Goal: Transaction & Acquisition: Purchase product/service

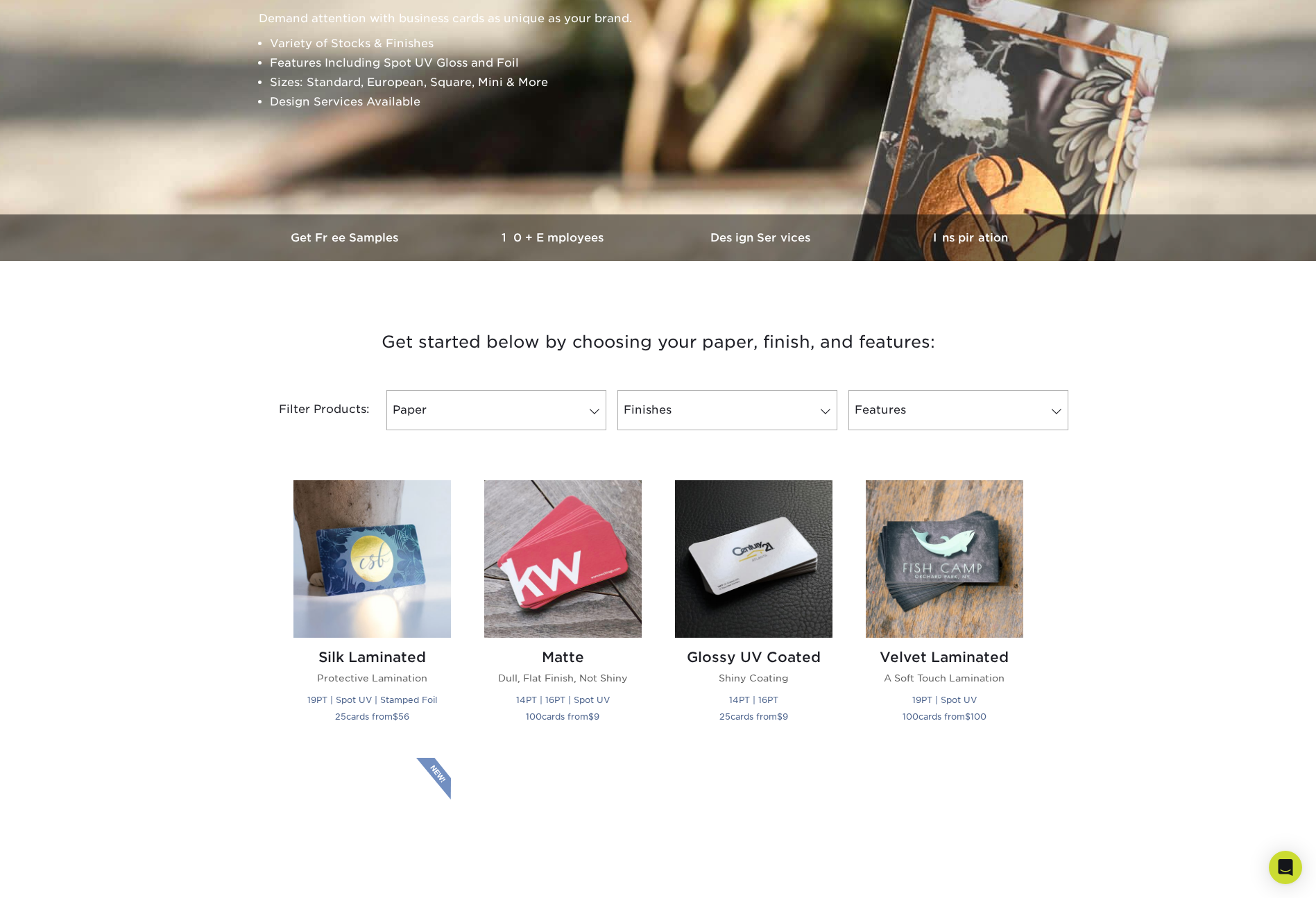
scroll to position [243, 0]
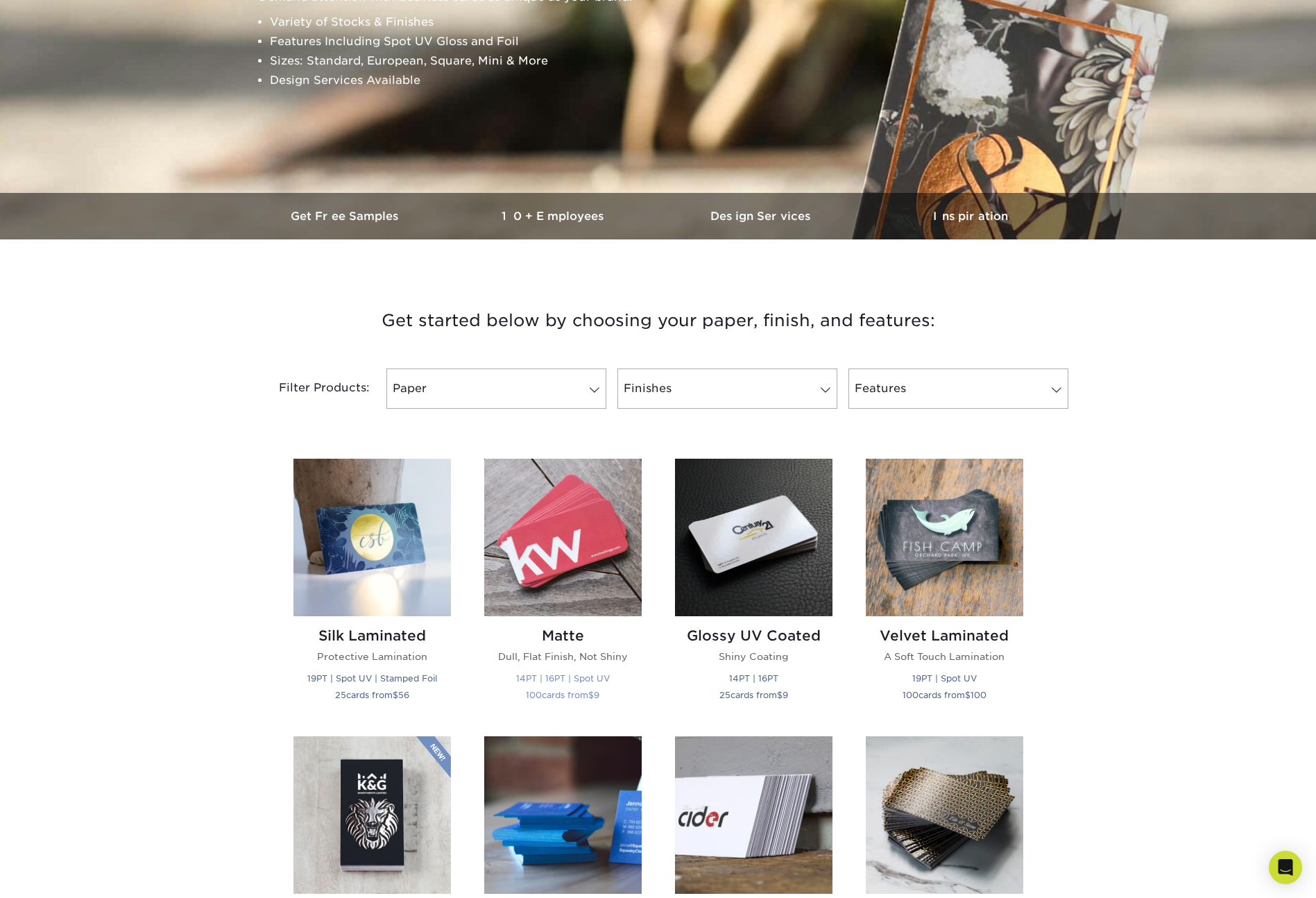
click at [504, 546] on img at bounding box center [563, 536] width 157 height 157
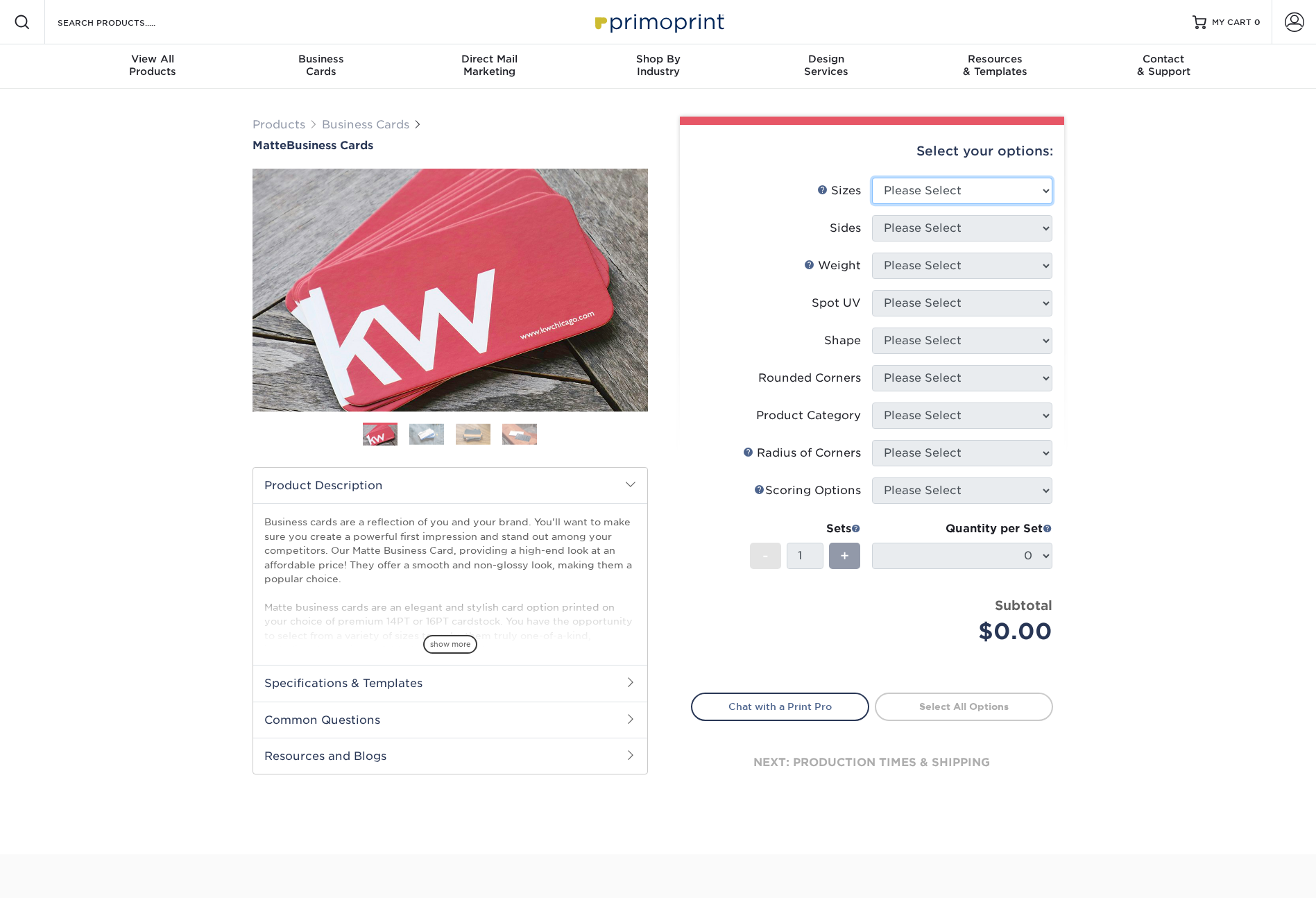
click at [931, 189] on select "Please Select 1.5" x 3.5" - Mini 1.75" x 3.5" - Mini 2" x 2" - Square 2" x 3" -…" at bounding box center [962, 190] width 181 height 26
select select "2.00x3.50"
click at [912, 232] on select "Please Select Print Both Sides Print Front Only" at bounding box center [962, 228] width 181 height 26
select select "13abbda7-1d64-4f25-8bb2-c179b224825d"
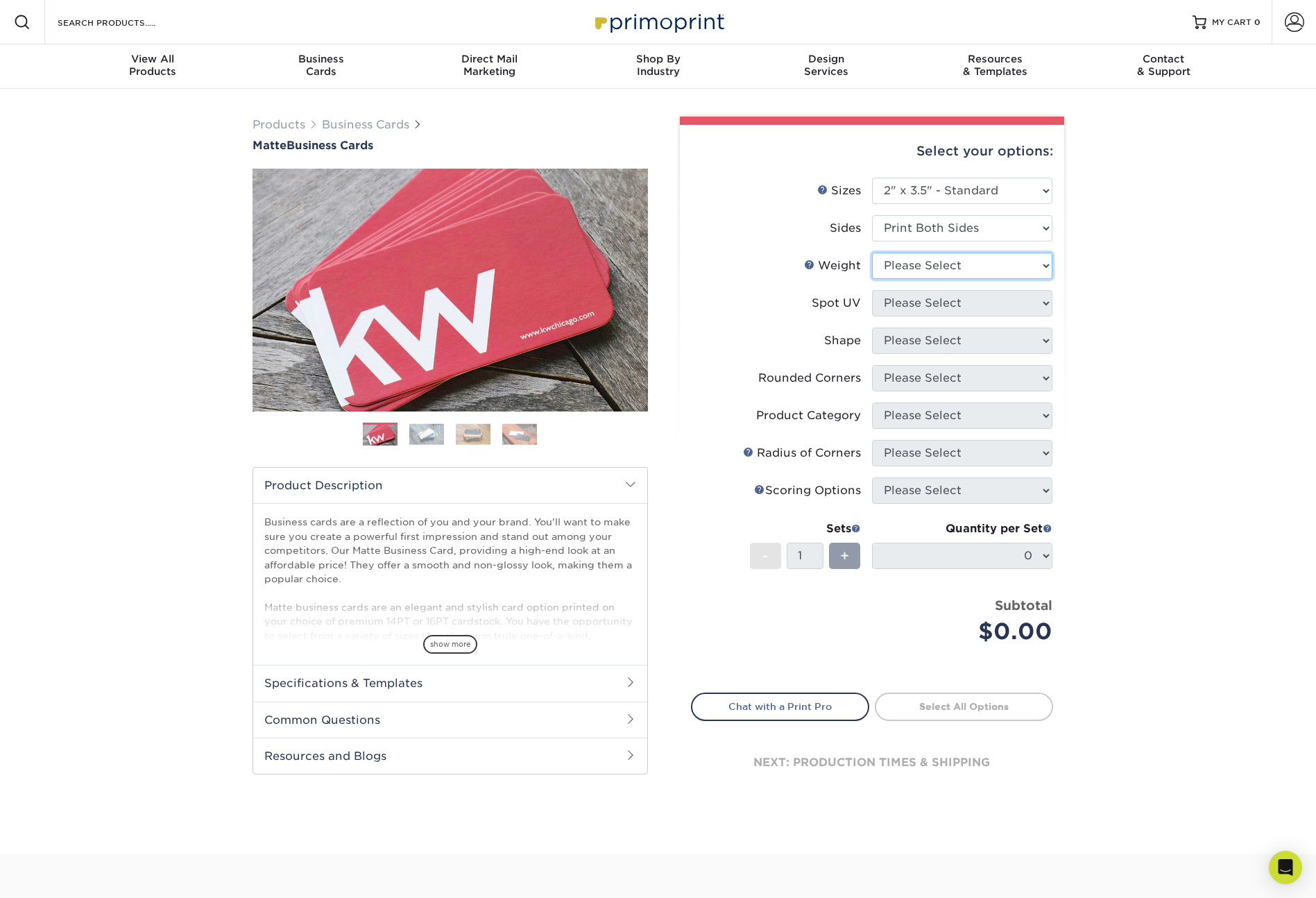
click at [911, 272] on select "Please Select 16PT 14PT" at bounding box center [962, 265] width 181 height 26
select select "16PT"
click at [928, 303] on select "Please Select No Spot UV Front and Back (Both Sides) Front Only Back Only" at bounding box center [962, 303] width 181 height 26
select select "3"
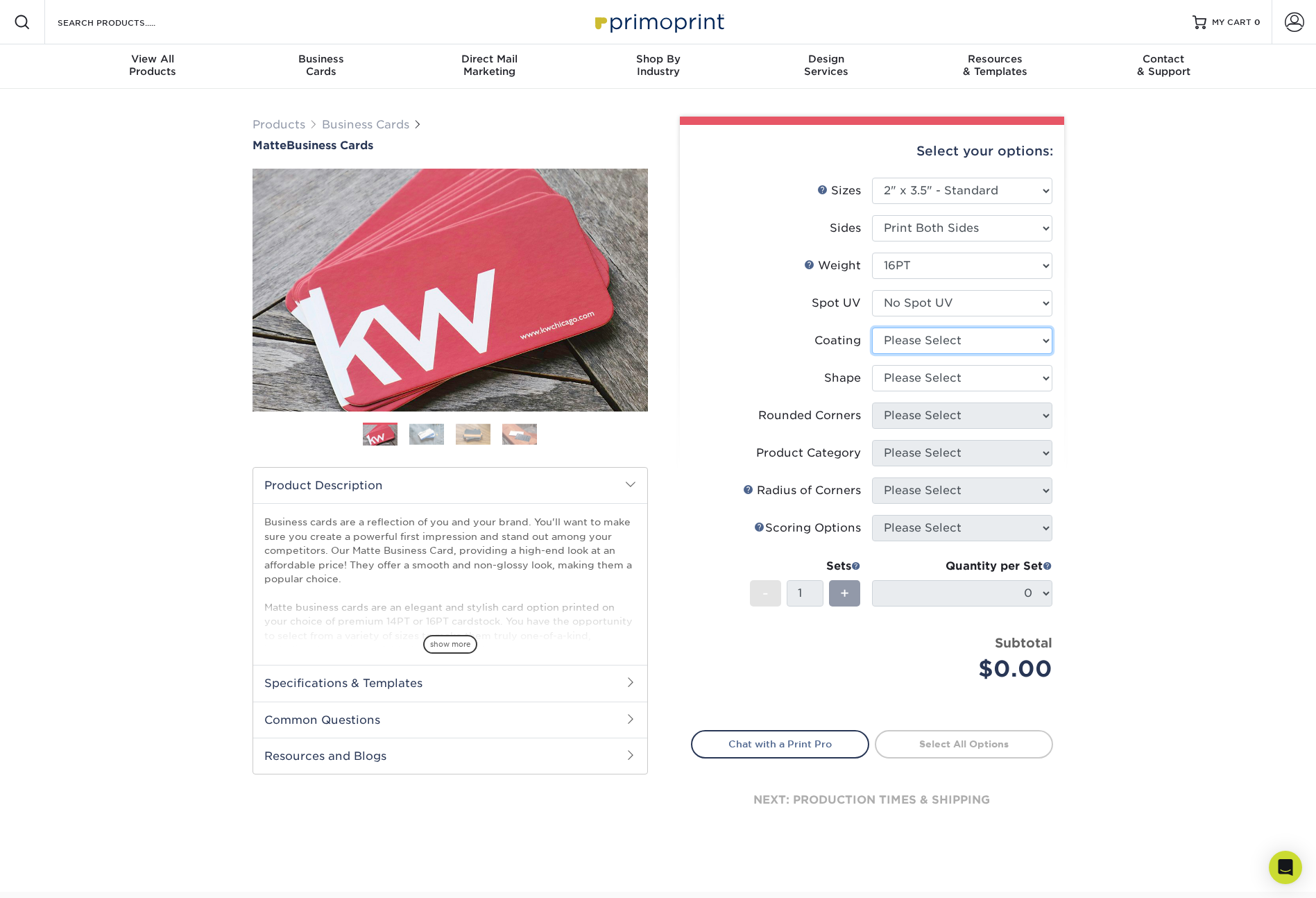
click at [942, 339] on select at bounding box center [962, 340] width 181 height 26
select select "121bb7b5-3b4d-429f-bd8d-bbf80e953313"
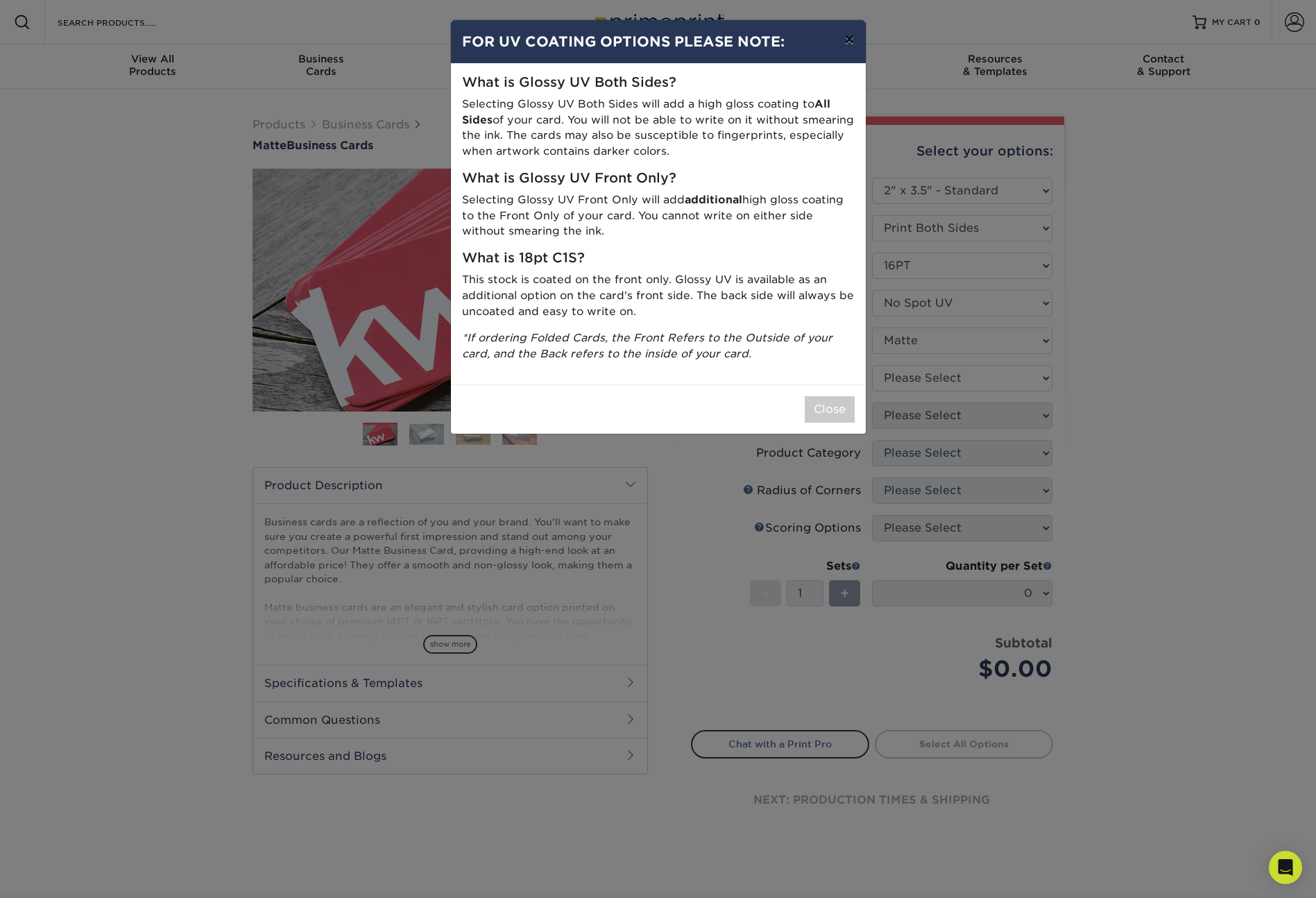
click at [851, 42] on button "×" at bounding box center [849, 40] width 32 height 39
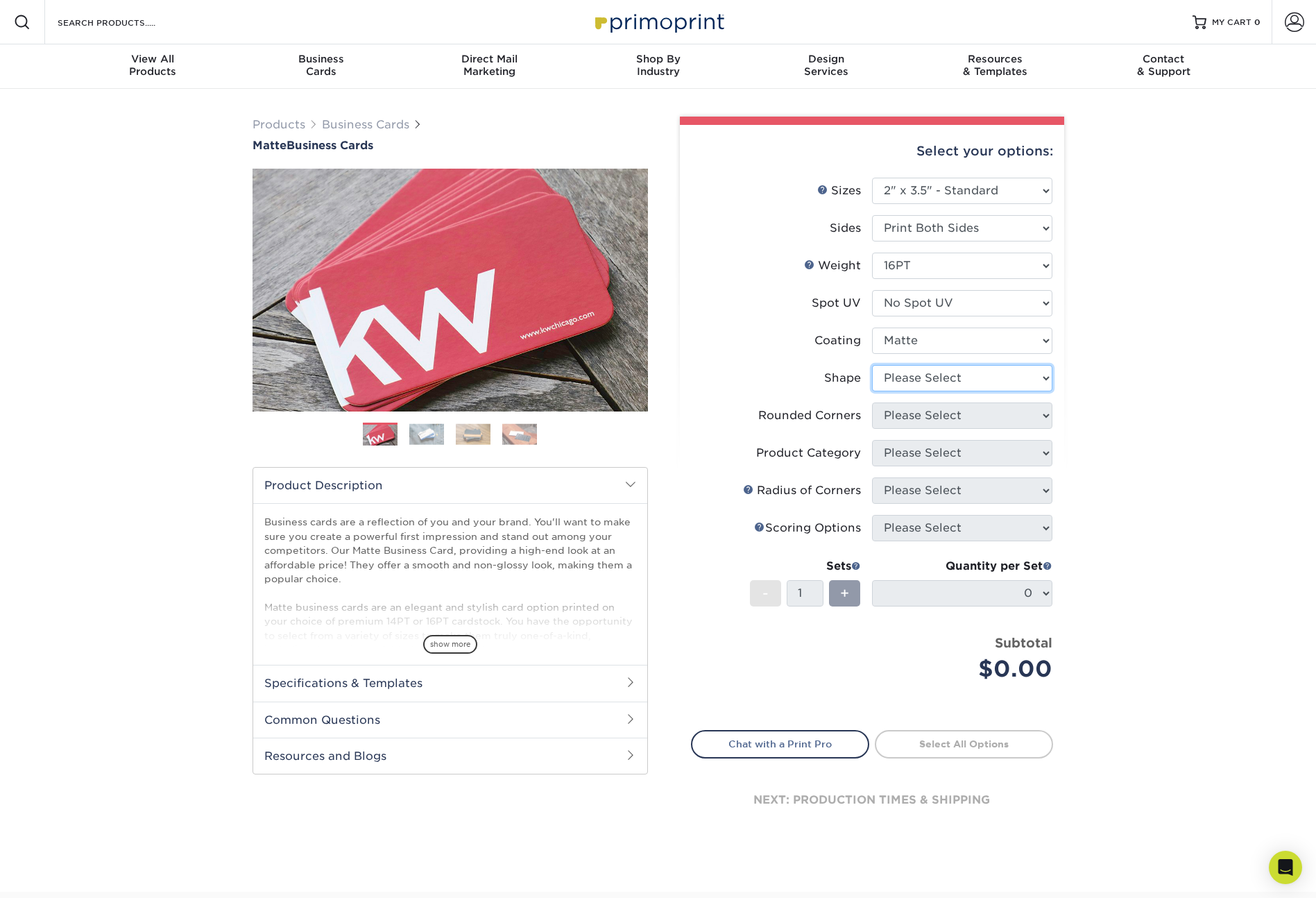
click at [926, 378] on select "Please Select Standard Oval" at bounding box center [962, 378] width 181 height 26
select select "standard"
click at [919, 419] on select "Please Select Yes - Round 2 Corners Yes - Round 4 Corners No" at bounding box center [962, 415] width 181 height 26
select select "0"
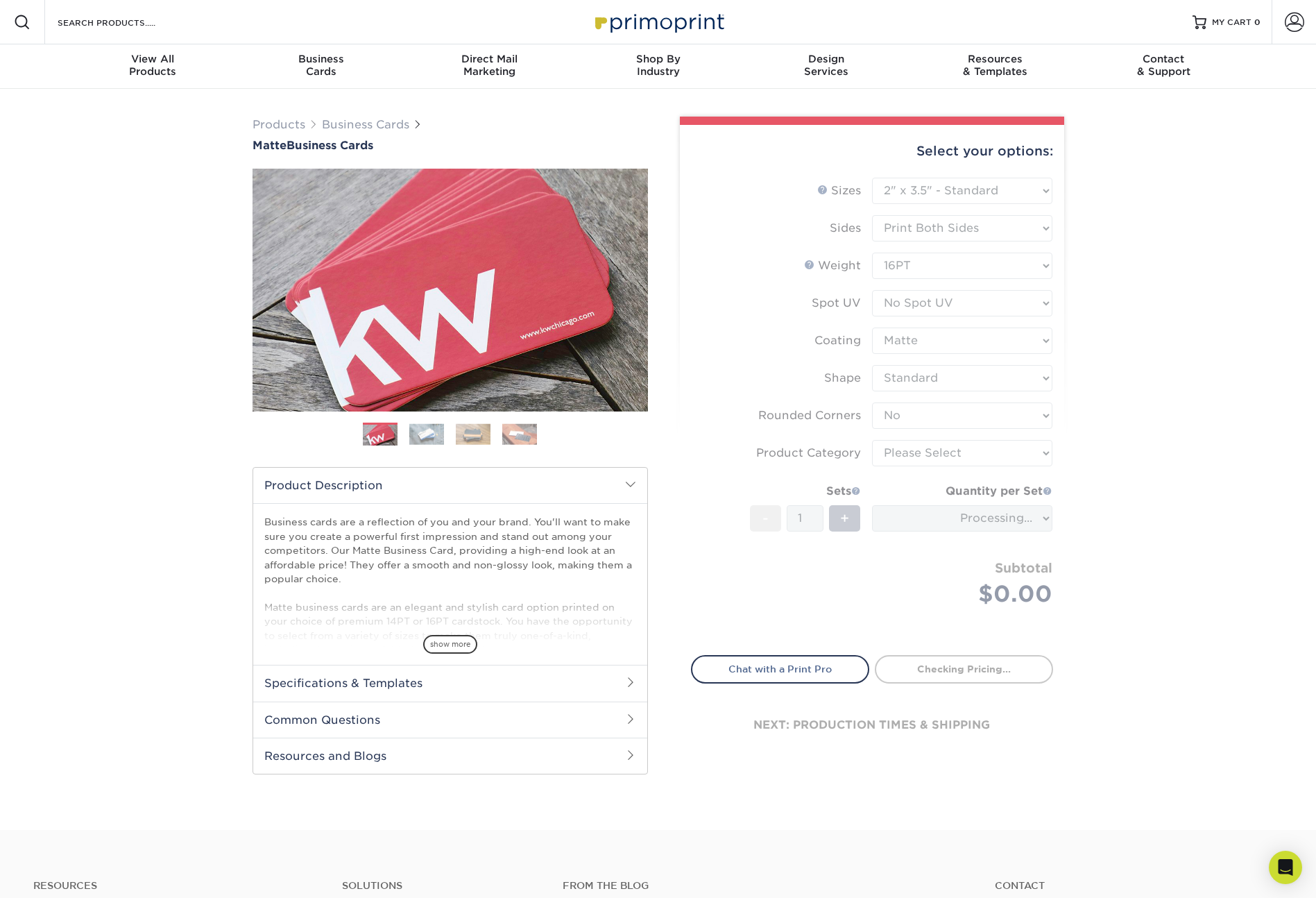
click at [930, 458] on form "Sizes Help Sizes Please Select 1.5" x 3.5" - Mini 1.75" x 3.5" - Mini 2" x 2" -…" at bounding box center [872, 408] width 362 height 462
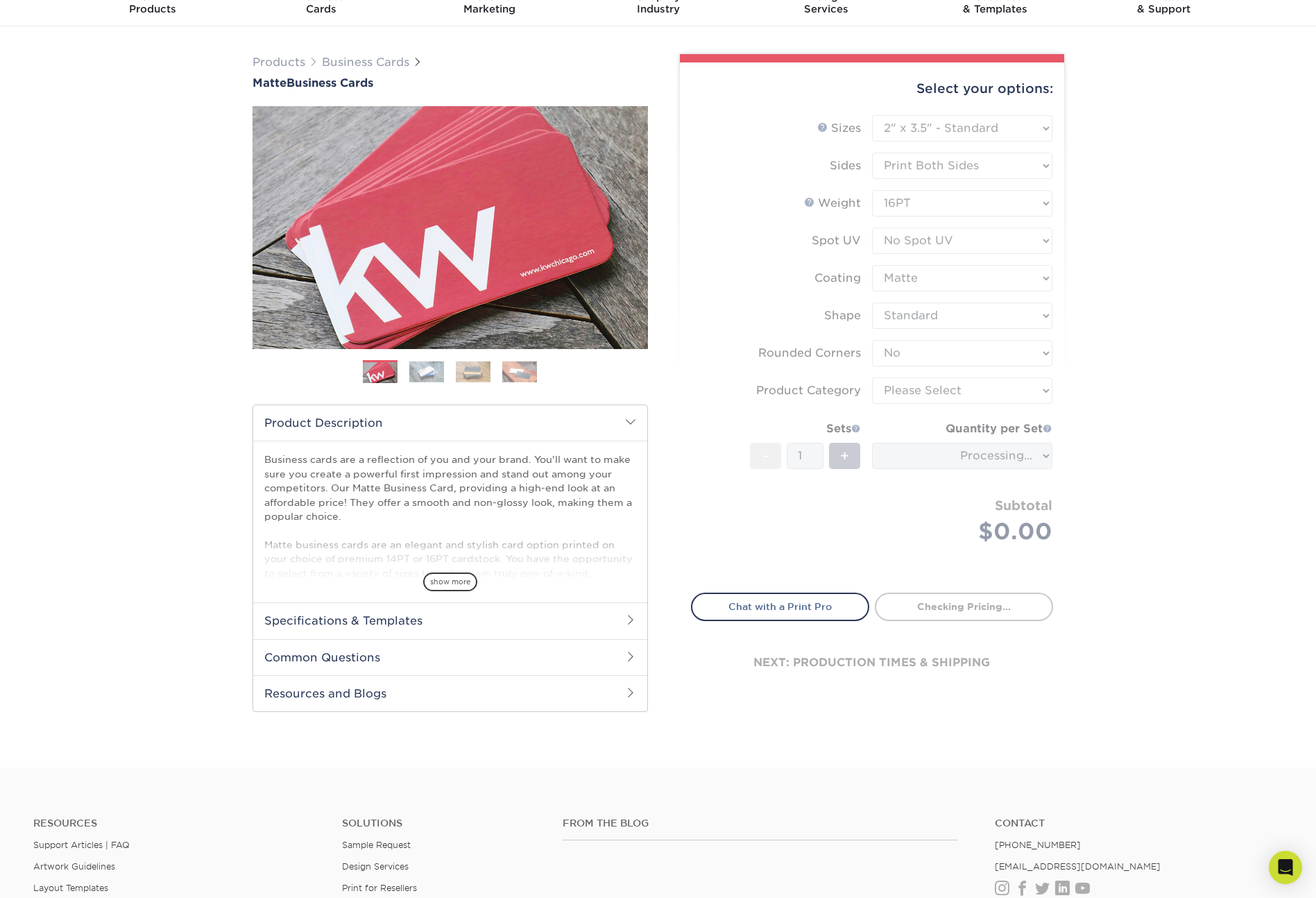
scroll to position [82, 0]
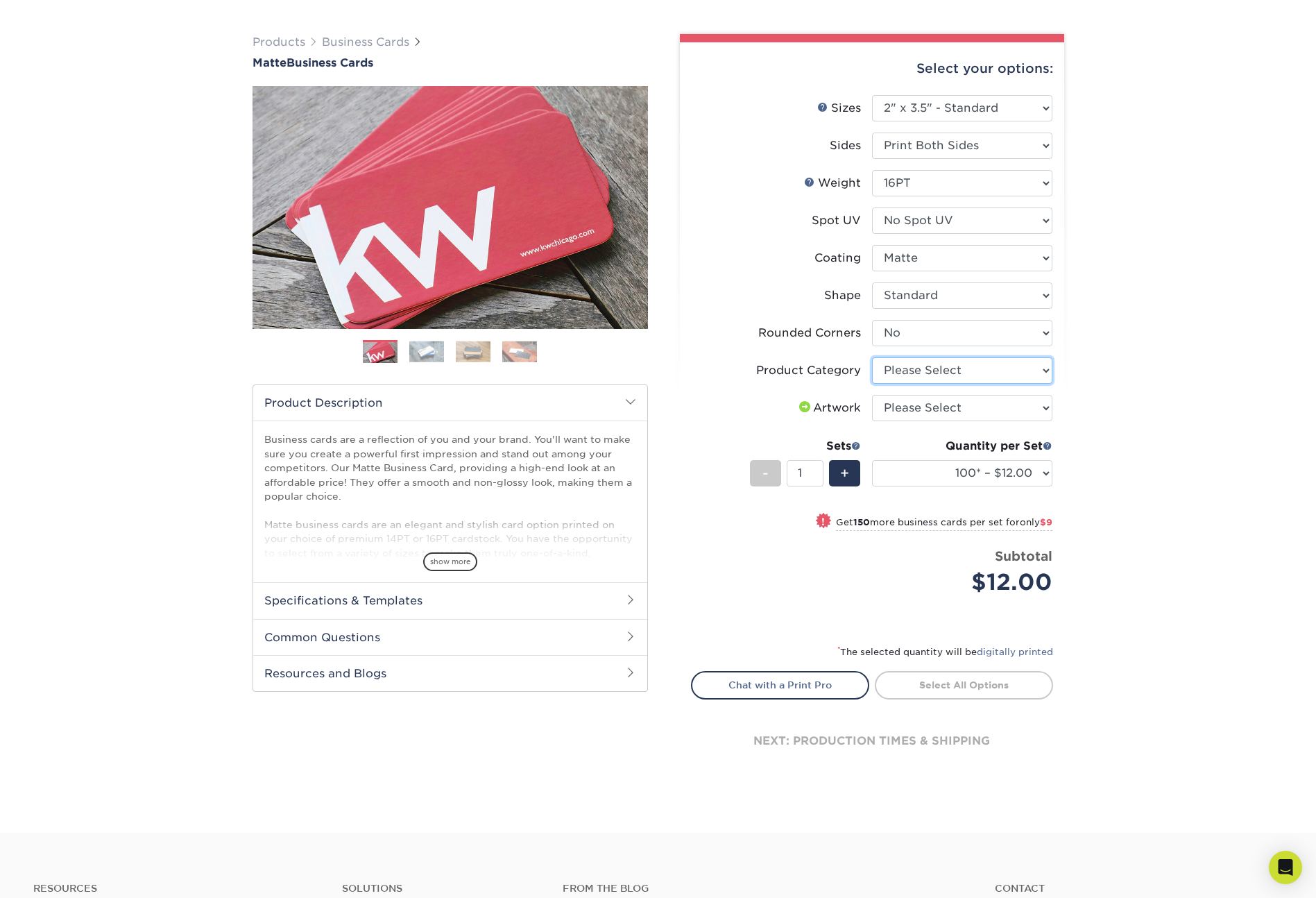
click at [940, 367] on select "Please Select Business Cards" at bounding box center [962, 370] width 181 height 26
select select "3b5148f1-0588-4f88-a218-97bcfdce65c1"
click at [924, 410] on select "Please Select I will upload files I need a design - $100" at bounding box center [962, 407] width 181 height 26
select select "upload"
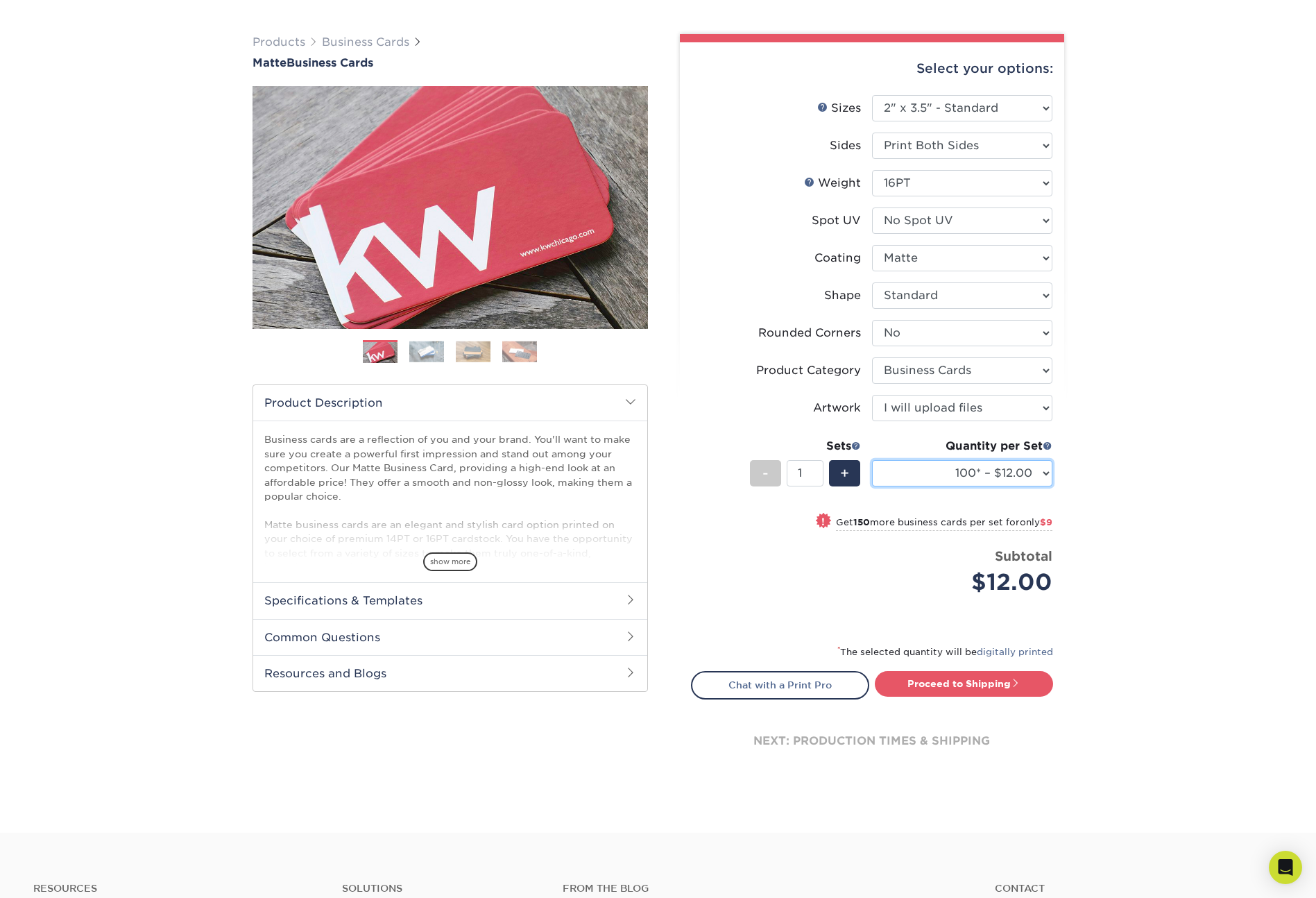
click at [949, 474] on select "100* – $12.00 250* – $21.00 500 – $42.00 1000 – $53.00 2500 – $95.00 5000 – $18…" at bounding box center [962, 473] width 181 height 26
select select "250* – $21.00"
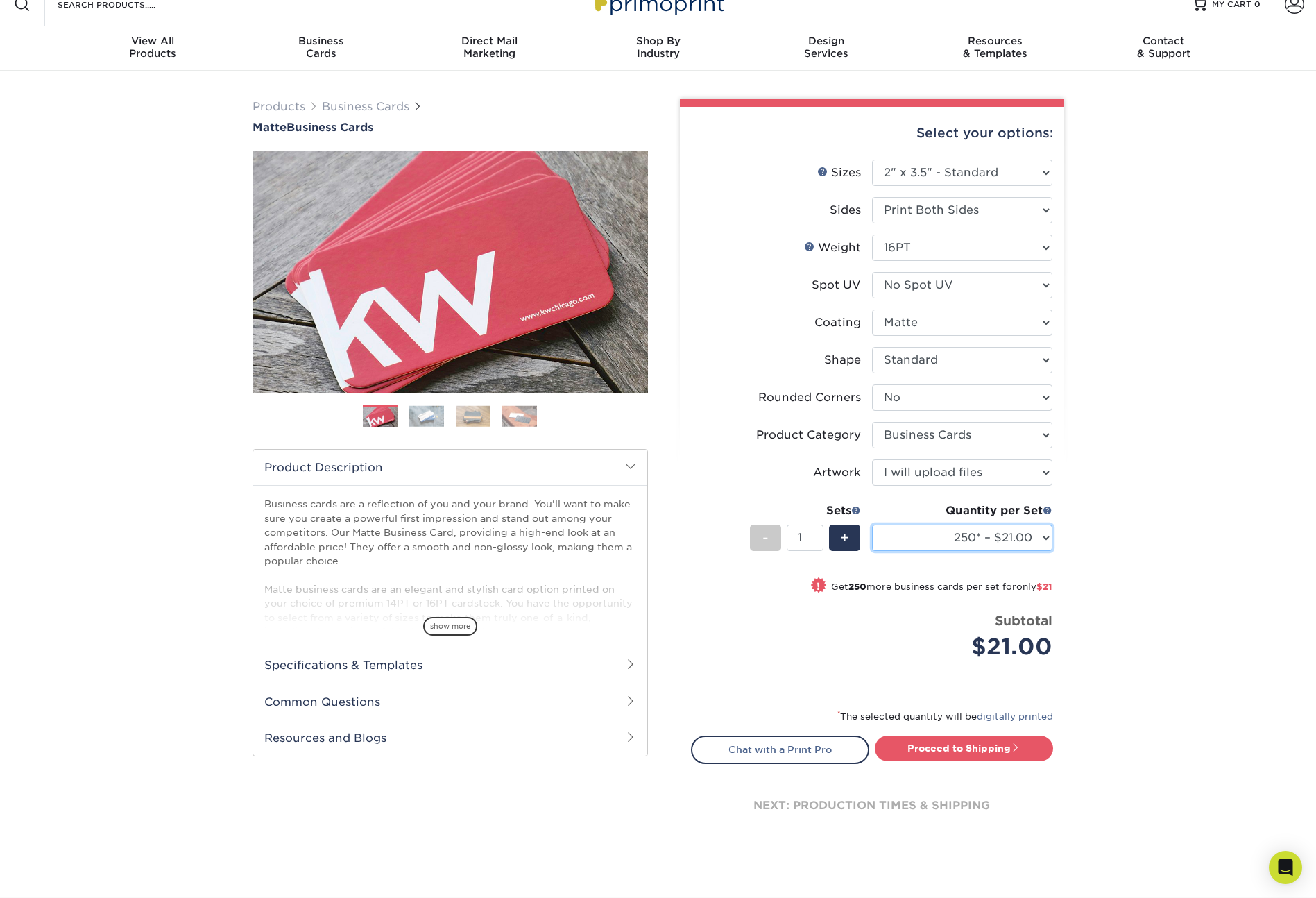
scroll to position [0, 0]
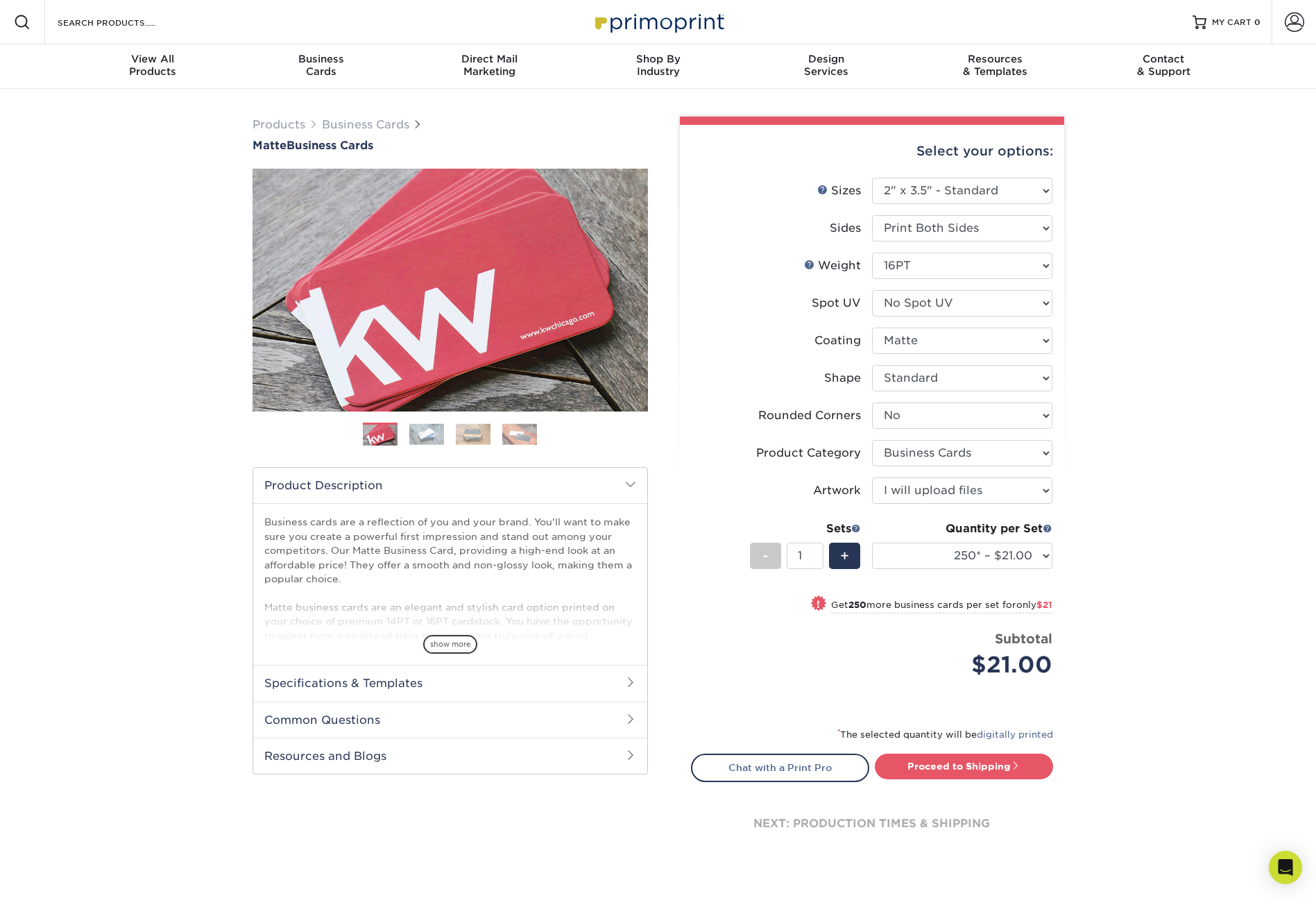
click at [0, 0] on div "Resources Menu Search Products Account SIGN IN CREATE AN ACCOUNT designbystacy@…" at bounding box center [658, 22] width 1316 height 45
drag, startPoint x: 1166, startPoint y: 524, endPoint x: 1191, endPoint y: 419, distance: 107.9
click at [1166, 524] on div "Products Business Cards Matte Business Cards Previous Next 100 $ 9" at bounding box center [658, 502] width 1316 height 827
click at [946, 765] on link "Proceed to Shipping" at bounding box center [964, 766] width 178 height 25
type input "Set 1"
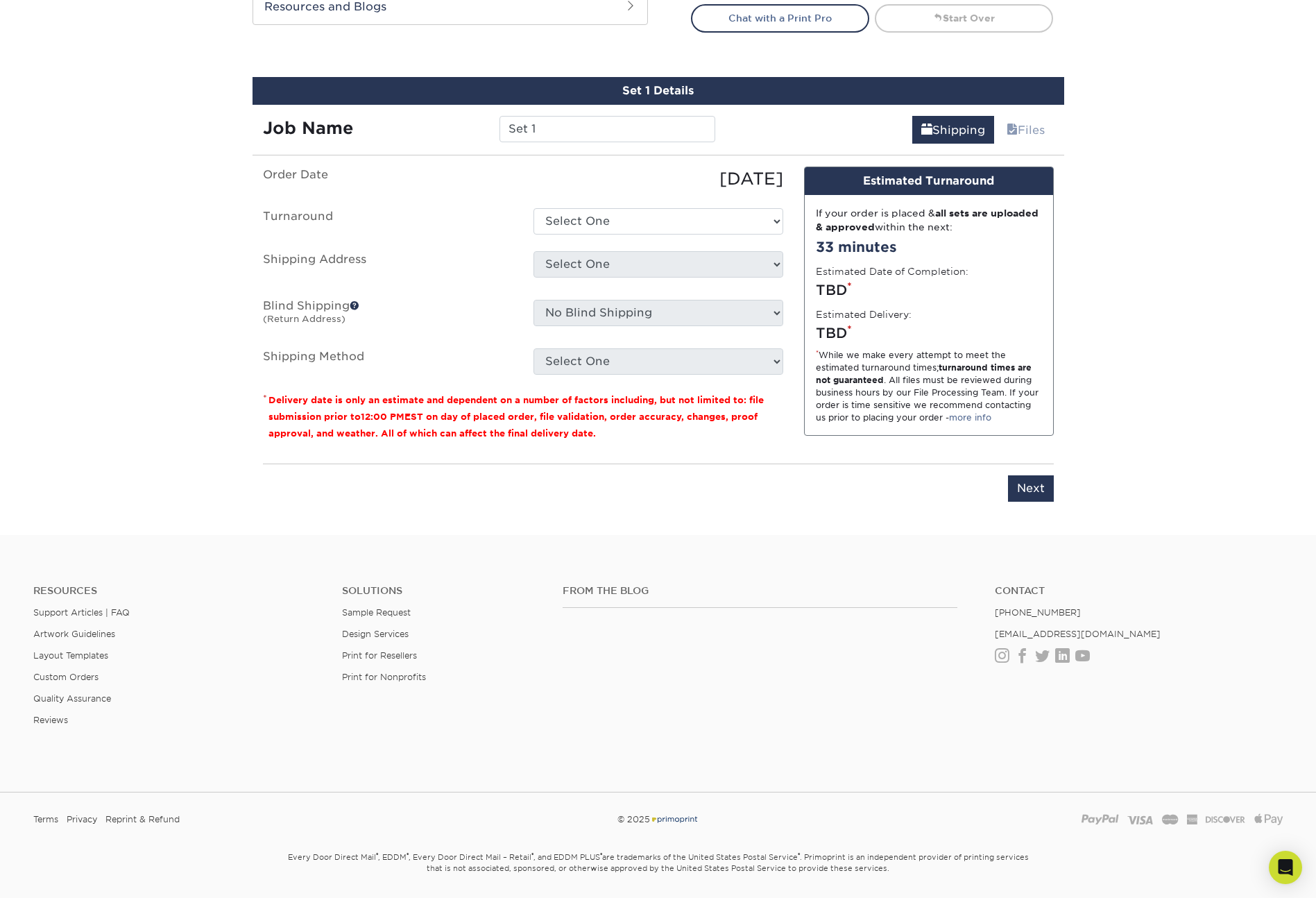
scroll to position [791, 0]
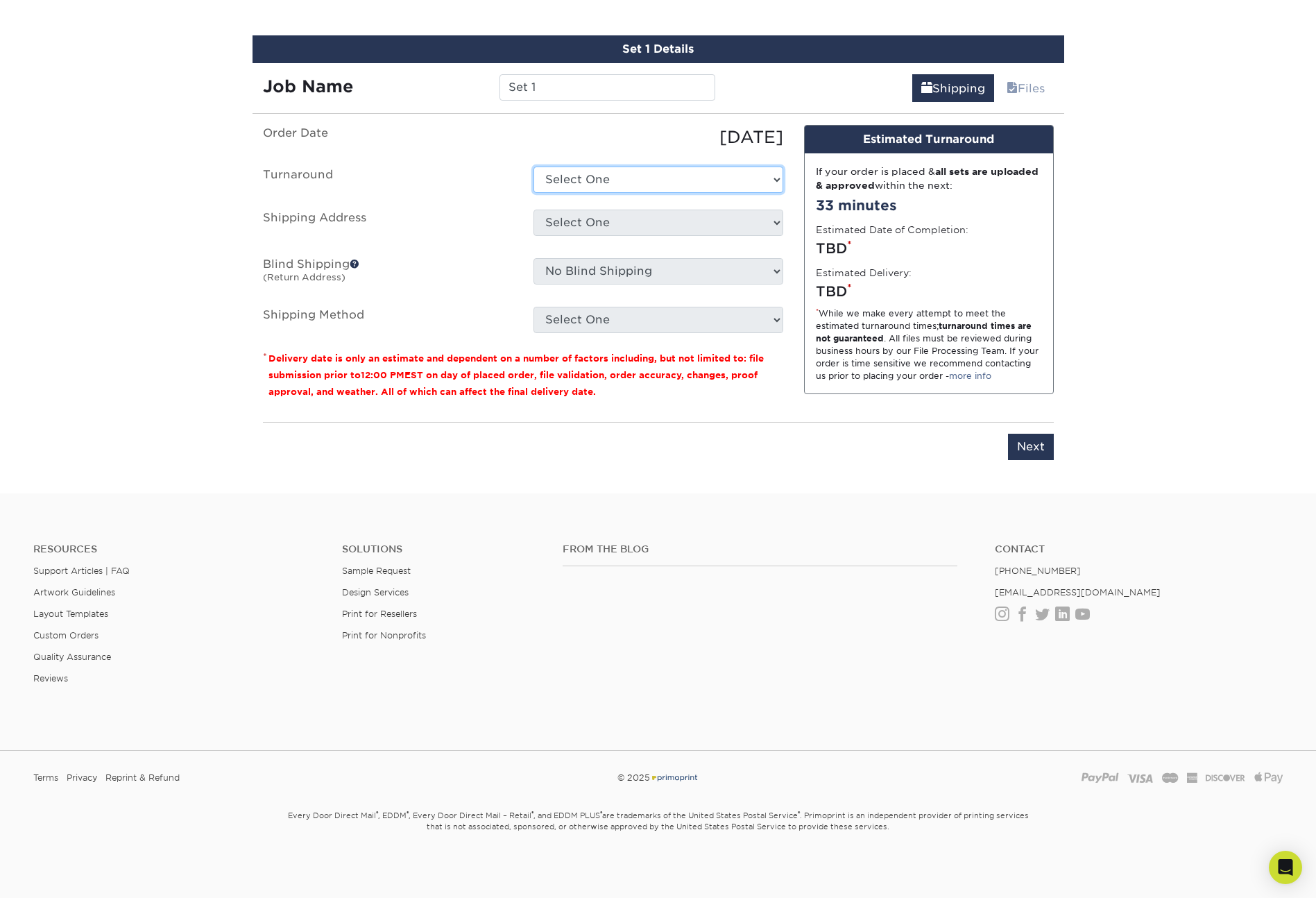
click at [641, 178] on select "Select One 2-4 Business Days 2 Day Next Business Day" at bounding box center [658, 179] width 250 height 26
select select "23721297-b68b-4846-ba83-3171e6bd9d78"
click at [589, 222] on select "Select One + Add New Address - Login" at bounding box center [658, 222] width 250 height 26
select select "newaddress"
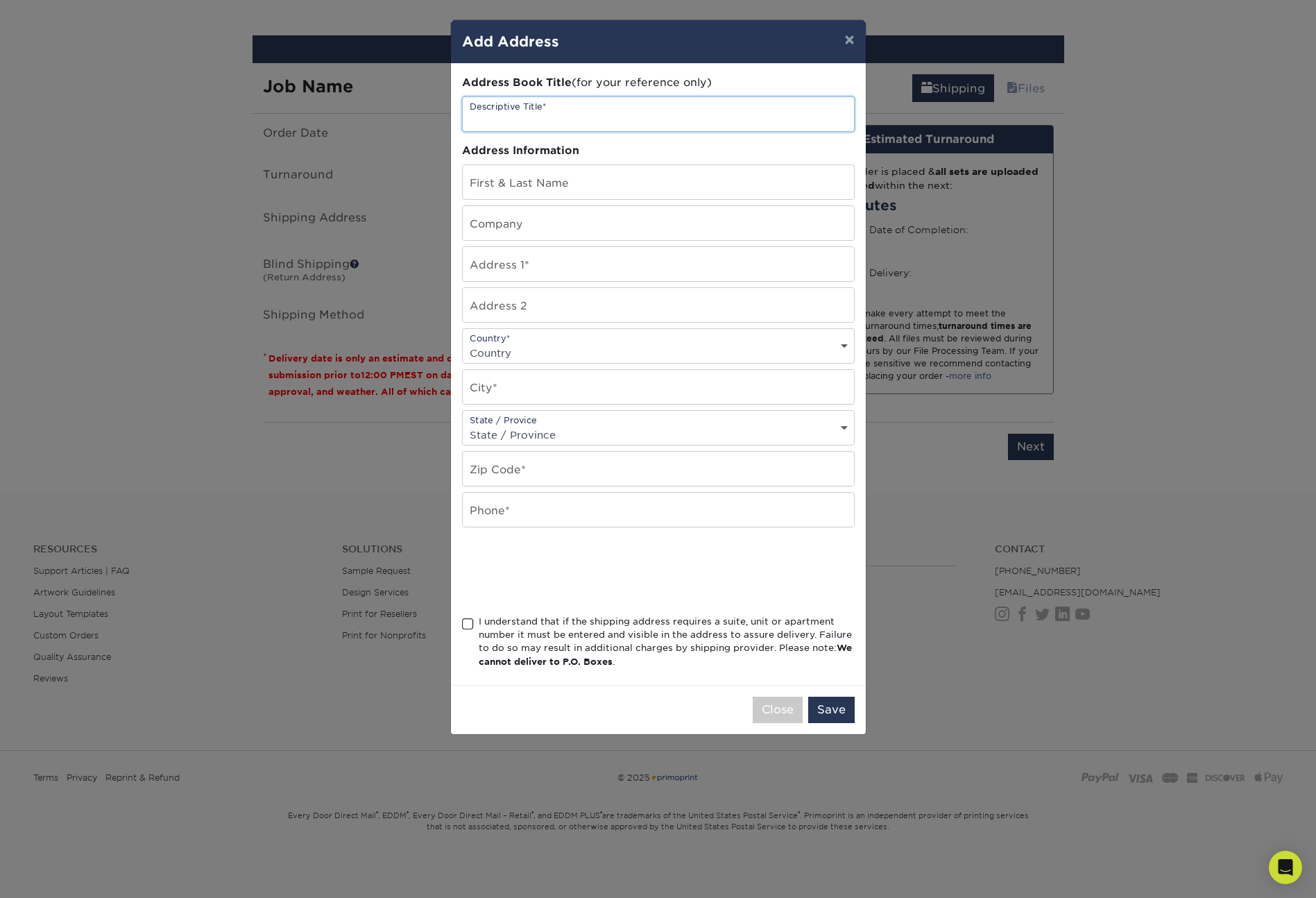
click at [492, 110] on input "text" at bounding box center [658, 114] width 391 height 34
type input "GHA Caleb"
type input "[PERSON_NAME]"
type input "359 Lake Road"
select select "US"
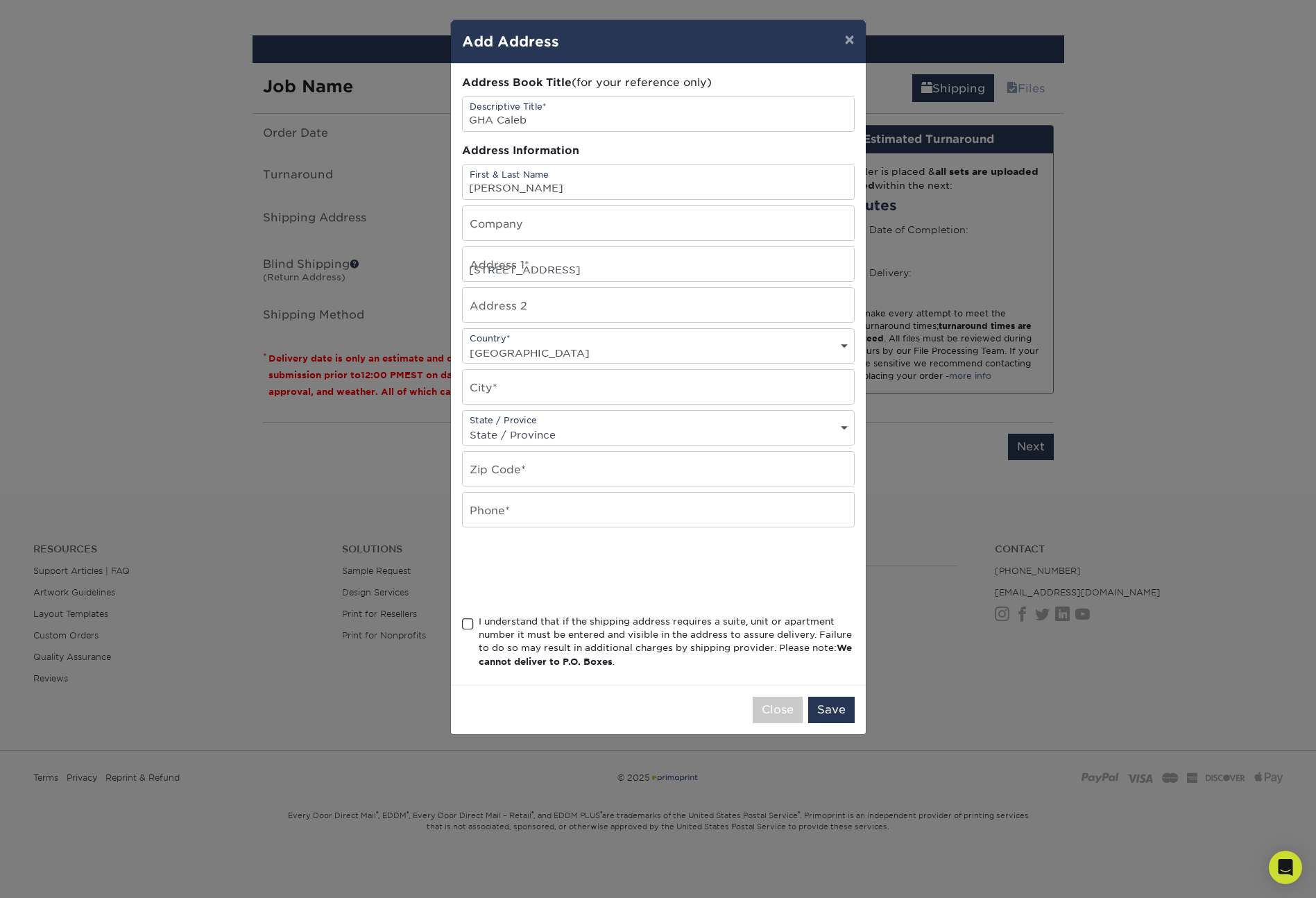
type input "Lake Mary"
select select "FL"
type input "32746"
type input "4077544340"
click at [466, 621] on span at bounding box center [468, 624] width 12 height 13
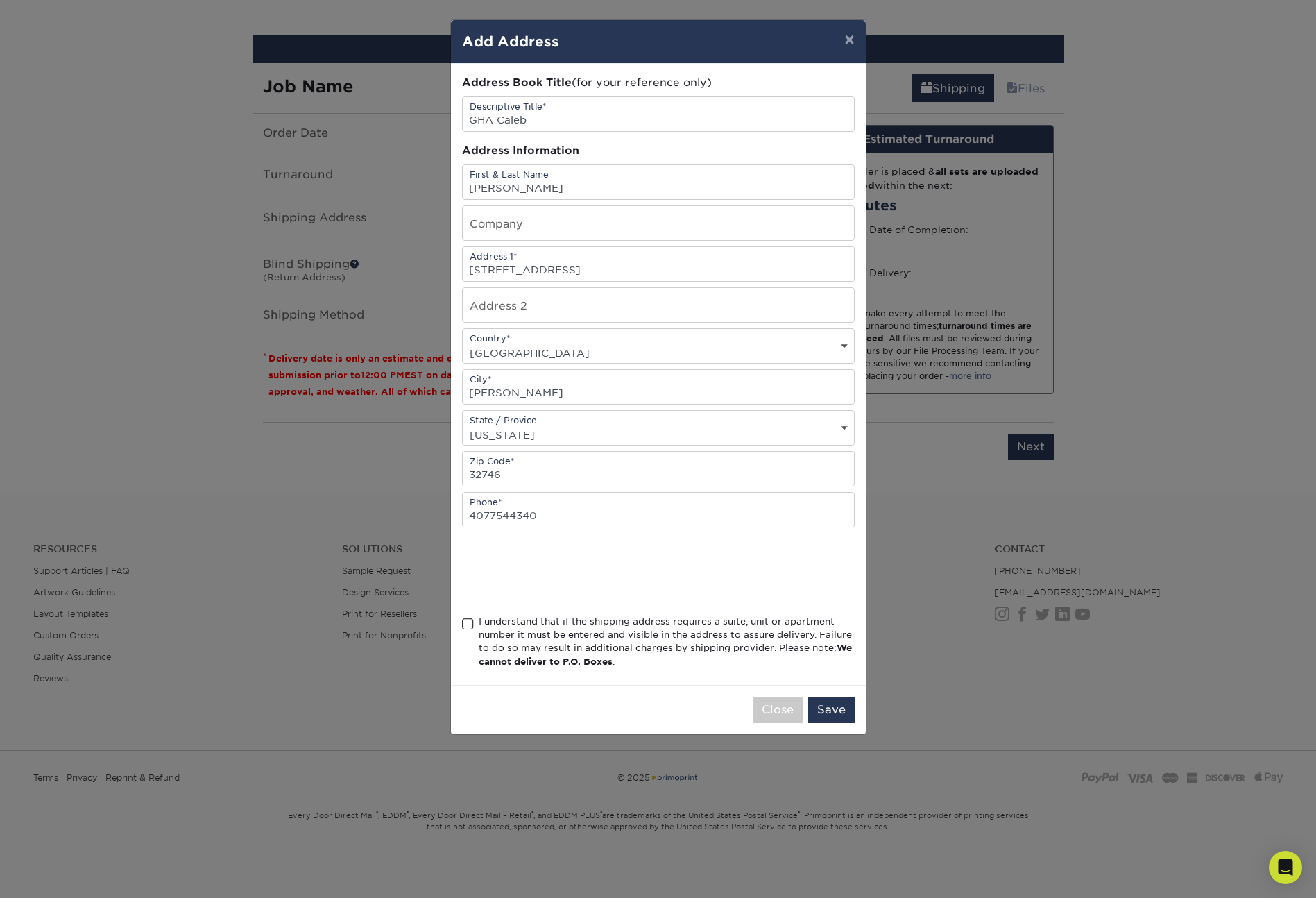
click at [0, 0] on input "I understand that if the shipping address requires a suite, unit or apartment n…" at bounding box center [0, 0] width 0 height 0
click at [838, 713] on button "Save" at bounding box center [831, 709] width 46 height 26
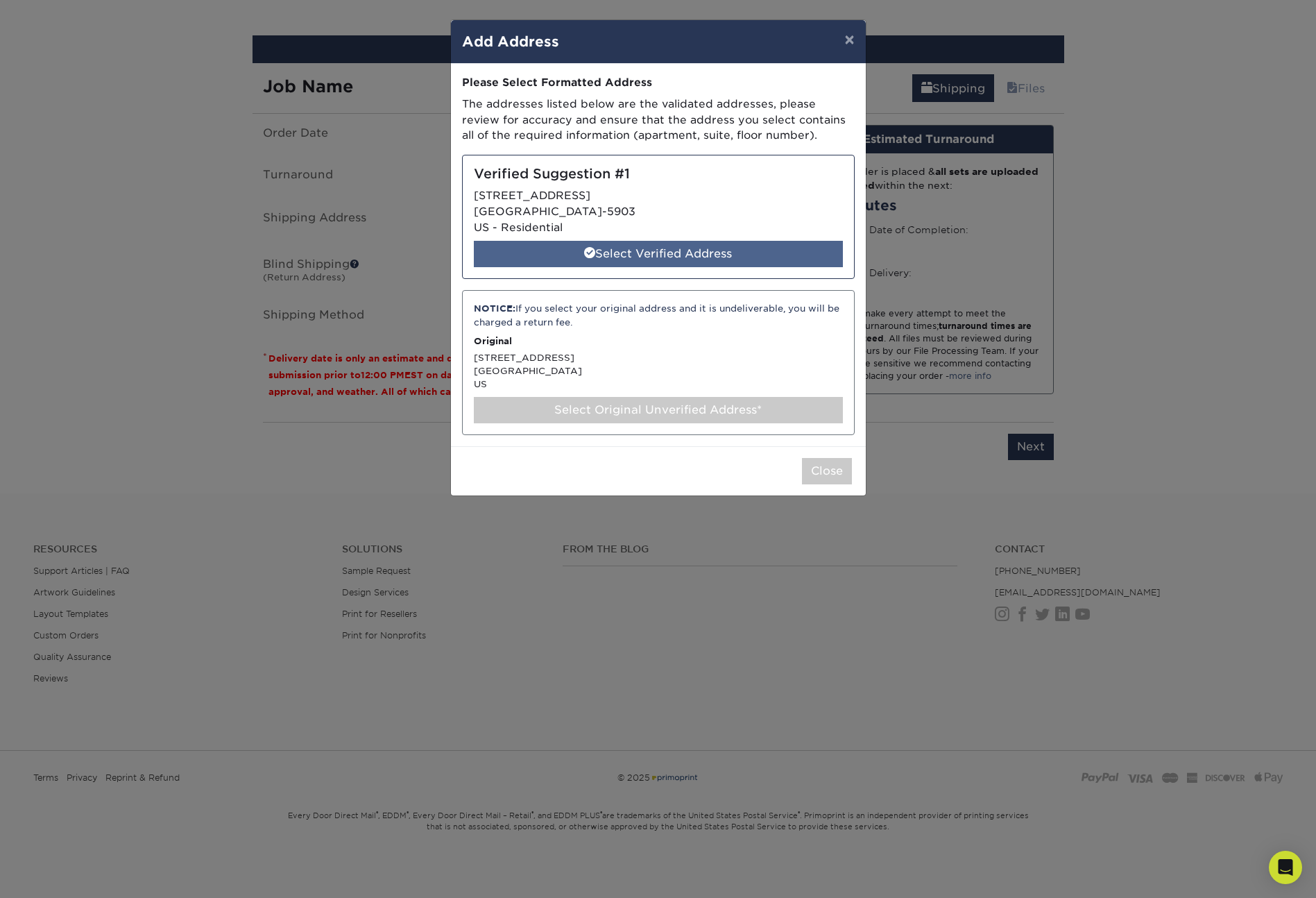
click at [624, 251] on div "Select Verified Address" at bounding box center [658, 253] width 369 height 26
select select "285027"
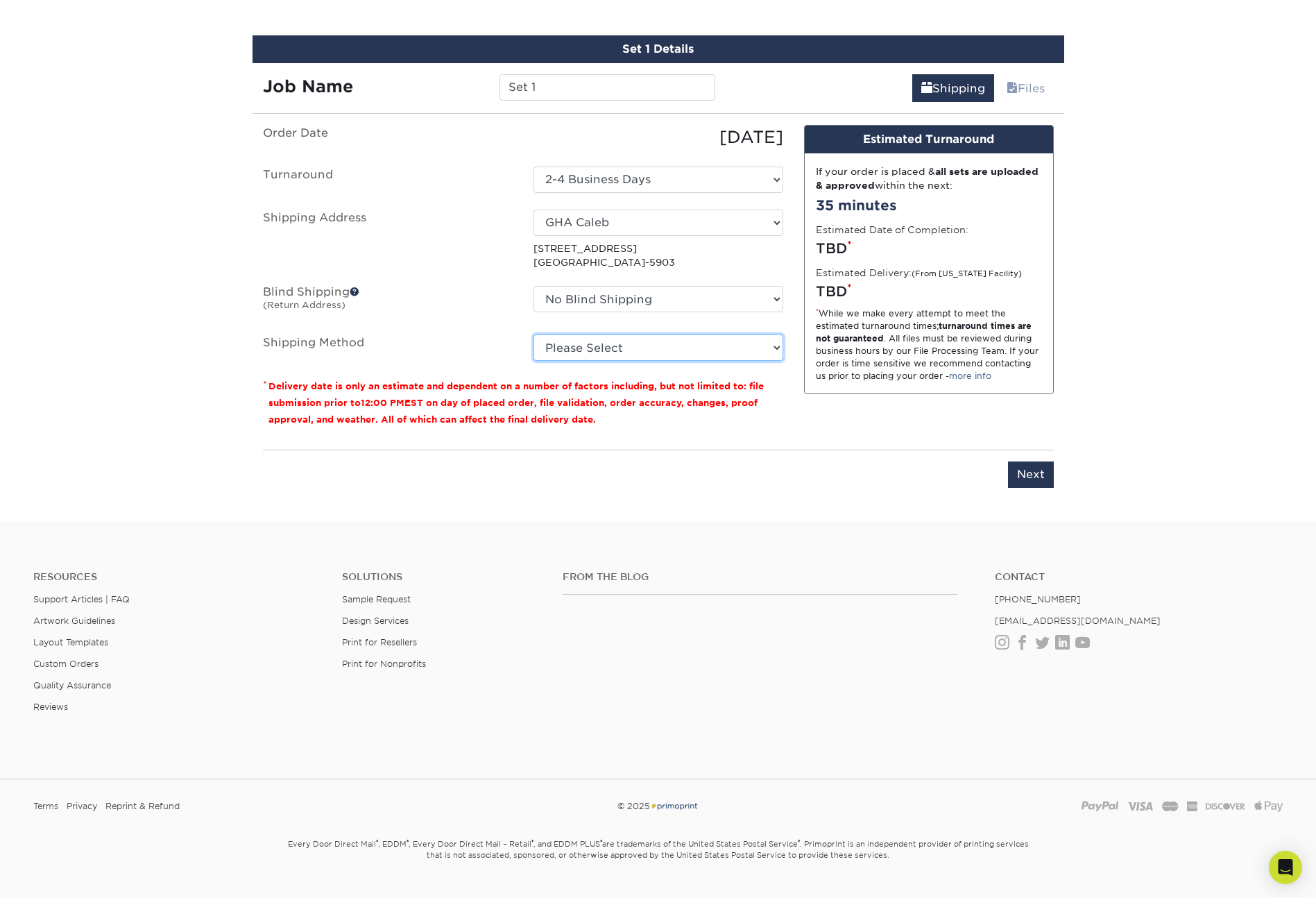
click at [597, 350] on select "Please Select Ground Shipping (+$7.84) 3 Day Shipping Service (+$20.07) 2 Day A…" at bounding box center [658, 347] width 250 height 26
select select "03"
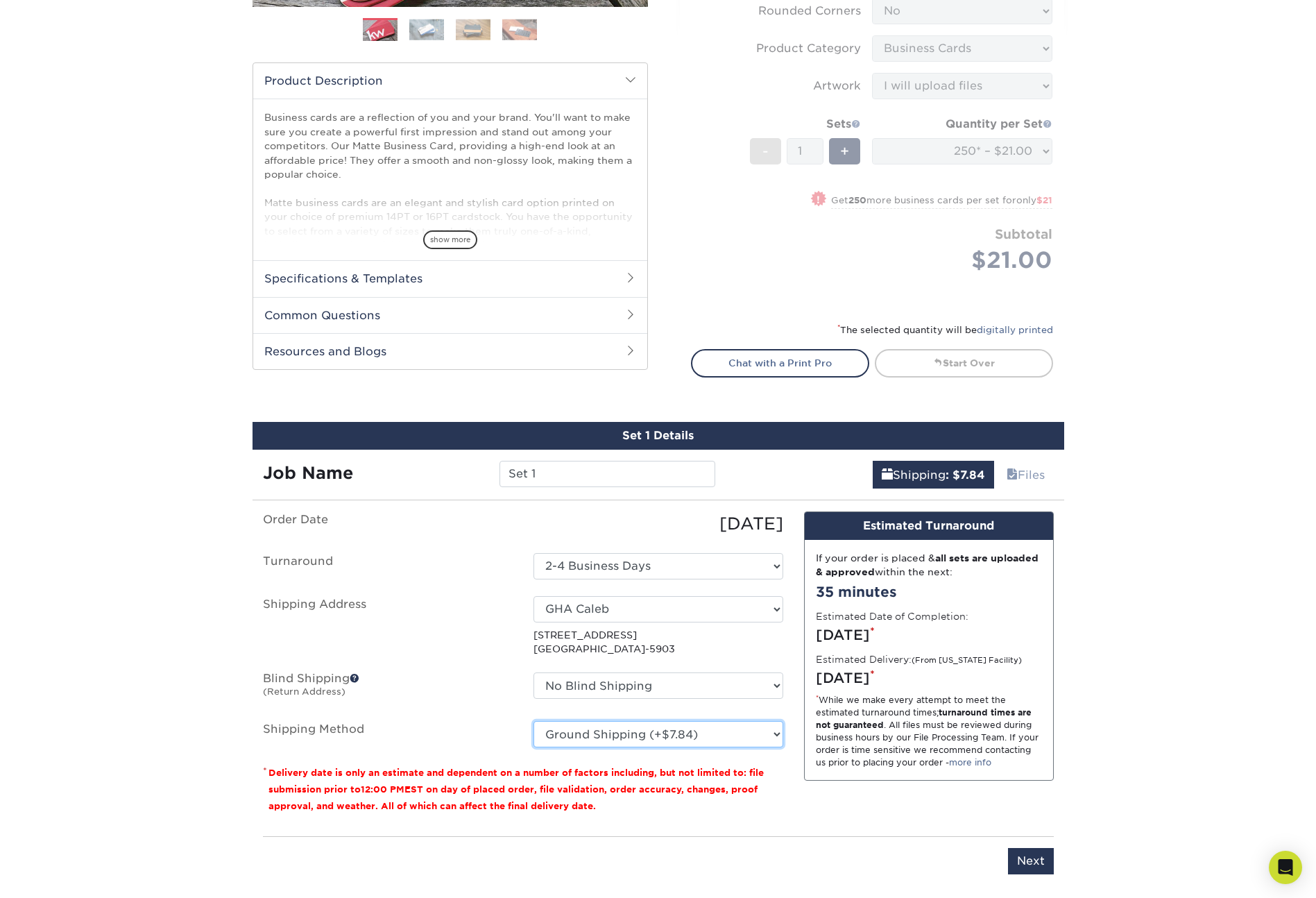
scroll to position [405, 0]
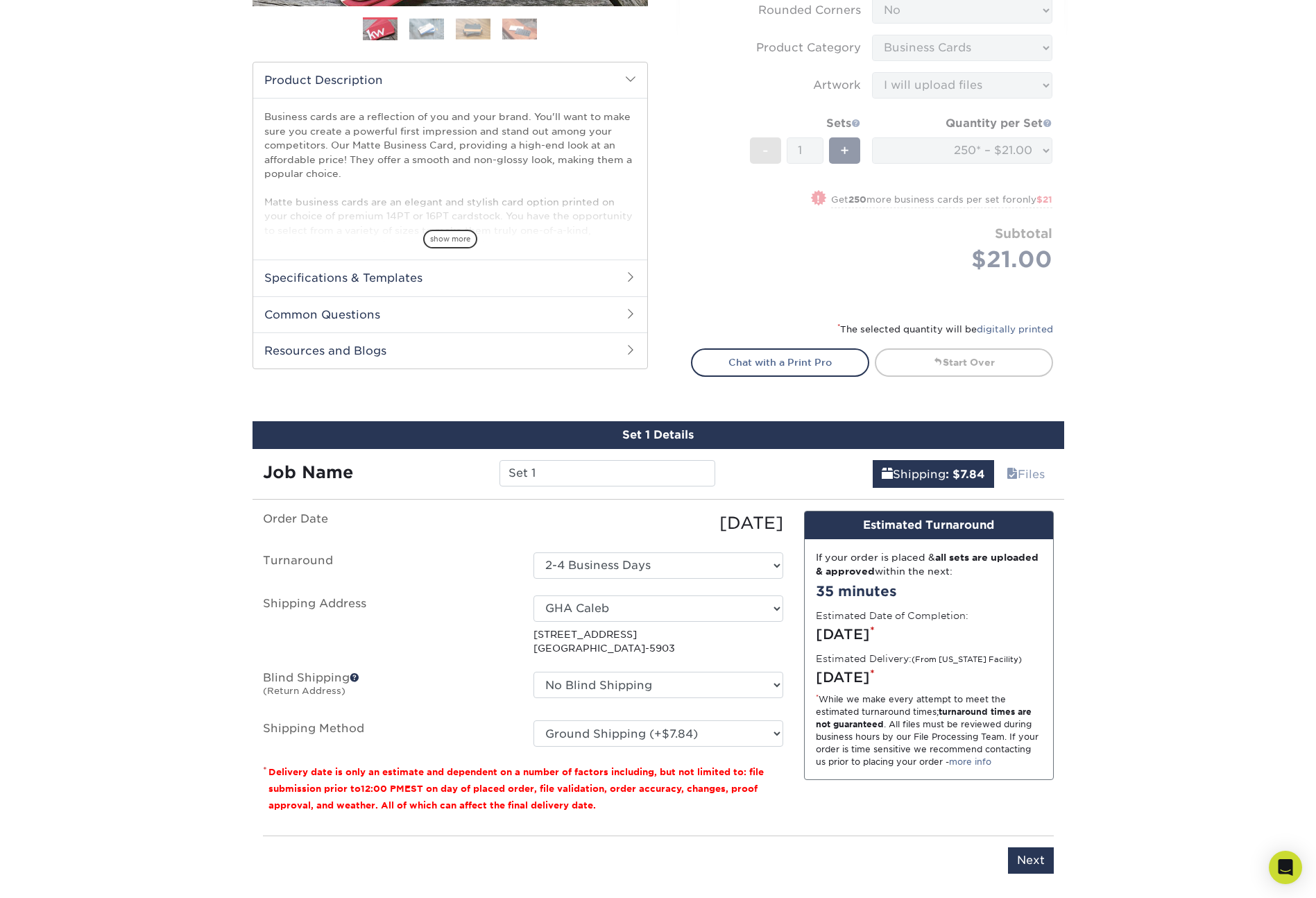
click at [927, 658] on small "(From Florida Facility)" at bounding box center [966, 659] width 110 height 9
click at [928, 658] on small "(From Florida Facility)" at bounding box center [966, 659] width 110 height 9
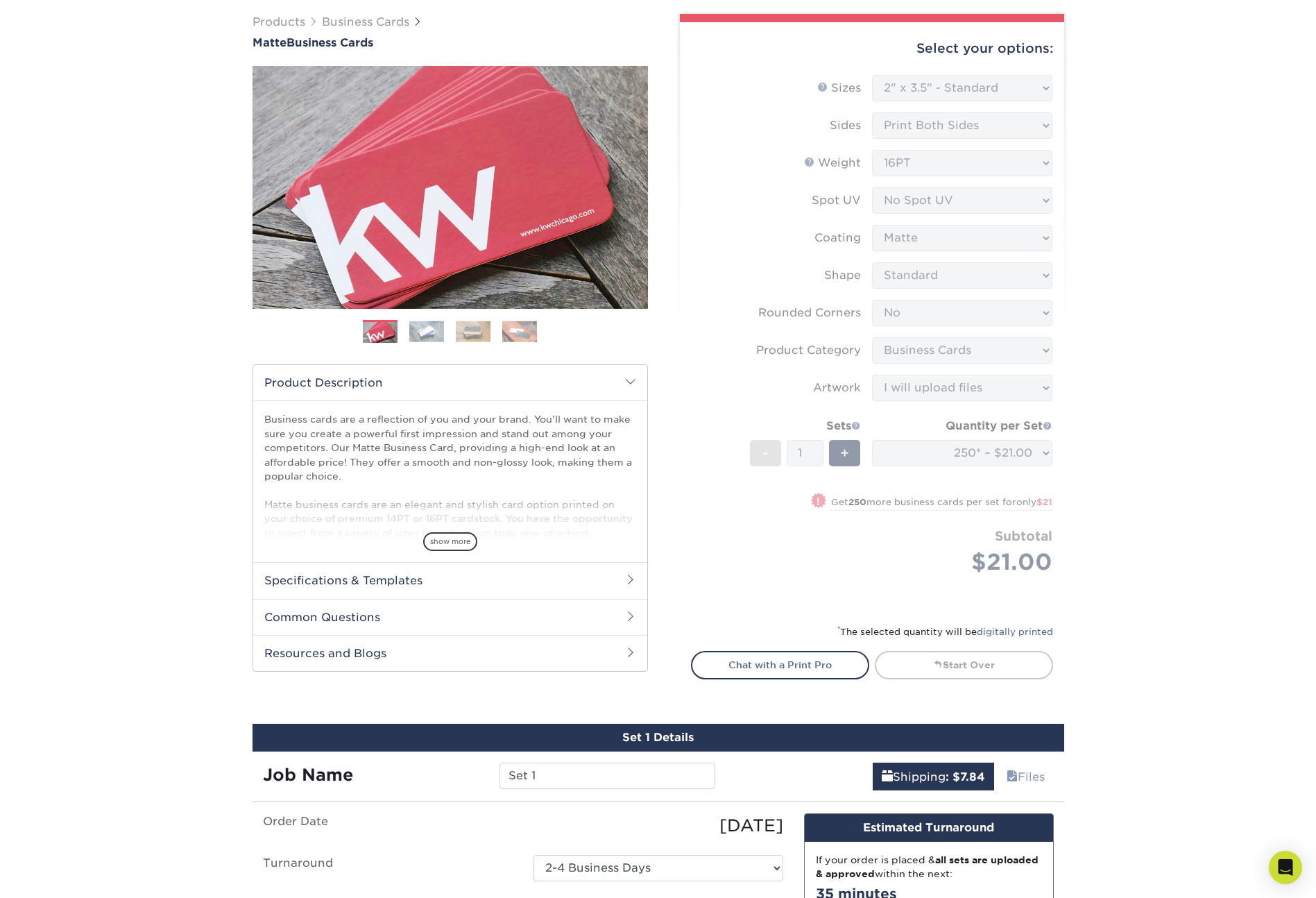
scroll to position [0, 0]
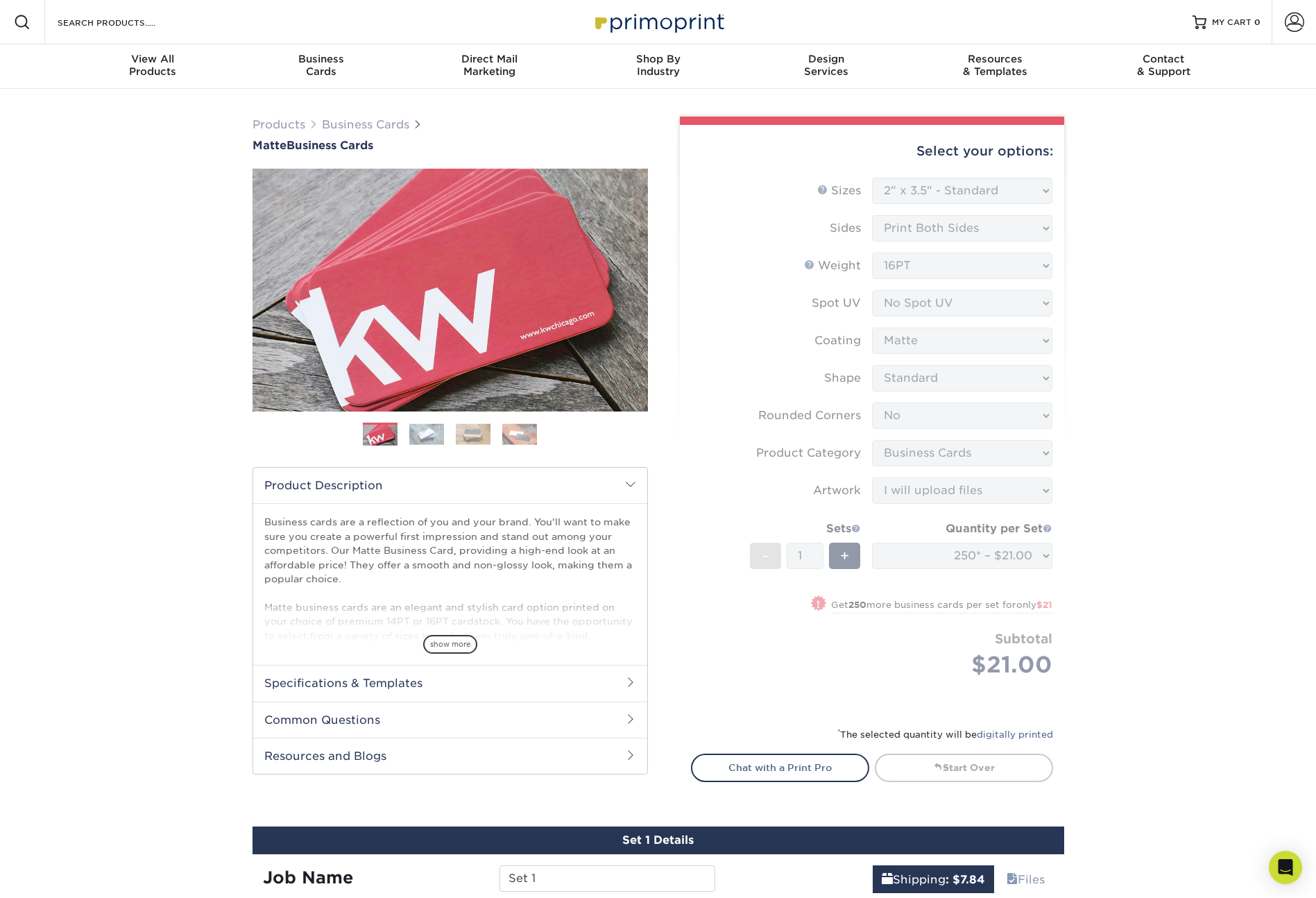
click at [1172, 307] on div "Products Business Cards Matte Business Cards Previous Next 100 $ 9" at bounding box center [658, 700] width 1316 height 1223
click at [975, 265] on form "Sizes Help Sizes Please Select 1.5" x 3.5" - Mini 1.75" x 3.5" - Mini 2" x 2" -…" at bounding box center [872, 443] width 362 height 532
click at [954, 775] on link "Start Over" at bounding box center [964, 767] width 178 height 28
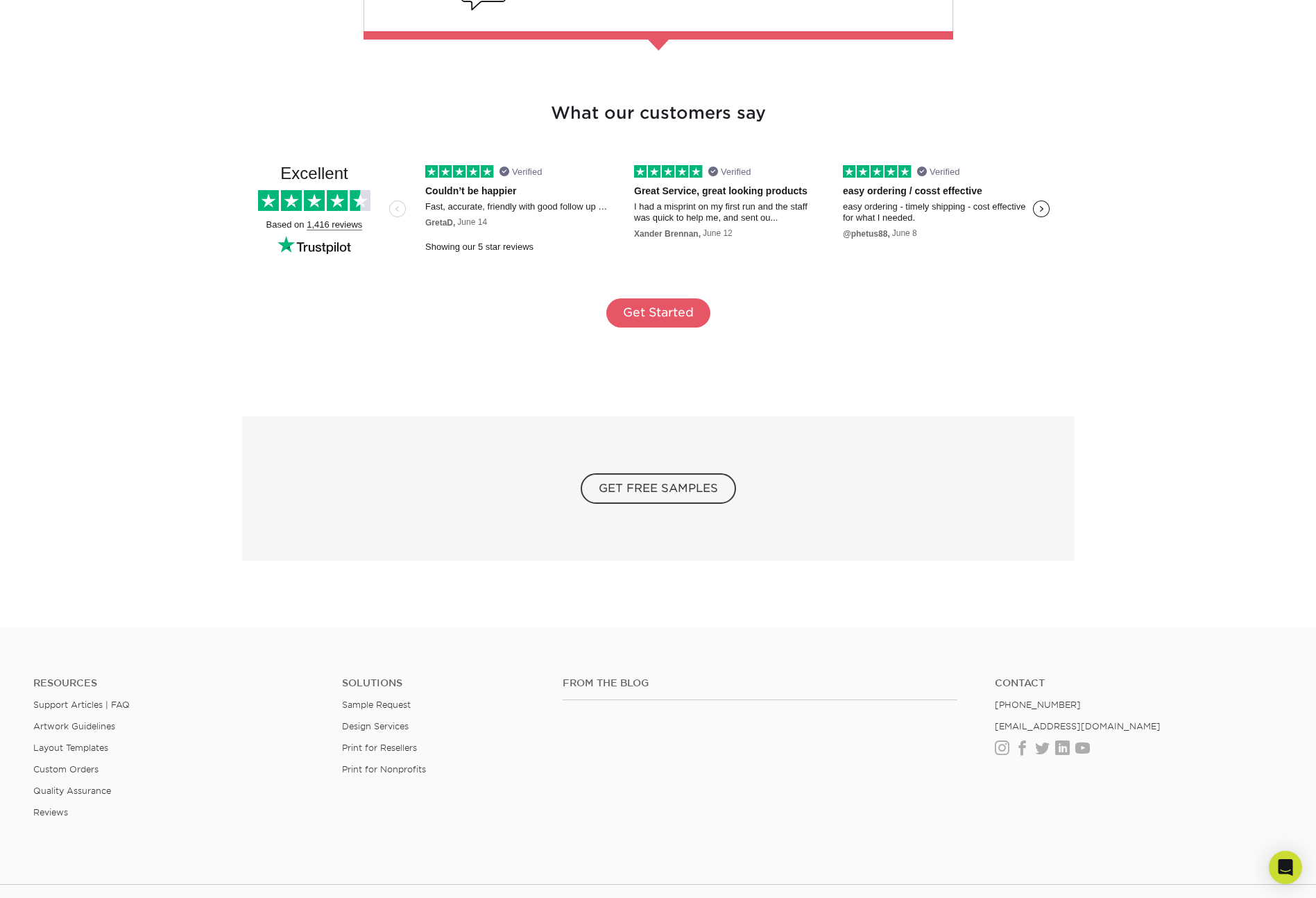
scroll to position [2345, 0]
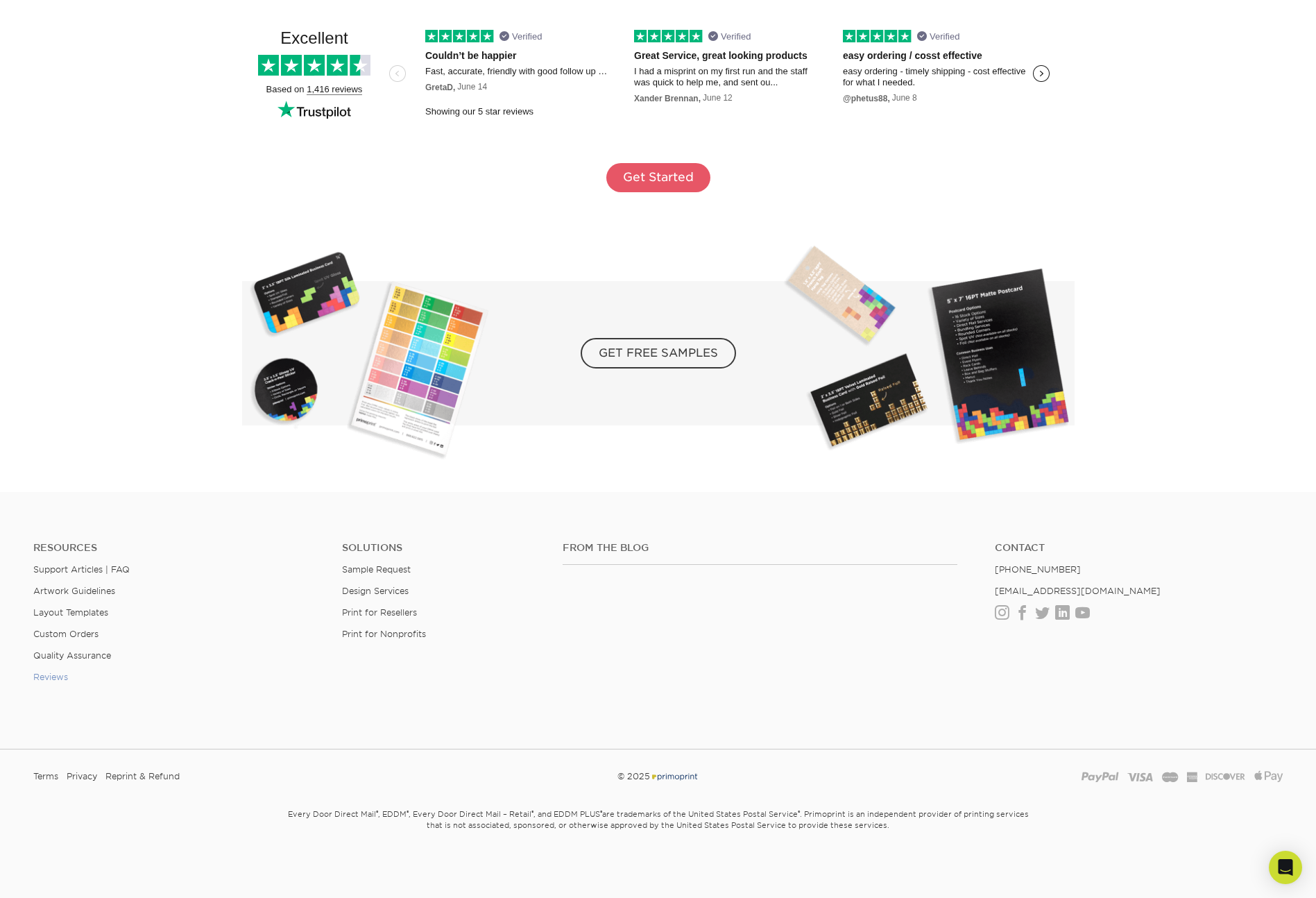
click at [56, 676] on link "Reviews" at bounding box center [50, 677] width 34 height 10
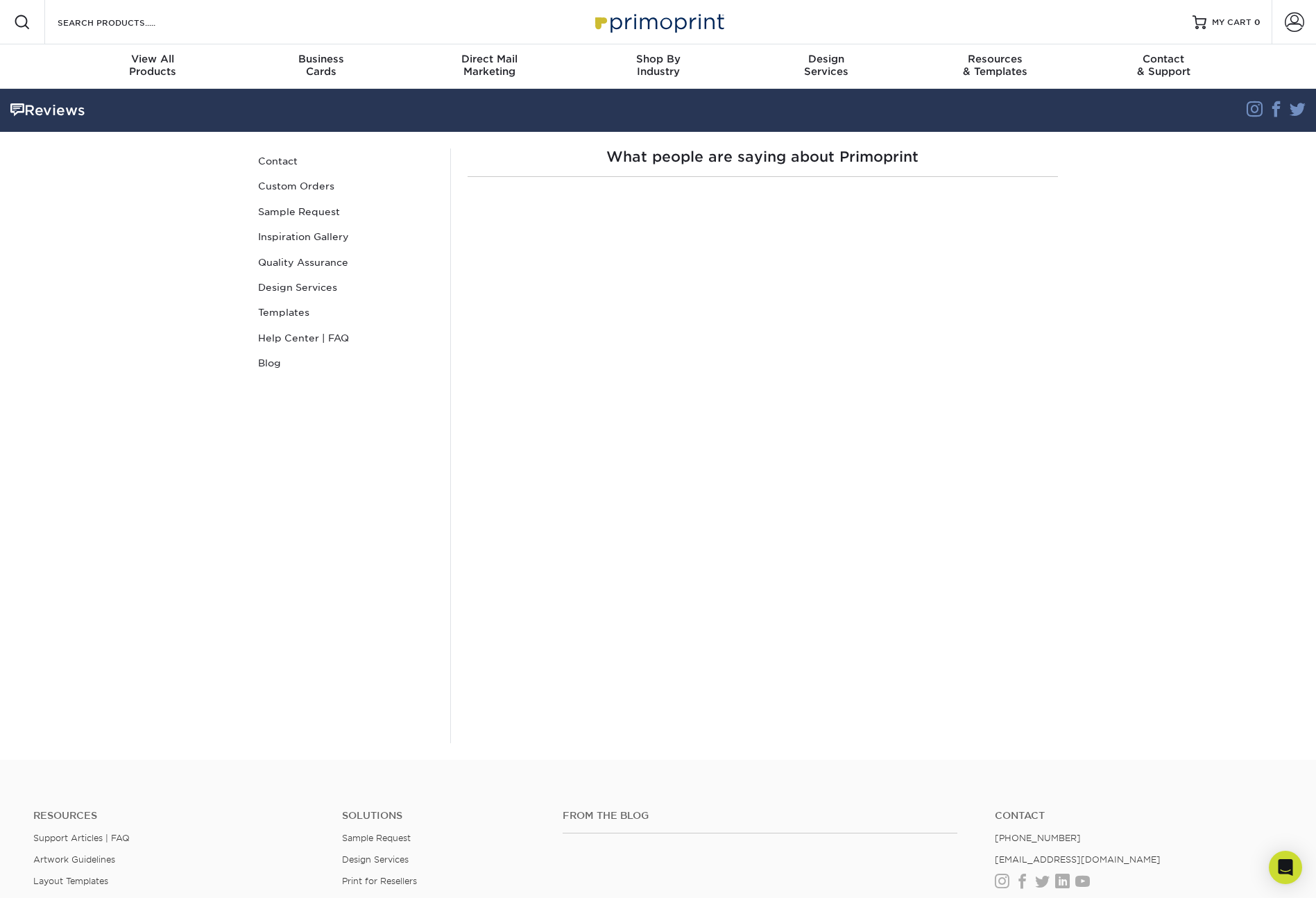
drag, startPoint x: 1158, startPoint y: 383, endPoint x: 1151, endPoint y: 386, distance: 7.6
click at [1158, 383] on section "Reviews Instagram Facebook Twitter Reviews Contact Custom Orders Sample Request…" at bounding box center [658, 425] width 1316 height 671
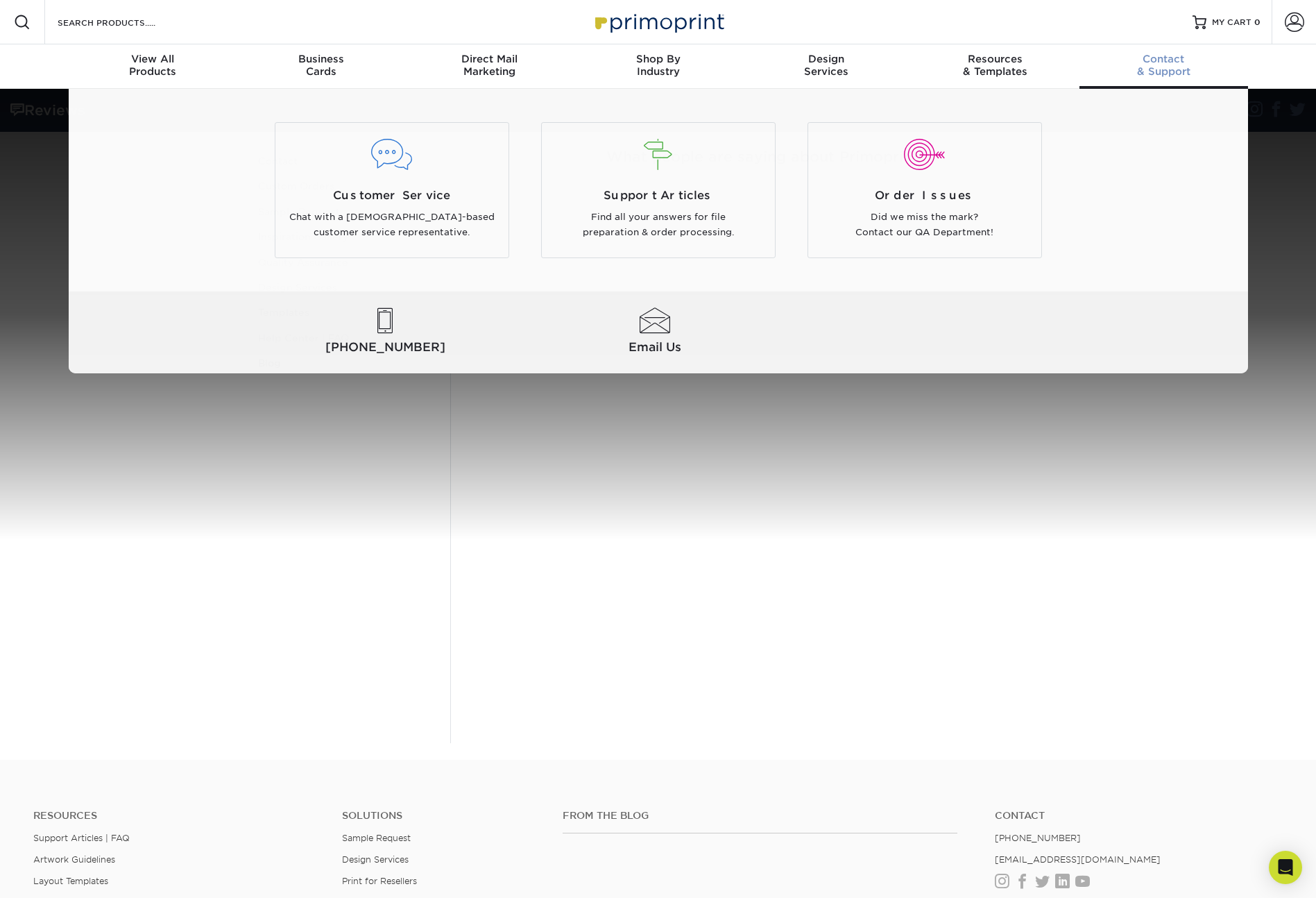
click at [1172, 69] on div "Contact & Support" at bounding box center [1164, 66] width 168 height 25
click at [1169, 62] on span "Contact" at bounding box center [1164, 59] width 168 height 13
click at [1150, 58] on span "Contact" at bounding box center [1164, 59] width 168 height 13
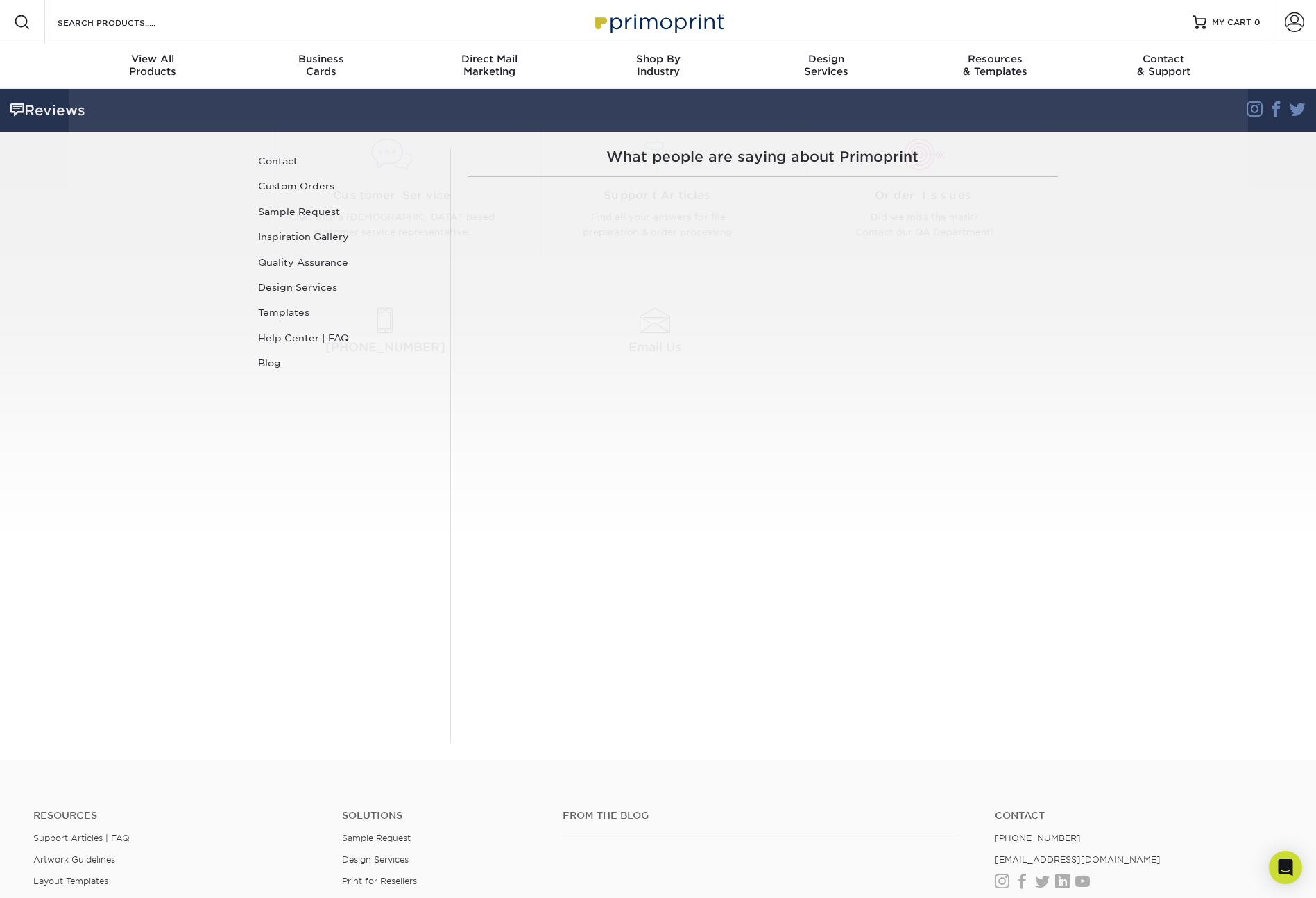
click at [528, 288] on div "Resources Menu Search Products Account SIGN IN CREATE AN ACCOUNT designbystacy@…" at bounding box center [658, 583] width 1316 height 1166
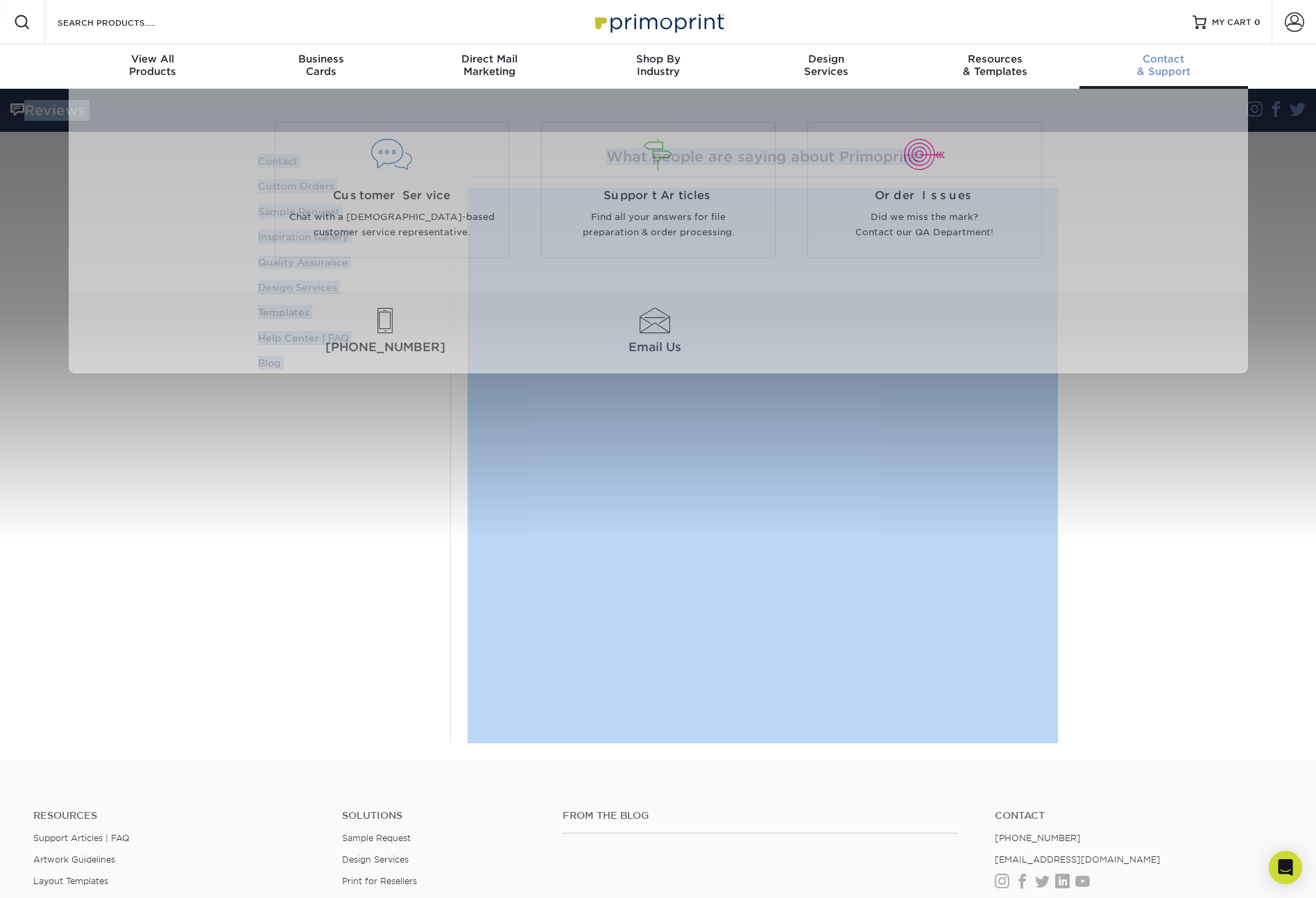
click at [1160, 60] on span "Contact" at bounding box center [1164, 59] width 168 height 13
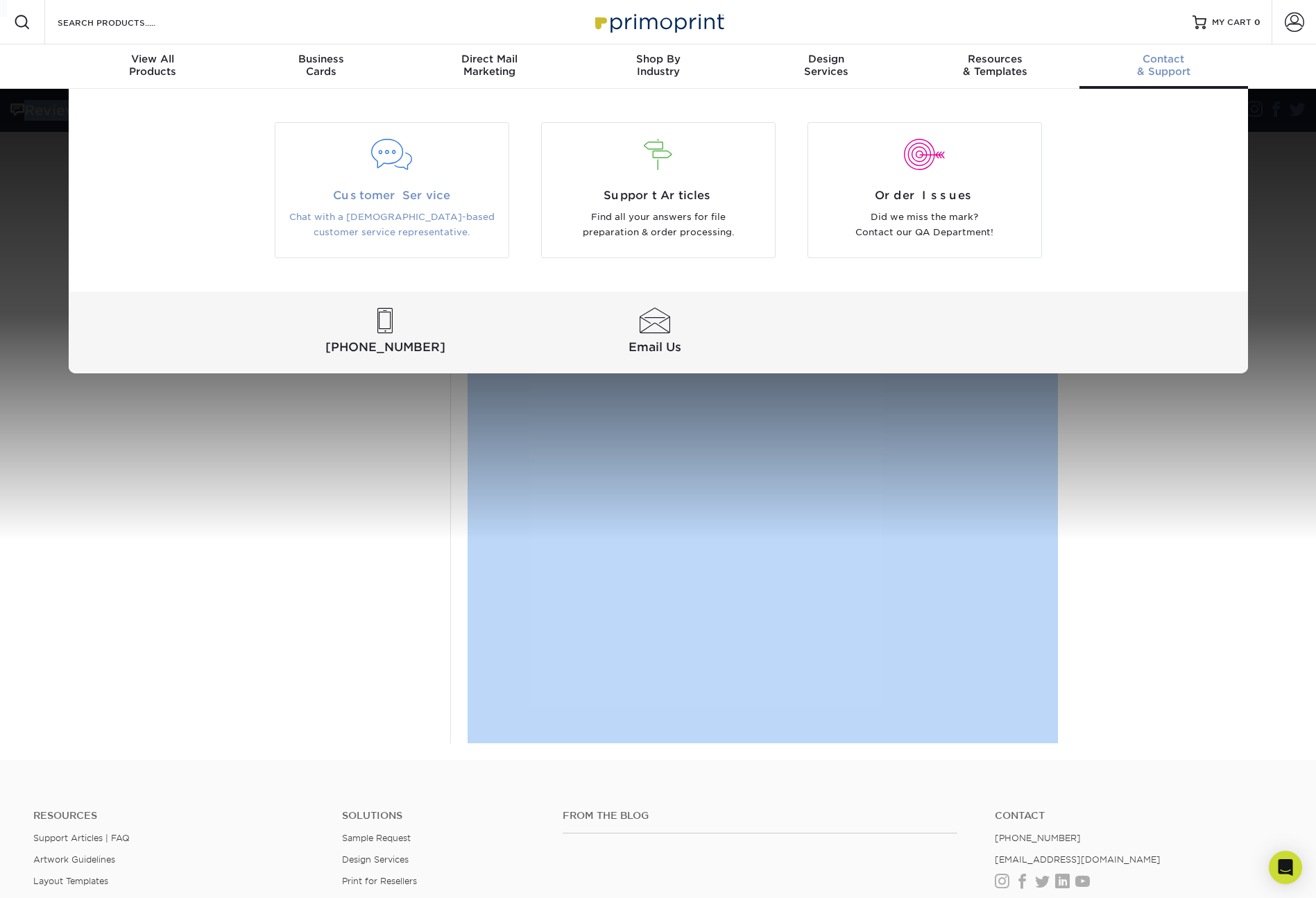
click at [421, 177] on div at bounding box center [392, 163] width 233 height 48
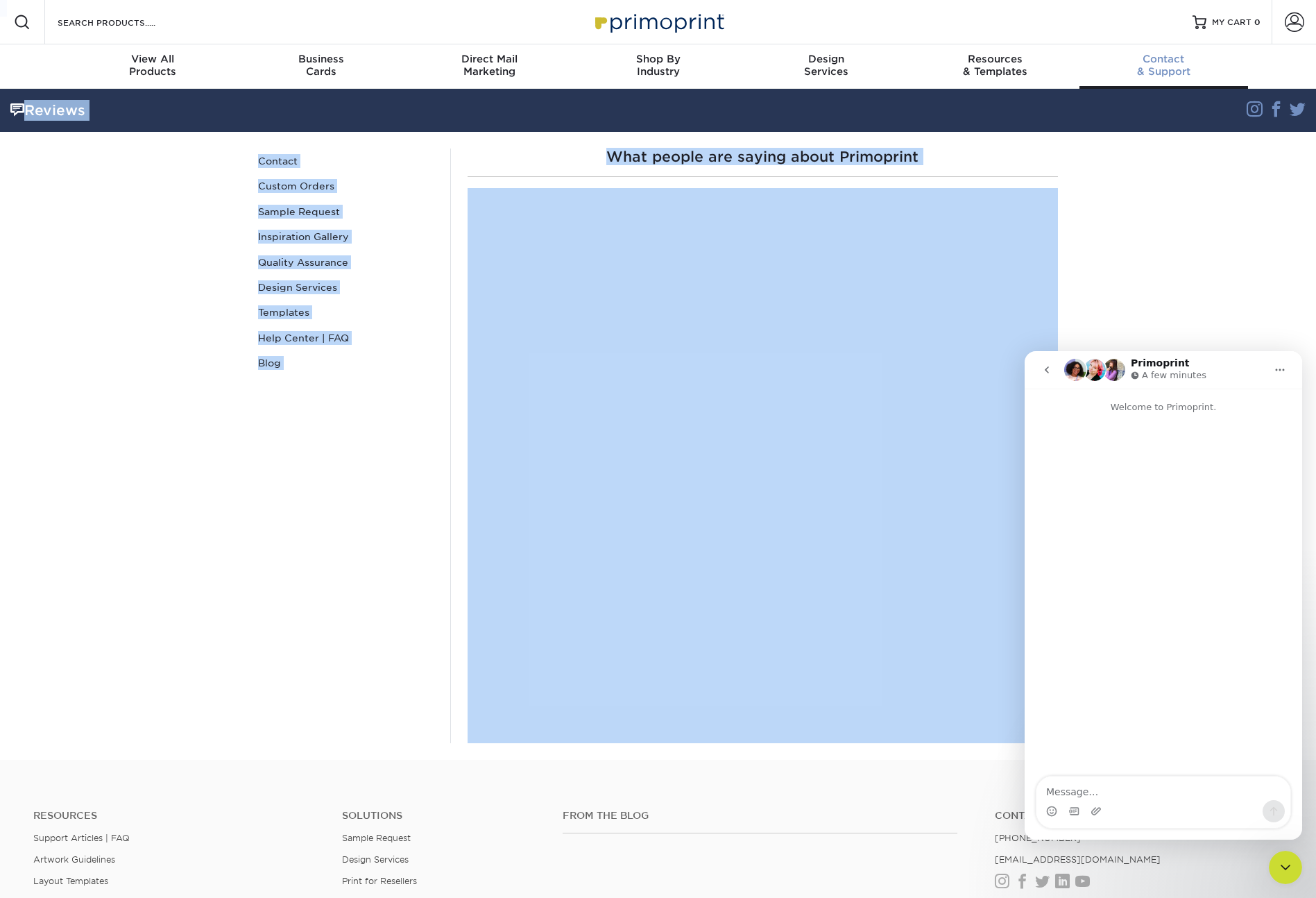
click at [1171, 51] on link "Contact & Support" at bounding box center [1164, 66] width 168 height 45
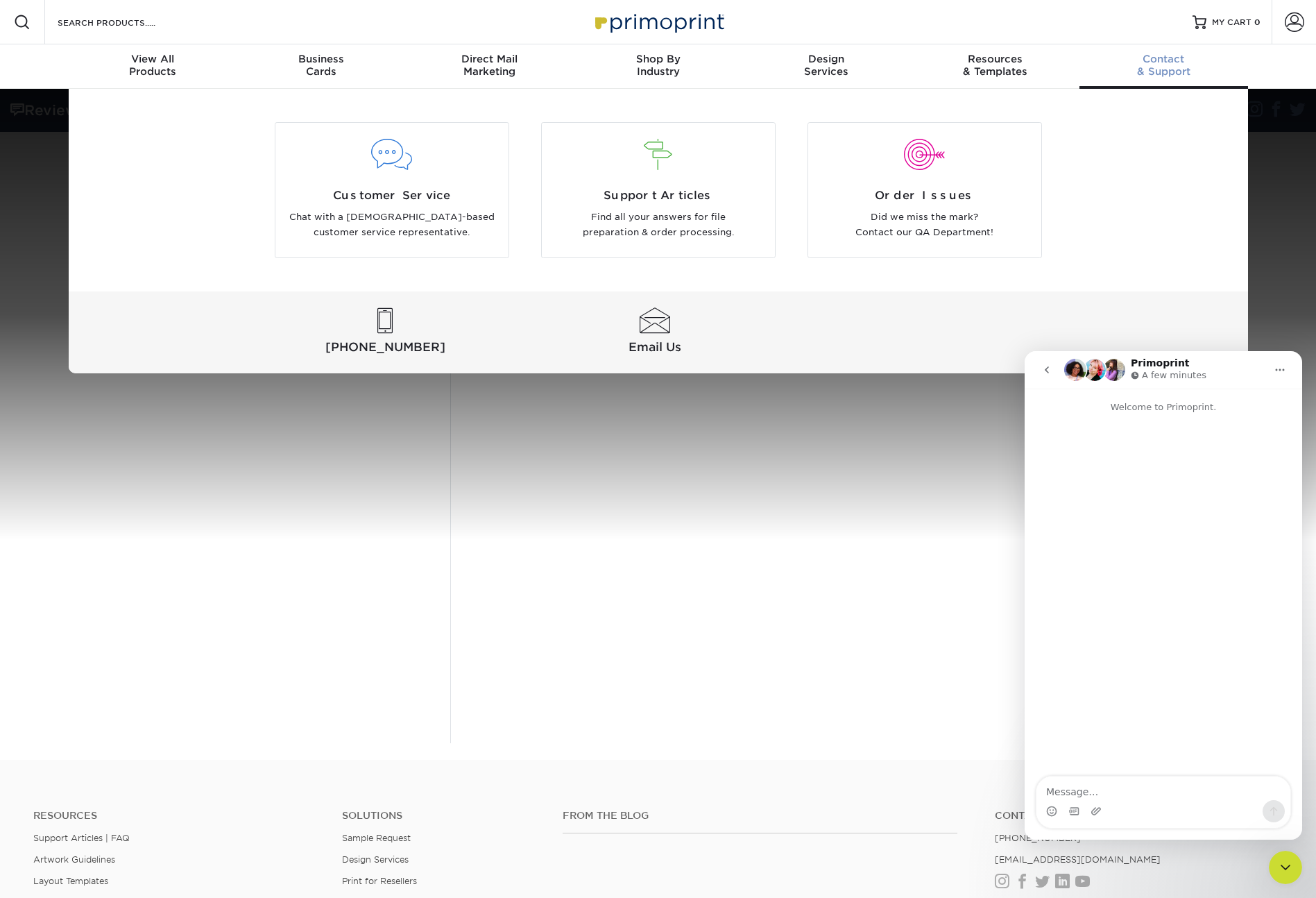
click at [1155, 211] on div "Customer Service Chat with a US-based customer service representative. Support …" at bounding box center [658, 231] width 1180 height 284
click at [1247, 204] on div "Customer Service Chat with a US-based customer service representative. Support …" at bounding box center [658, 230] width 1180 height 284
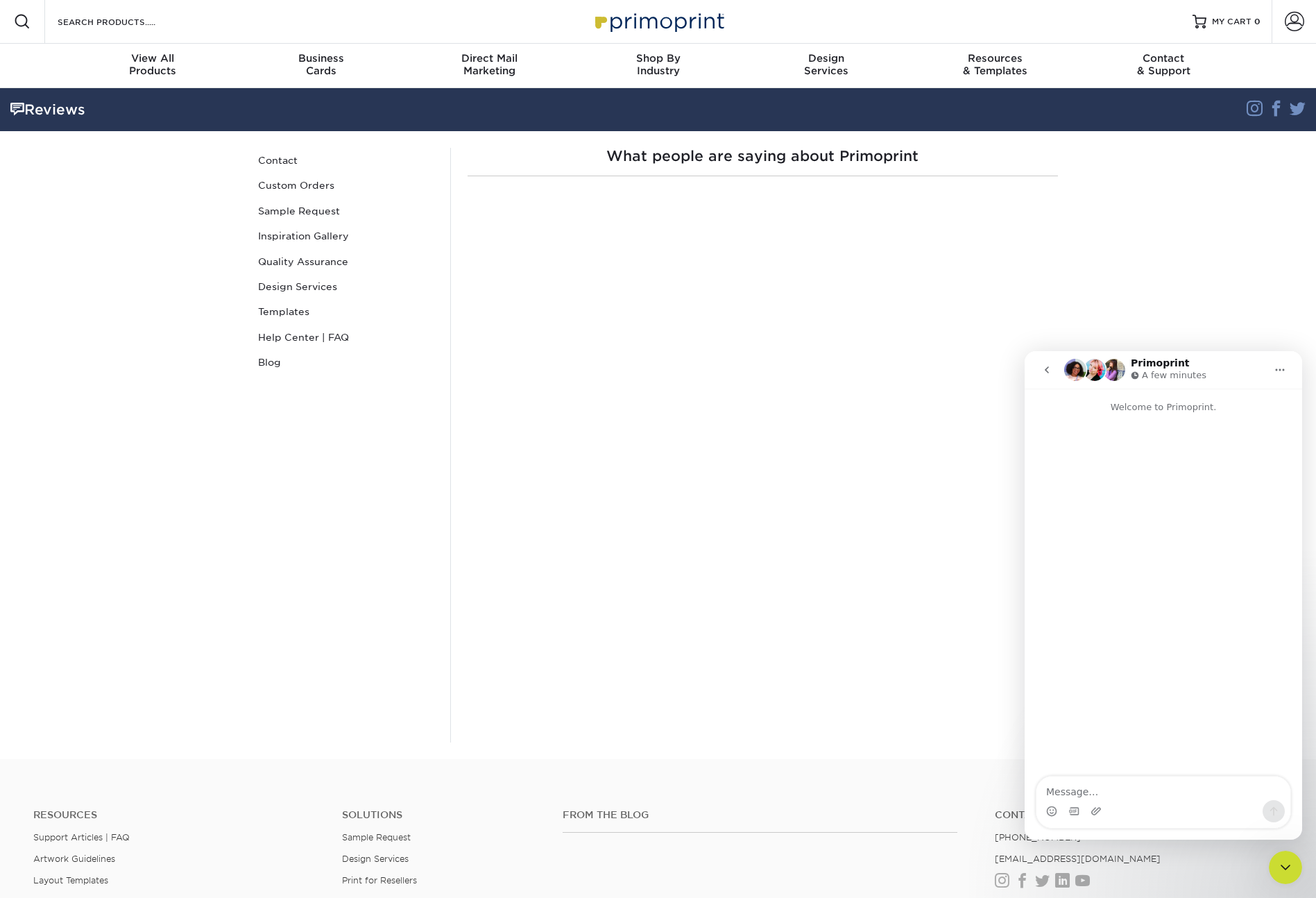
scroll to position [0, 0]
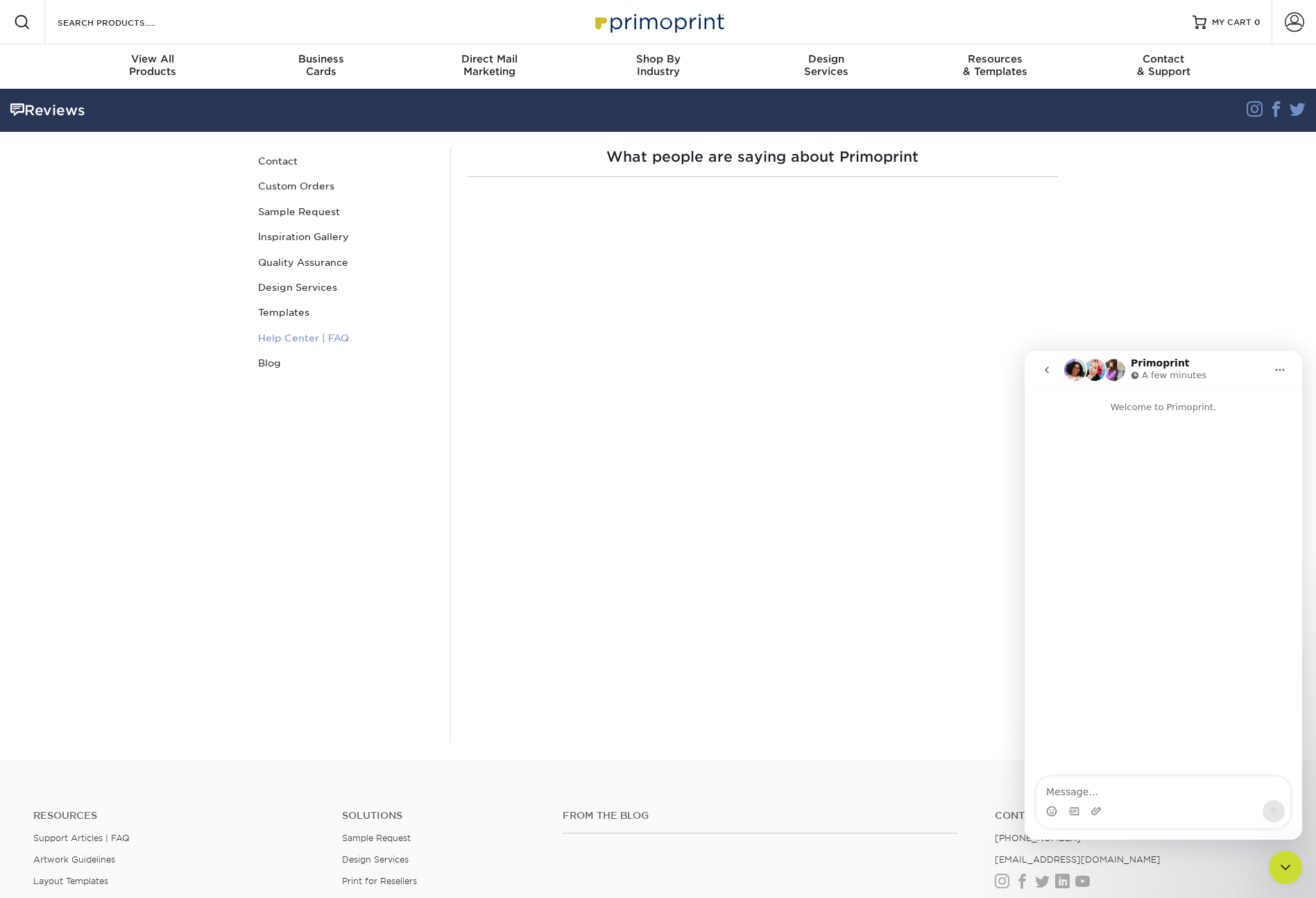
click at [283, 334] on link "Help Center | FAQ" at bounding box center [346, 338] width 188 height 25
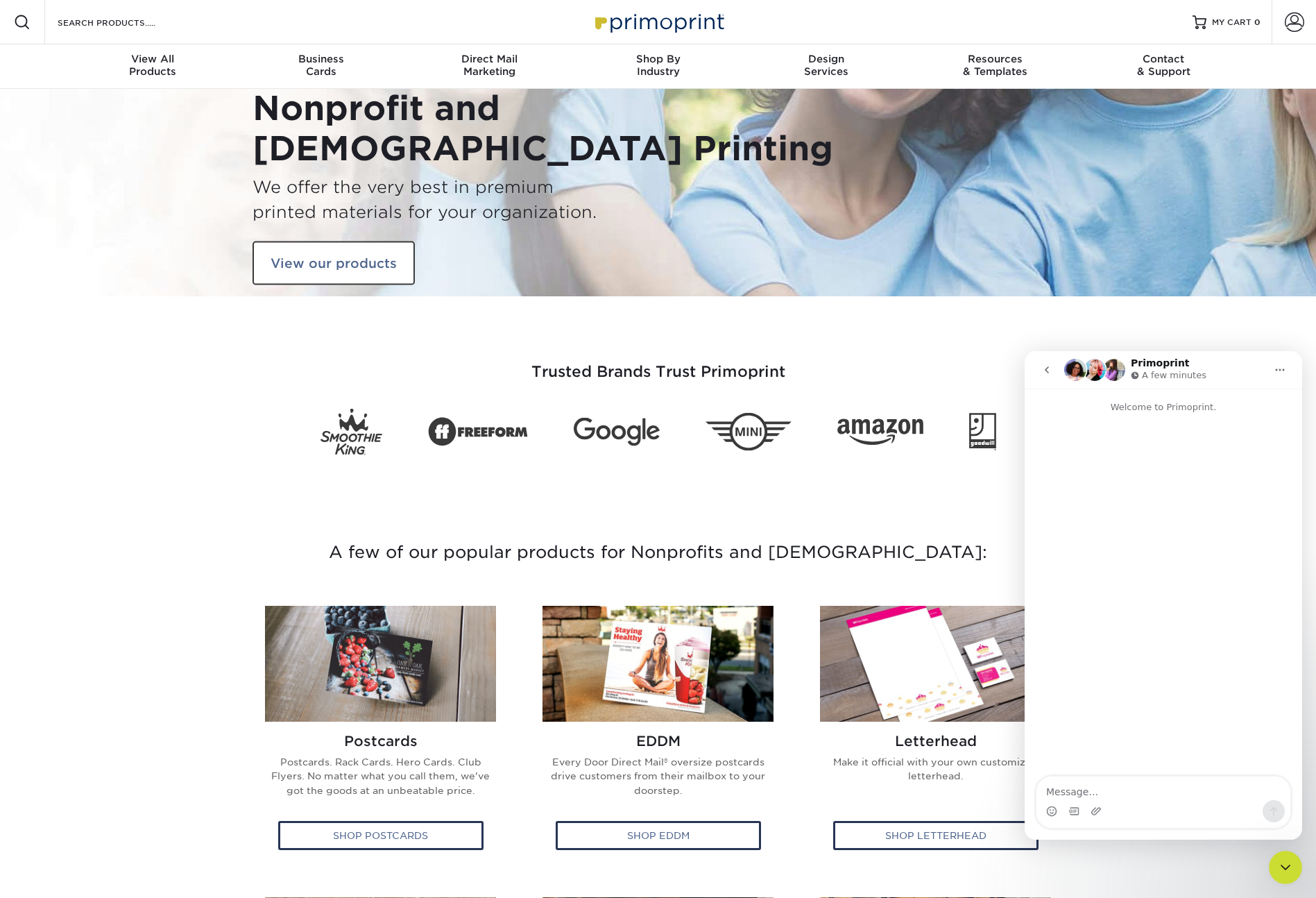
type input "[EMAIL_ADDRESS][DOMAIN_NAME]"
click at [92, 561] on section "A few of our popular products for Nonprofits and Churches: Postcards Postcards.…" at bounding box center [658, 883] width 1316 height 825
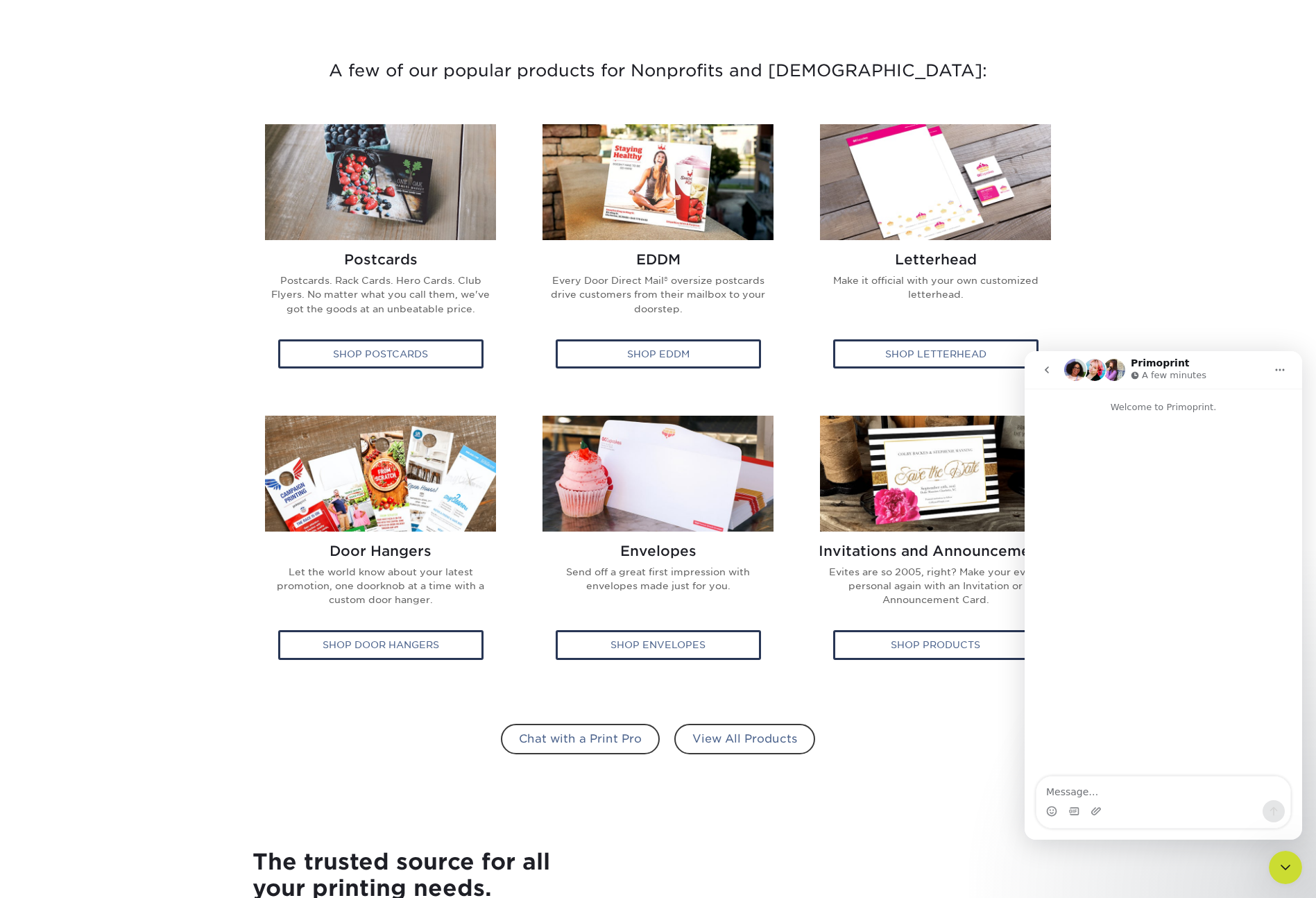
scroll to position [499, 0]
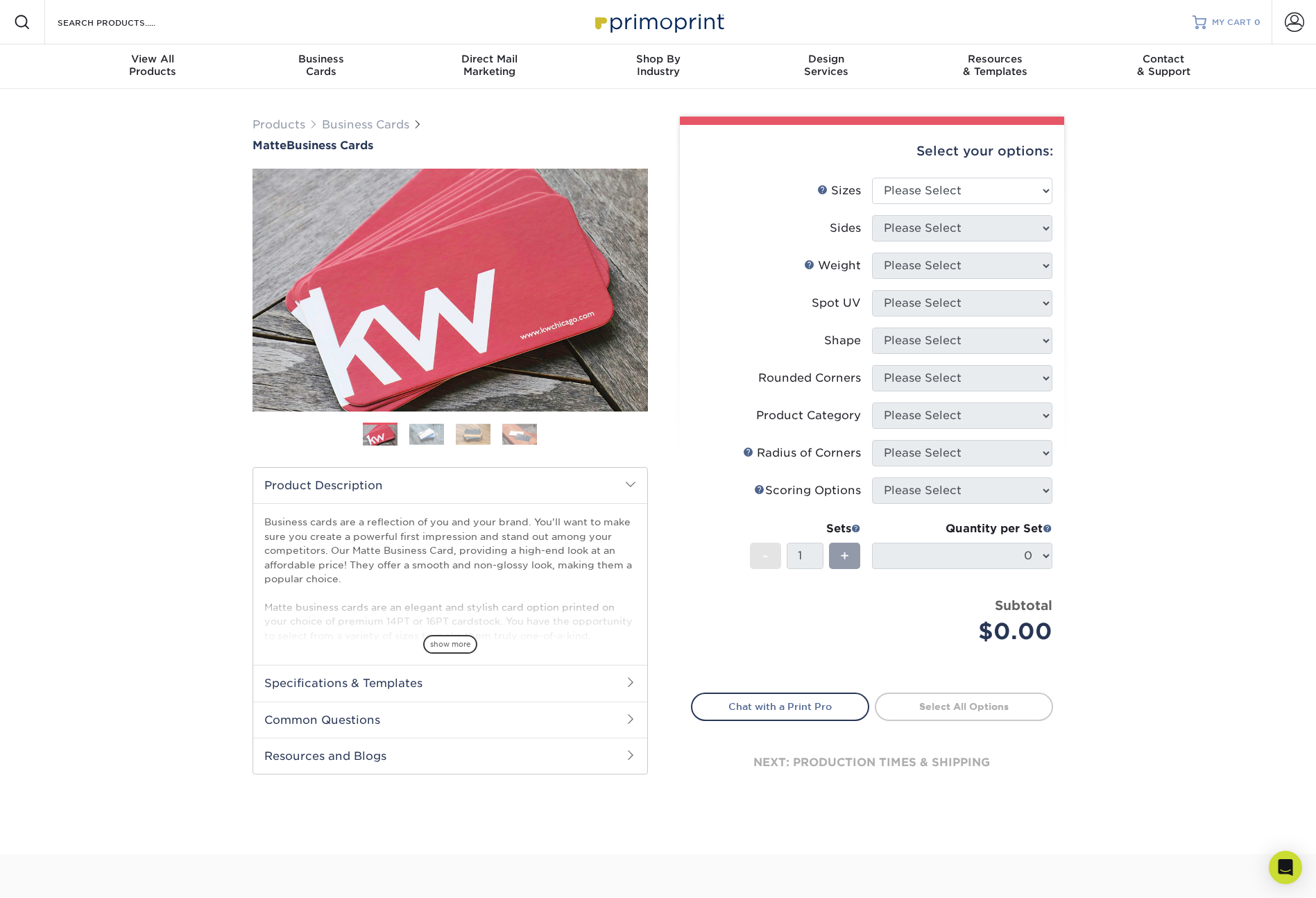
click at [1228, 21] on span "MY CART" at bounding box center [1231, 23] width 40 height 12
click at [447, 638] on span "show more" at bounding box center [450, 644] width 54 height 18
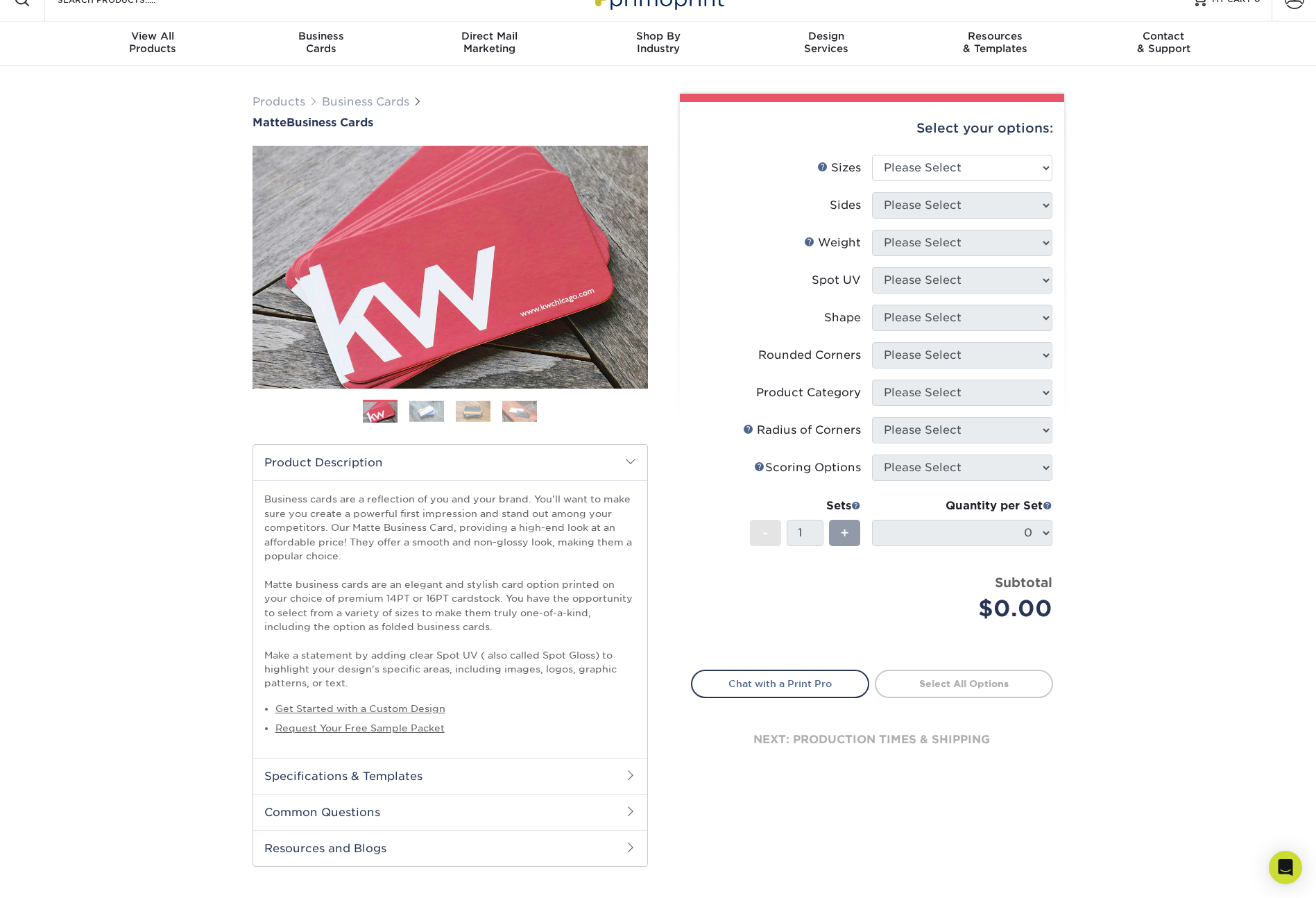
drag, startPoint x: 466, startPoint y: 770, endPoint x: 486, endPoint y: 769, distance: 20.0
click at [466, 770] on h2 "Specifications & Templates" at bounding box center [450, 775] width 394 height 36
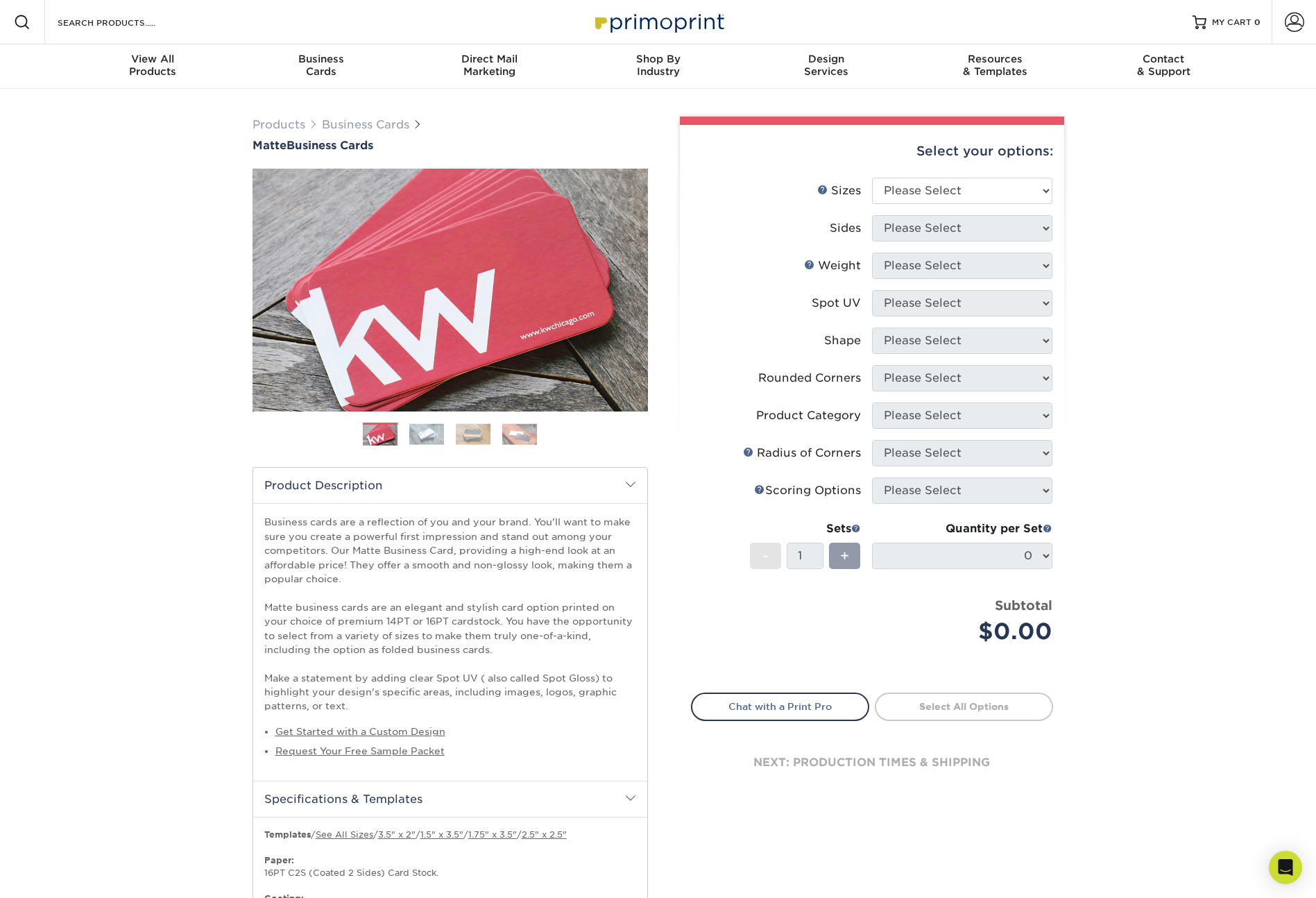
scroll to position [10, 0]
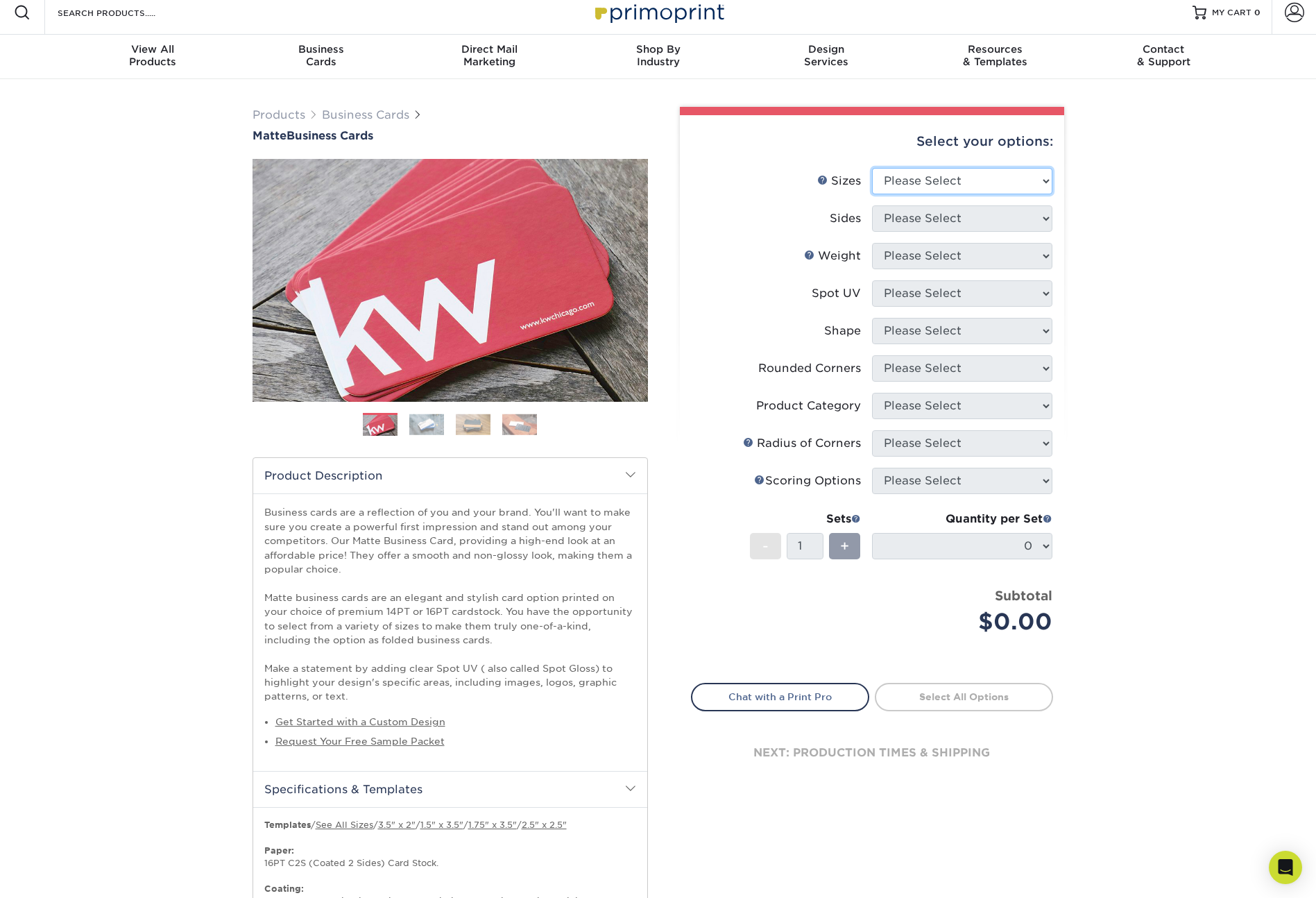
click at [935, 177] on select "Please Select 1.5" x 3.5" - Mini 1.75" x 3.5" - Mini 2" x 2" - Square 2" x 3" -…" at bounding box center [962, 181] width 181 height 26
select select "2.00x3.50"
click at [930, 215] on select "Please Select Print Both Sides Print Front Only" at bounding box center [962, 218] width 181 height 26
select select "13abbda7-1d64-4f25-8bb2-c179b224825d"
click at [919, 261] on select "Please Select 16PT 14PT" at bounding box center [962, 256] width 181 height 26
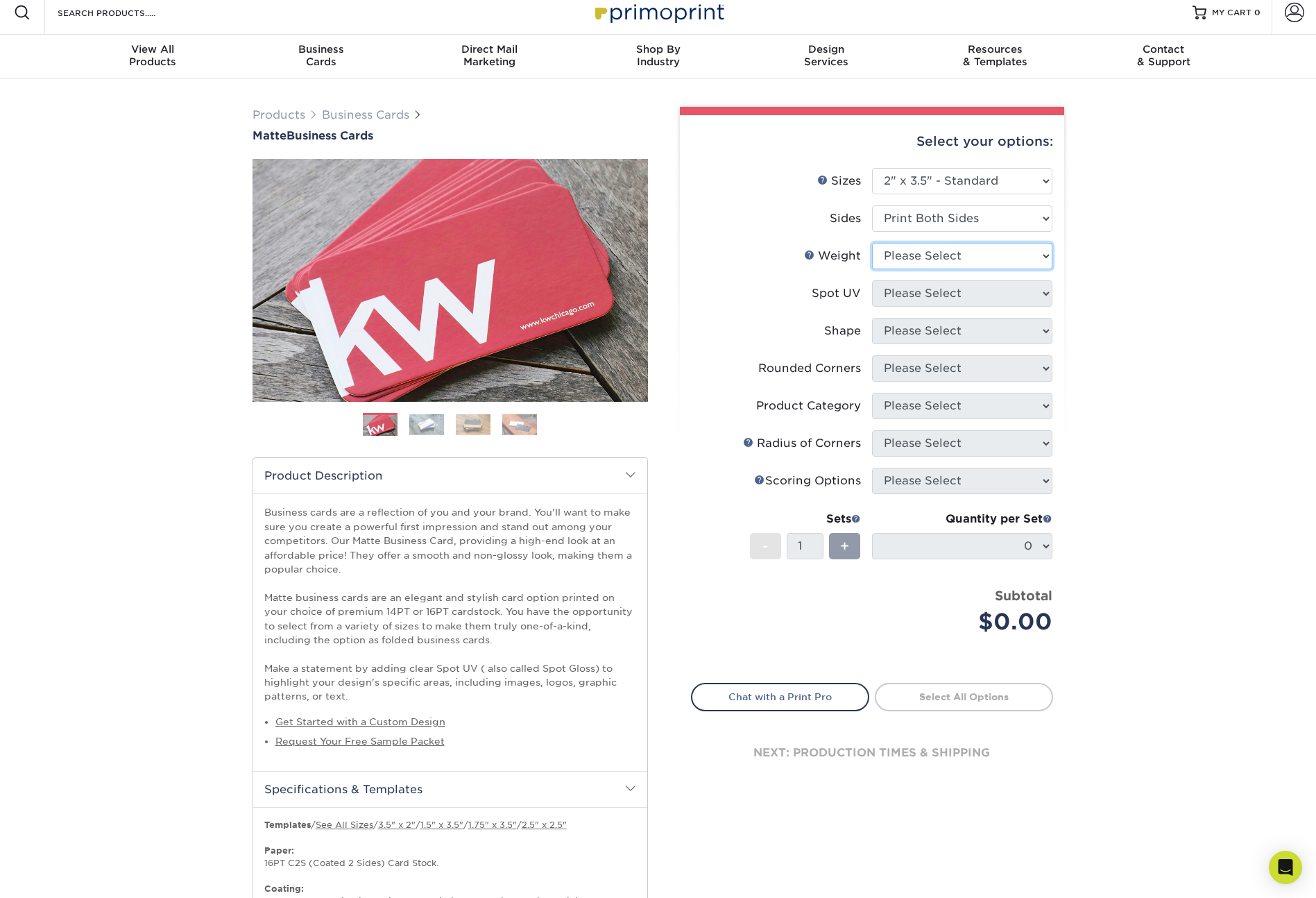
select select "16PT"
click at [926, 295] on select "Please Select No Spot UV Front and Back (Both Sides) Front Only Back Only" at bounding box center [962, 293] width 181 height 26
select select "3"
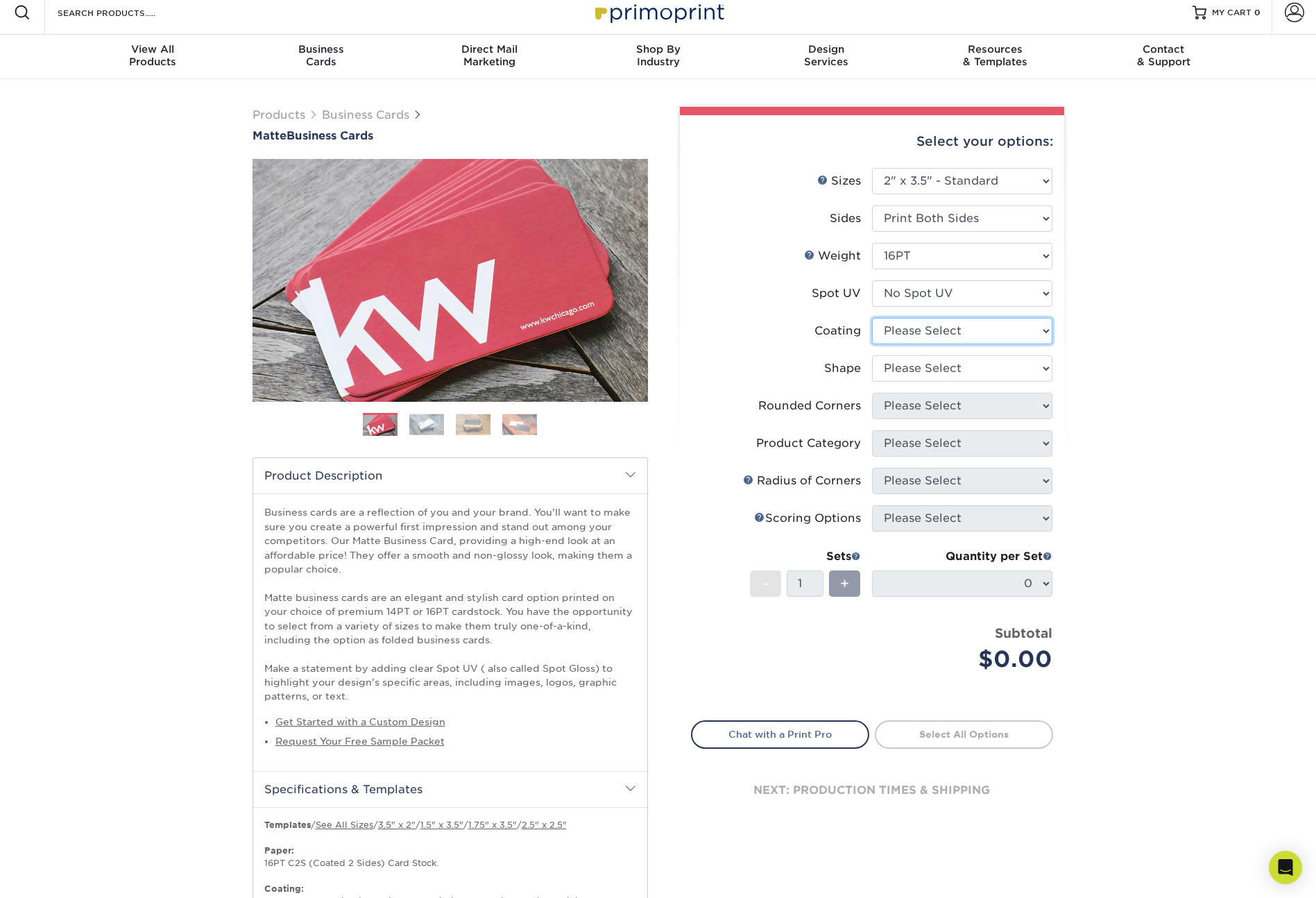
click at [918, 335] on select at bounding box center [962, 330] width 181 height 26
select select "121bb7b5-3b4d-429f-bd8d-bbf80e953313"
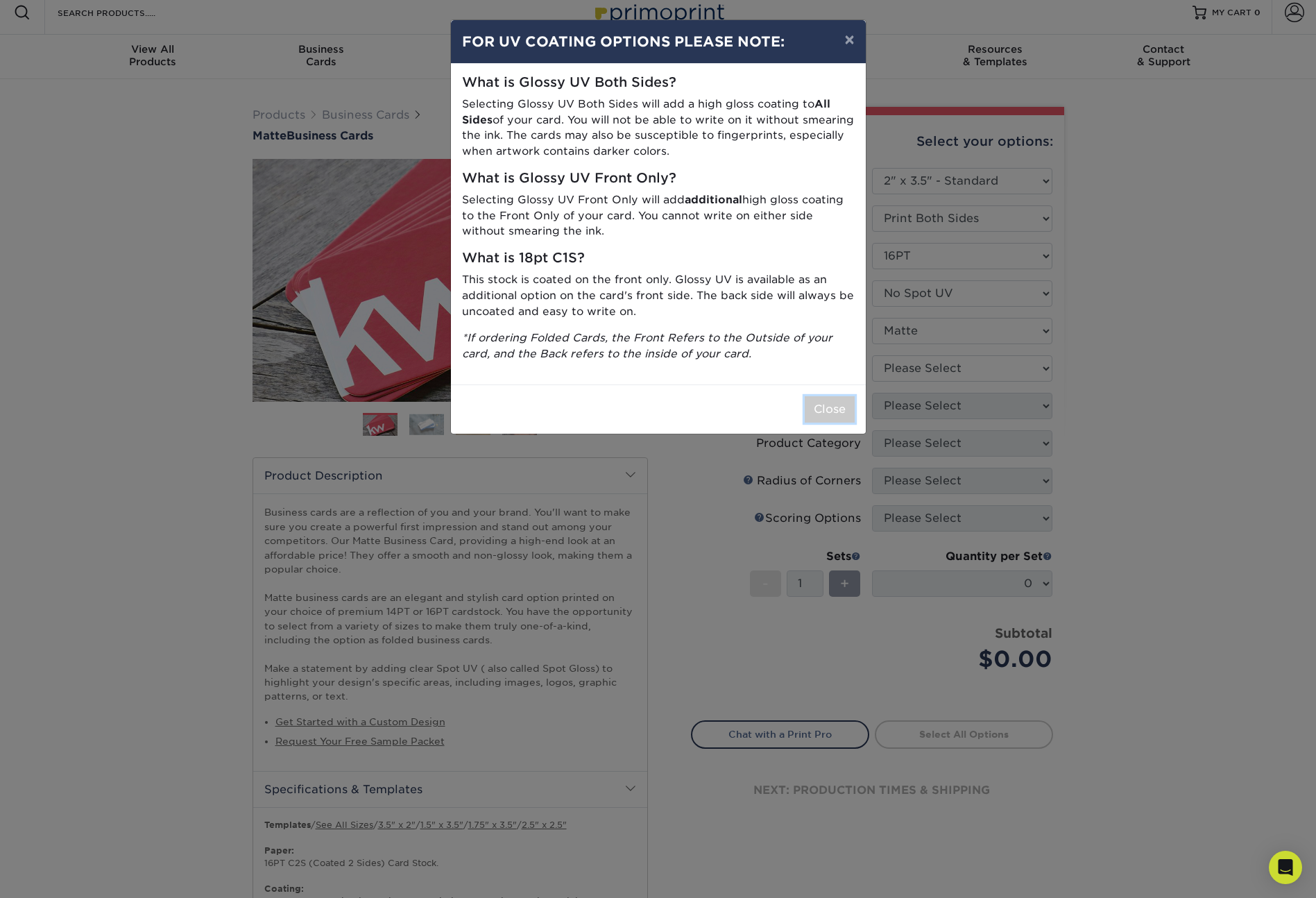
drag, startPoint x: 820, startPoint y: 412, endPoint x: 859, endPoint y: 404, distance: 39.8
click at [819, 412] on button "Close" at bounding box center [829, 409] width 50 height 26
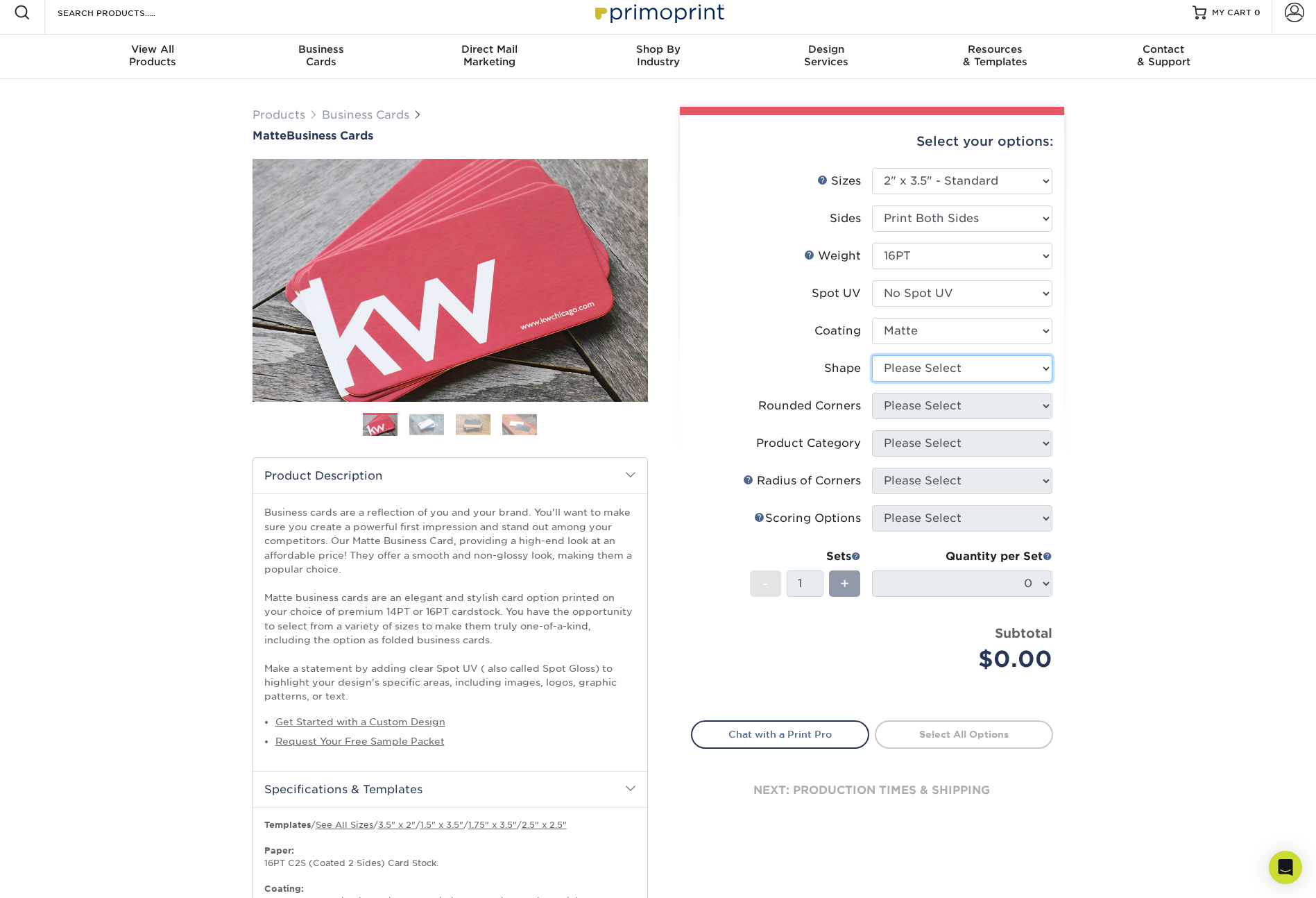
click at [920, 367] on select "Please Select Standard Oval" at bounding box center [962, 367] width 181 height 26
select select "standard"
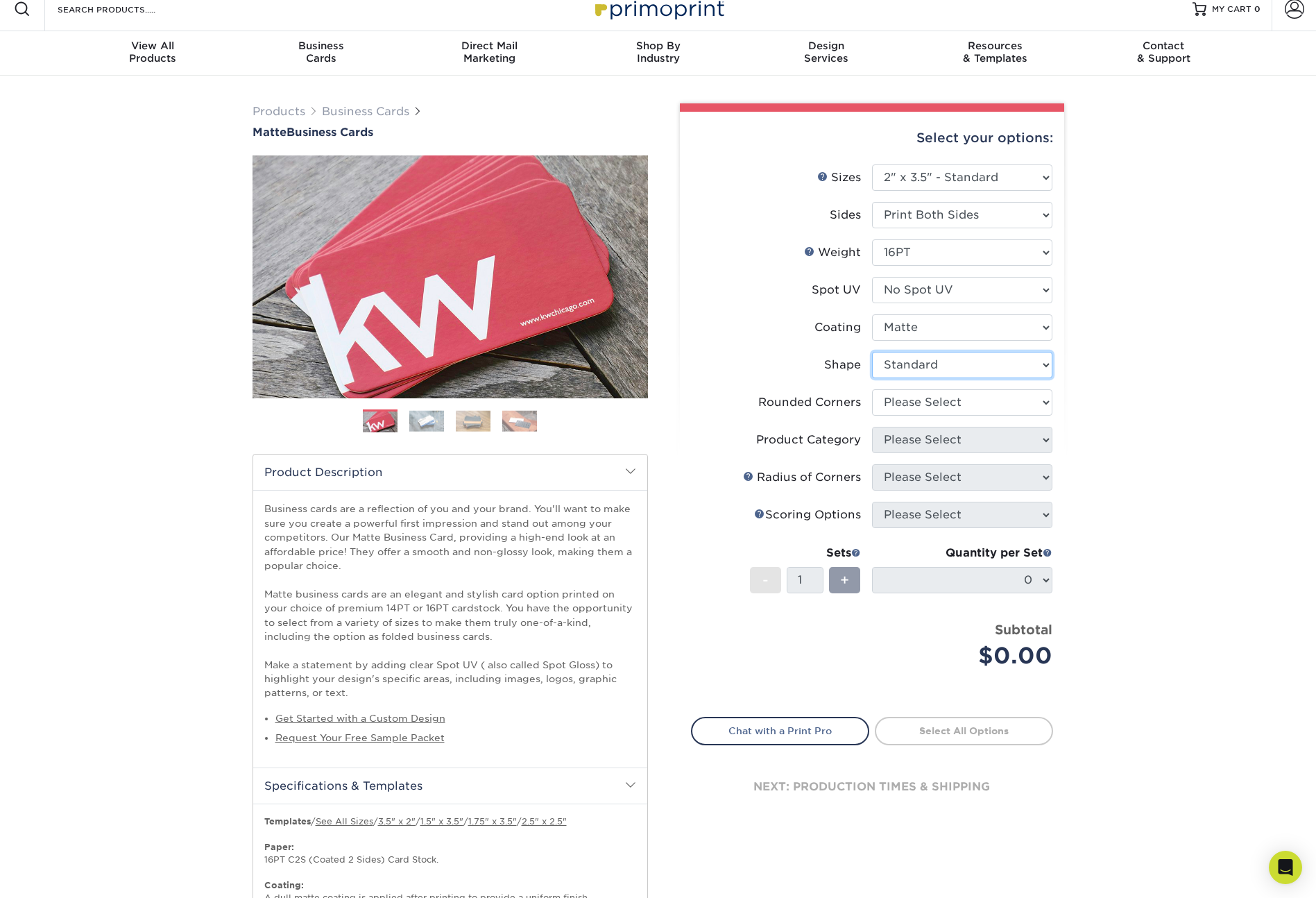
scroll to position [16, 0]
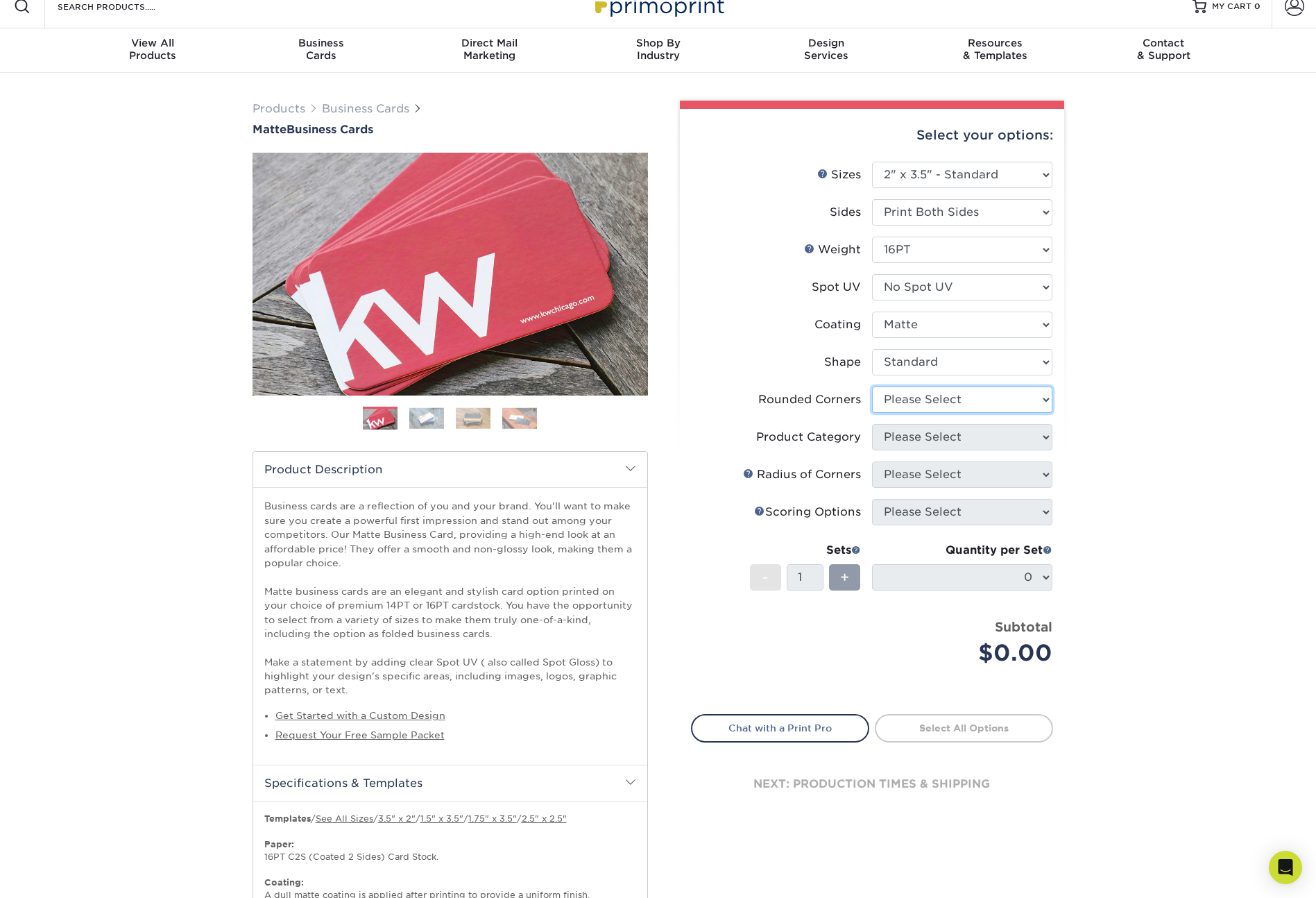
click at [914, 406] on select "Please Select Yes - Round 2 Corners Yes - Round 4 Corners No" at bounding box center [962, 399] width 181 height 26
select select "0"
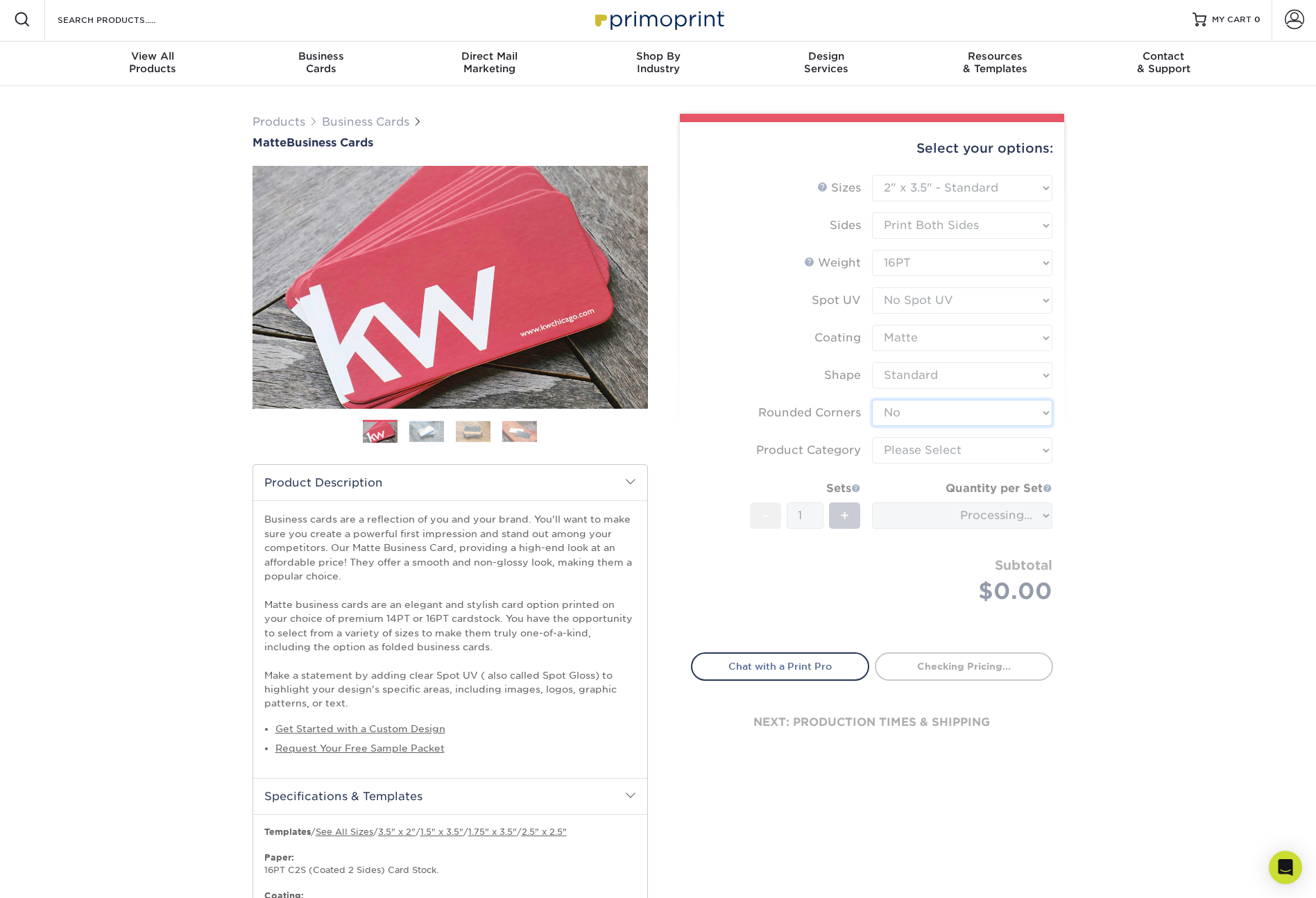
scroll to position [0, 0]
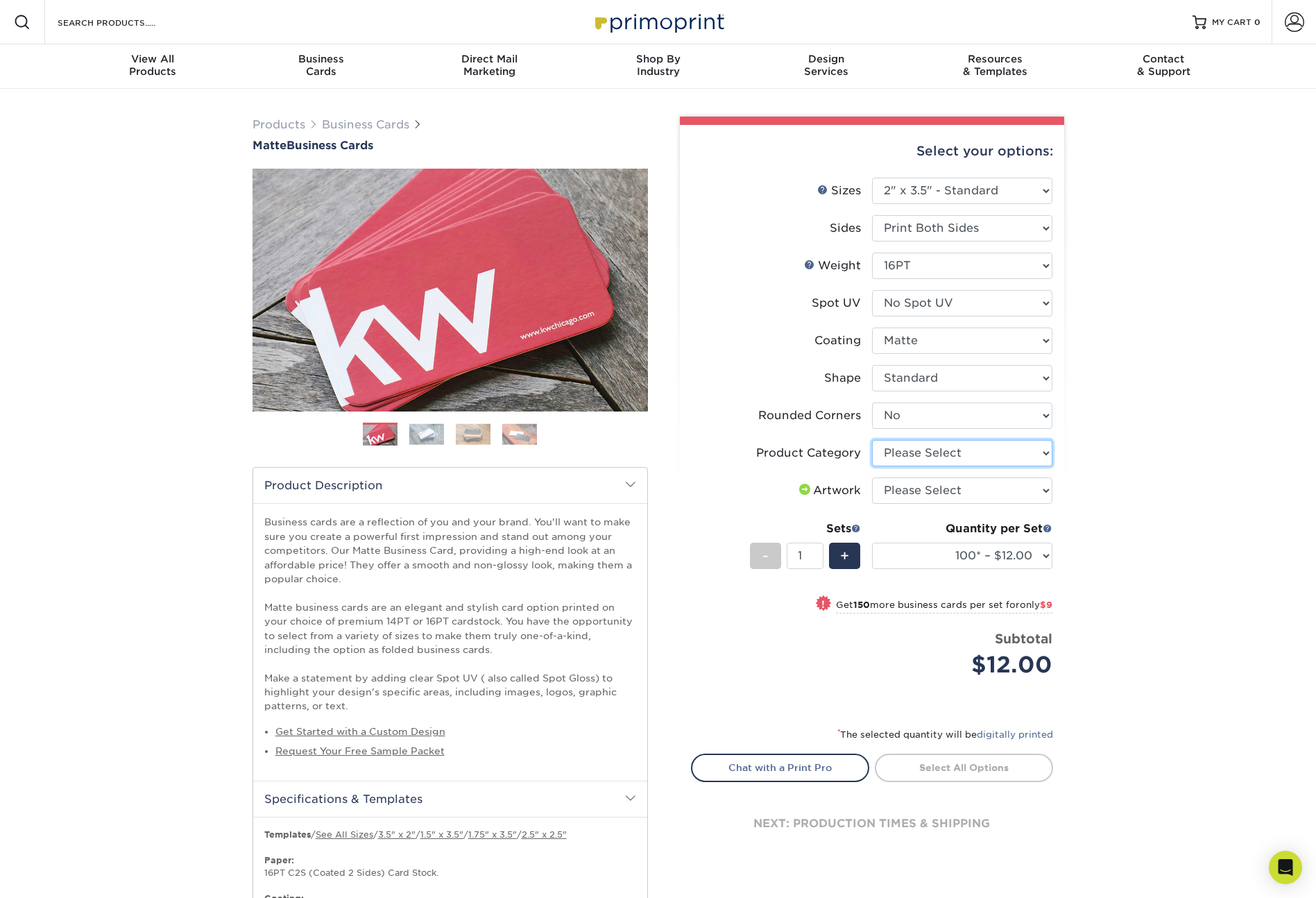
click at [909, 452] on select "Please Select Business Cards" at bounding box center [962, 452] width 181 height 26
select select "3b5148f1-0588-4f88-a218-97bcfdce65c1"
click at [947, 491] on select "Please Select I will upload files I need a design - $100" at bounding box center [962, 490] width 181 height 26
select select "upload"
click at [843, 554] on span "+" at bounding box center [844, 556] width 9 height 21
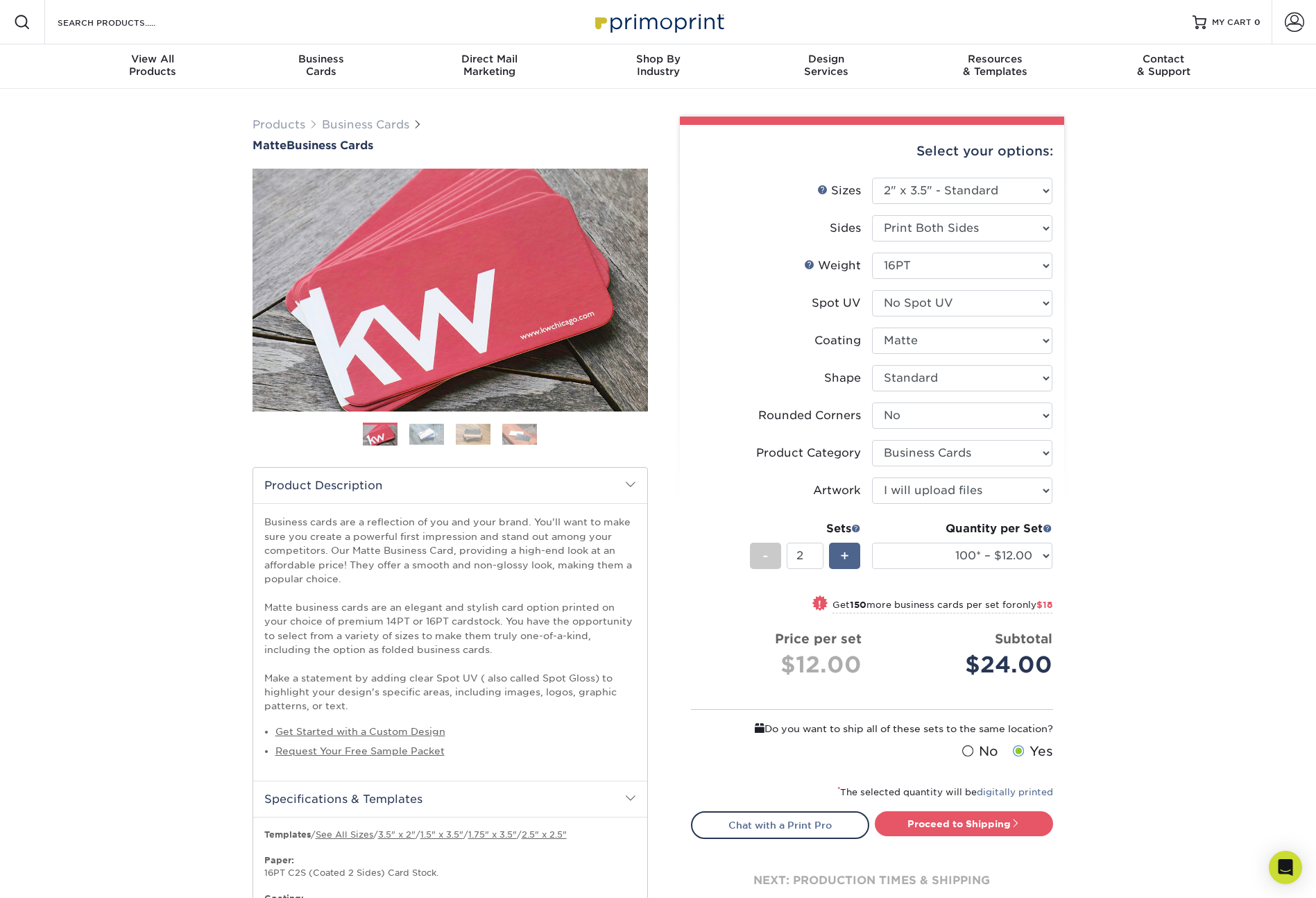
click at [843, 554] on span "+" at bounding box center [844, 556] width 9 height 21
type input "5"
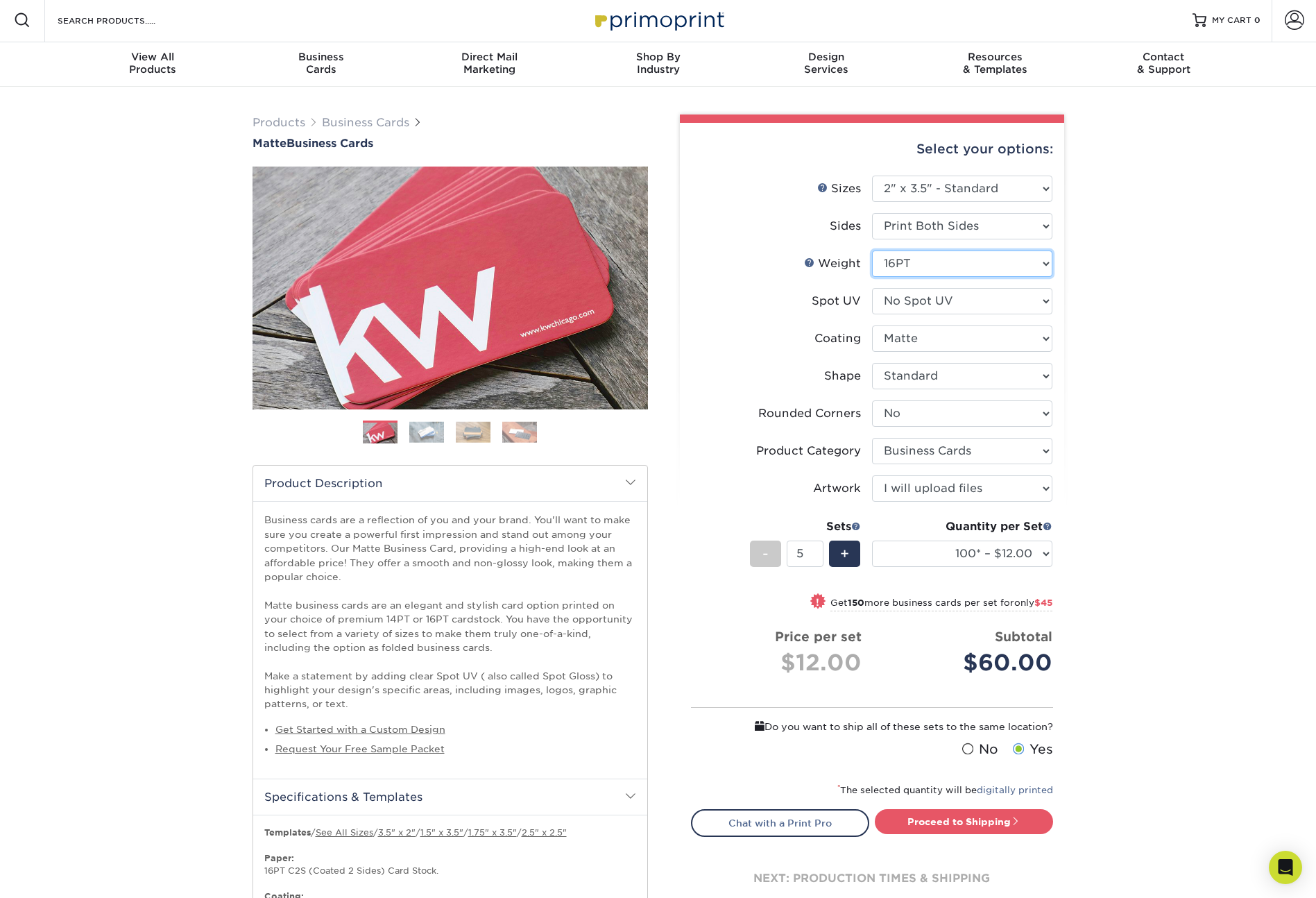
click at [935, 276] on select "Please Select 16PT 14PT" at bounding box center [962, 263] width 181 height 26
click at [916, 553] on select "100* – $12.00 250* – $21.00 500 – $42.00 1000 – $53.00 2500 – $95.00 5000 – $18…" at bounding box center [962, 553] width 181 height 26
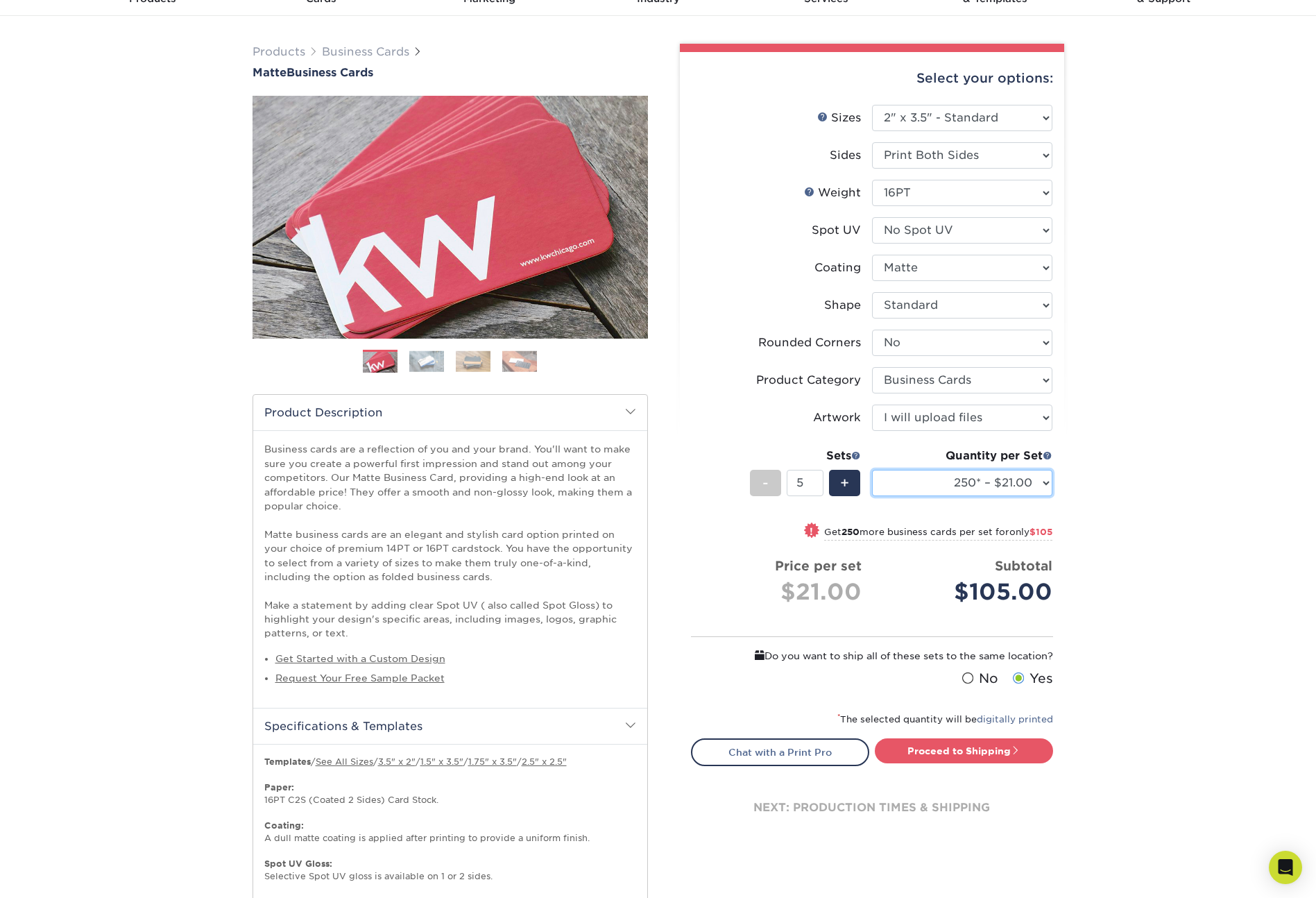
scroll to position [109, 0]
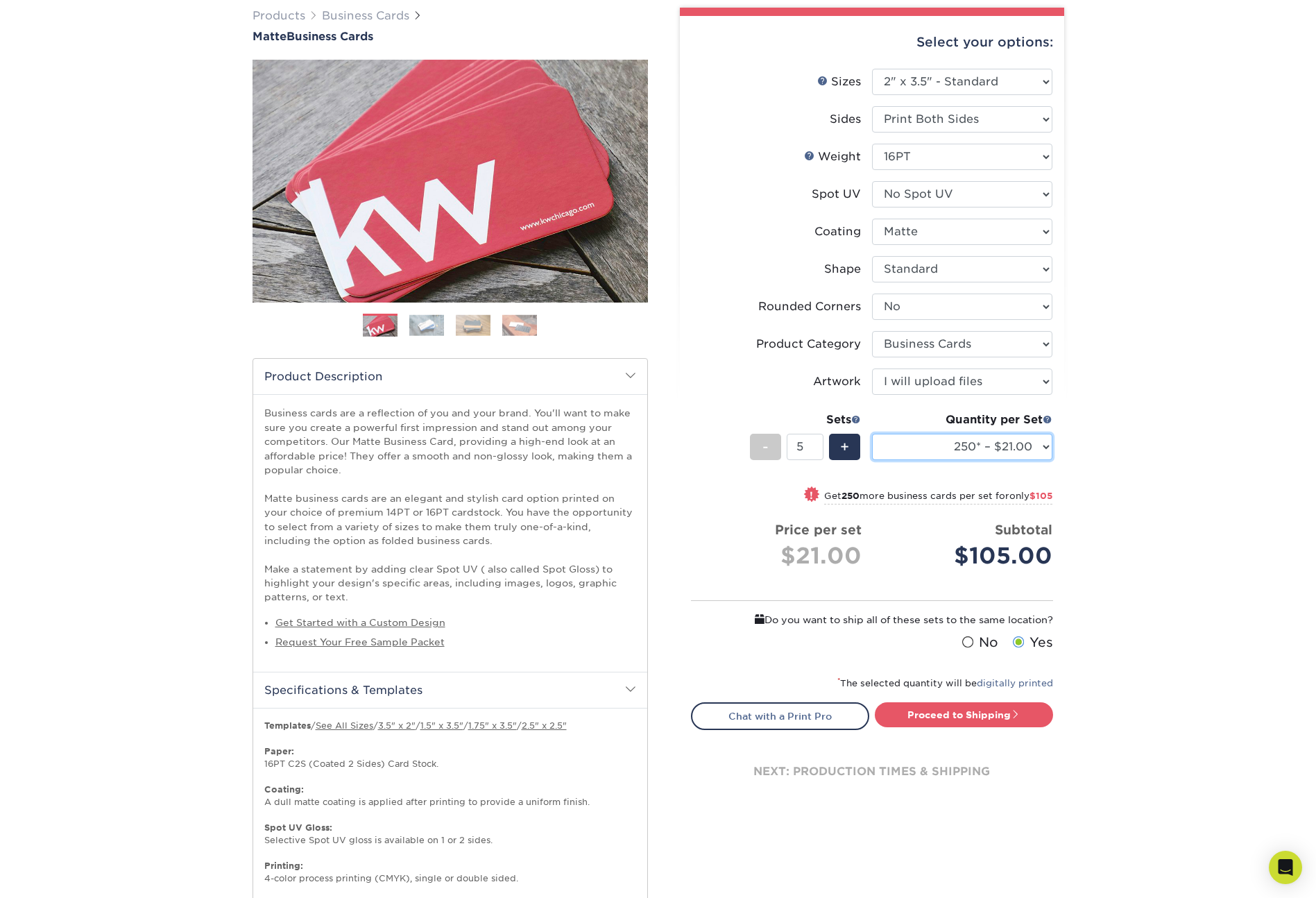
click at [931, 439] on select "100* – $12.00 250* – $21.00 500 – $42.00 1000 – $53.00 2500 – $95.00 5000 – $18…" at bounding box center [962, 446] width 181 height 26
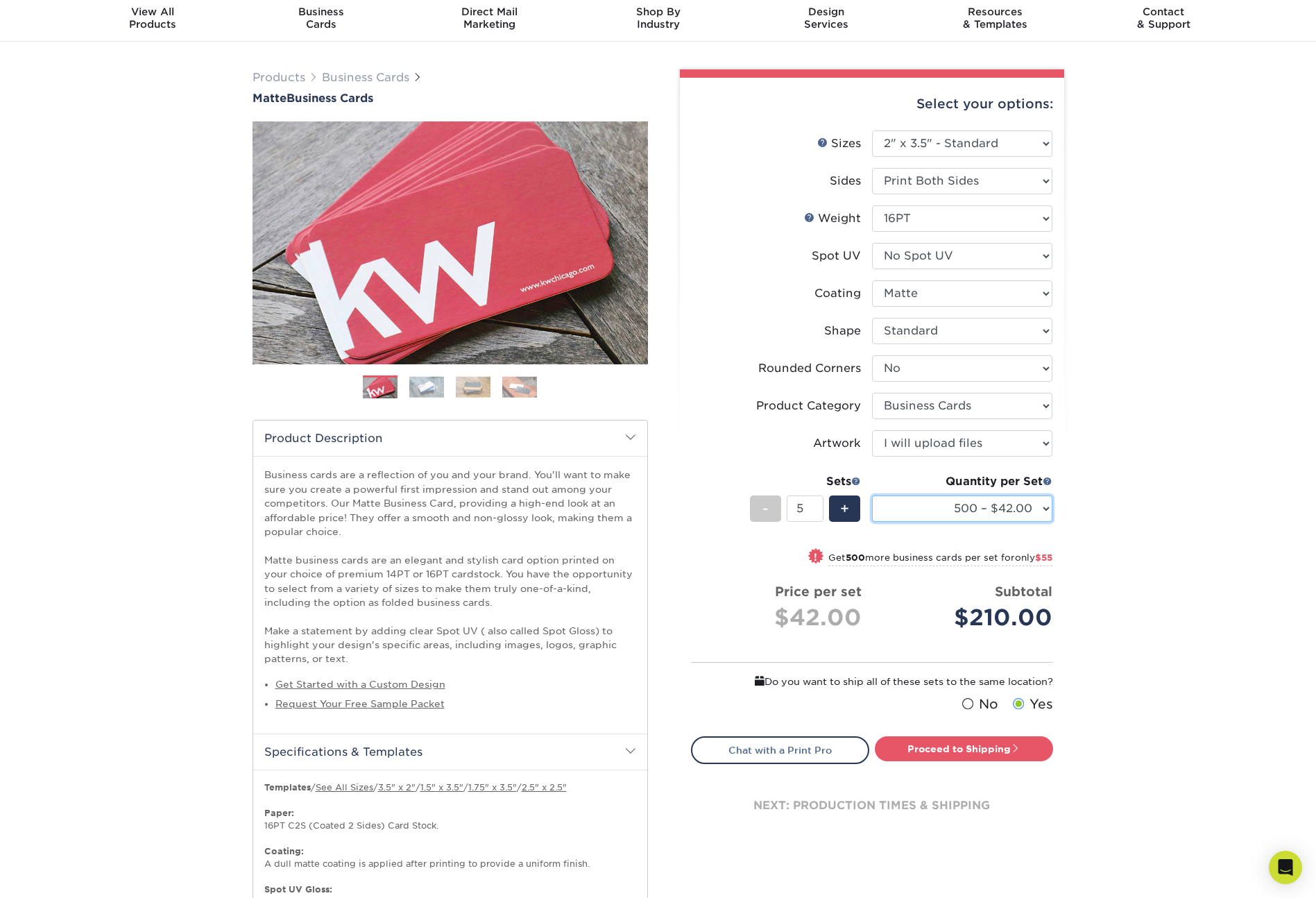
scroll to position [46, 0]
click at [933, 510] on select "100* – $12.00 250* – $21.00 500 – $42.00 1000 – $53.00 2500 – $95.00 5000 – $18…" at bounding box center [962, 509] width 181 height 26
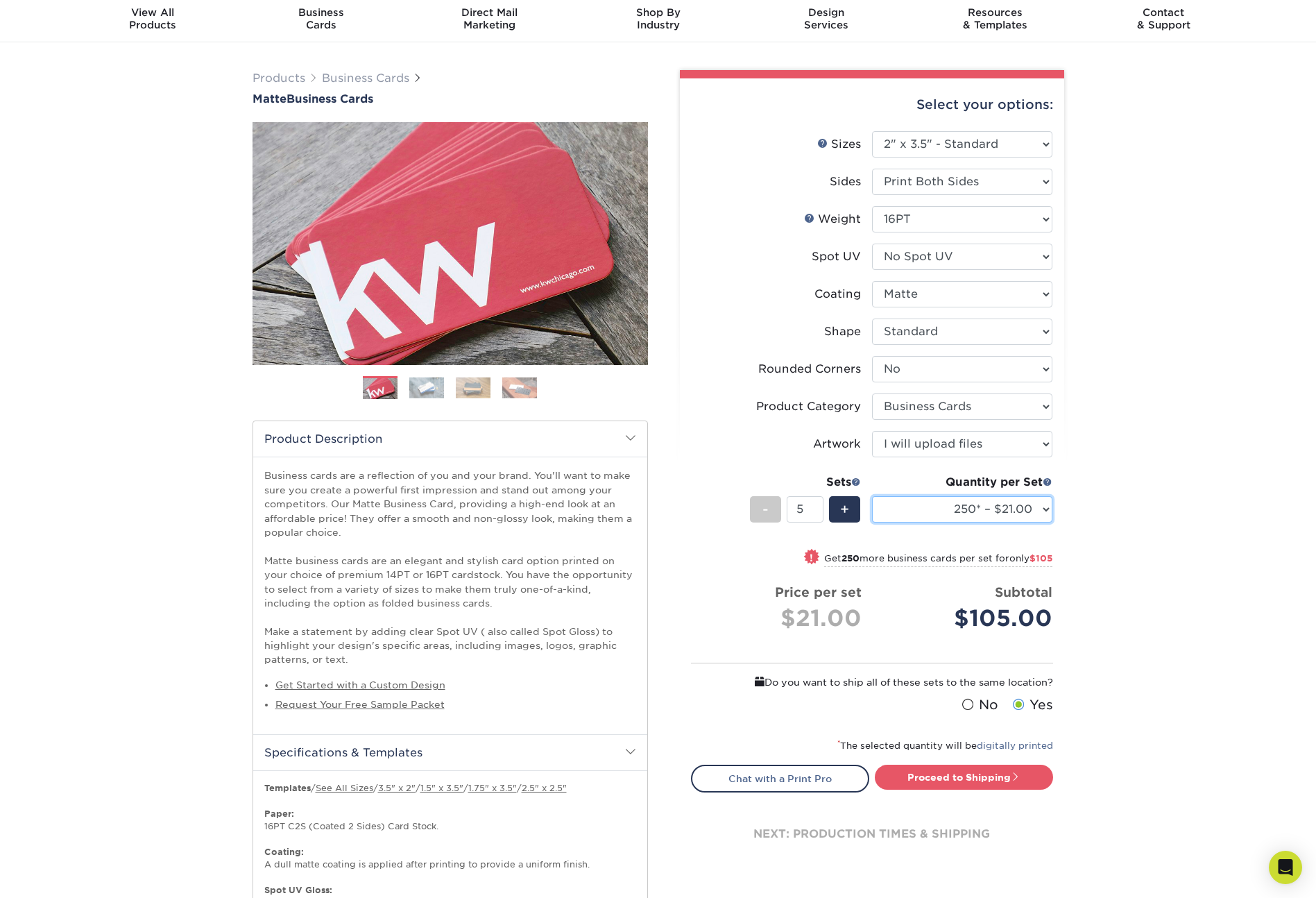
click at [904, 505] on select "100* – $12.00 250* – $21.00 500 – $42.00 1000 – $53.00 2500 – $95.00 5000 – $18…" at bounding box center [962, 509] width 181 height 26
click at [858, 481] on span at bounding box center [856, 482] width 10 height 10
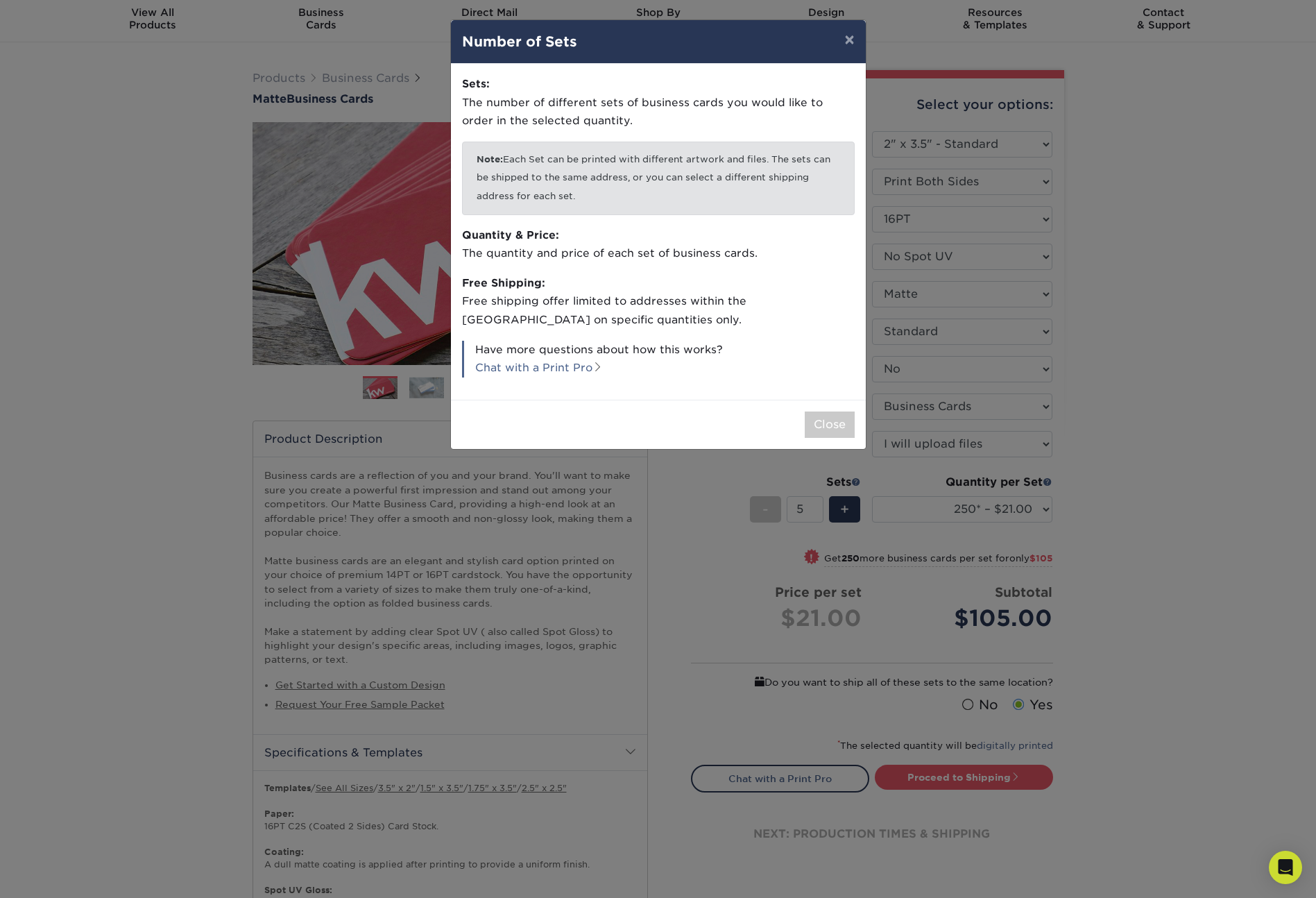
click at [1088, 377] on div "× Number of Sets Sets: The number of different sets of business cards you would…" at bounding box center [658, 449] width 1316 height 898
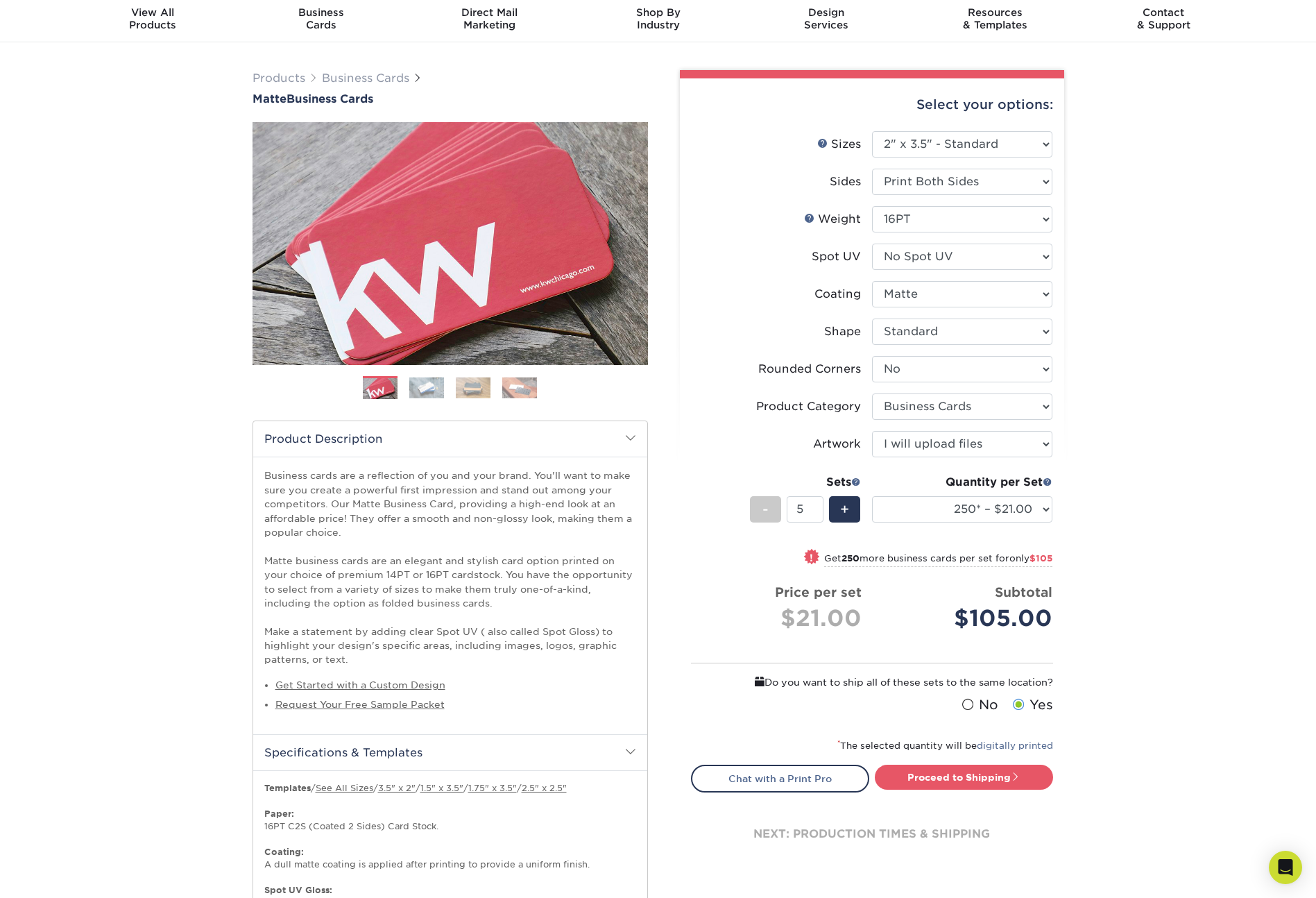
scroll to position [0, 0]
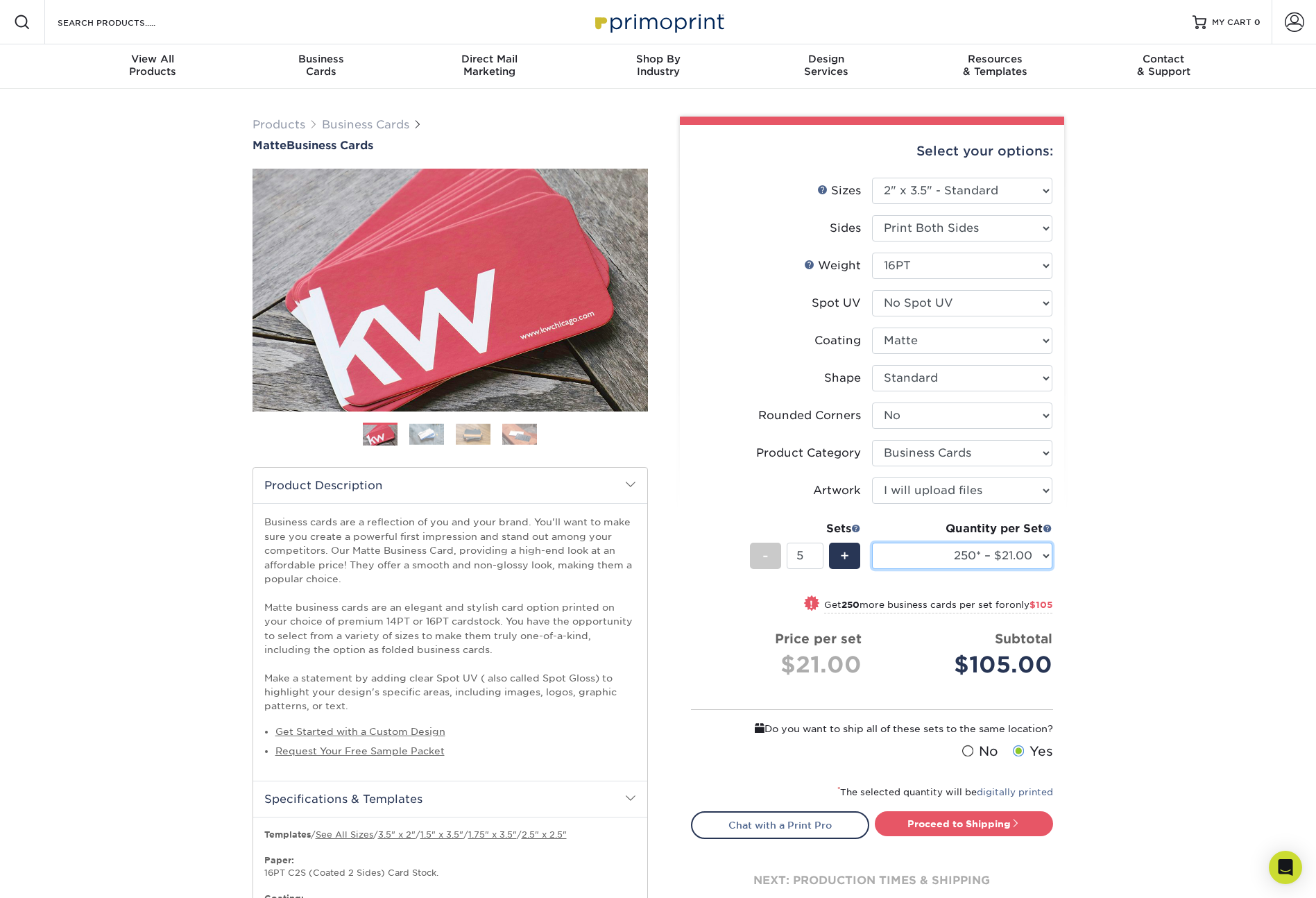
click at [914, 555] on select "100* – $12.00 250* – $21.00 500 – $42.00 1000 – $53.00 2500 – $95.00 5000 – $18…" at bounding box center [962, 555] width 181 height 26
select select "100* – $12.00"
click at [764, 558] on span "-" at bounding box center [765, 556] width 6 height 21
type input "4"
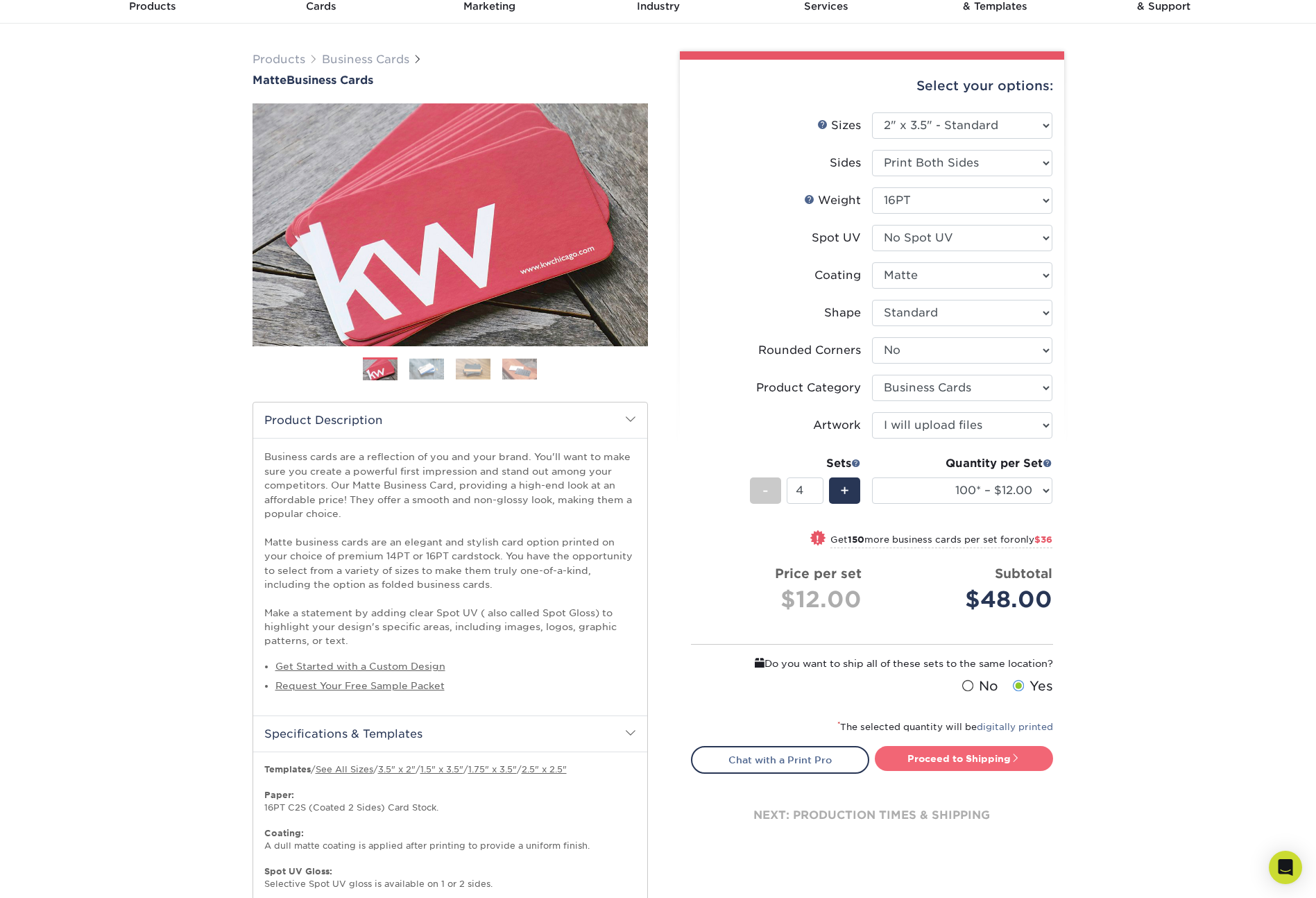
scroll to position [66, 0]
click at [918, 752] on link "Proceed to Shipping" at bounding box center [964, 757] width 178 height 25
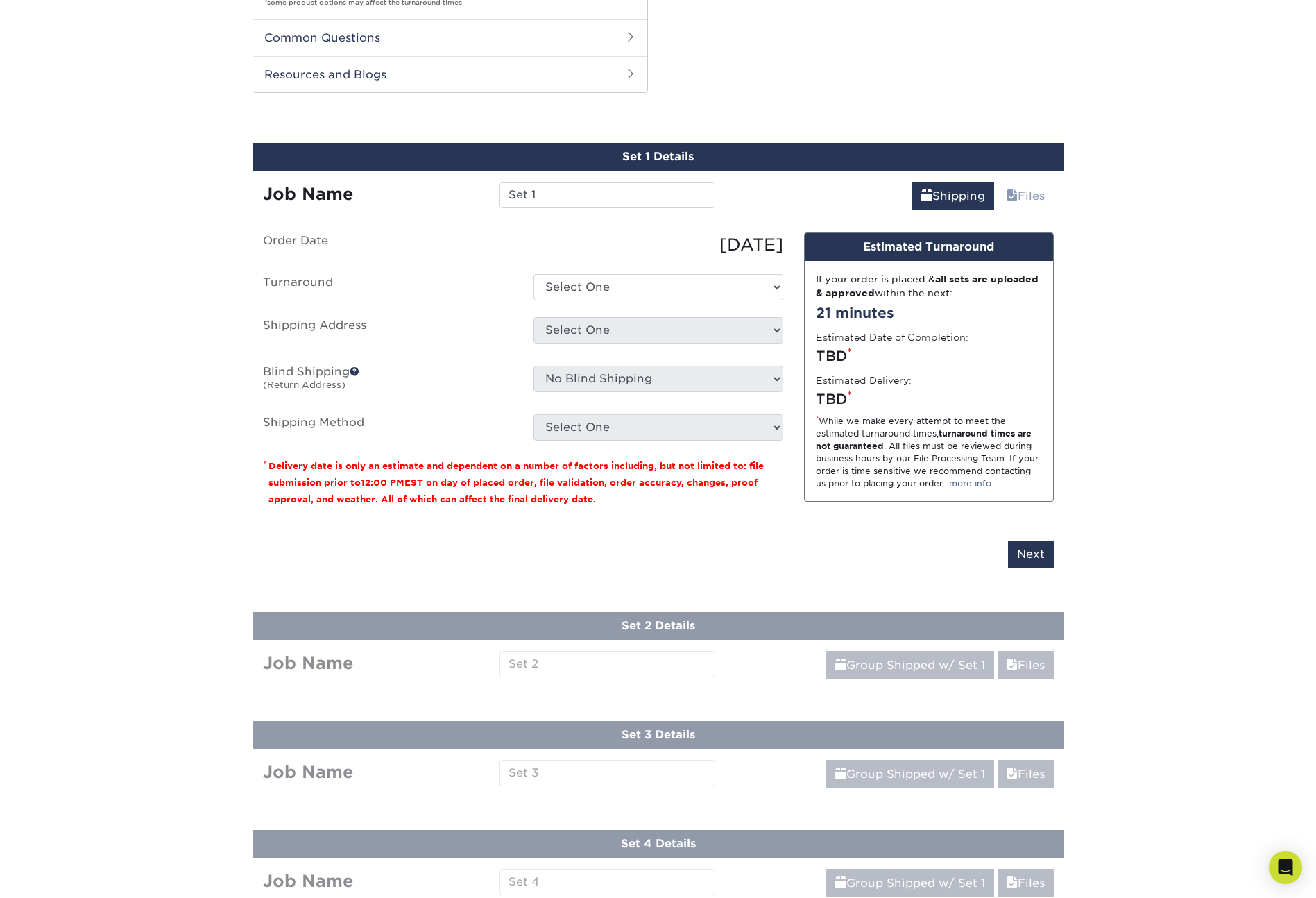
scroll to position [1061, 0]
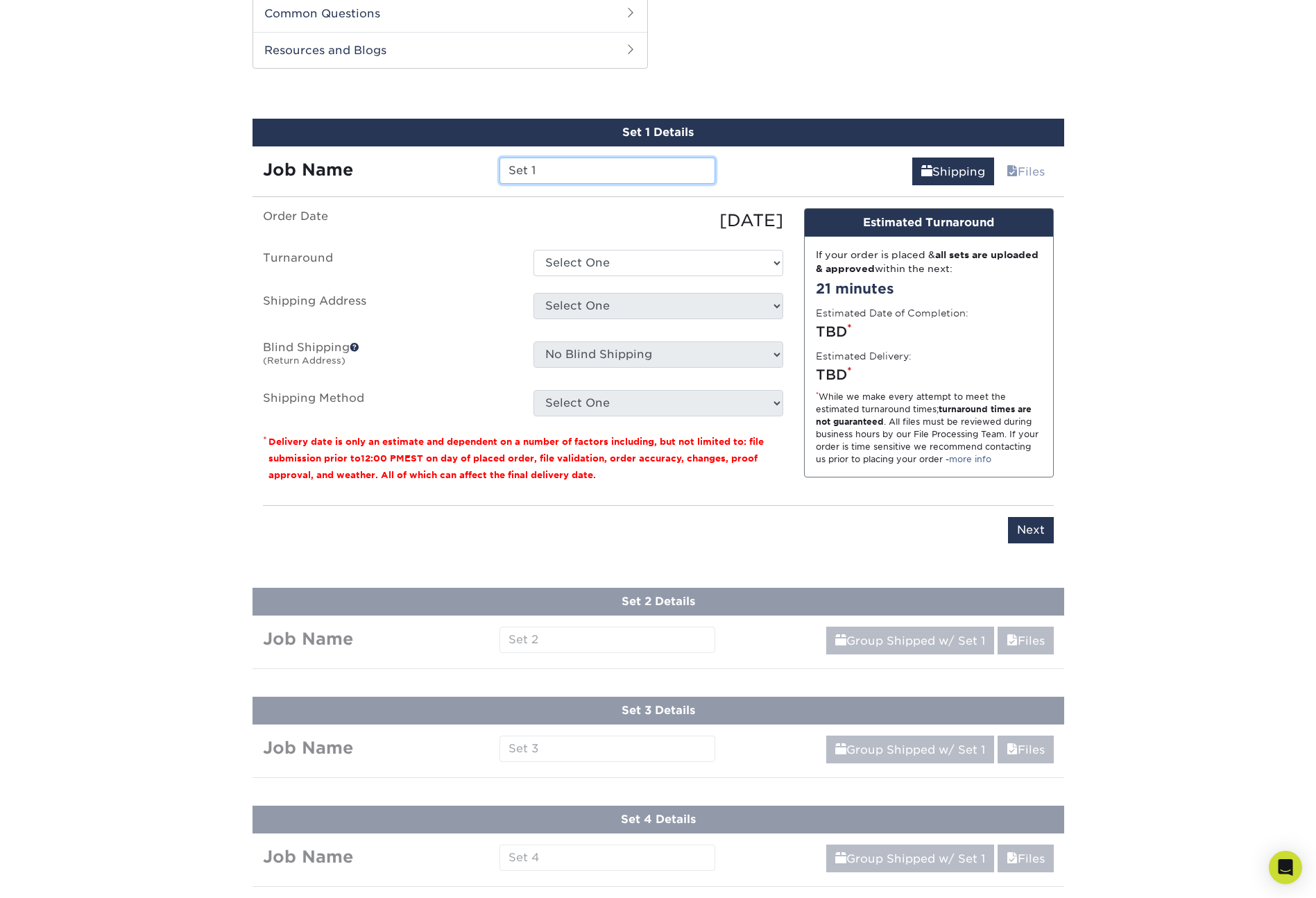
click at [551, 172] on input "Set 1" at bounding box center [607, 170] width 216 height 26
type input "GHA Names"
click at [616, 268] on select "Select One 2-4 Business Days 2 Day Next Business Day" at bounding box center [658, 262] width 250 height 26
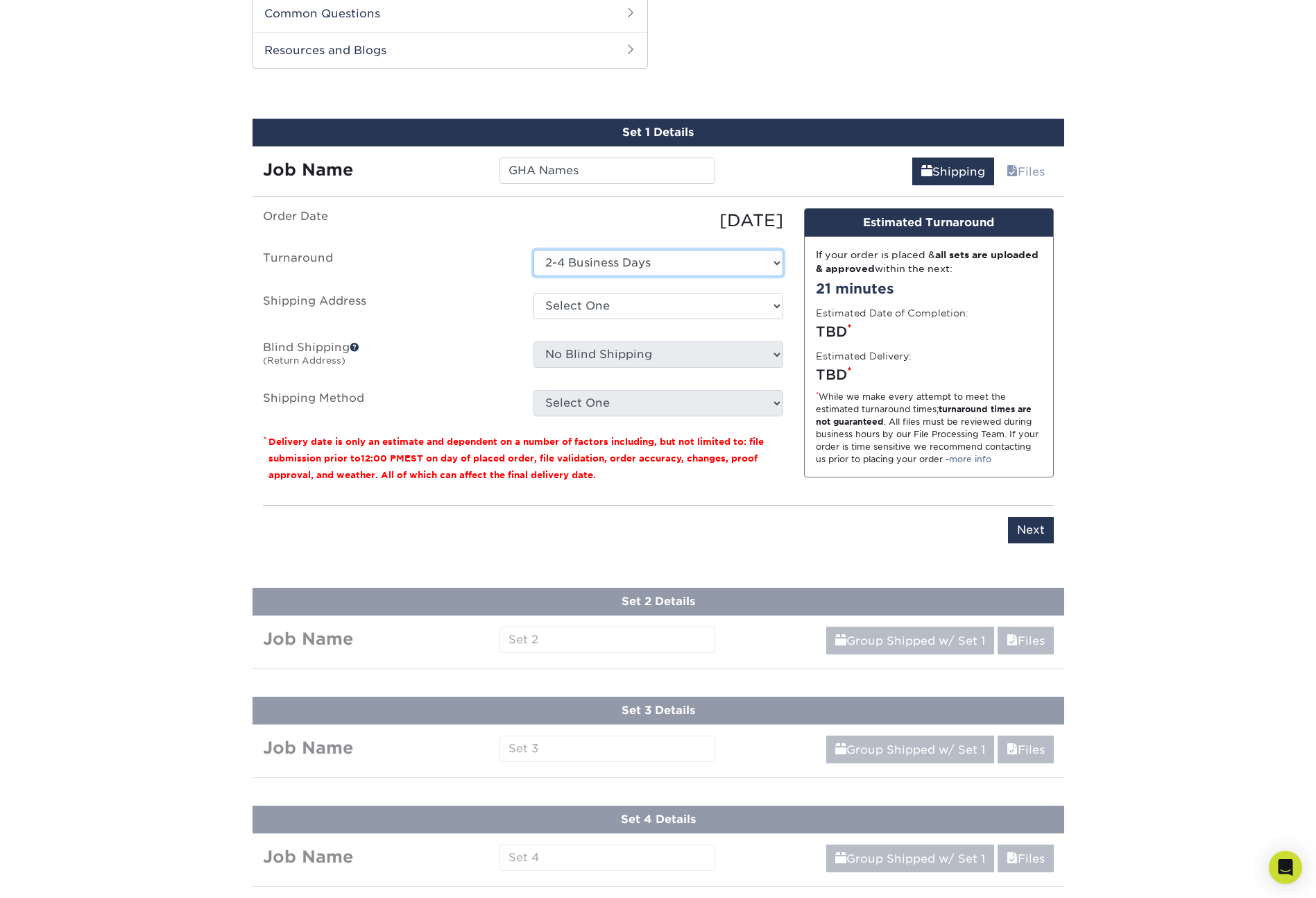
click at [609, 264] on select "Select One 2-4 Business Days 2 Day Next Business Day" at bounding box center [658, 262] width 250 height 26
select select "c2e4b62e-f2c4-4838-a8c2-a74d48cdd9a8"
click at [586, 300] on select "Select One GHA Caleb + Add New Address - Login" at bounding box center [658, 305] width 250 height 26
select select "285027"
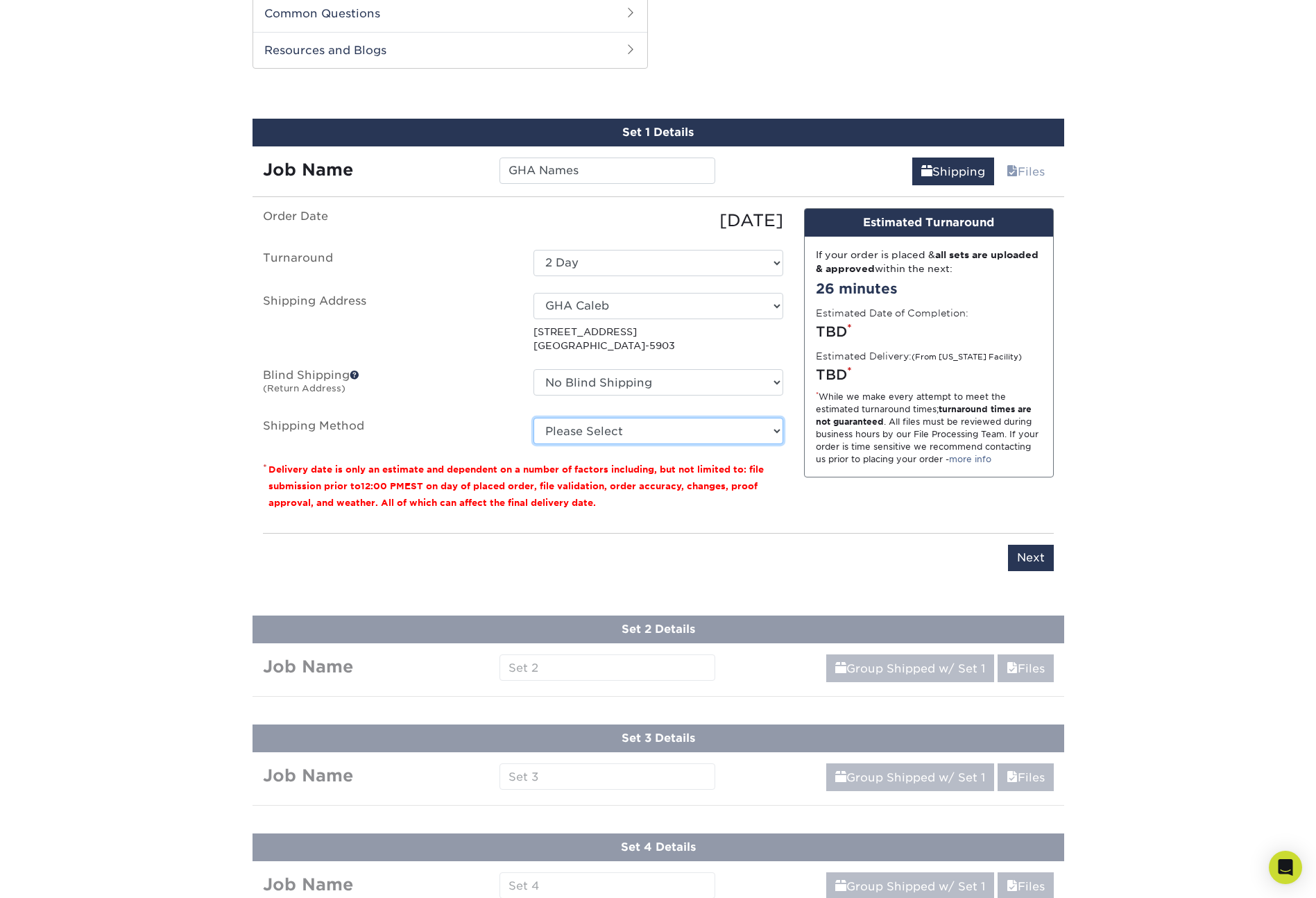
click at [572, 430] on select "Please Select 3 Day Shipping Service (+$20.07) Ground Shipping (+$20.27) 2 Day …" at bounding box center [658, 431] width 250 height 26
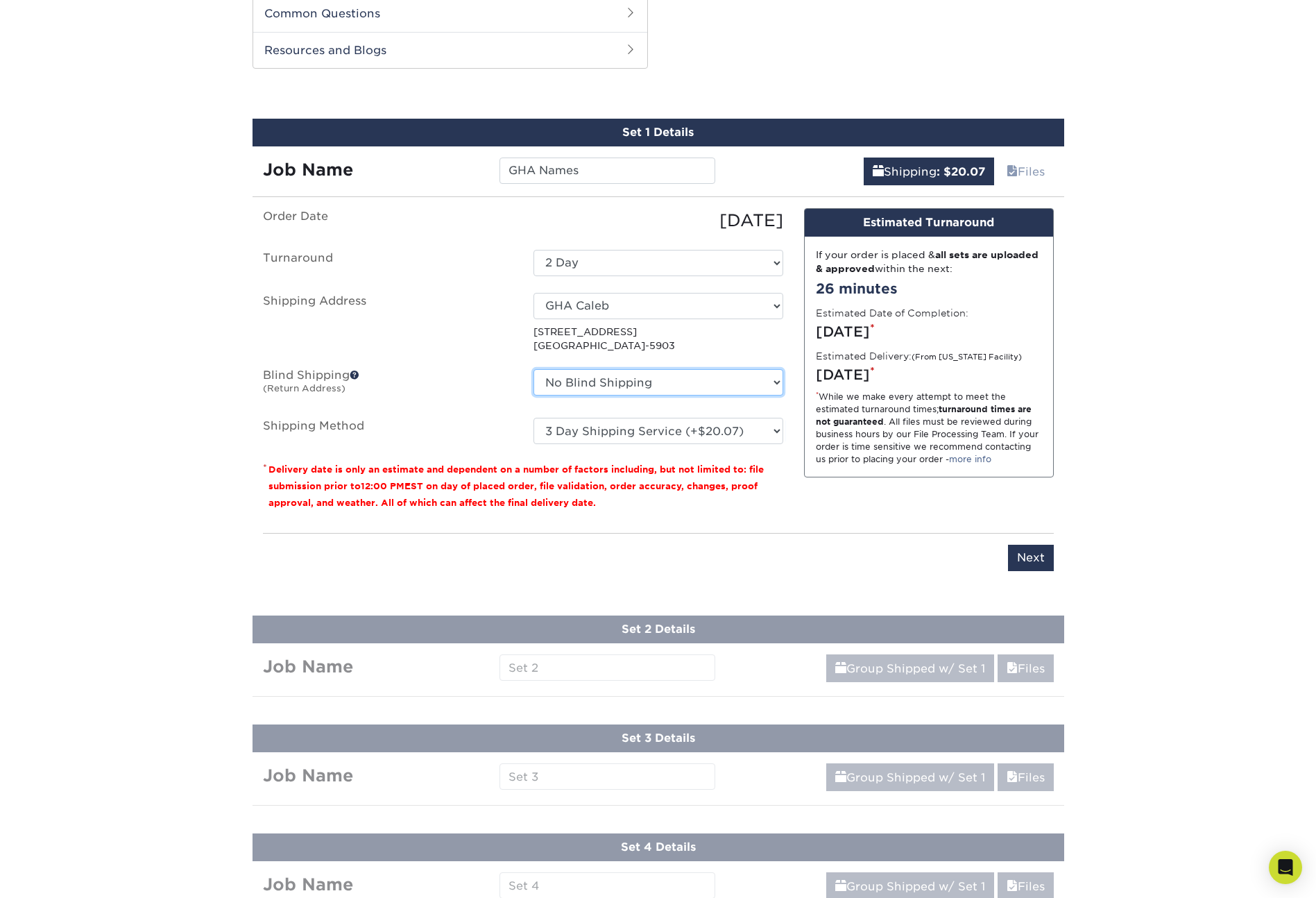
click at [583, 383] on select "No Blind Shipping GHA Caleb + Add New Address" at bounding box center [658, 382] width 250 height 26
click at [604, 439] on select "Please Select 3 Day Shipping Service (+$20.07) Ground Shipping (+$20.27) 2 Day …" at bounding box center [658, 431] width 250 height 26
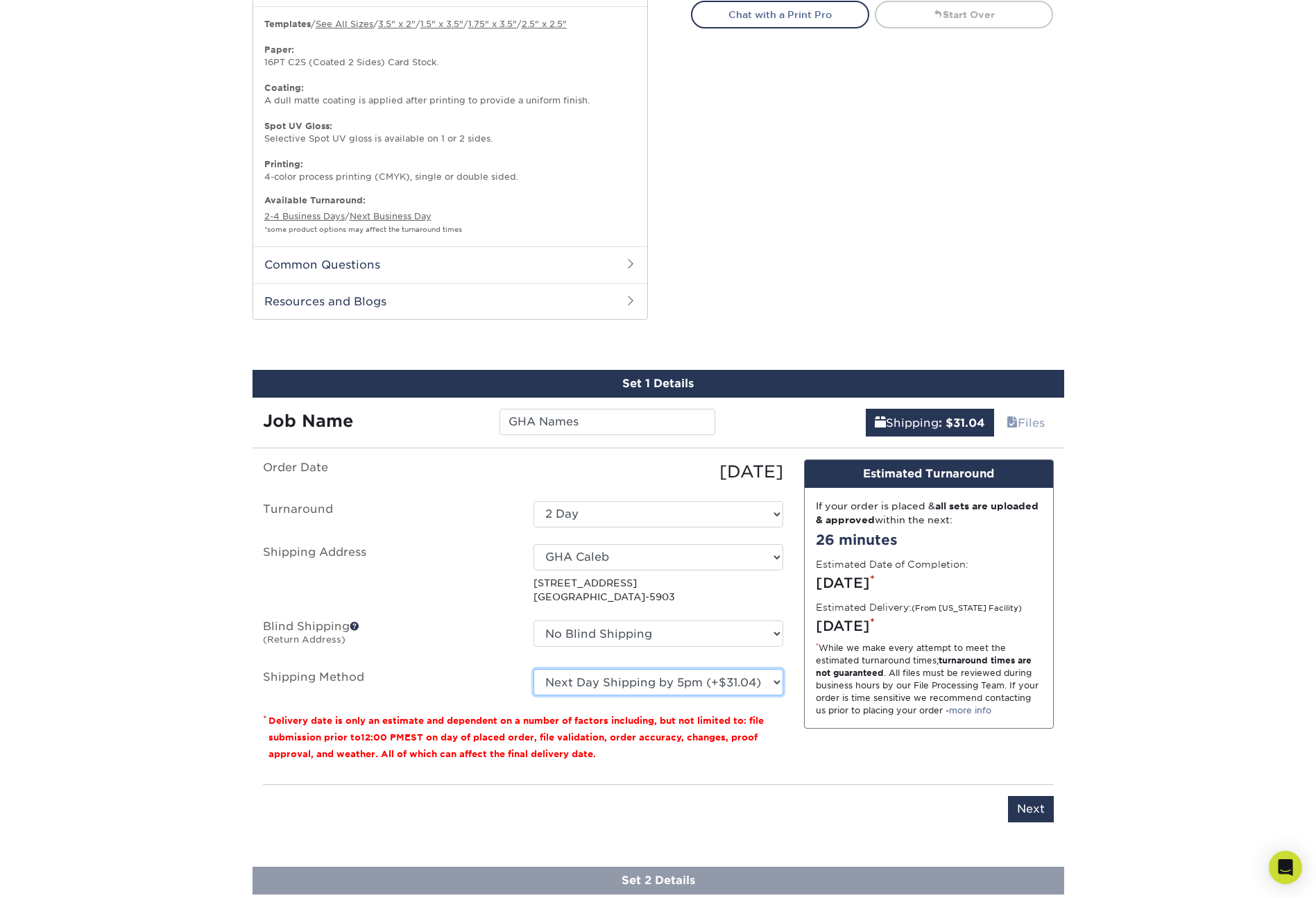
scroll to position [850, 0]
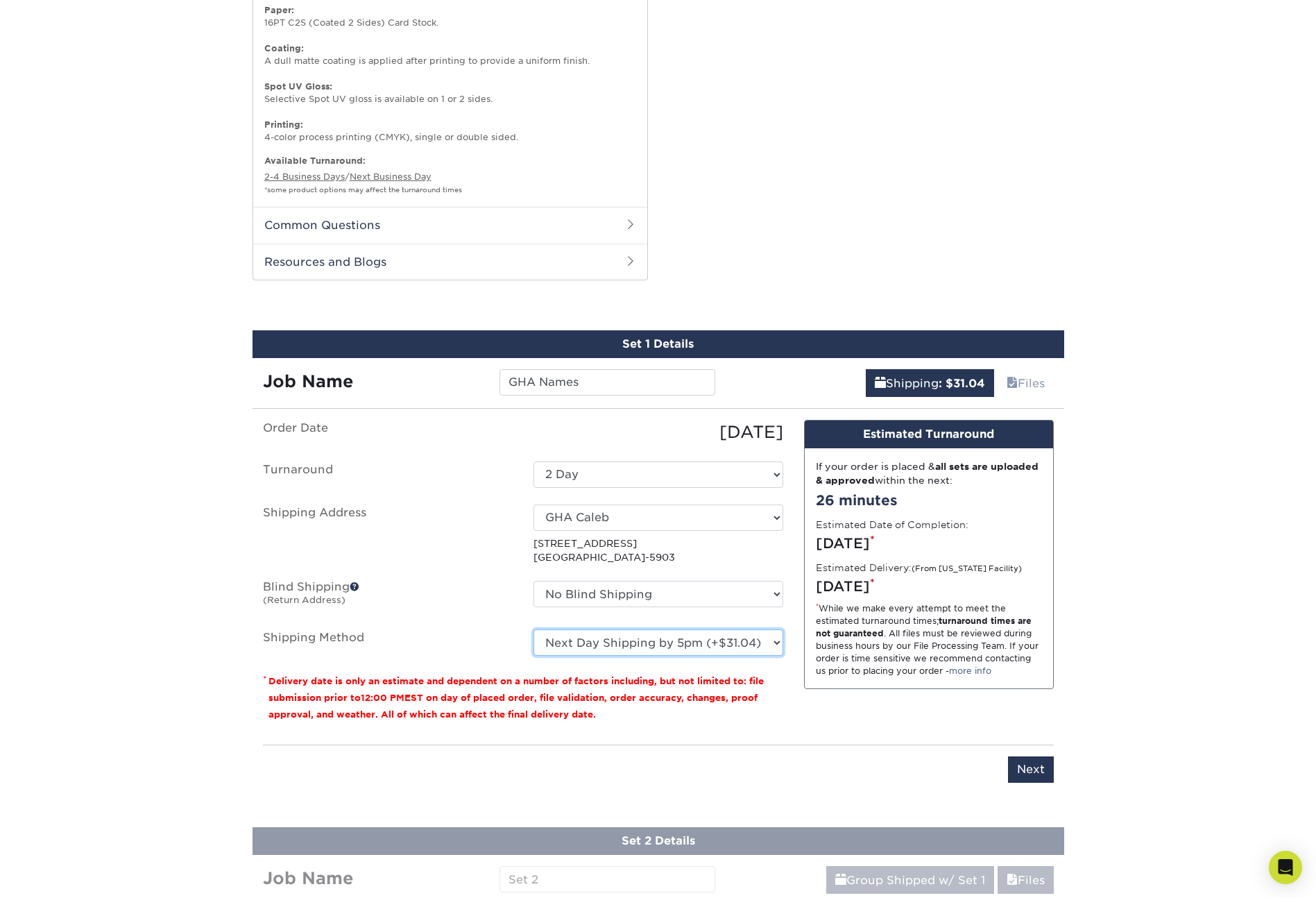
click at [661, 644] on select "Please Select 3 Day Shipping Service (+$20.07) Ground Shipping (+$20.27) 2 Day …" at bounding box center [658, 642] width 250 height 26
click at [652, 637] on select "Please Select 3 Day Shipping Service (+$20.07) Ground Shipping (+$20.27) 2 Day …" at bounding box center [658, 642] width 250 height 26
click at [689, 642] on select "Please Select 3 Day Shipping Service (+$20.07) Ground Shipping (+$20.27) 2 Day …" at bounding box center [658, 642] width 250 height 26
click at [688, 641] on select "Please Select 3 Day Shipping Service (+$20.07) Ground Shipping (+$20.27) 2 Day …" at bounding box center [658, 642] width 250 height 26
click at [706, 642] on select "Please Select 3 Day Shipping Service (+$20.07) Ground Shipping (+$20.27) 2 Day …" at bounding box center [658, 642] width 250 height 26
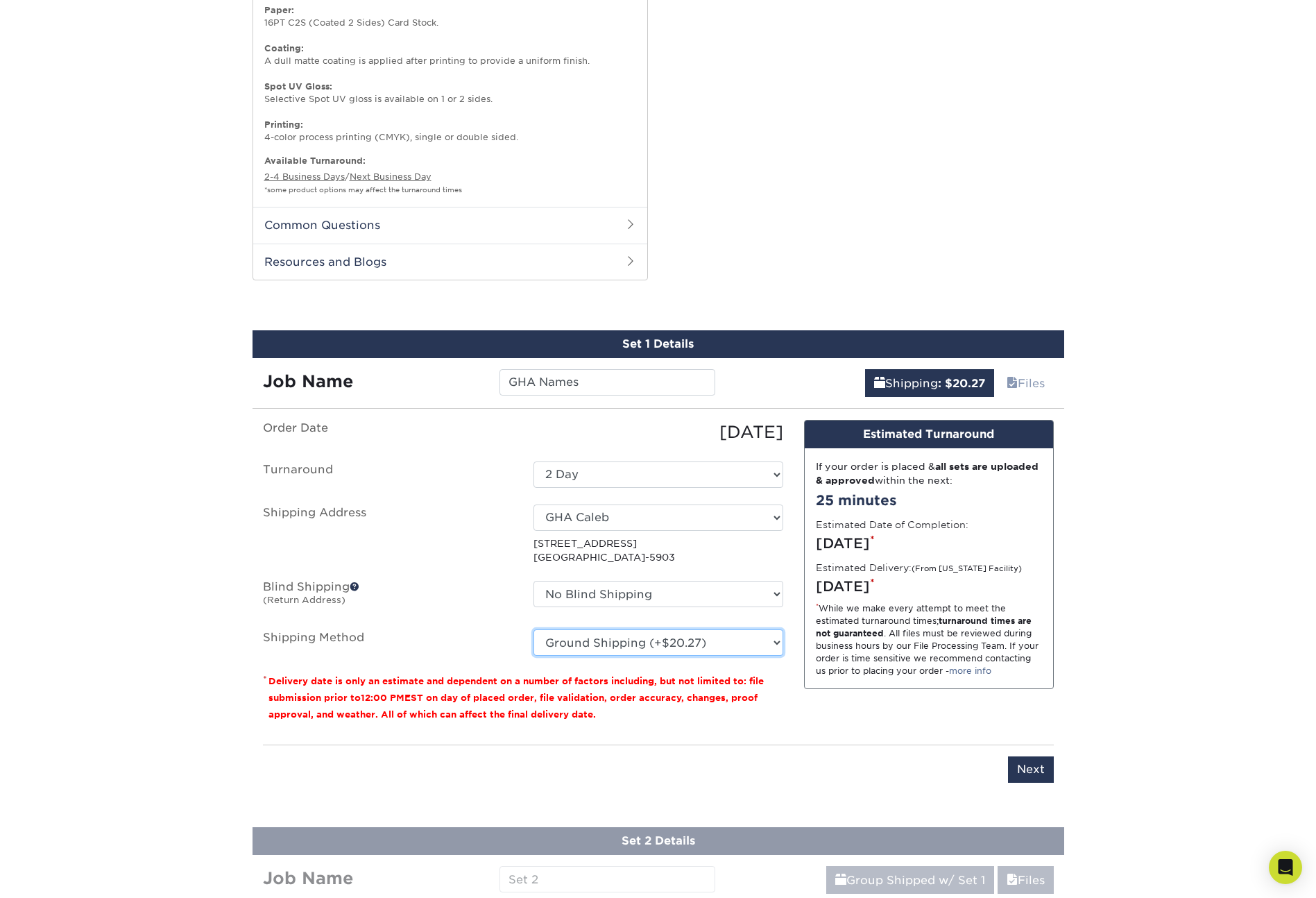
click at [708, 631] on select "Please Select 3 Day Shipping Service (+$20.07) Ground Shipping (+$20.27) 2 Day …" at bounding box center [658, 642] width 250 height 26
click at [685, 648] on select "Please Select 3 Day Shipping Service (+$20.07) Ground Shipping (+$20.27) 2 Day …" at bounding box center [658, 642] width 250 height 26
select select "03"
click at [1035, 771] on input "Next" at bounding box center [1031, 769] width 45 height 26
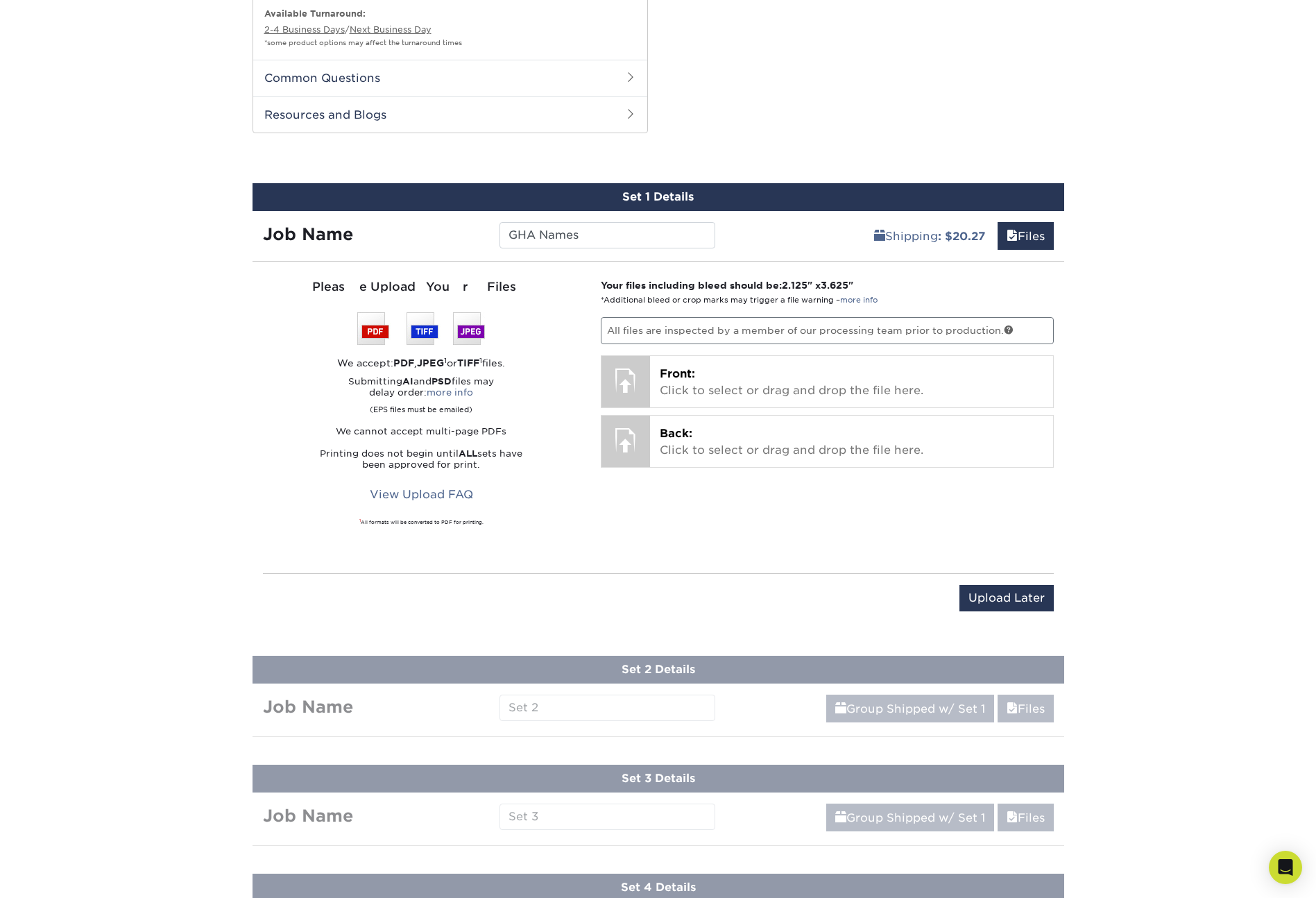
scroll to position [969, 0]
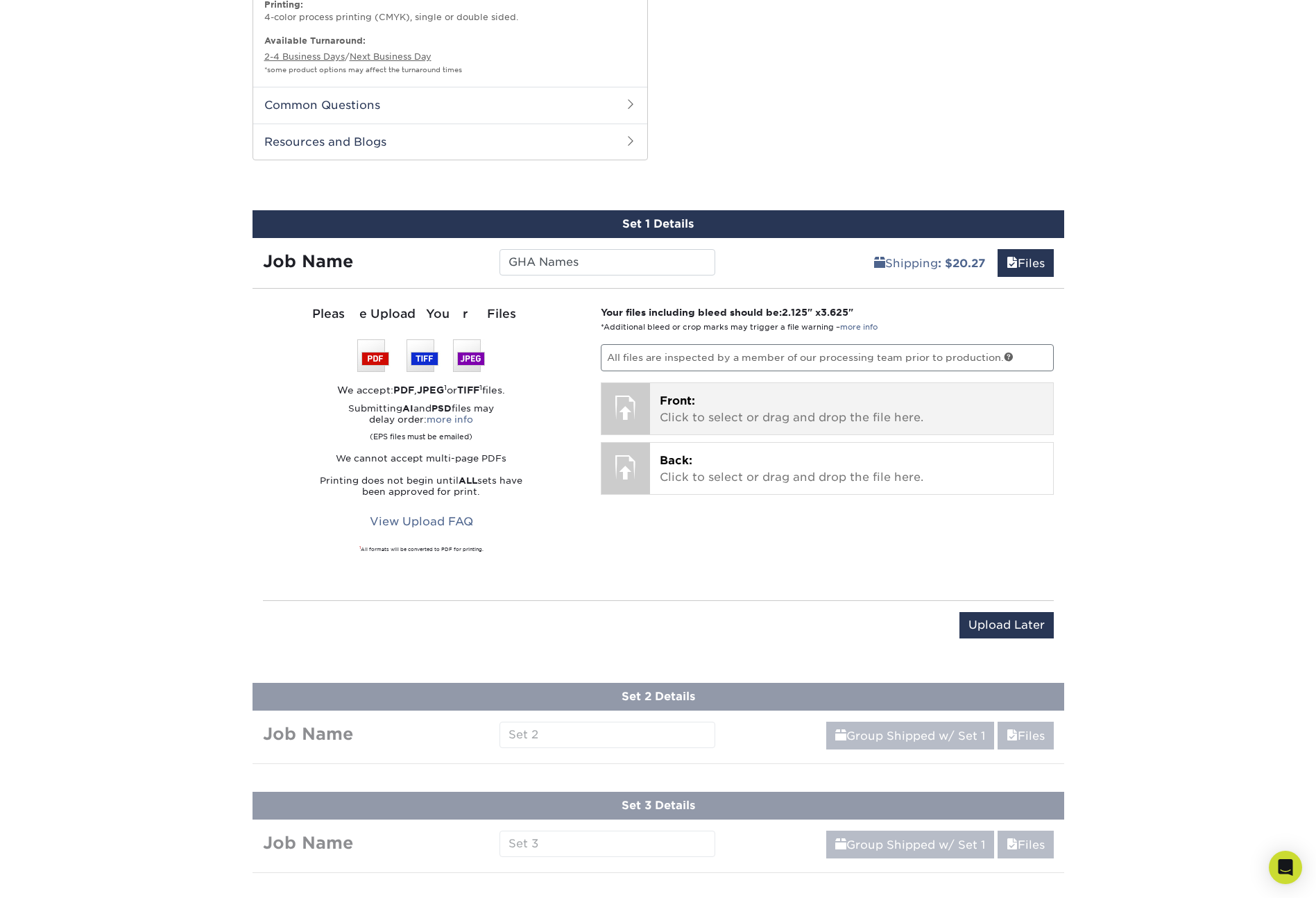
click at [695, 396] on span "Front:" at bounding box center [678, 401] width 35 height 13
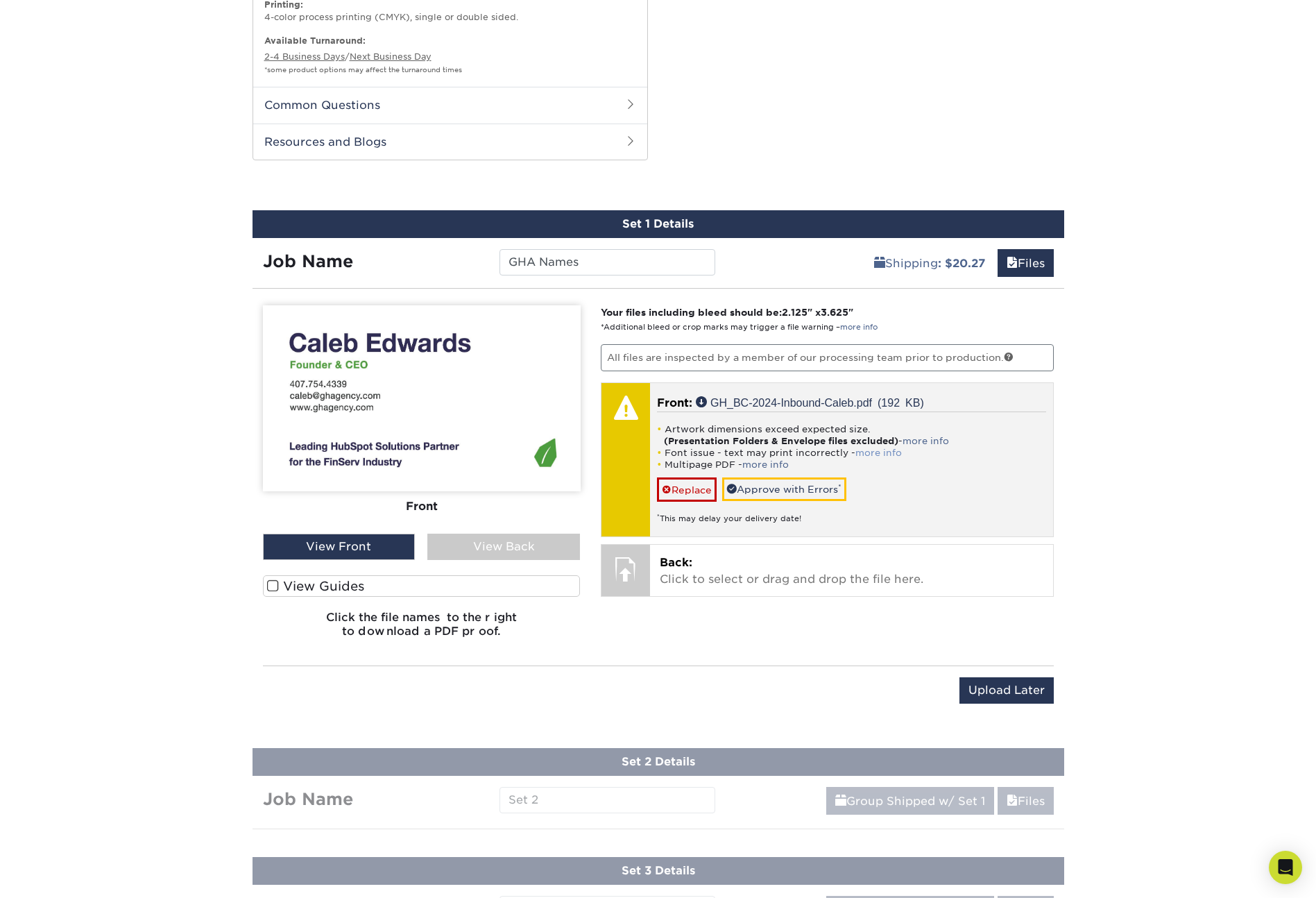
click at [871, 450] on link "more info" at bounding box center [878, 452] width 46 height 10
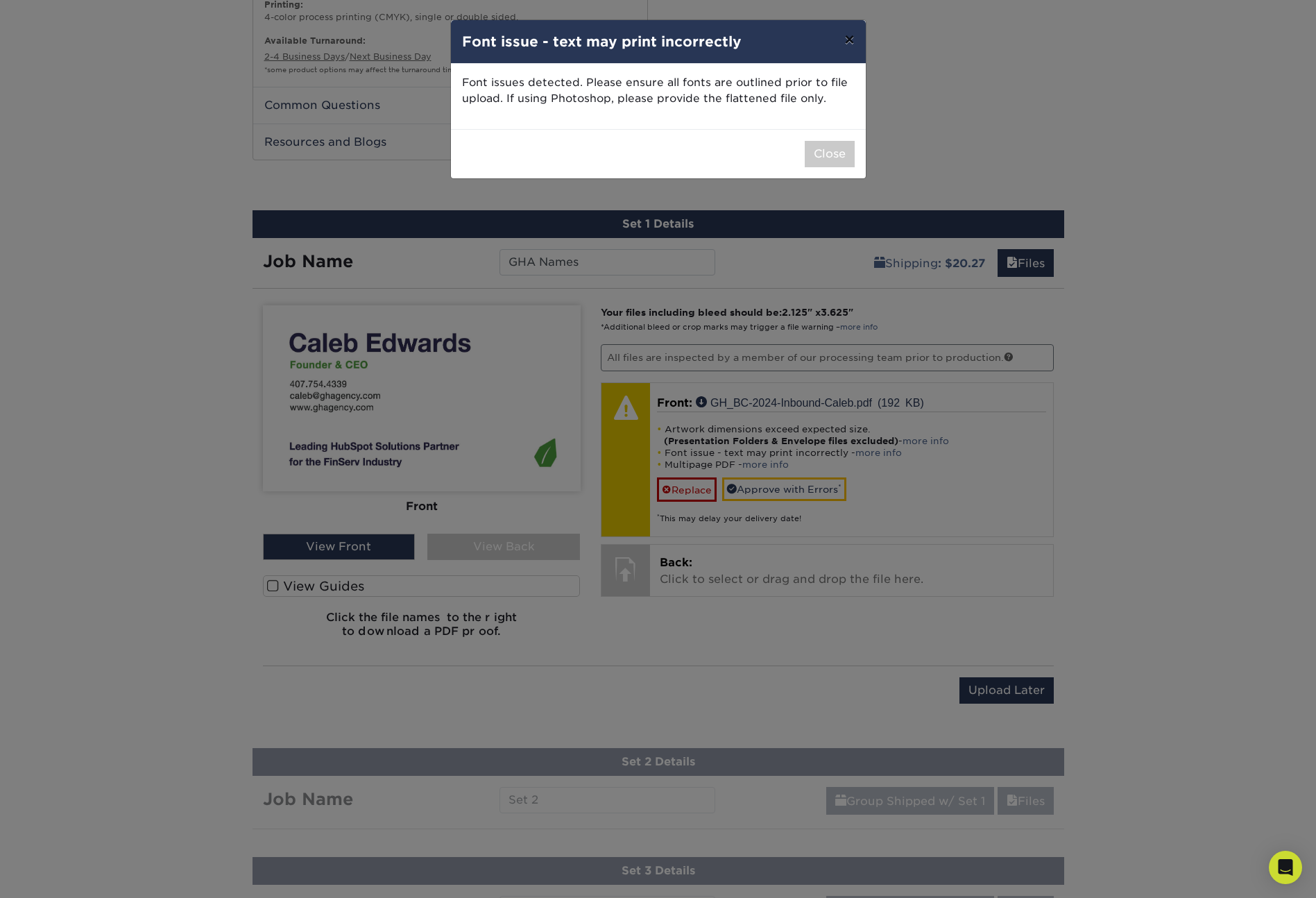
click at [849, 42] on button "×" at bounding box center [849, 40] width 32 height 39
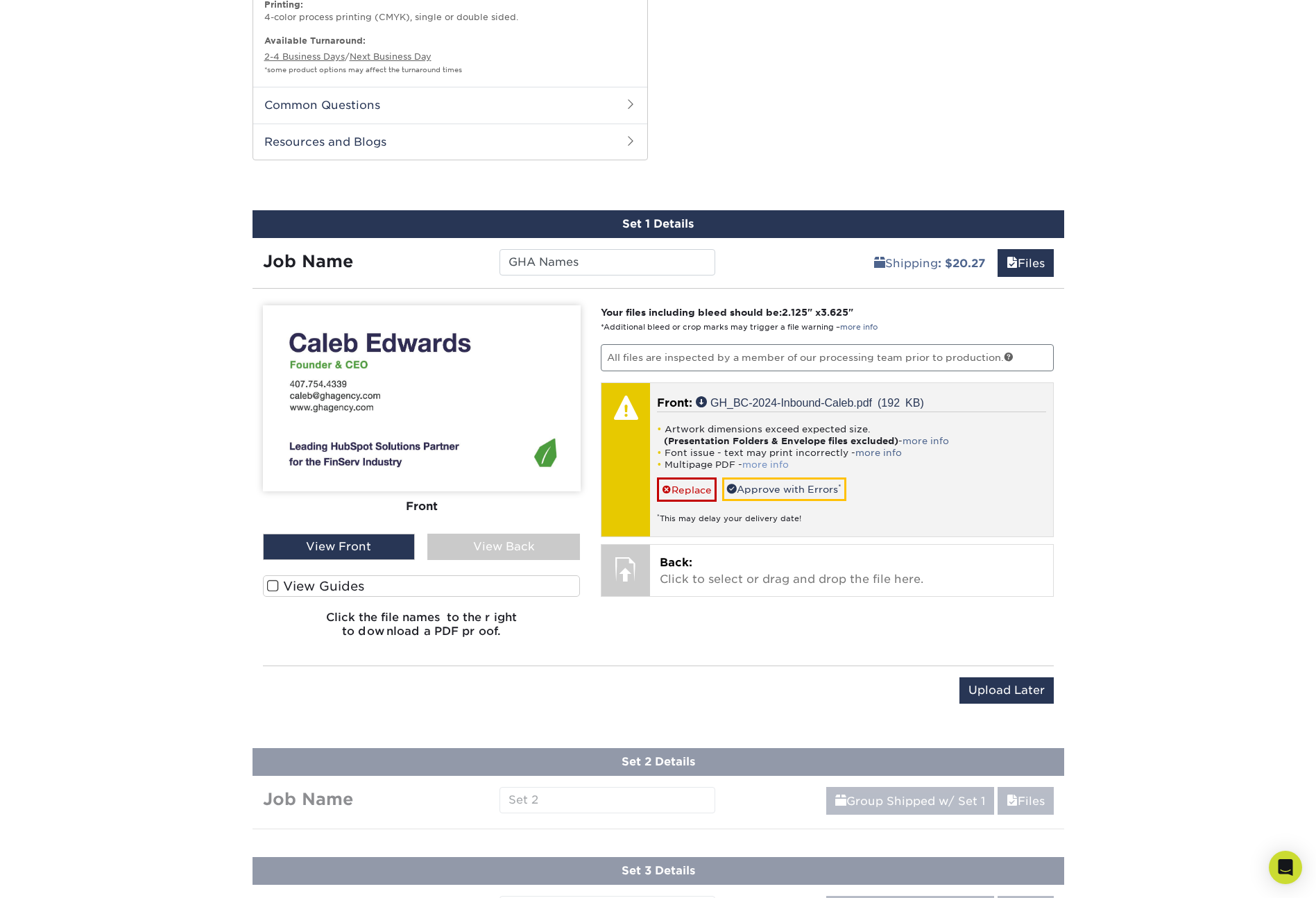
click at [771, 462] on link "more info" at bounding box center [765, 464] width 46 height 10
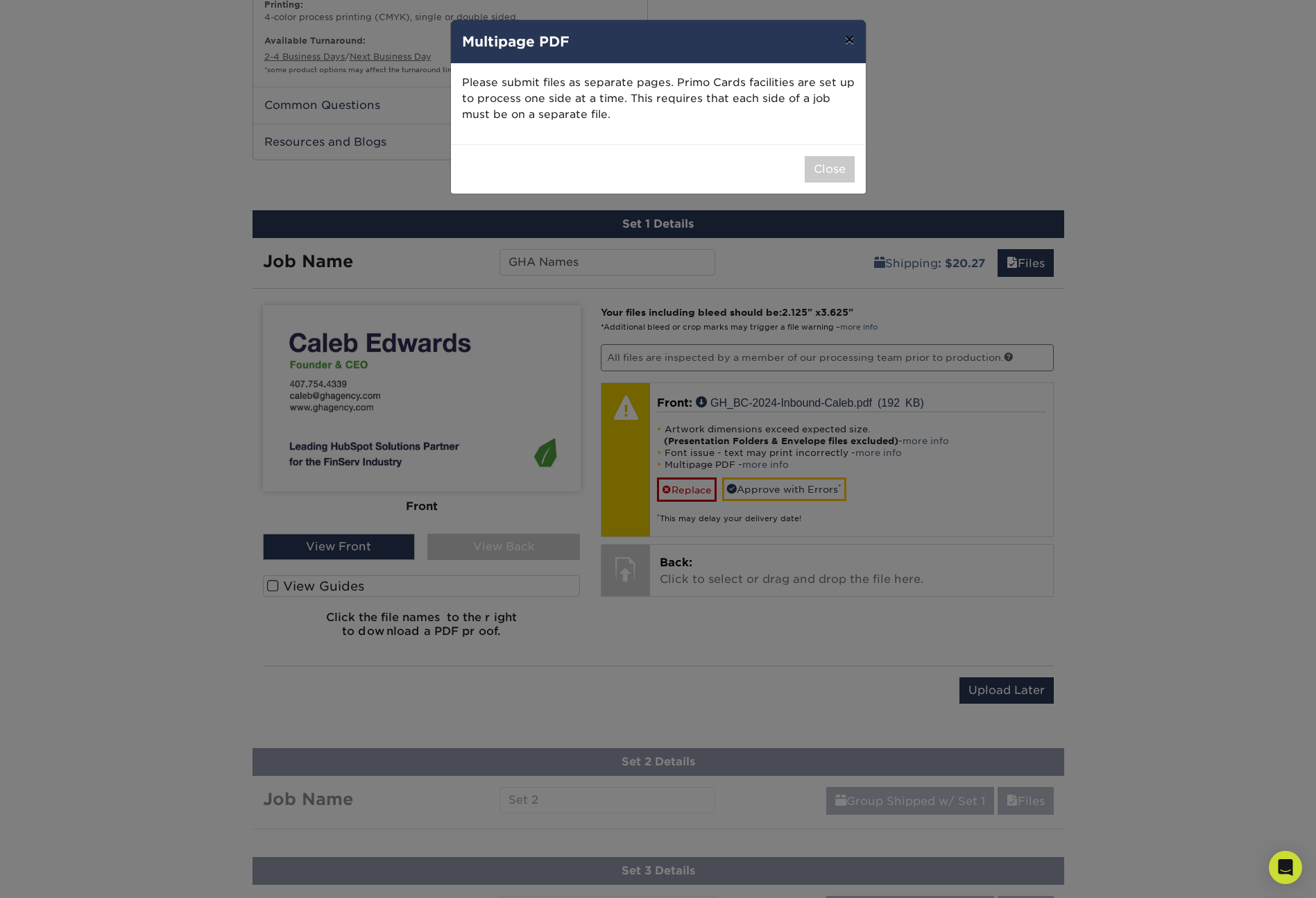
click at [844, 42] on button "×" at bounding box center [849, 40] width 32 height 39
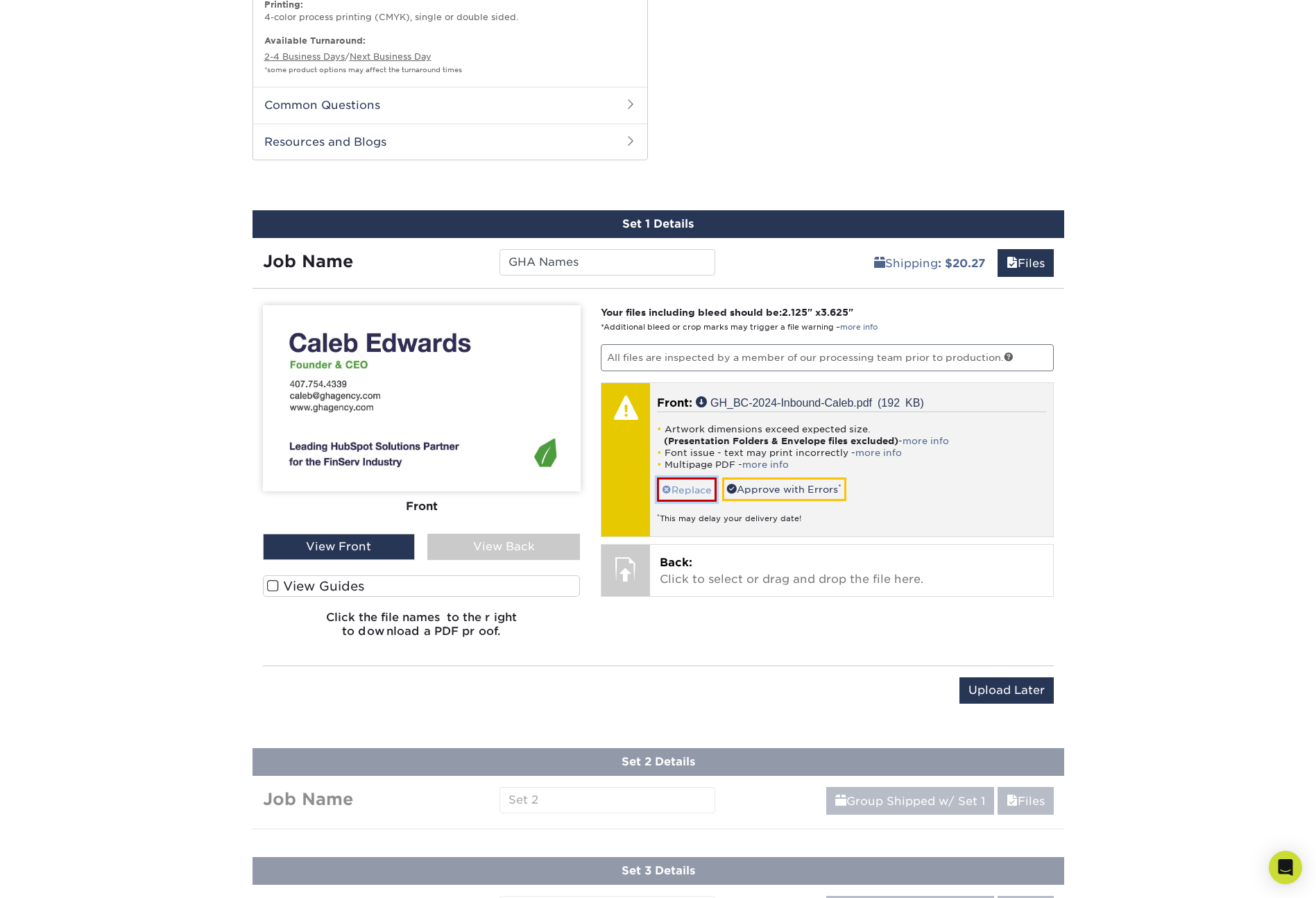
click at [691, 491] on link "Replace" at bounding box center [686, 489] width 60 height 24
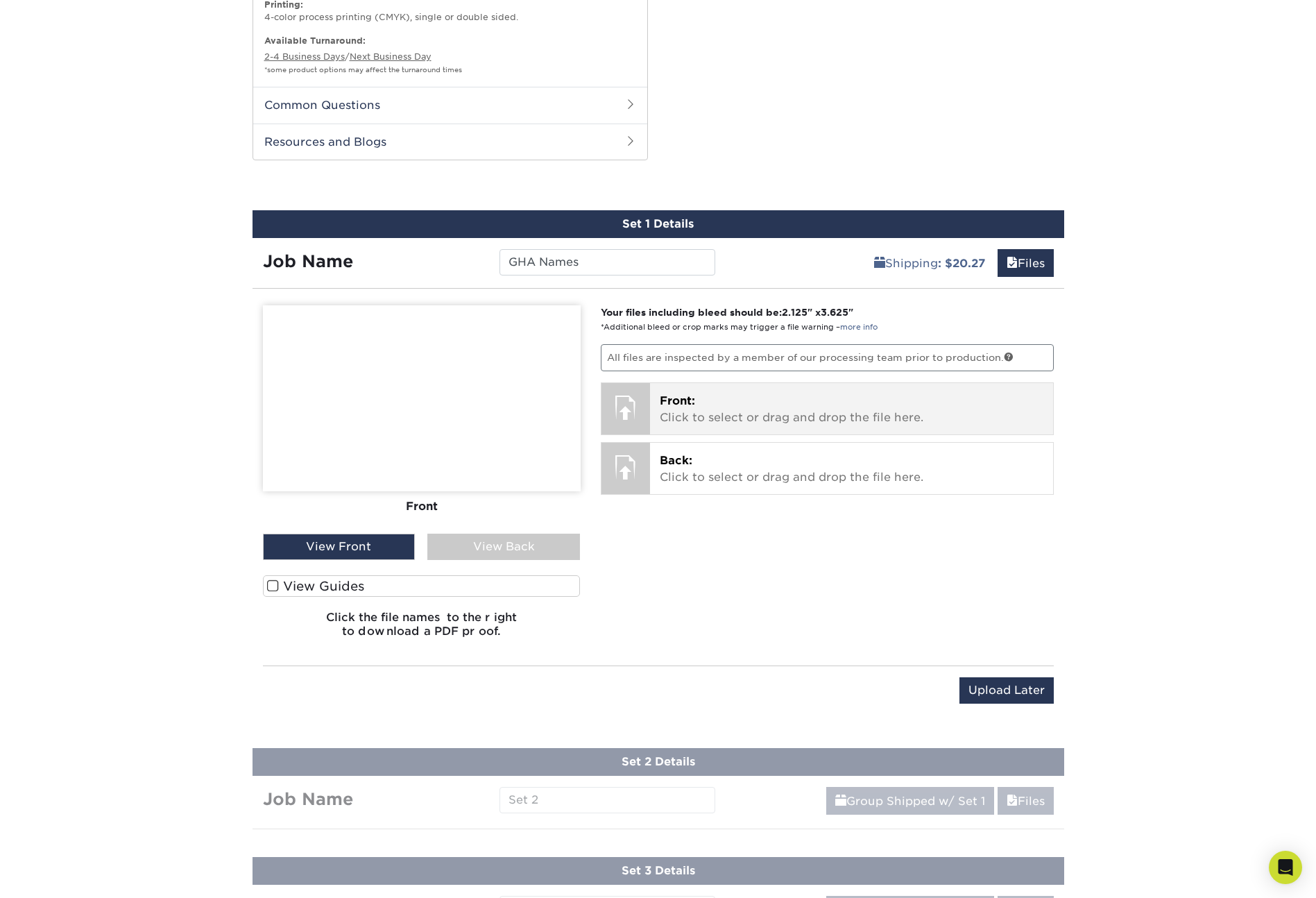
click at [690, 406] on span "Front:" at bounding box center [678, 401] width 35 height 13
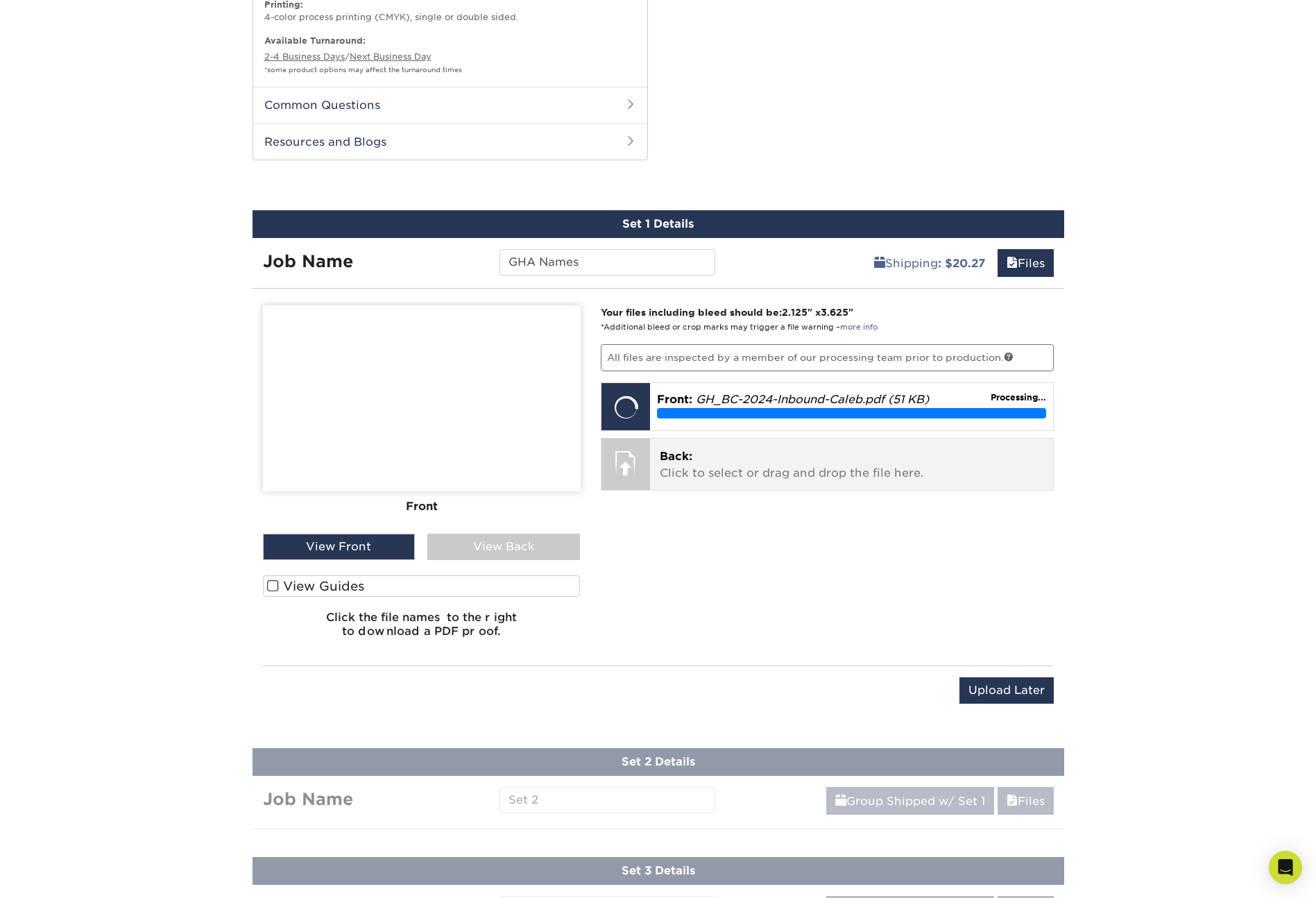
click at [706, 461] on p "Back: Click to select or drag and drop the file here." at bounding box center [852, 465] width 383 height 34
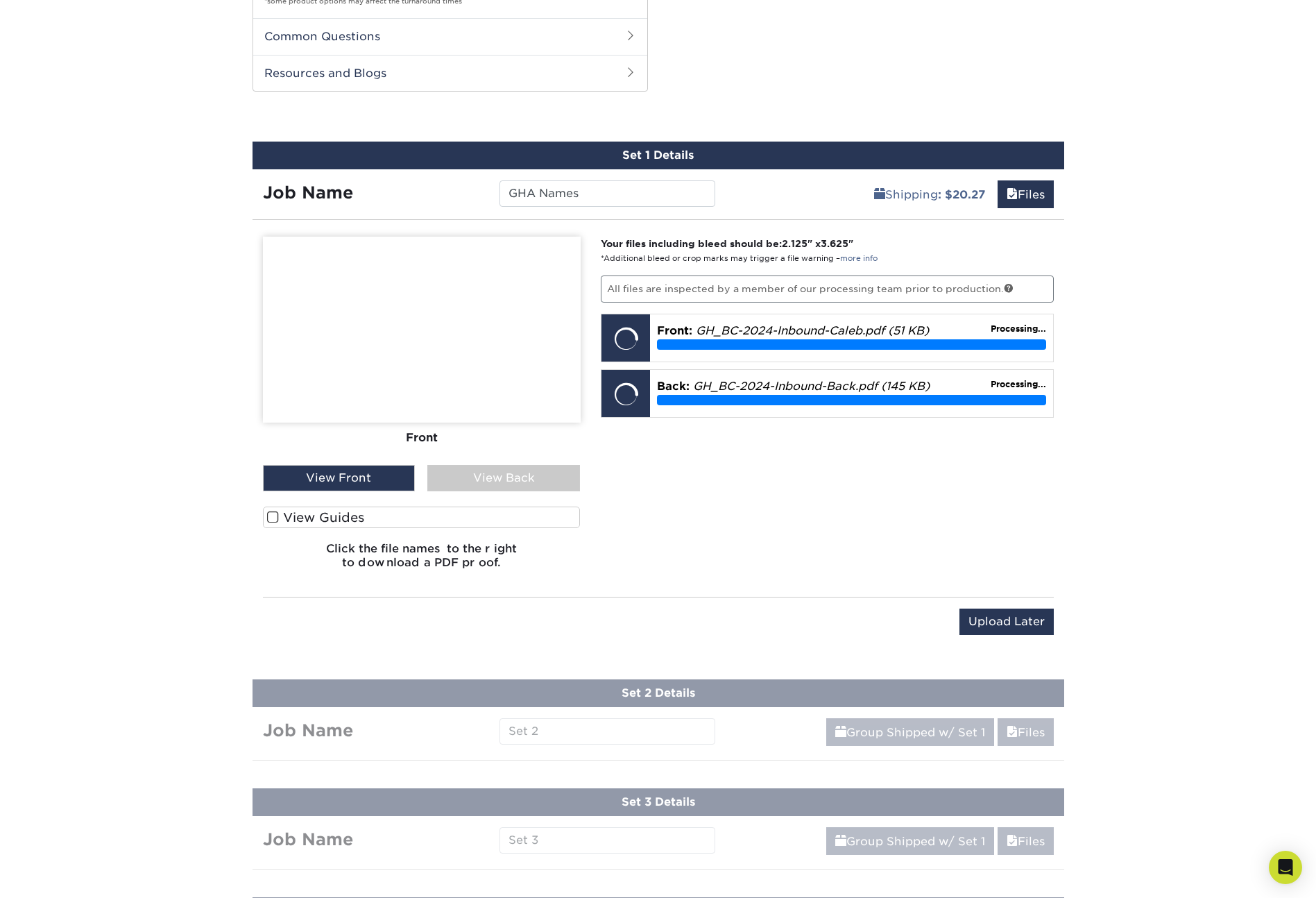
scroll to position [1039, 0]
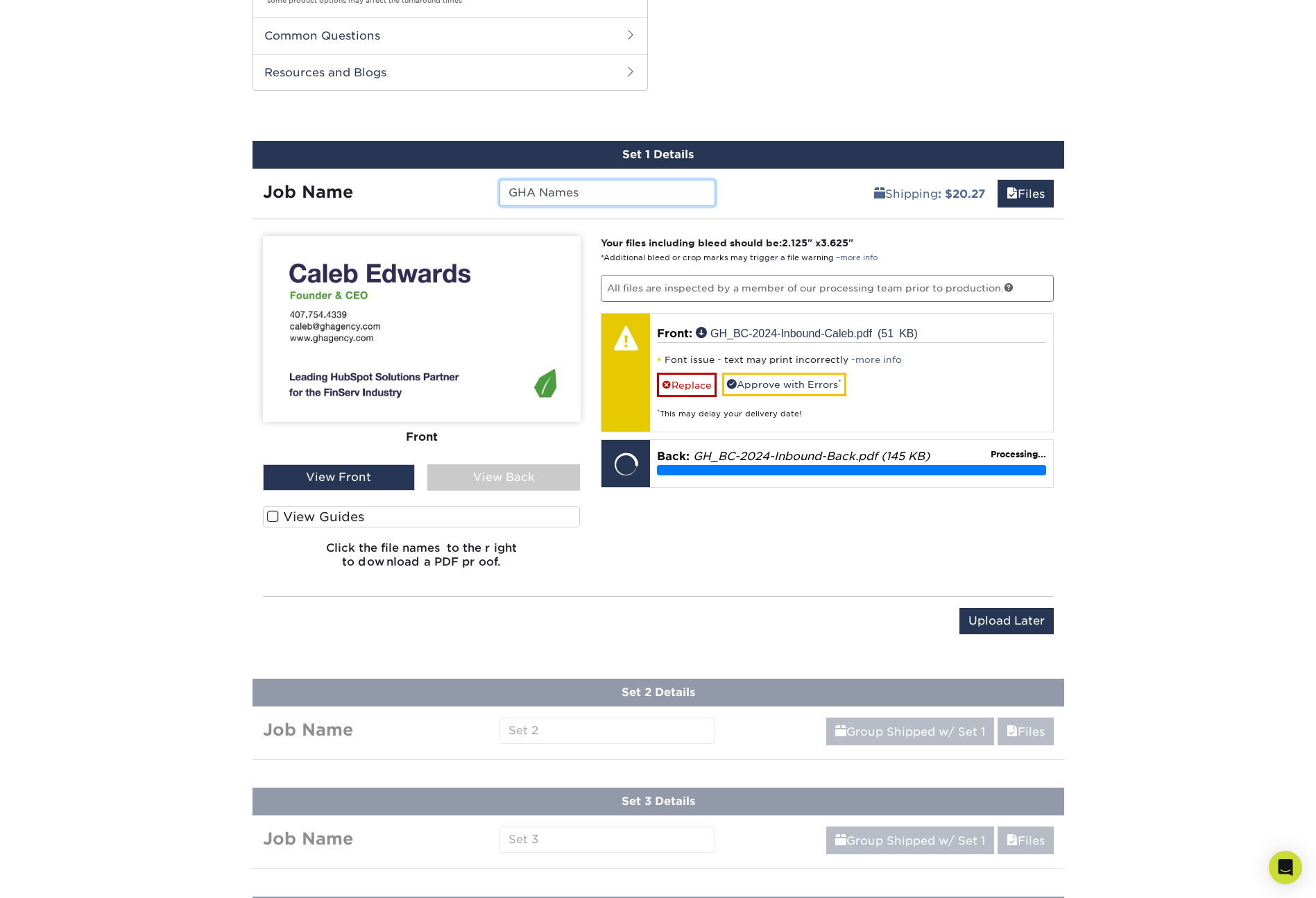
click at [564, 195] on input "GHA Names" at bounding box center [607, 193] width 216 height 26
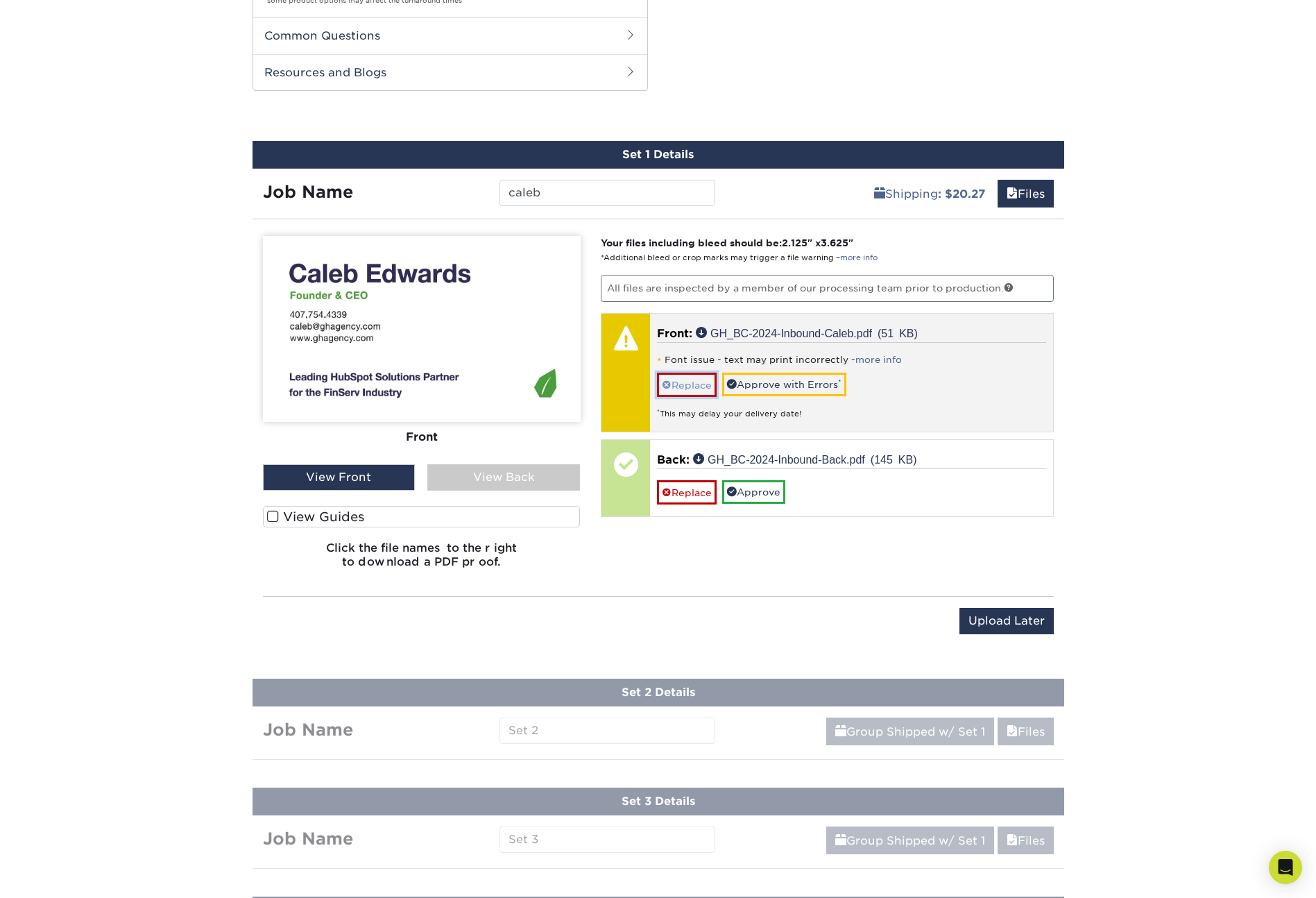
click at [696, 388] on link "Replace" at bounding box center [686, 384] width 60 height 24
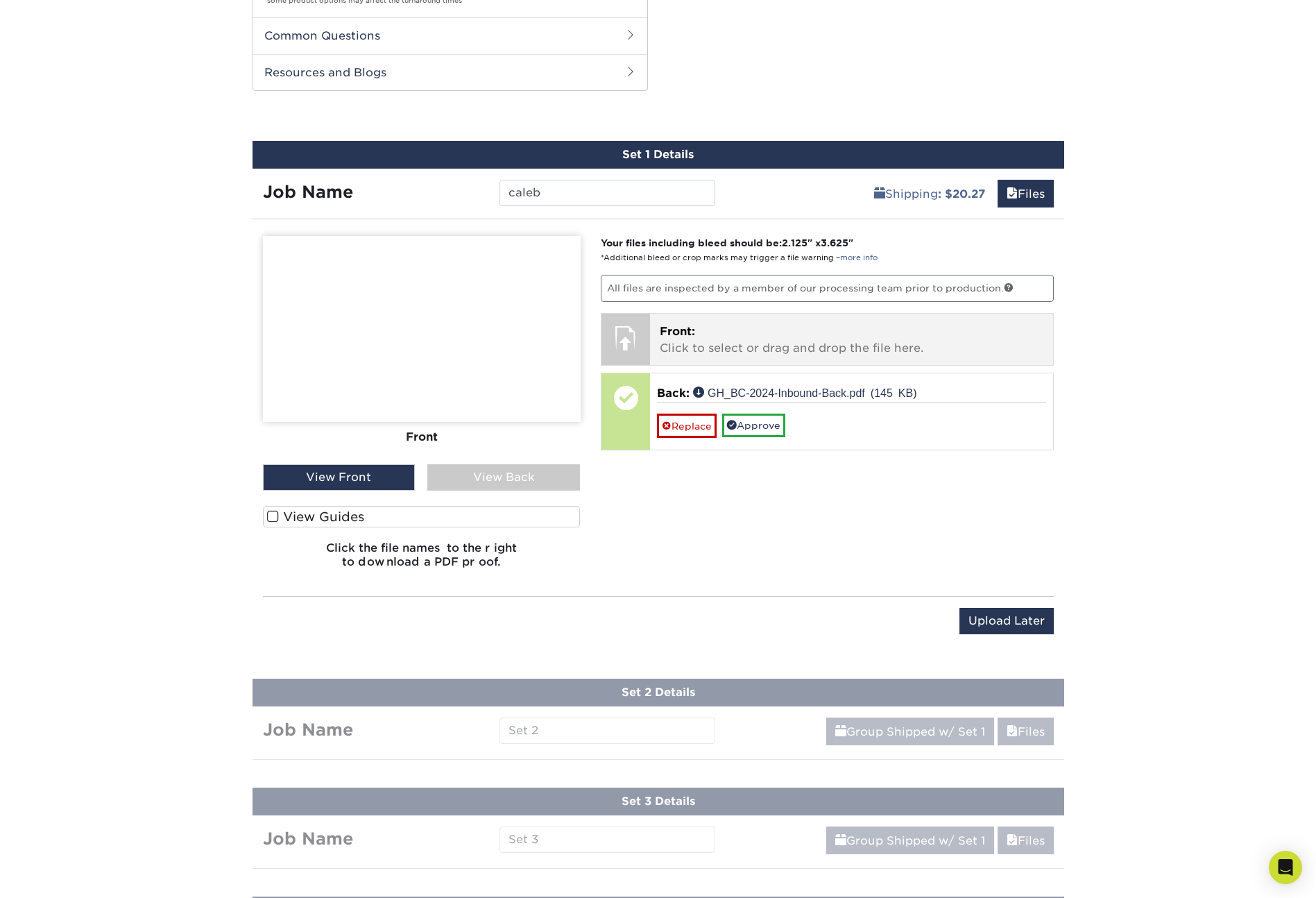
click at [696, 343] on p "Front: Click to select or drag and drop the file here." at bounding box center [852, 340] width 383 height 34
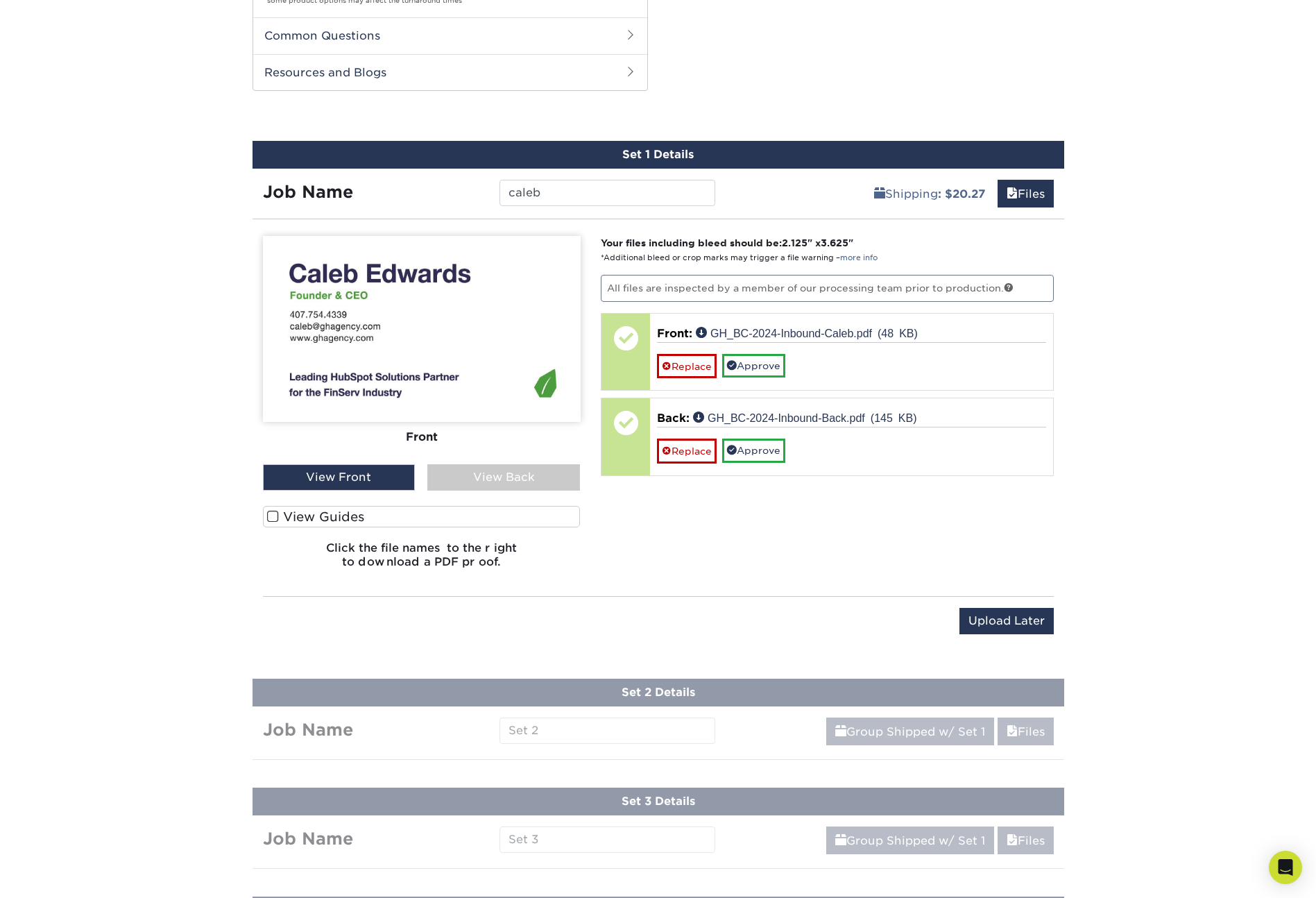
click at [270, 514] on span at bounding box center [273, 516] width 12 height 13
click at [0, 0] on input "View Guides" at bounding box center [0, 0] width 0 height 0
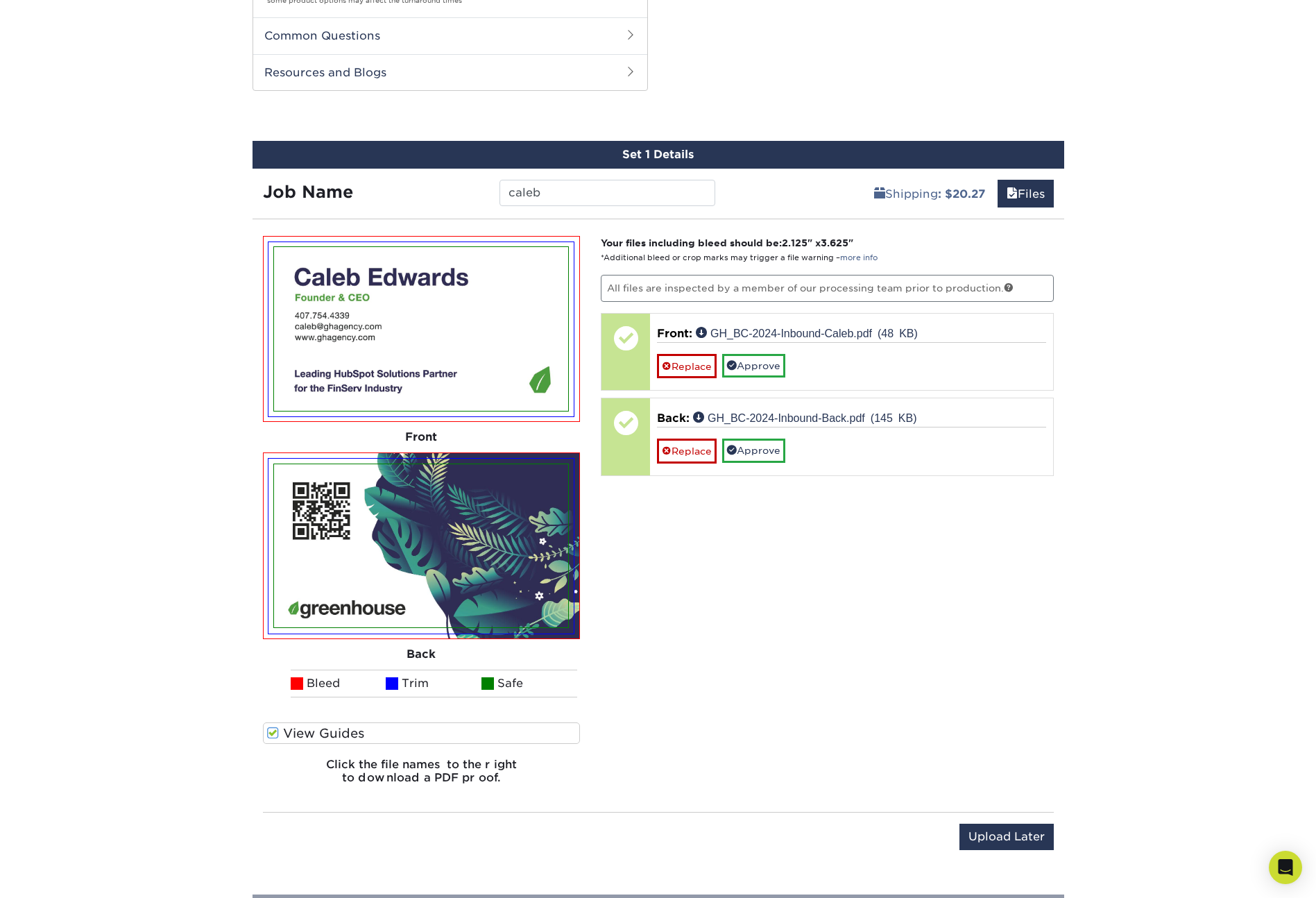
click at [270, 514] on img at bounding box center [420, 545] width 305 height 174
click at [273, 734] on span at bounding box center [273, 733] width 12 height 13
click at [0, 0] on input "View Guides" at bounding box center [0, 0] width 0 height 0
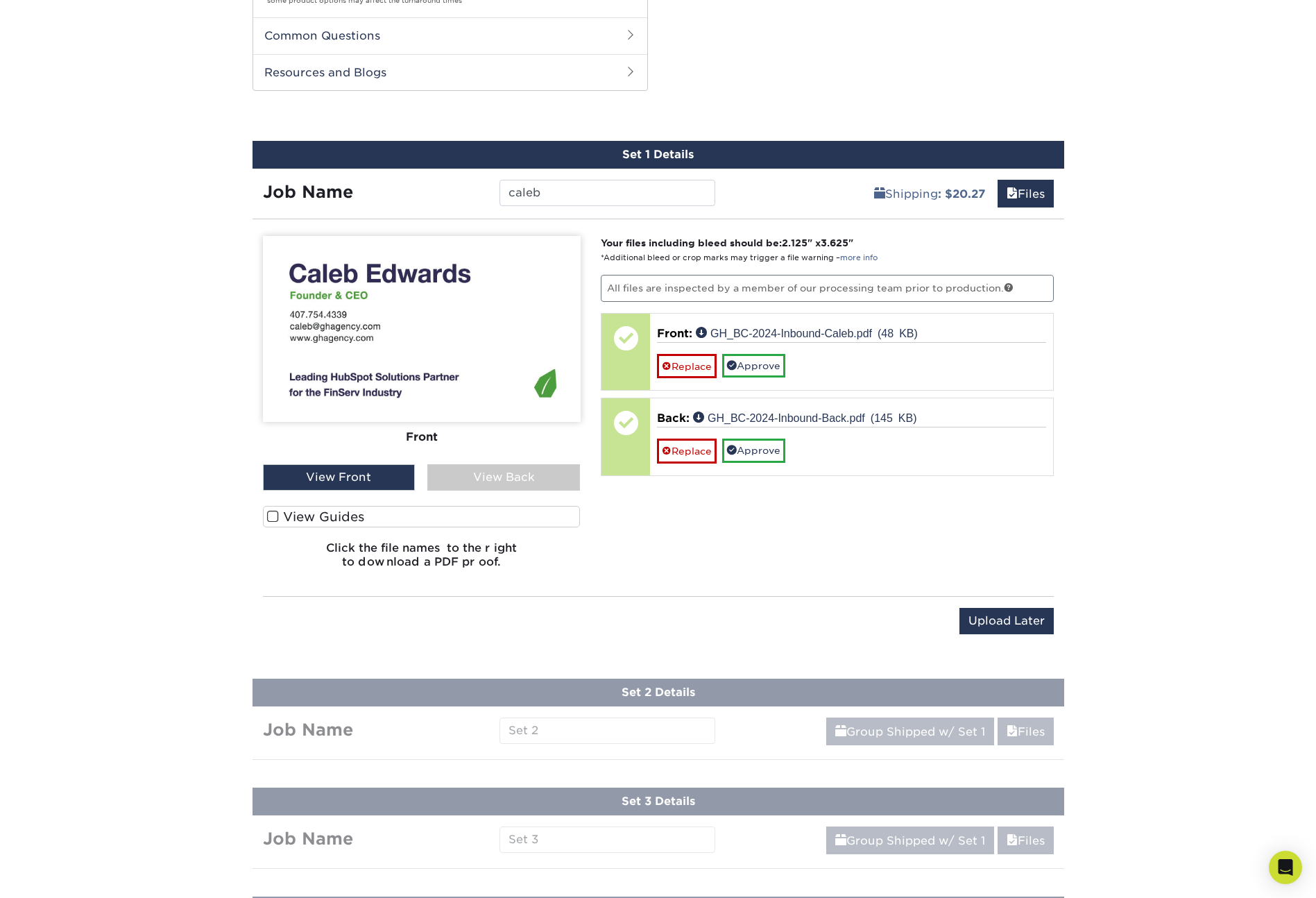
click at [274, 515] on span at bounding box center [273, 516] width 12 height 13
click at [0, 0] on input "View Guides" at bounding box center [0, 0] width 0 height 0
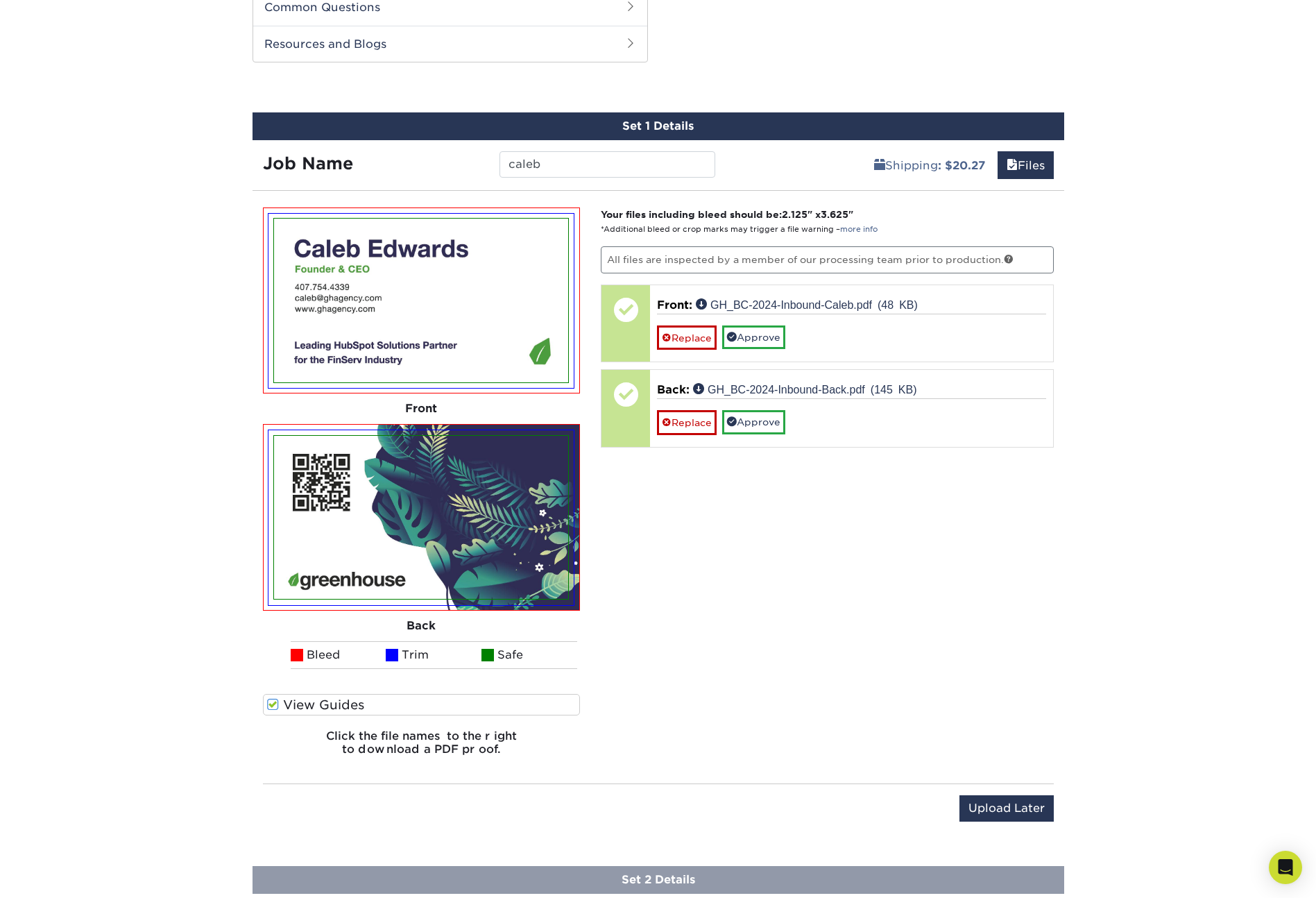
scroll to position [1073, 0]
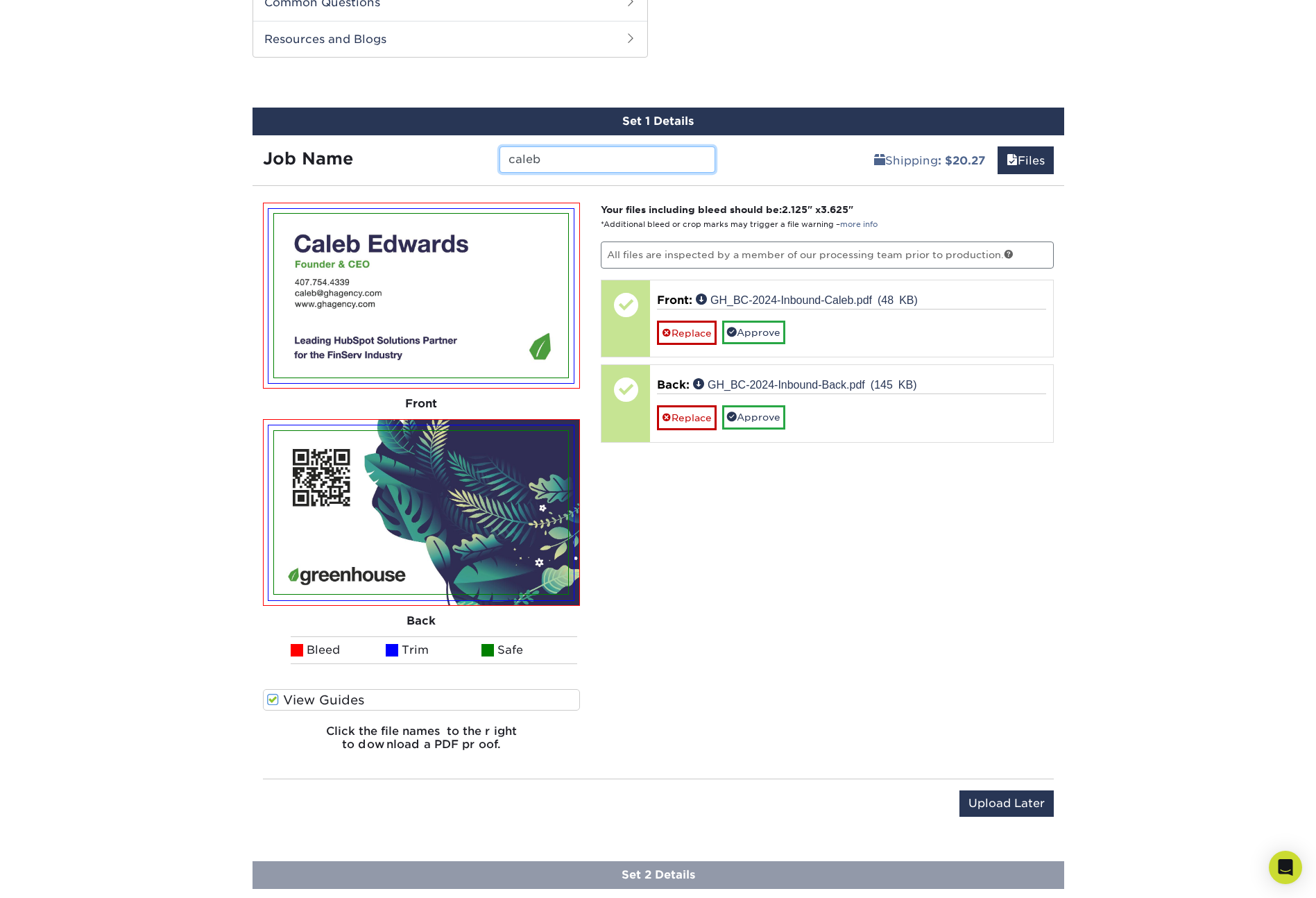
drag, startPoint x: 514, startPoint y: 160, endPoint x: 501, endPoint y: 161, distance: 13.0
click at [501, 161] on input "caleb" at bounding box center [607, 159] width 216 height 26
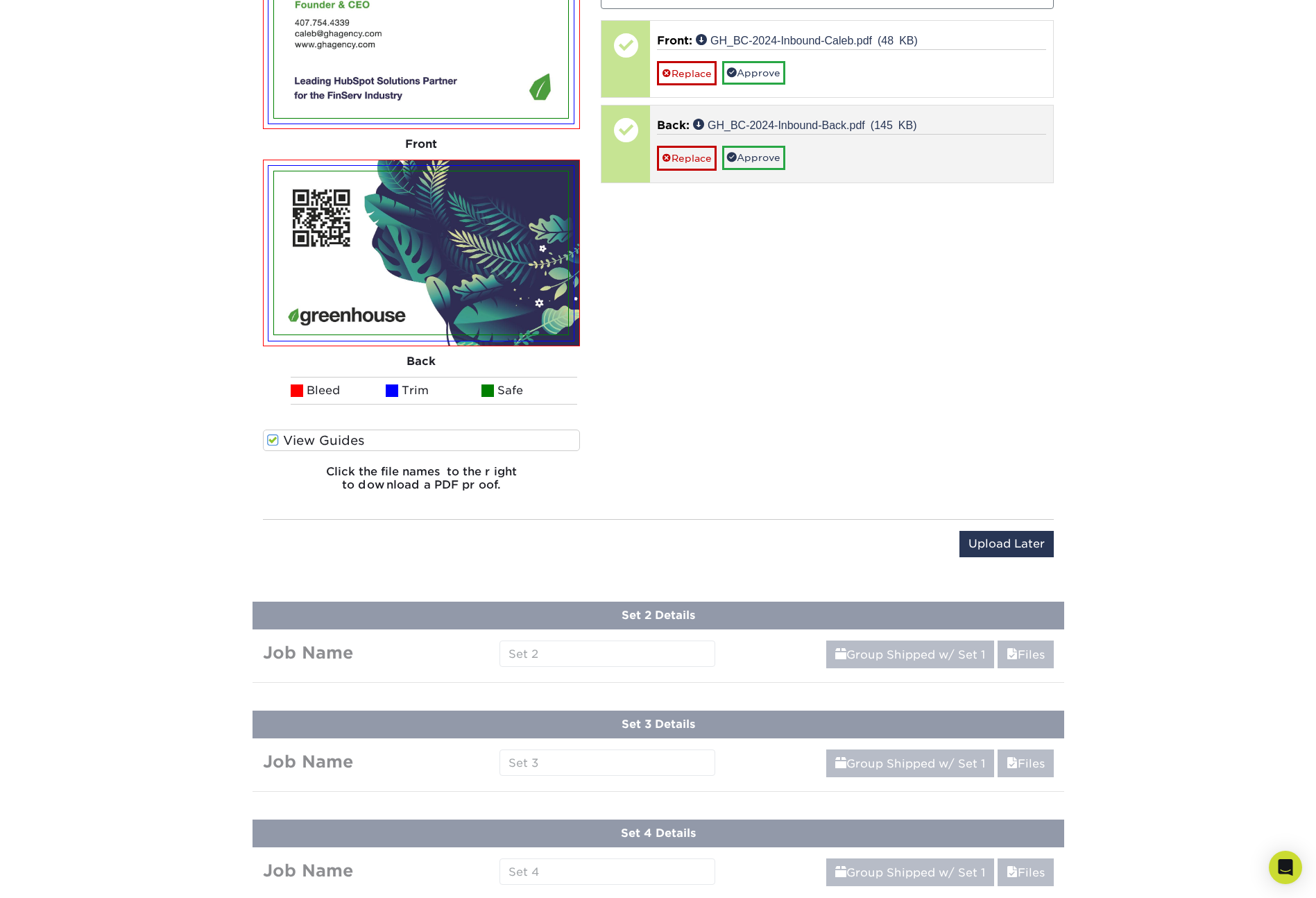
scroll to position [1364, 0]
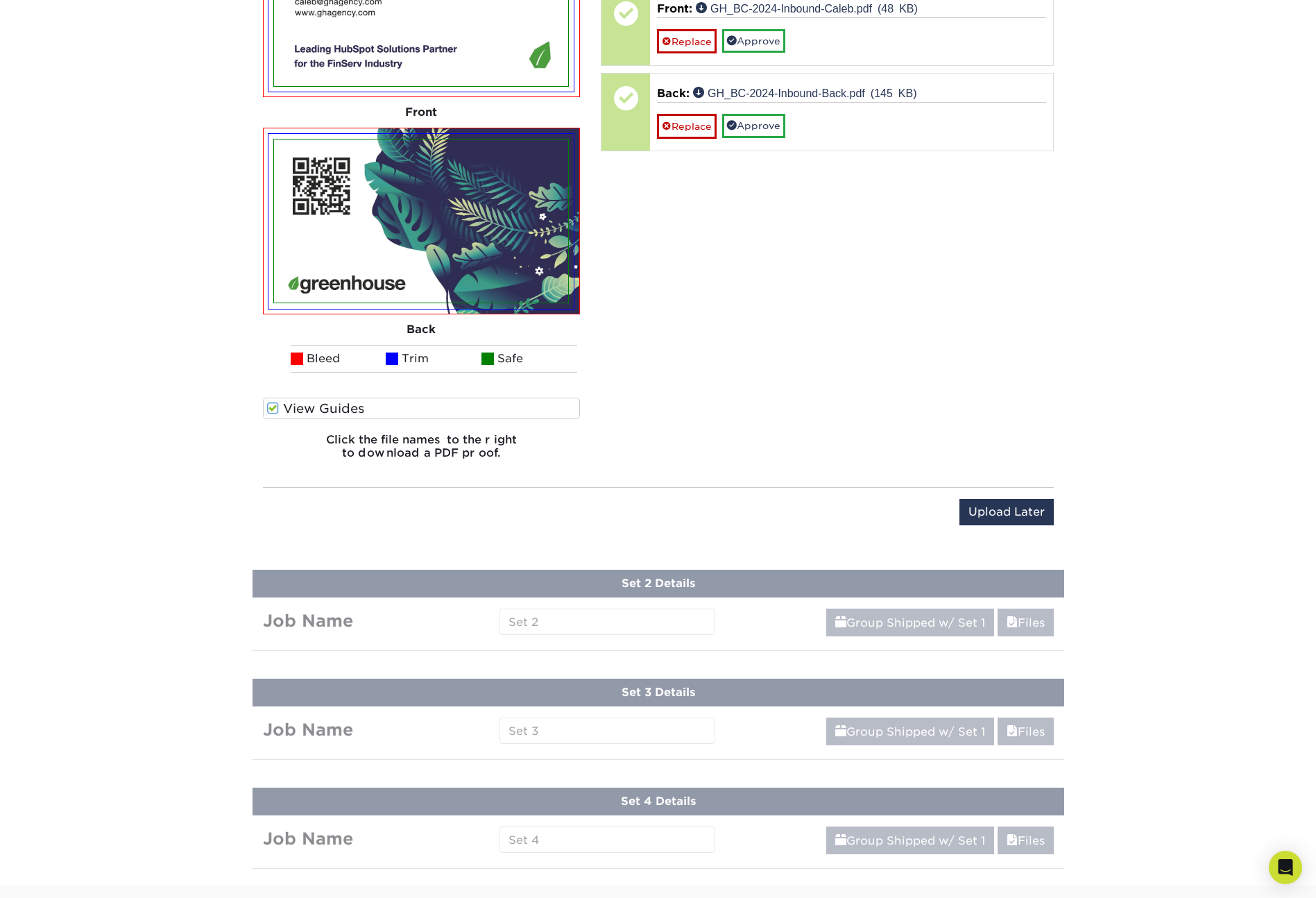
type input "Caleb"
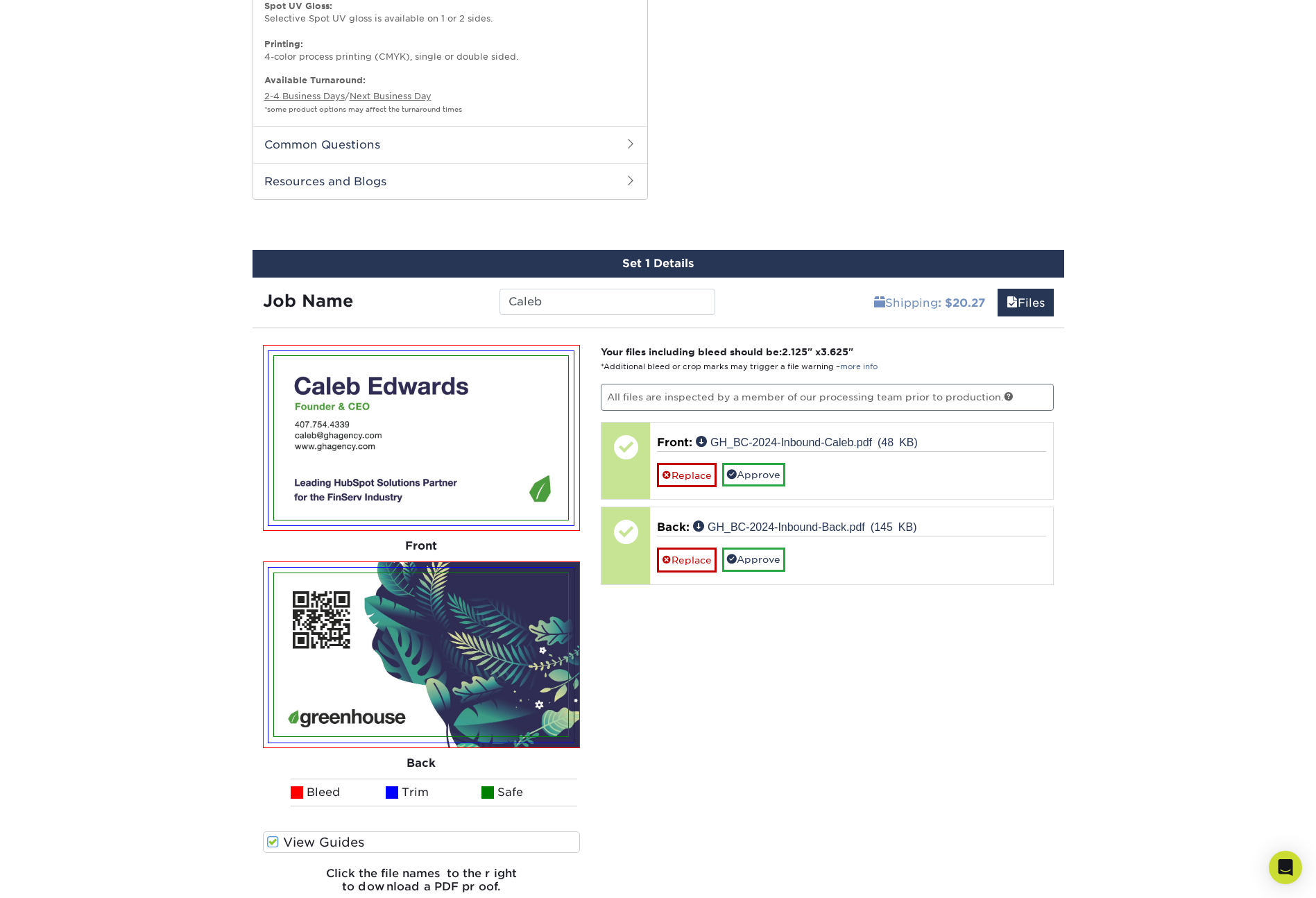
scroll to position [799, 0]
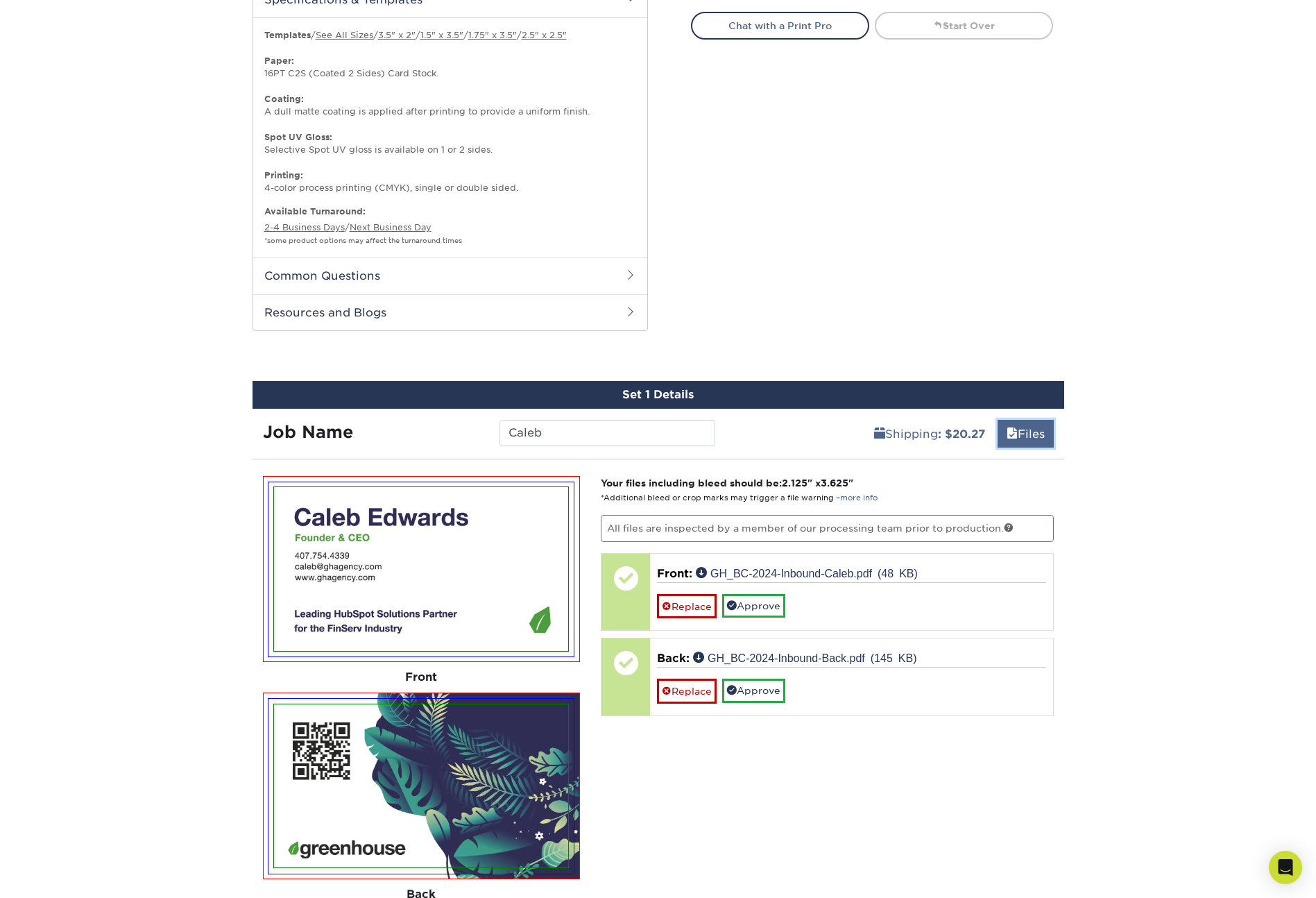
click at [1027, 434] on link "Files" at bounding box center [1025, 433] width 56 height 28
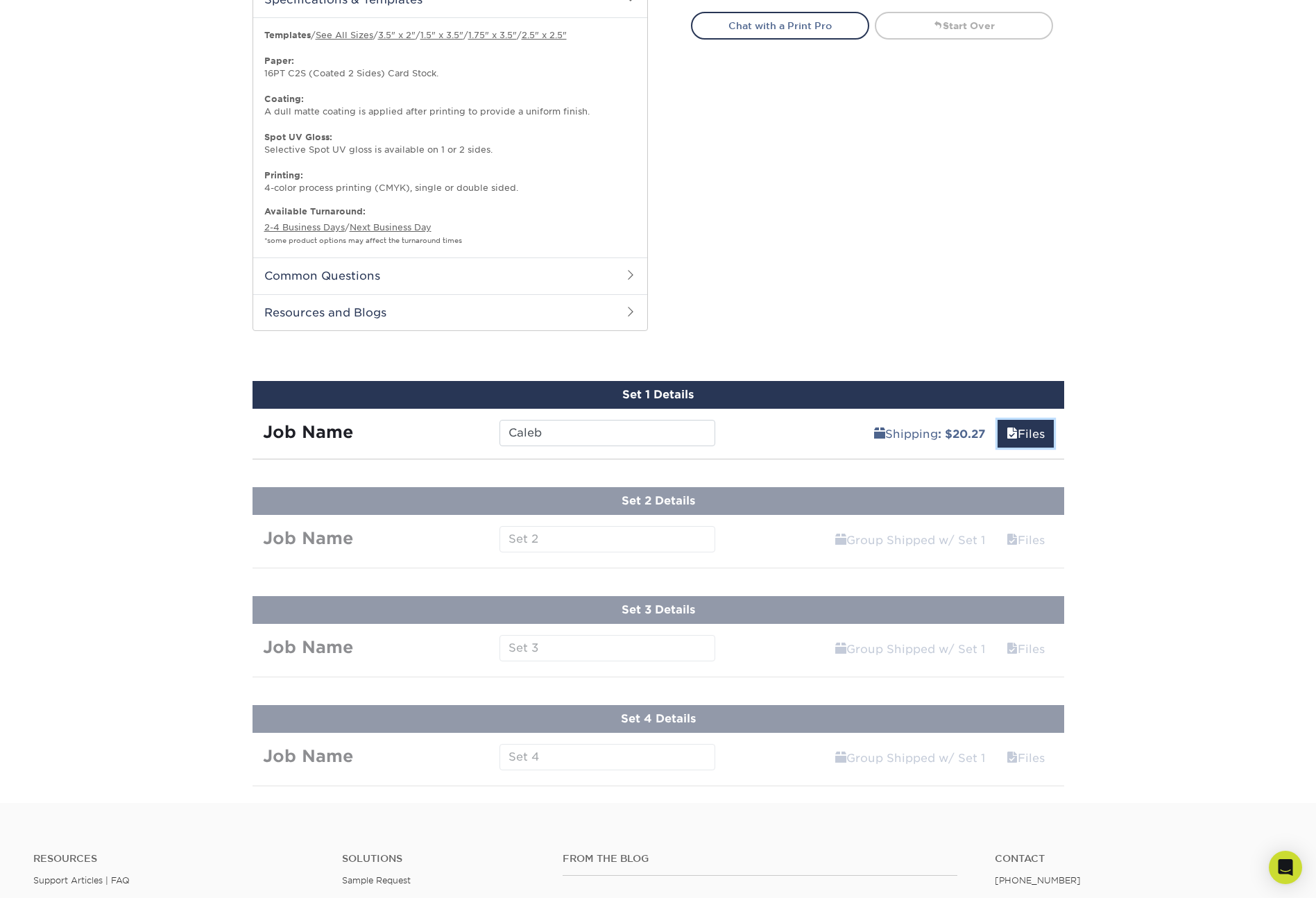
scroll to position [806, 0]
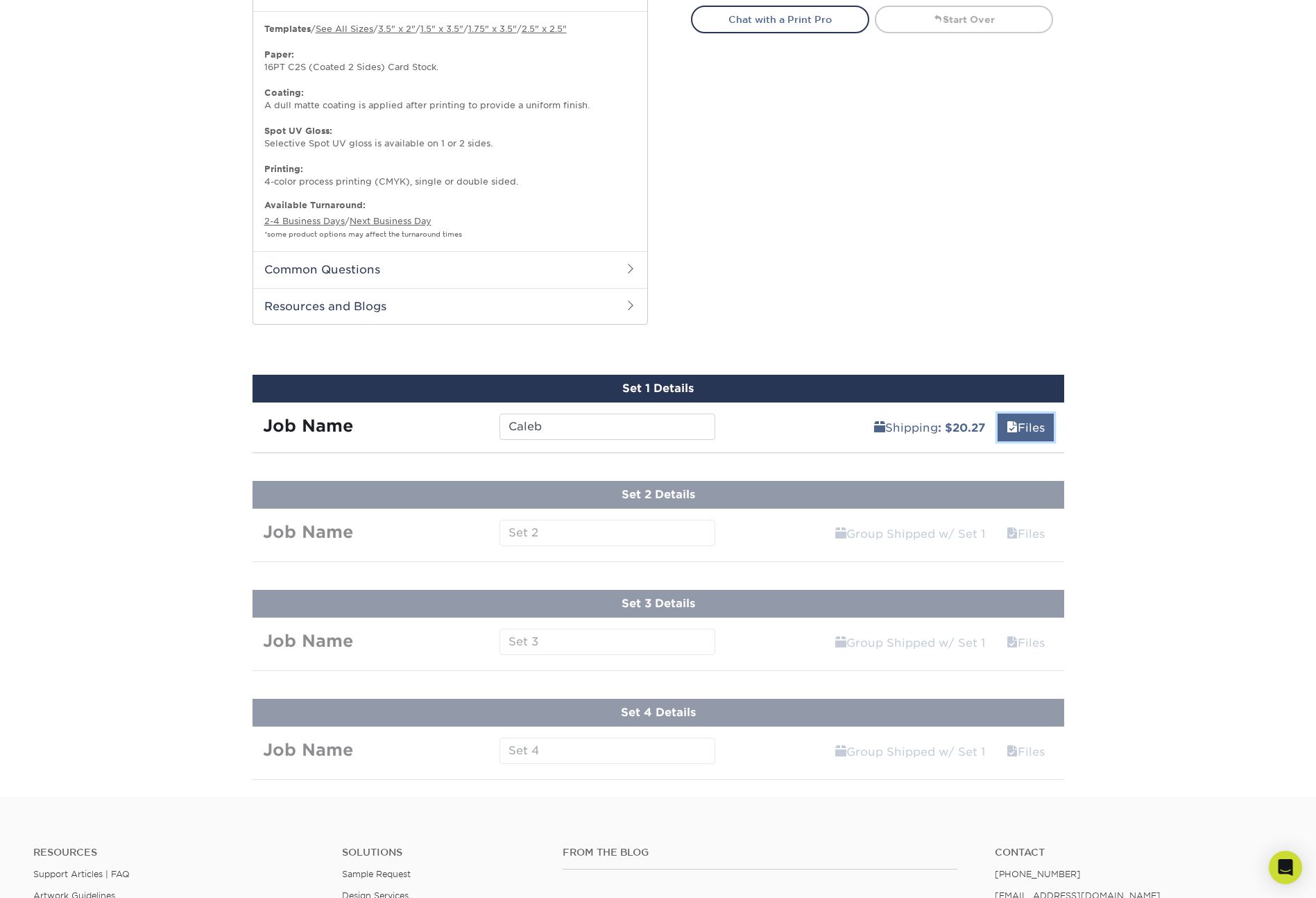
click at [1029, 427] on link "Files" at bounding box center [1025, 427] width 56 height 28
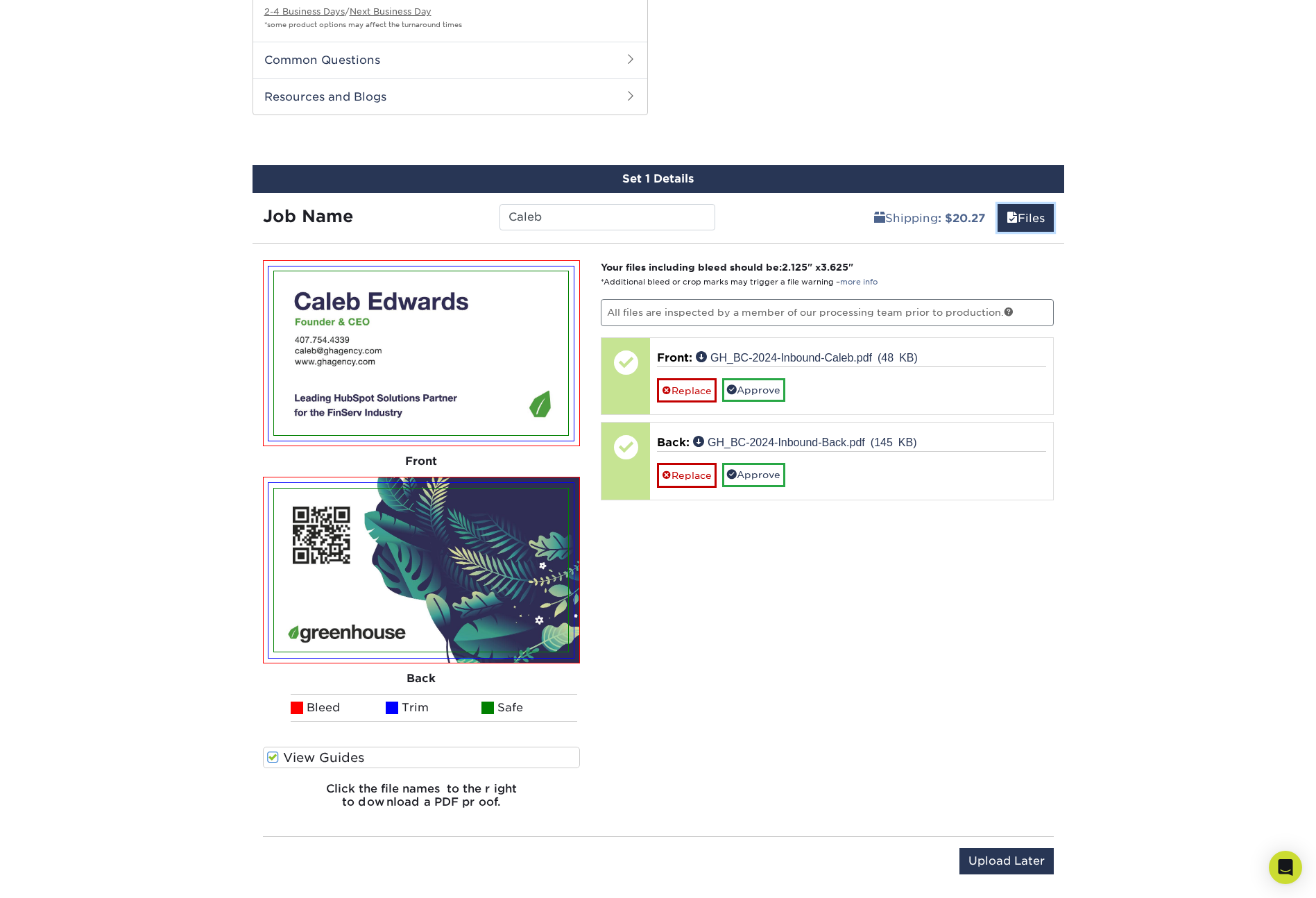
scroll to position [1099, 0]
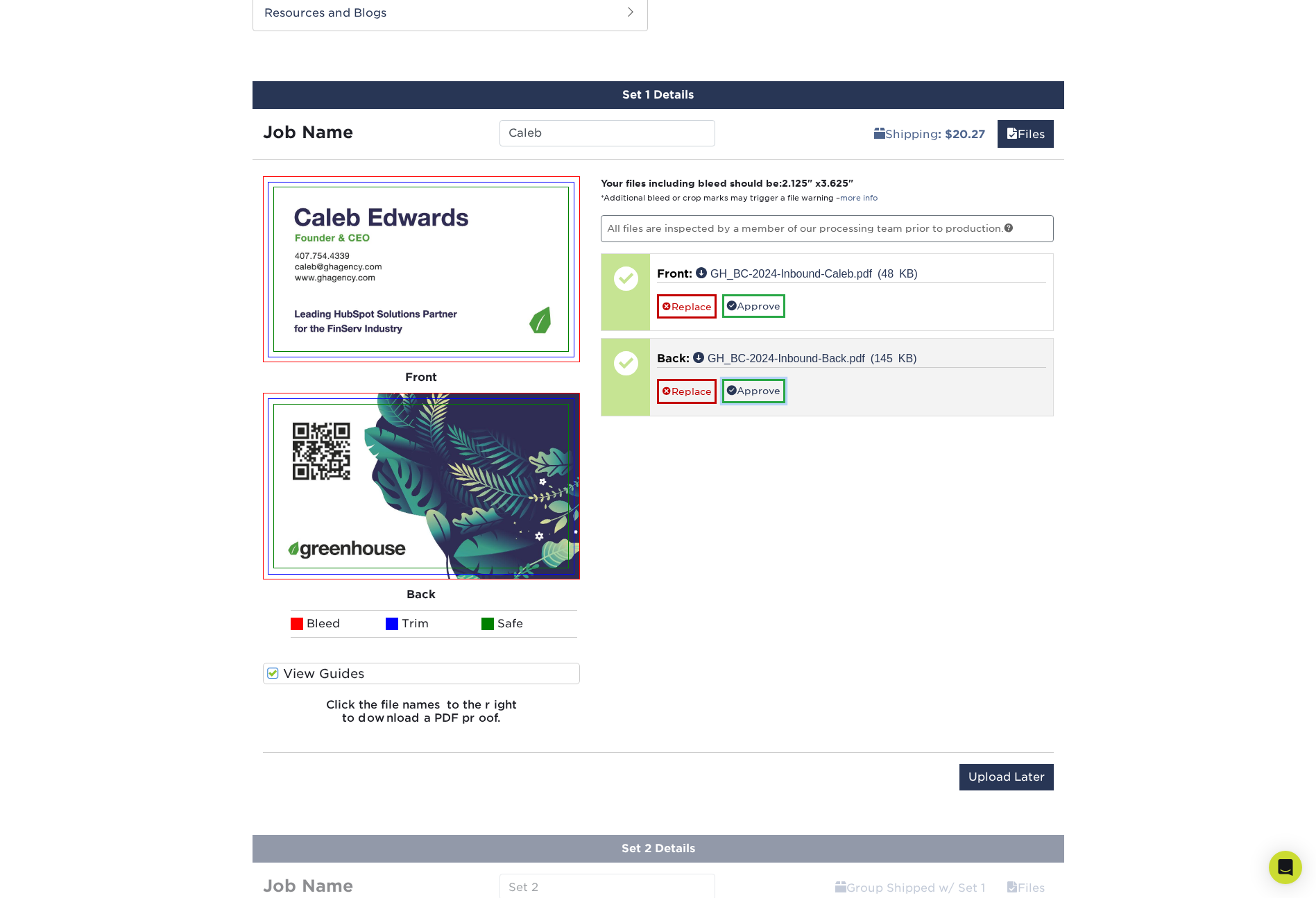
drag, startPoint x: 749, startPoint y: 388, endPoint x: 756, endPoint y: 360, distance: 28.9
click at [749, 388] on link "Approve" at bounding box center [753, 390] width 63 height 24
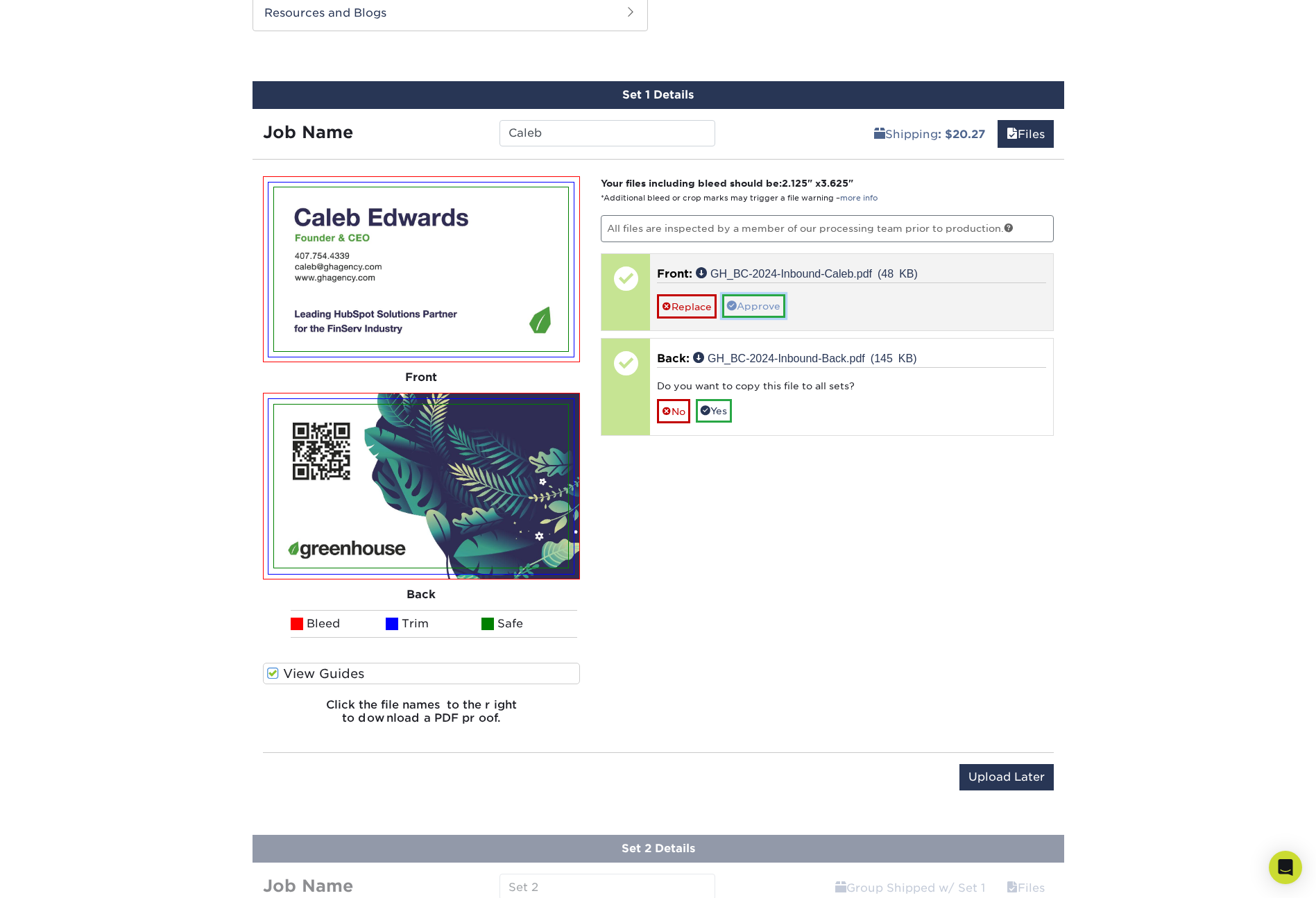
click at [754, 311] on link "Approve" at bounding box center [753, 306] width 63 height 24
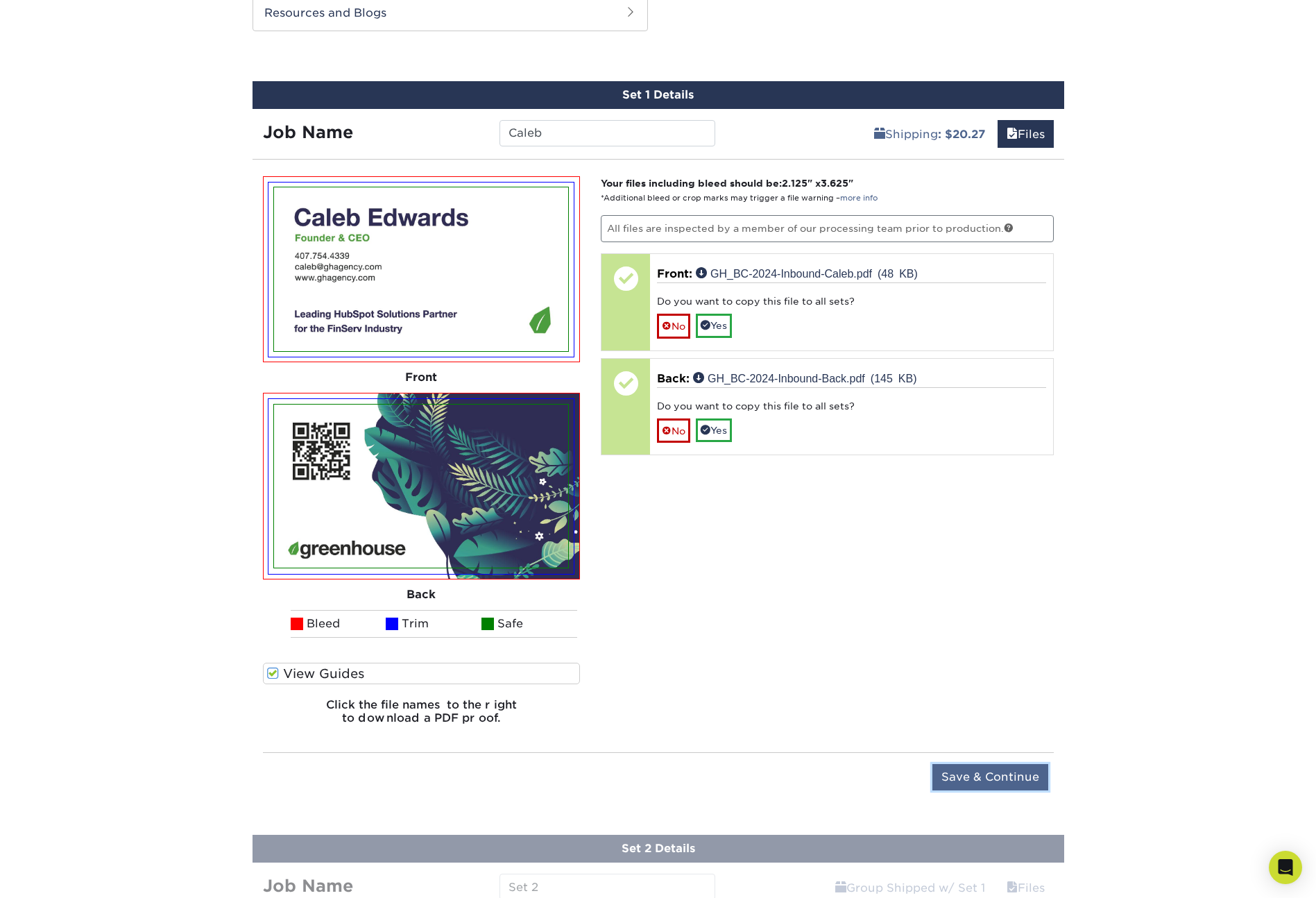
click at [1014, 781] on input "Save & Continue" at bounding box center [991, 776] width 116 height 26
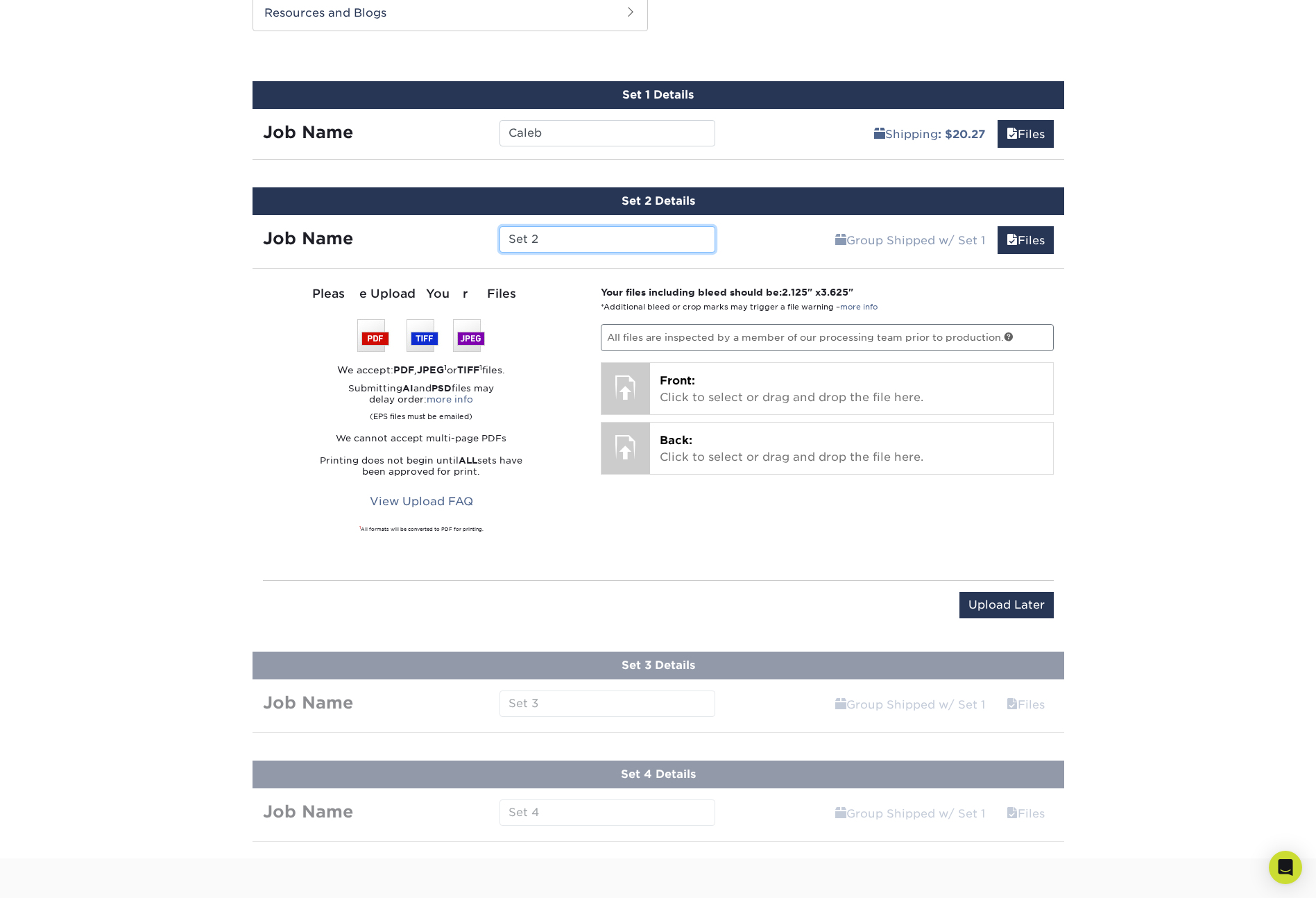
click at [574, 245] on input "Set 2" at bounding box center [607, 239] width 216 height 26
type input "Justin"
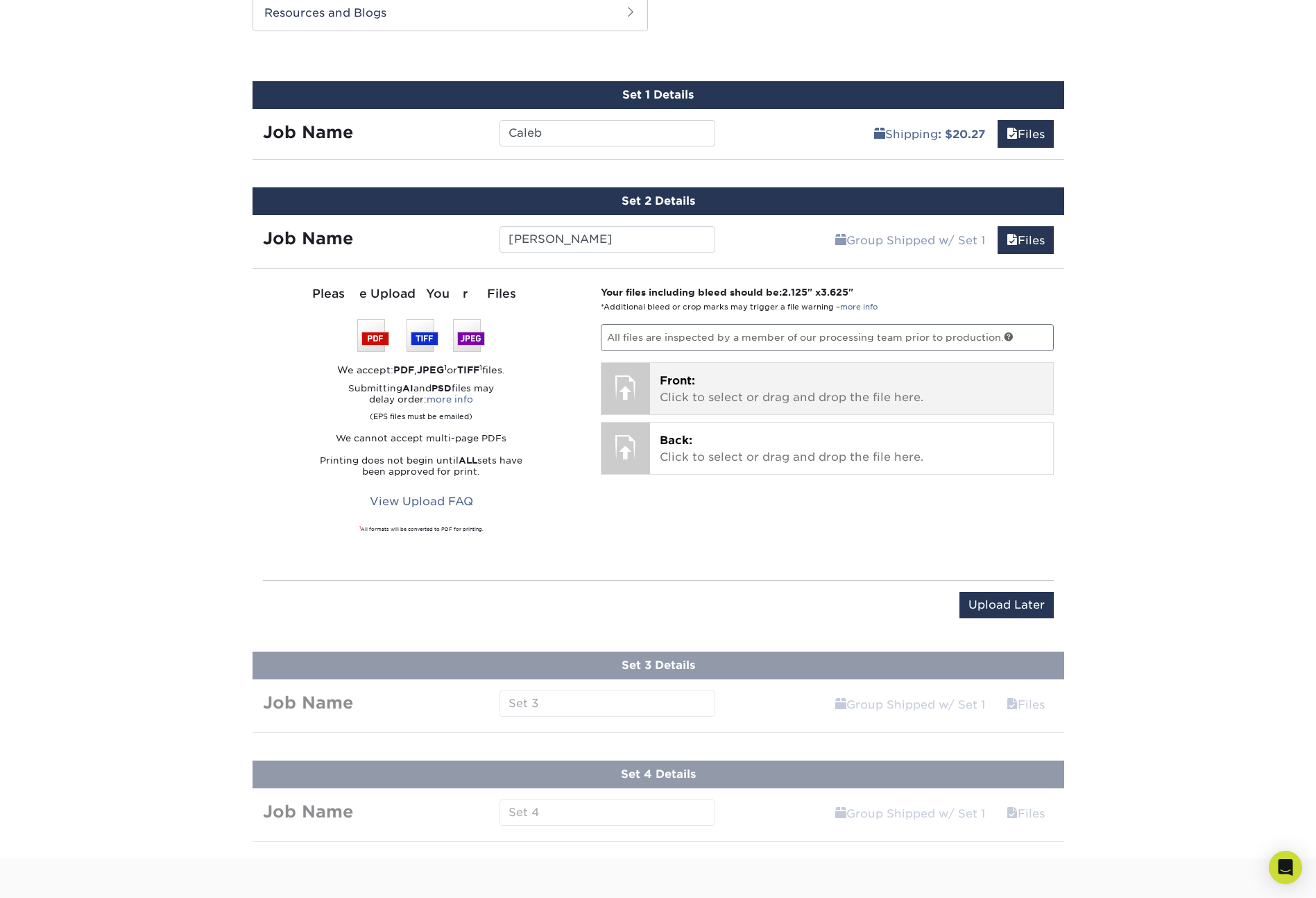
click at [625, 394] on div at bounding box center [626, 388] width 49 height 49
click at [768, 386] on p "Front: Click to select or drag and drop the file here." at bounding box center [852, 389] width 383 height 34
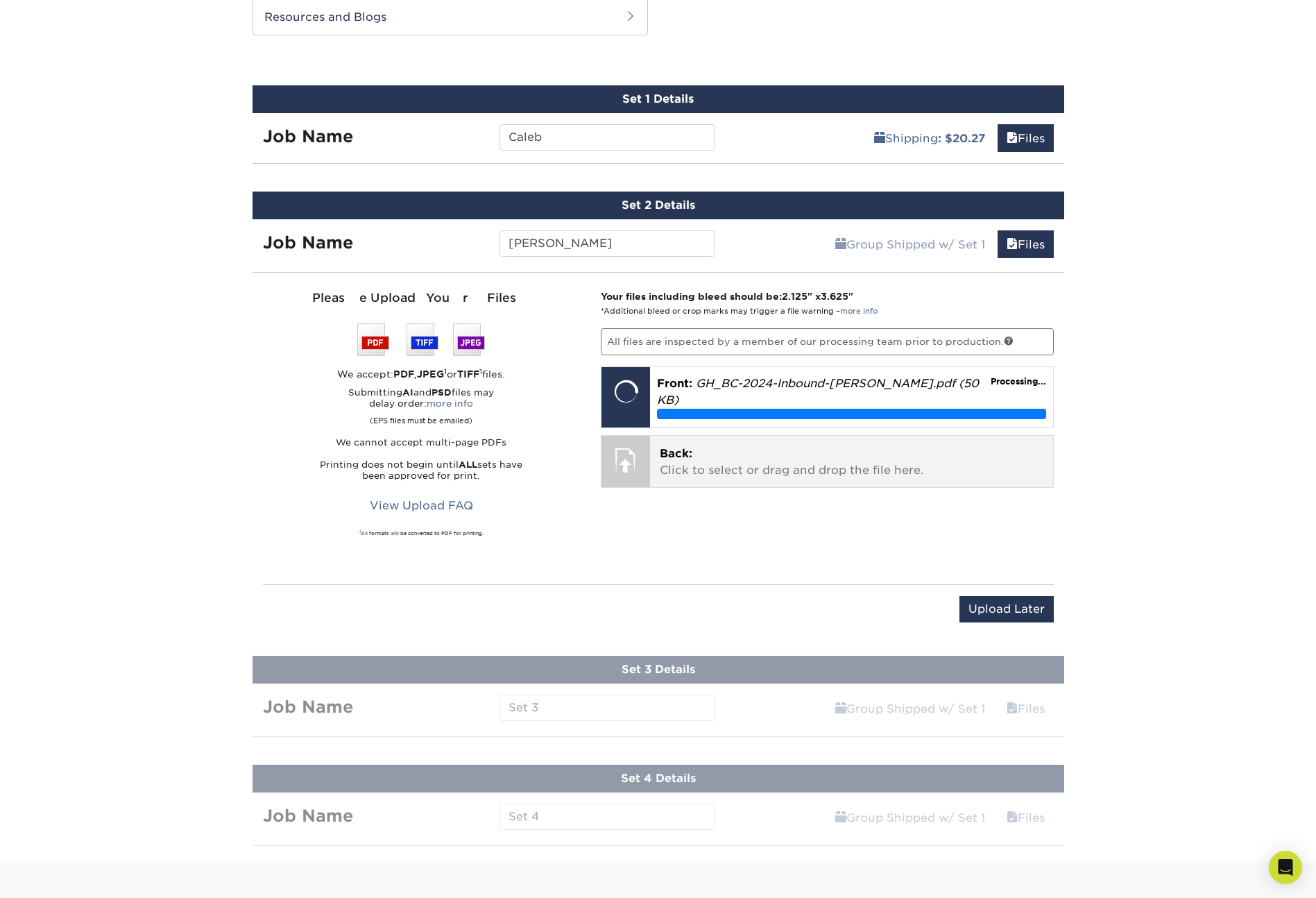
click at [696, 454] on p "Back: Click to select or drag and drop the file here." at bounding box center [852, 462] width 383 height 34
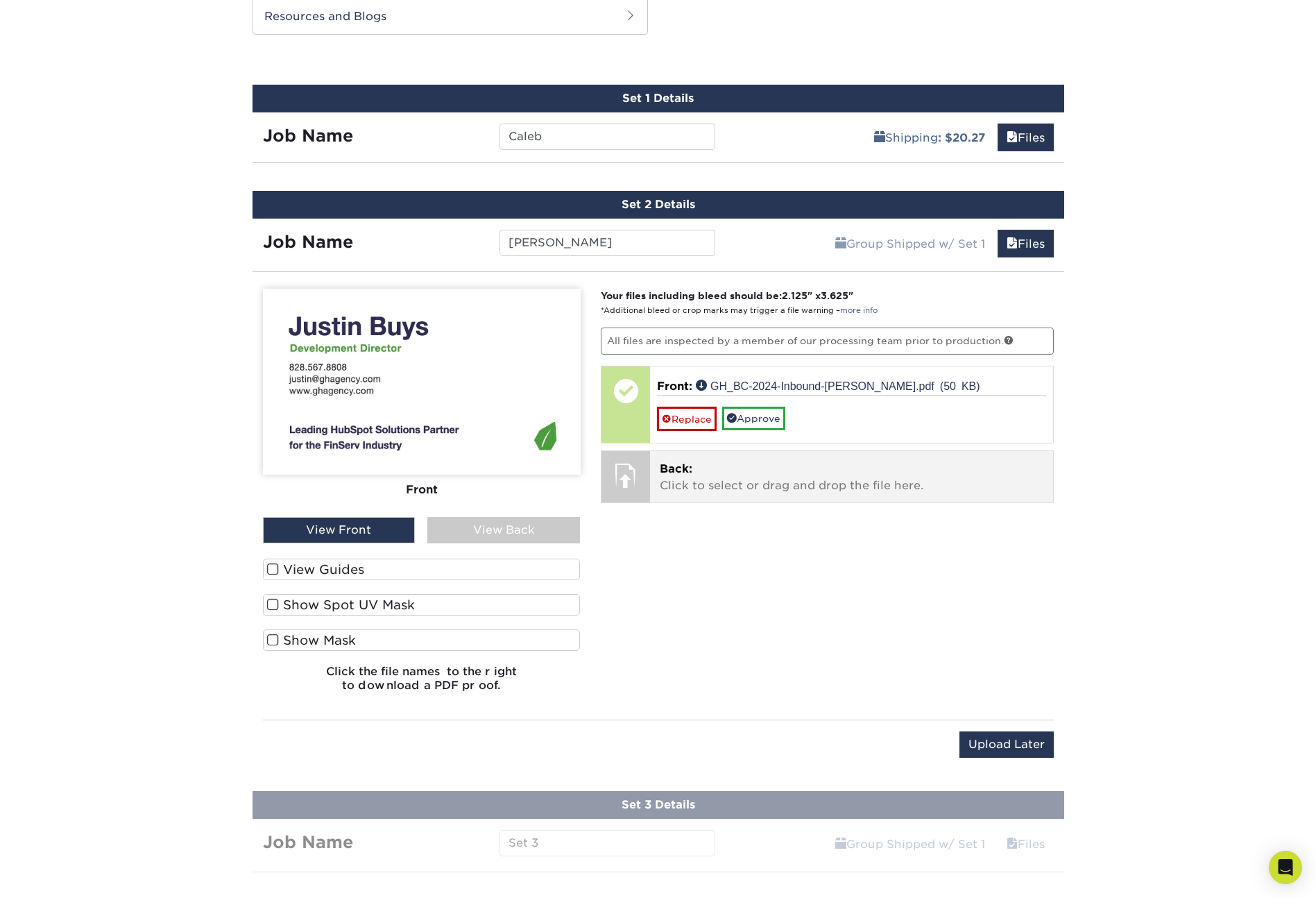
click at [653, 477] on div "Back: Click to select or drag and drop the file here. Choose file" at bounding box center [851, 476] width 403 height 51
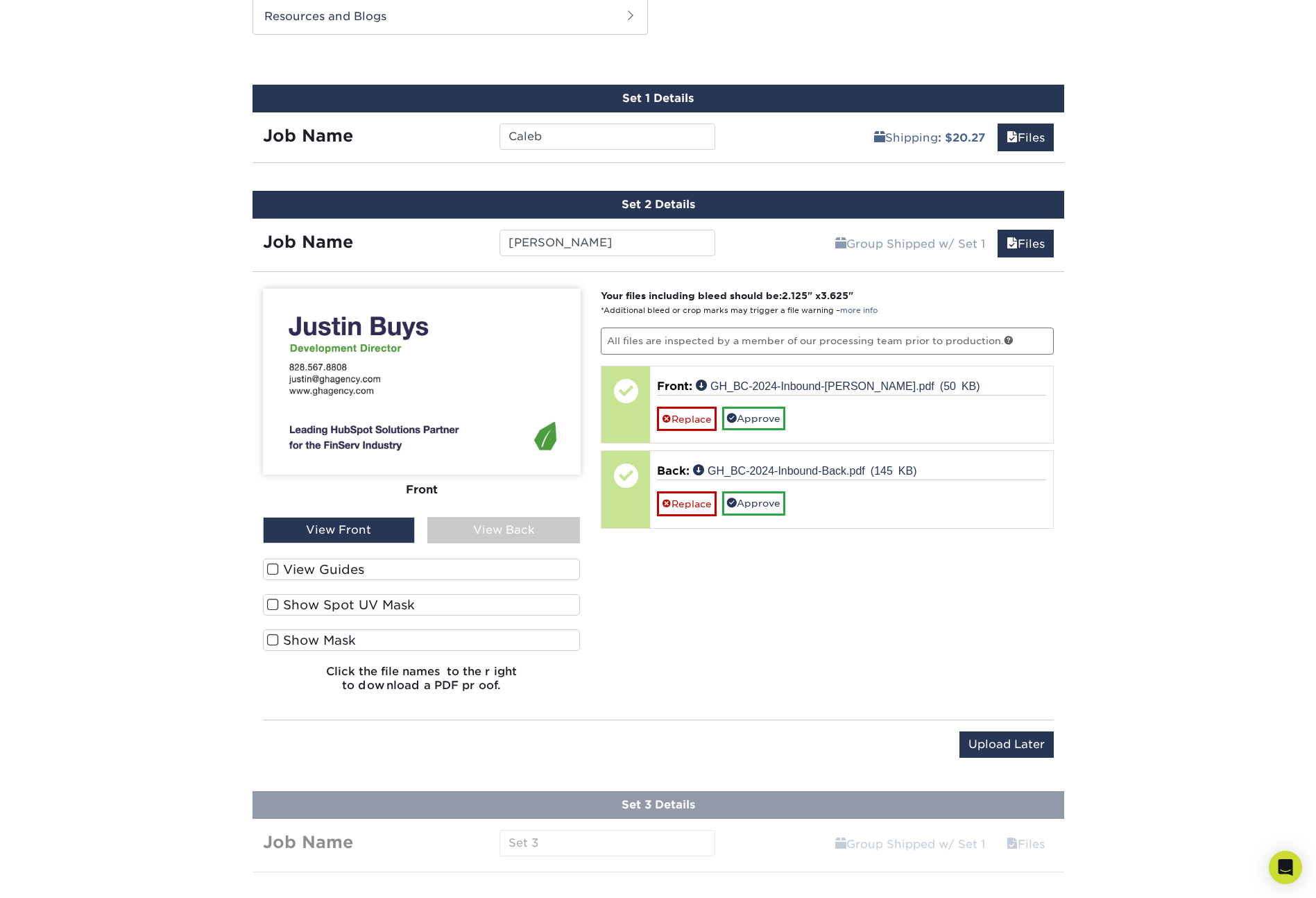
scroll to position [1098, 0]
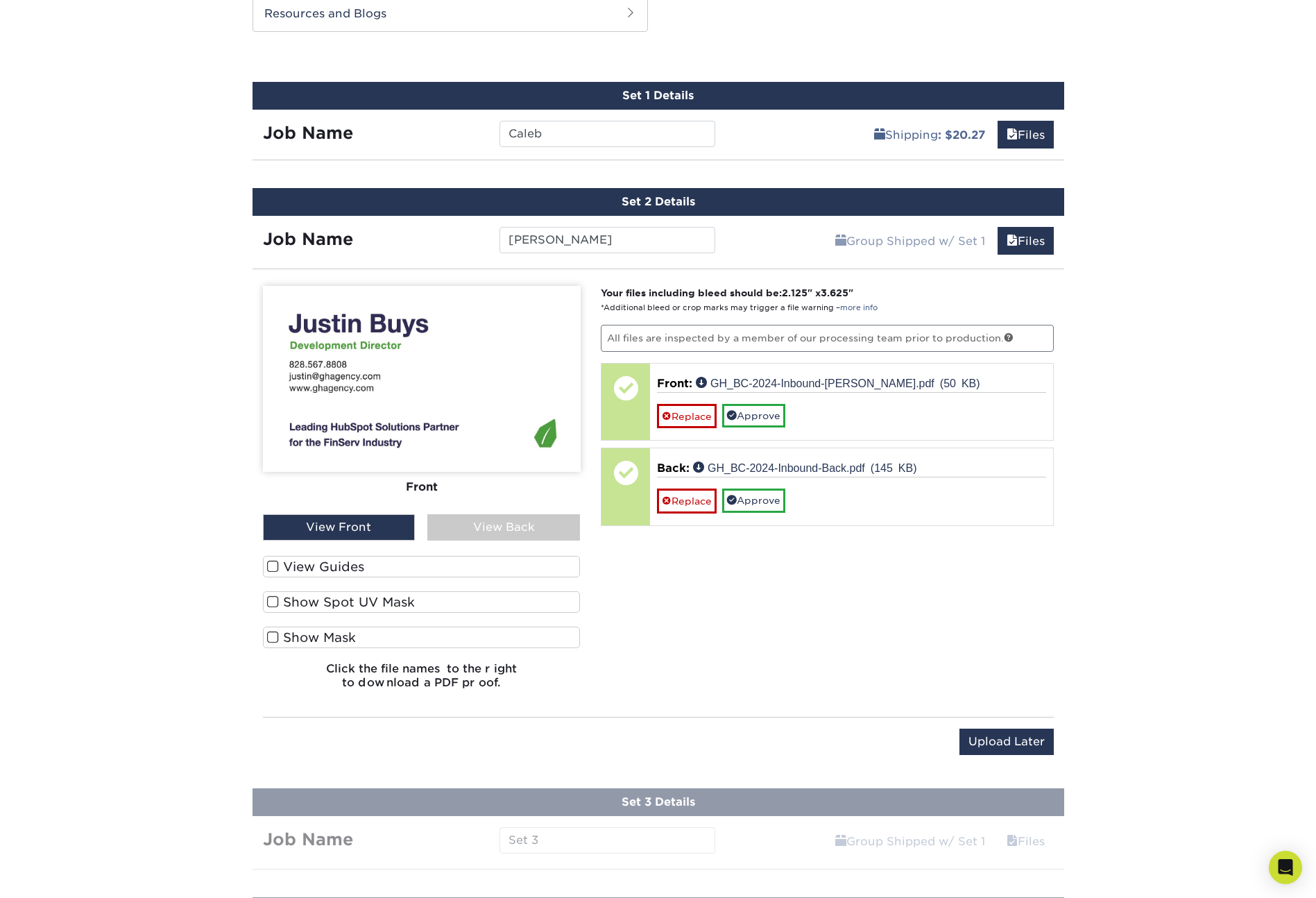
click at [273, 565] on span at bounding box center [273, 567] width 12 height 13
click at [0, 0] on input "View Guides" at bounding box center [0, 0] width 0 height 0
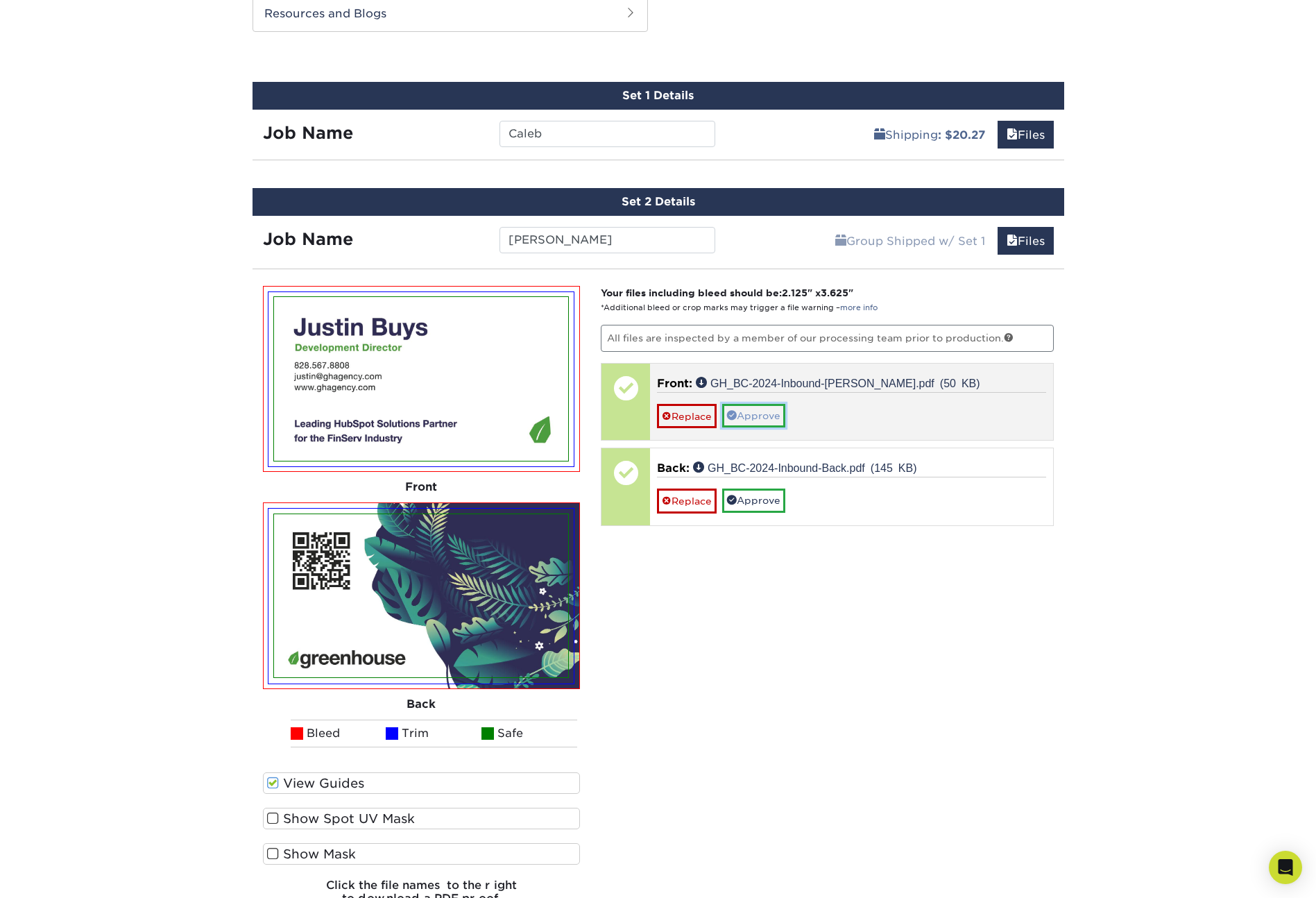
click at [764, 414] on link "Approve" at bounding box center [753, 415] width 63 height 24
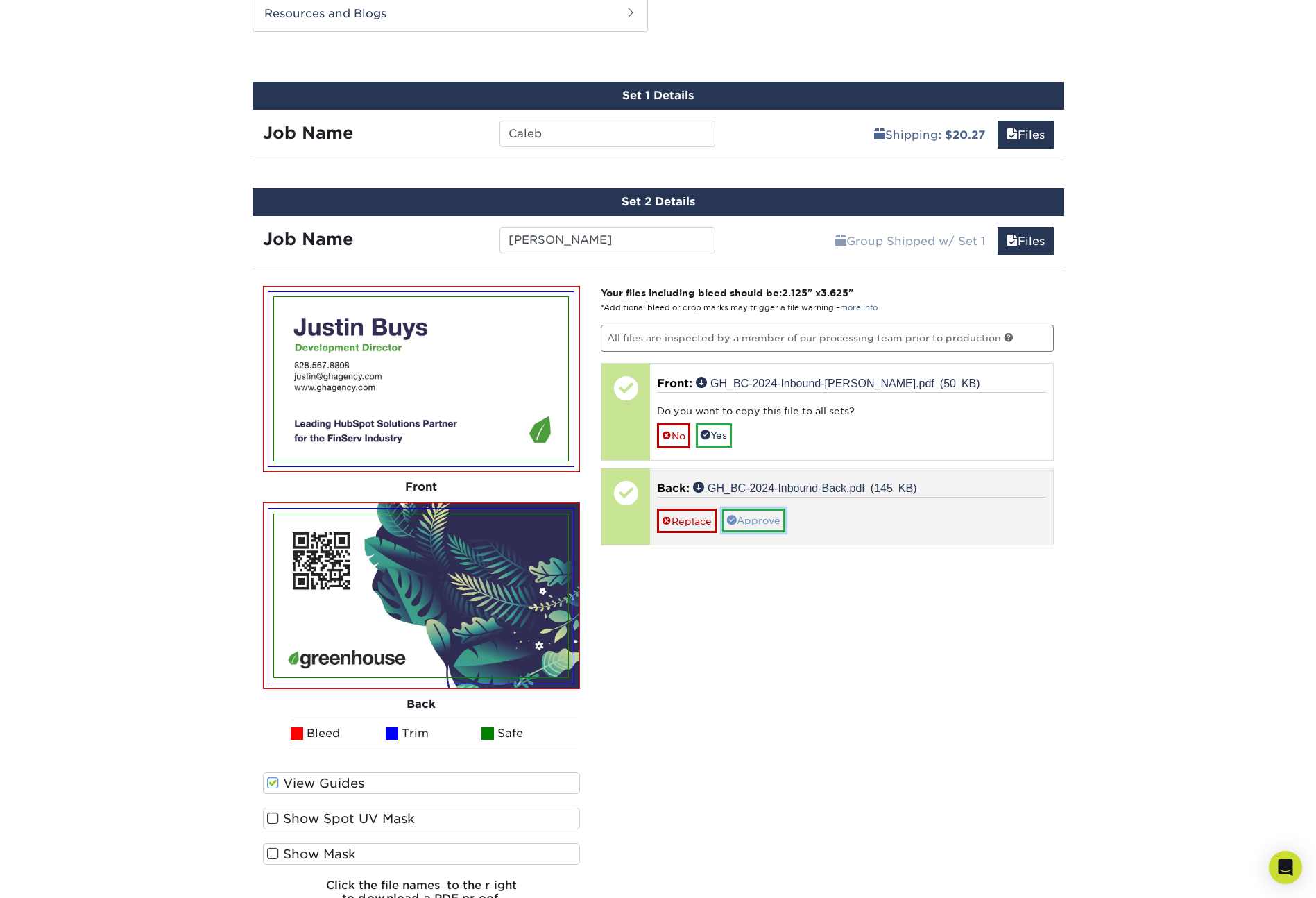
click at [748, 518] on link "Approve" at bounding box center [753, 520] width 63 height 24
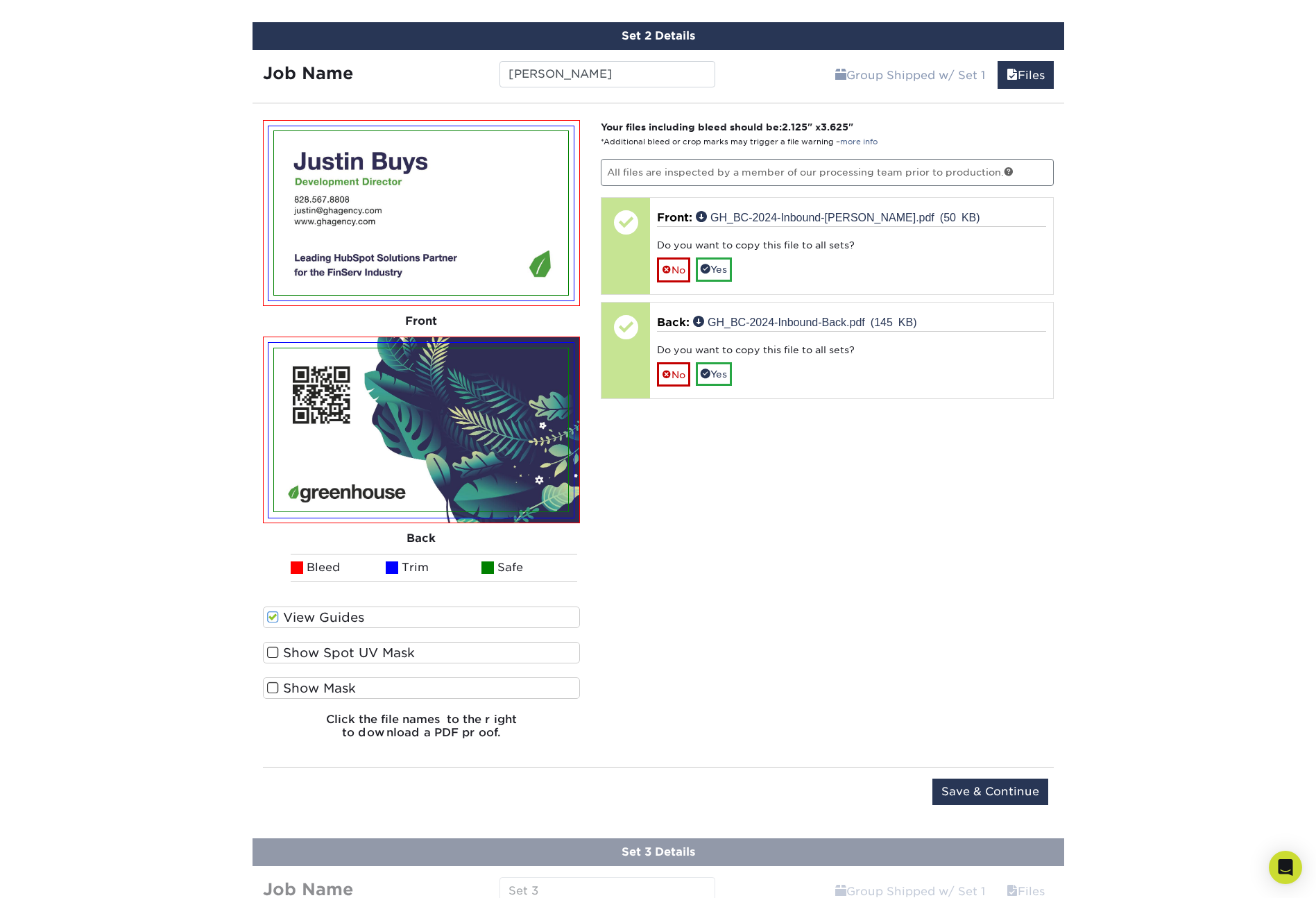
scroll to position [1268, 0]
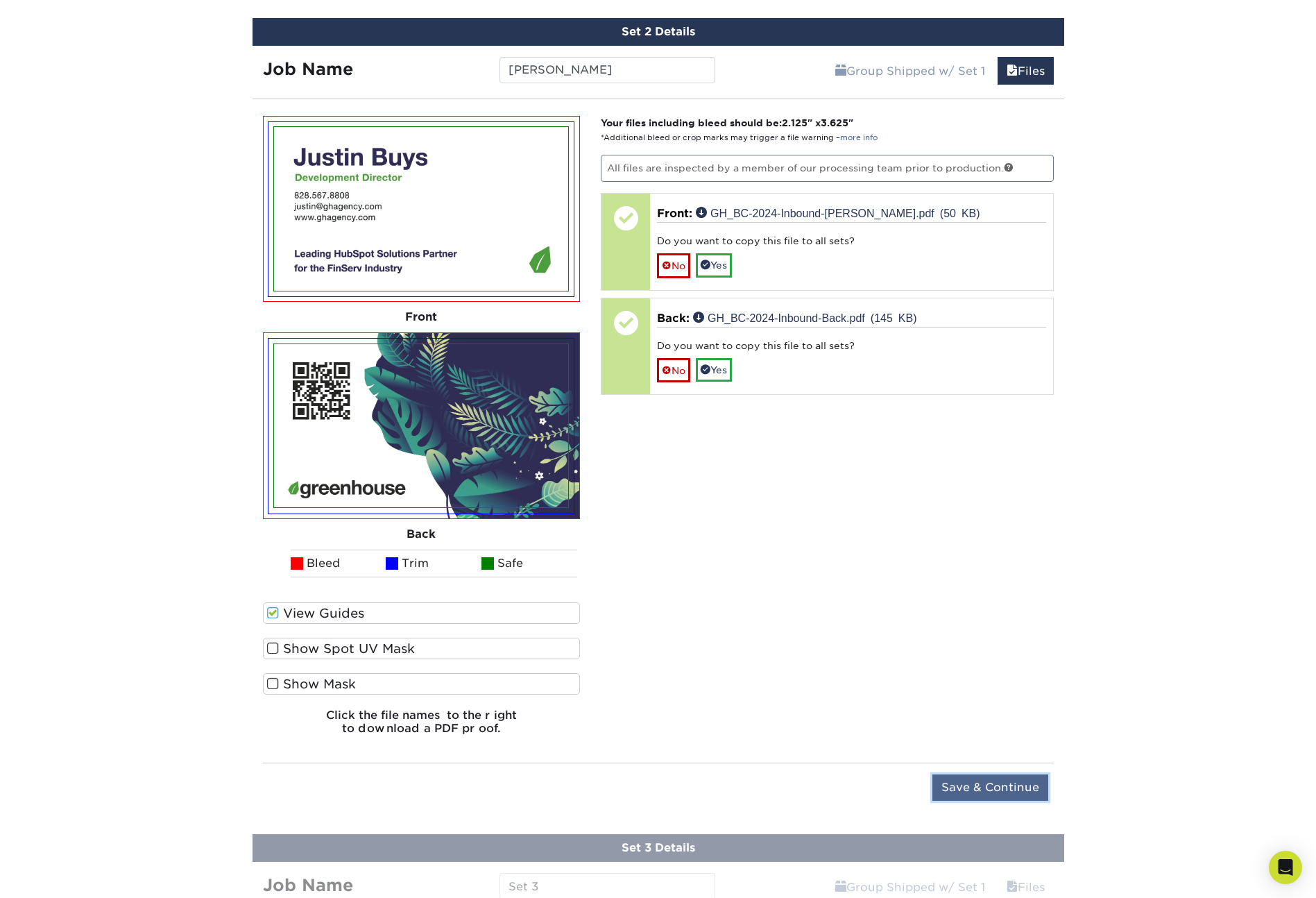
click at [1007, 790] on input "Save & Continue" at bounding box center [991, 787] width 116 height 26
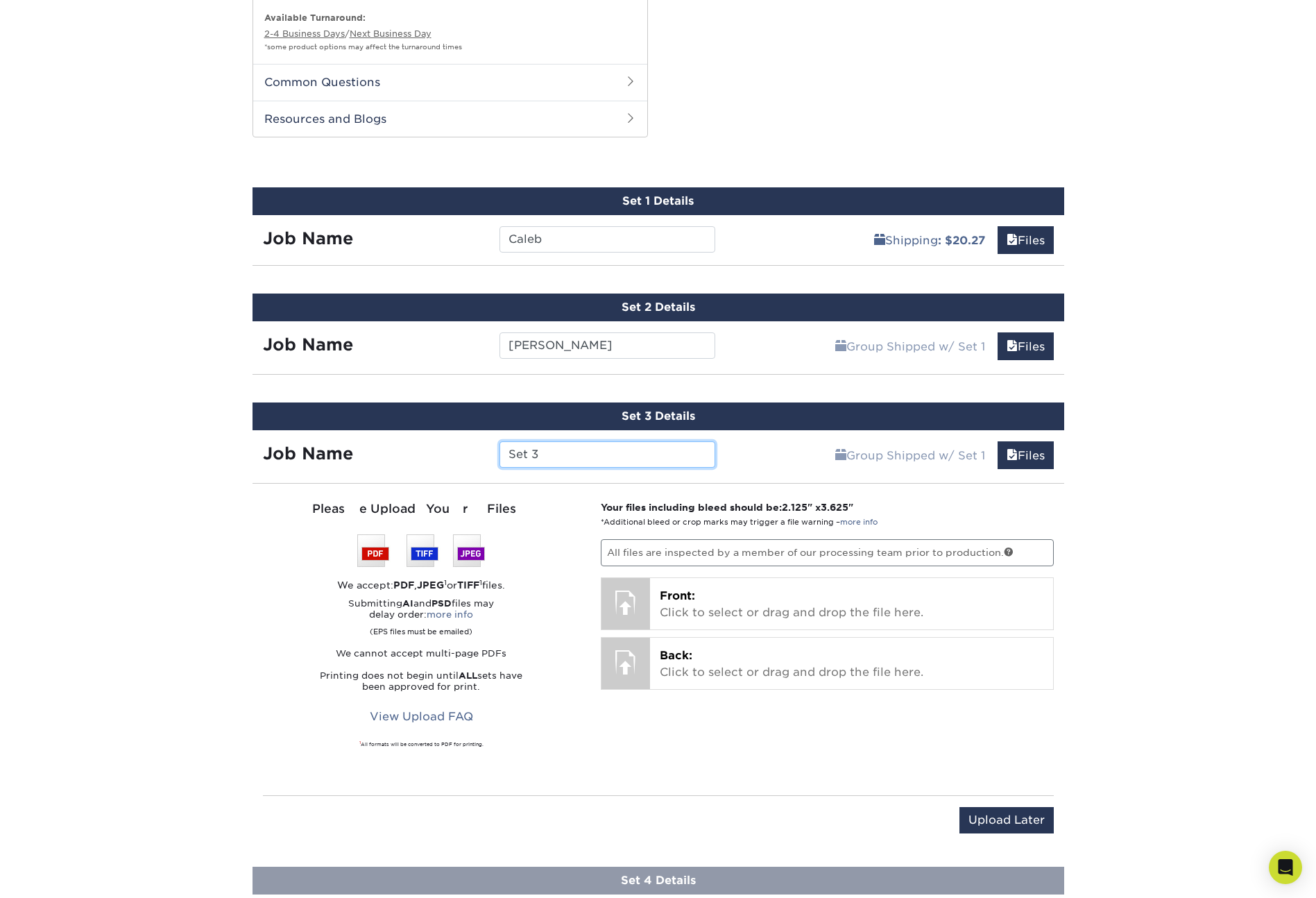
scroll to position [1017, 0]
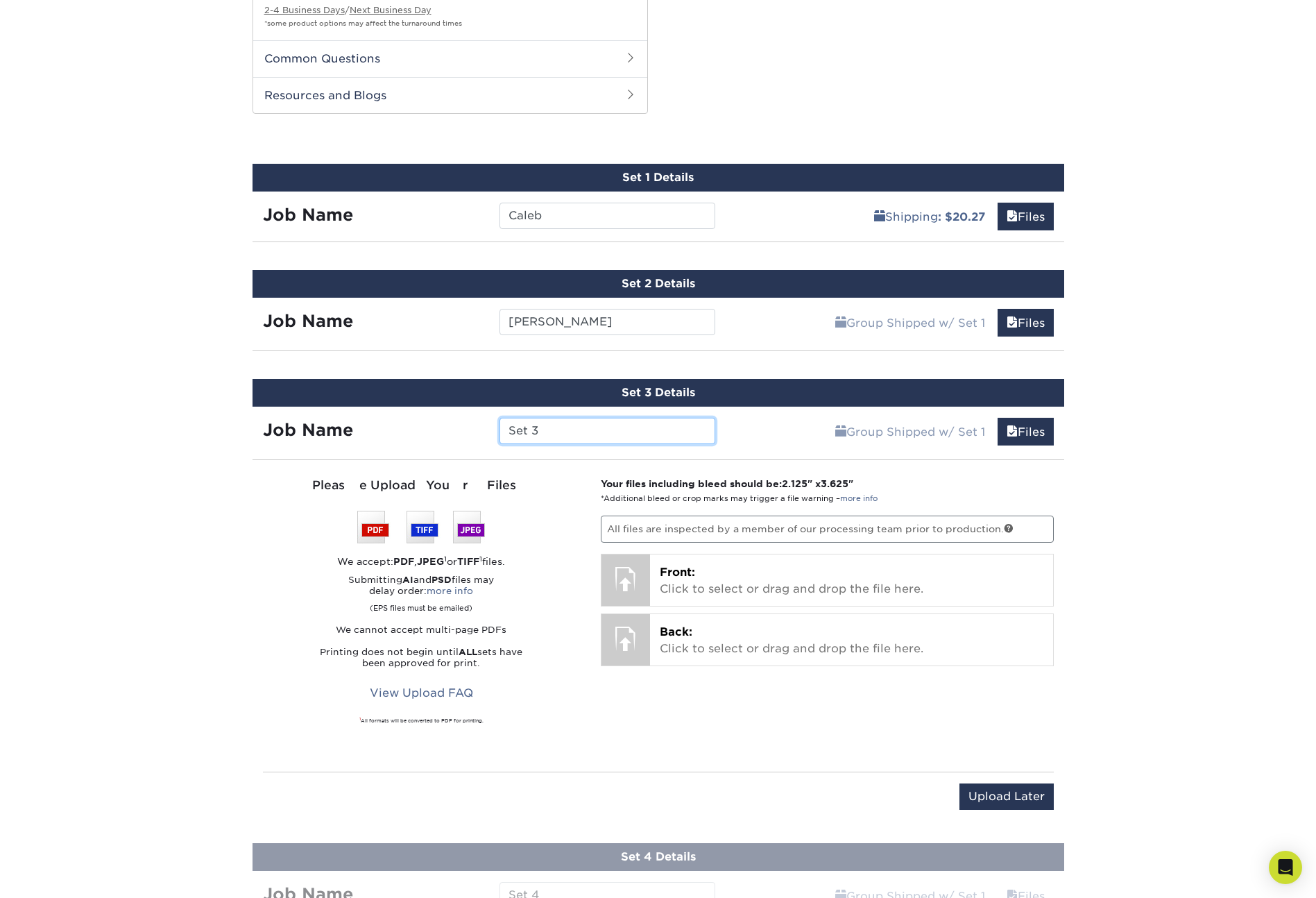
click at [530, 427] on input "Set 3" at bounding box center [607, 431] width 216 height 26
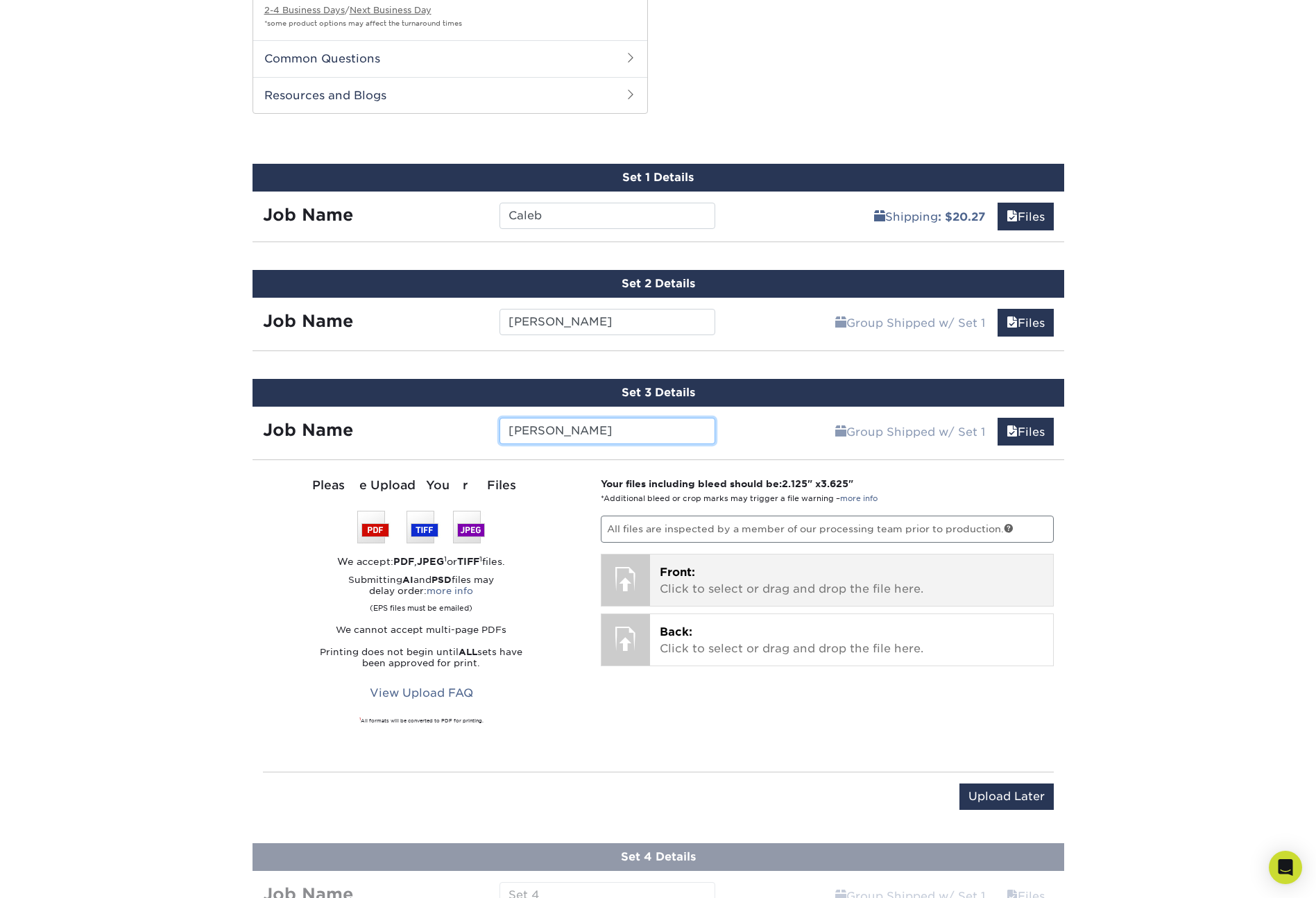
type input "Maggie"
click at [663, 568] on span "Front:" at bounding box center [678, 572] width 35 height 13
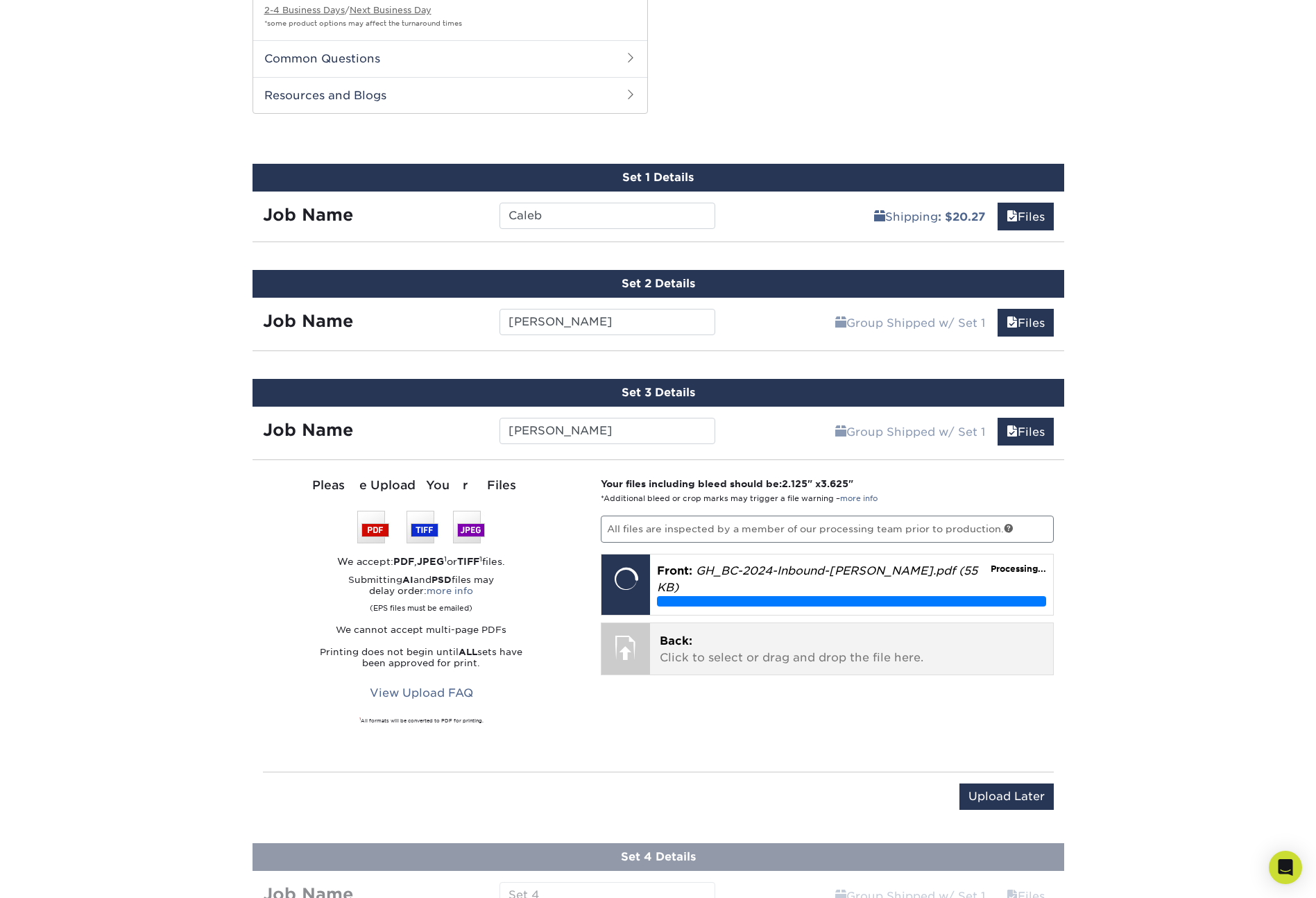
click at [721, 646] on p "Back: Click to select or drag and drop the file here." at bounding box center [852, 649] width 383 height 34
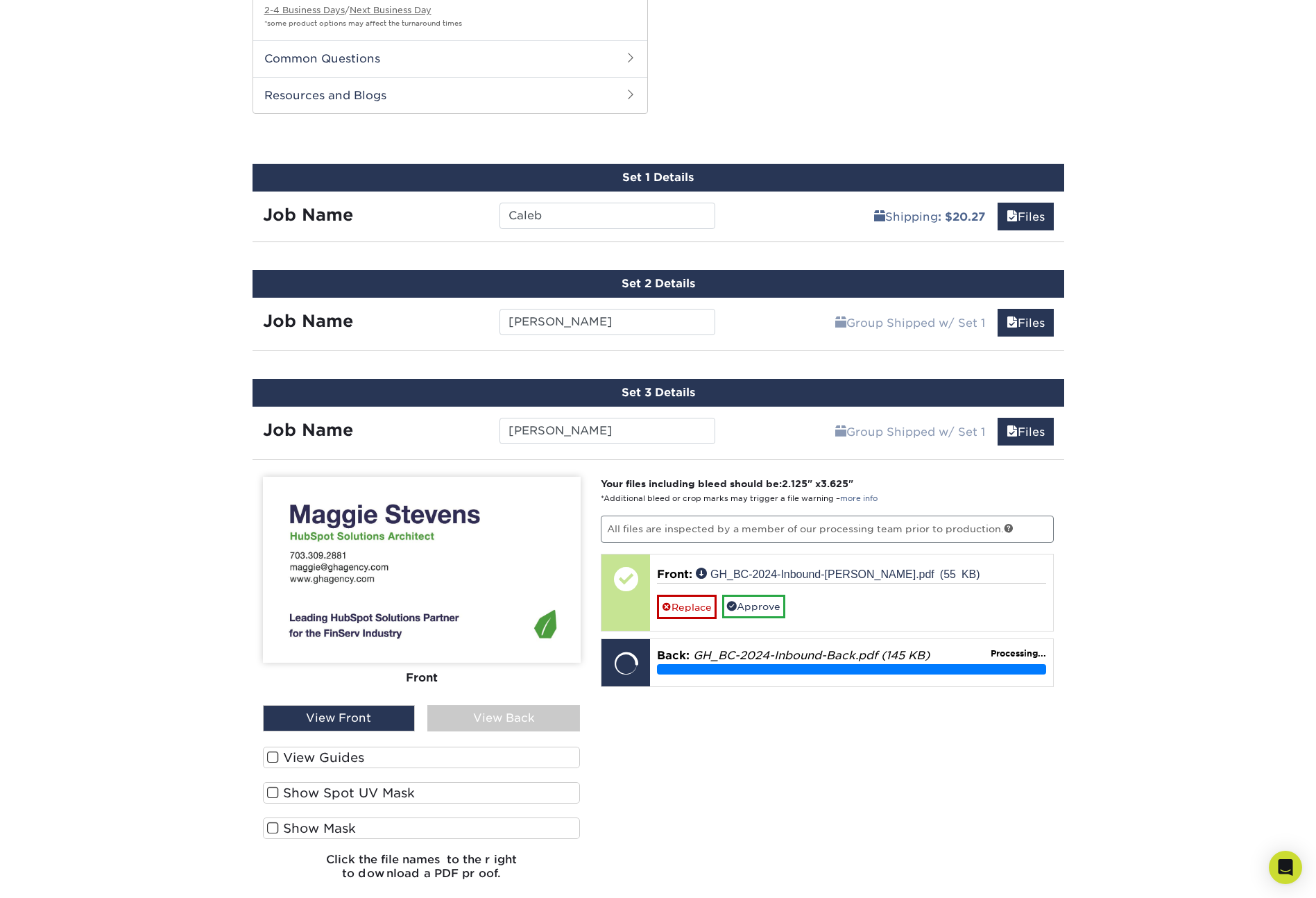
click at [274, 758] on span at bounding box center [273, 758] width 12 height 13
click at [0, 0] on input "View Guides" at bounding box center [0, 0] width 0 height 0
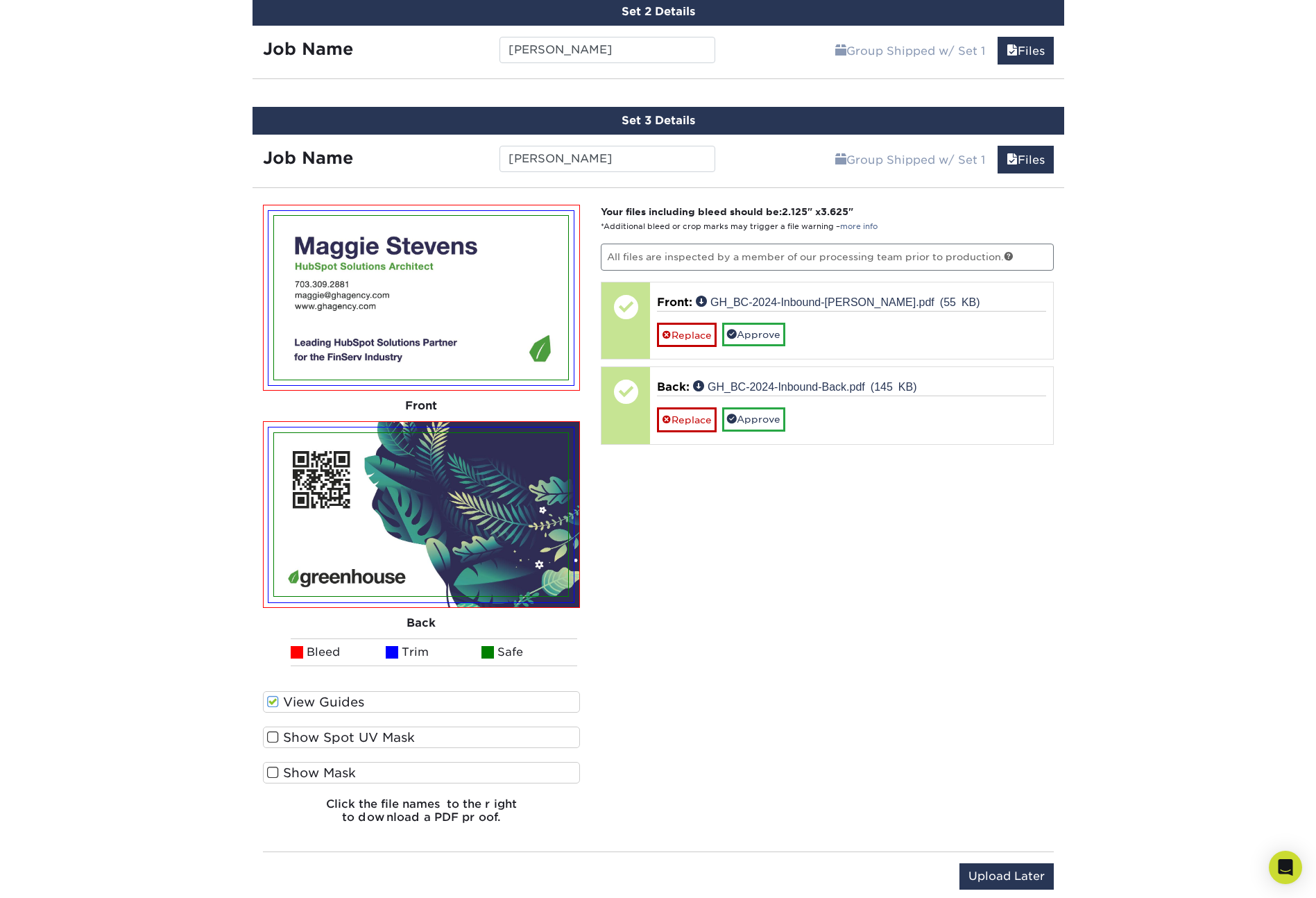
scroll to position [1291, 0]
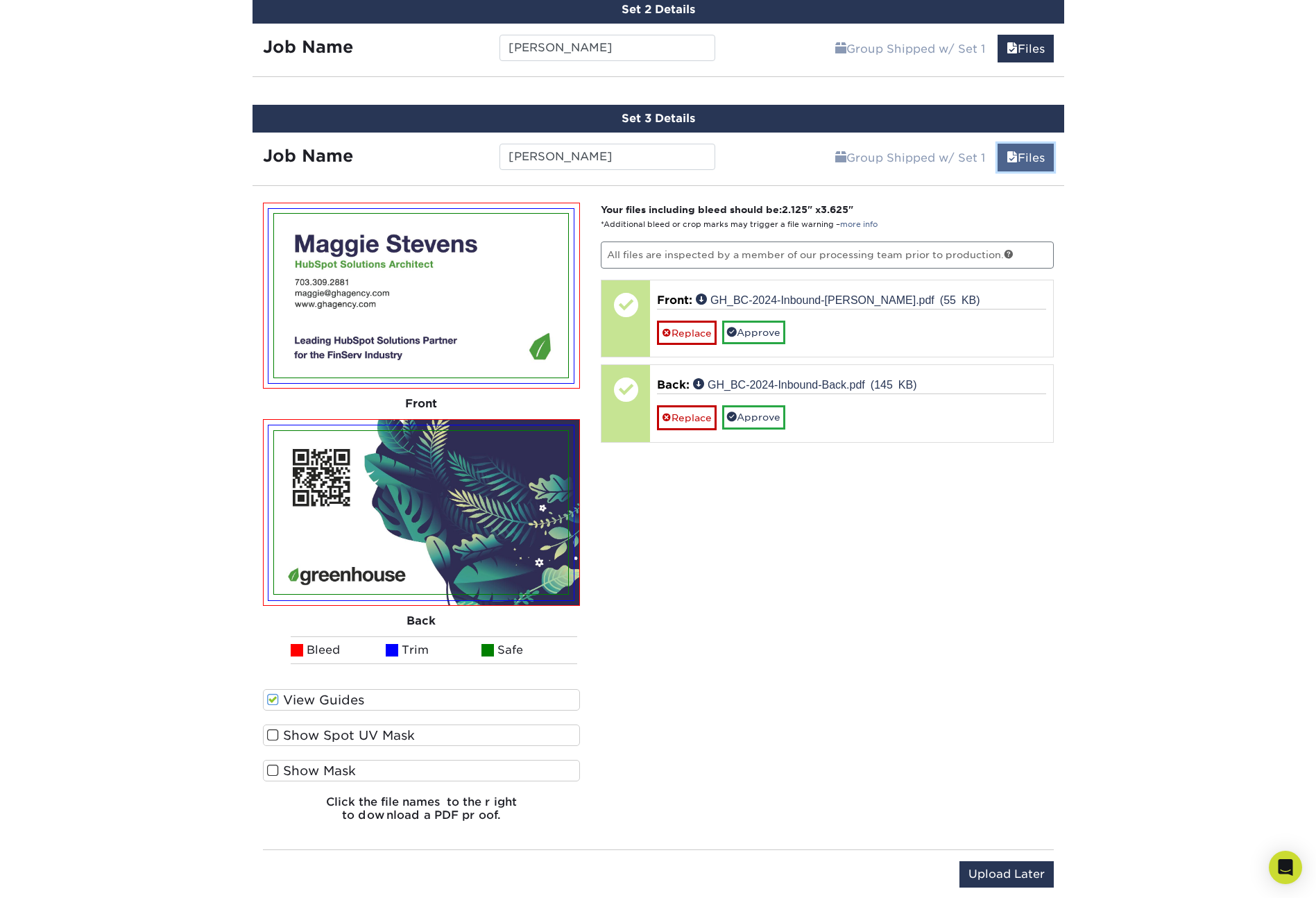
click at [1025, 155] on link "Files" at bounding box center [1025, 157] width 56 height 28
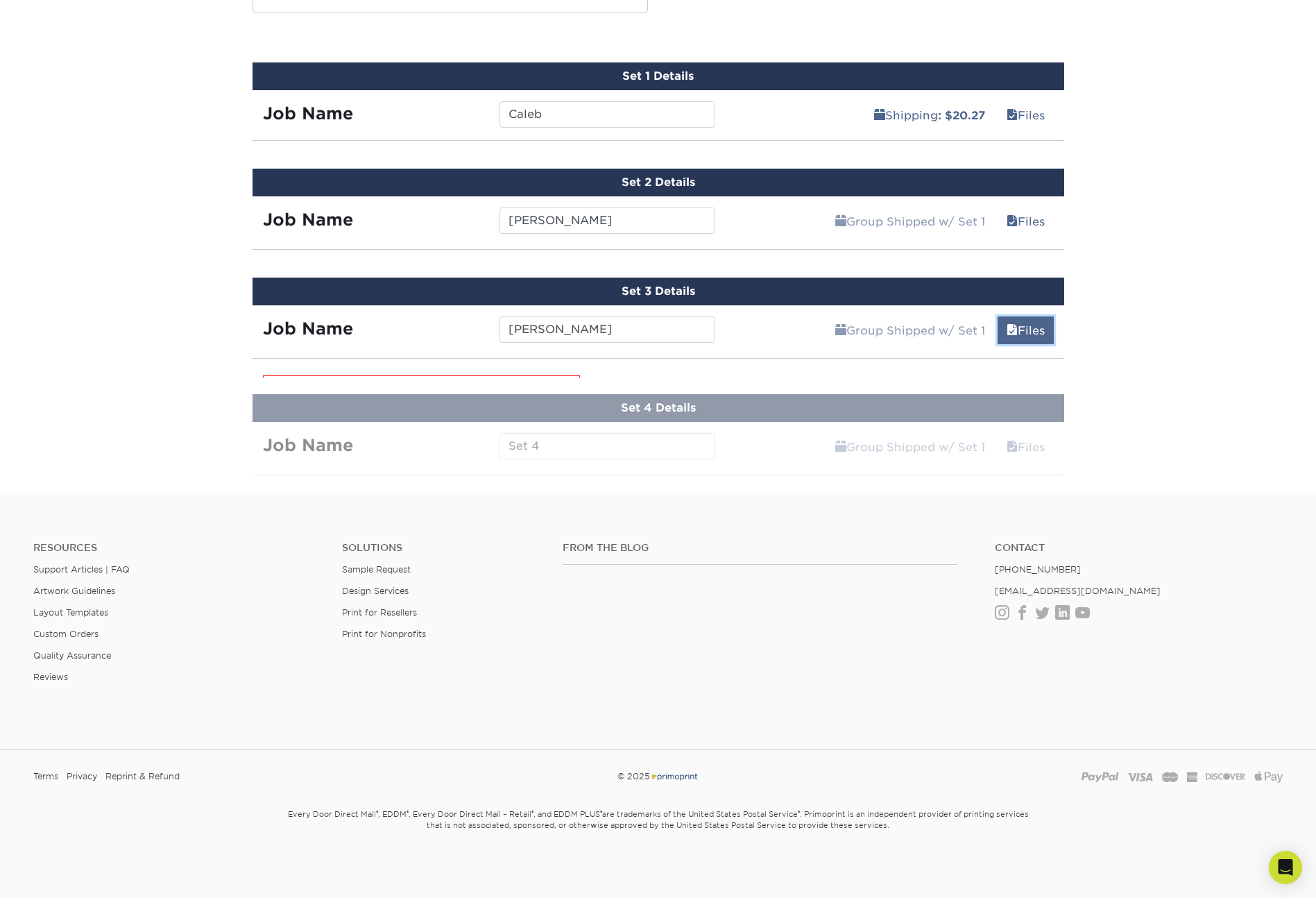
scroll to position [1108, 0]
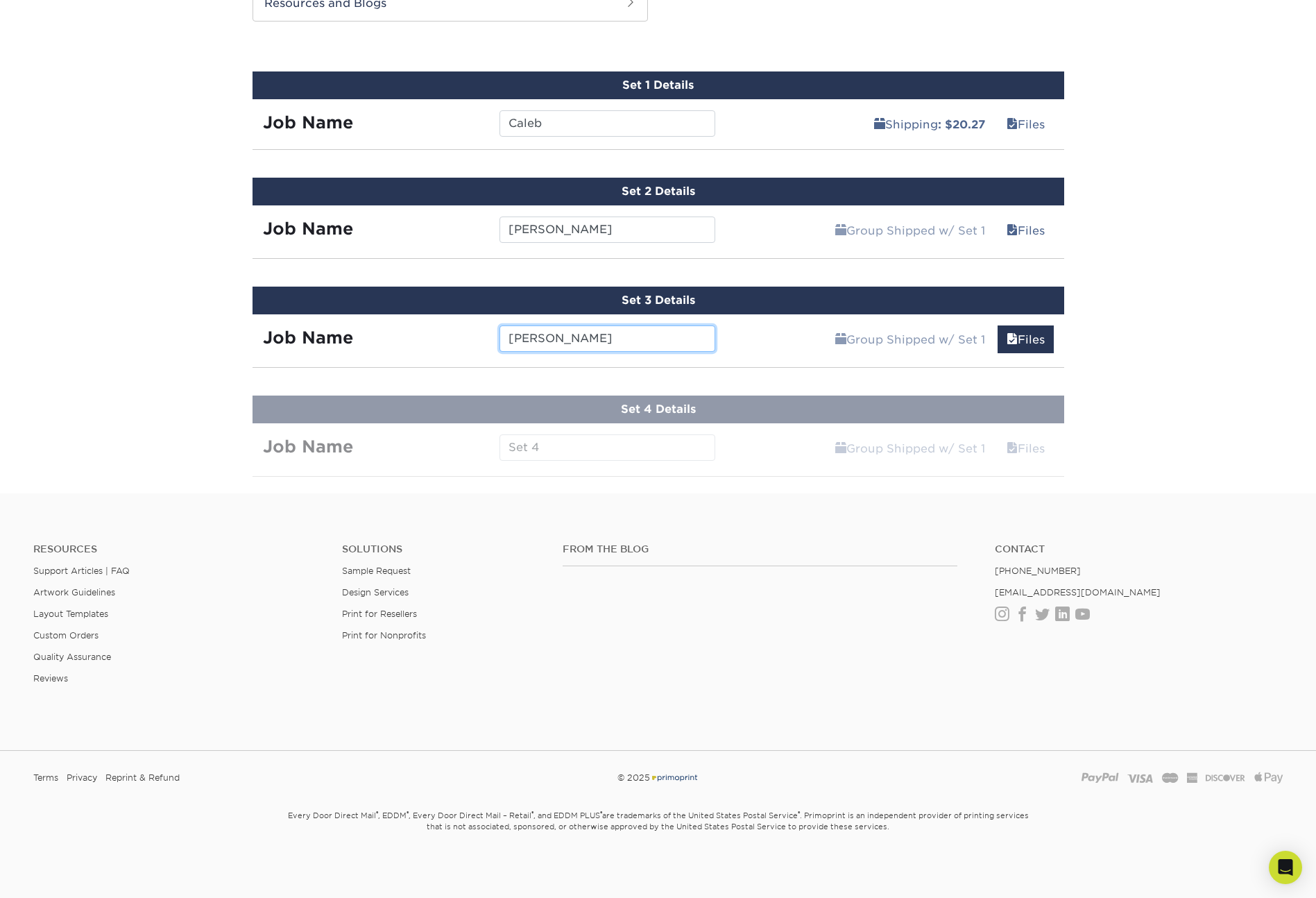
click at [605, 335] on input "Maggie" at bounding box center [607, 338] width 216 height 26
click at [1023, 337] on link "Files" at bounding box center [1025, 339] width 56 height 28
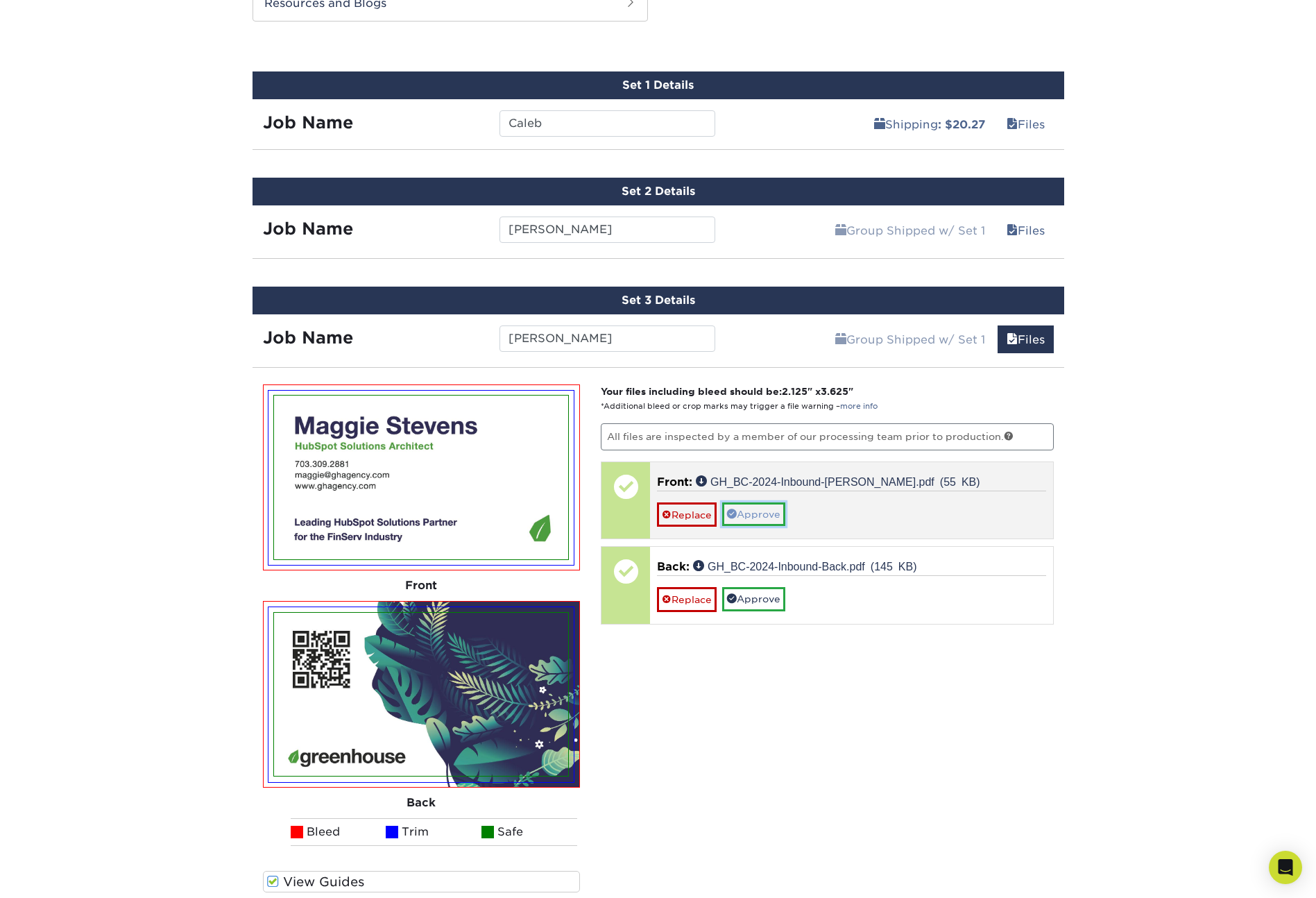
click at [744, 517] on link "Approve" at bounding box center [753, 514] width 63 height 24
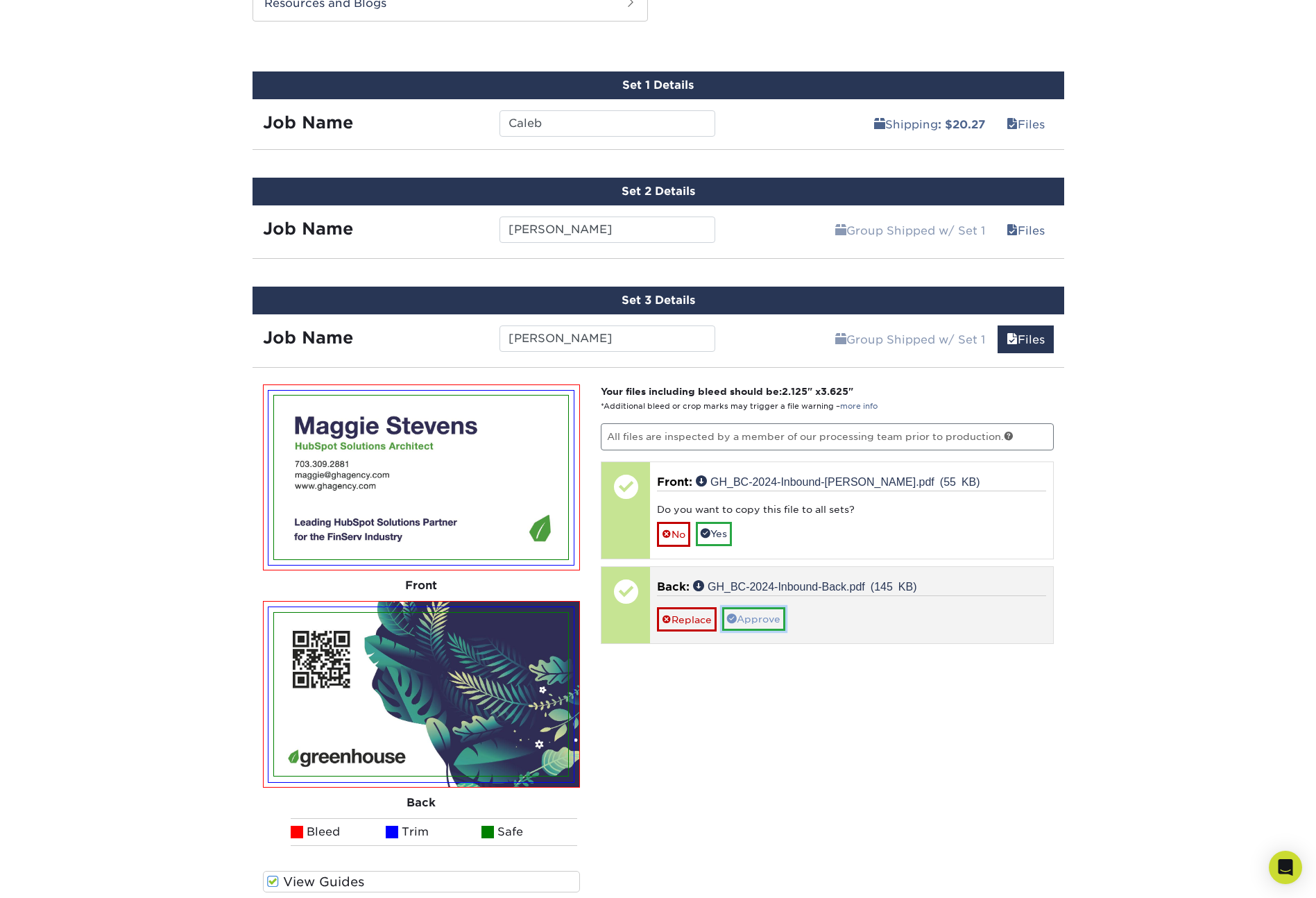
click at [754, 610] on link "Approve" at bounding box center [753, 619] width 63 height 24
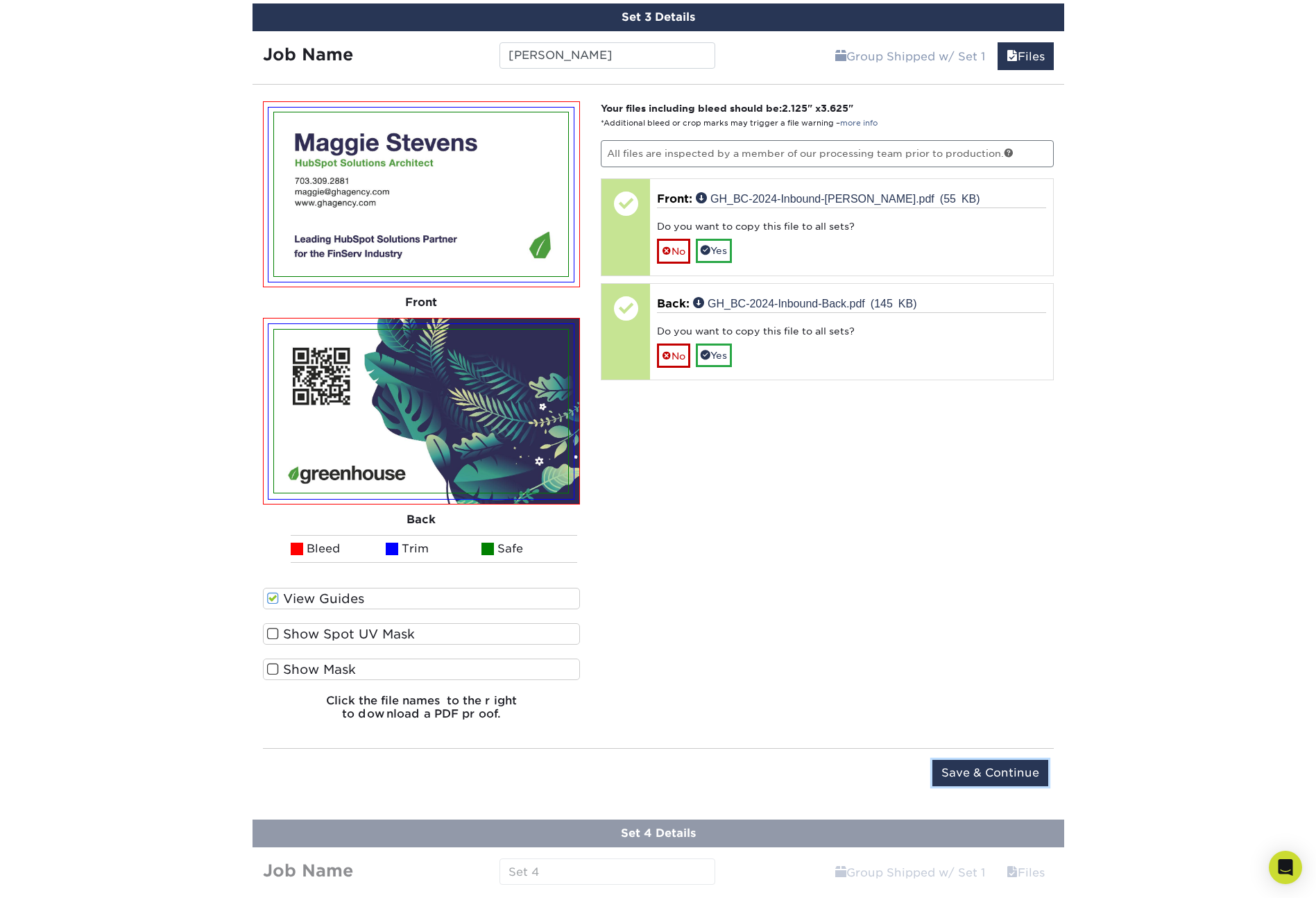
click at [980, 769] on input "Save & Continue" at bounding box center [991, 772] width 116 height 26
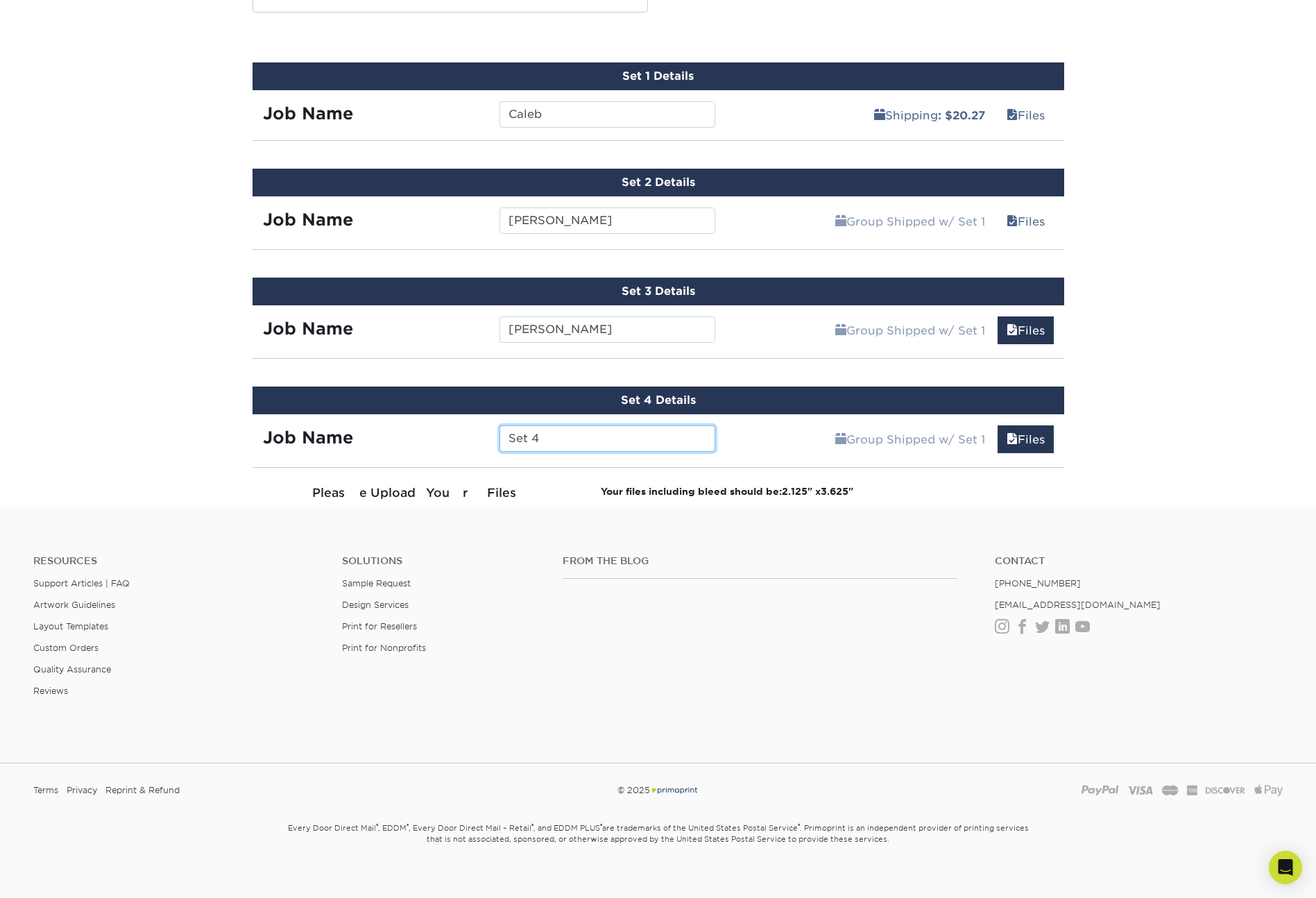
scroll to position [1239, 0]
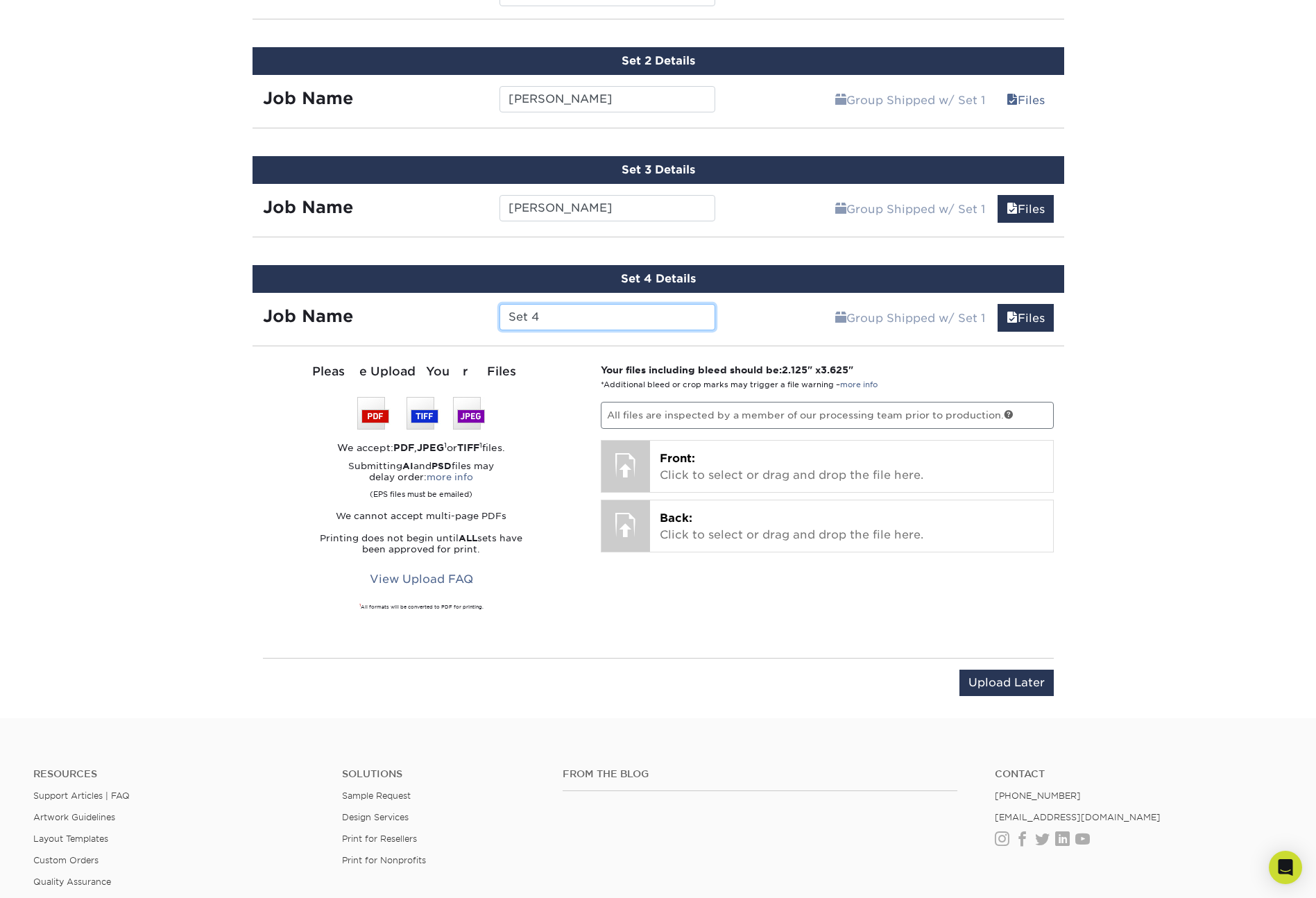
click at [542, 320] on input "Set 4" at bounding box center [607, 316] width 216 height 26
click at [544, 323] on input "Set 4" at bounding box center [607, 316] width 216 height 26
type input "Cullen"
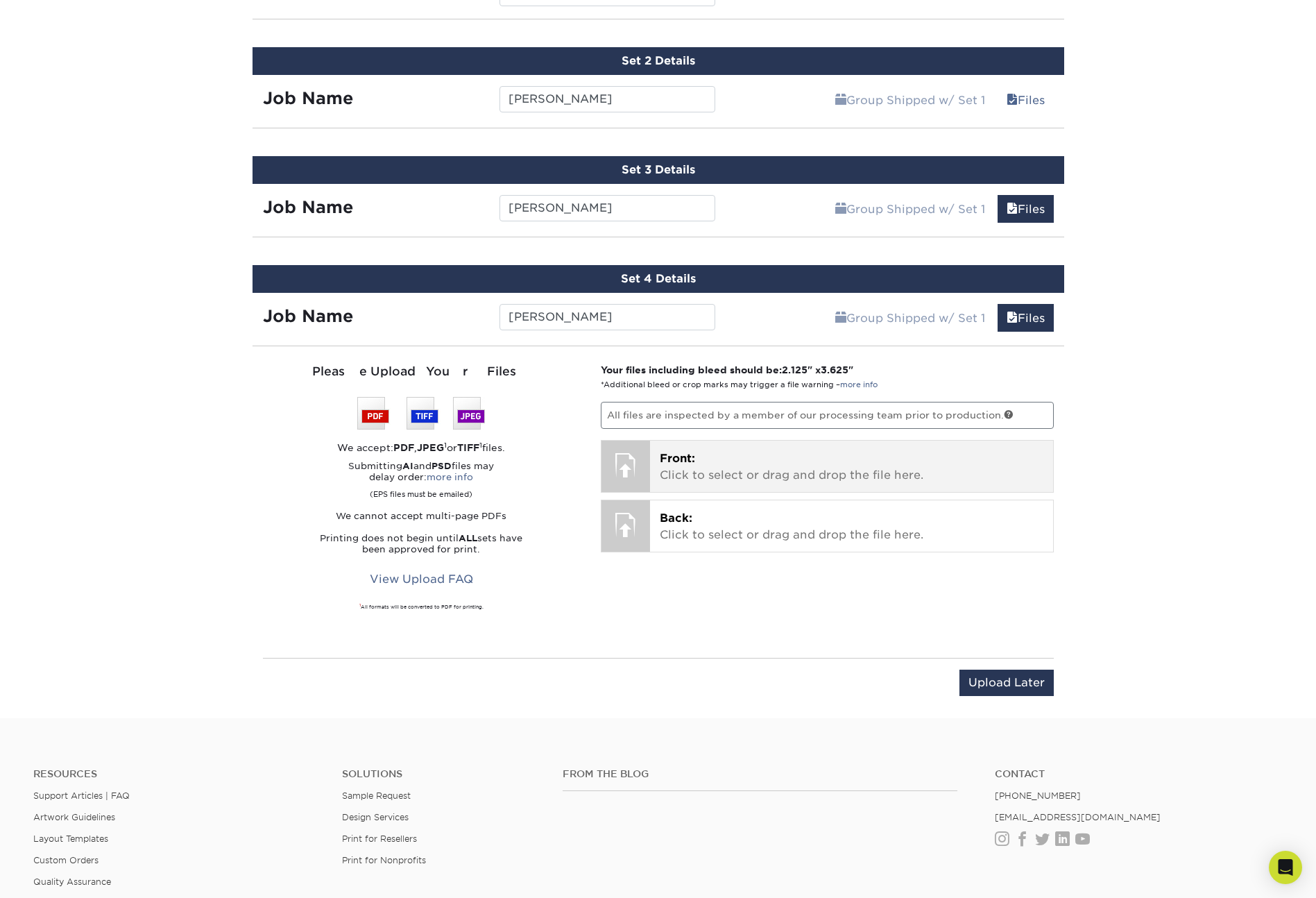
drag, startPoint x: 669, startPoint y: 494, endPoint x: 684, endPoint y: 454, distance: 42.7
click at [668, 494] on div "Your files including bleed should be: 2.125 " x 3.625 " *Additional bleed or cr…" at bounding box center [827, 502] width 474 height 278
click at [684, 454] on span "Front:" at bounding box center [678, 458] width 35 height 13
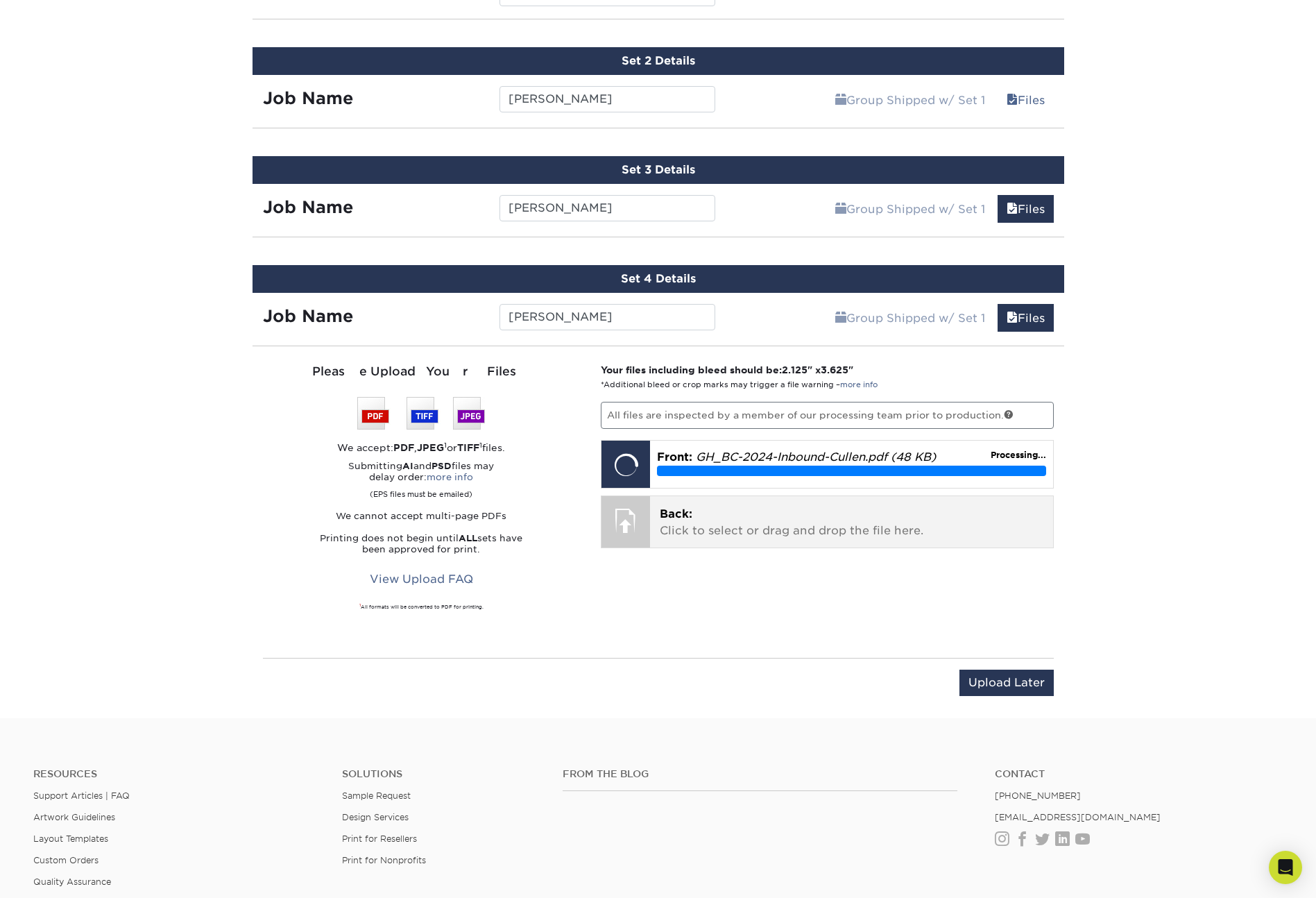
click at [727, 531] on p "Back: Click to select or drag and drop the file here." at bounding box center [852, 522] width 383 height 34
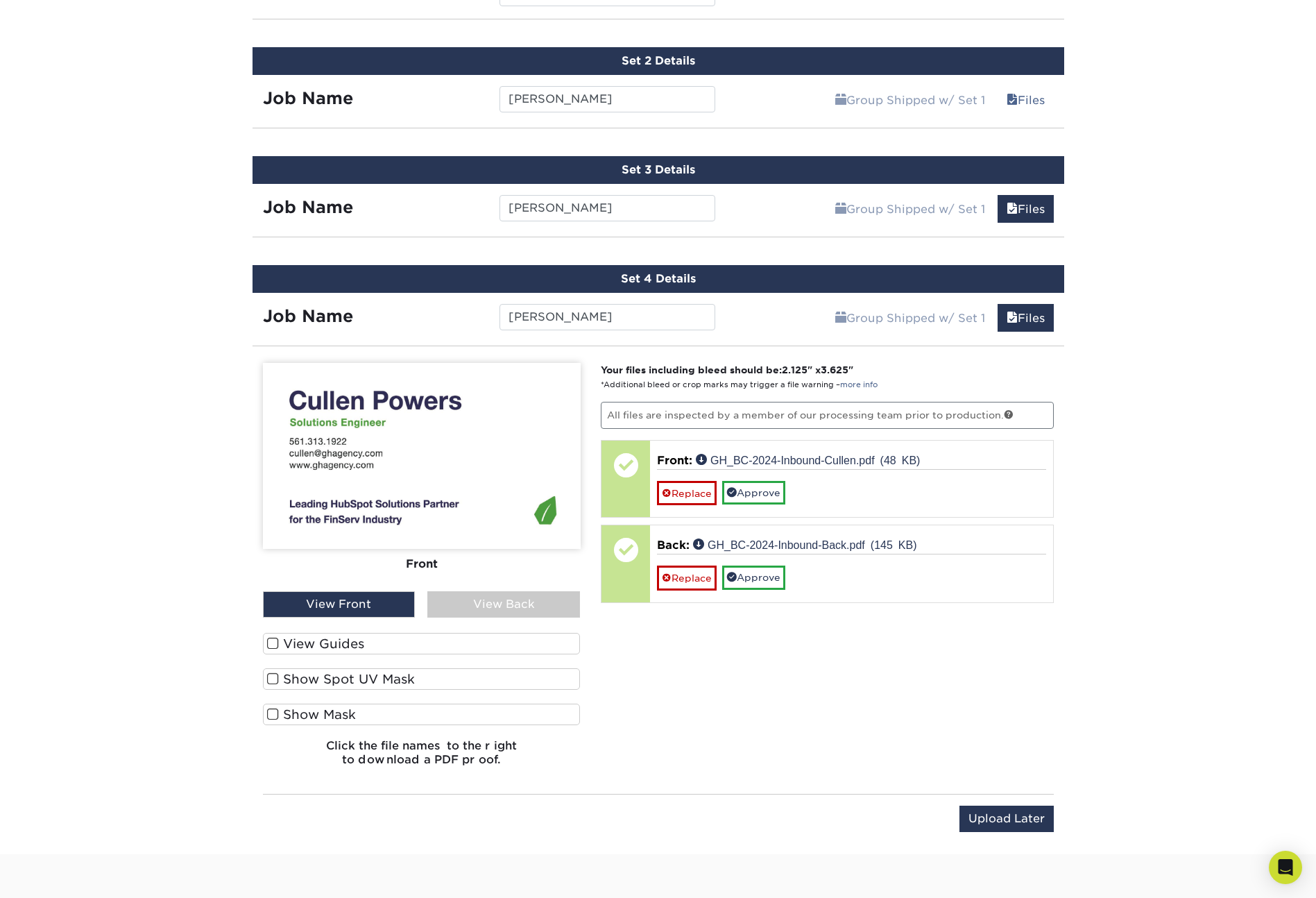
click at [387, 644] on label "View Guides" at bounding box center [422, 643] width 318 height 22
click at [0, 0] on input "View Guides" at bounding box center [0, 0] width 0 height 0
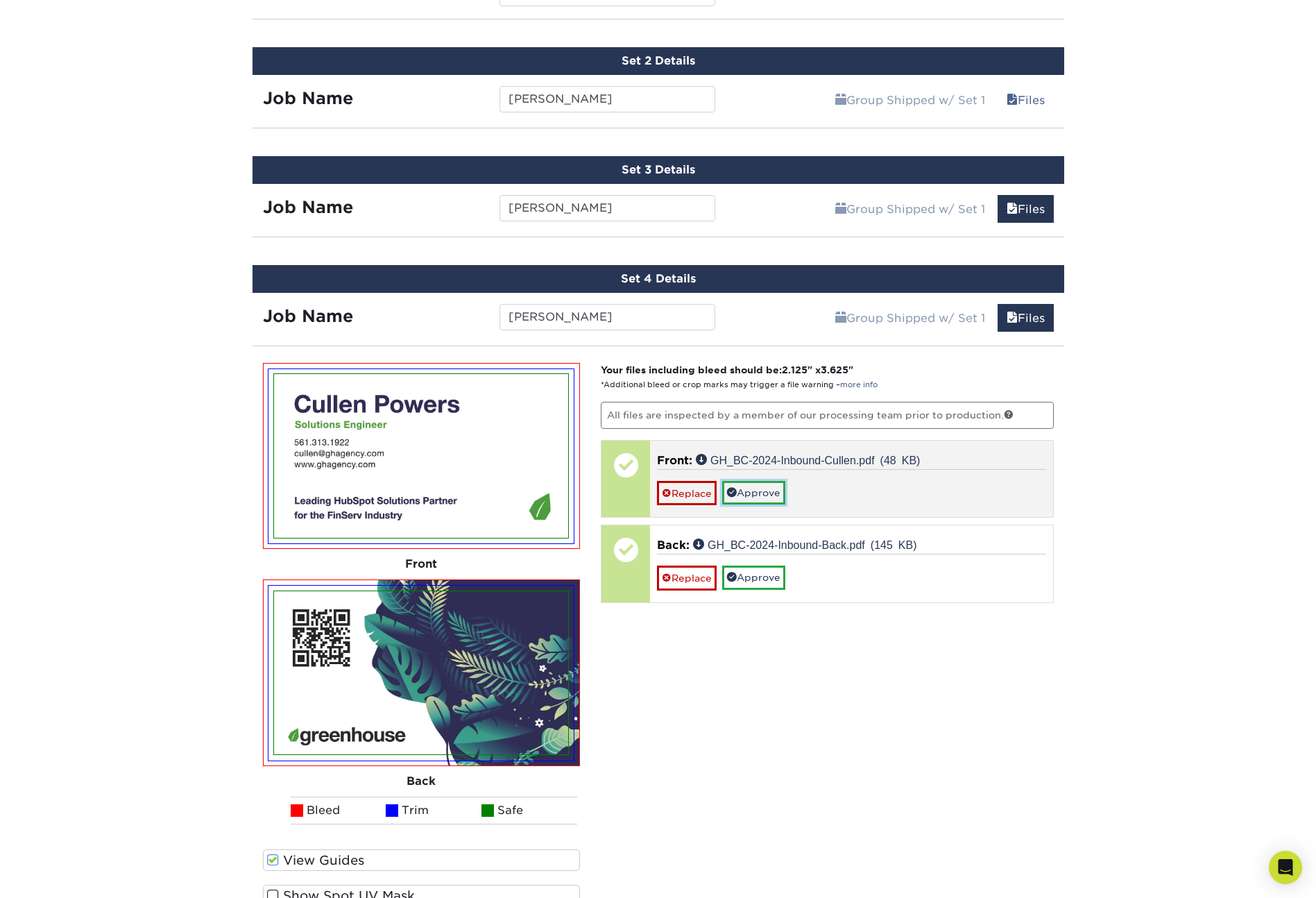
click at [768, 493] on link "Approve" at bounding box center [753, 493] width 63 height 24
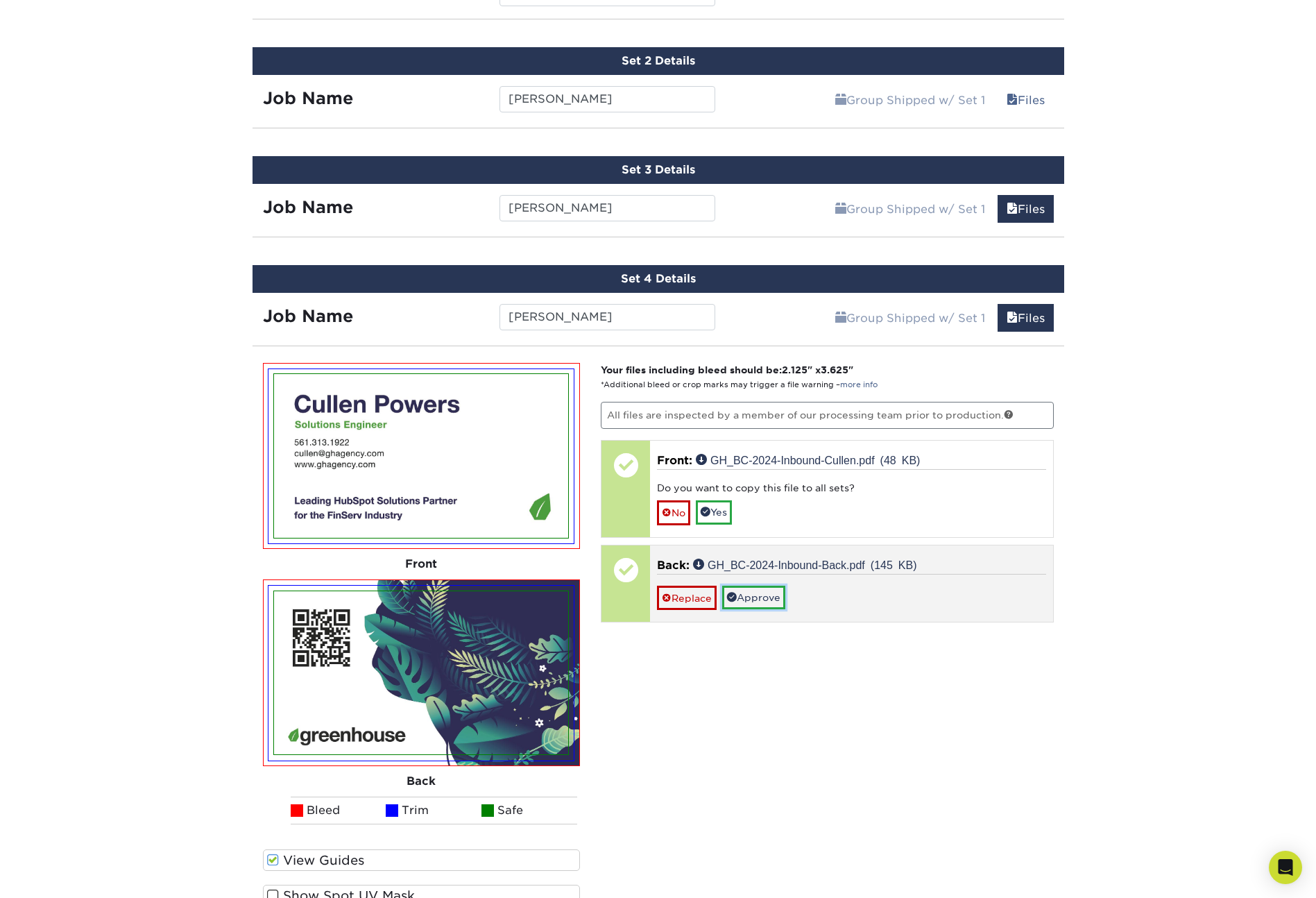
click at [754, 587] on link "Approve" at bounding box center [753, 597] width 63 height 24
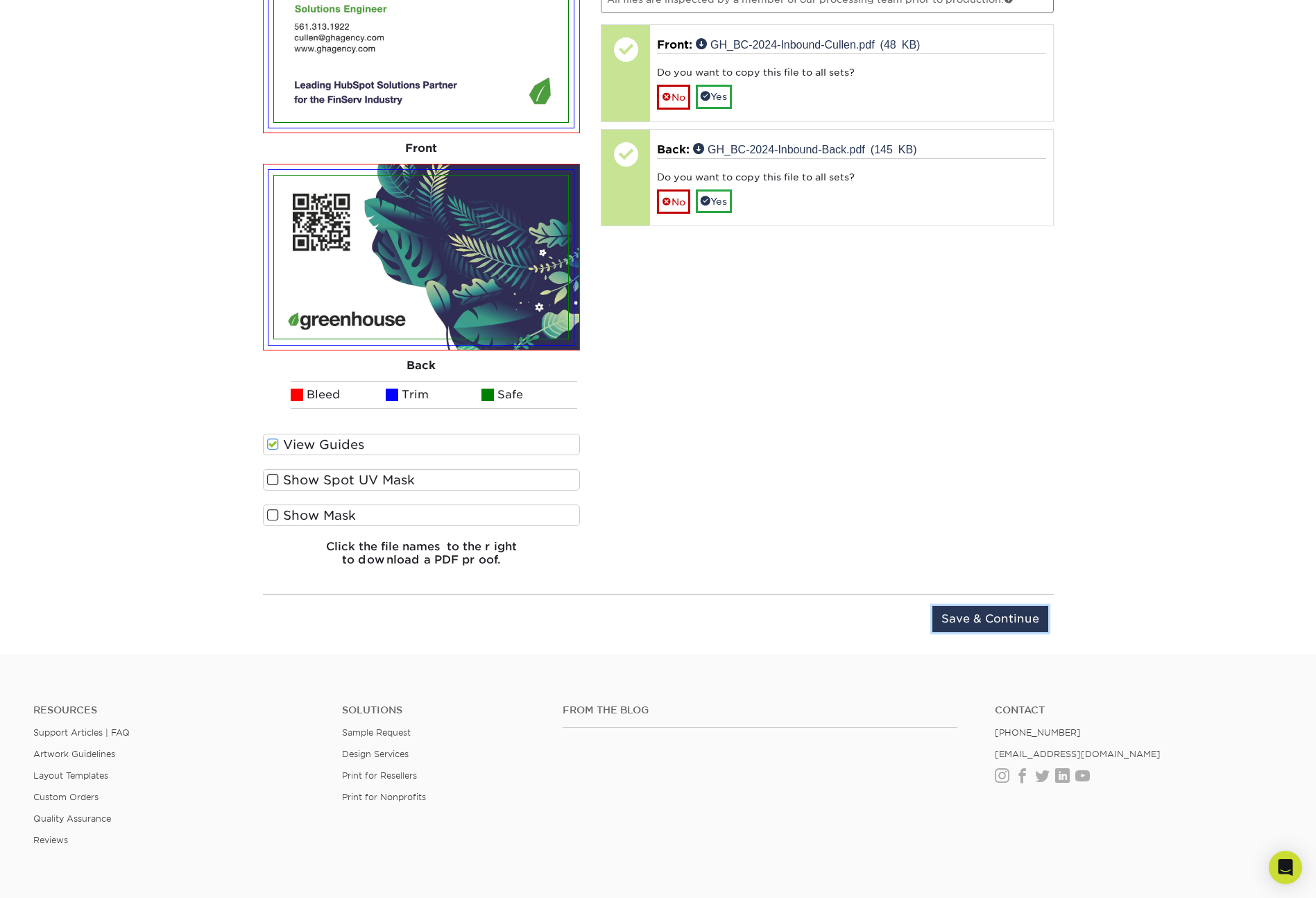
click at [989, 615] on input "Save & Continue" at bounding box center [991, 618] width 116 height 26
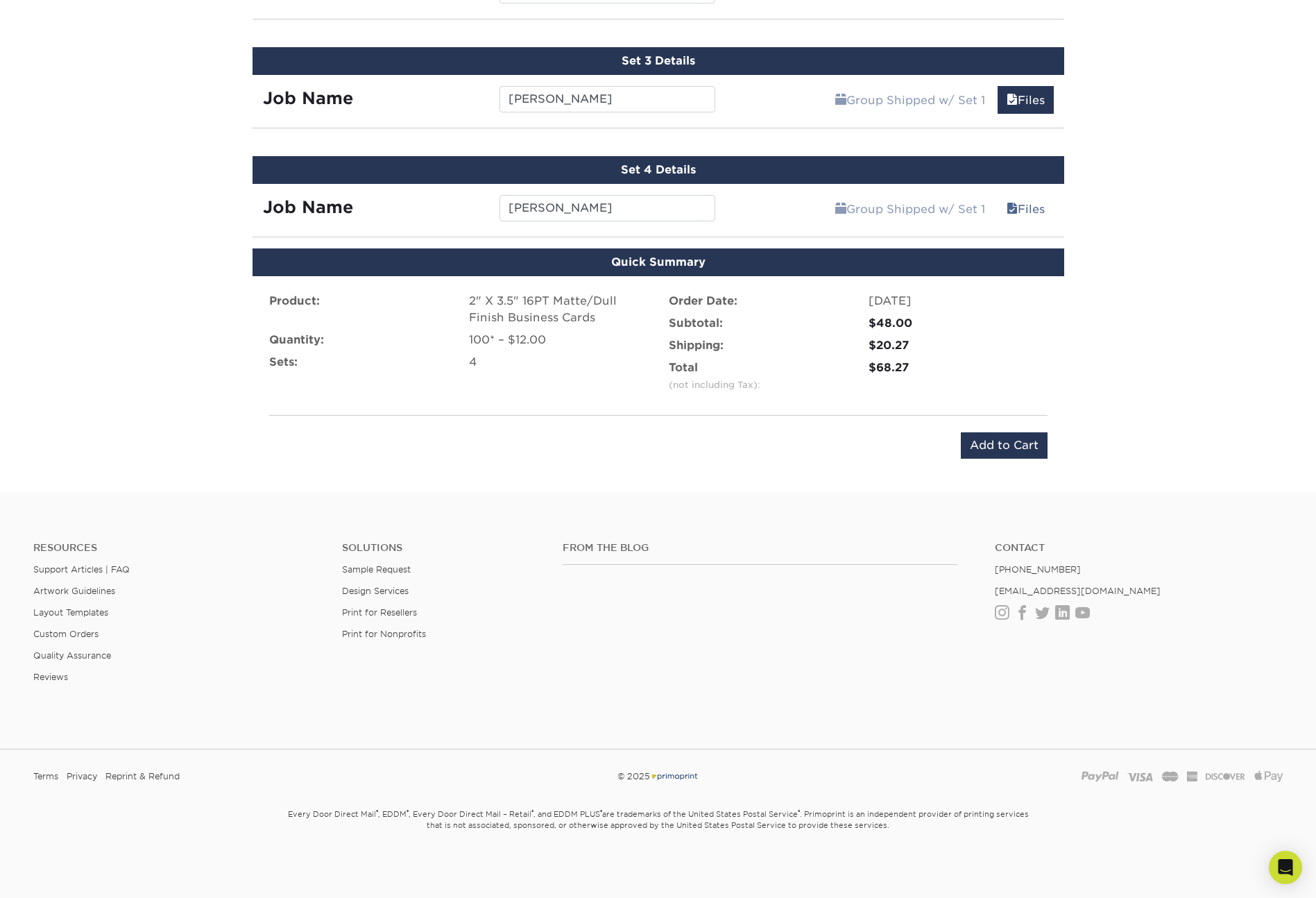
scroll to position [1346, 0]
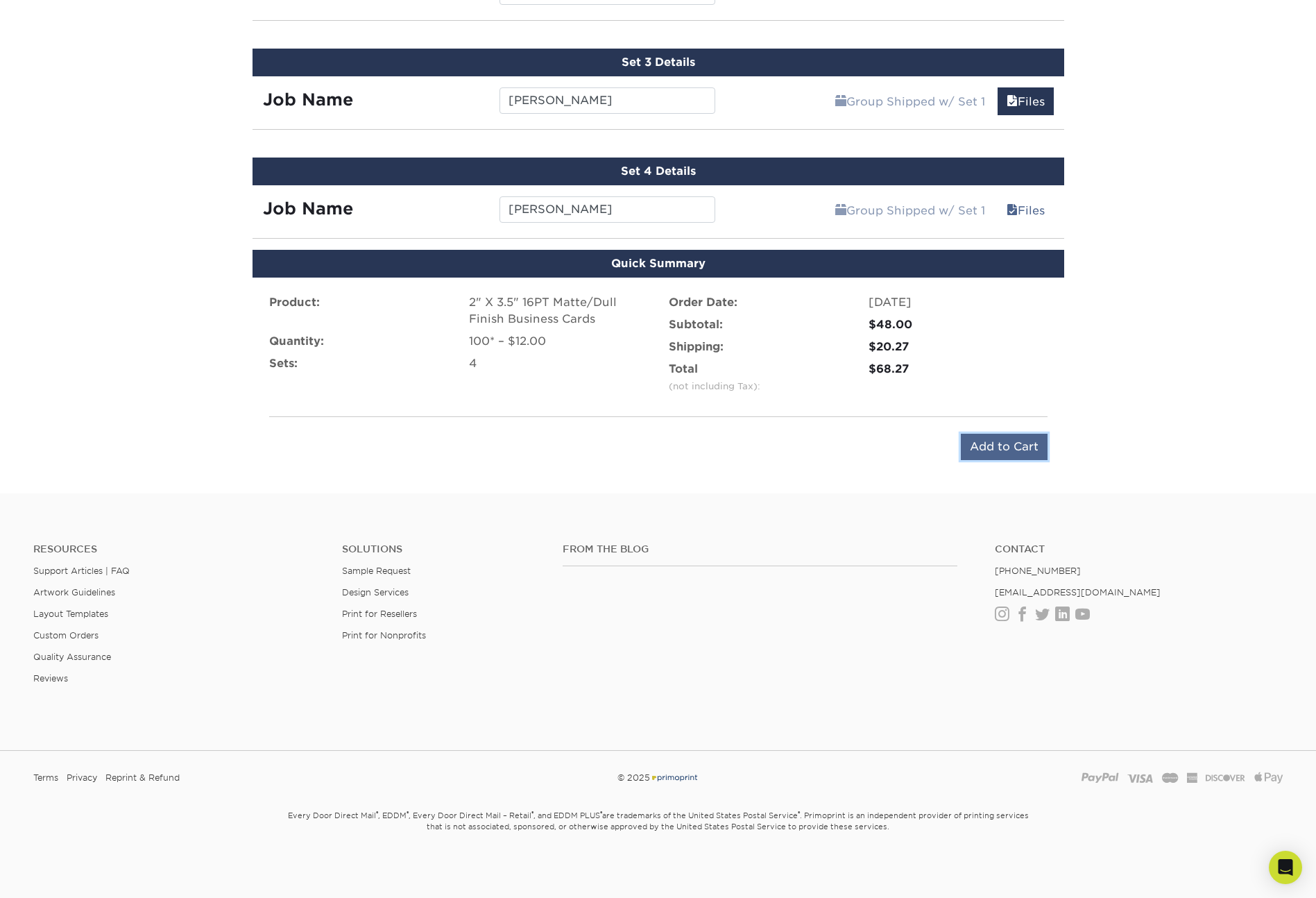
click at [1010, 446] on input "Add to Cart" at bounding box center [1004, 446] width 87 height 26
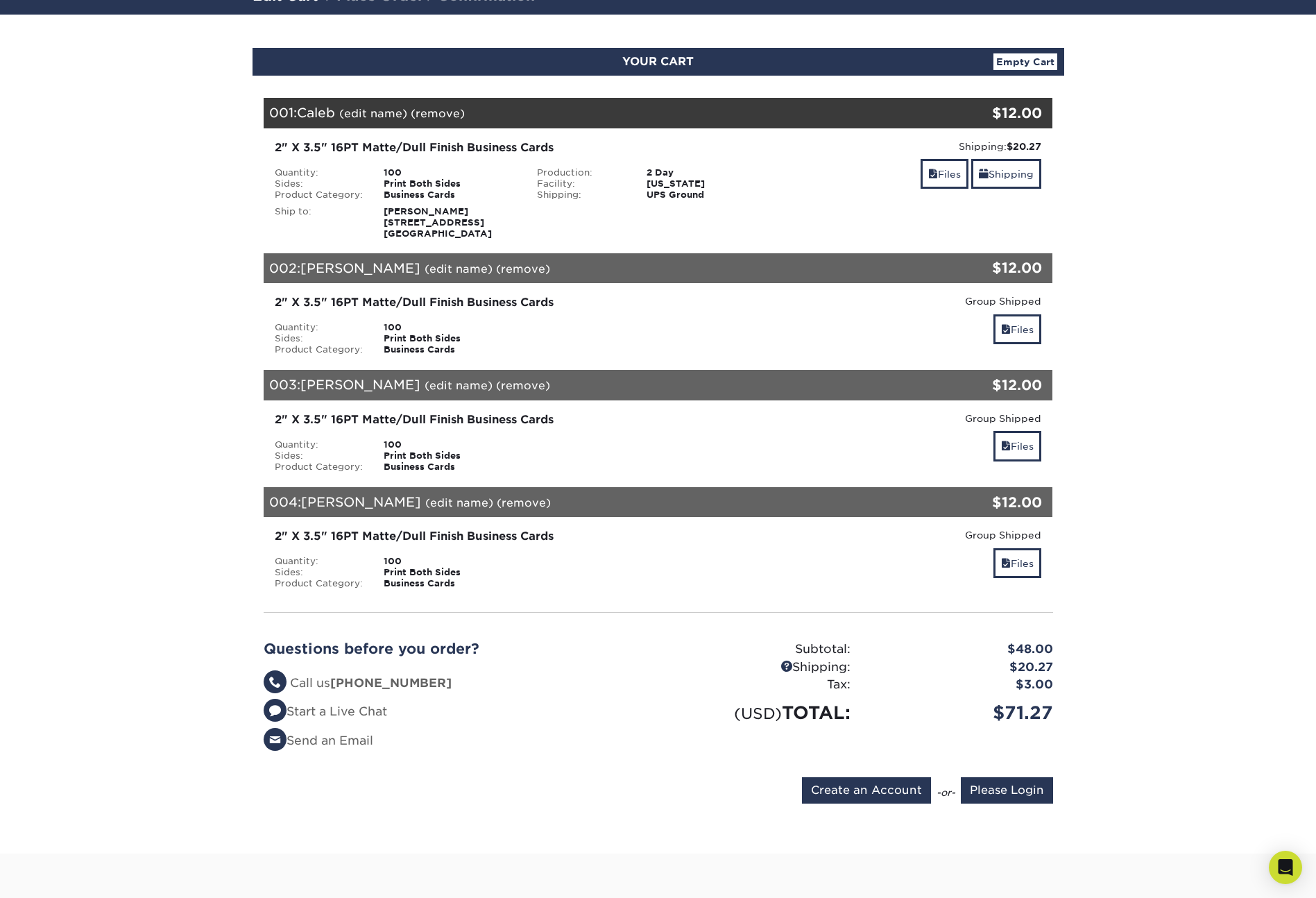
scroll to position [129, 0]
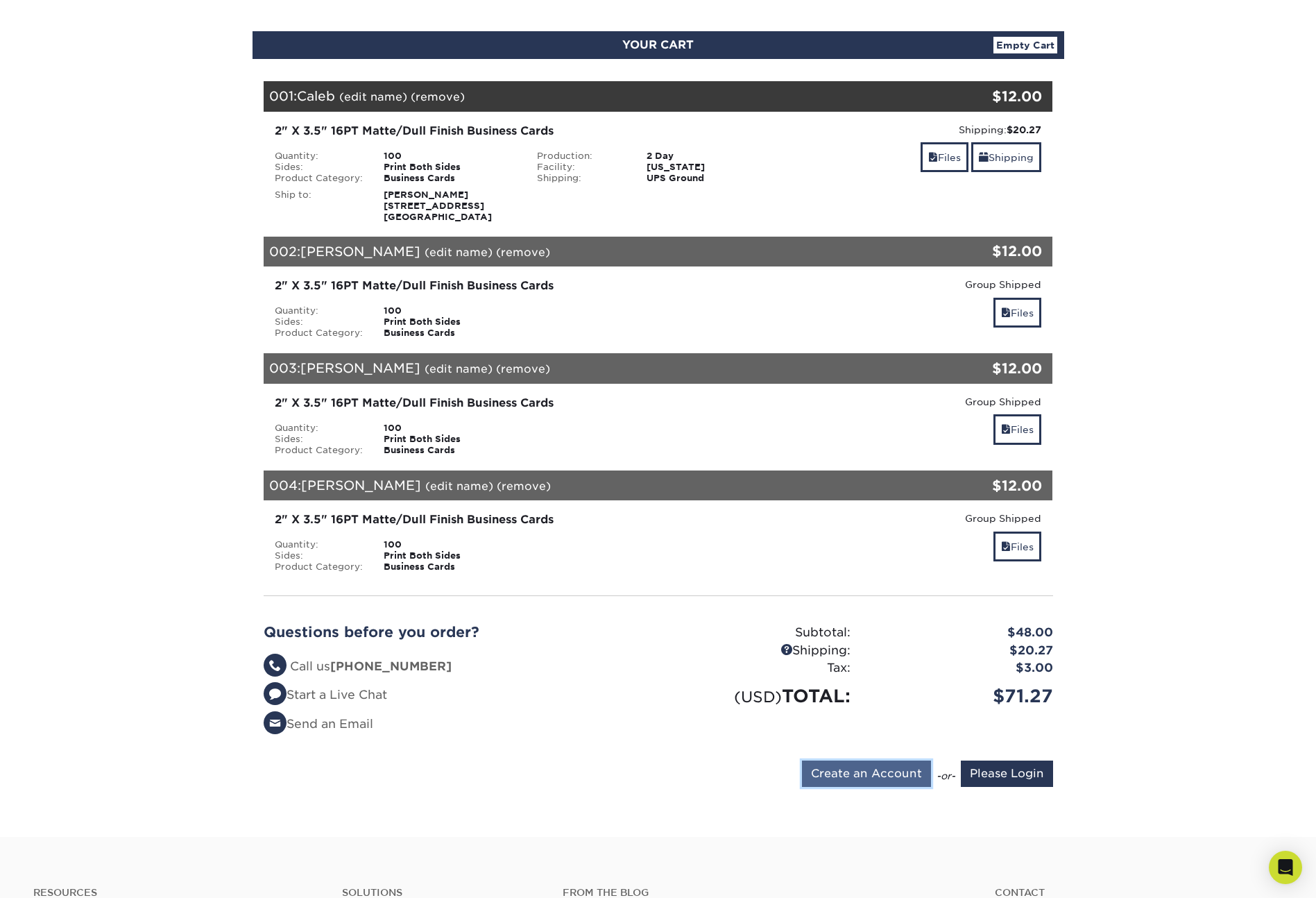
click at [872, 775] on input "Create an Account" at bounding box center [866, 773] width 129 height 26
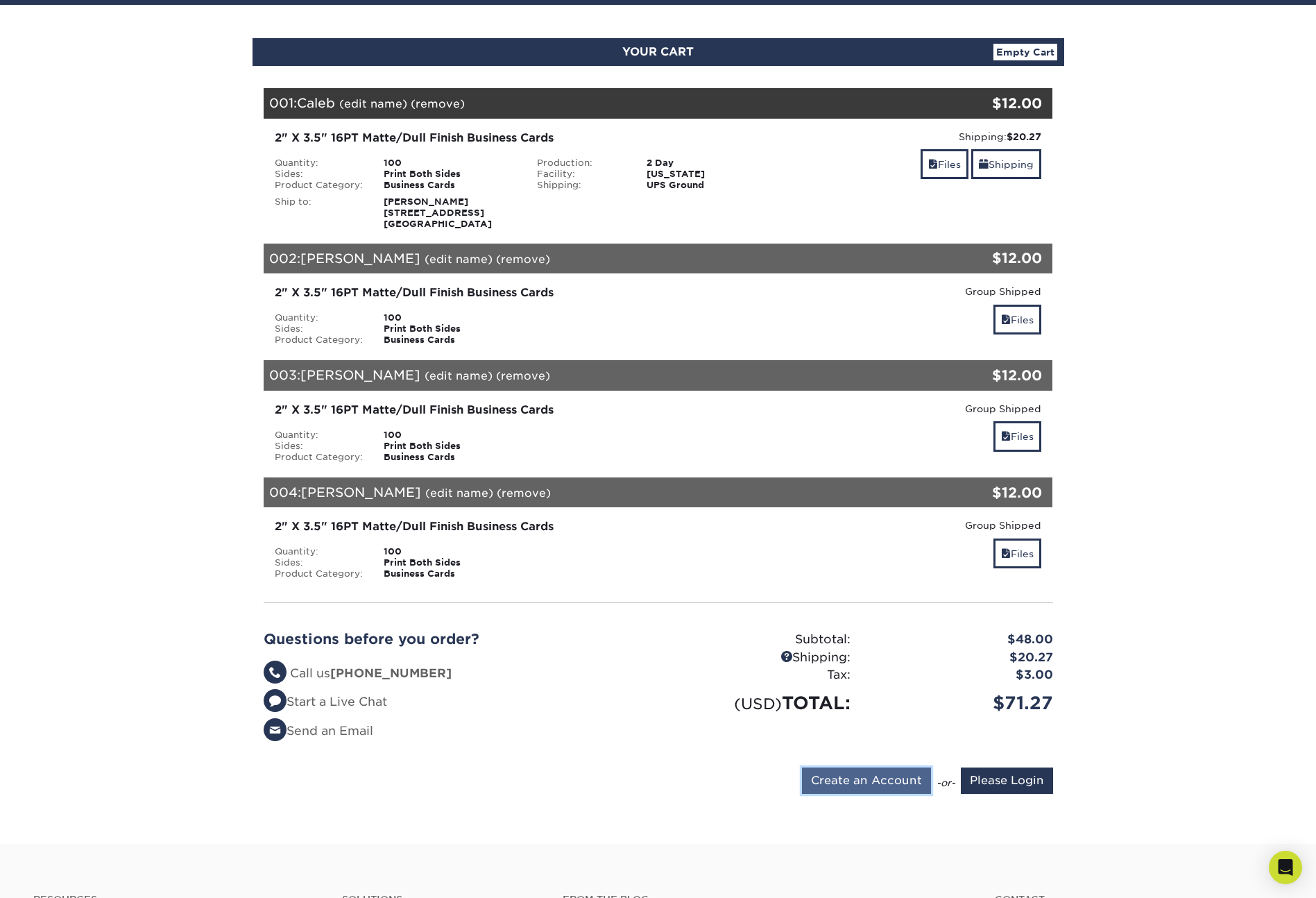
type input "[EMAIL_ADDRESS][DOMAIN_NAME]"
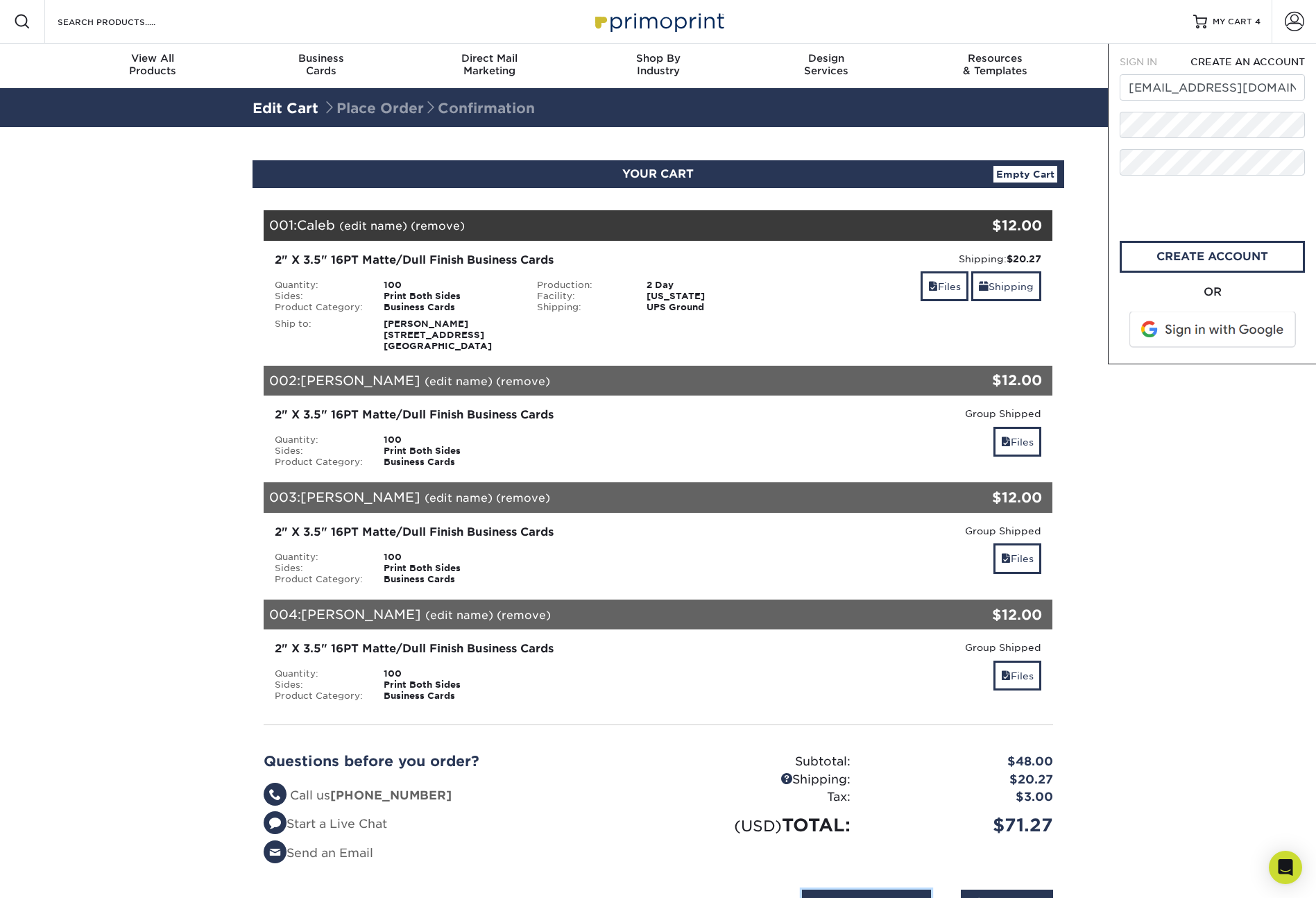
scroll to position [0, 0]
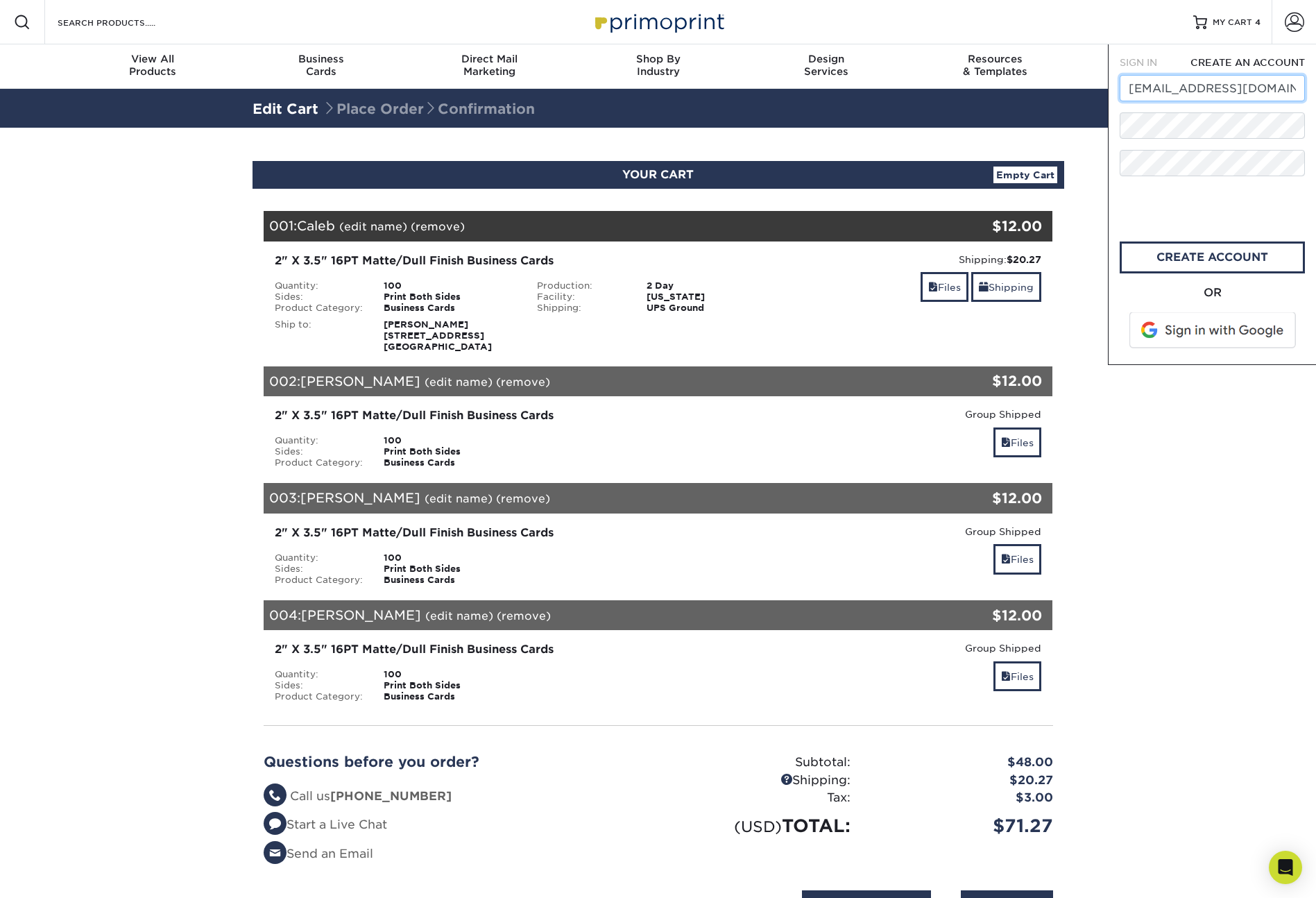
click at [1219, 83] on input "[EMAIL_ADDRESS][DOMAIN_NAME]" at bounding box center [1213, 87] width 185 height 26
click at [1119, 133] on div "SIGN IN CREATE AN ACCOUNT [EMAIL_ADDRESS][DOMAIN_NAME] forgot password? All fie…" at bounding box center [1213, 204] width 209 height 320
click at [1210, 265] on link "create account" at bounding box center [1213, 257] width 185 height 32
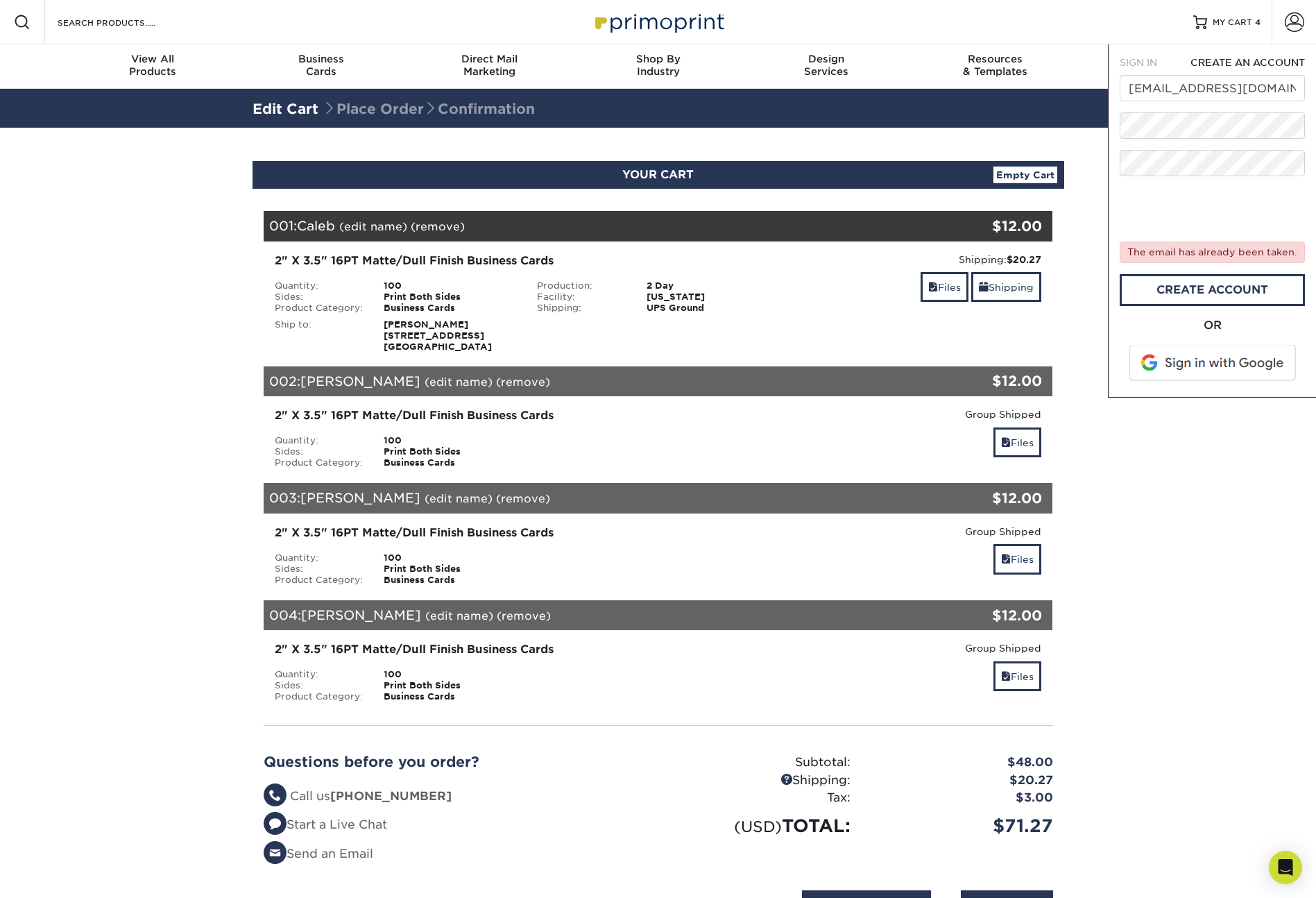
click at [1187, 355] on span at bounding box center [1213, 362] width 177 height 36
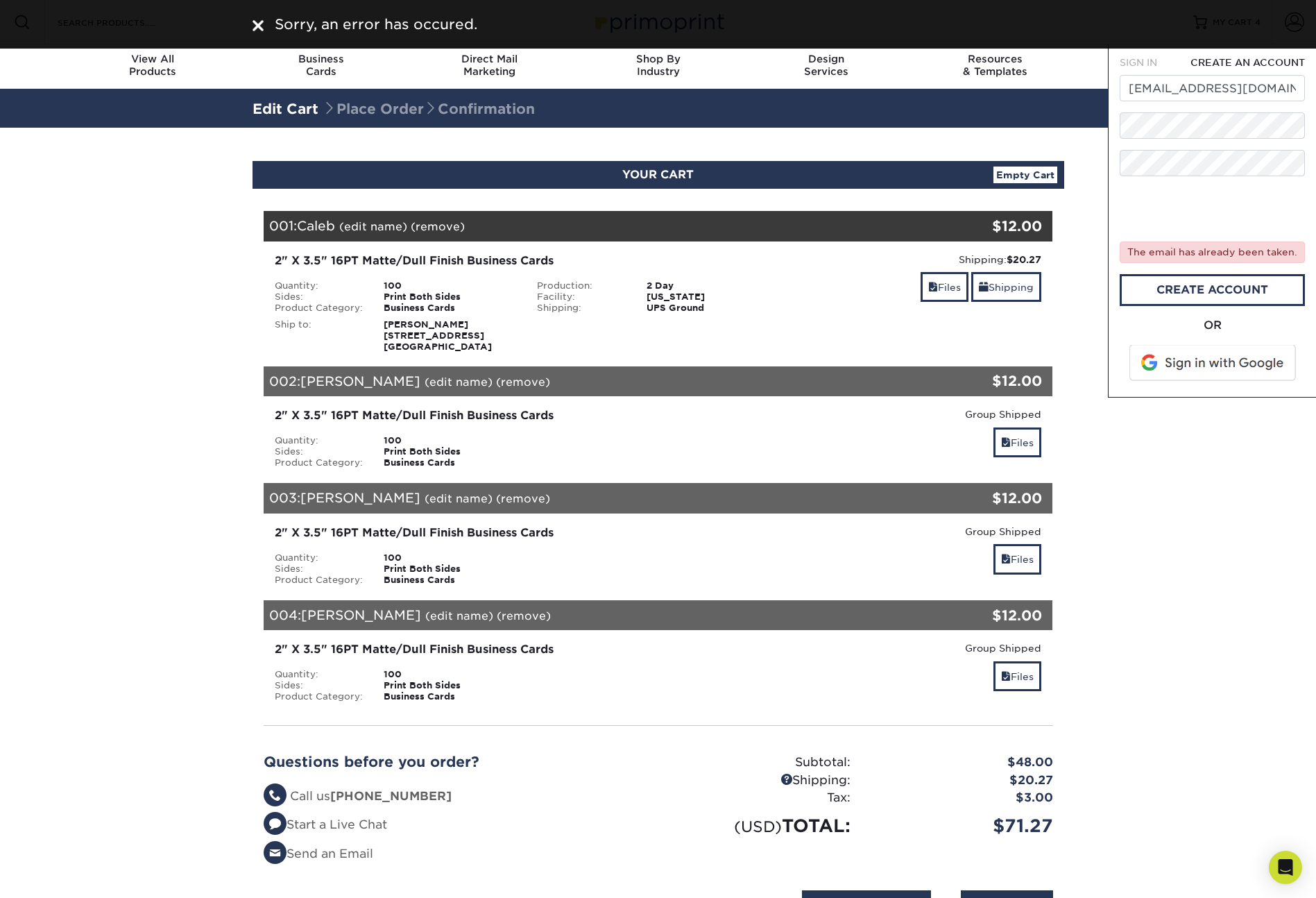
click at [1260, 412] on section "YOUR CART Empty Cart Your Cart is Empty Account Login Create Account Contact Us…" at bounding box center [658, 547] width 1316 height 839
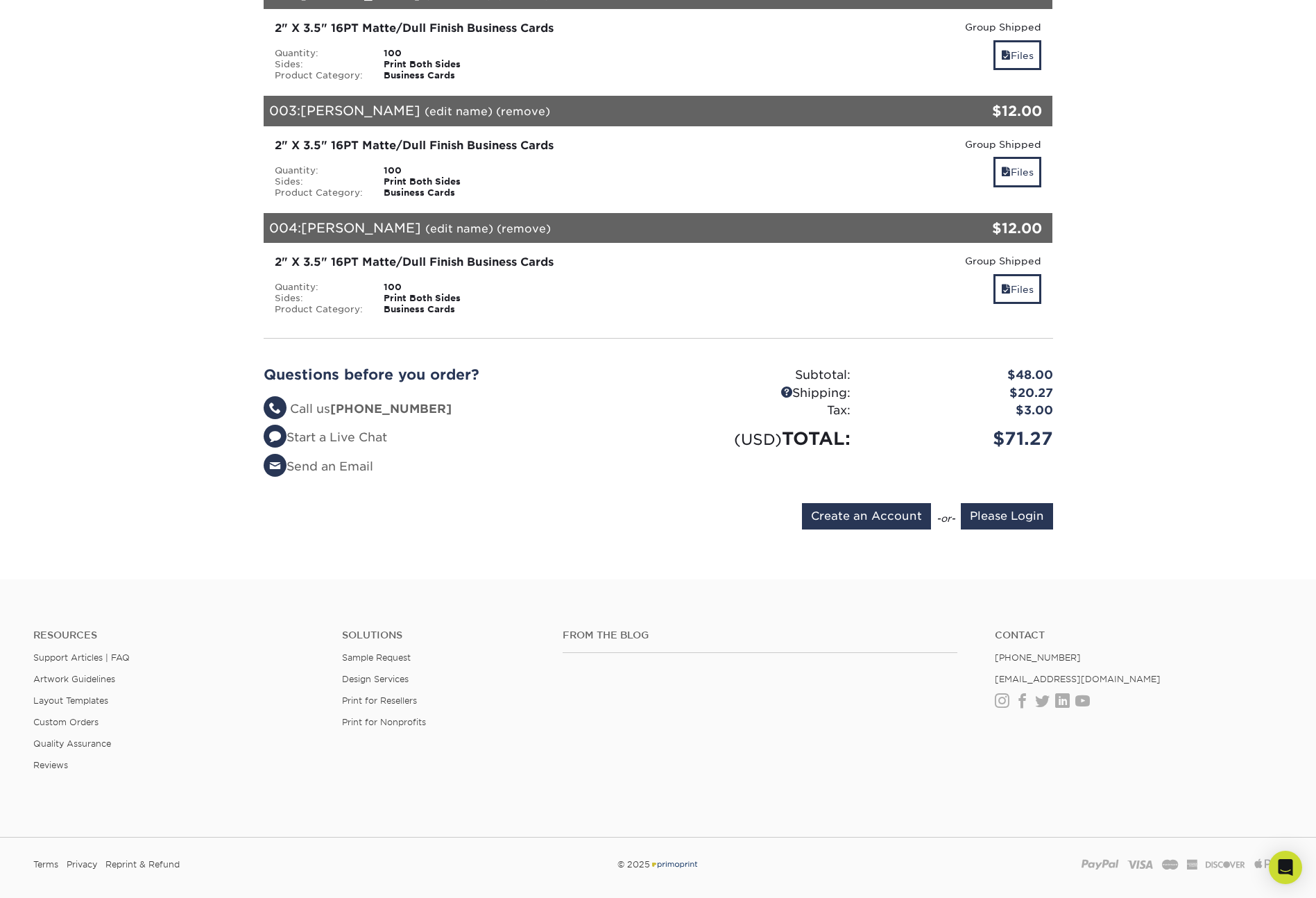
scroll to position [474, 0]
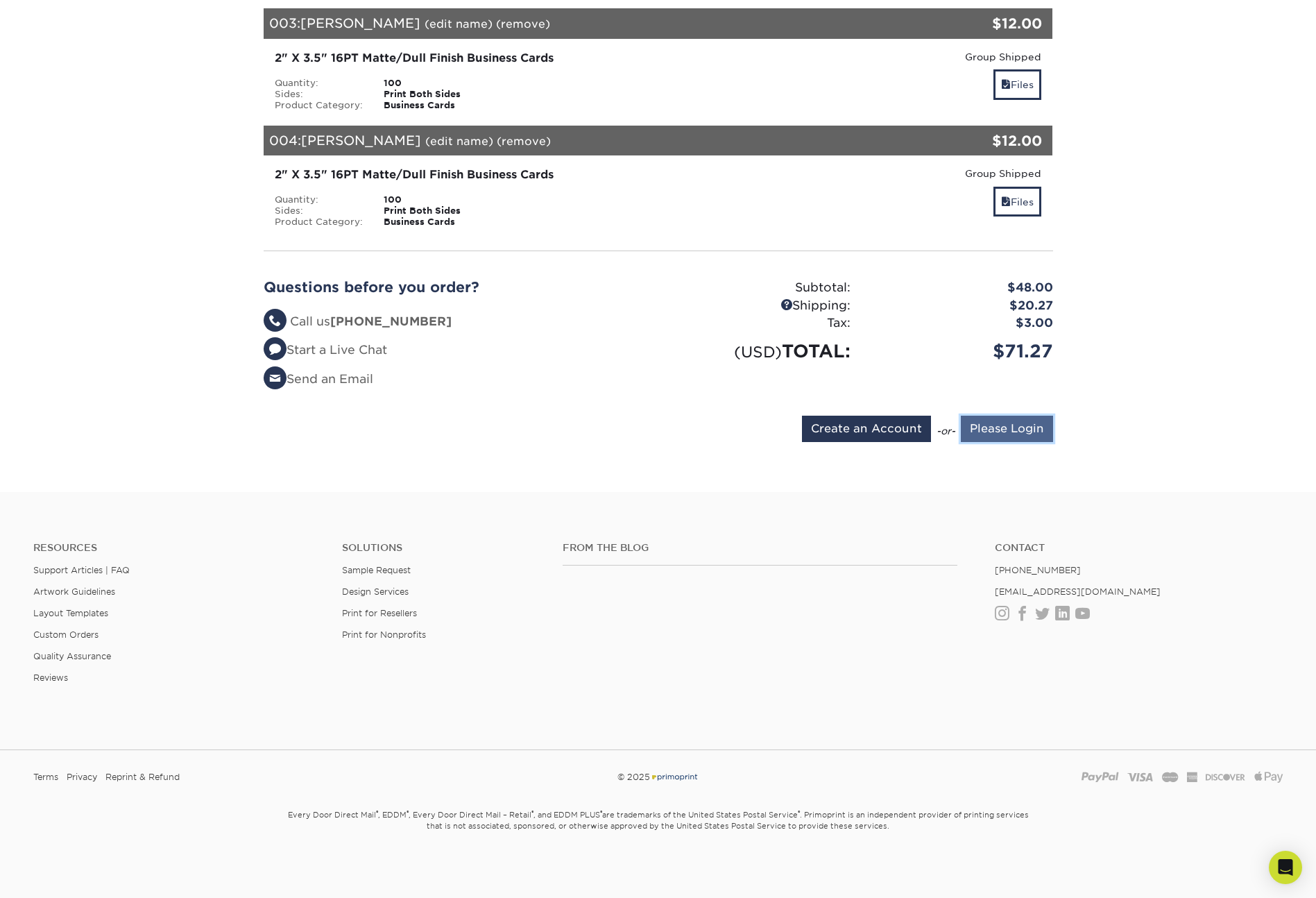
click at [1007, 431] on input "Please Login" at bounding box center [1007, 428] width 92 height 26
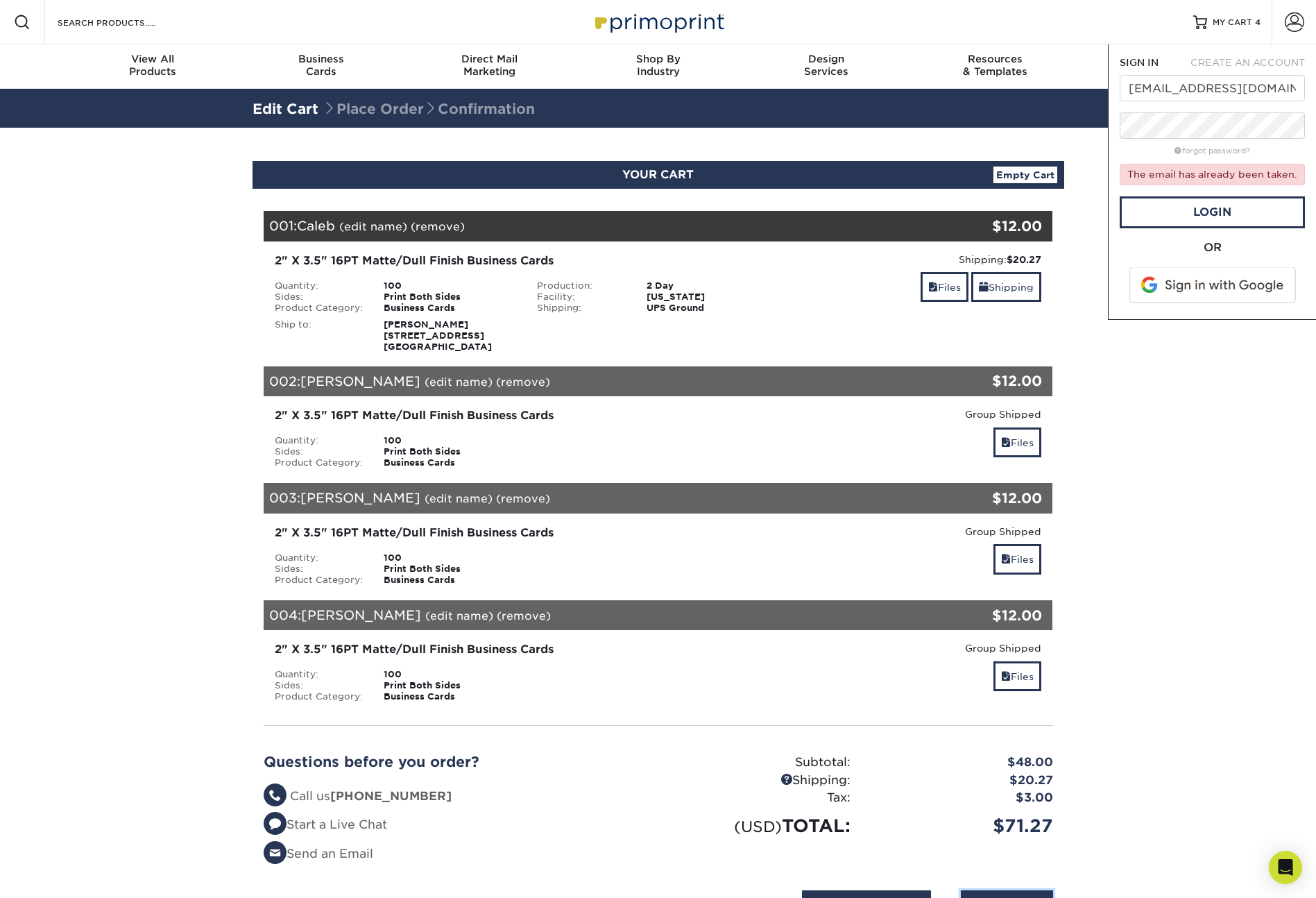
scroll to position [0, 0]
click at [1194, 212] on link "Login" at bounding box center [1213, 212] width 185 height 32
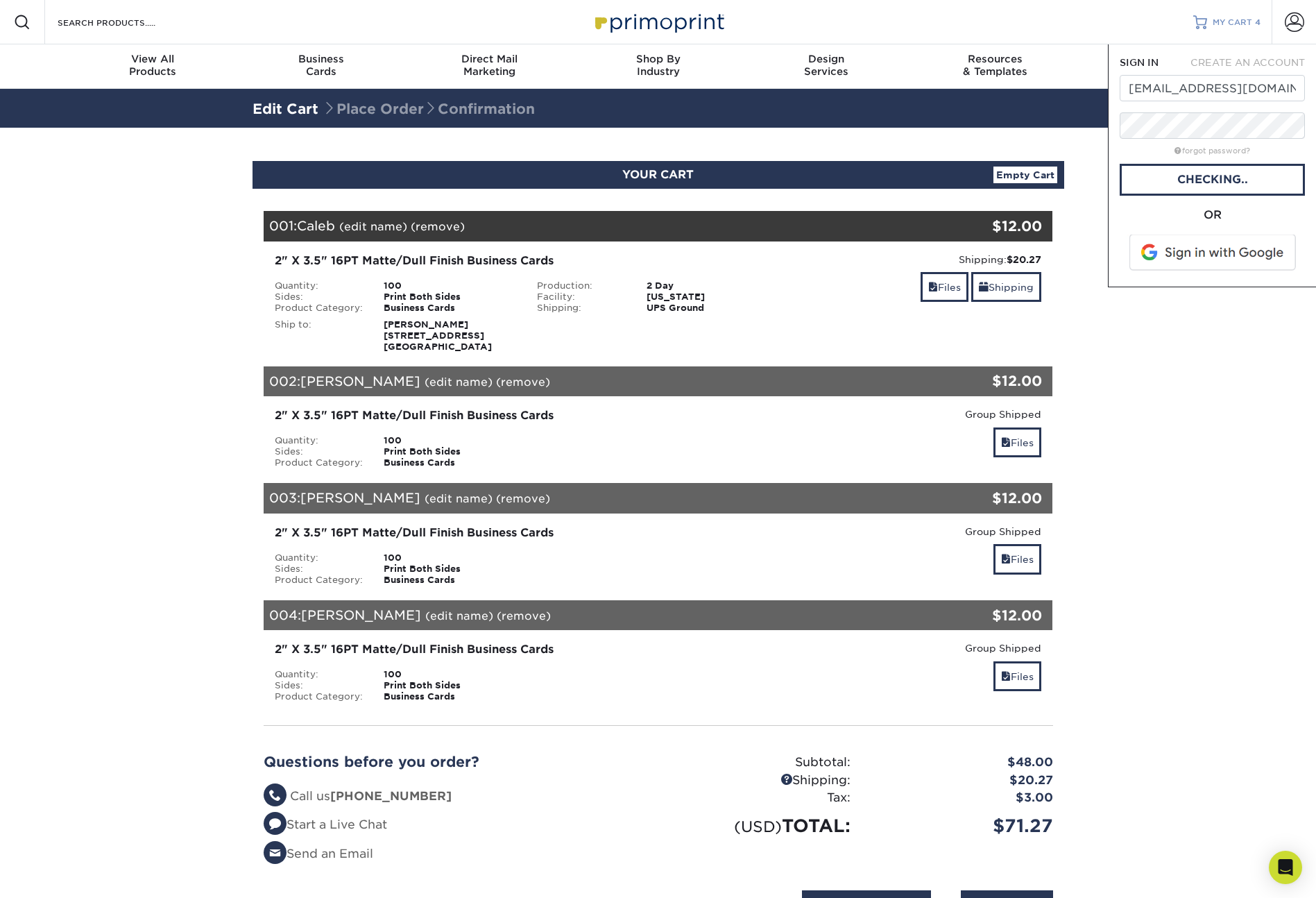
click at [1247, 22] on span "MY CART" at bounding box center [1232, 23] width 40 height 12
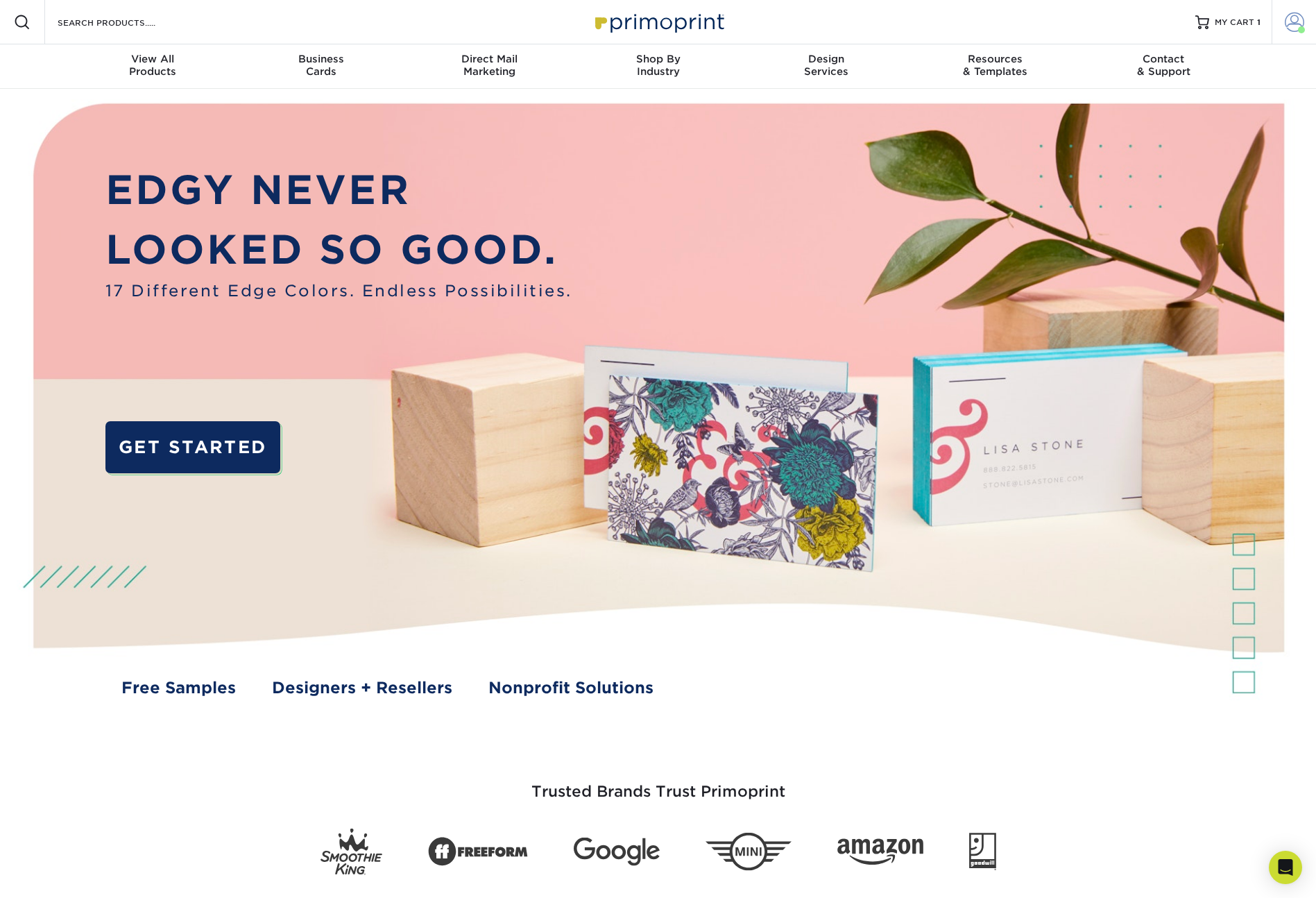
click at [1295, 22] on span at bounding box center [1294, 22] width 19 height 19
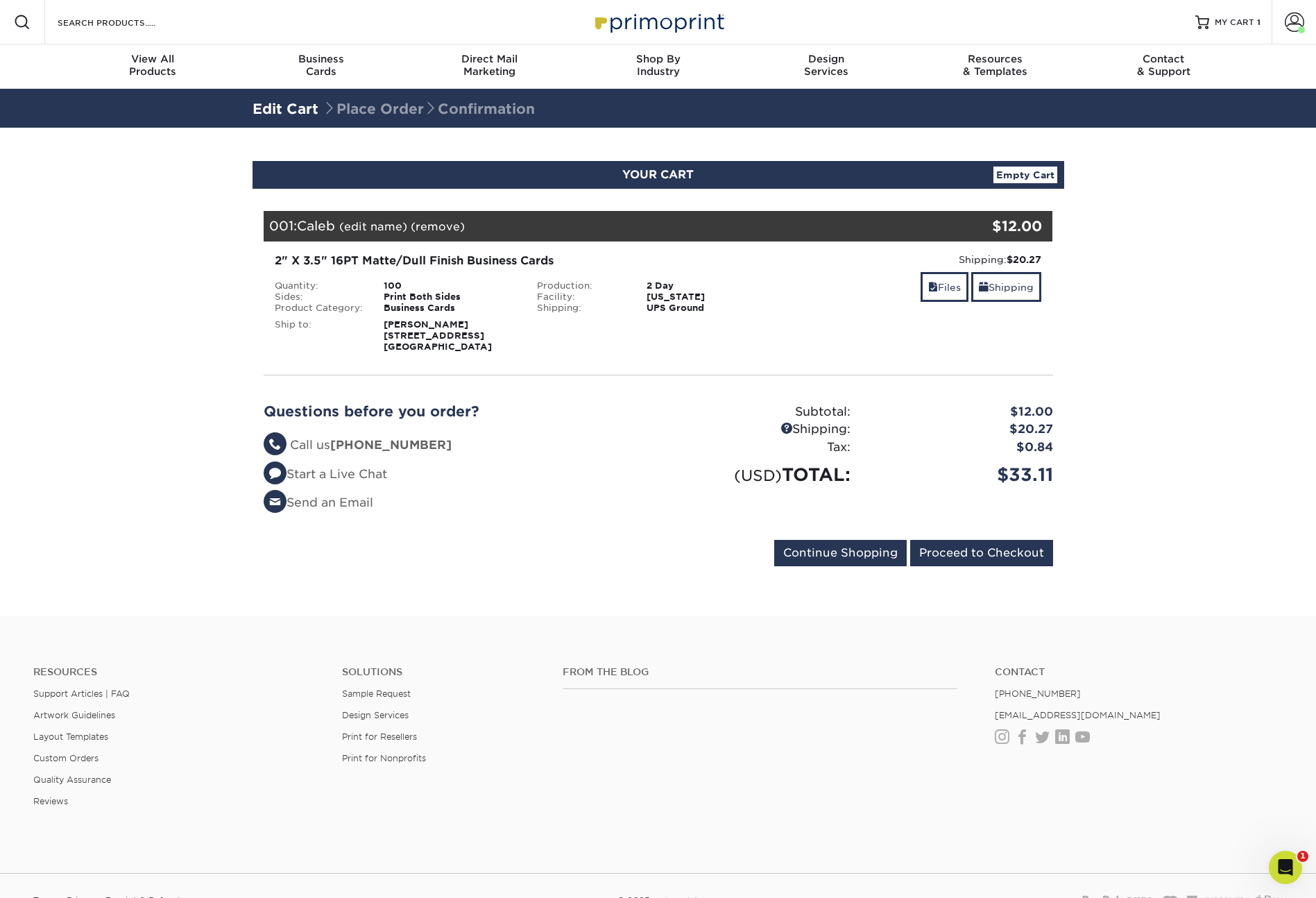
click at [1032, 173] on link "Empty Cart" at bounding box center [1026, 175] width 64 height 17
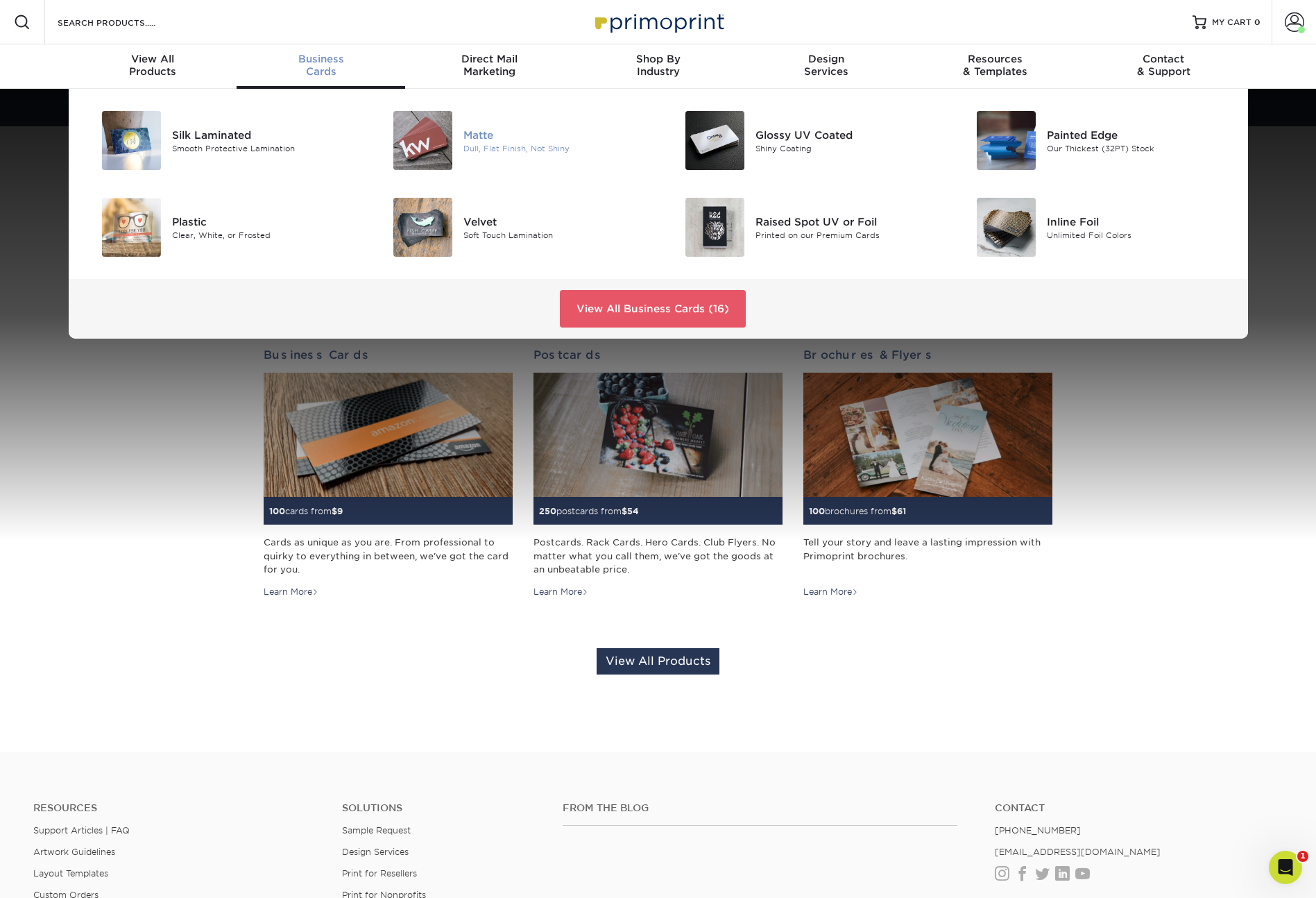
click at [480, 149] on div "Dull, Flat Finish, Not Shiny" at bounding box center [555, 148] width 184 height 12
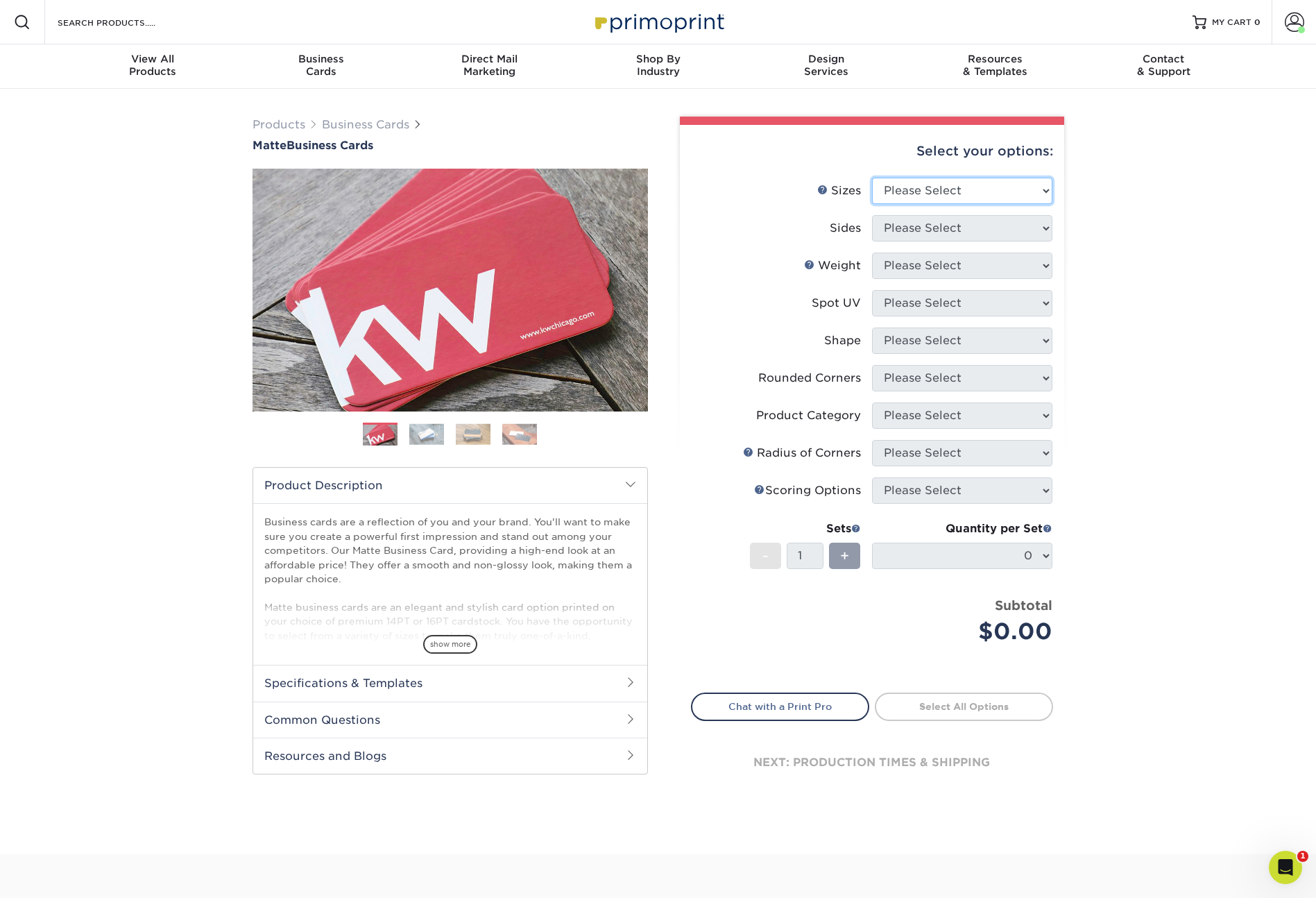
click at [965, 193] on select "Please Select 1.5" x 3.5" - Mini 1.75" x 3.5" - Mini 2" x 2" - Square 2" x 3" -…" at bounding box center [962, 190] width 181 height 26
select select "2.00x3.50"
click at [920, 230] on select "Please Select Print Both Sides Print Front Only" at bounding box center [962, 228] width 181 height 26
select select "13abbda7-1d64-4f25-8bb2-c179b224825d"
click at [996, 265] on select "Please Select 16PT 14PT" at bounding box center [962, 265] width 181 height 26
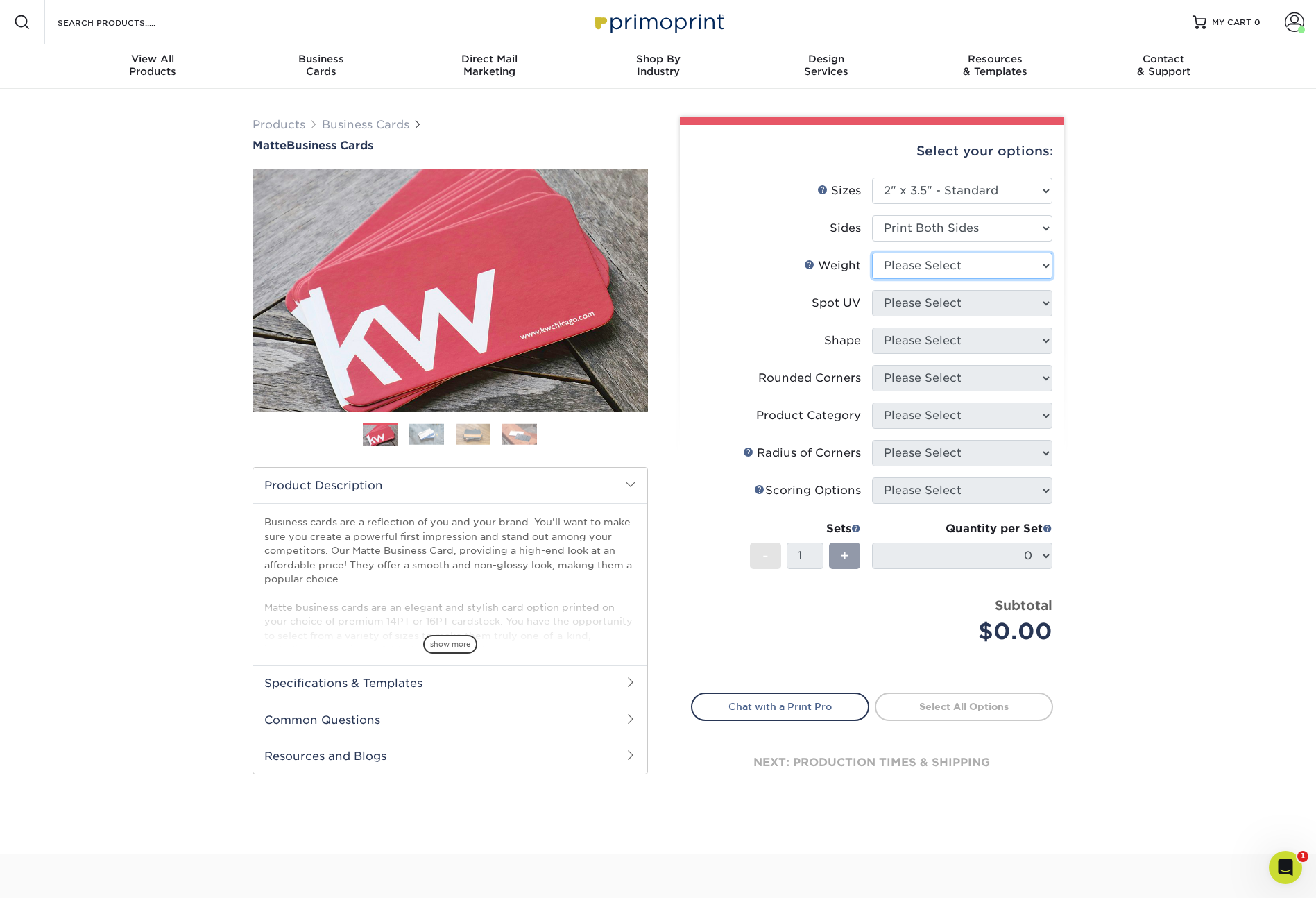
select select "16PT"
click at [970, 304] on select "Please Select No Spot UV Front and Back (Both Sides) Front Only Back Only" at bounding box center [962, 303] width 181 height 26
select select "3"
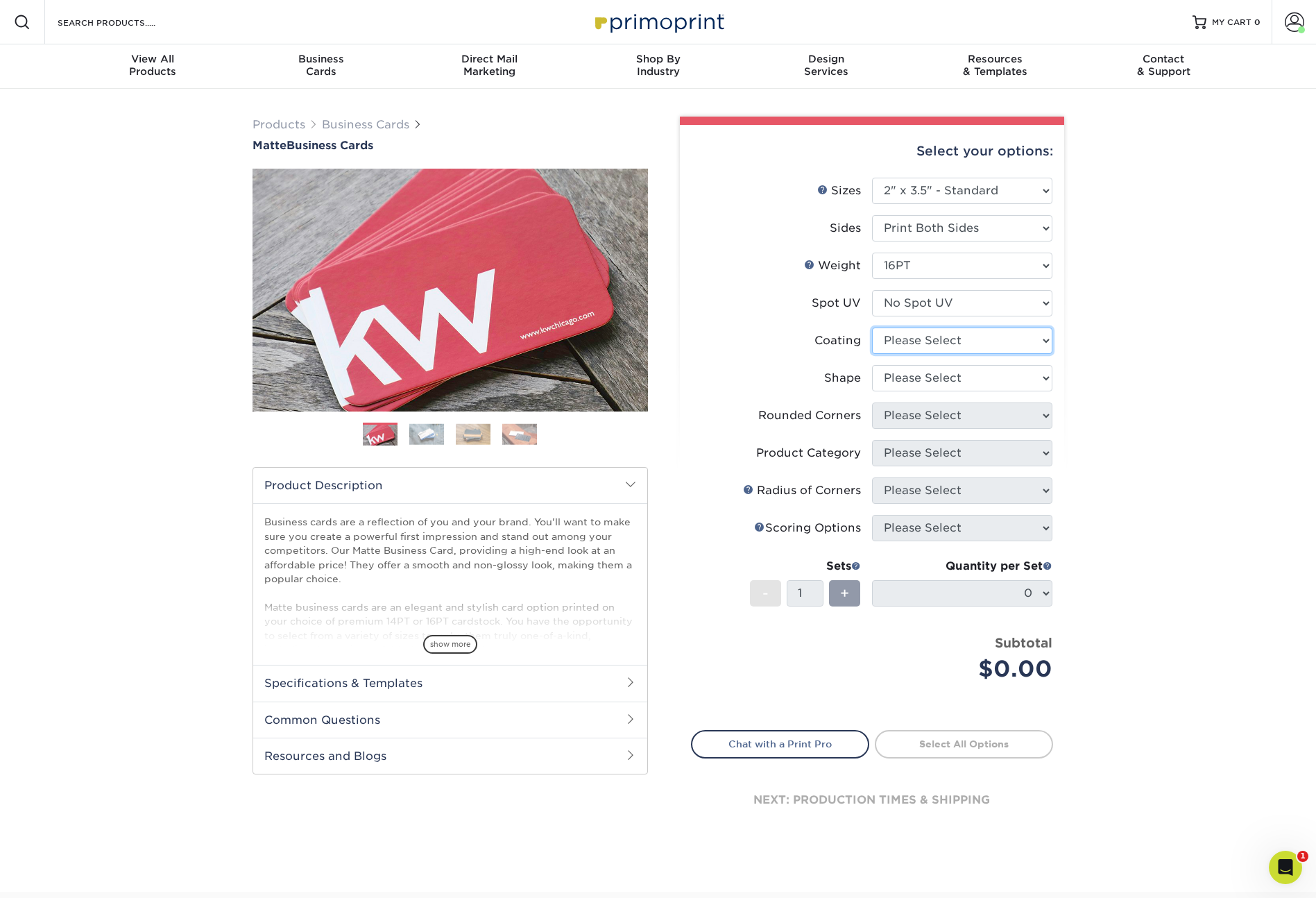
click at [933, 341] on select at bounding box center [962, 340] width 181 height 26
select select "121bb7b5-3b4d-429f-bd8d-bbf80e953313"
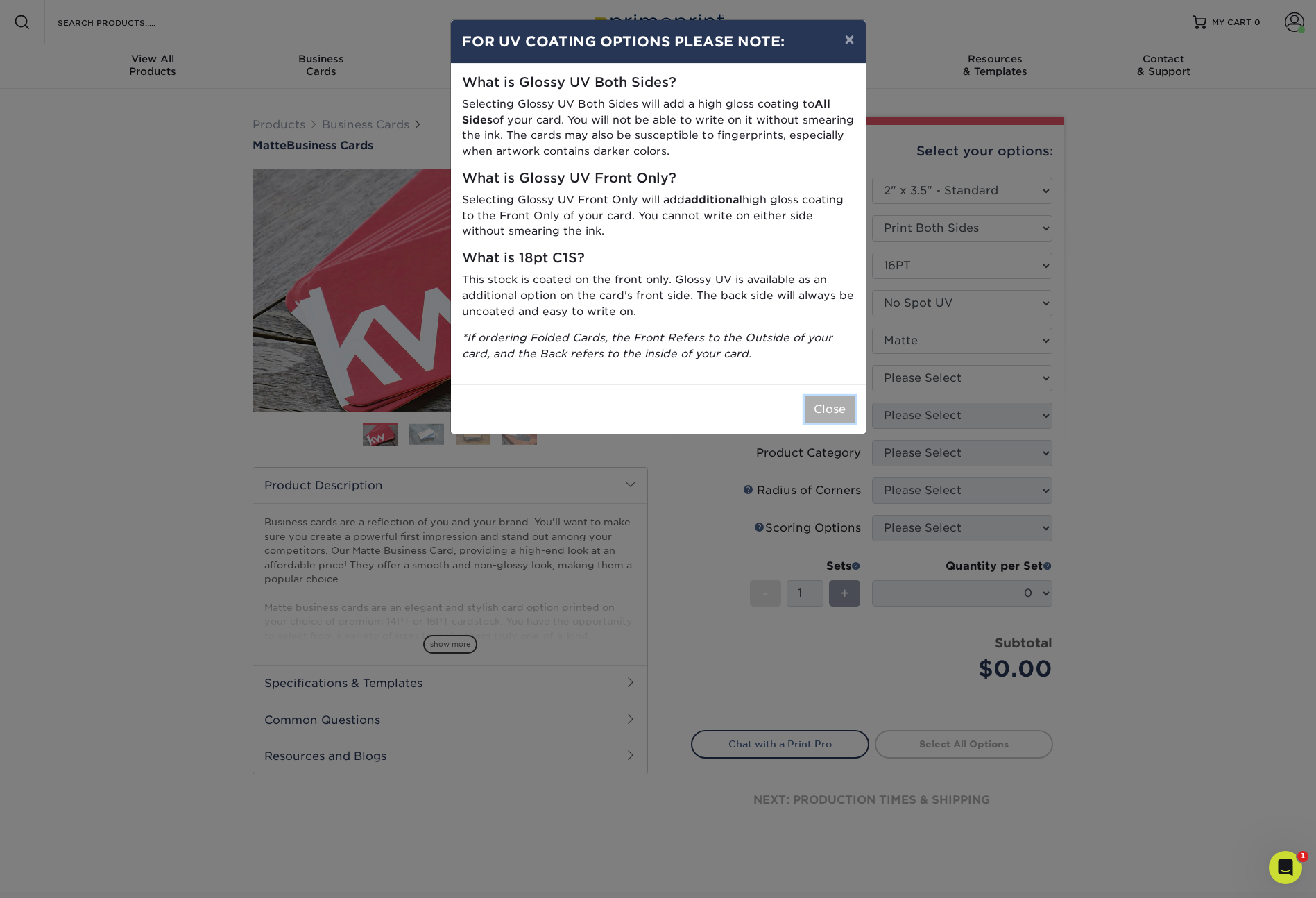
click at [826, 405] on button "Close" at bounding box center [829, 409] width 50 height 26
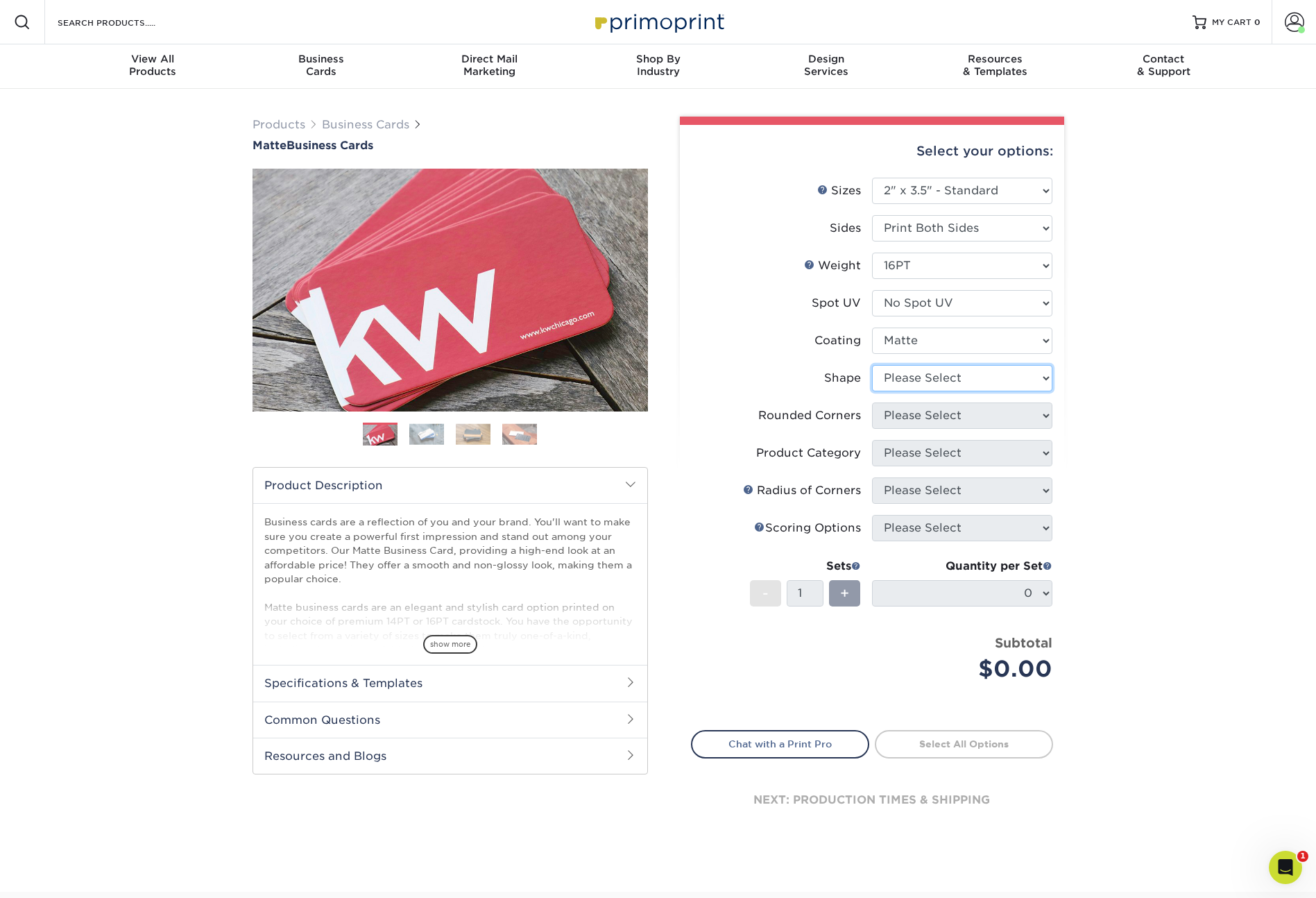
click at [932, 383] on select "Please Select Standard Oval" at bounding box center [962, 378] width 181 height 26
select select "standard"
click at [922, 417] on select "Please Select Yes - Round 2 Corners Yes - Round 4 Corners No" at bounding box center [962, 415] width 181 height 26
select select "0"
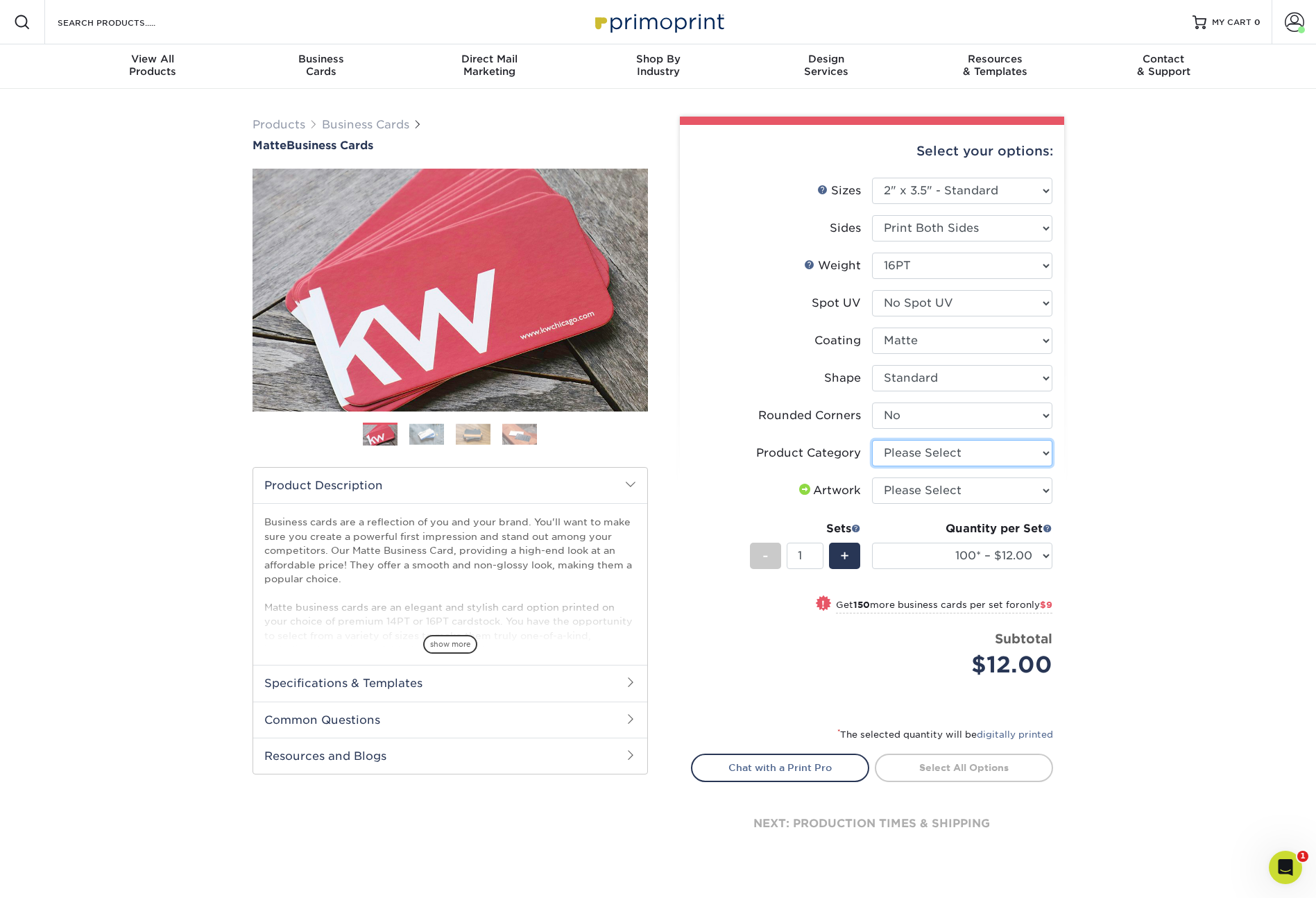
click at [921, 457] on select "Please Select Business Cards" at bounding box center [962, 452] width 181 height 26
select select "3b5148f1-0588-4f88-a218-97bcfdce65c1"
click at [937, 492] on select "Please Select I will upload files I need a design - $100" at bounding box center [962, 490] width 181 height 26
select select "upload"
click at [851, 551] on div "+" at bounding box center [844, 555] width 31 height 26
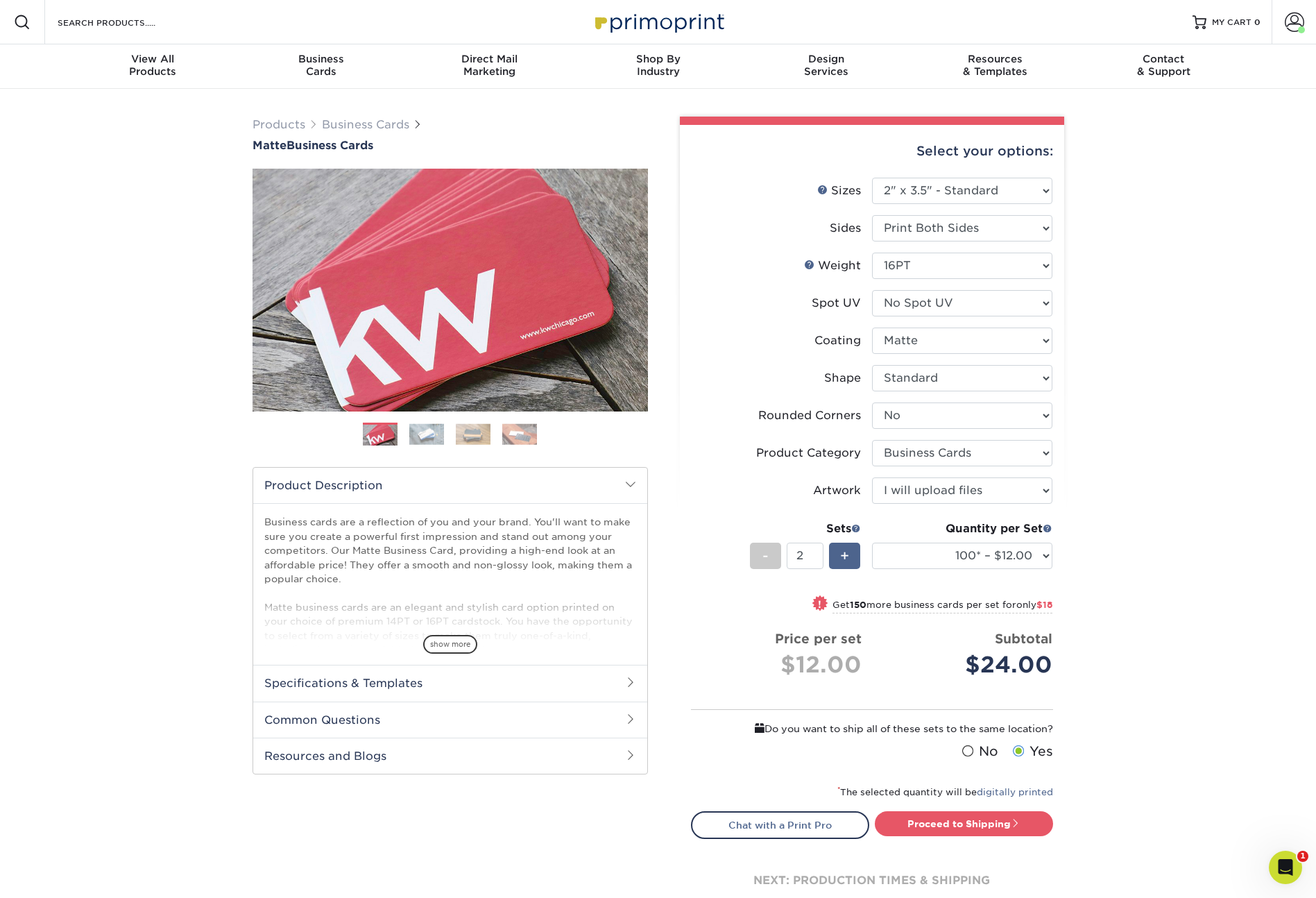
click at [851, 551] on div "+" at bounding box center [844, 555] width 31 height 26
type input "4"
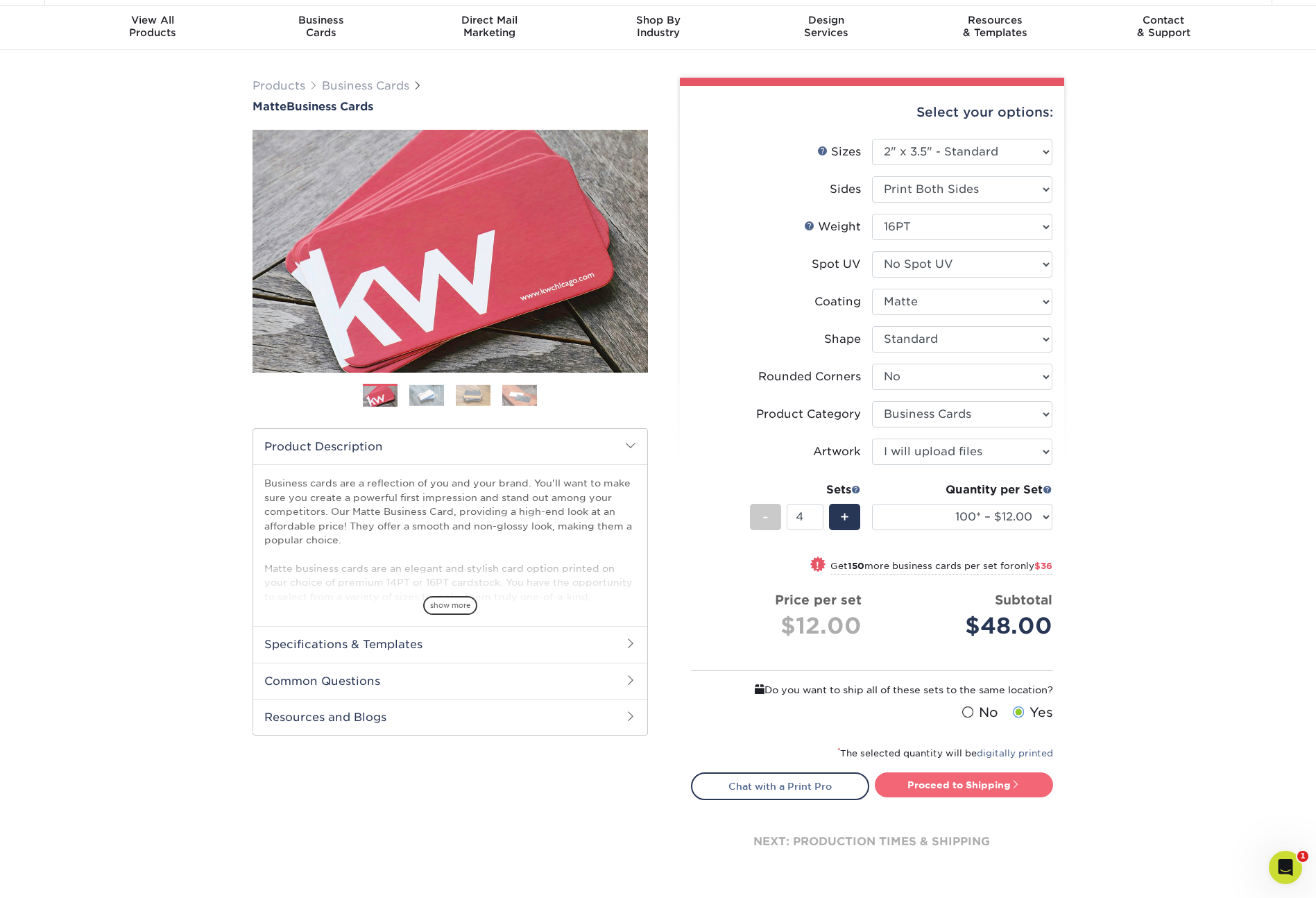
click at [957, 784] on link "Proceed to Shipping" at bounding box center [964, 784] width 178 height 25
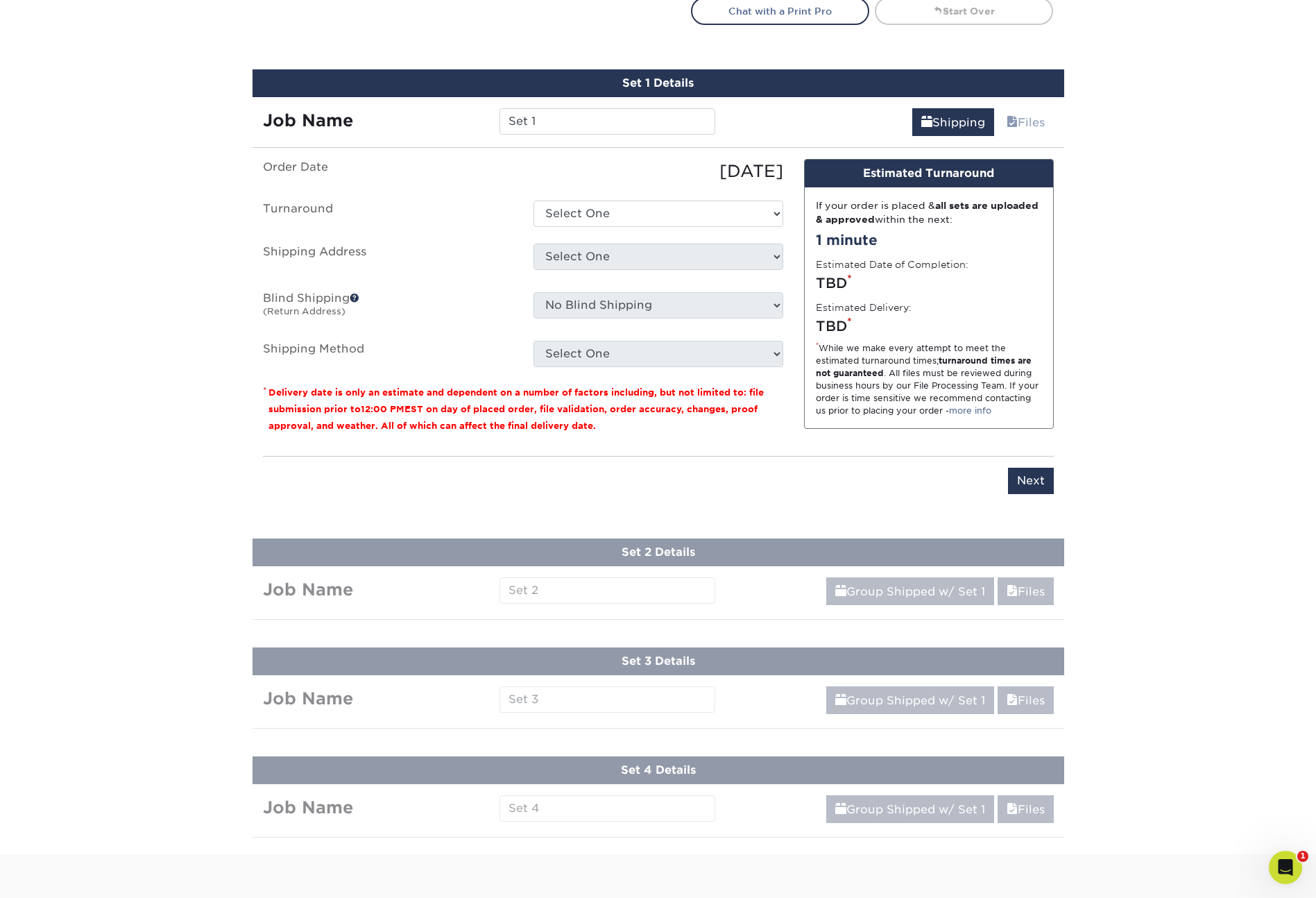
scroll to position [848, 0]
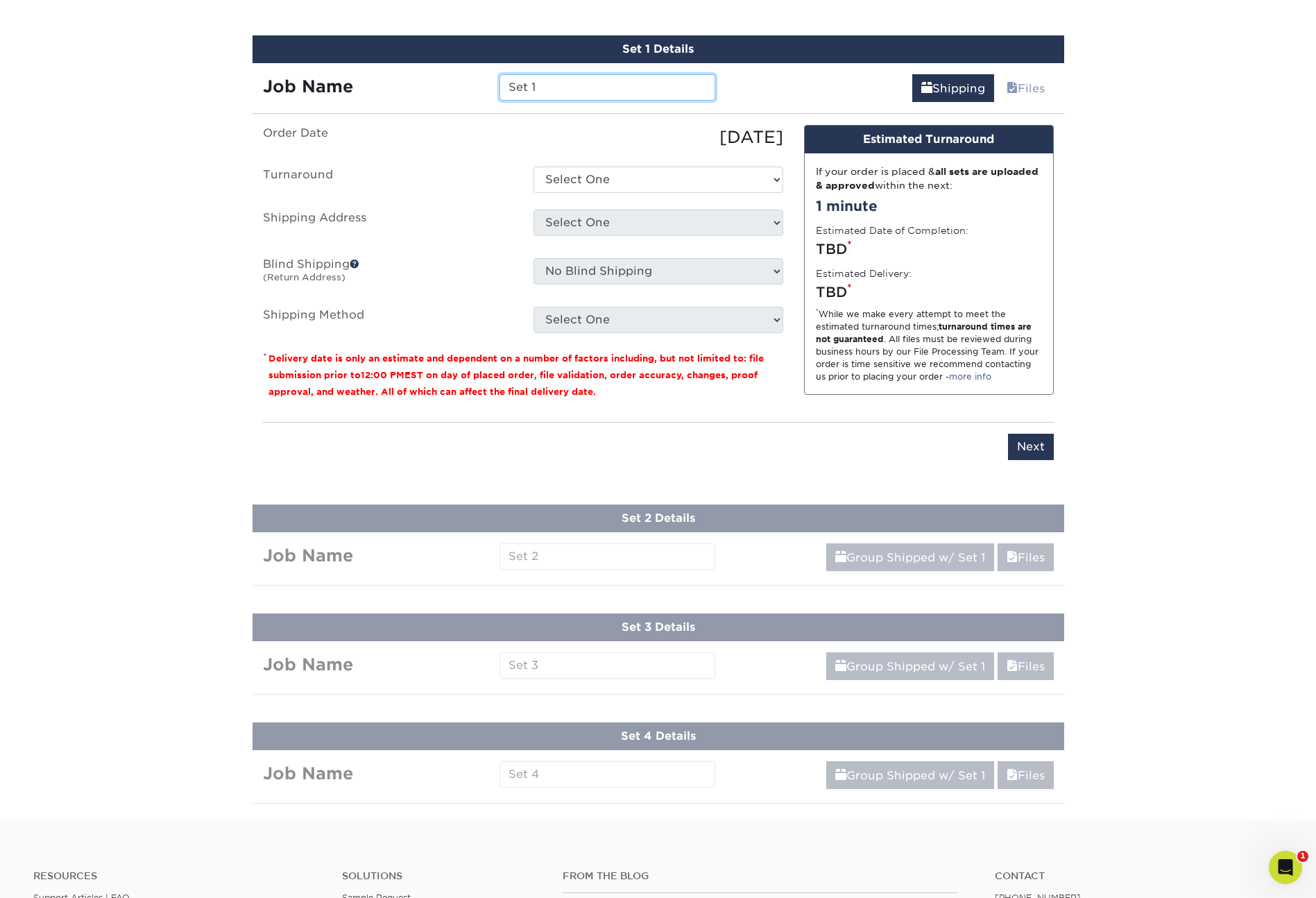
click at [536, 87] on input "Set 1" at bounding box center [607, 87] width 216 height 26
type input "C"
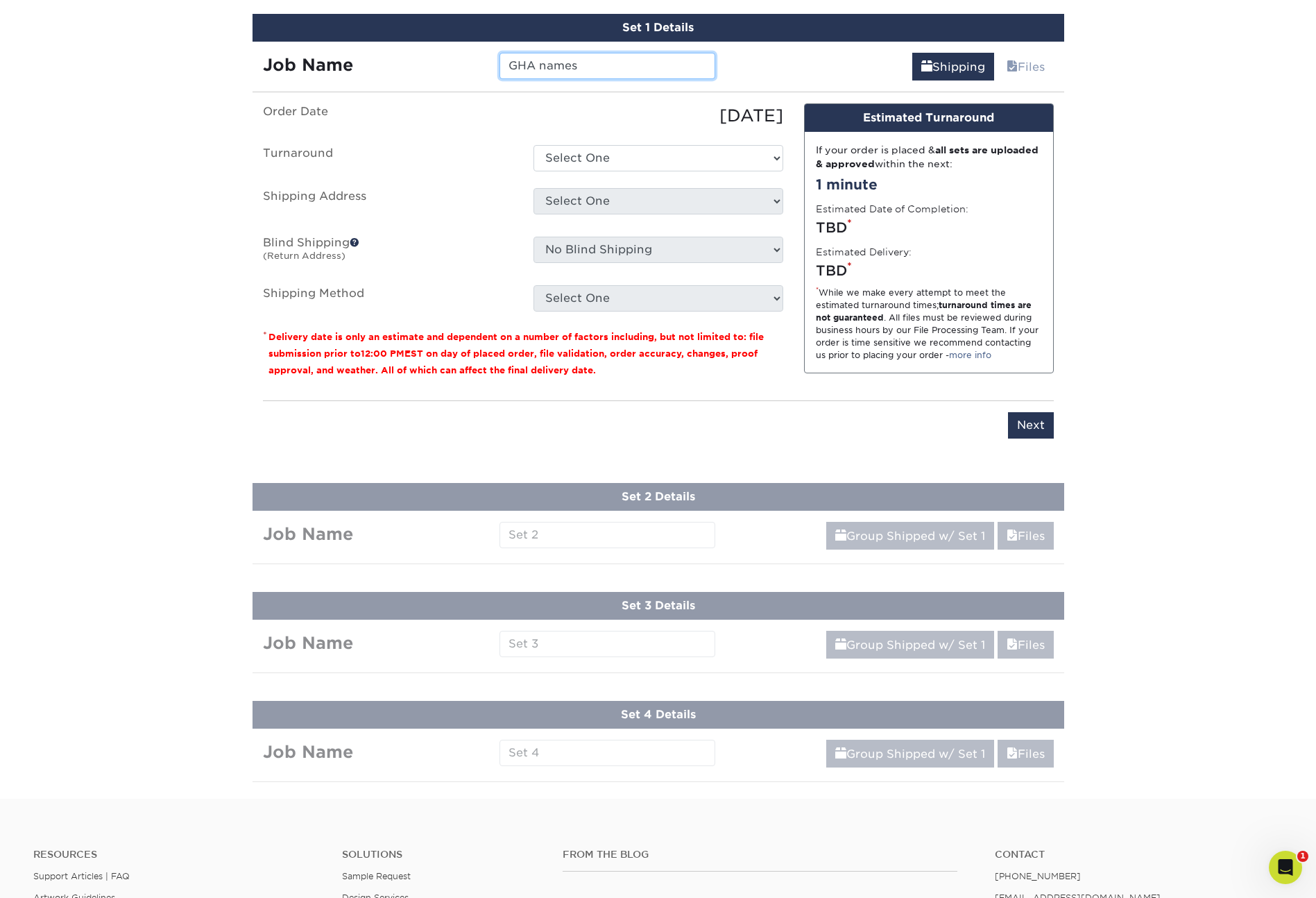
type input "GHA names"
click at [584, 149] on select "Select One 2-4 Business Days 2 Day Next Business Day" at bounding box center [658, 157] width 250 height 26
select select "47dbf4b1-3bfd-4687-b793-fcd3ee179f06"
click at [625, 207] on select "Select One Alpha David Onks GHA Caleb Greenhouse Kristina Sandine Rachel - Alph…" at bounding box center [658, 201] width 250 height 26
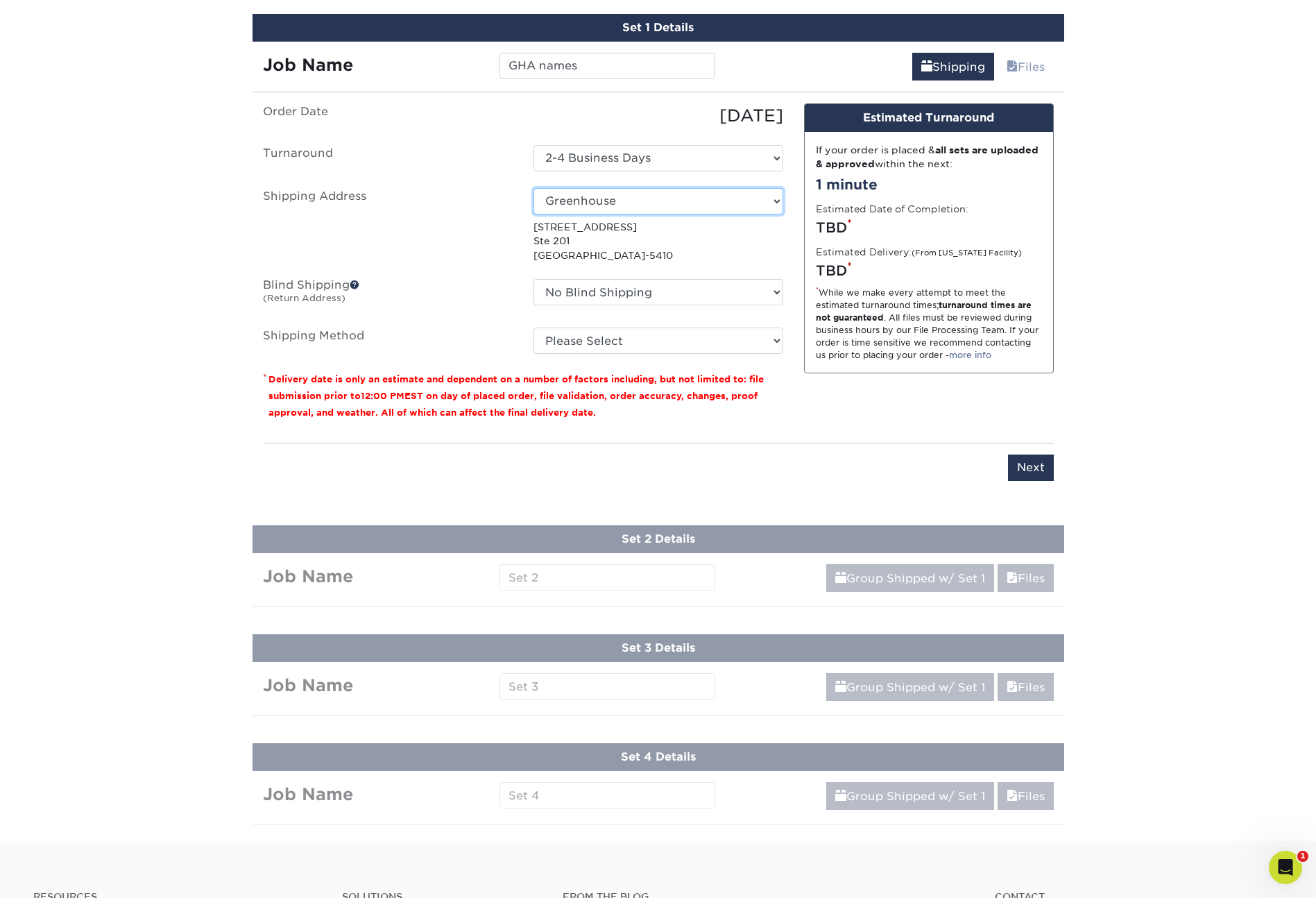
click at [621, 203] on select "Select One Alpha David Onks GHA Caleb Greenhouse Kristina Sandine Rachel - Alph…" at bounding box center [658, 201] width 250 height 26
click at [605, 198] on select "Select One Alpha David Onks GHA Caleb Greenhouse Kristina Sandine Rachel - Alph…" at bounding box center [658, 201] width 250 height 26
click at [614, 197] on select "Select One Alpha David Onks GHA Caleb Greenhouse Kristina Sandine Rachel - Alph…" at bounding box center [658, 201] width 250 height 26
select select "285027"
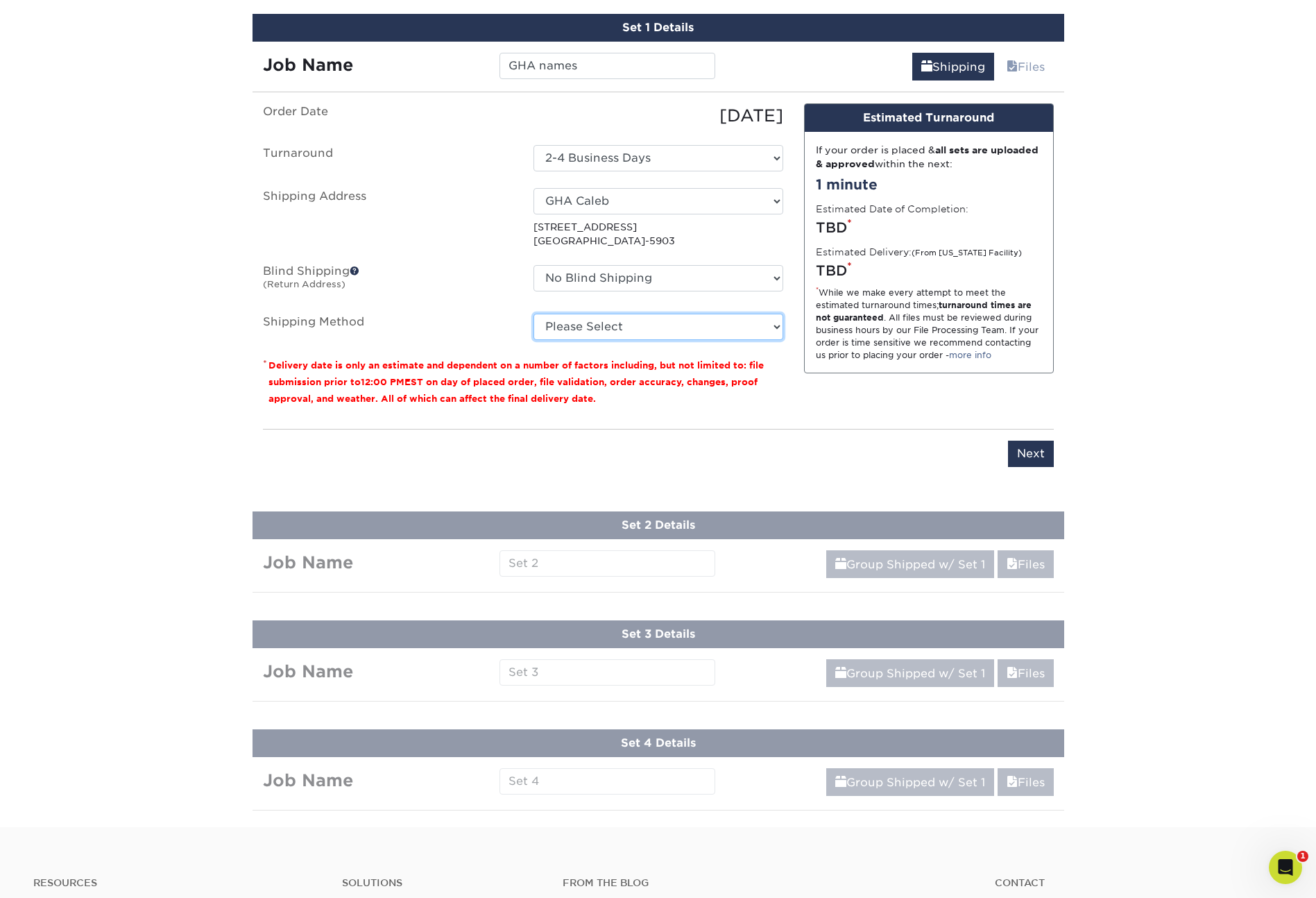
click at [581, 329] on select "Please Select 3 Day Shipping Service (+$20.07) Ground Shipping (+$20.27) 2 Day …" at bounding box center [658, 326] width 250 height 26
click at [587, 324] on select "Please Select 3 Day Shipping Service (+$20.07) Ground Shipping (+$20.27) 2 Day …" at bounding box center [658, 326] width 250 height 26
click at [595, 322] on select "Please Select 3 Day Shipping Service (+$20.07) Ground Shipping (+$20.27) 2 Day …" at bounding box center [658, 326] width 250 height 26
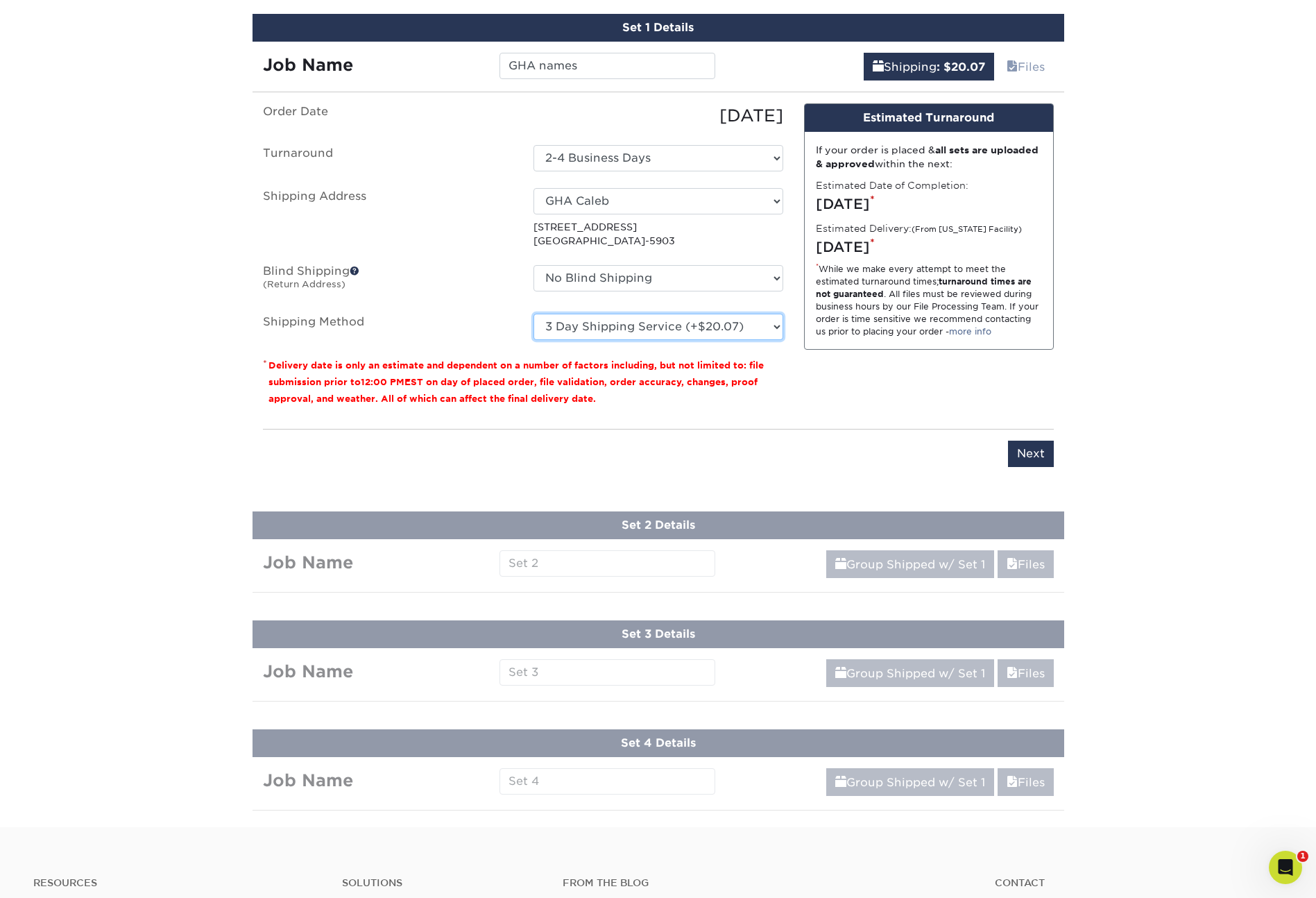
click at [589, 327] on select "Please Select 3 Day Shipping Service (+$20.07) Ground Shipping (+$20.27) 2 Day …" at bounding box center [658, 326] width 250 height 26
click at [628, 320] on select "Please Select 3 Day Shipping Service (+$20.07) Ground Shipping (+$20.27) 2 Day …" at bounding box center [658, 326] width 250 height 26
click at [621, 325] on select "Please Select 3 Day Shipping Service (+$20.07) Ground Shipping (+$20.27) 2 Day …" at bounding box center [658, 326] width 250 height 26
select select "03"
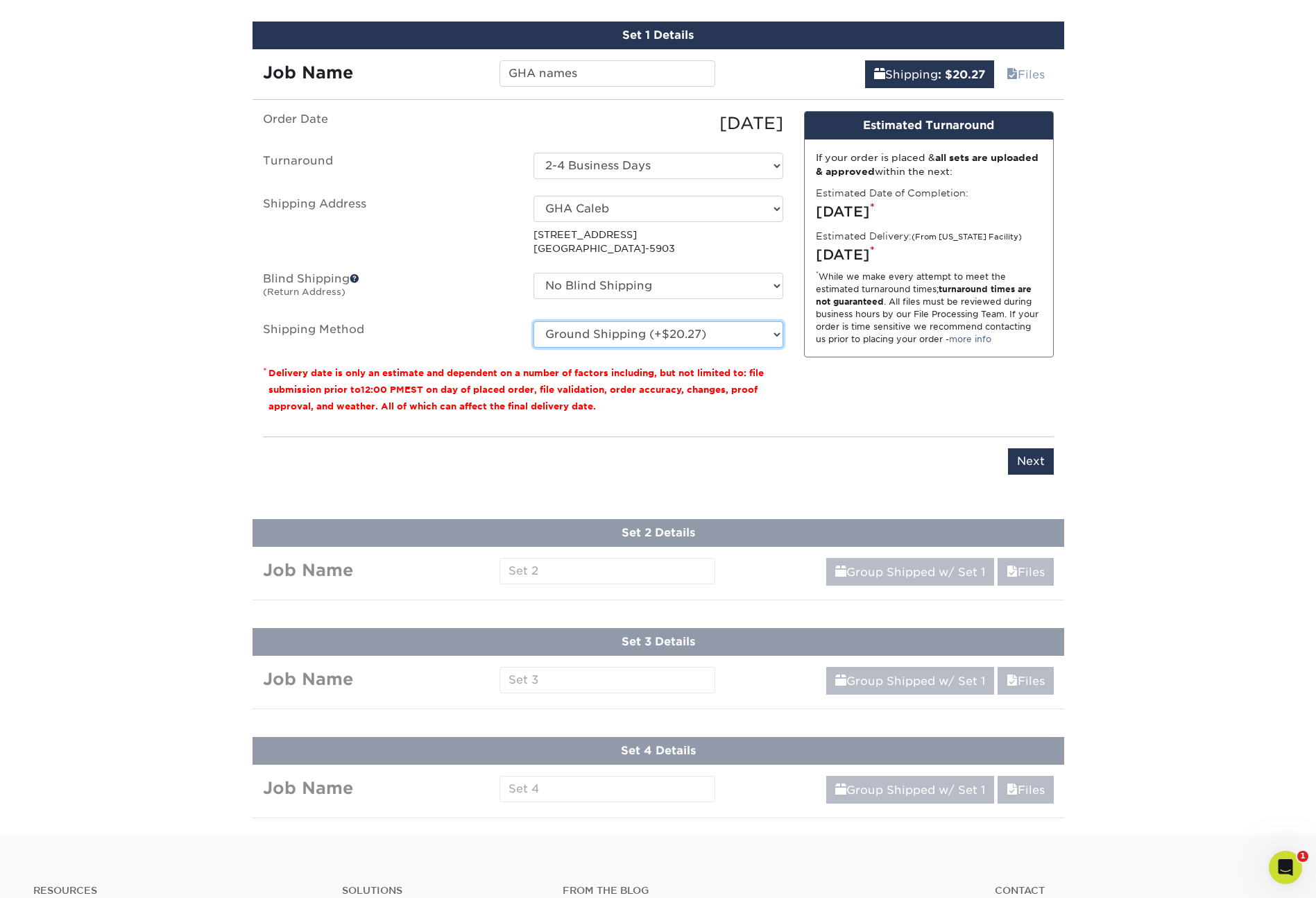
scroll to position [863, 0]
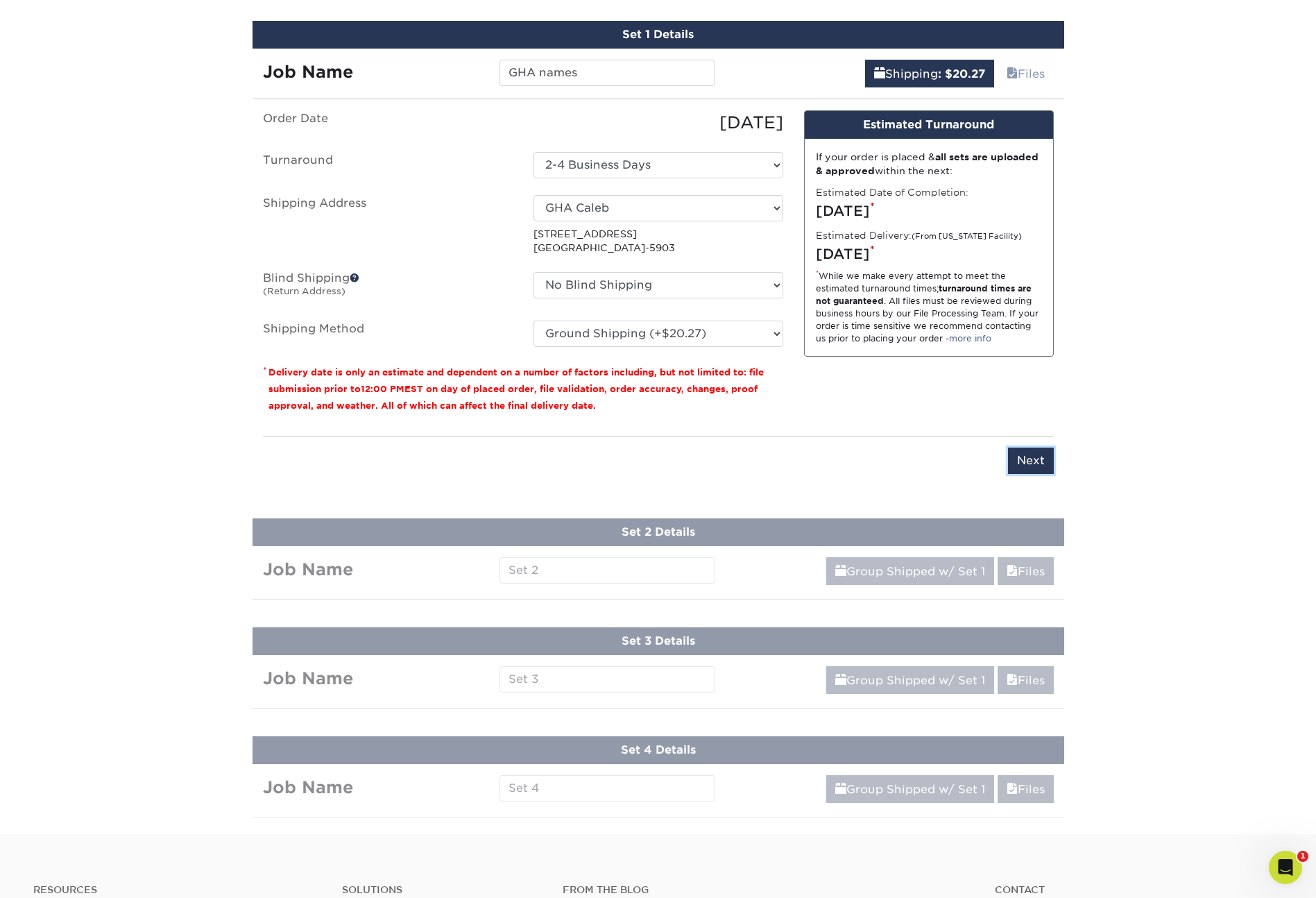
click at [1042, 466] on input "Next" at bounding box center [1031, 460] width 45 height 26
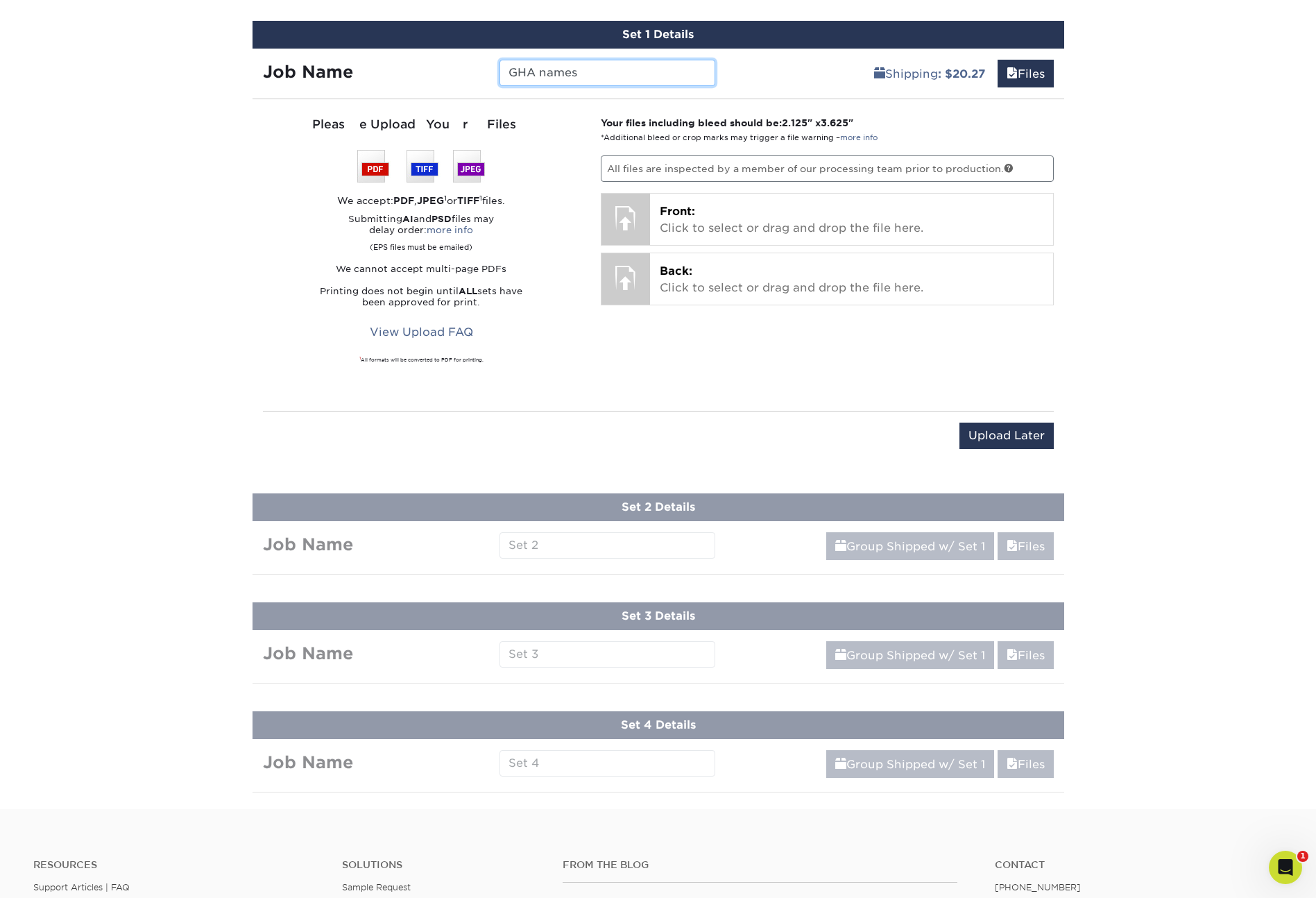
click at [562, 74] on input "GHA names" at bounding box center [607, 72] width 216 height 26
type input "Caleb"
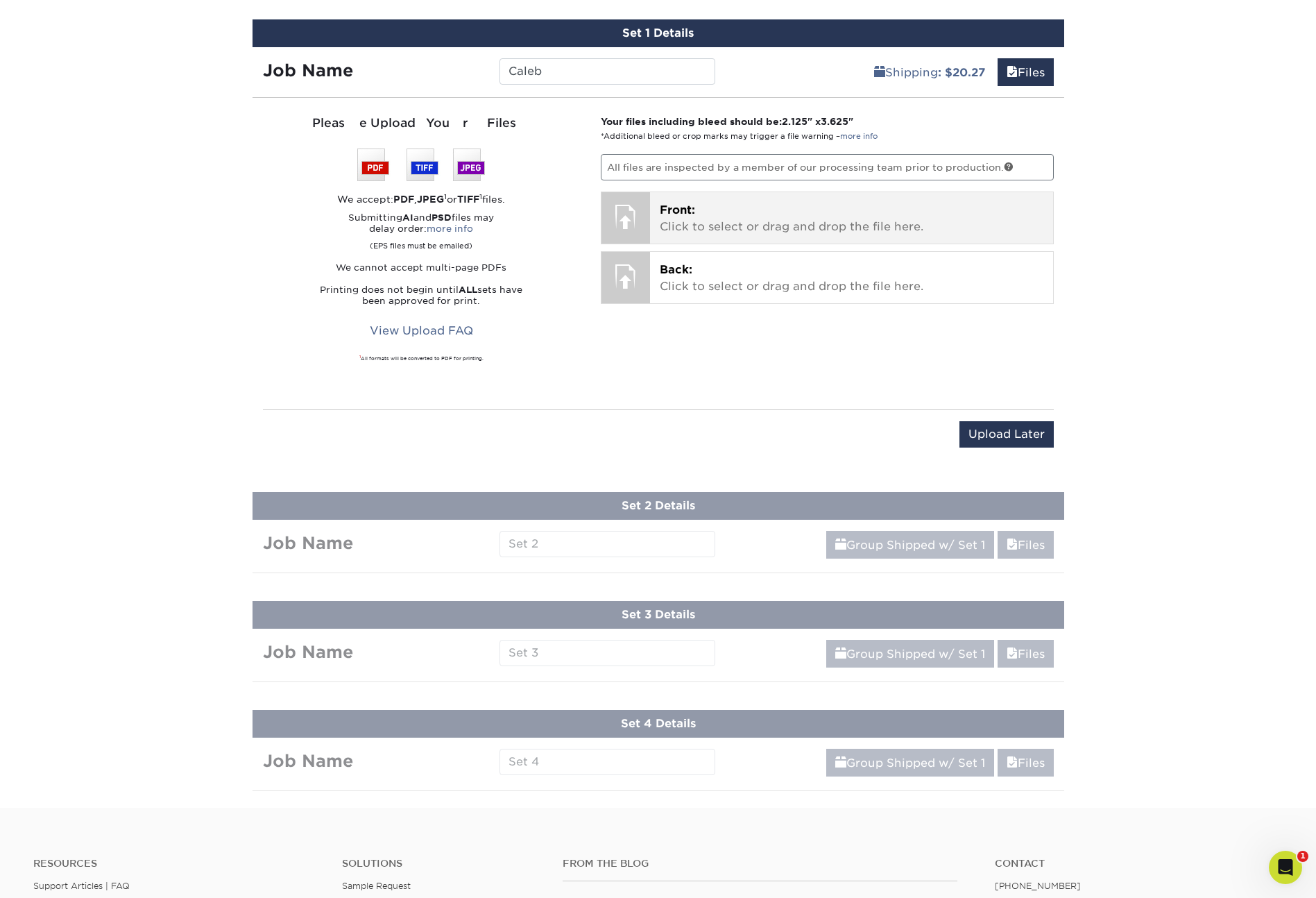
click at [695, 217] on p "Front: Click to select or drag and drop the file here." at bounding box center [852, 219] width 383 height 34
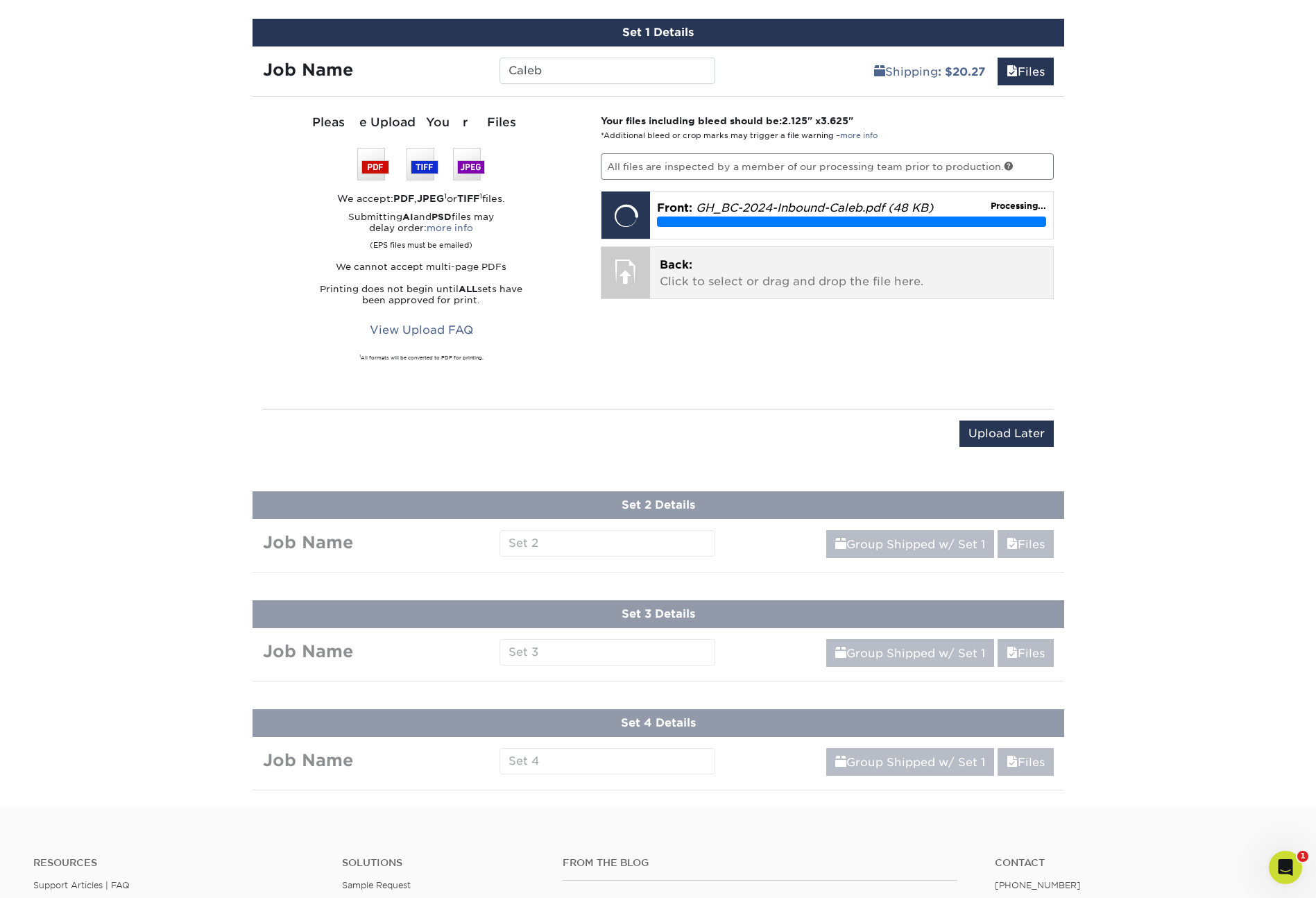
click at [697, 267] on p "Back: Click to select or drag and drop the file here." at bounding box center [852, 273] width 383 height 34
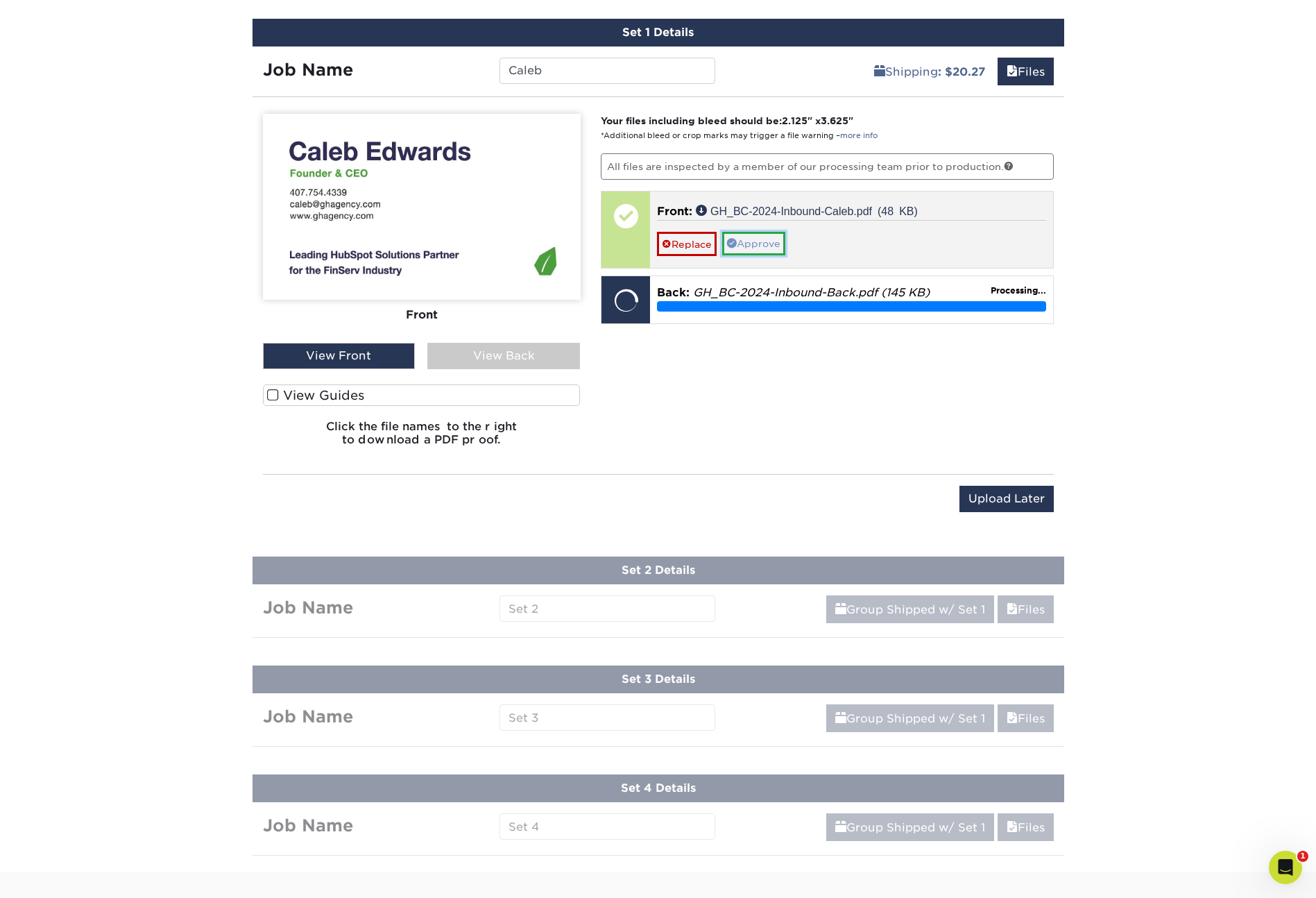
click at [746, 240] on link "Approve" at bounding box center [753, 244] width 63 height 24
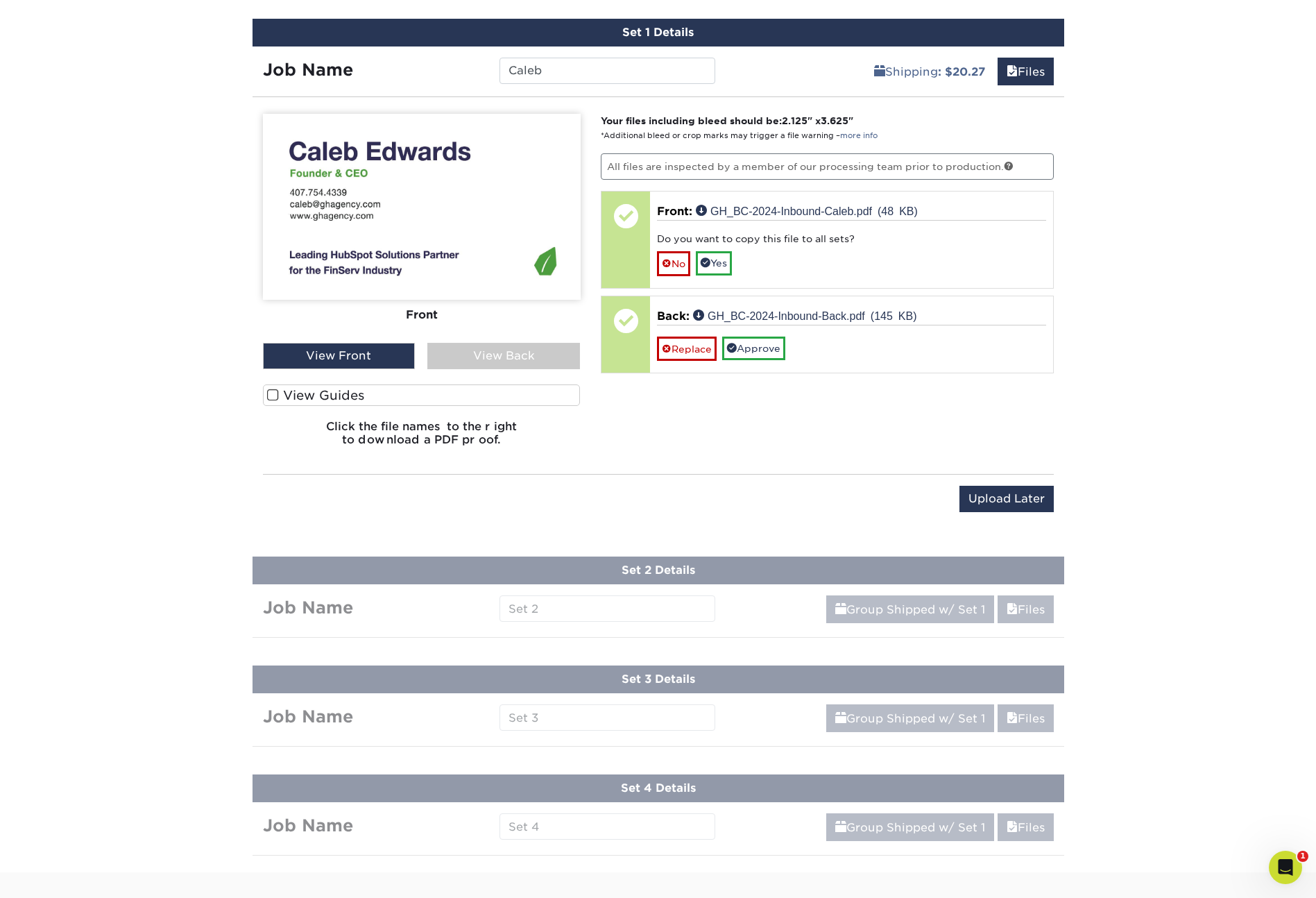
click at [301, 391] on label "View Guides" at bounding box center [422, 395] width 318 height 22
click at [0, 0] on input "View Guides" at bounding box center [0, 0] width 0 height 0
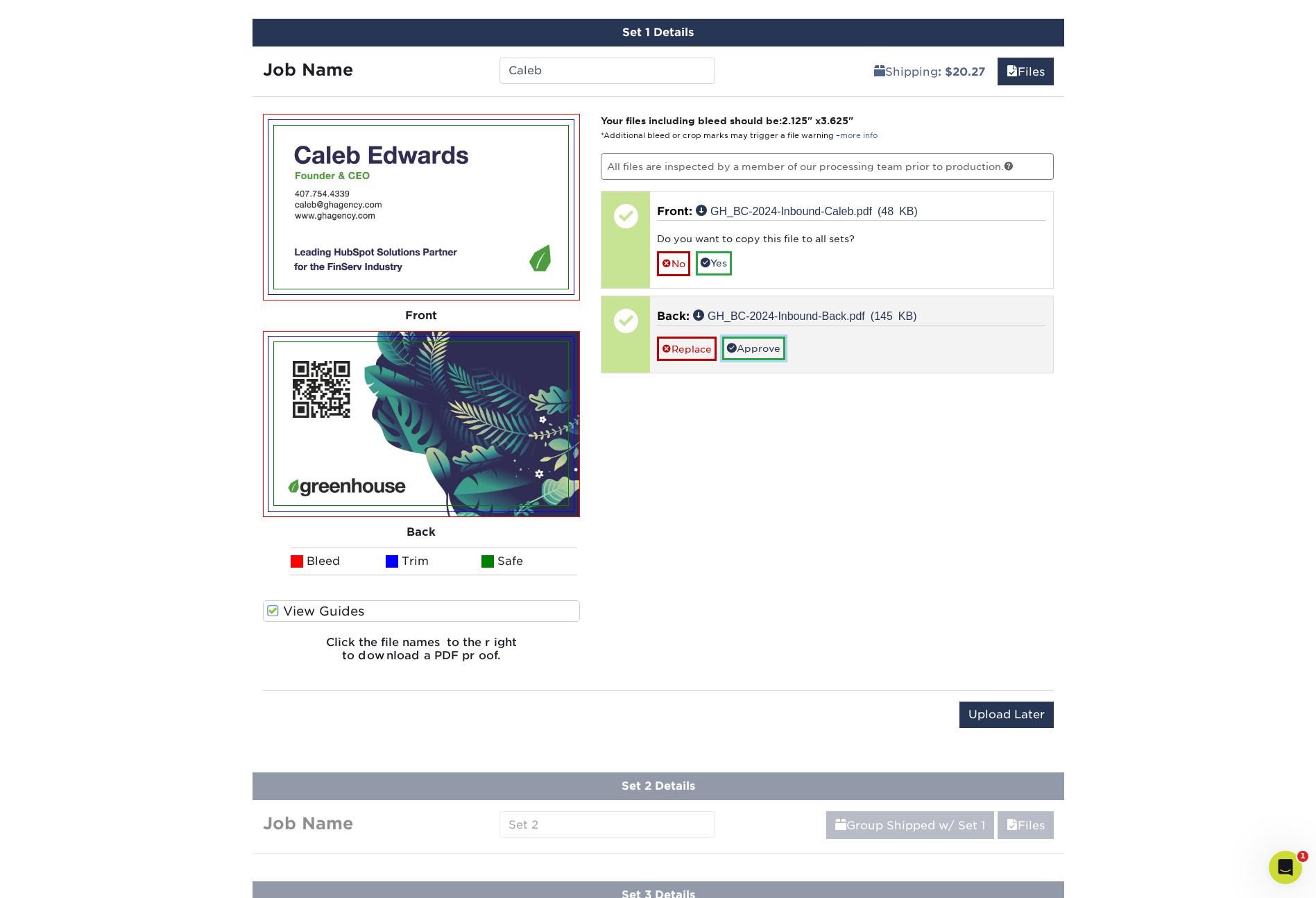
click at [752, 345] on link "Approve" at bounding box center [753, 348] width 63 height 24
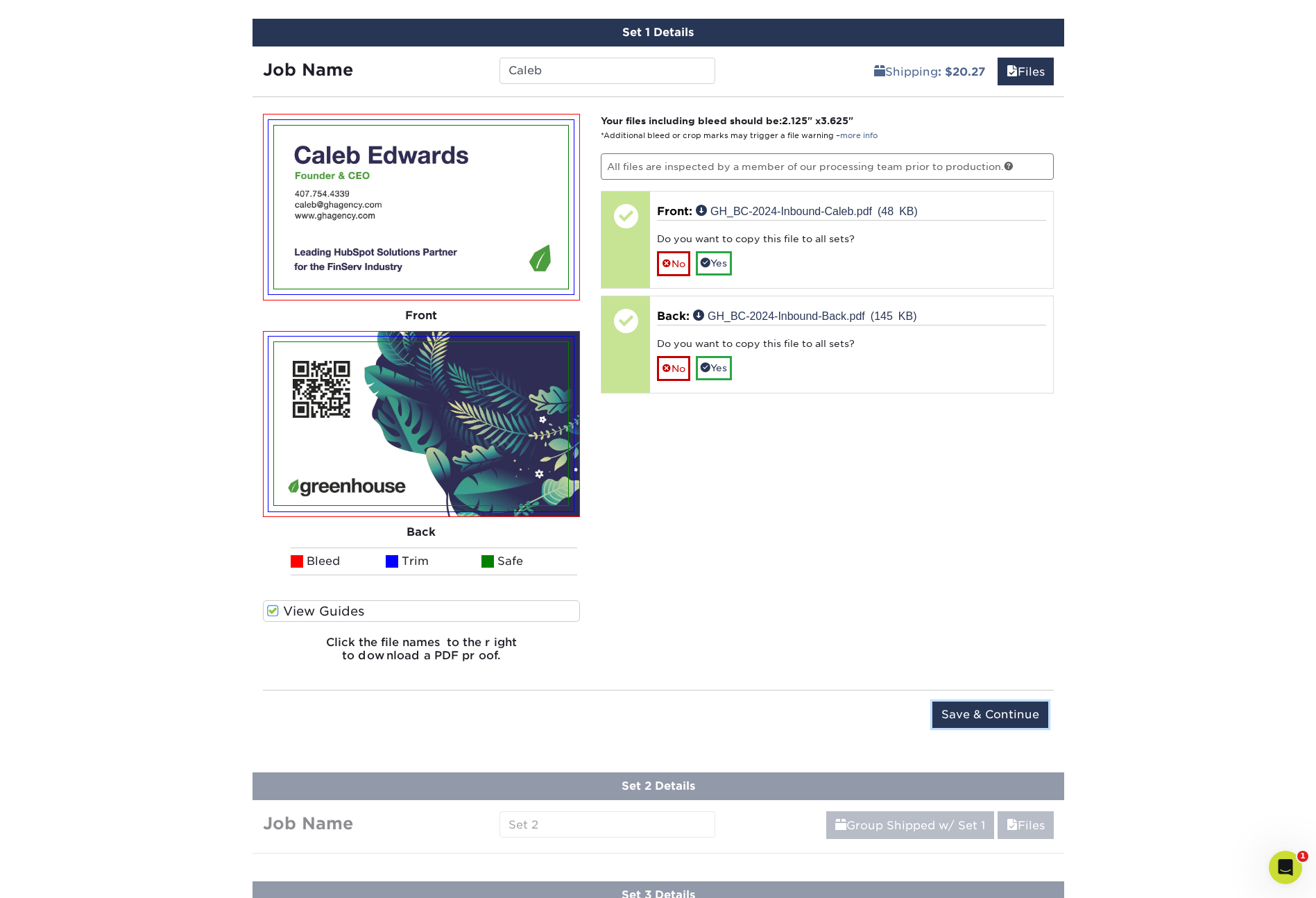
click at [970, 712] on input "Save & Continue" at bounding box center [991, 714] width 116 height 26
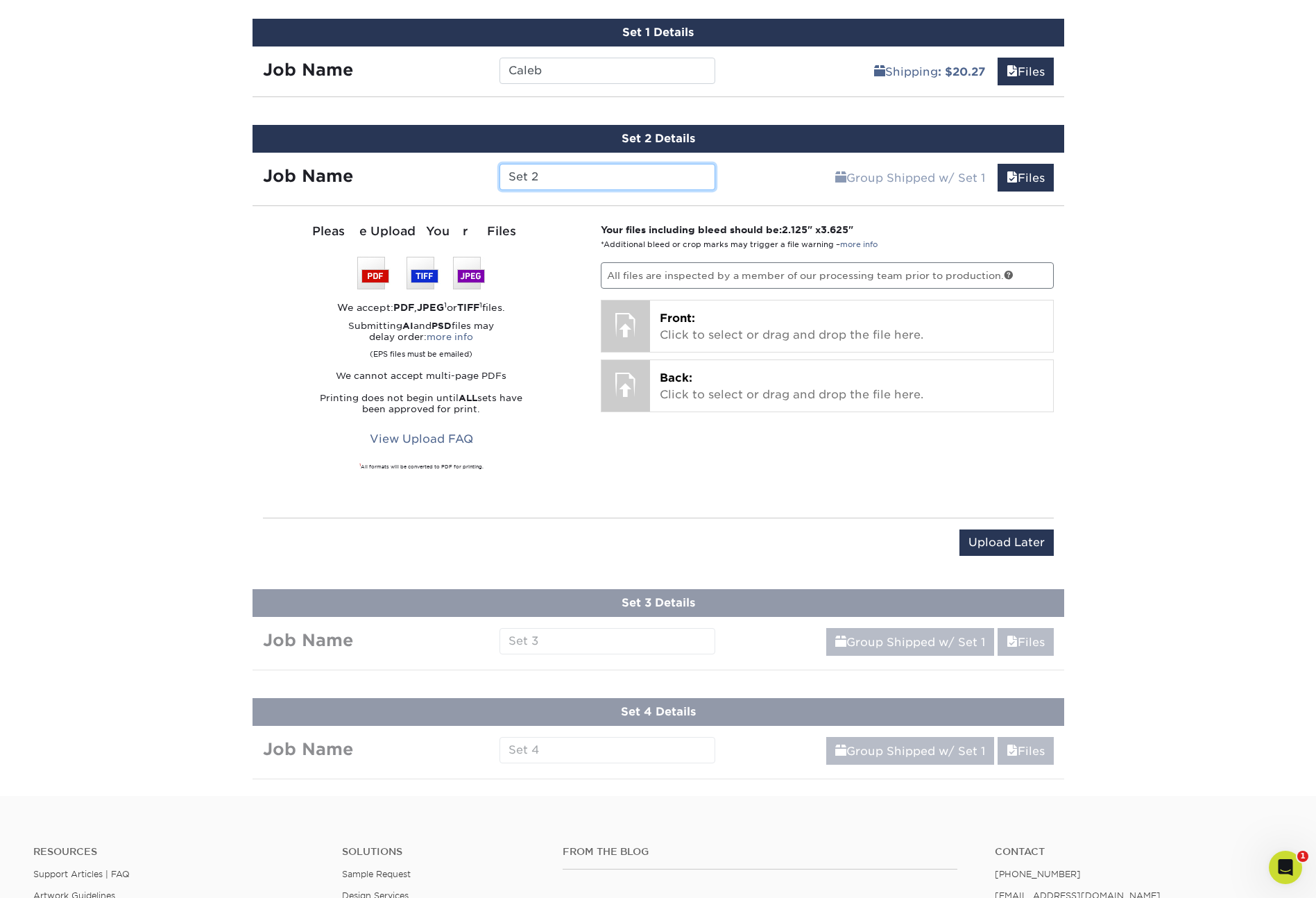
click at [524, 177] on input "Set 2" at bounding box center [607, 177] width 216 height 26
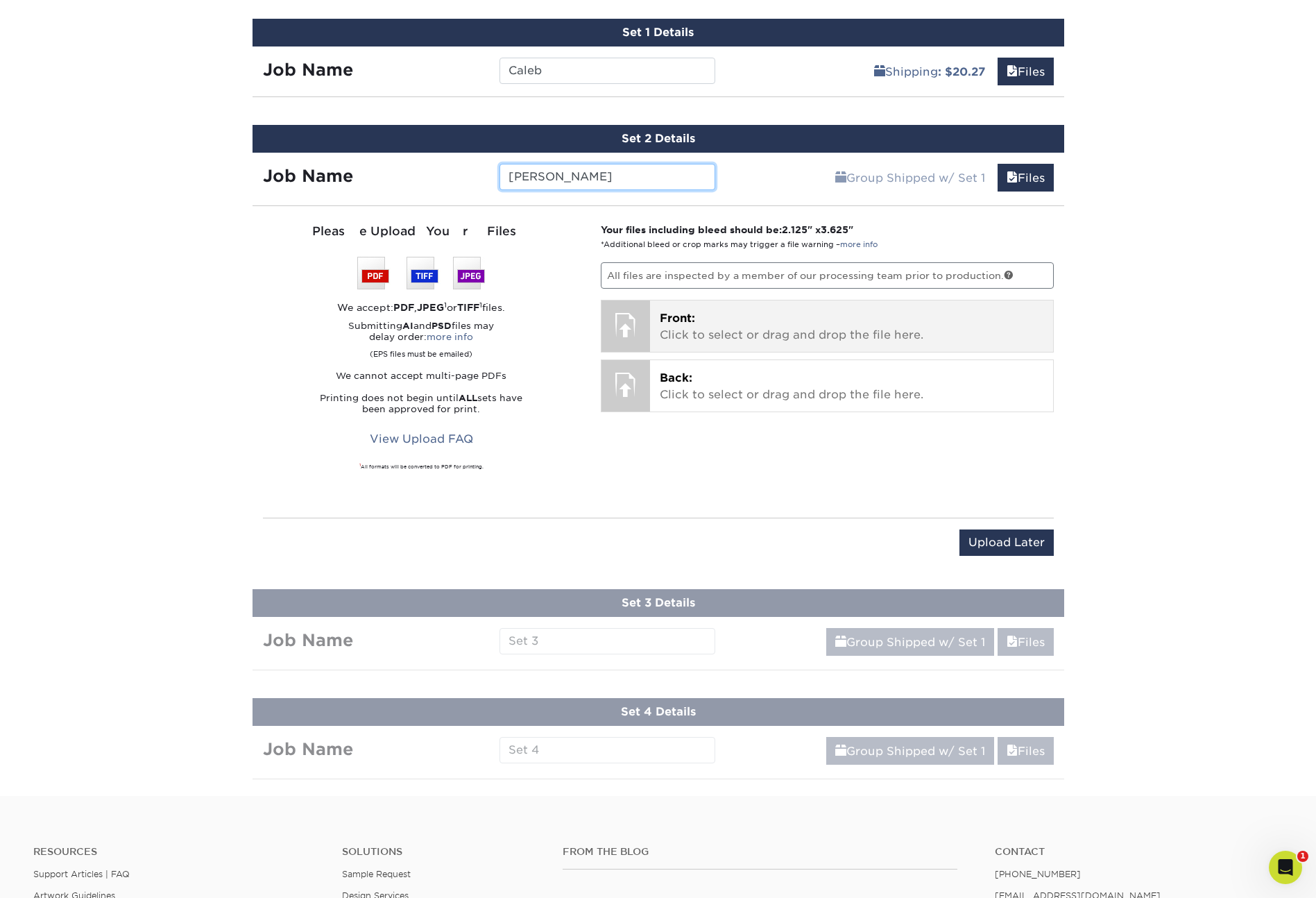
type input "Cullen"
click at [680, 315] on span "Front:" at bounding box center [678, 318] width 35 height 13
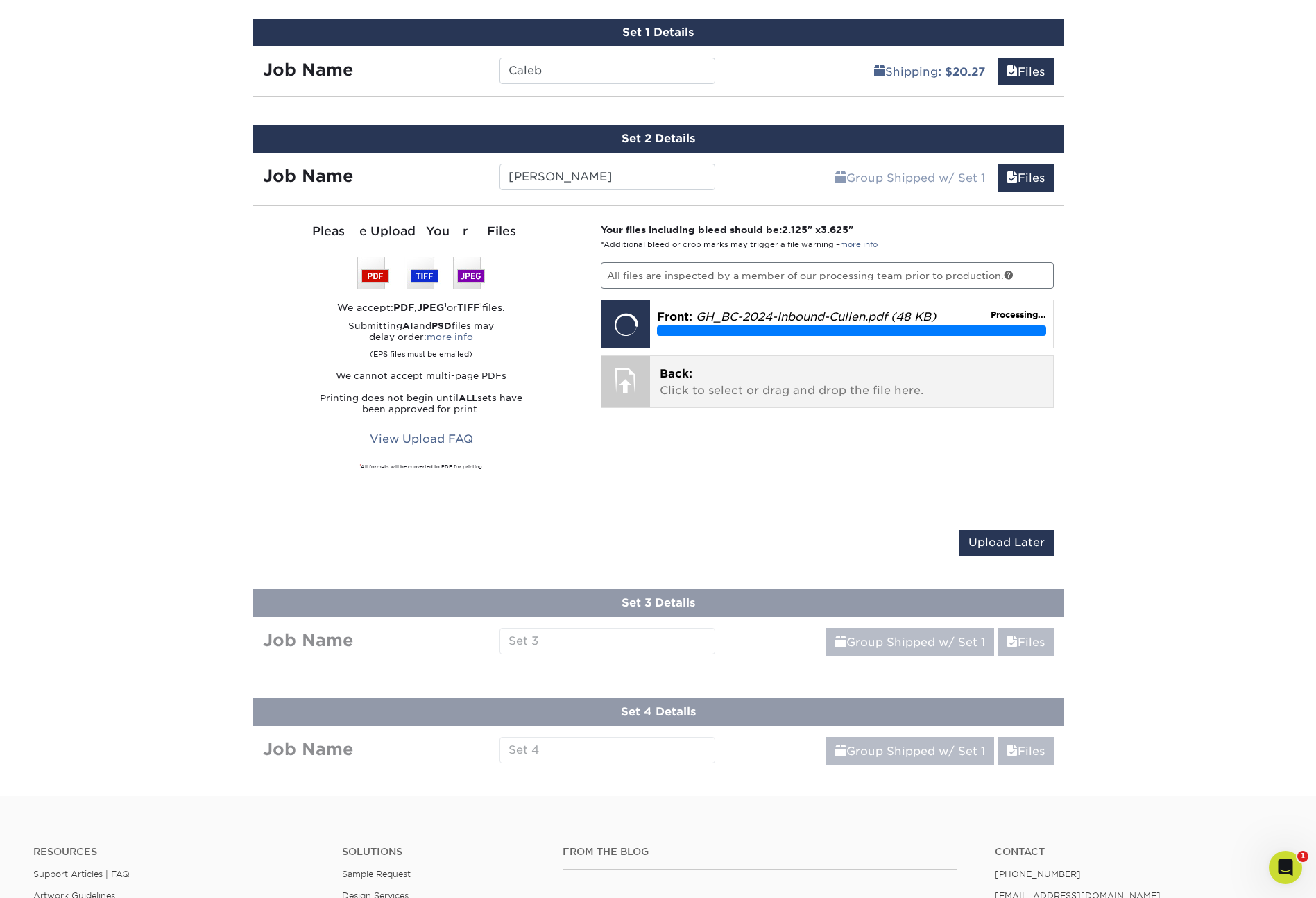
click at [690, 369] on span "Back:" at bounding box center [676, 373] width 33 height 13
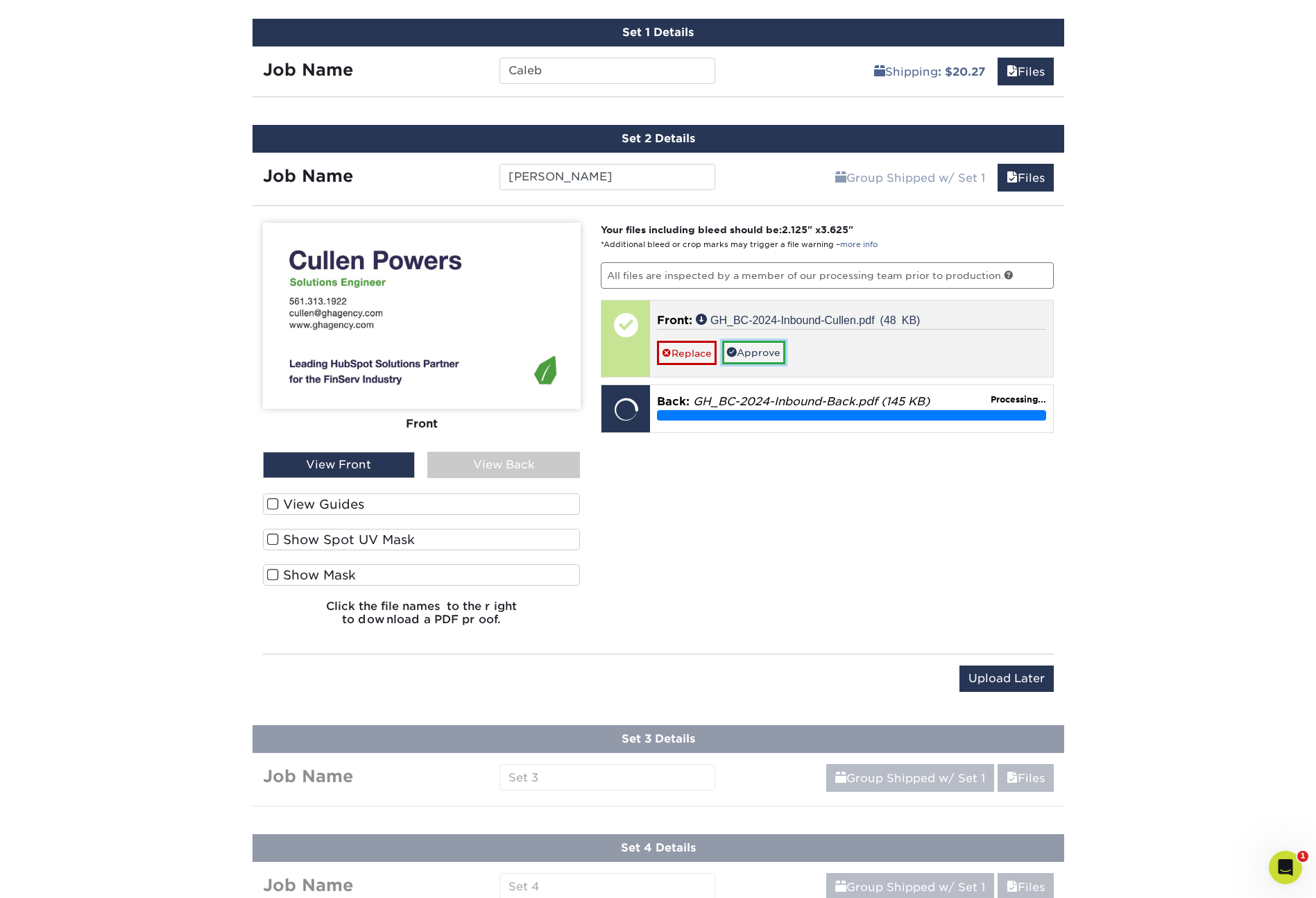
click at [749, 348] on link "Approve" at bounding box center [753, 352] width 63 height 24
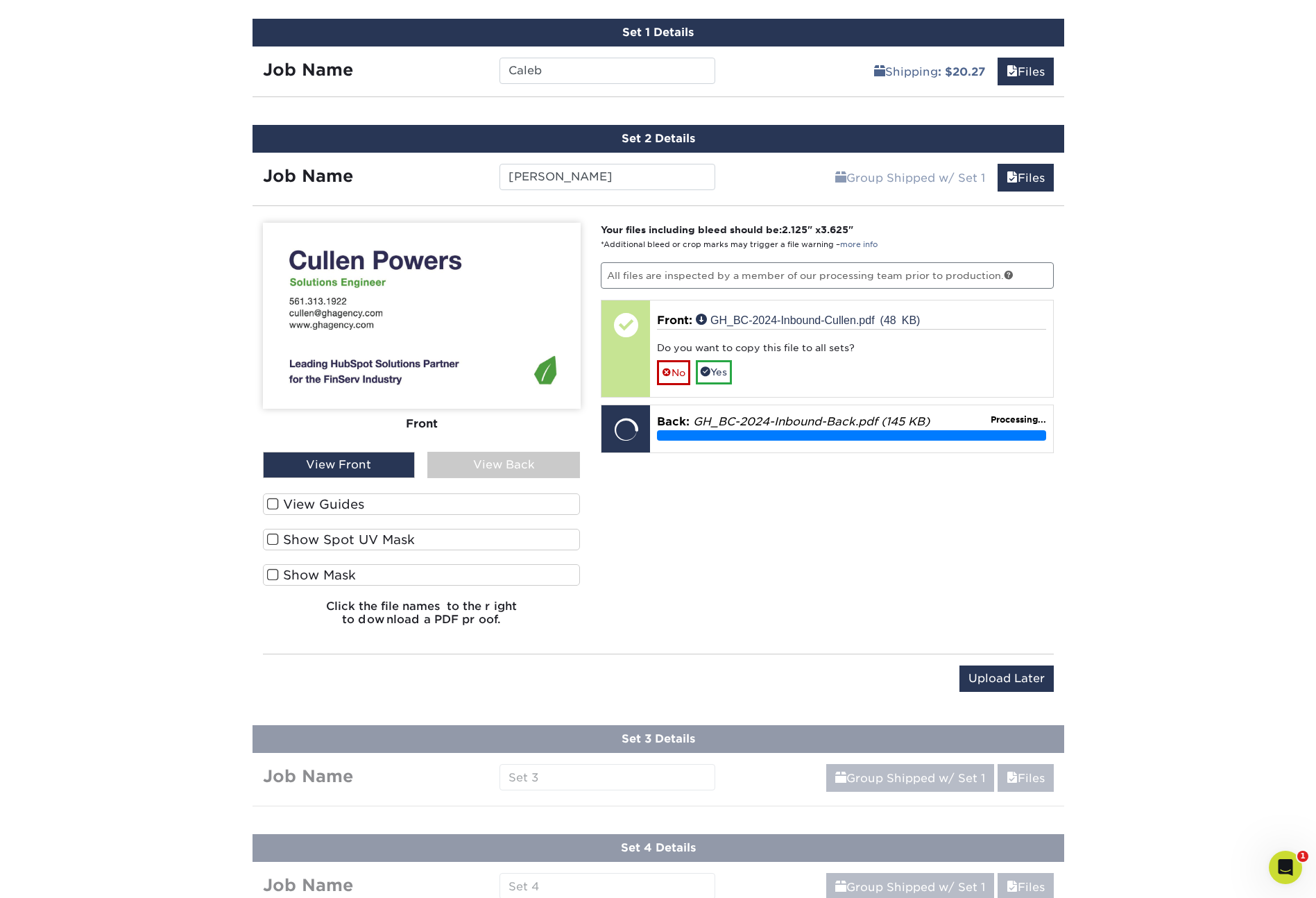
click at [288, 505] on label "View Guides" at bounding box center [422, 504] width 318 height 22
click at [0, 0] on input "View Guides" at bounding box center [0, 0] width 0 height 0
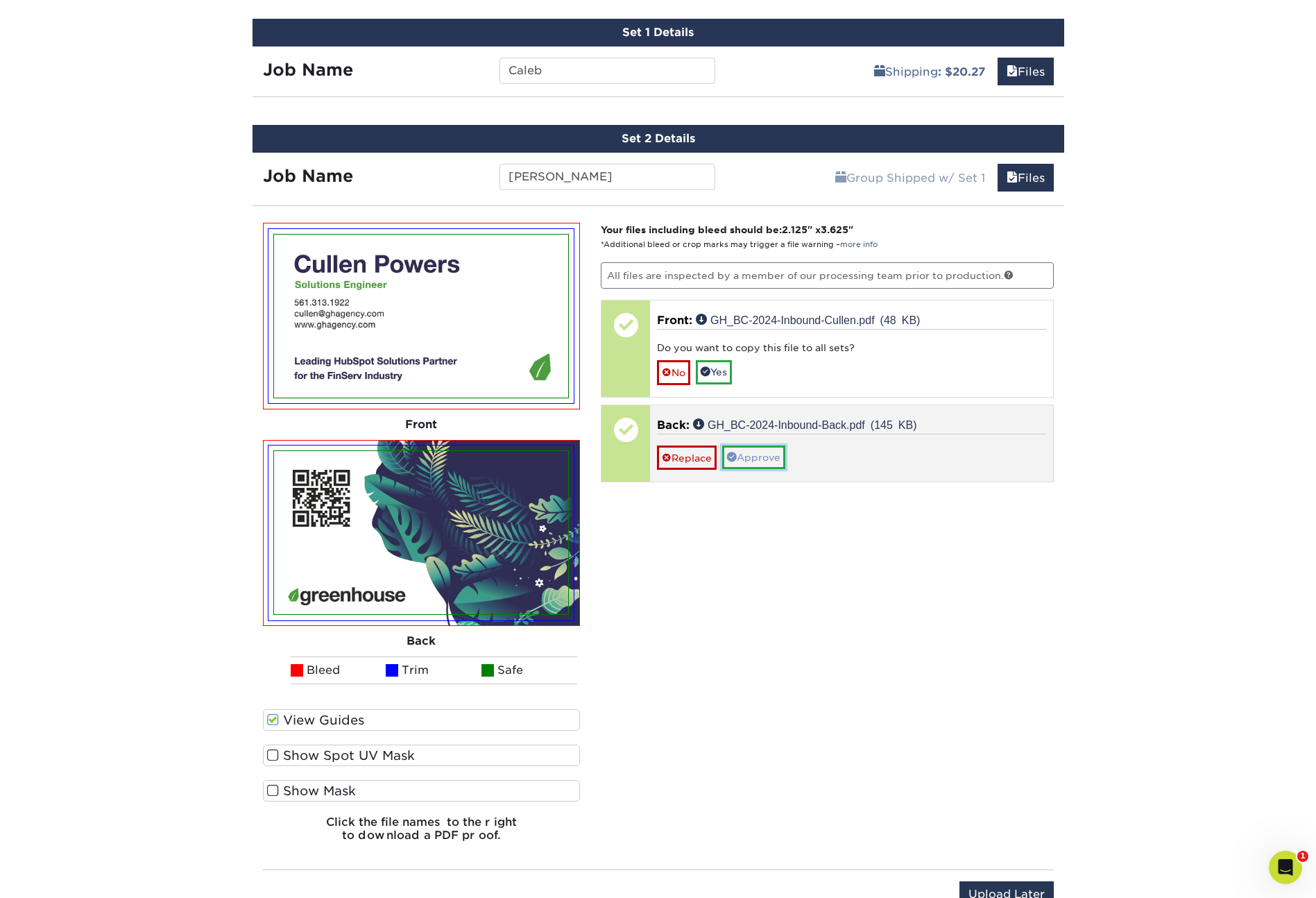
click at [748, 454] on link "Approve" at bounding box center [753, 457] width 63 height 24
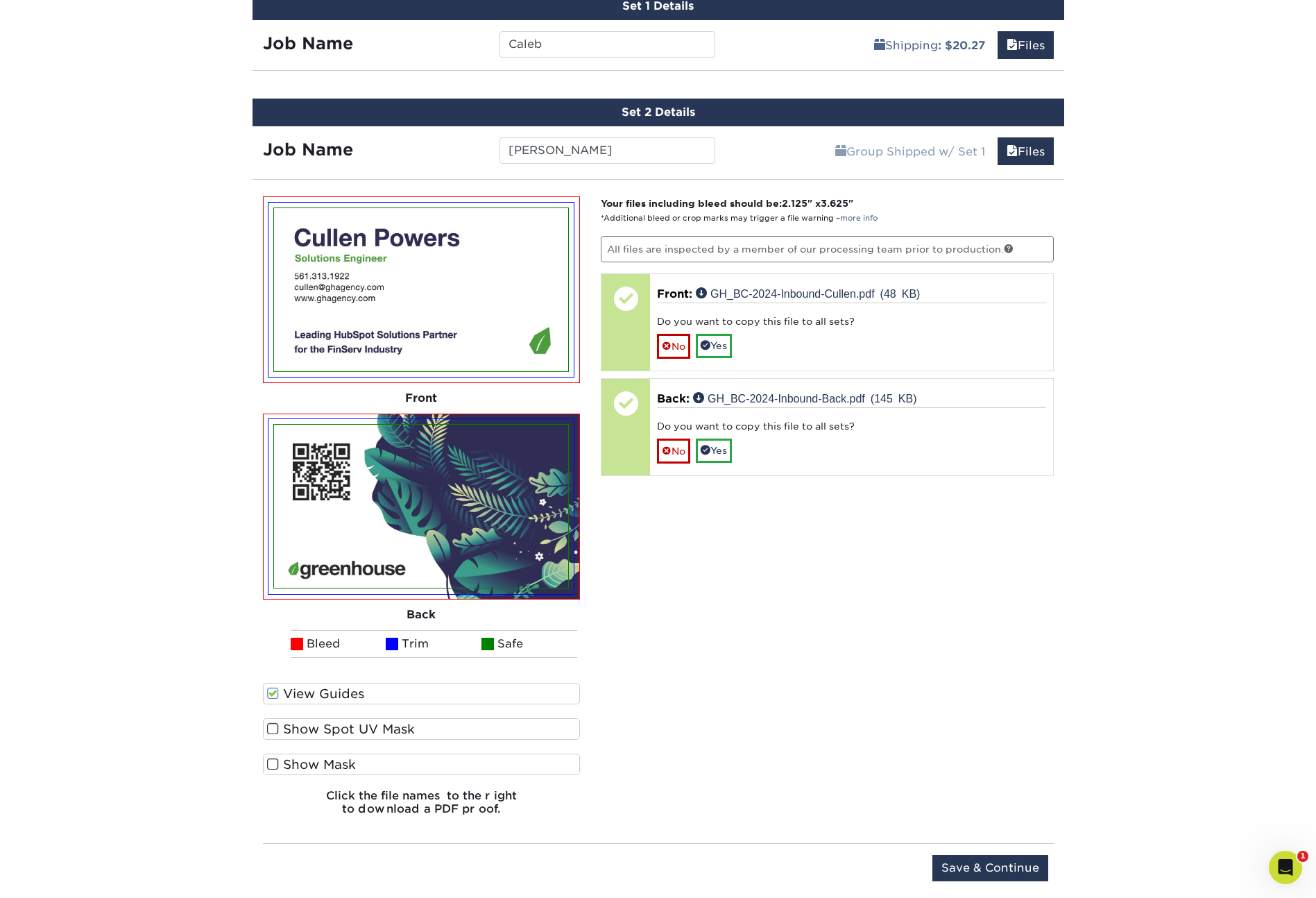
scroll to position [935, 0]
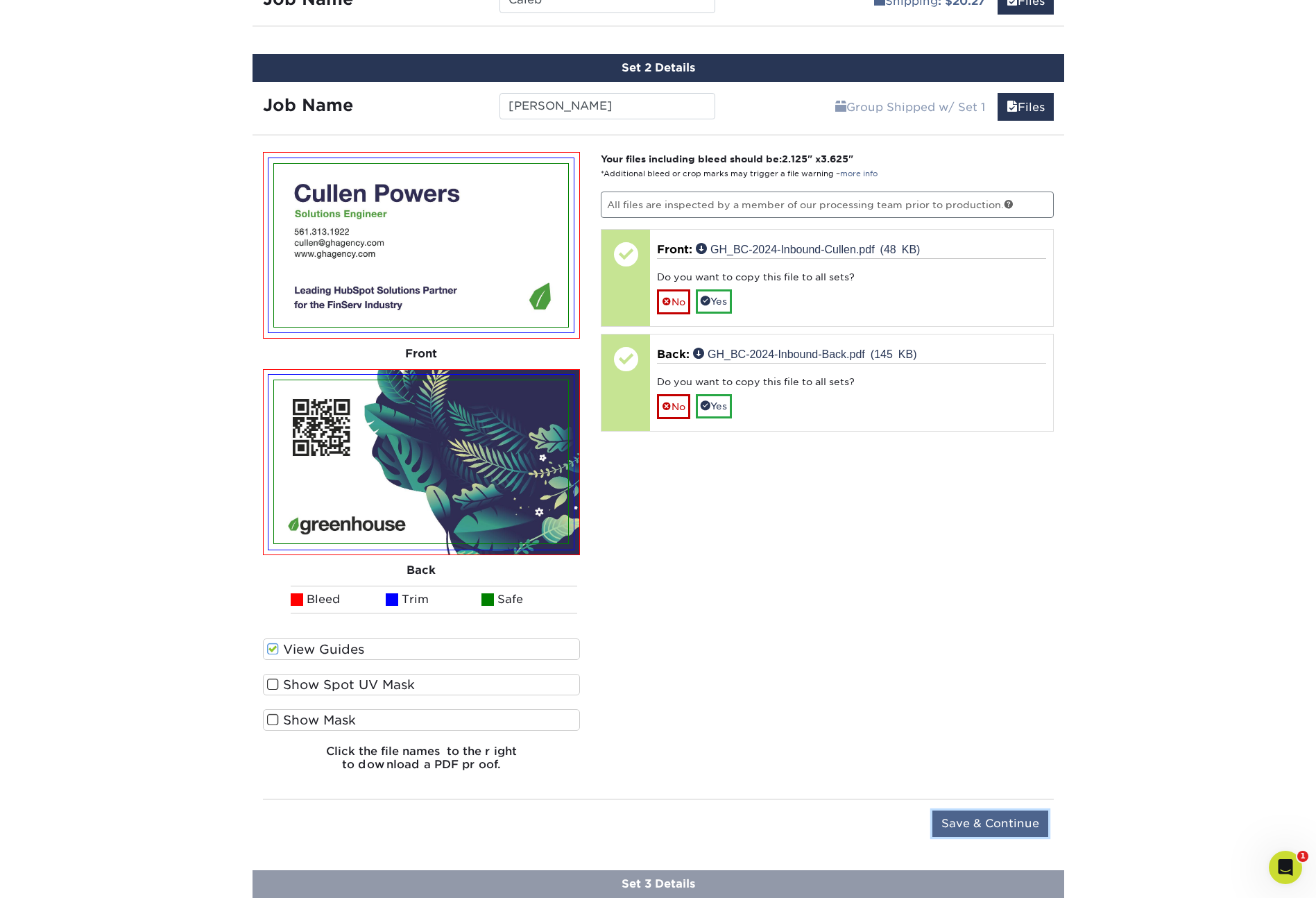
click at [991, 821] on input "Save & Continue" at bounding box center [991, 823] width 116 height 26
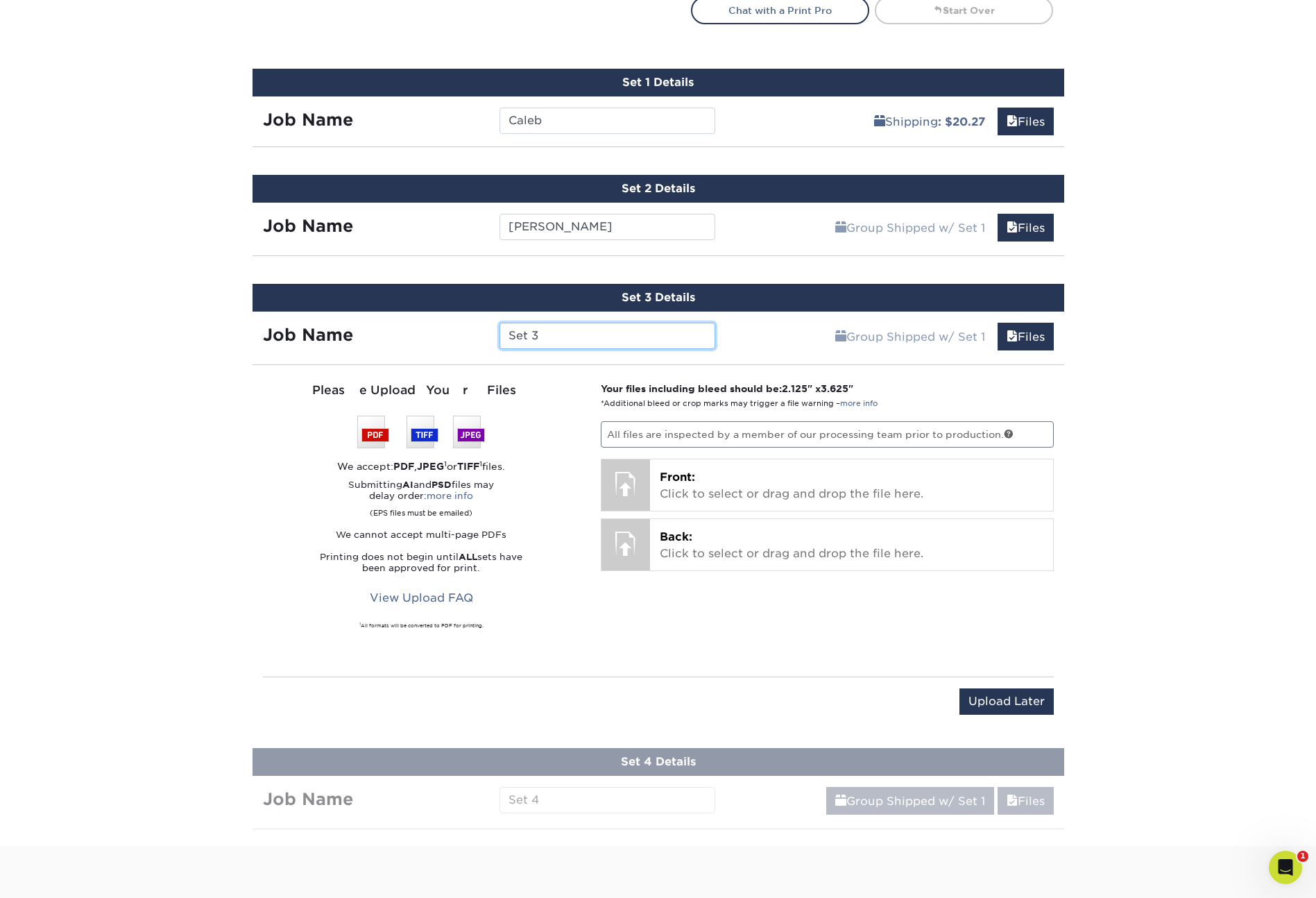
scroll to position [774, 0]
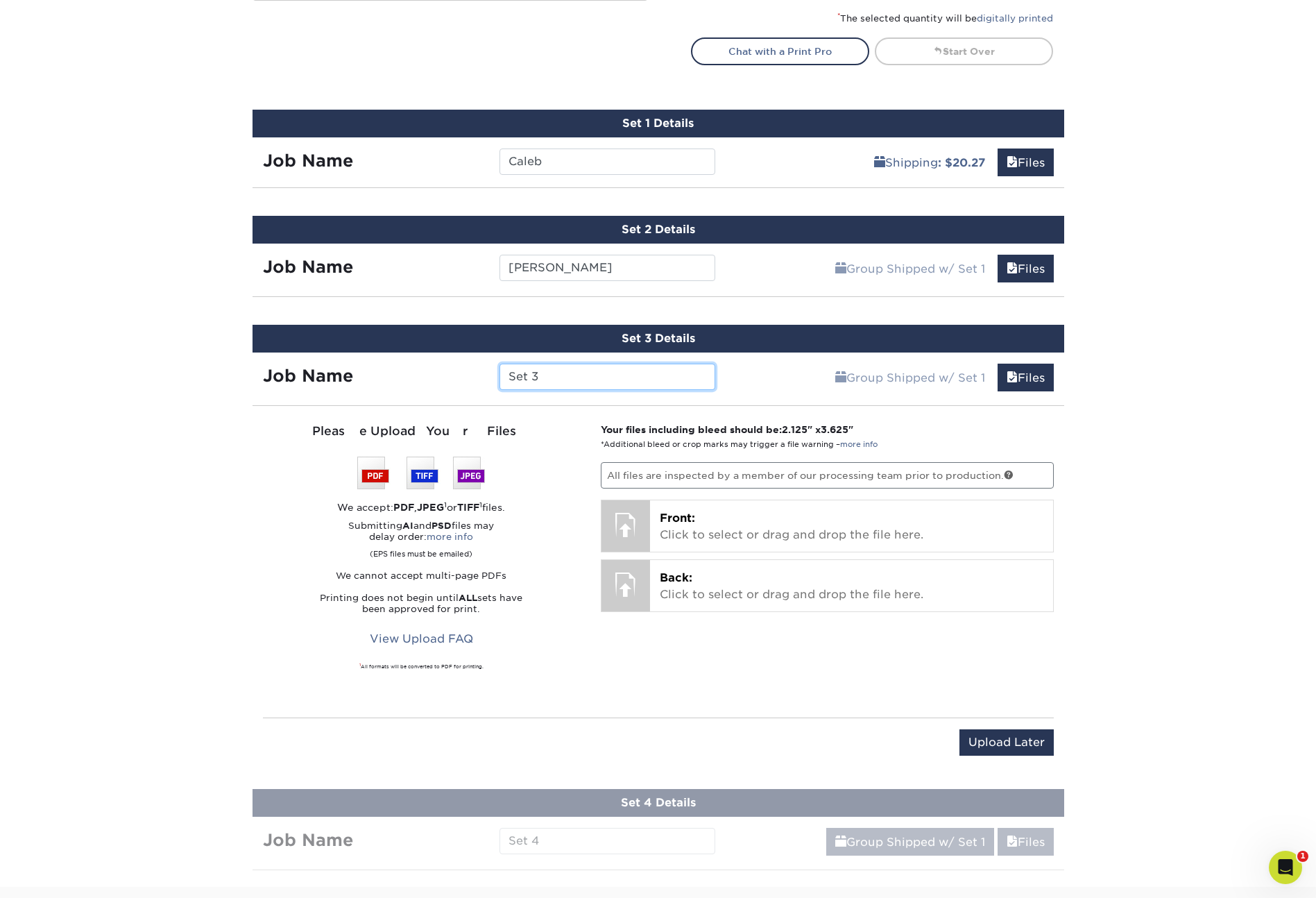
click at [552, 374] on input "Set 3" at bounding box center [607, 376] width 216 height 26
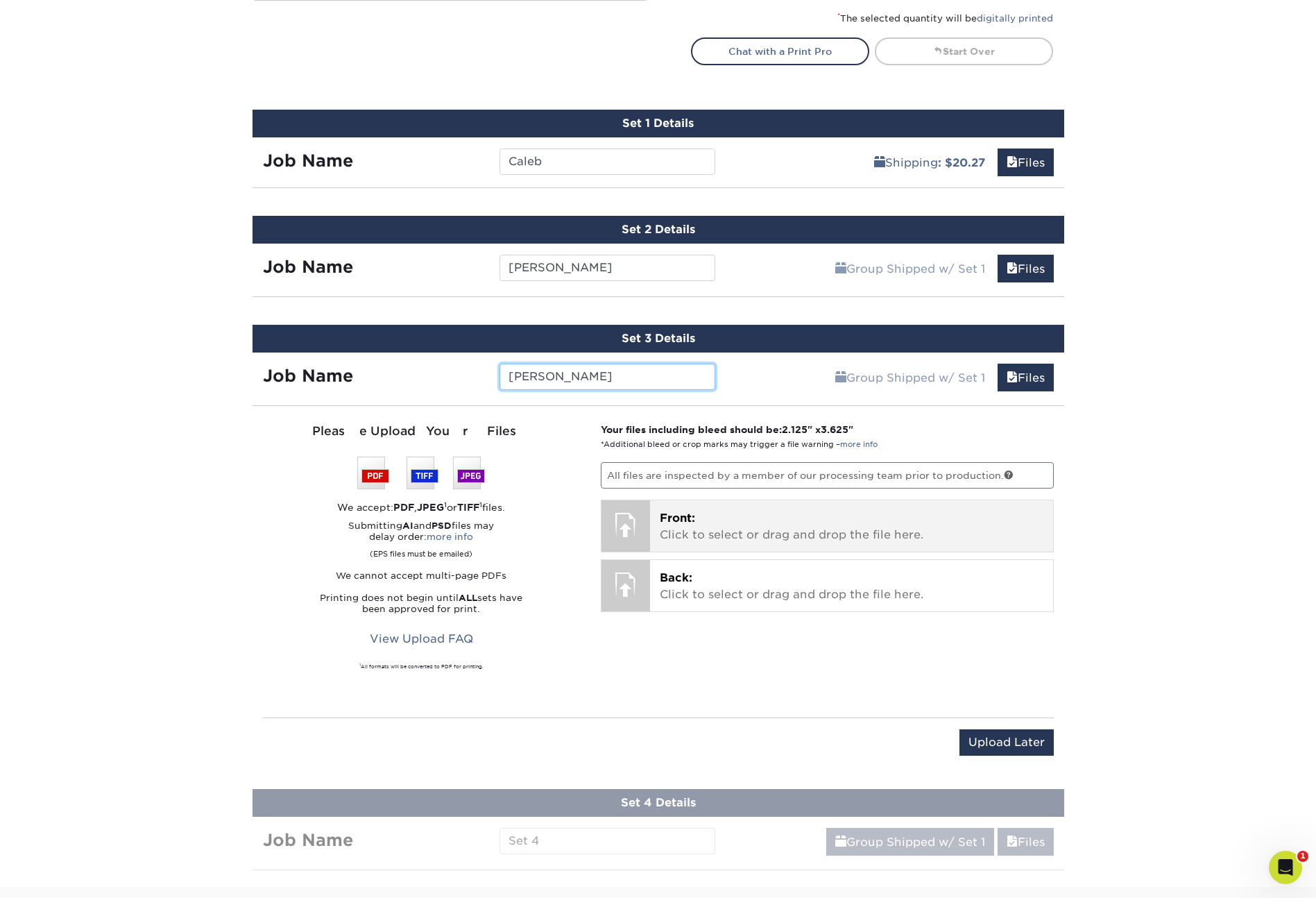
type input "Justin"
click at [714, 510] on p "Front: Click to select or drag and drop the file here." at bounding box center [852, 526] width 383 height 34
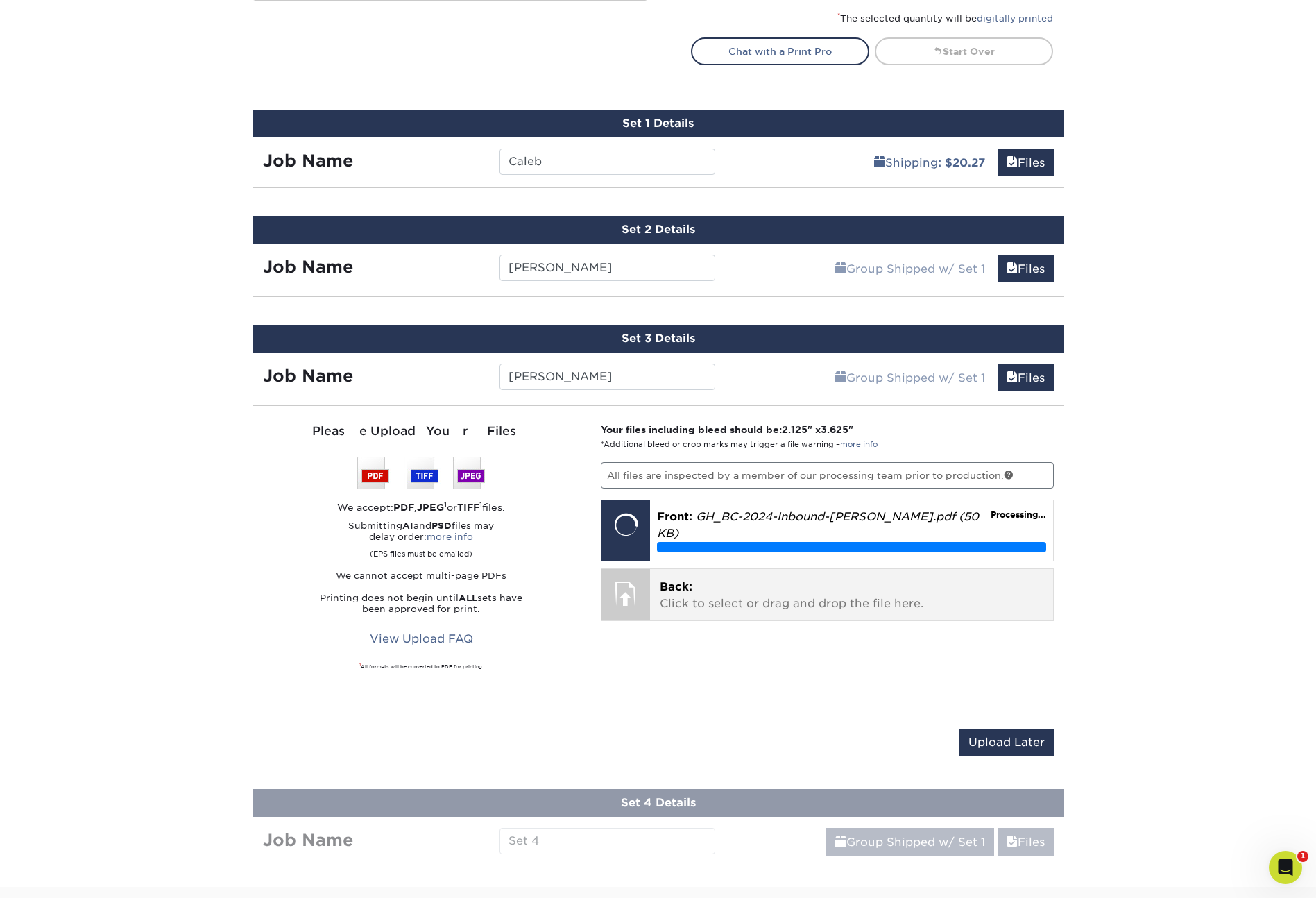
click at [712, 578] on p "Back: Click to select or drag and drop the file here." at bounding box center [852, 595] width 383 height 34
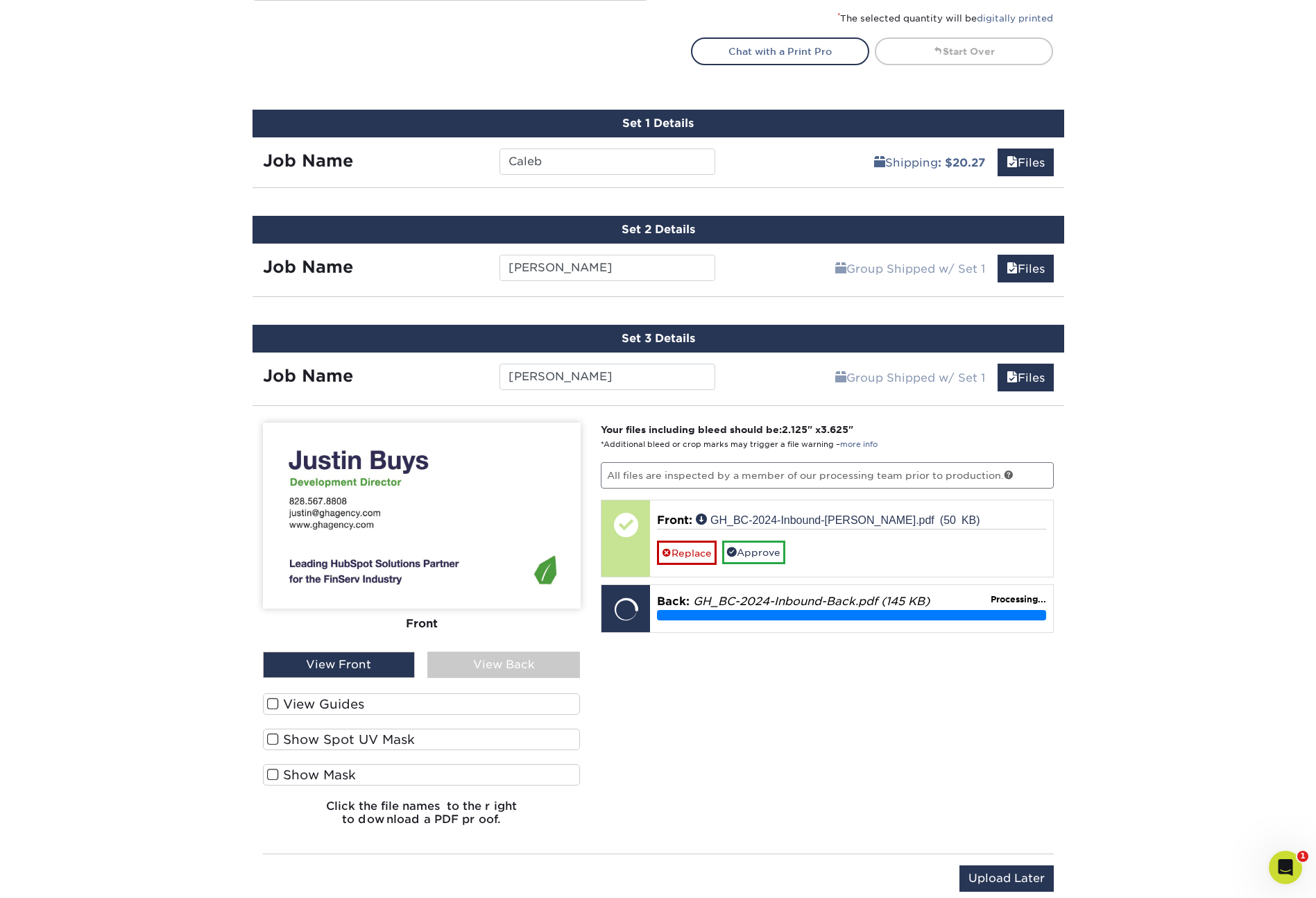
click at [304, 700] on label "View Guides" at bounding box center [422, 704] width 318 height 22
click at [0, 0] on input "View Guides" at bounding box center [0, 0] width 0 height 0
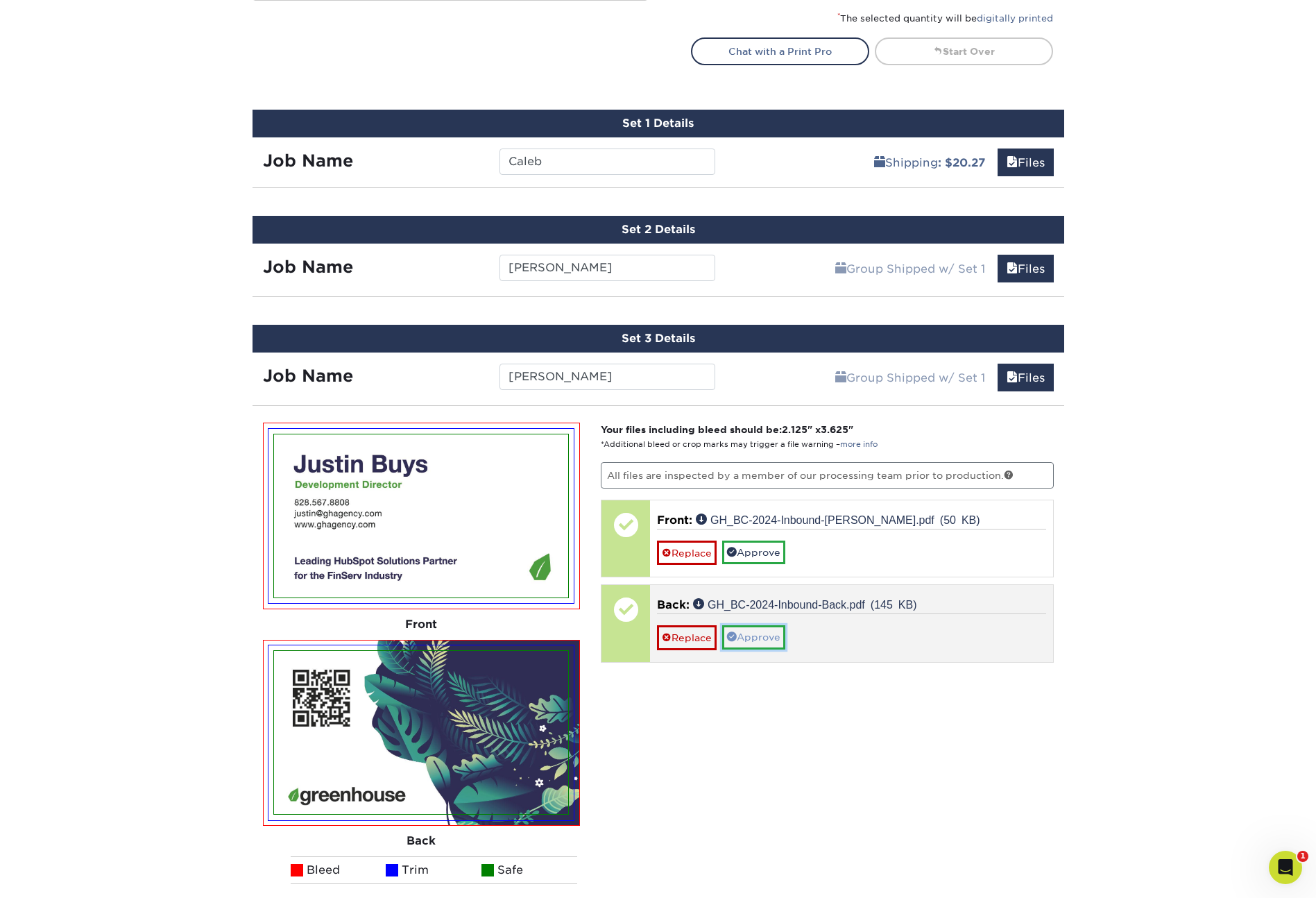
click at [758, 638] on link "Approve" at bounding box center [753, 637] width 63 height 24
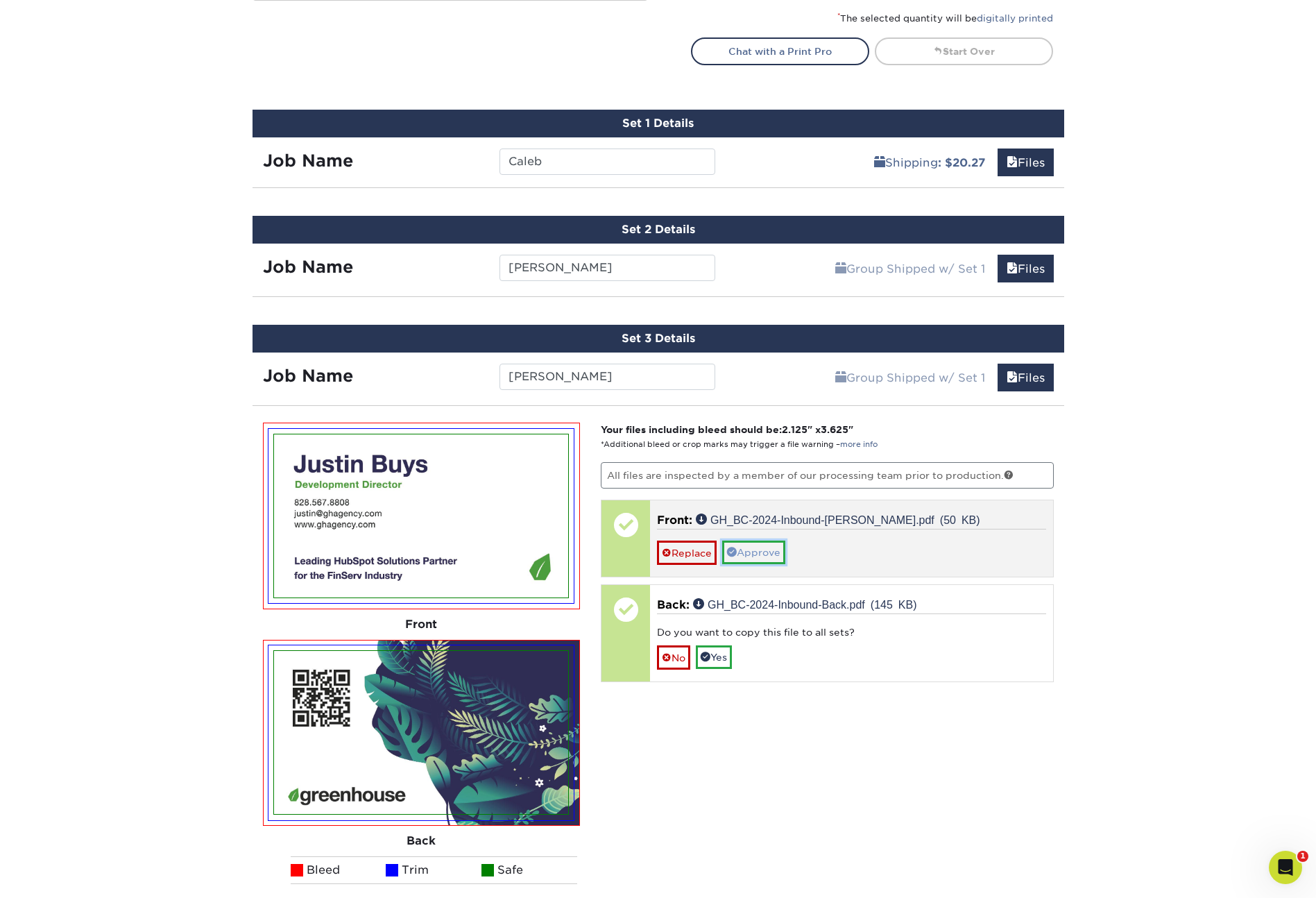
click at [757, 553] on link "Approve" at bounding box center [753, 552] width 63 height 24
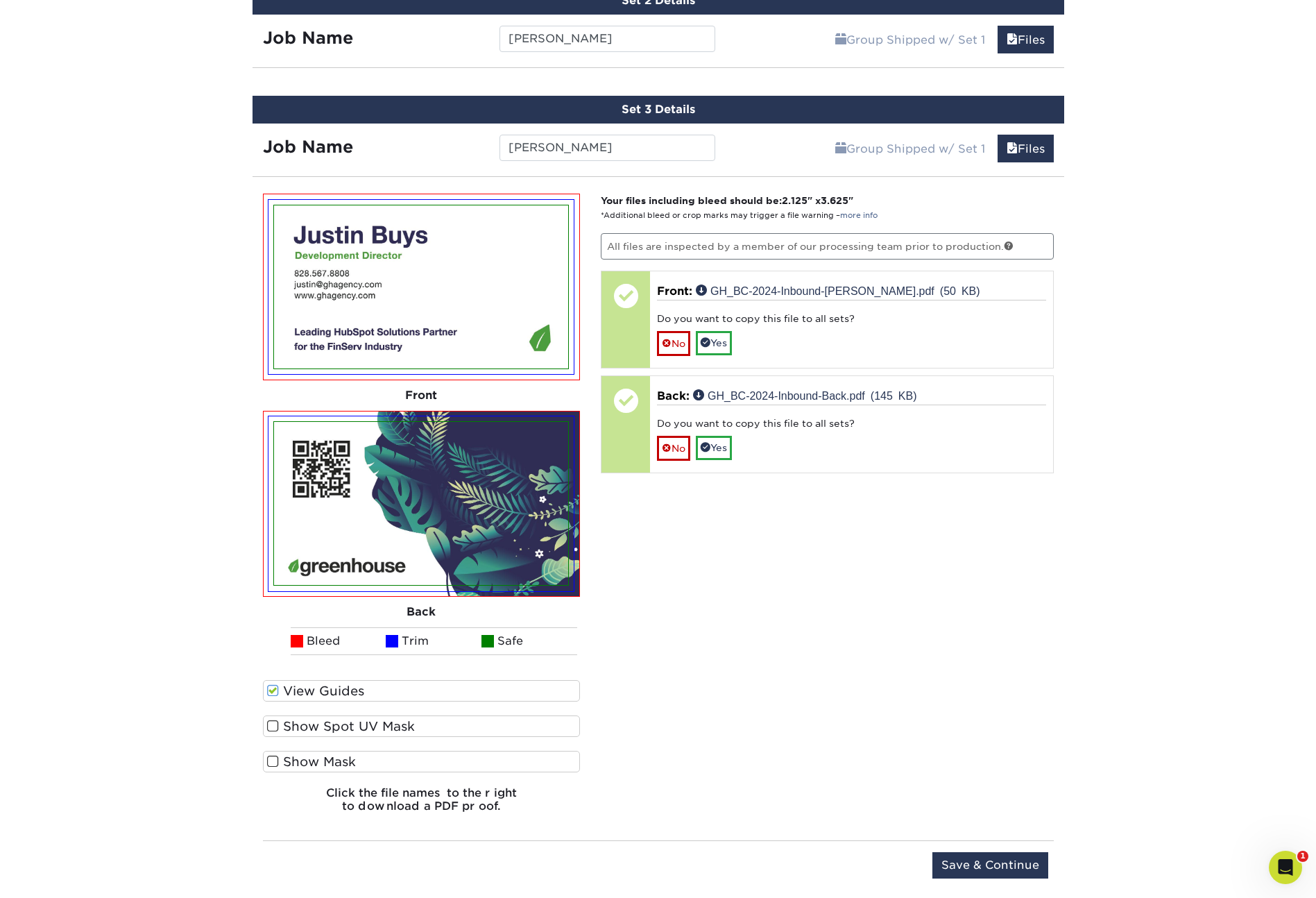
scroll to position [1029, 0]
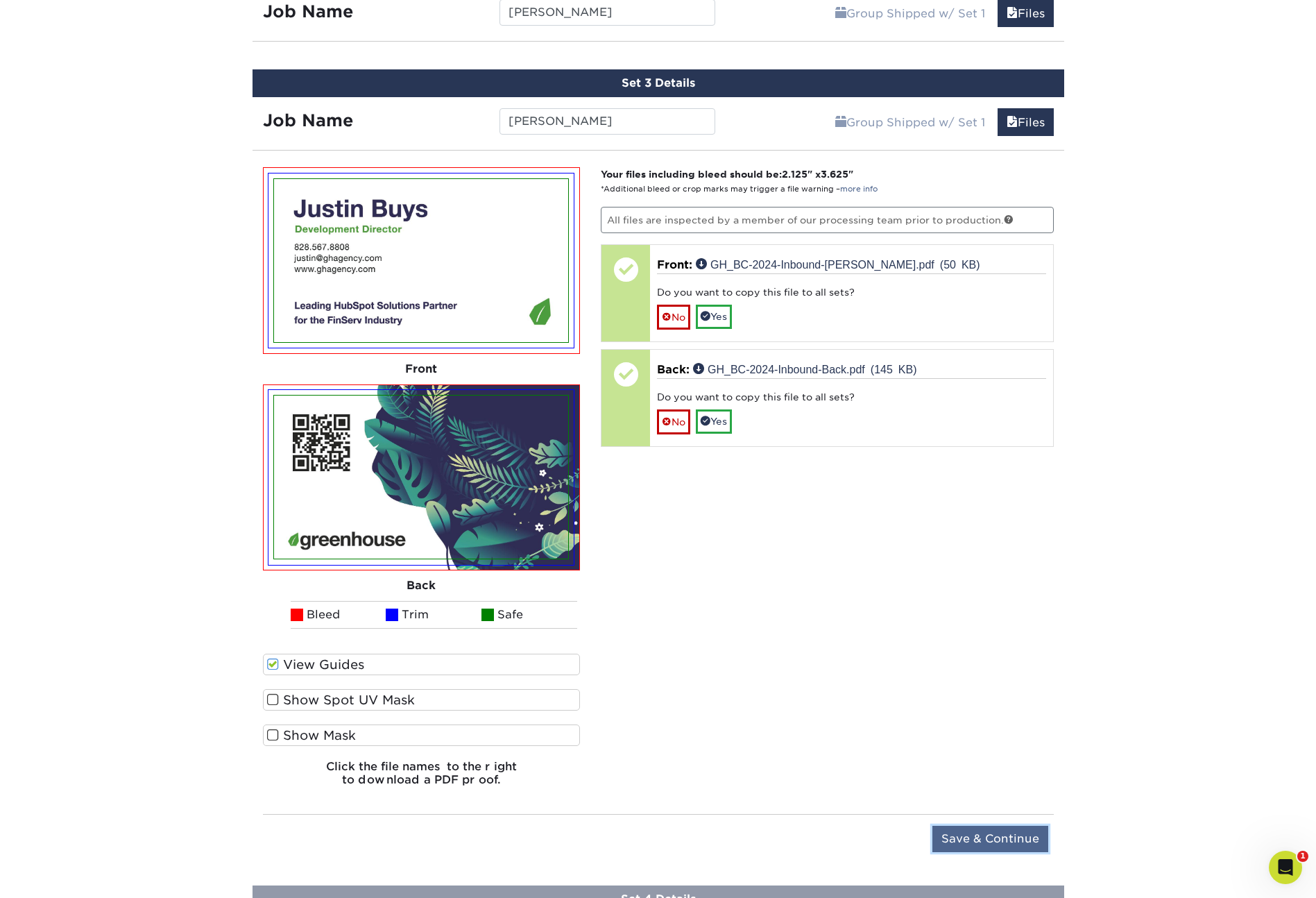
click at [982, 830] on input "Save & Continue" at bounding box center [991, 838] width 116 height 26
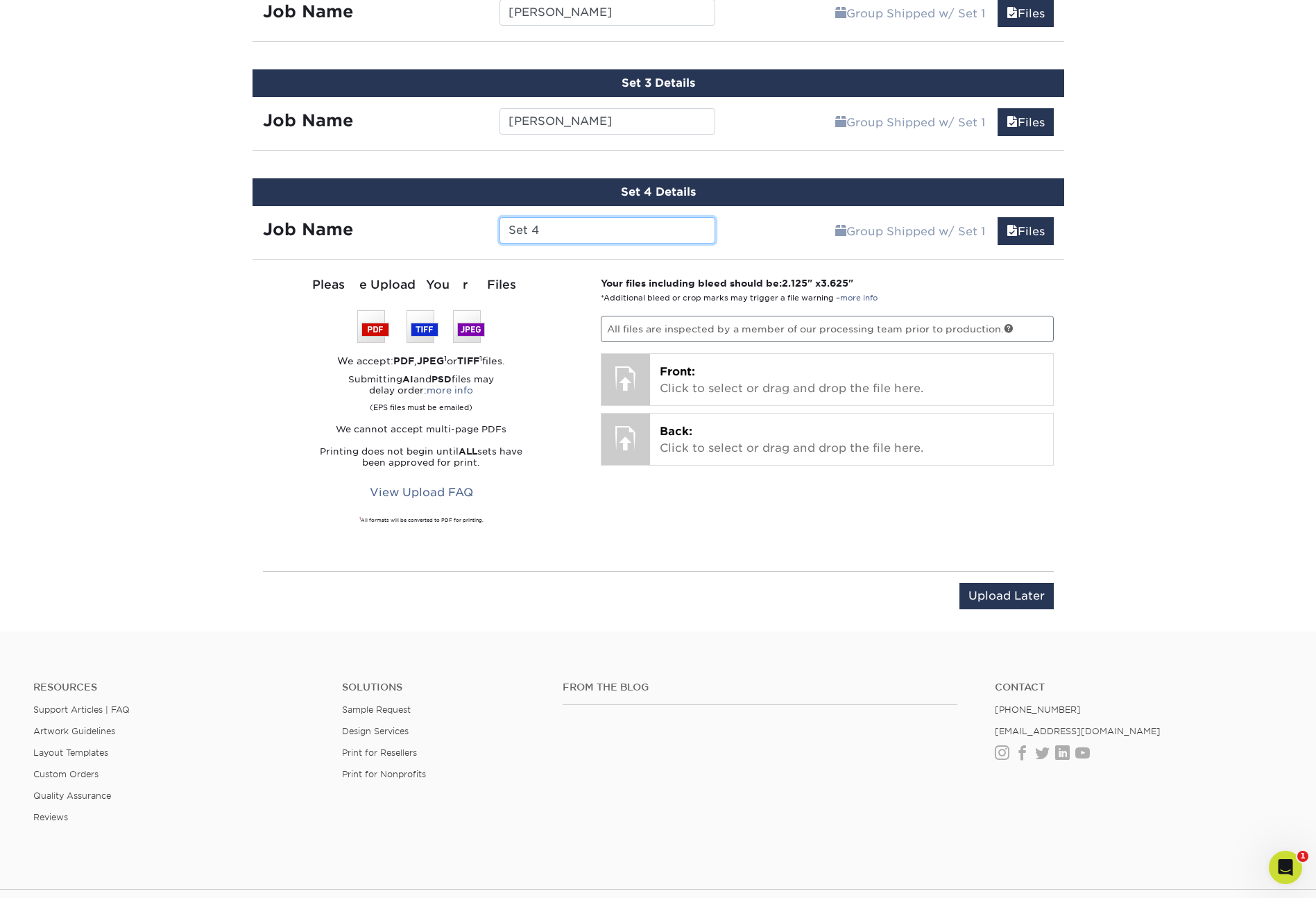
click at [562, 228] on input "Set 4" at bounding box center [607, 230] width 216 height 26
click at [560, 229] on input "Set 4" at bounding box center [607, 230] width 216 height 26
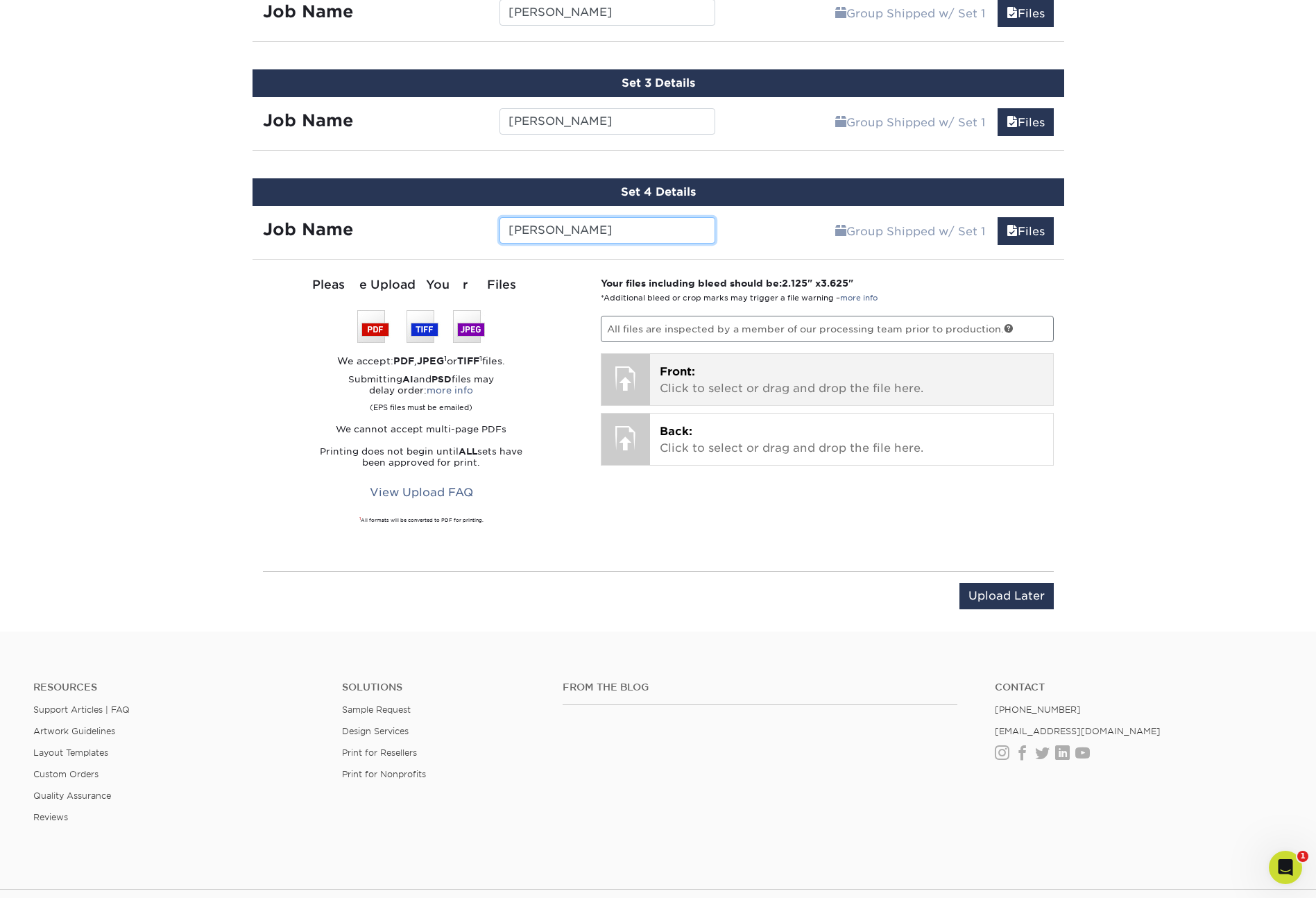
type input "Maggie"
click at [717, 375] on p "Front: Click to select or drag and drop the file here." at bounding box center [852, 380] width 383 height 34
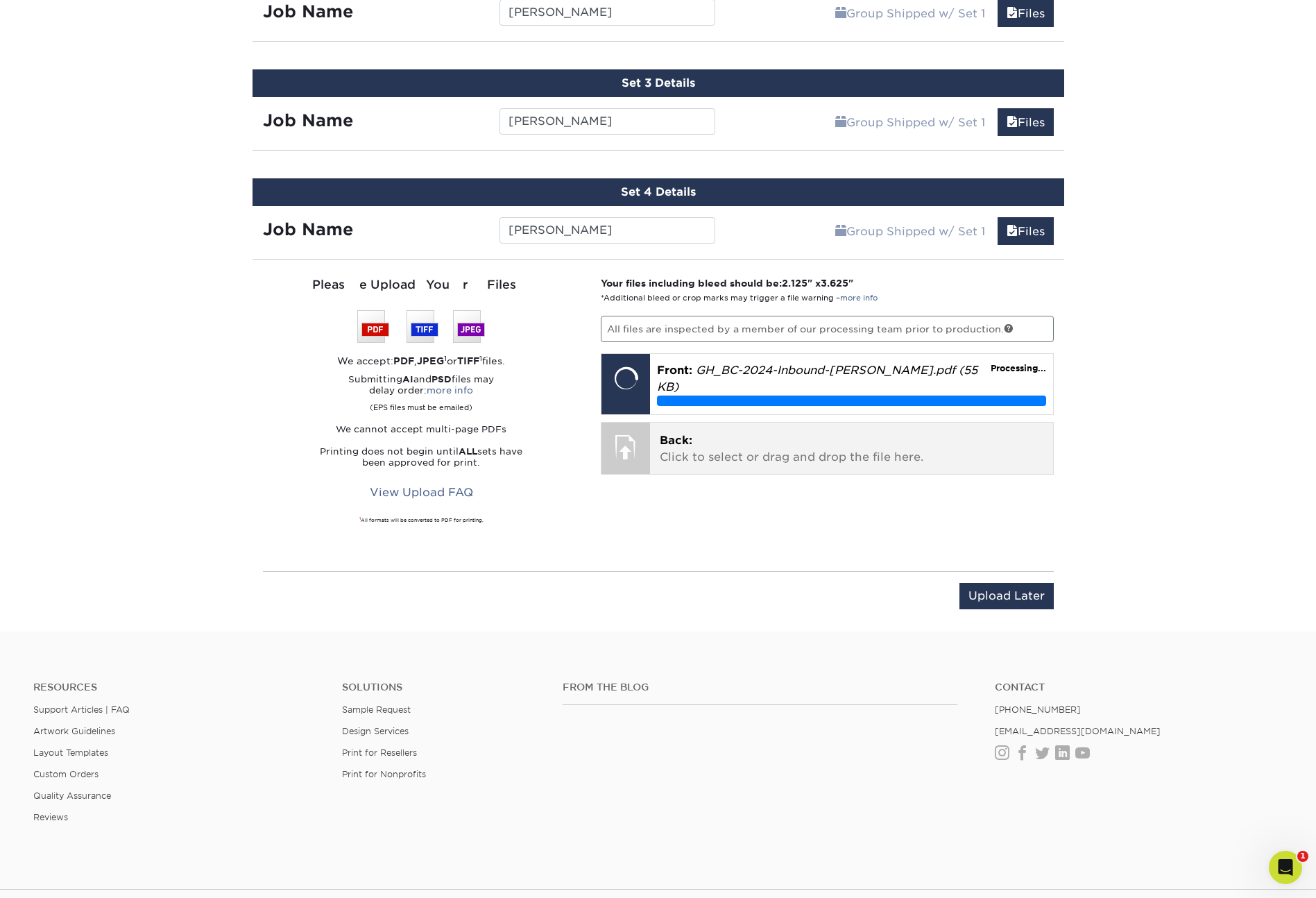
click at [691, 439] on p "Back: Click to select or drag and drop the file here." at bounding box center [852, 449] width 383 height 34
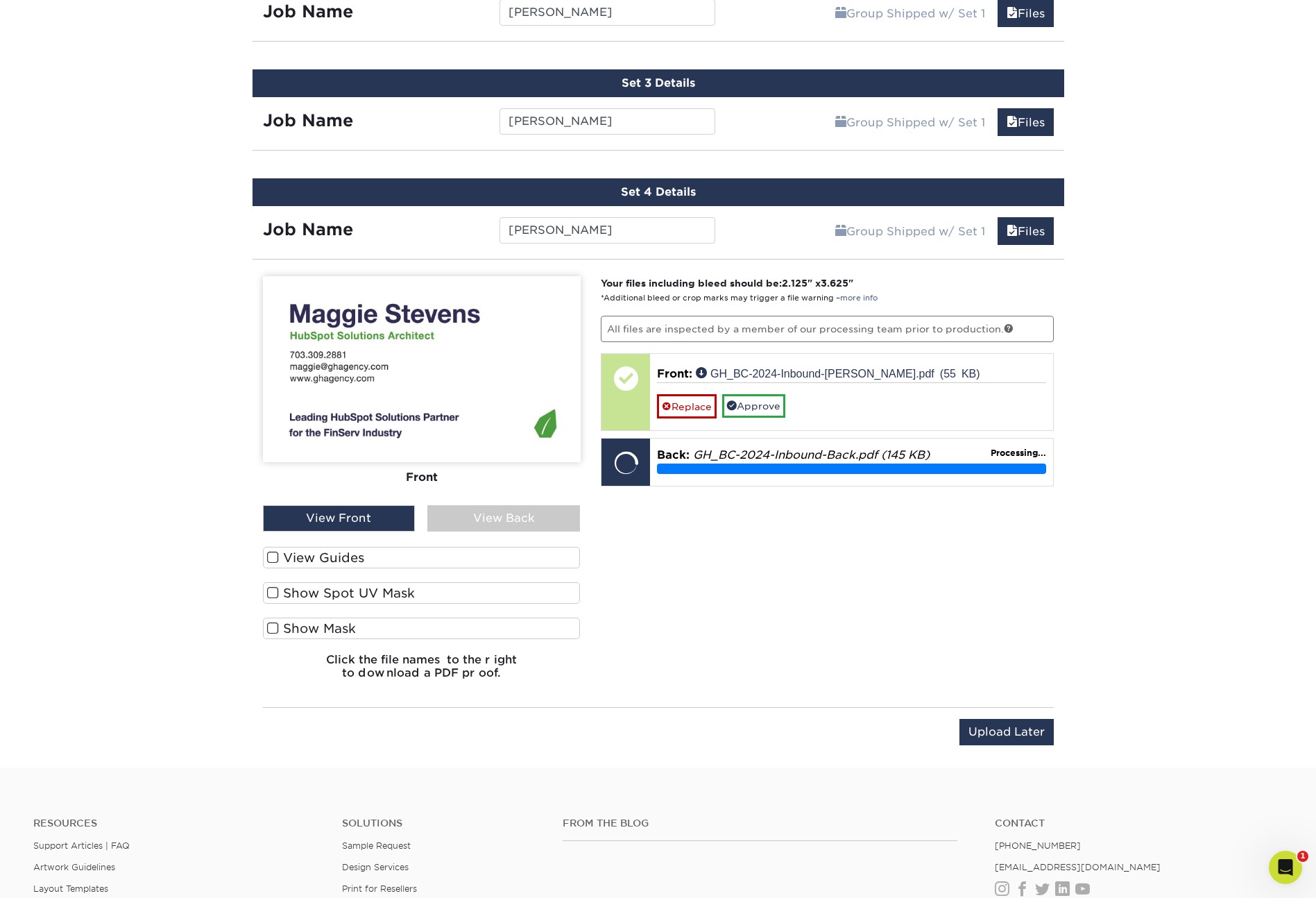
click at [320, 556] on label "View Guides" at bounding box center [422, 557] width 318 height 22
click at [0, 0] on input "View Guides" at bounding box center [0, 0] width 0 height 0
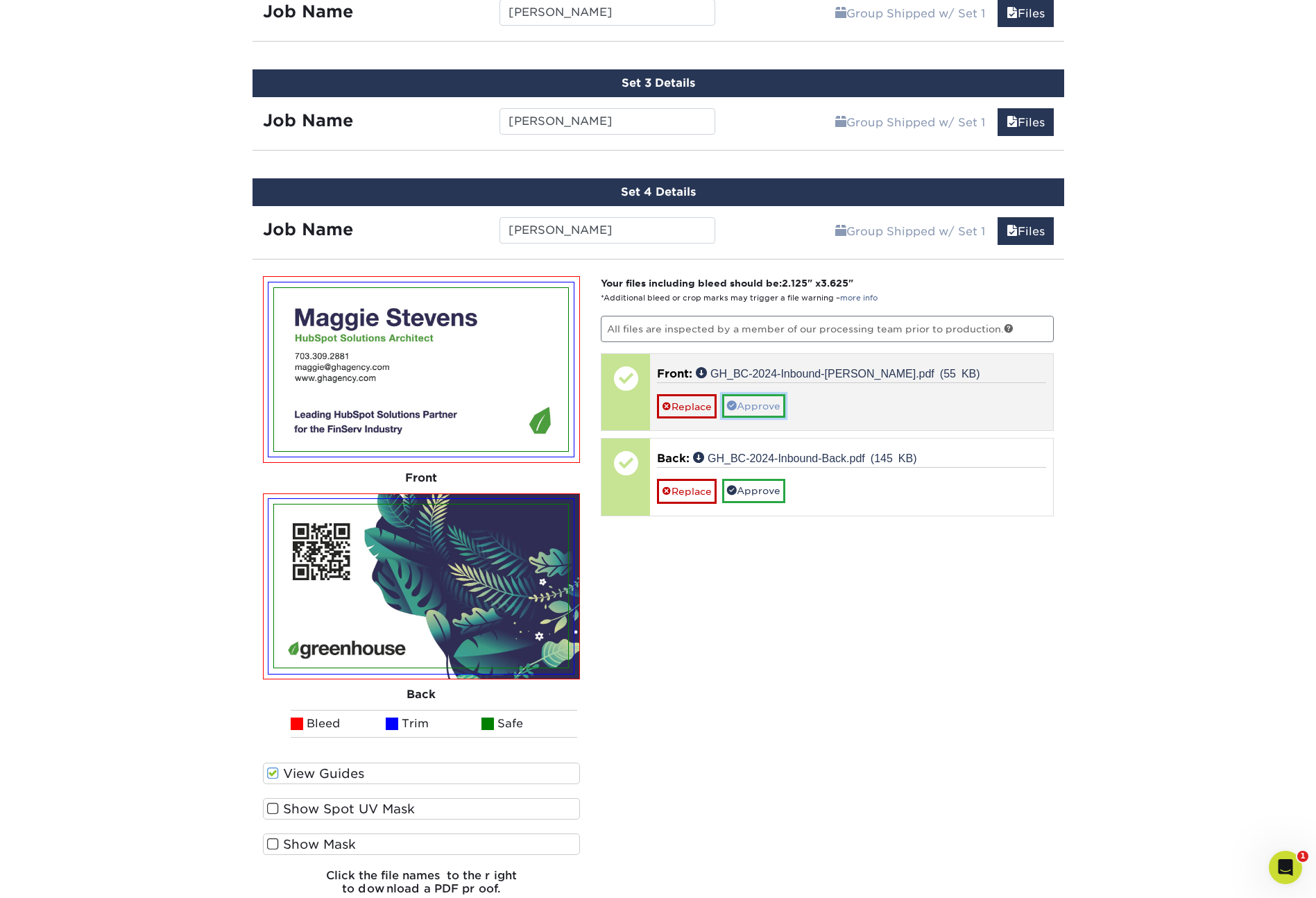
click at [769, 405] on link "Approve" at bounding box center [753, 406] width 63 height 24
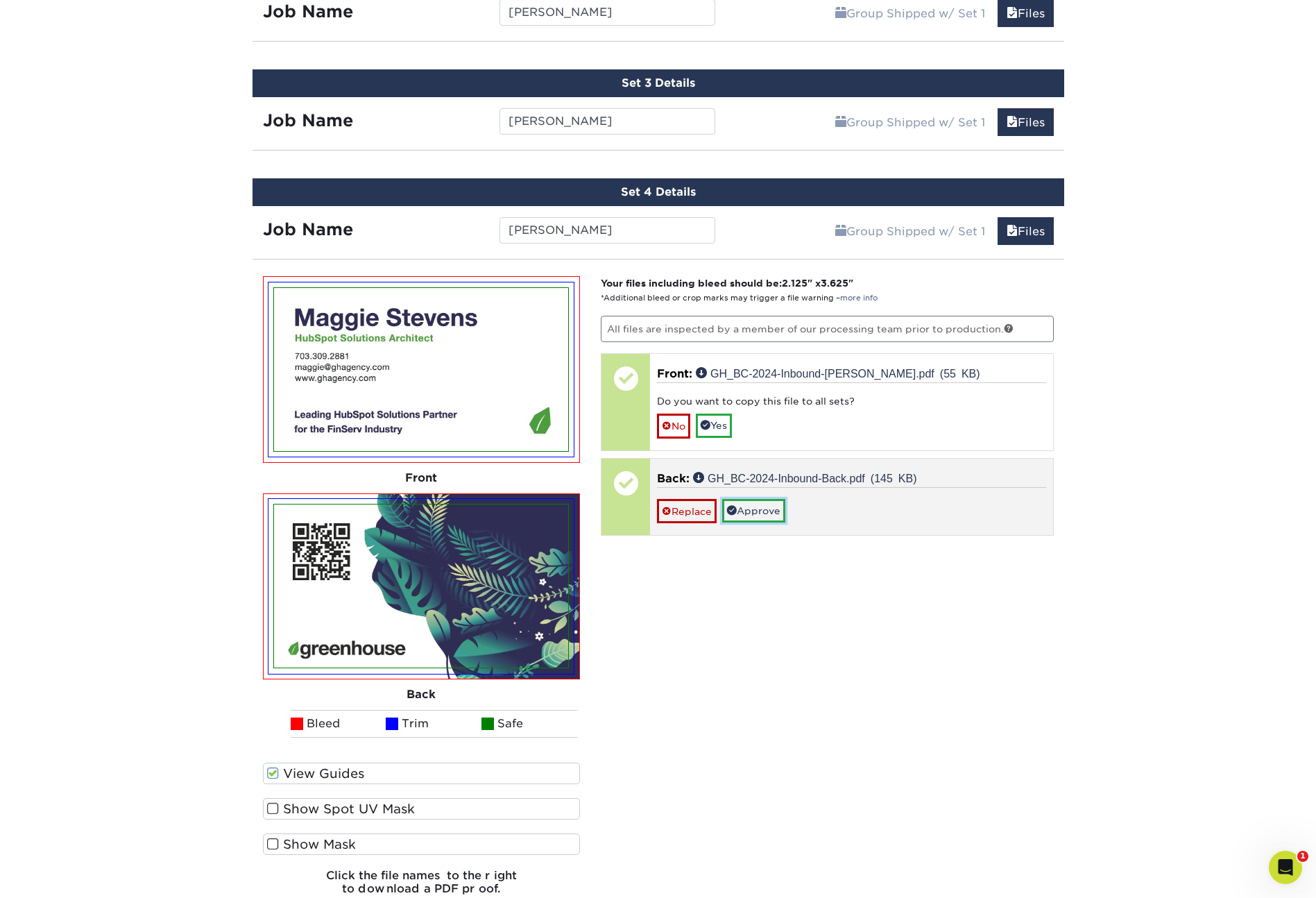
click at [752, 510] on link "Approve" at bounding box center [753, 510] width 63 height 24
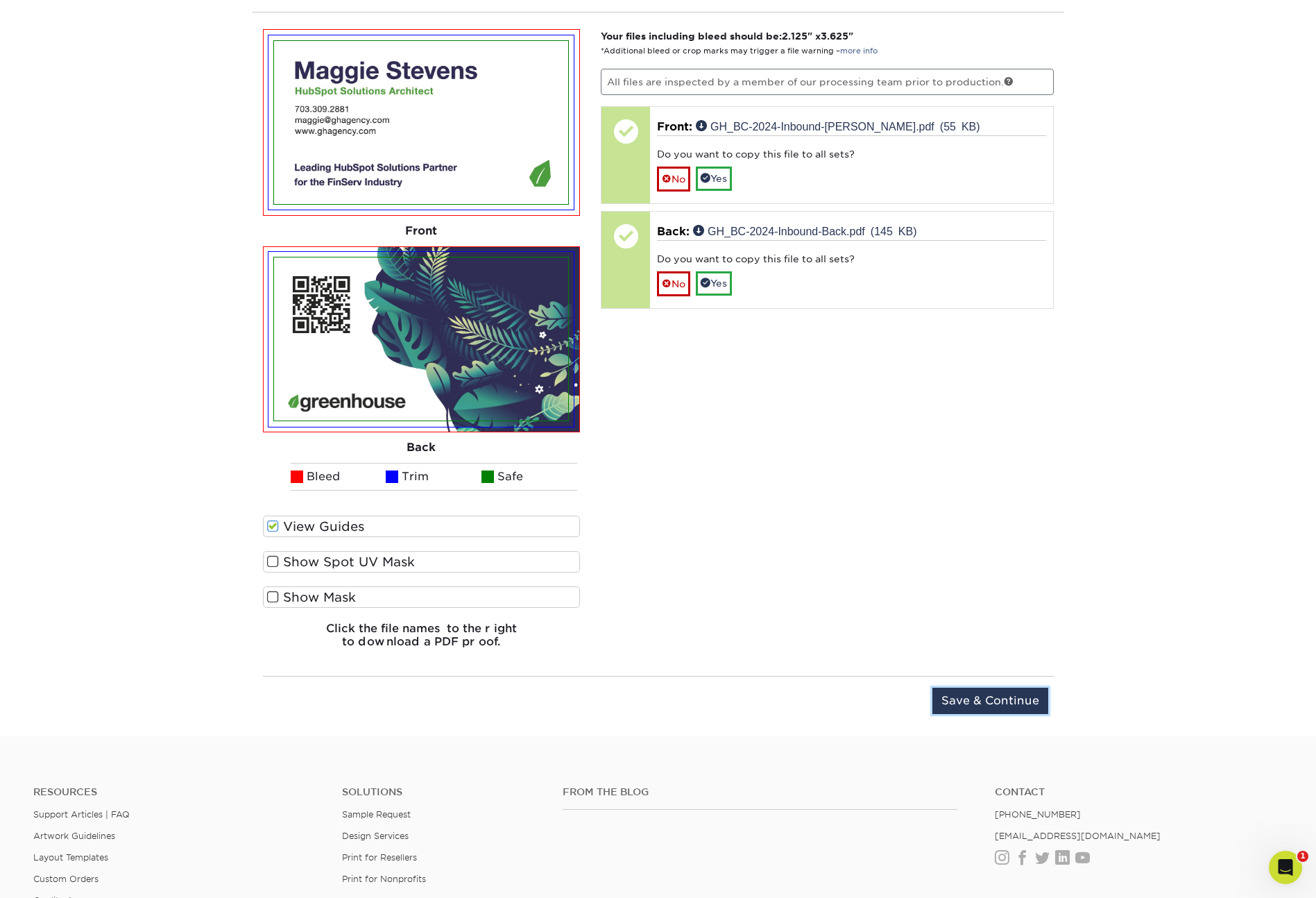
click at [986, 704] on input "Save & Continue" at bounding box center [991, 700] width 116 height 26
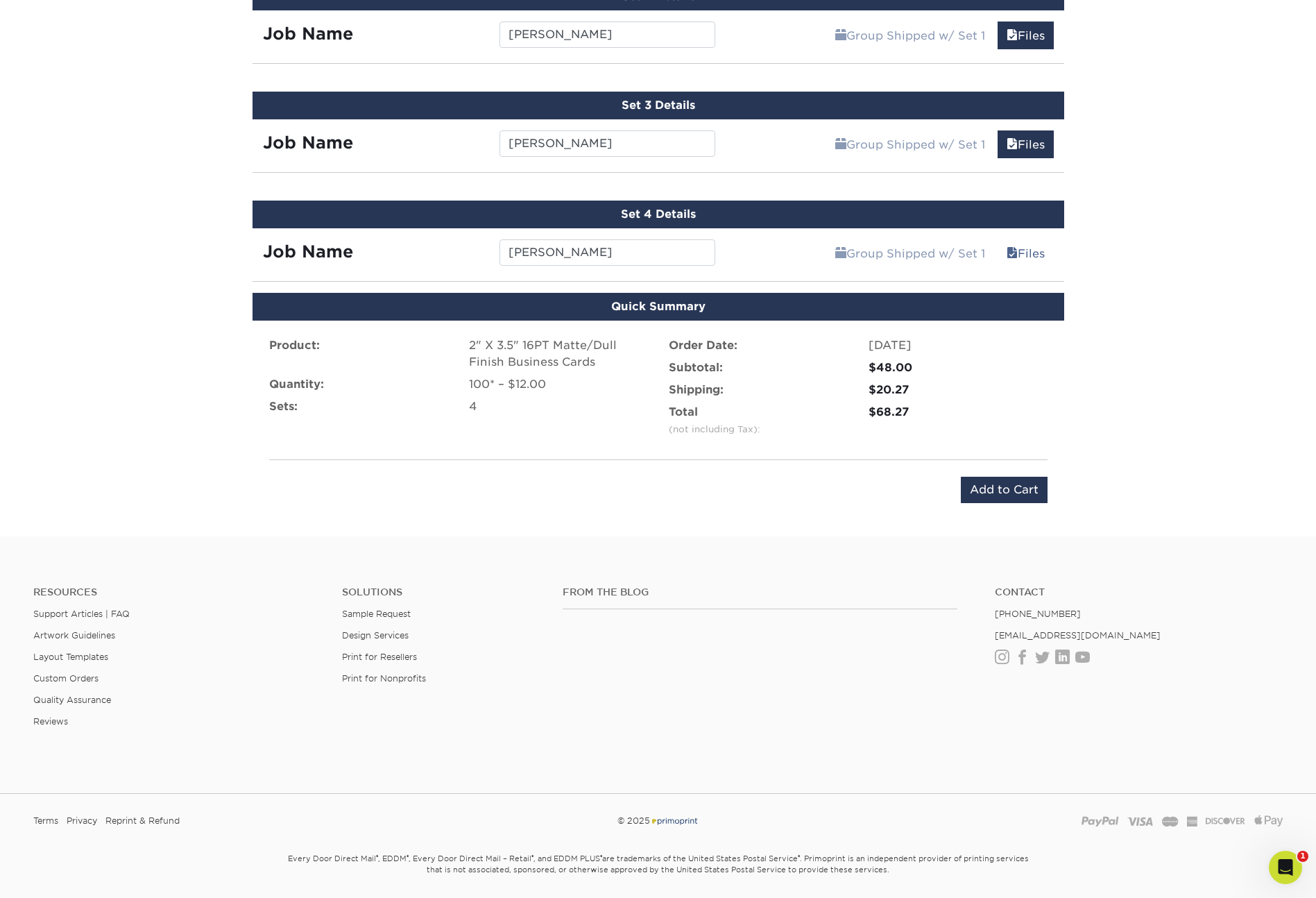
scroll to position [1049, 0]
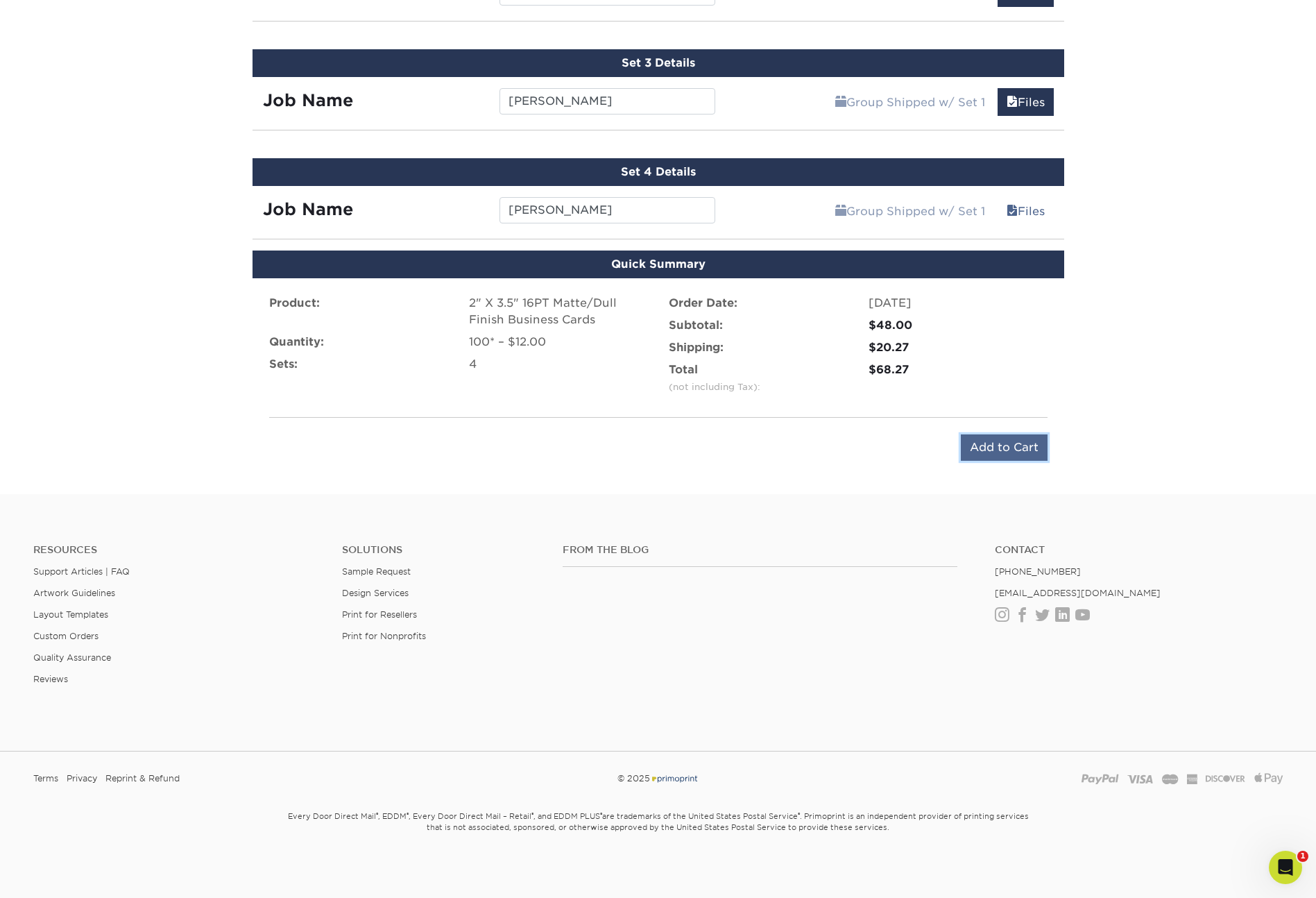
click at [1026, 446] on input "Add to Cart" at bounding box center [1004, 446] width 87 height 26
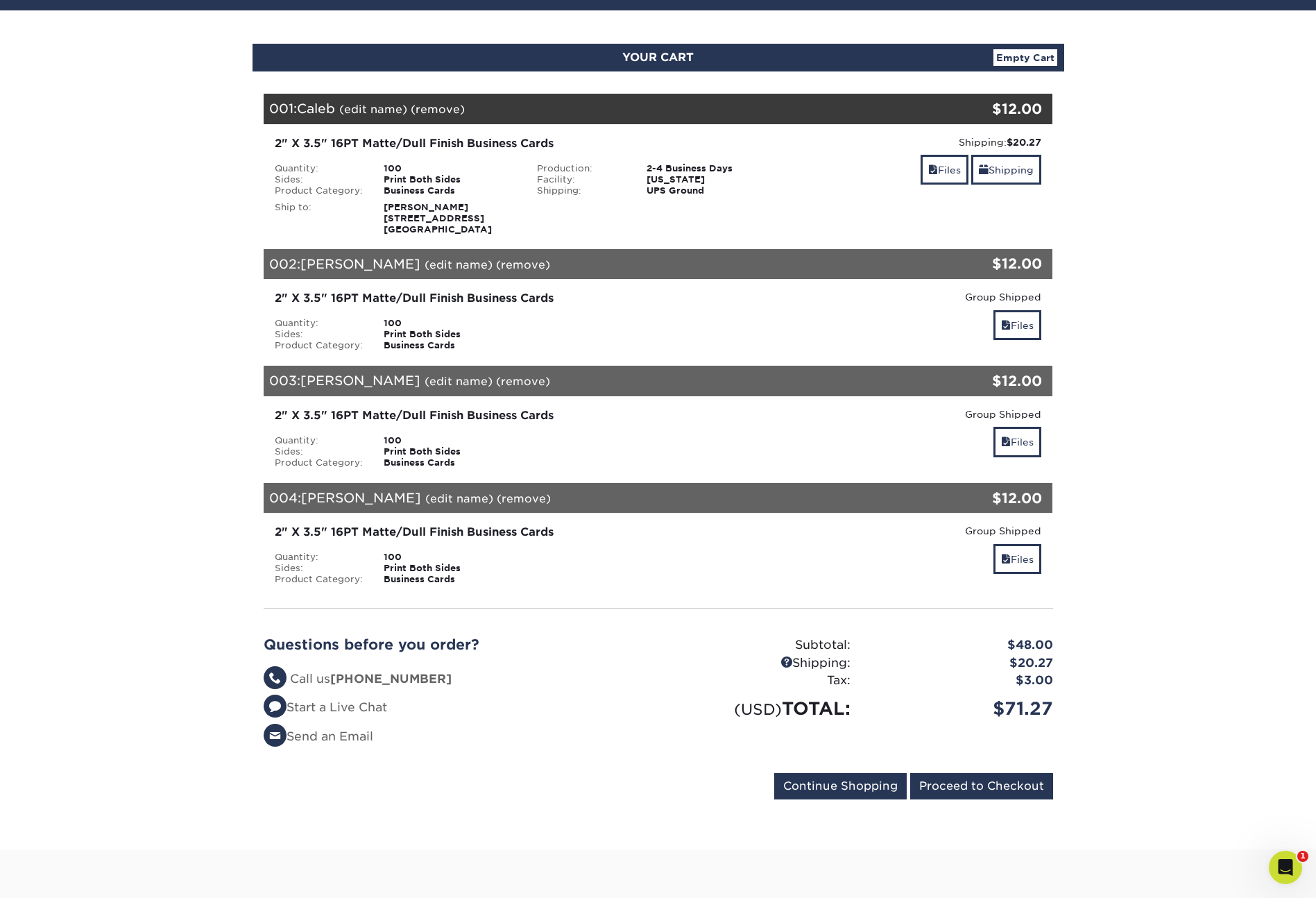
scroll to position [120, 0]
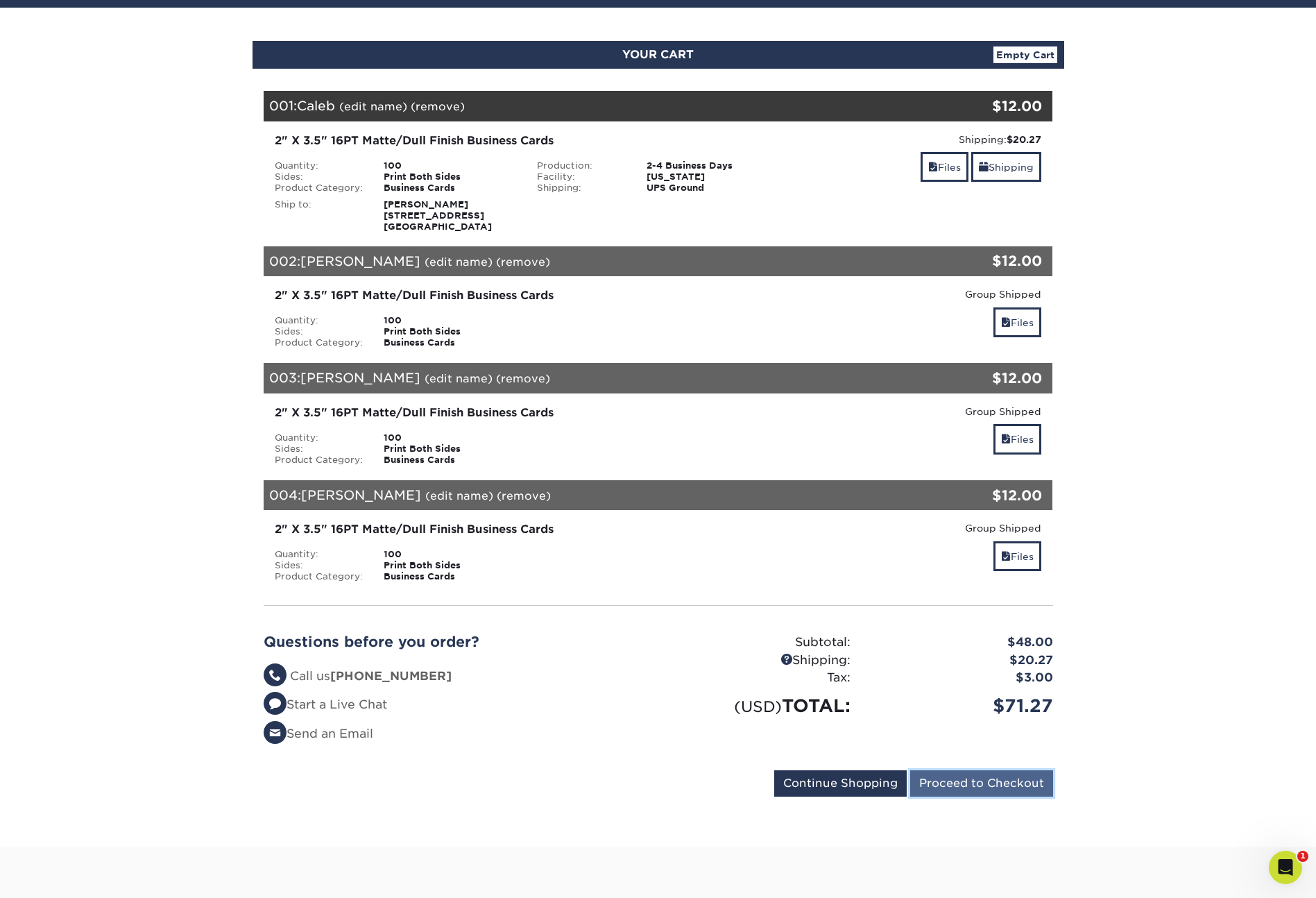
click at [980, 790] on input "Proceed to Checkout" at bounding box center [981, 783] width 143 height 26
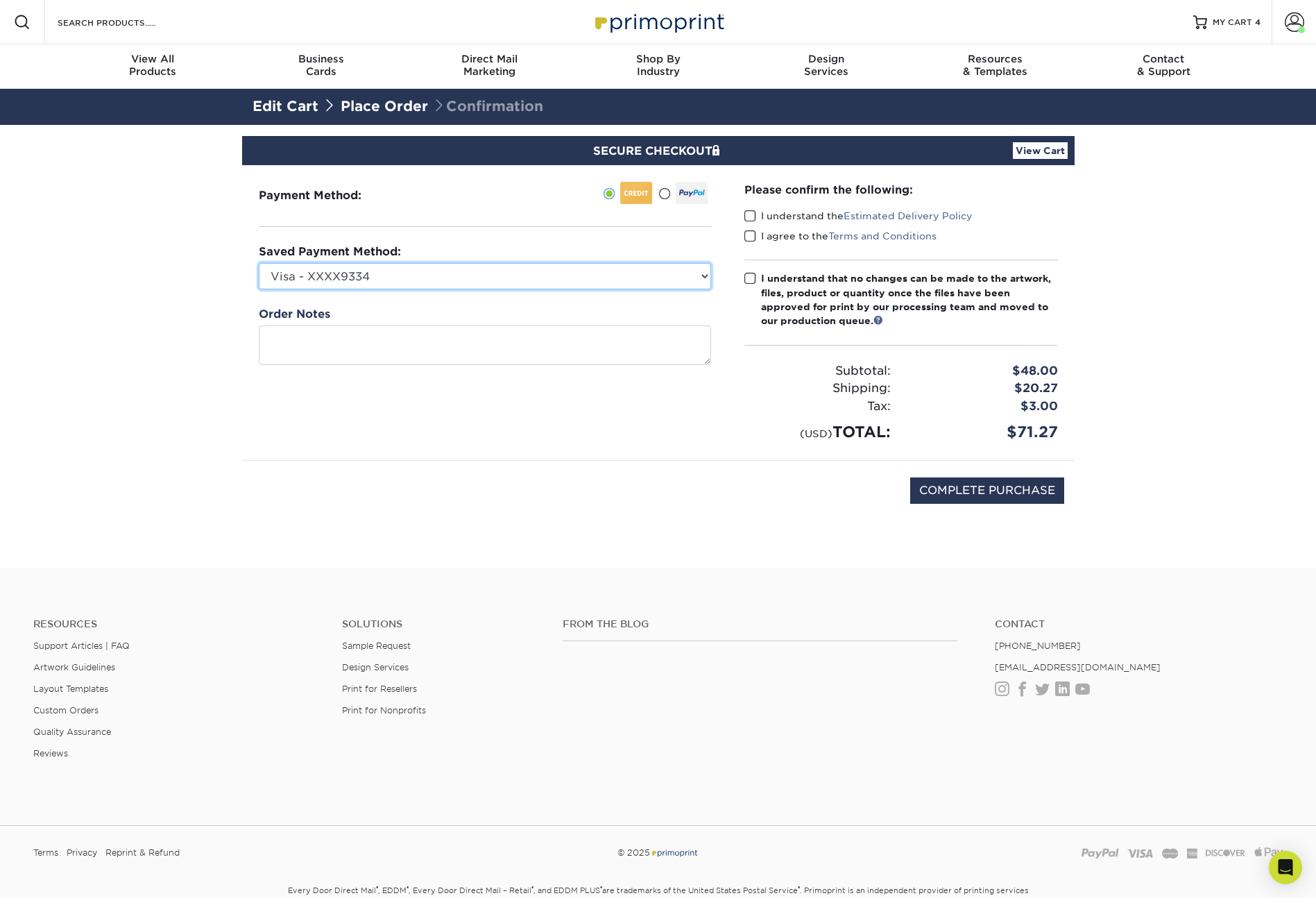
click at [373, 280] on select "Visa - XXXX9334 New Credit Card" at bounding box center [485, 276] width 452 height 26
select select
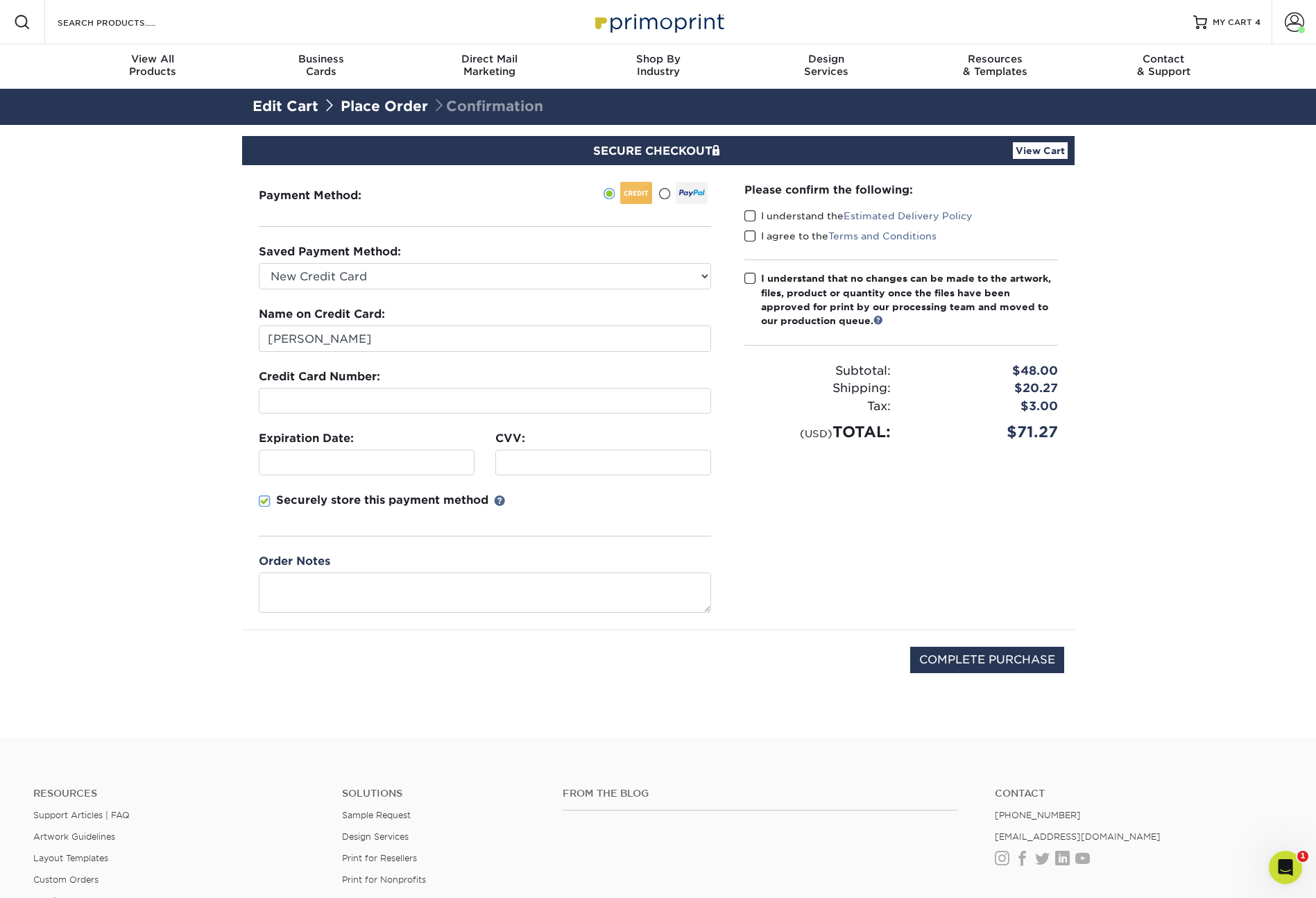
click at [340, 409] on div at bounding box center [485, 400] width 452 height 26
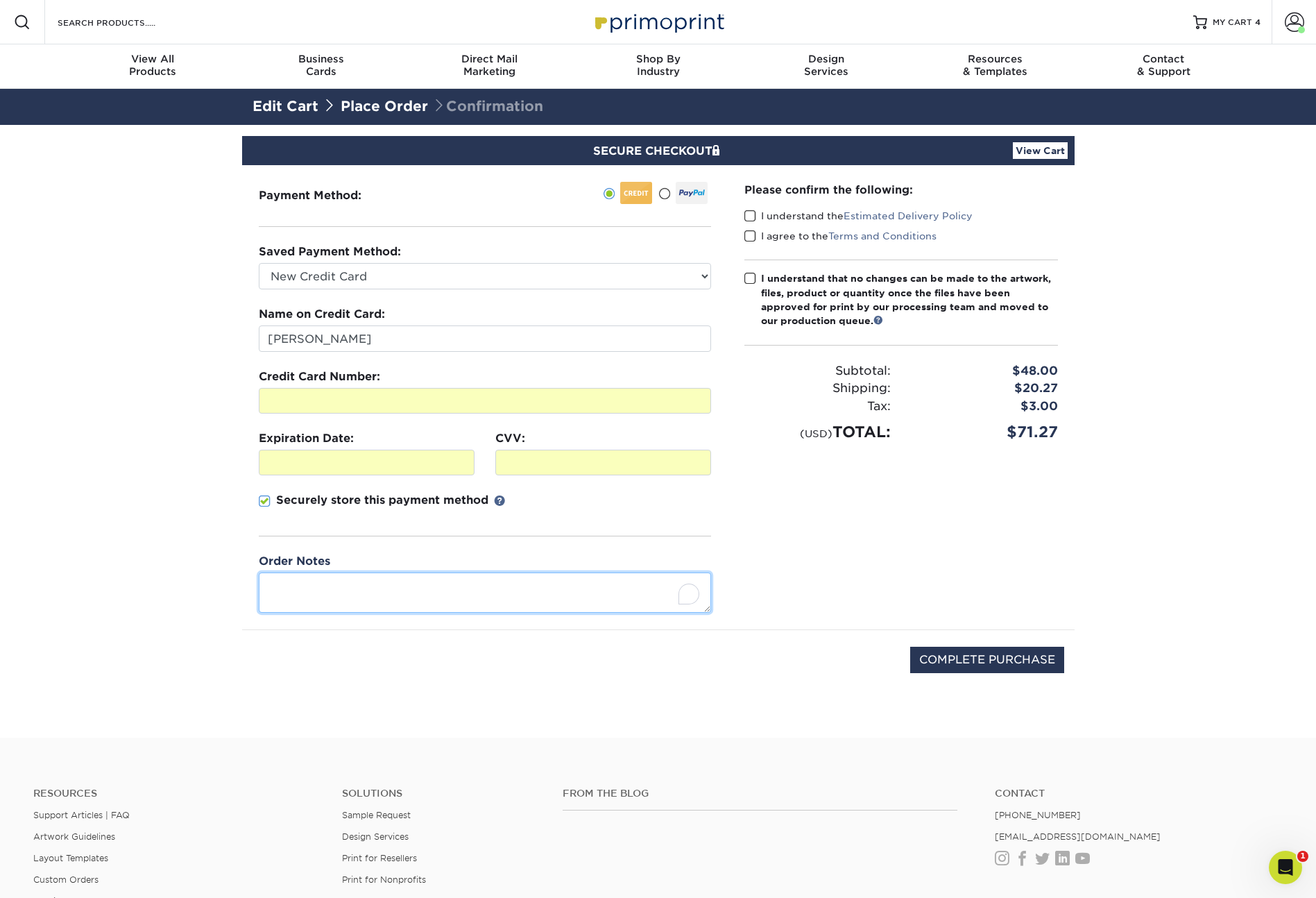
click at [400, 597] on textarea "To enrich screen reader interactions, please activate Accessibility in Grammarl…" at bounding box center [485, 592] width 452 height 40
type textarea "Inbound Conference"
click at [748, 214] on span at bounding box center [750, 216] width 12 height 13
click at [0, 0] on input "I understand the Estimated Delivery Policy" at bounding box center [0, 0] width 0 height 0
drag, startPoint x: 748, startPoint y: 233, endPoint x: 752, endPoint y: 264, distance: 31.3
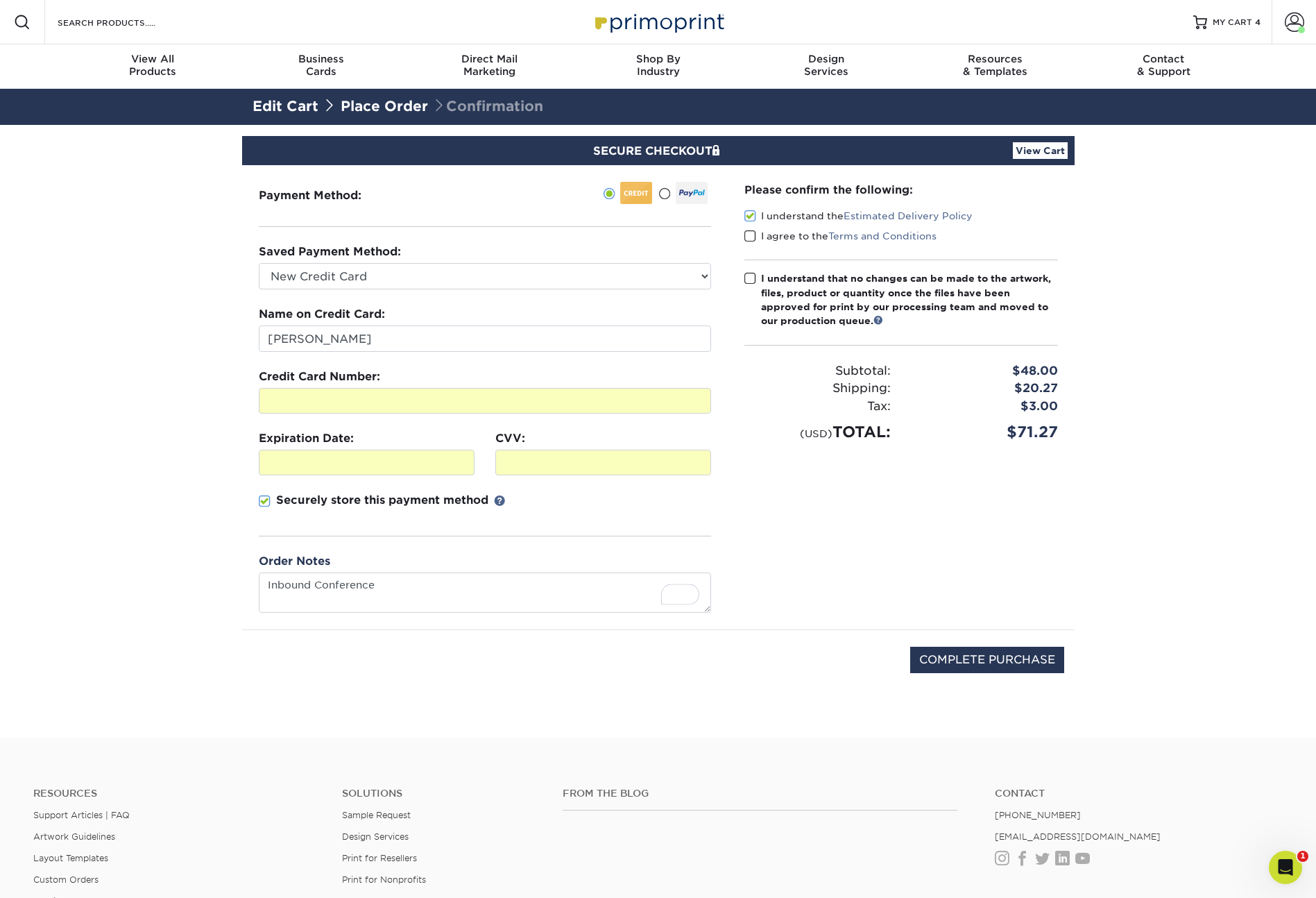
click at [748, 234] on span at bounding box center [750, 236] width 12 height 13
click at [0, 0] on input "I agree to the Terms and Conditions" at bounding box center [0, 0] width 0 height 0
drag, startPoint x: 748, startPoint y: 277, endPoint x: 790, endPoint y: 372, distance: 103.9
click at [748, 277] on span at bounding box center [750, 278] width 12 height 13
click at [0, 0] on input "I understand that no changes can be made to the artwork, files, product or quan…" at bounding box center [0, 0] width 0 height 0
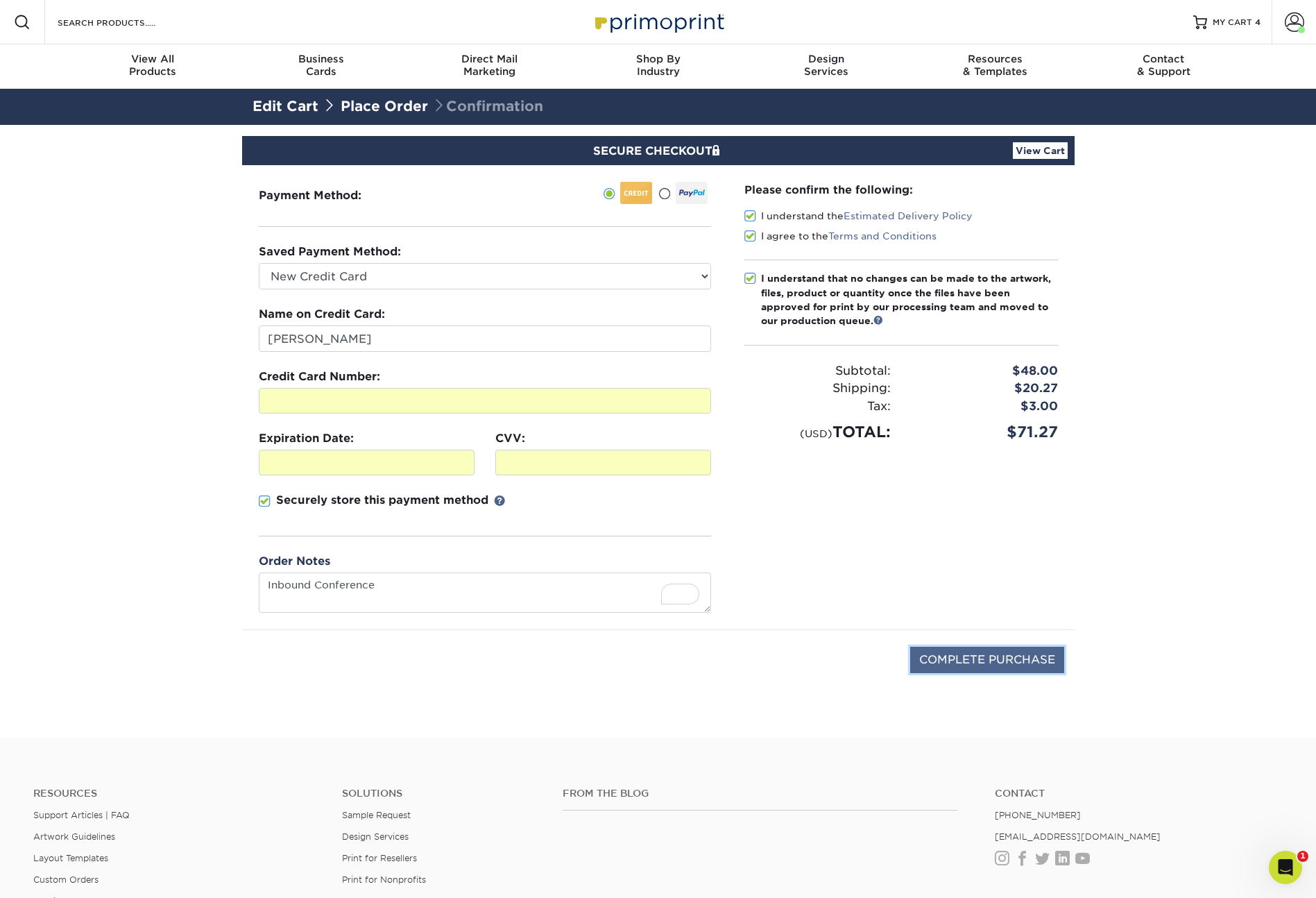
click at [989, 661] on input "COMPLETE PURCHASE" at bounding box center [986, 659] width 154 height 26
type input "PROCESSING, PLEASE WAIT..."
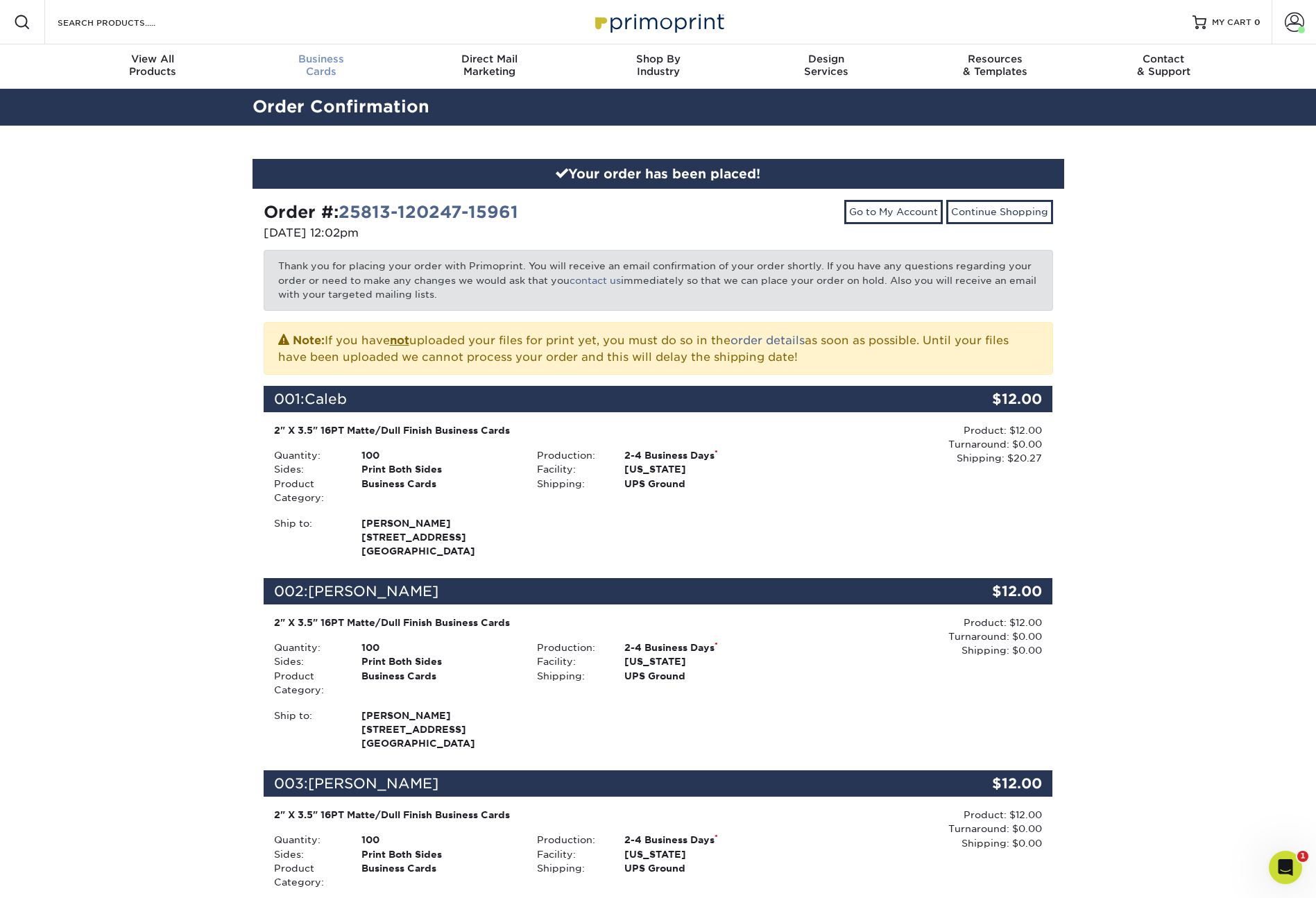
click at [326, 61] on span "Business" at bounding box center [320, 59] width 168 height 13
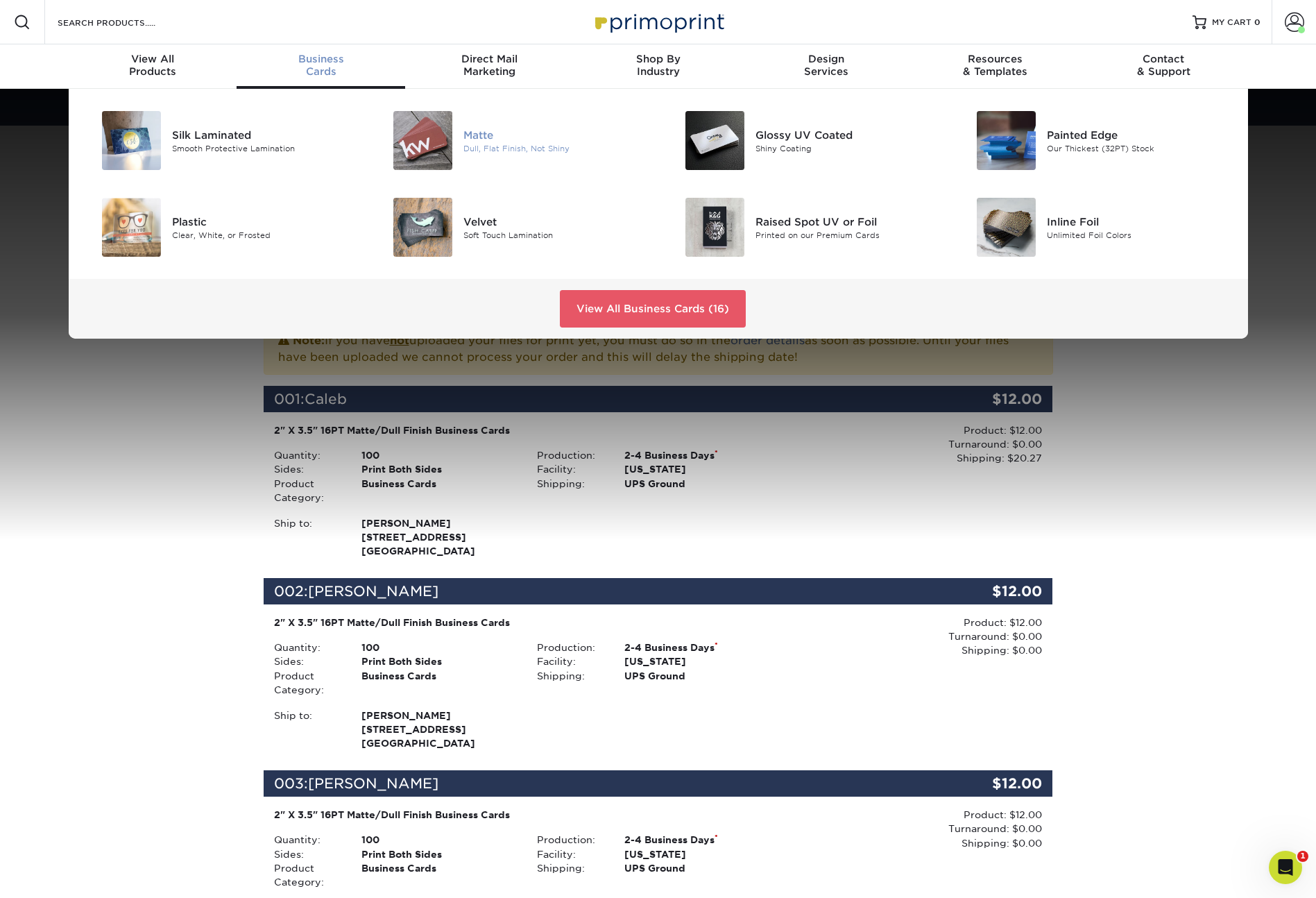
click at [474, 140] on div "Matte" at bounding box center [555, 135] width 184 height 15
click at [438, 221] on img at bounding box center [423, 227] width 59 height 59
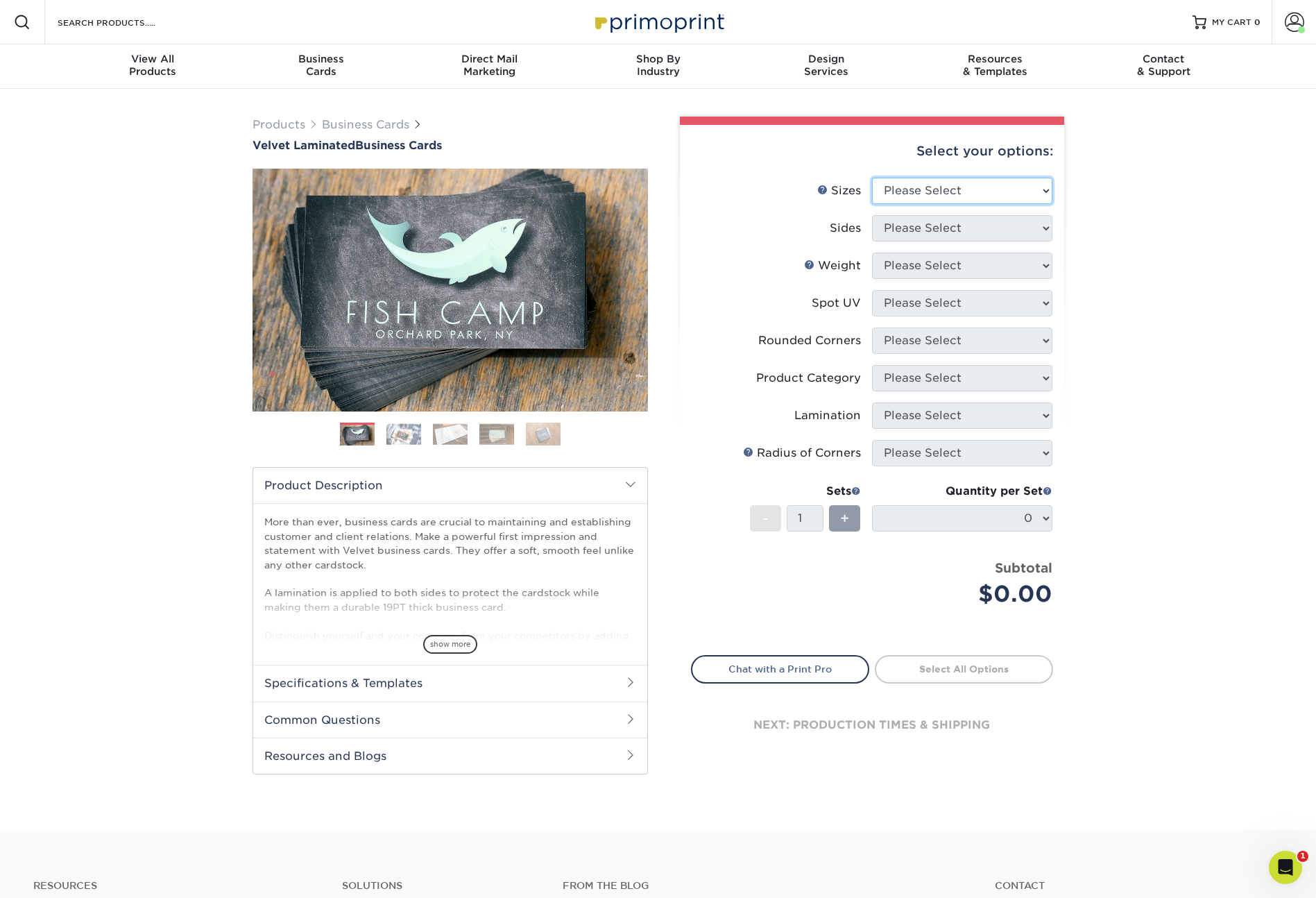
click at [960, 192] on select "Please Select 1.5" x 3.5" - Mini 1.75" x 3.5" - Mini 2" x 2" - Square 2" x 3" -…" at bounding box center [962, 190] width 181 height 26
select select "2.00x3.50"
click at [941, 228] on select "Please Select Print Both Sides Print Front Only" at bounding box center [962, 228] width 181 height 26
select select "13abbda7-1d64-4f25-8bb2-c179b224825d"
click at [933, 269] on select "Please Select 16PT" at bounding box center [962, 265] width 181 height 26
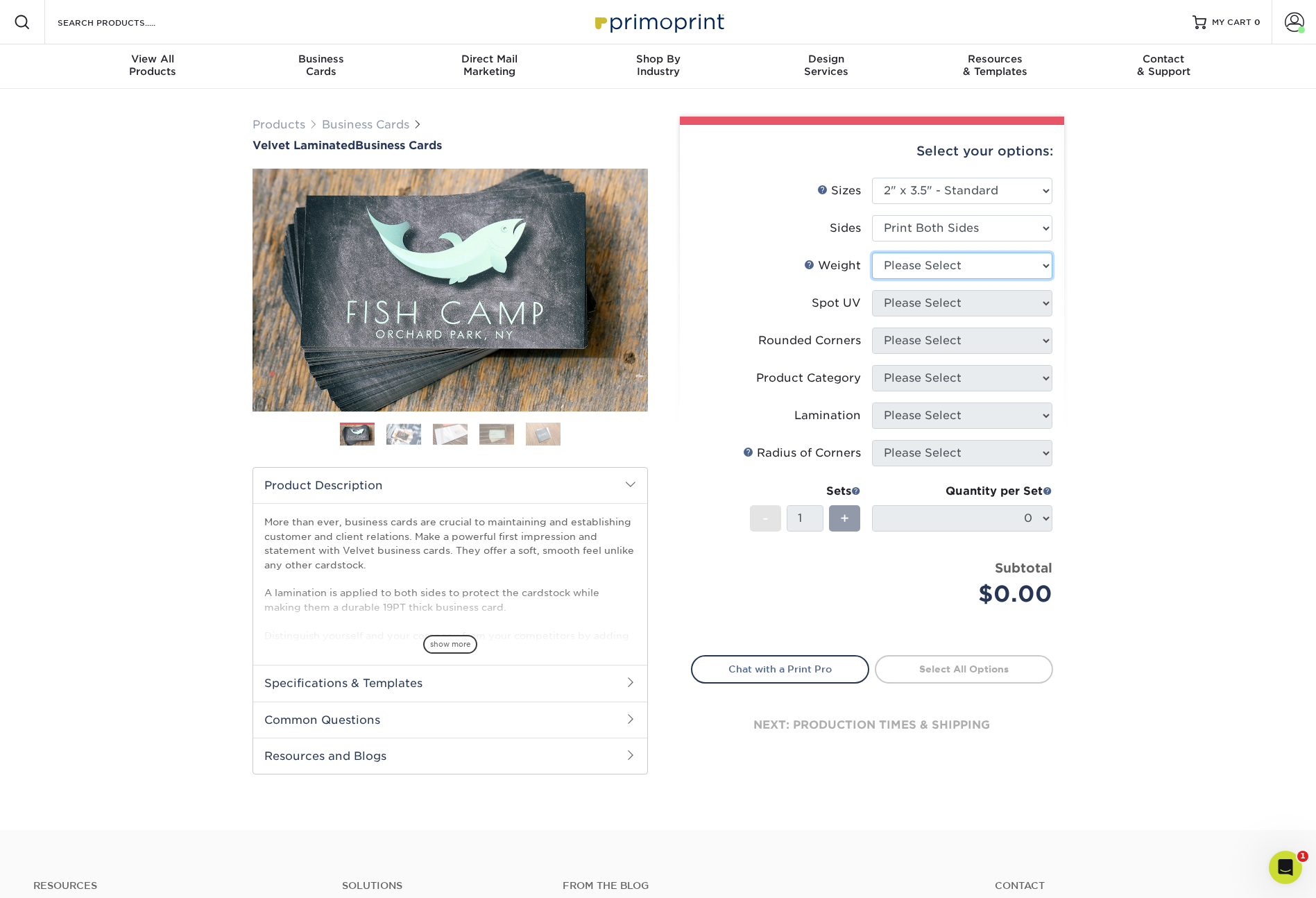
select select "16PT"
click at [935, 300] on select "Please Select No Spot UV Front and Back (Both Sides) Front Only Back Only" at bounding box center [962, 303] width 181 height 26
select select "3"
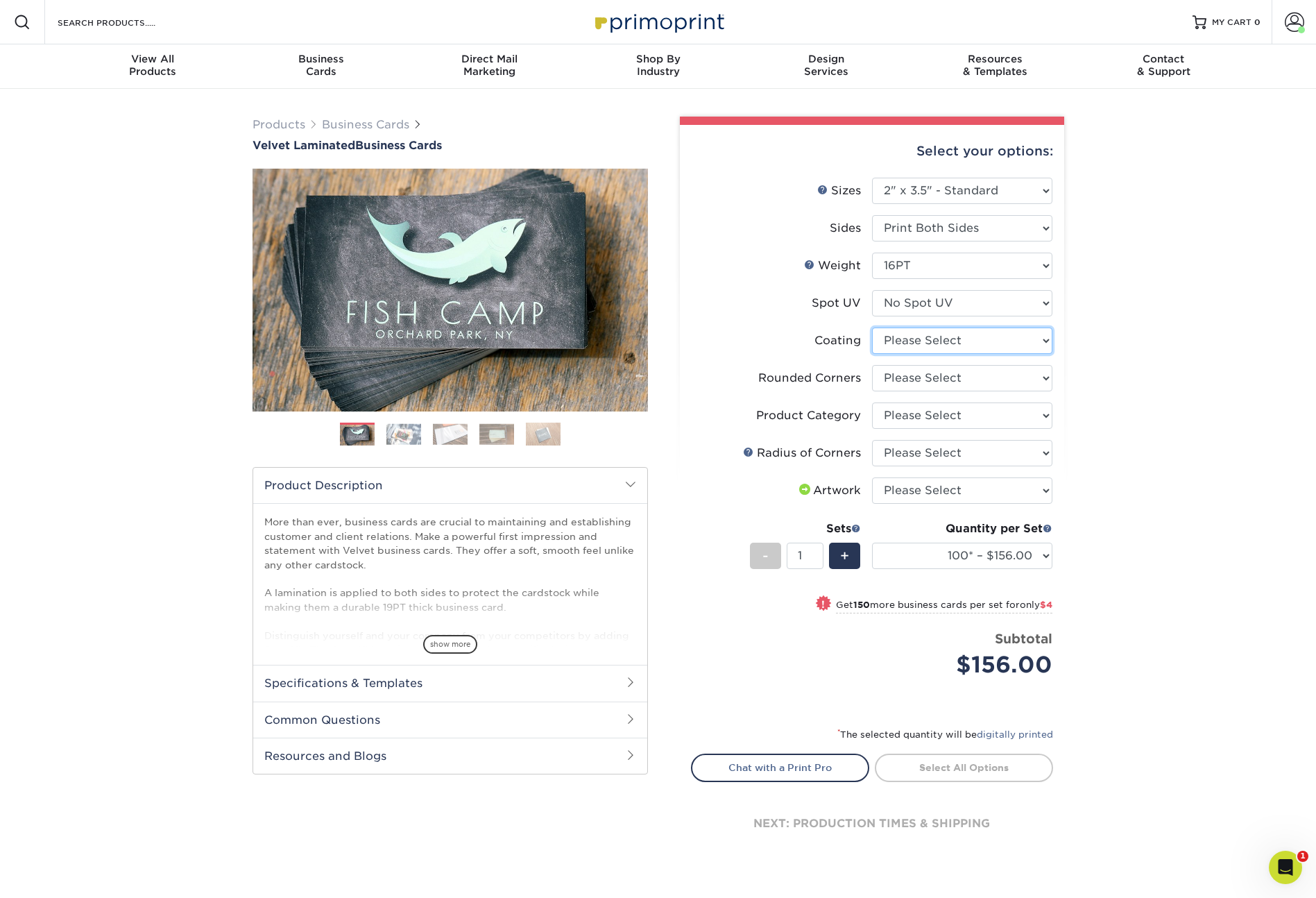
click at [996, 339] on select at bounding box center [962, 340] width 181 height 26
select select "3e7618de-abca-4bda-9f97-8b9129e913d8"
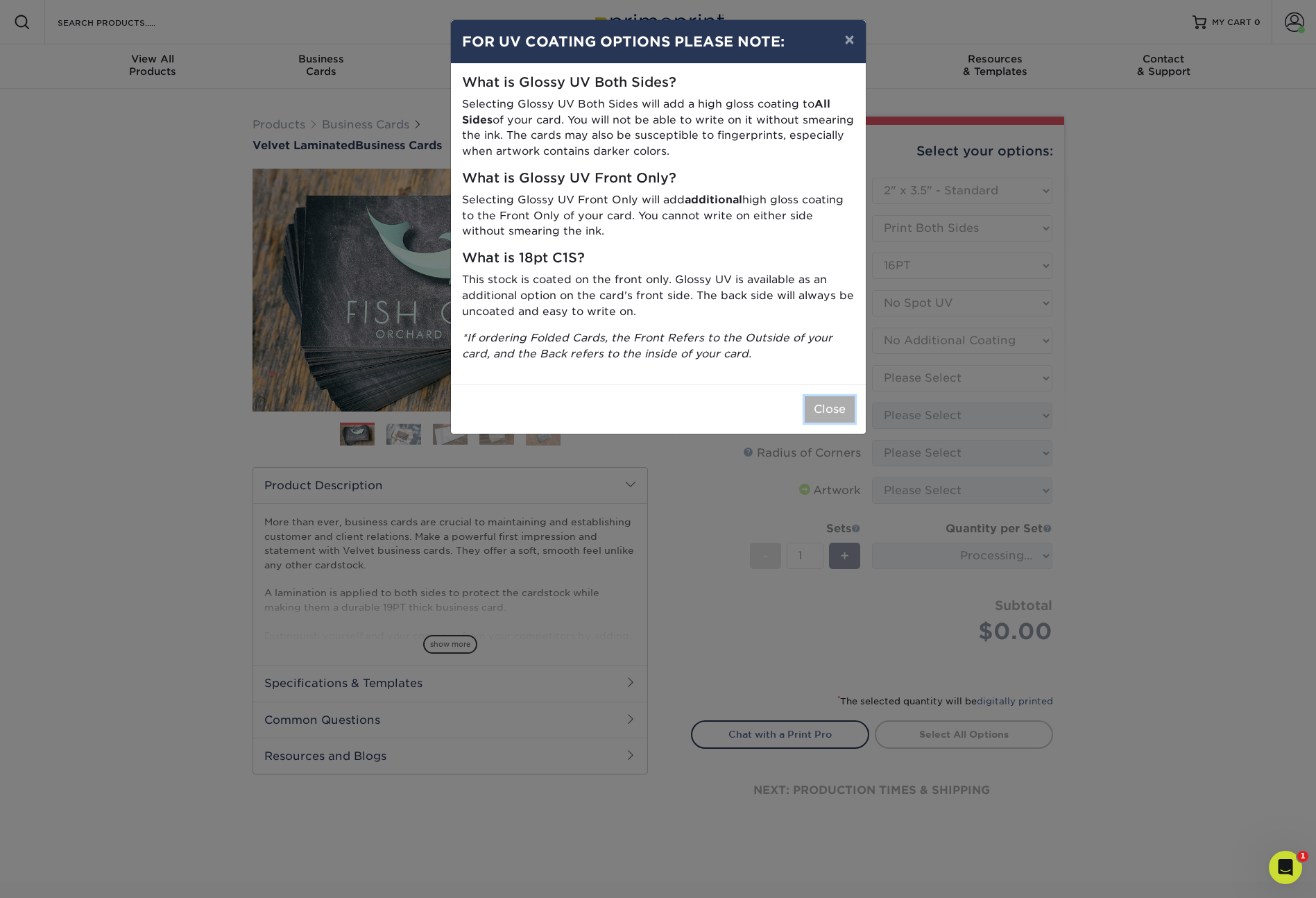
click at [826, 399] on button "Close" at bounding box center [829, 409] width 50 height 26
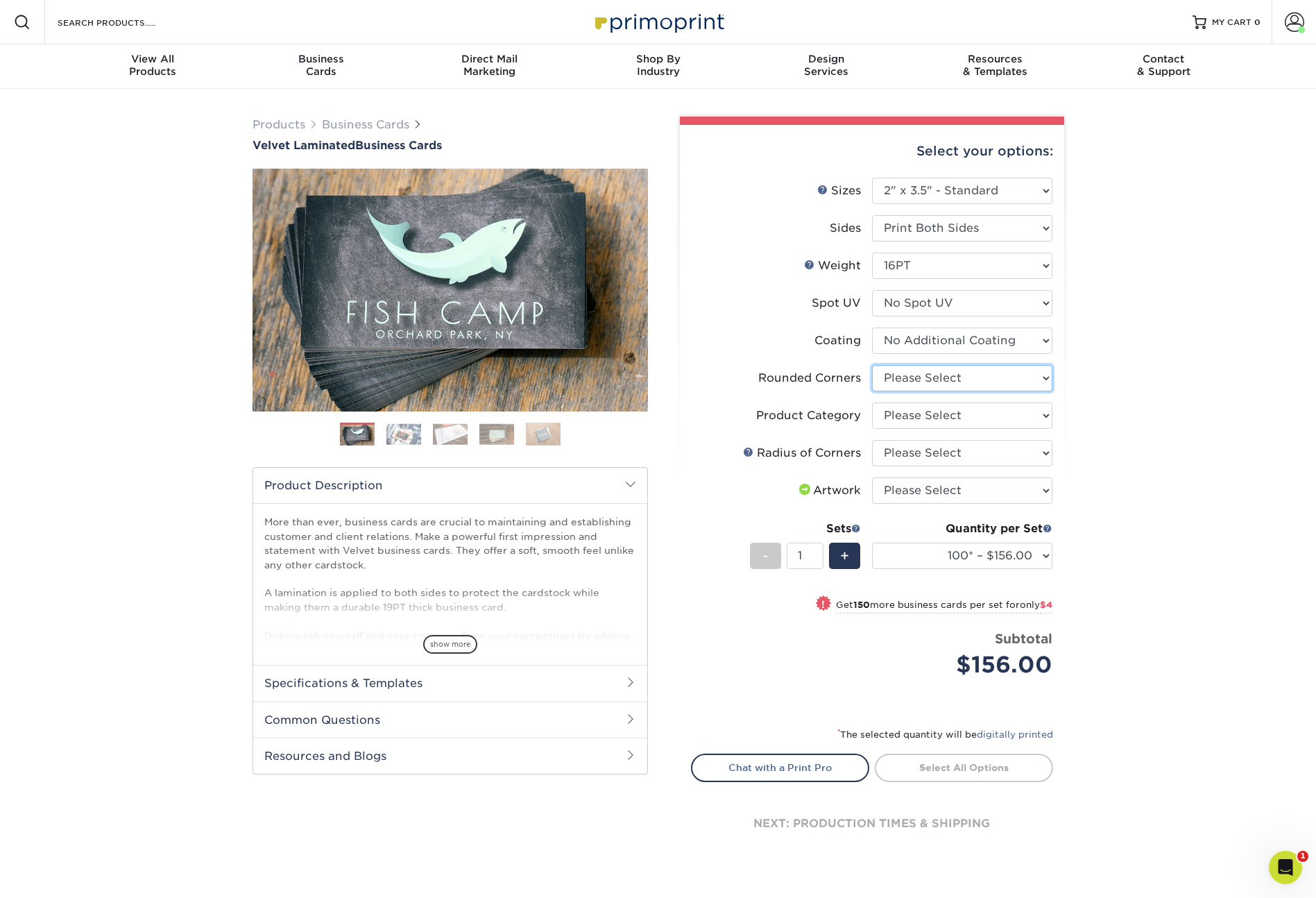
click at [936, 378] on select "Please Select Yes - Round 2 Corners Yes - Round 4 Corners No" at bounding box center [962, 378] width 181 height 26
select select "0"
select select
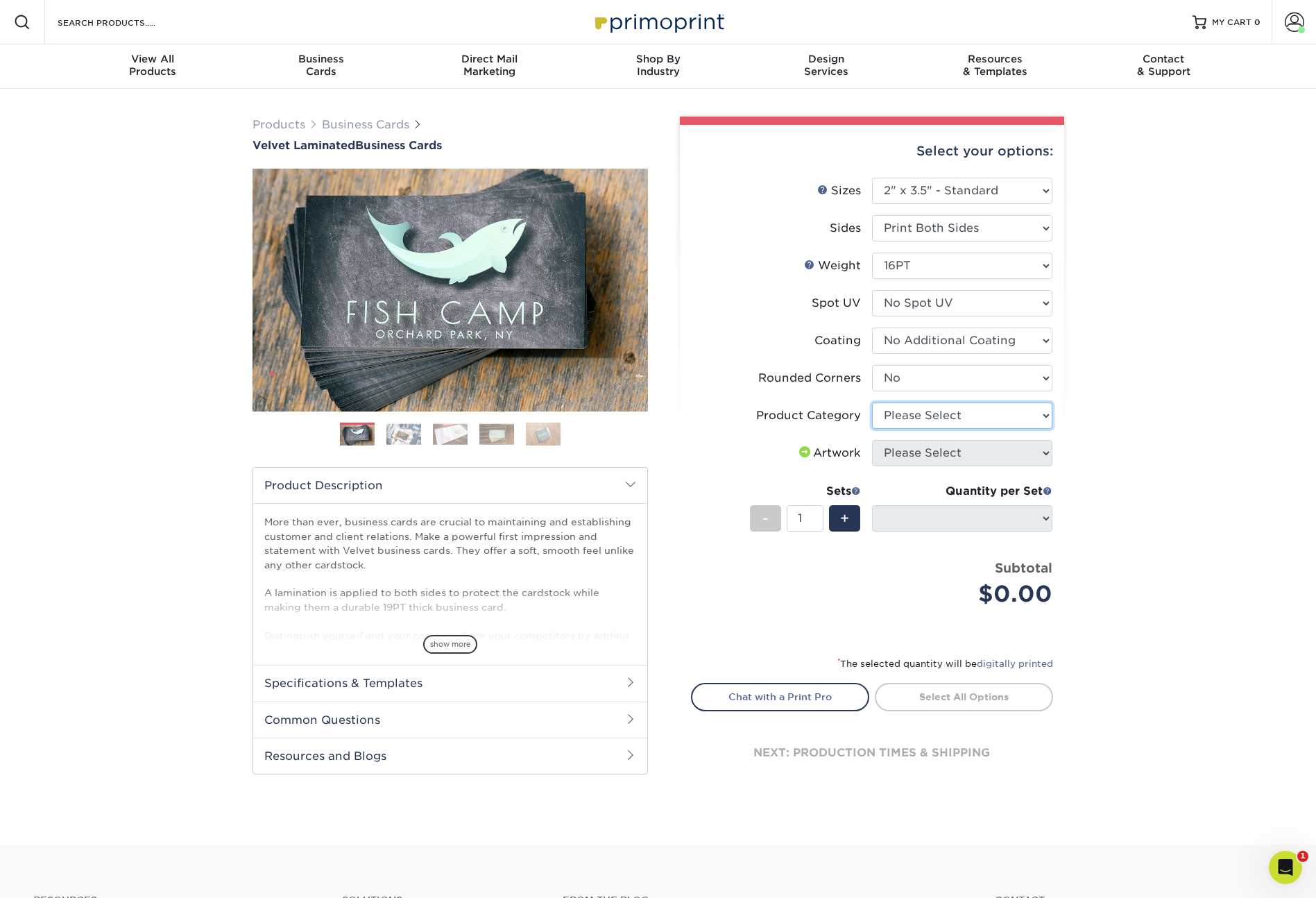
click at [931, 423] on select "Please Select Business Cards" at bounding box center [962, 415] width 181 height 26
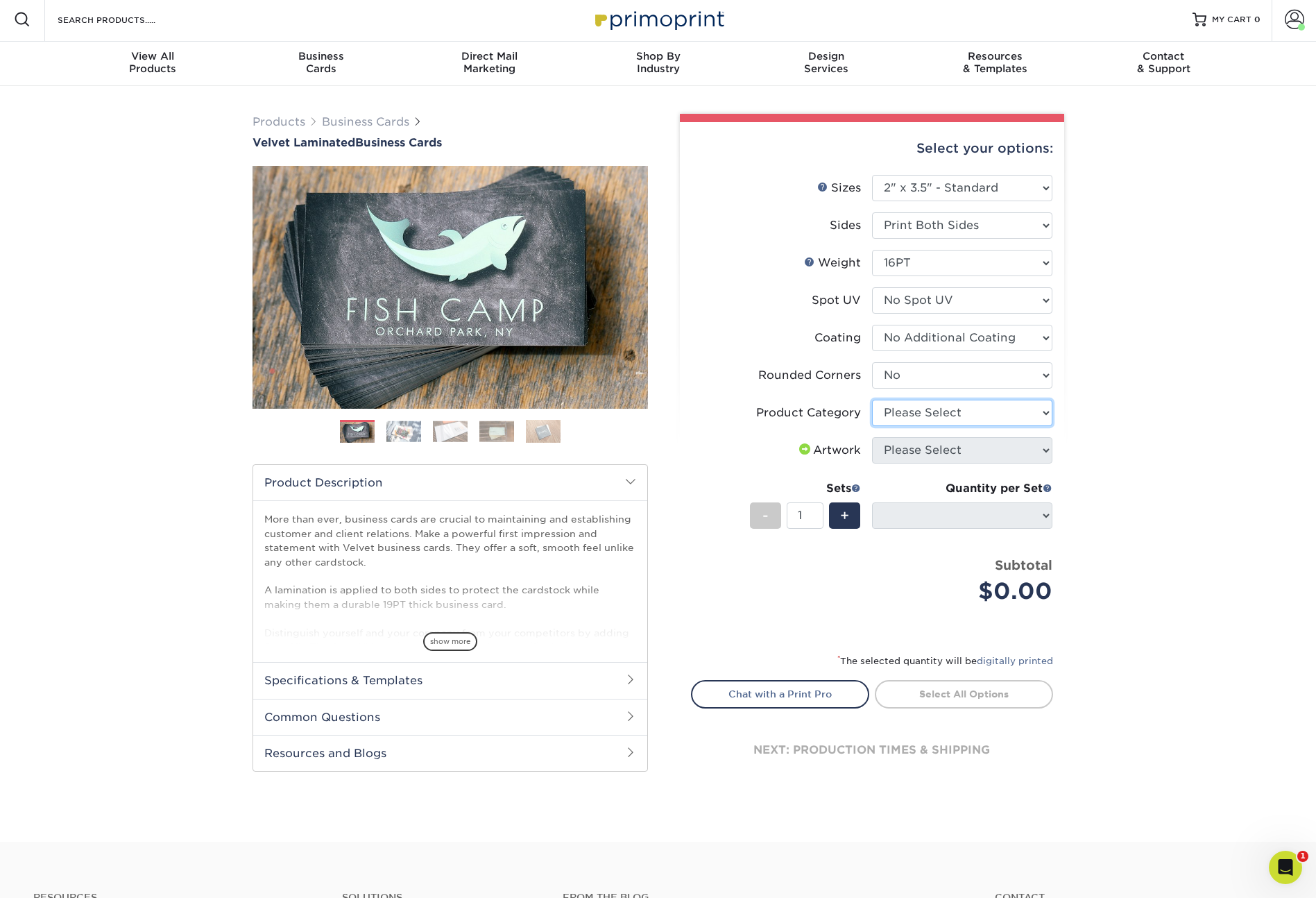
select select "3b5148f1-0588-4f88-a218-97bcfdce65c1"
click at [1139, 438] on div "Products Business Cards Velvet Laminated Business Cards Previous Next" at bounding box center [658, 464] width 1316 height 756
click at [848, 454] on div "Artwork" at bounding box center [828, 451] width 65 height 17
click at [943, 421] on select "Please Select Business Cards" at bounding box center [962, 413] width 181 height 26
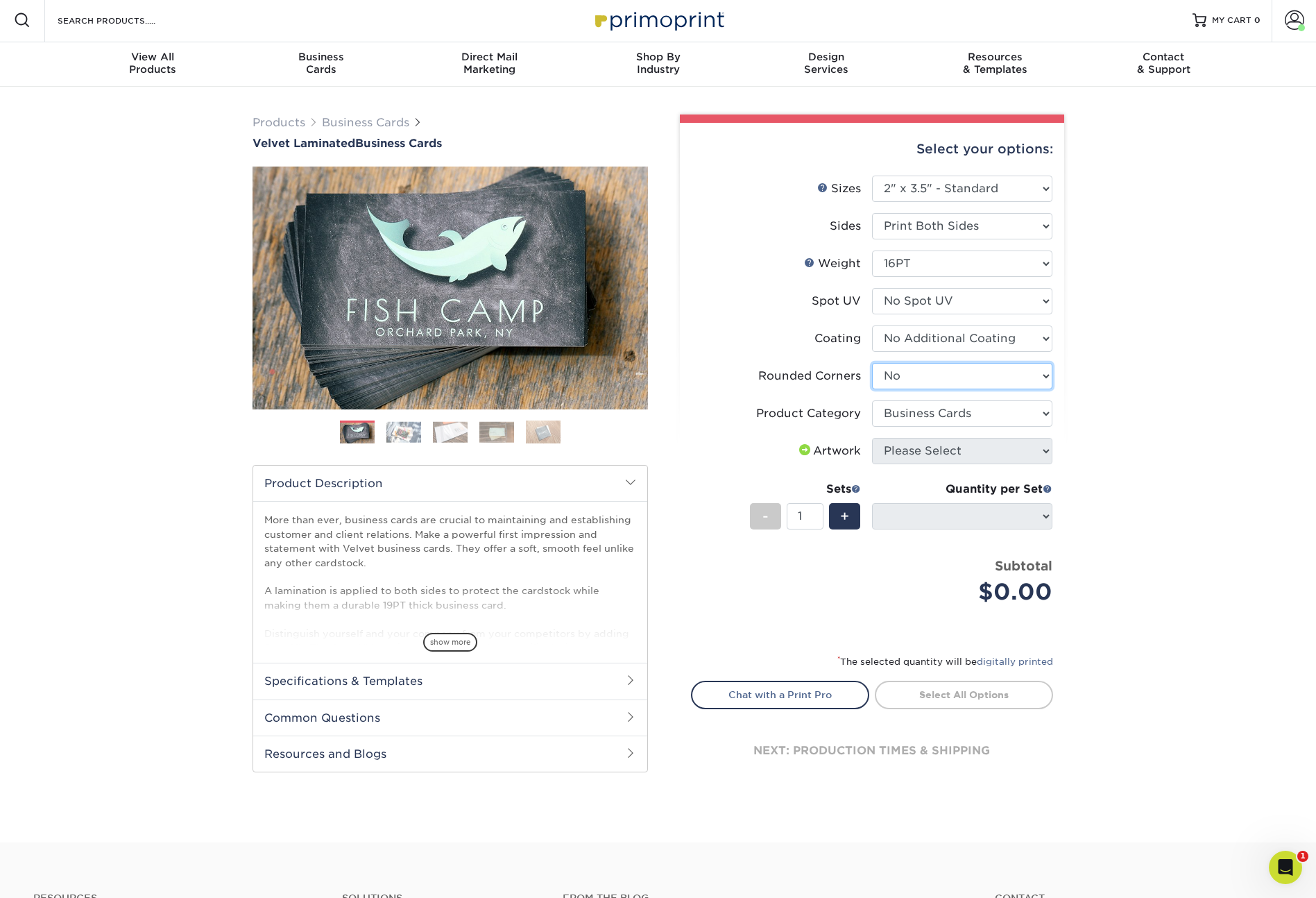
click at [942, 379] on select "Please Select Yes - Round 2 Corners Yes - Round 4 Corners No" at bounding box center [962, 376] width 181 height 26
click at [917, 460] on li "Artwork Please Select I will upload files I need a design - $100" at bounding box center [872, 457] width 361 height 38
click at [804, 450] on span at bounding box center [805, 449] width 17 height 11
click at [800, 450] on span at bounding box center [805, 449] width 17 height 11
click at [851, 519] on div "+" at bounding box center [844, 515] width 31 height 26
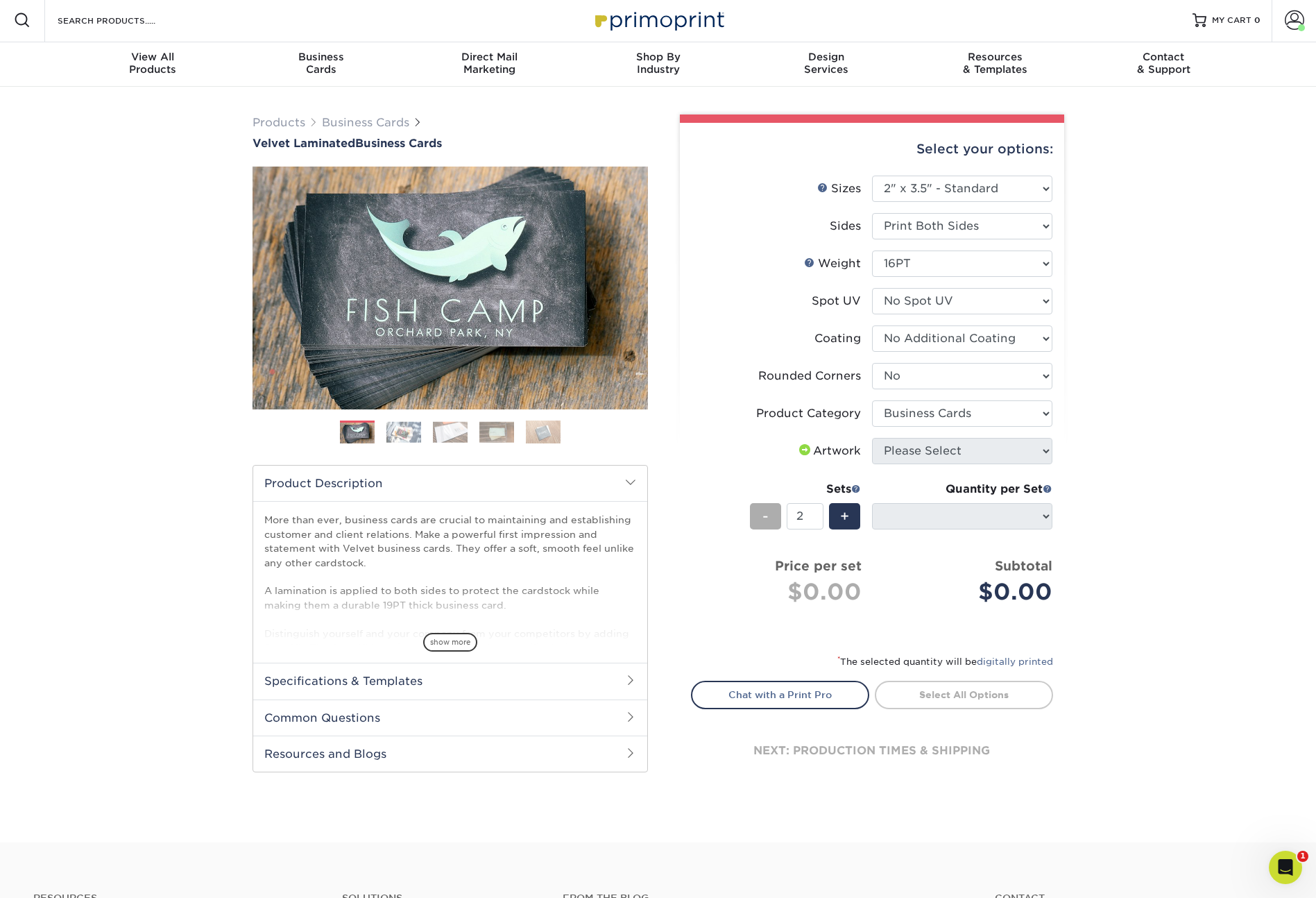
click at [768, 514] on span "-" at bounding box center [765, 515] width 6 height 21
type input "1"
click at [934, 193] on select "Please Select 1.5" x 3.5" - Mini 1.75" x 3.5" - Mini 2" x 2" - Square 2" x 3" -…" at bounding box center [962, 188] width 181 height 26
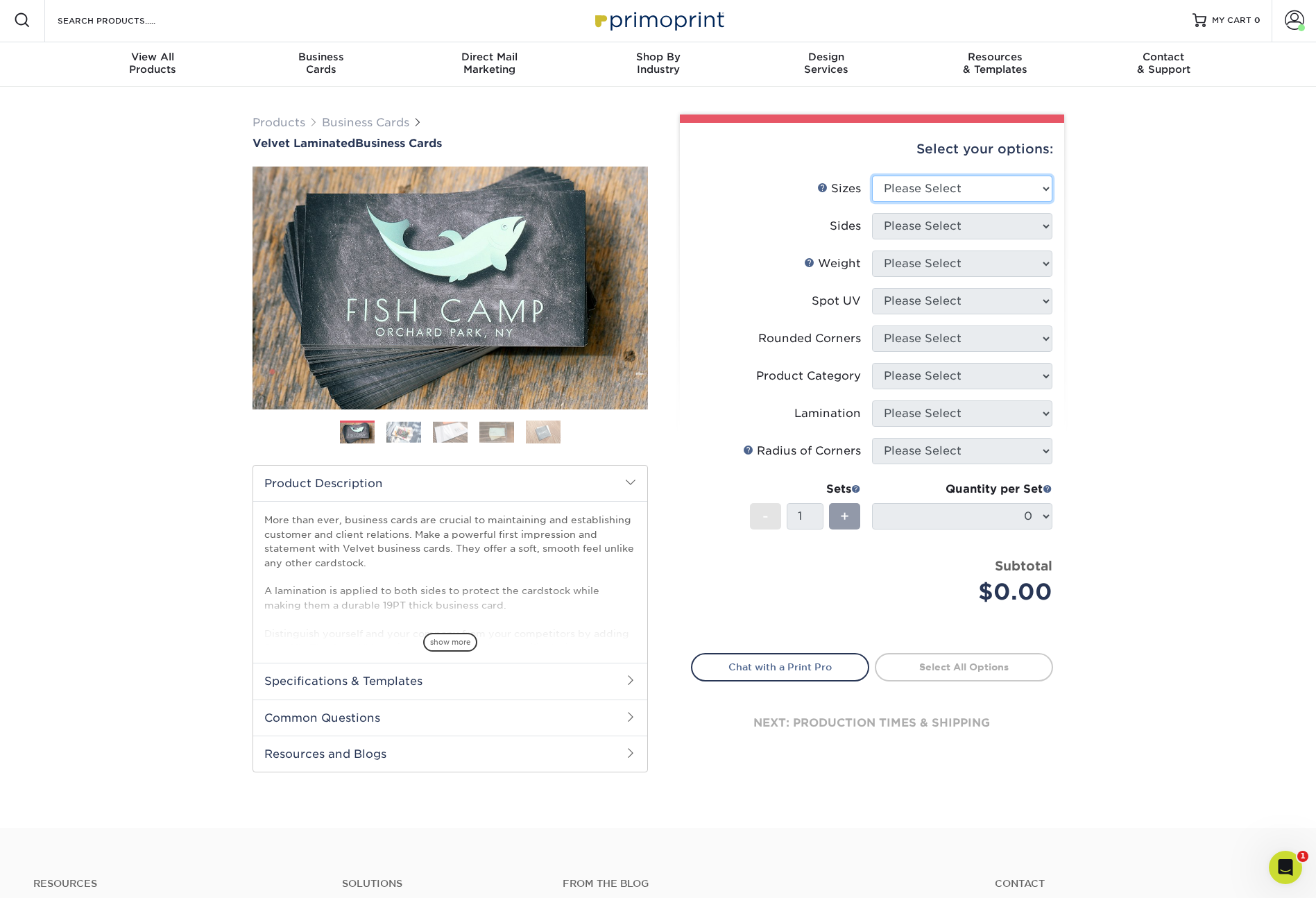
click at [989, 194] on select "Please Select 1.5" x 3.5" - Mini 1.75" x 3.5" - Mini 2" x 2" - Square 2" x 3" -…" at bounding box center [962, 188] width 181 height 26
select select "2.00x3.50"
click at [930, 225] on select "Please Select Print Both Sides Print Front Only" at bounding box center [962, 225] width 181 height 26
select select "13abbda7-1d64-4f25-8bb2-c179b224825d"
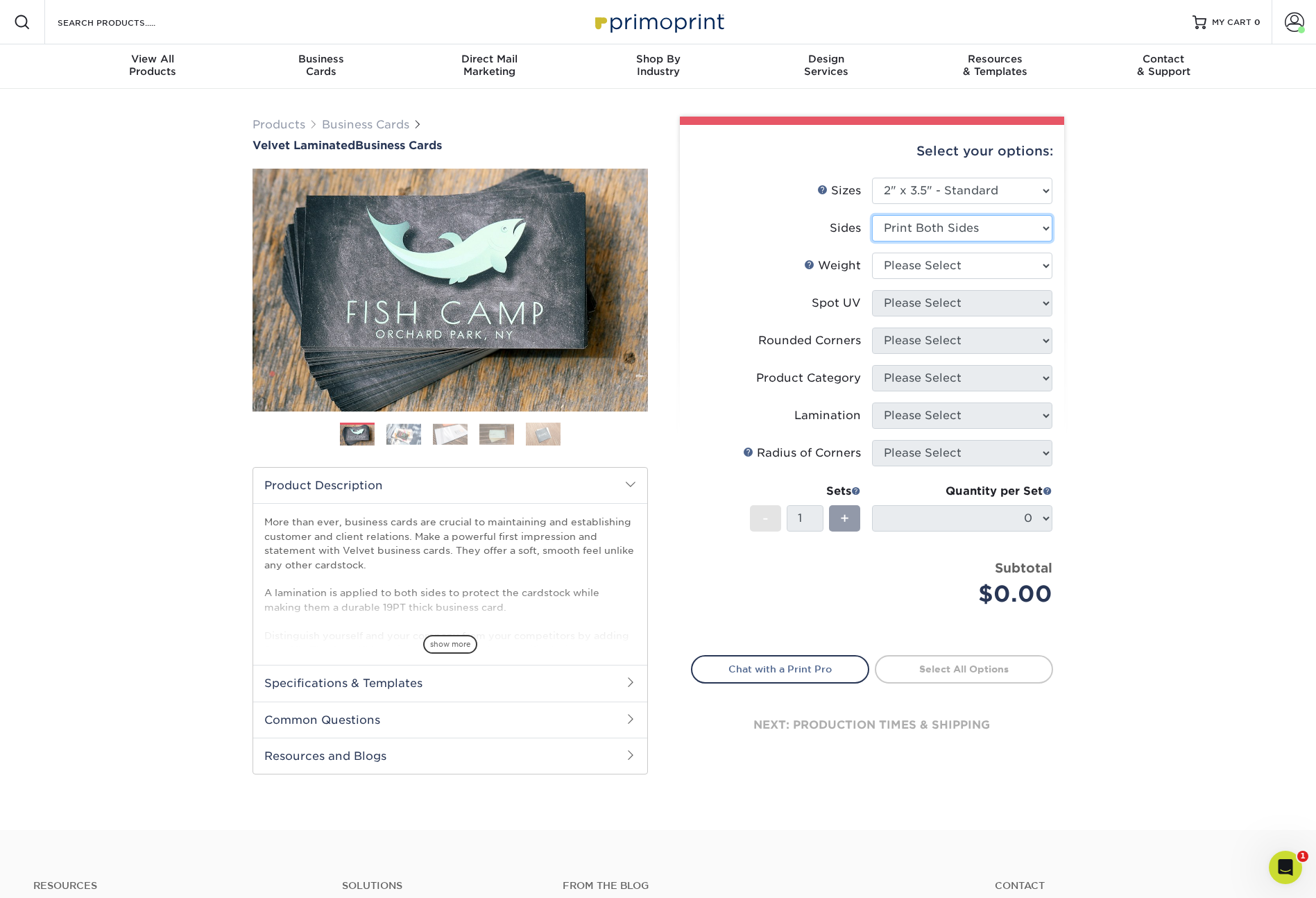
scroll to position [3, 0]
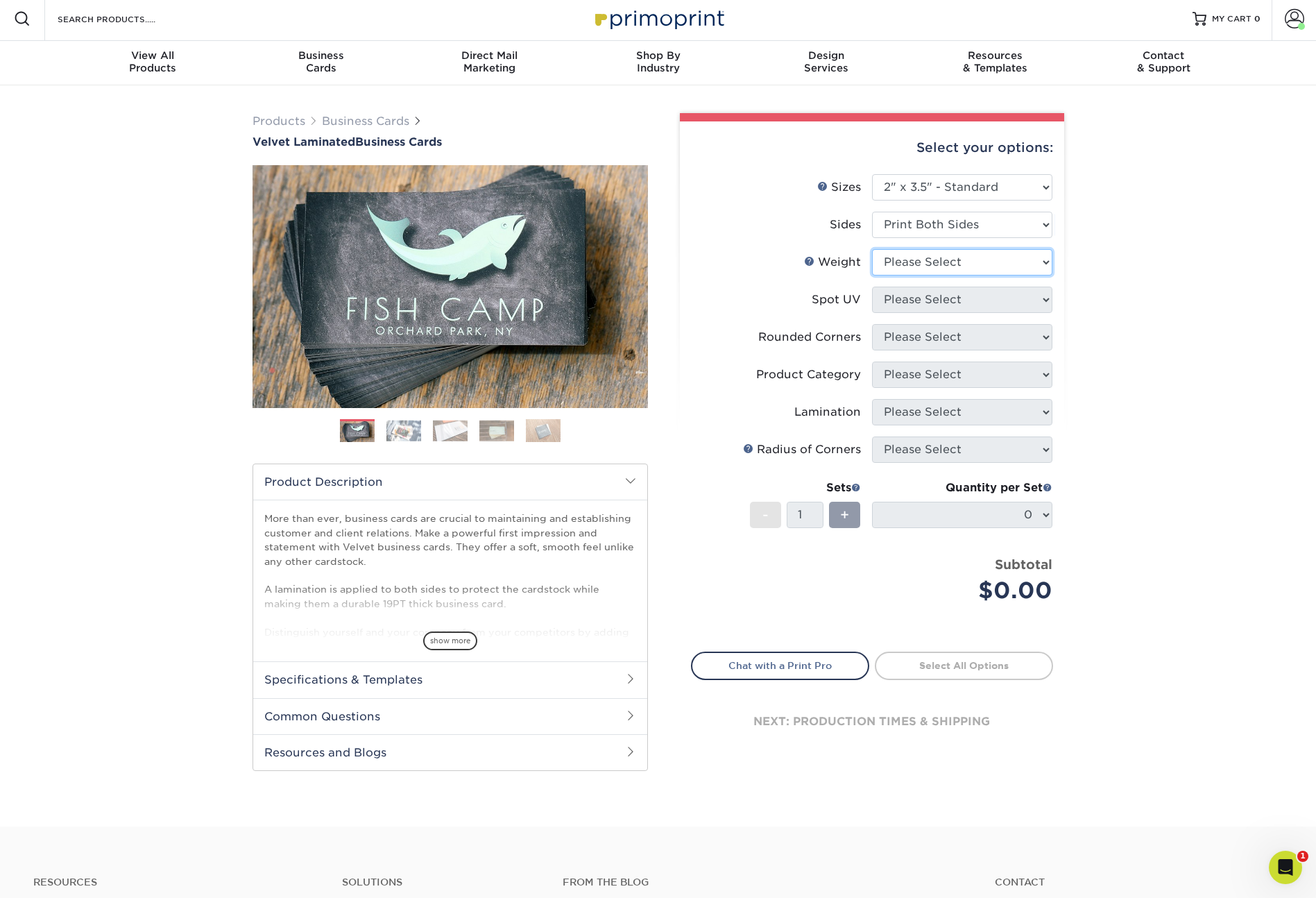
click at [939, 264] on select "Please Select 16PT" at bounding box center [962, 261] width 181 height 26
select select "16PT"
click at [933, 302] on select "Please Select No Spot UV Front and Back (Both Sides) Front Only Back Only" at bounding box center [962, 299] width 181 height 26
select select "3"
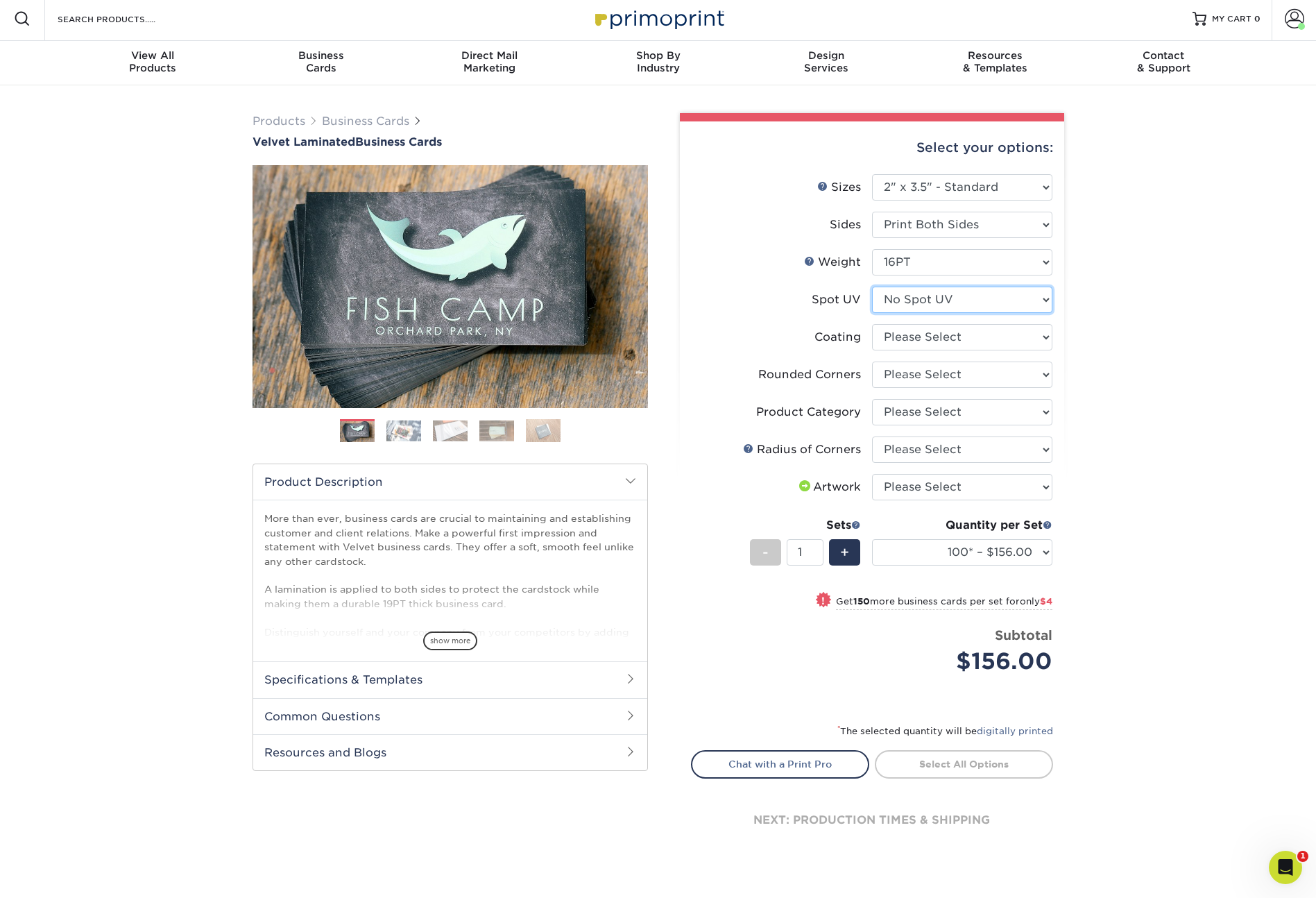
click at [946, 300] on select "Please Select No Spot UV Front and Back (Both Sides) Front Only Back Only" at bounding box center [962, 299] width 181 height 26
click at [929, 334] on select at bounding box center [962, 336] width 181 height 26
select select "3e7618de-abca-4bda-9f97-8b9129e913d8"
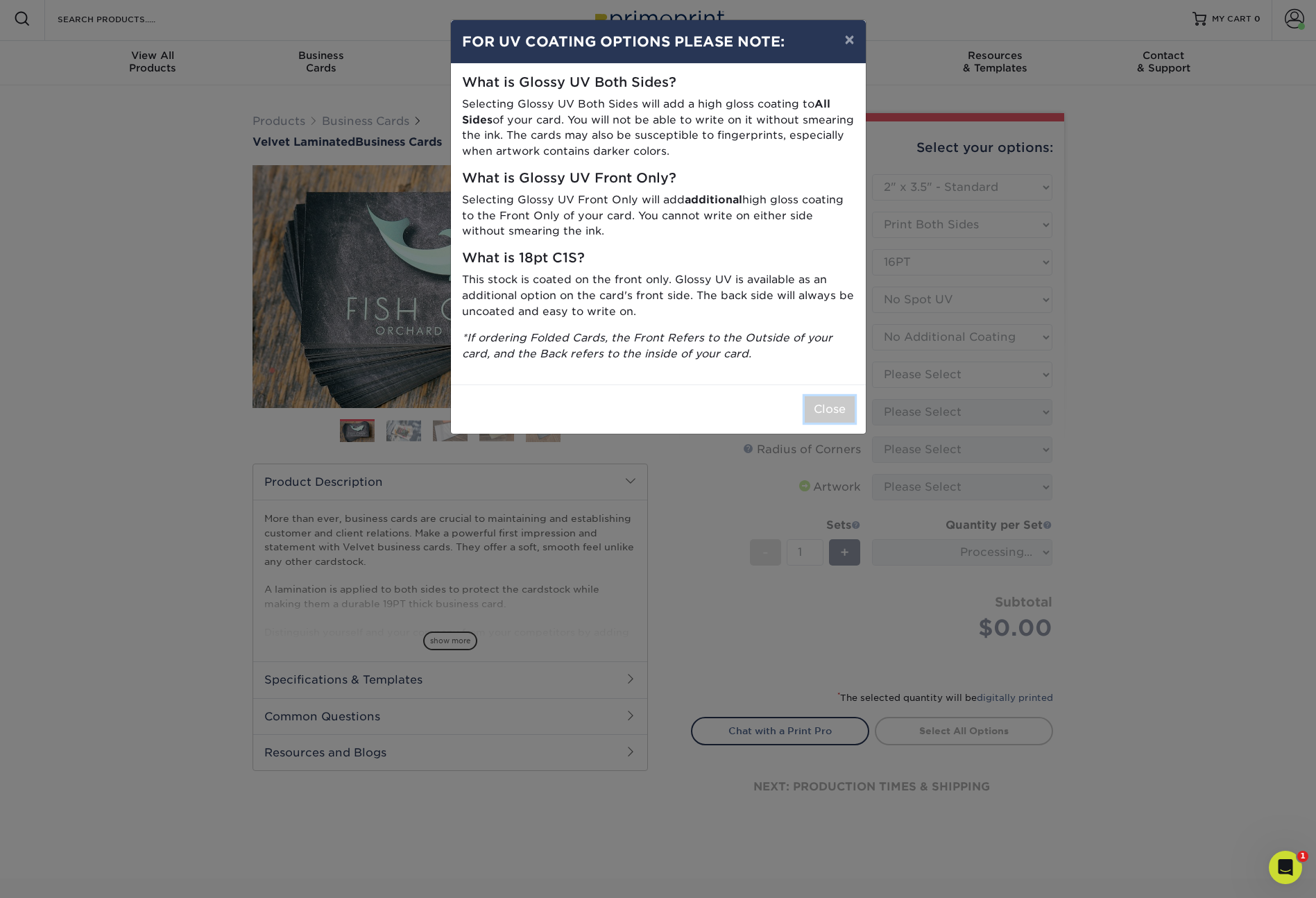
click at [815, 409] on button "Close" at bounding box center [829, 409] width 50 height 26
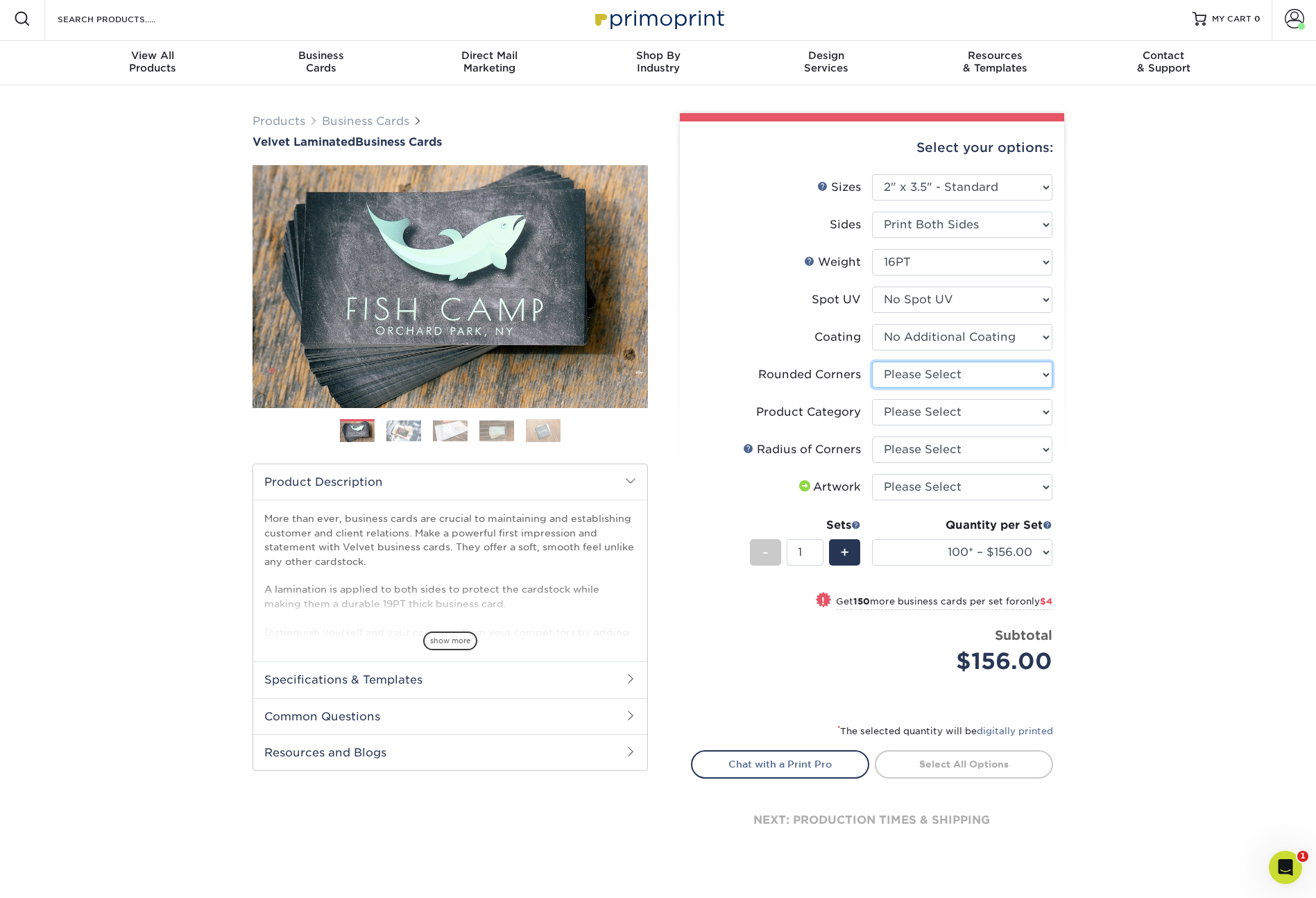
click at [973, 382] on select "Please Select Yes - Round 2 Corners Yes - Round 4 Corners No" at bounding box center [962, 374] width 181 height 26
select select "0"
select select
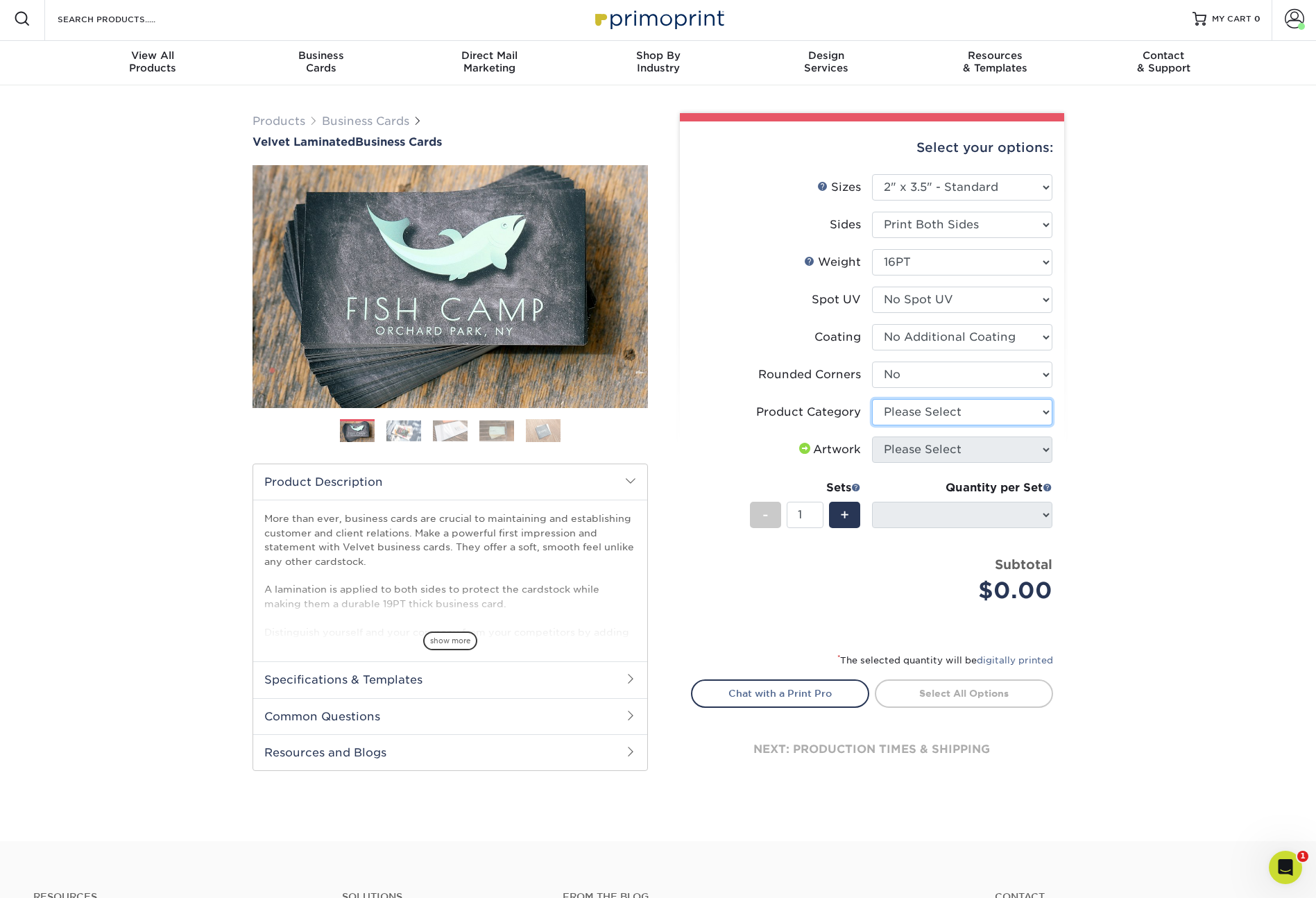
click at [983, 409] on select "Please Select Business Cards" at bounding box center [962, 411] width 181 height 26
drag, startPoint x: 806, startPoint y: 447, endPoint x: 798, endPoint y: 447, distance: 8.0
click at [806, 447] on span at bounding box center [805, 449] width 17 height 13
click at [799, 447] on span at bounding box center [805, 447] width 17 height 11
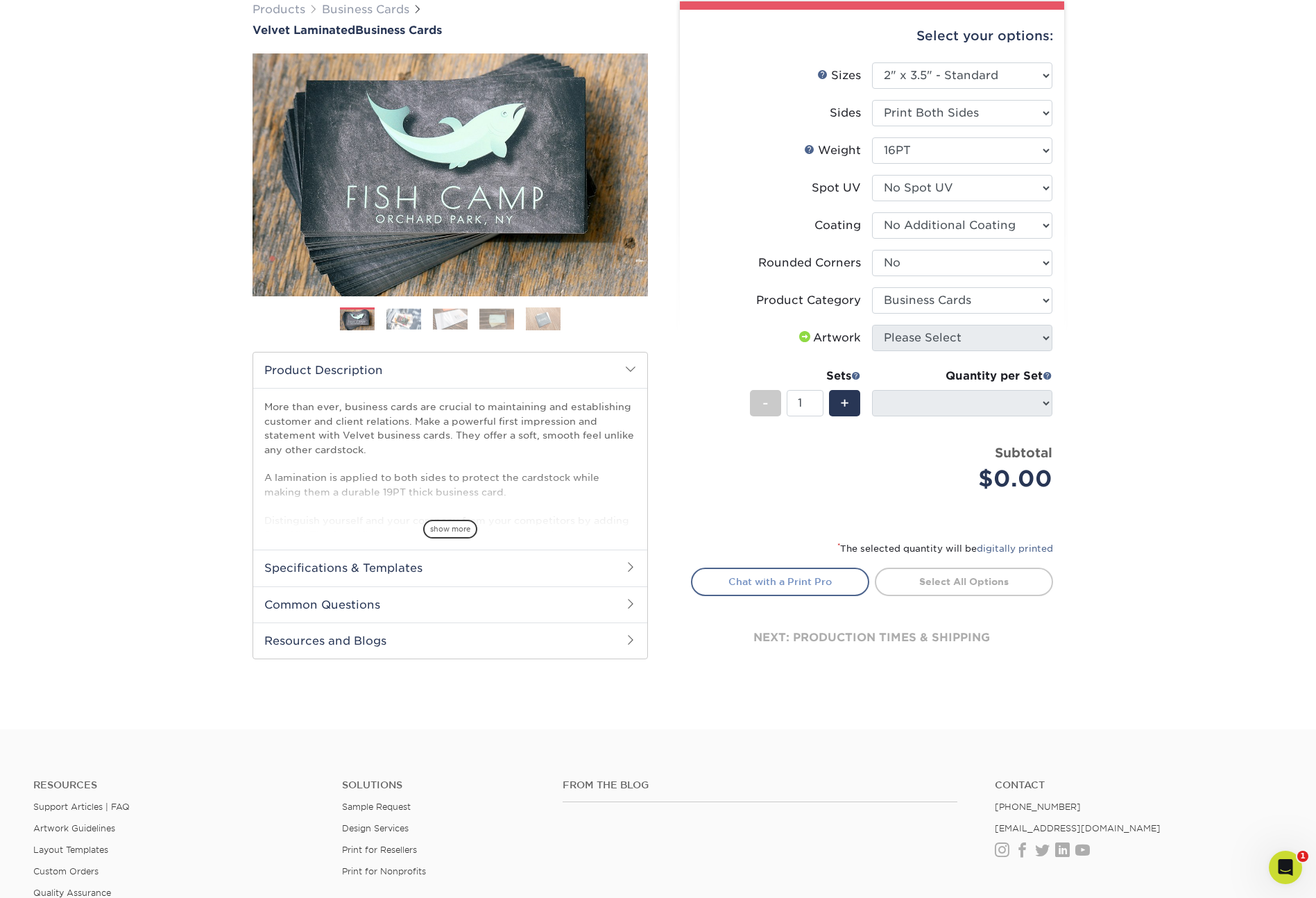
scroll to position [2, 0]
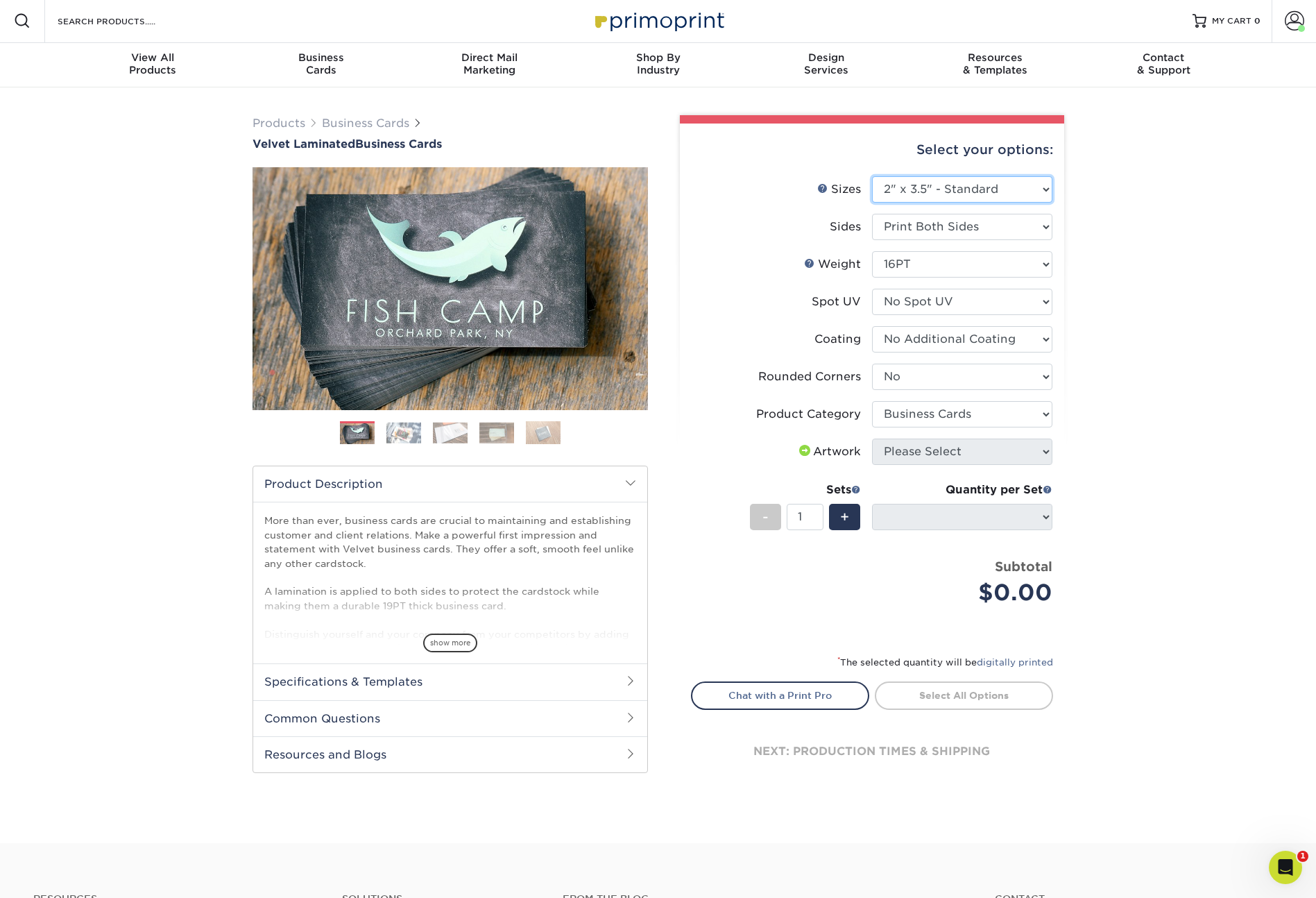
click at [996, 185] on select "Please Select 1.5" x 3.5" - Mini 1.75" x 3.5" - Mini 2" x 2" - Square 2" x 3" -…" at bounding box center [962, 189] width 181 height 26
click at [946, 420] on select "Please Select Business Cards" at bounding box center [962, 414] width 181 height 26
click at [906, 410] on select "Please Select Business Cards" at bounding box center [962, 414] width 181 height 26
click at [1027, 418] on select "Please Select Business Cards" at bounding box center [962, 414] width 181 height 26
select select "3b5148f1-0588-4f88-a218-97bcfdce65c1"
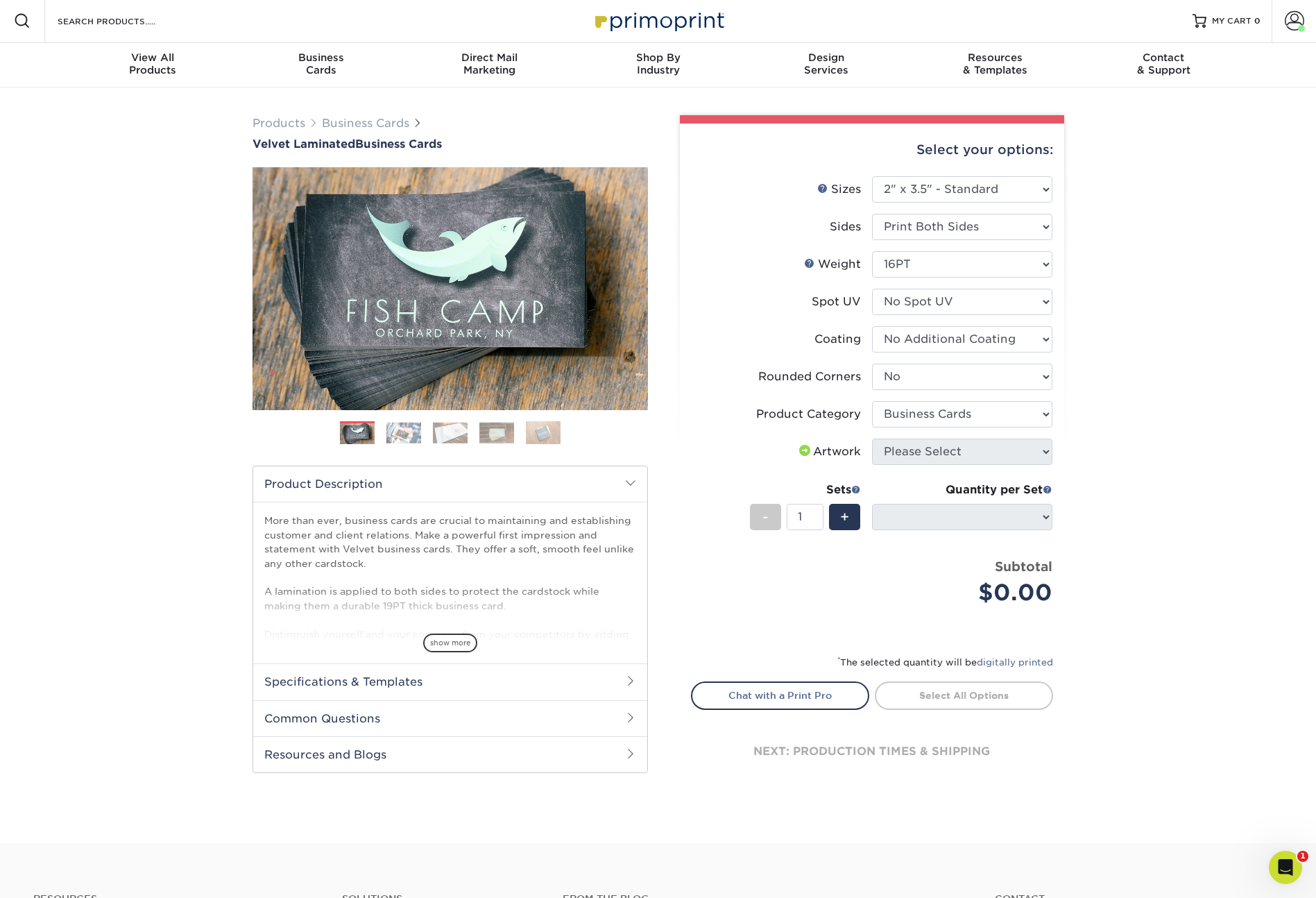
drag, startPoint x: 1060, startPoint y: 449, endPoint x: 1041, endPoint y: 452, distance: 19.2
click at [1060, 449] on div "Select your options: Sizes Help Sizes Please Select 1.5" x 3.5" - Mini 1.75" x …" at bounding box center [872, 463] width 384 height 680
click at [1045, 489] on span at bounding box center [1048, 489] width 10 height 10
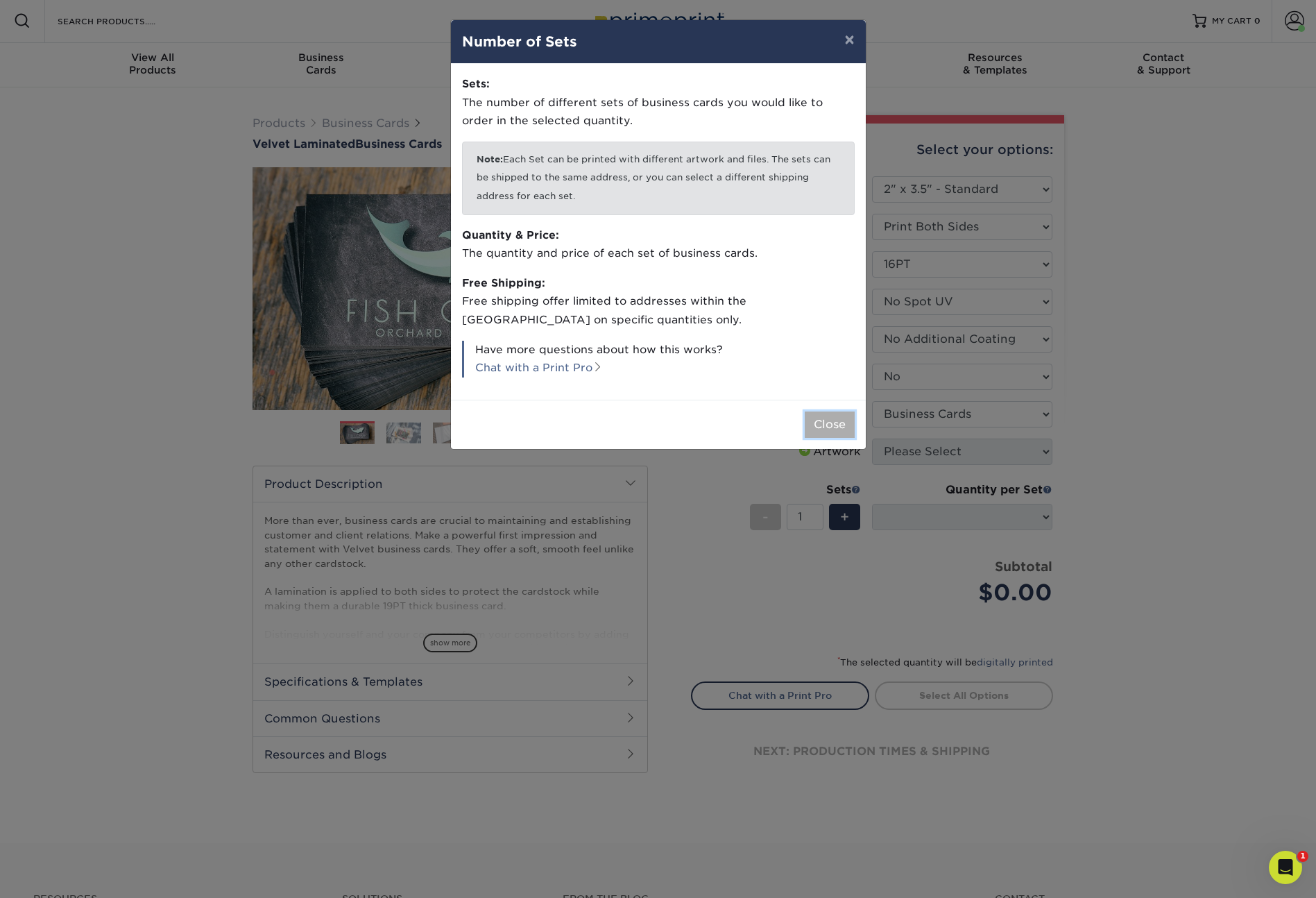
click at [843, 432] on button "Close" at bounding box center [829, 424] width 50 height 26
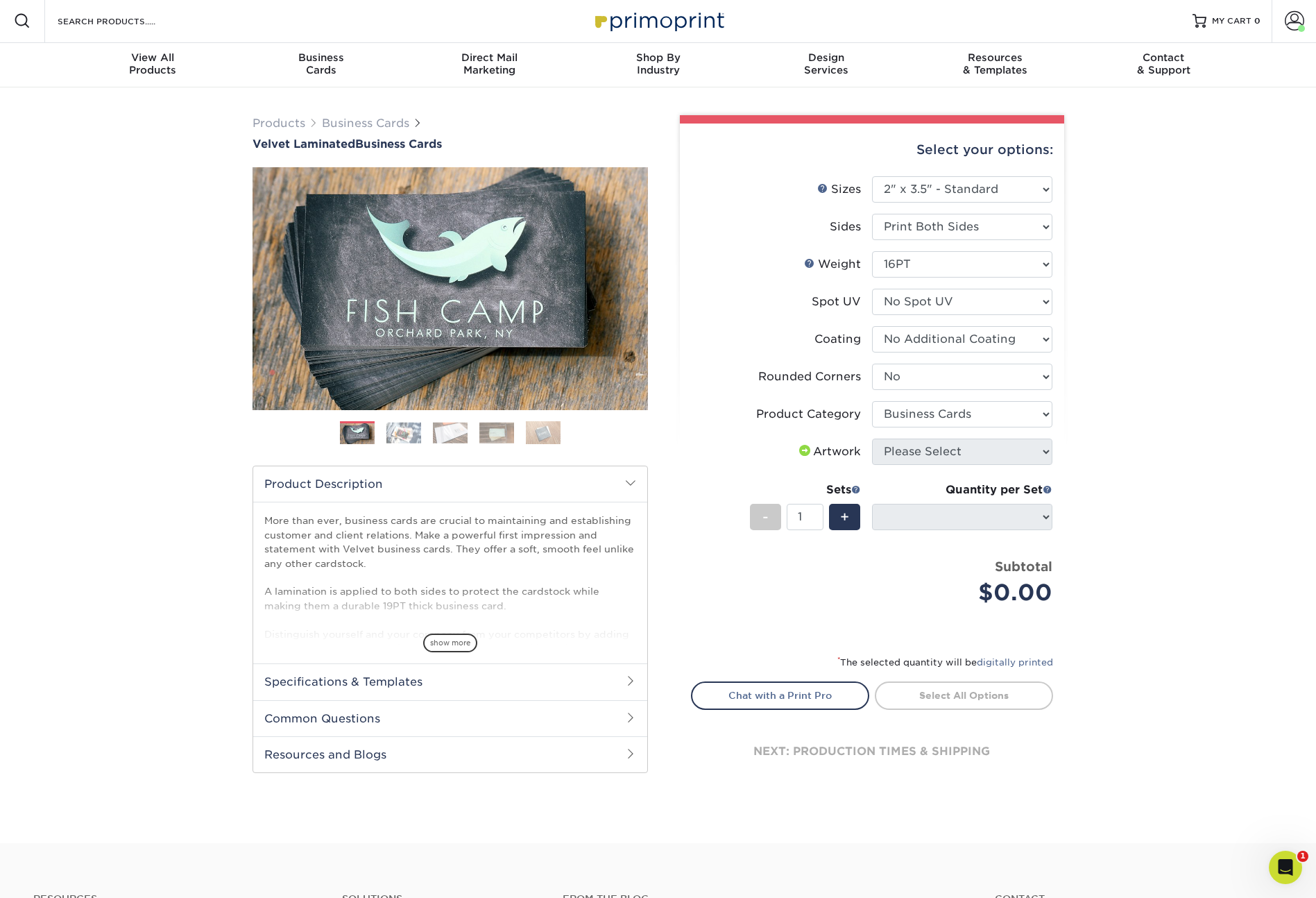
click at [1191, 445] on div "Products Business Cards Velvet Laminated Business Cards Previous Next" at bounding box center [658, 465] width 1316 height 756
click at [954, 177] on select "Please Select 1.5" x 3.5" - Mini 1.75" x 3.5" - Mini 2" x 2" - Square 2" x 3" -…" at bounding box center [962, 189] width 181 height 26
click at [811, 264] on link "Weight Help" at bounding box center [809, 262] width 11 height 11
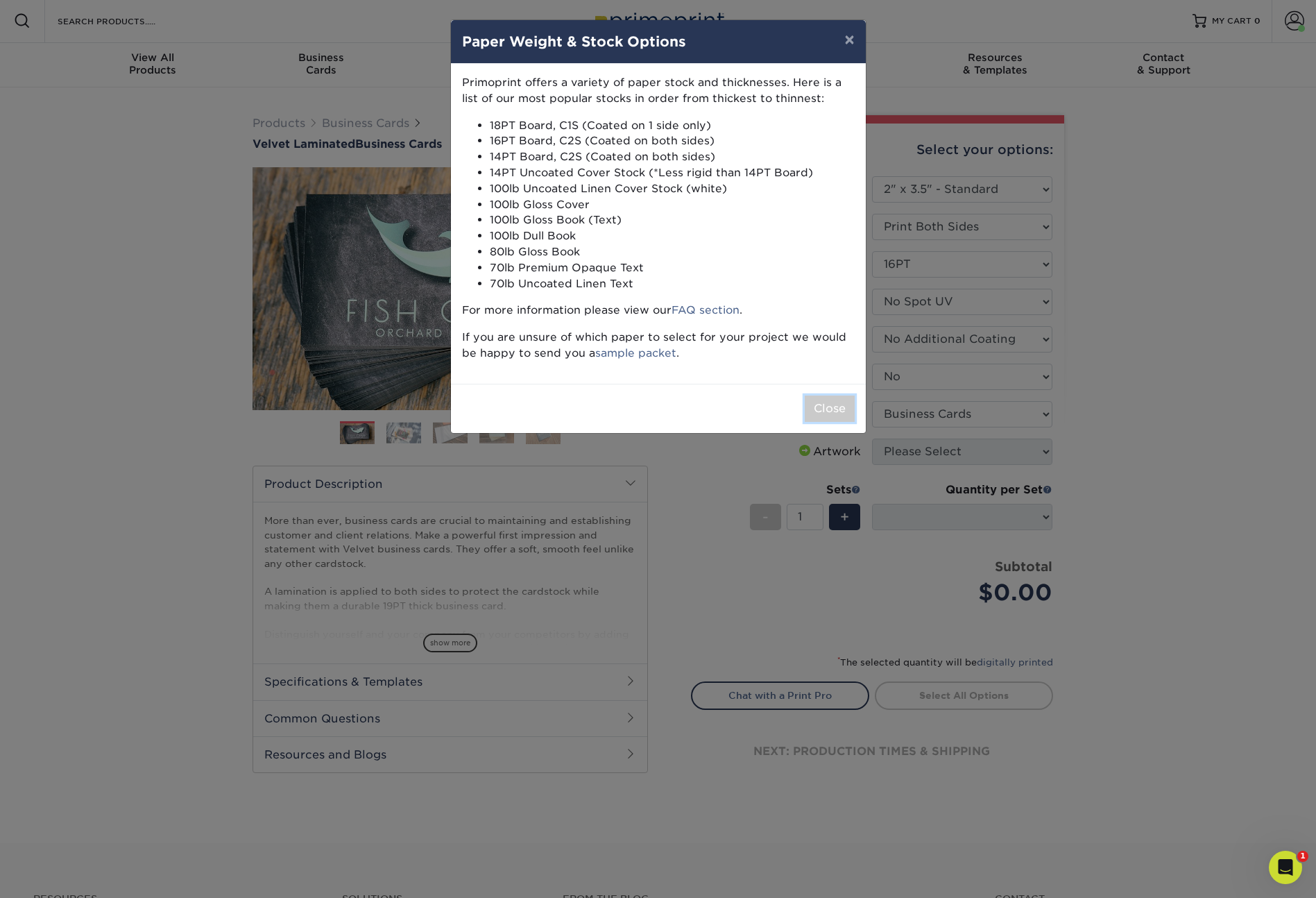
click at [827, 407] on button "Close" at bounding box center [829, 408] width 50 height 26
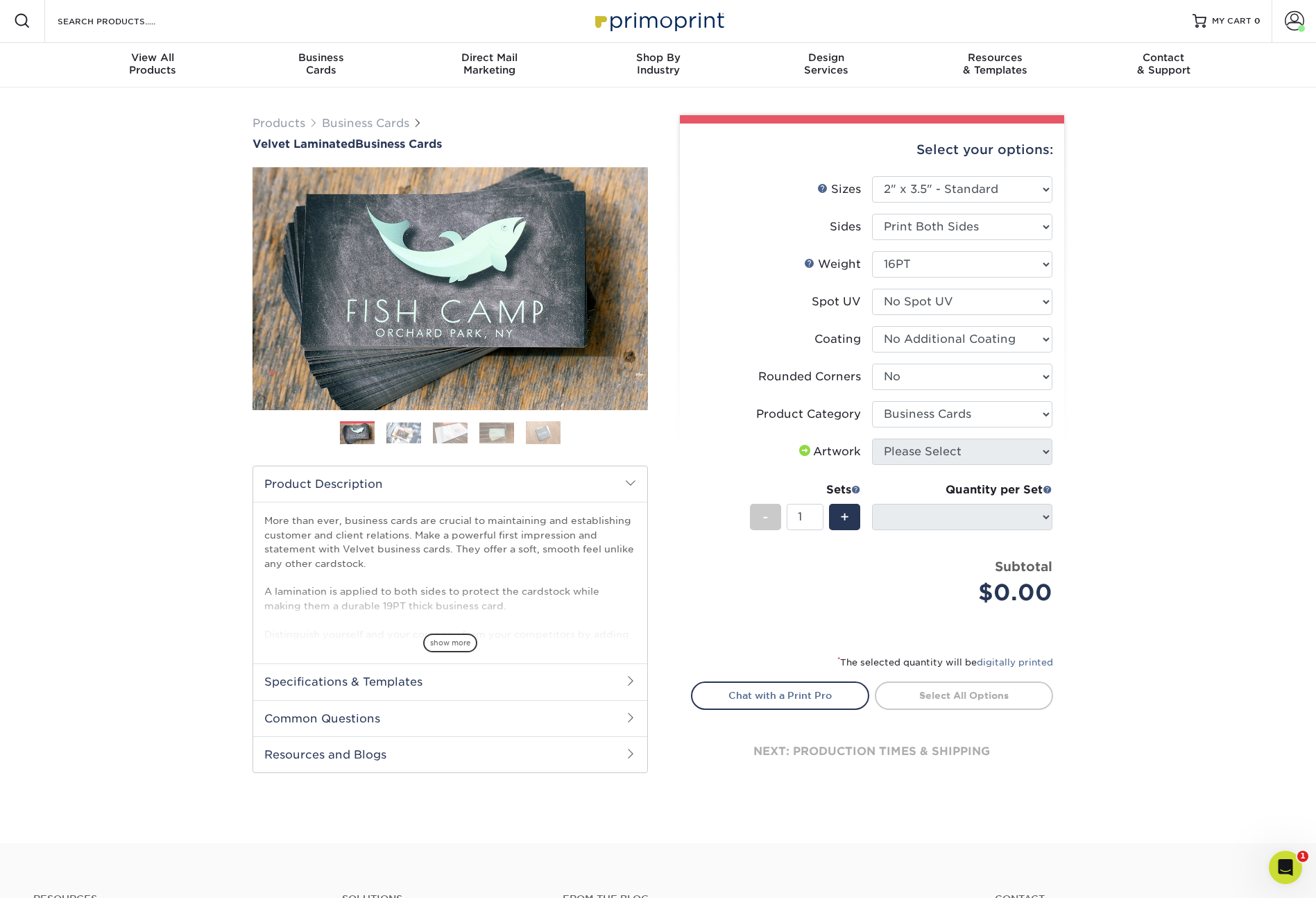
click at [814, 455] on div "Artwork" at bounding box center [828, 452] width 65 height 17
click at [854, 488] on span at bounding box center [856, 489] width 10 height 10
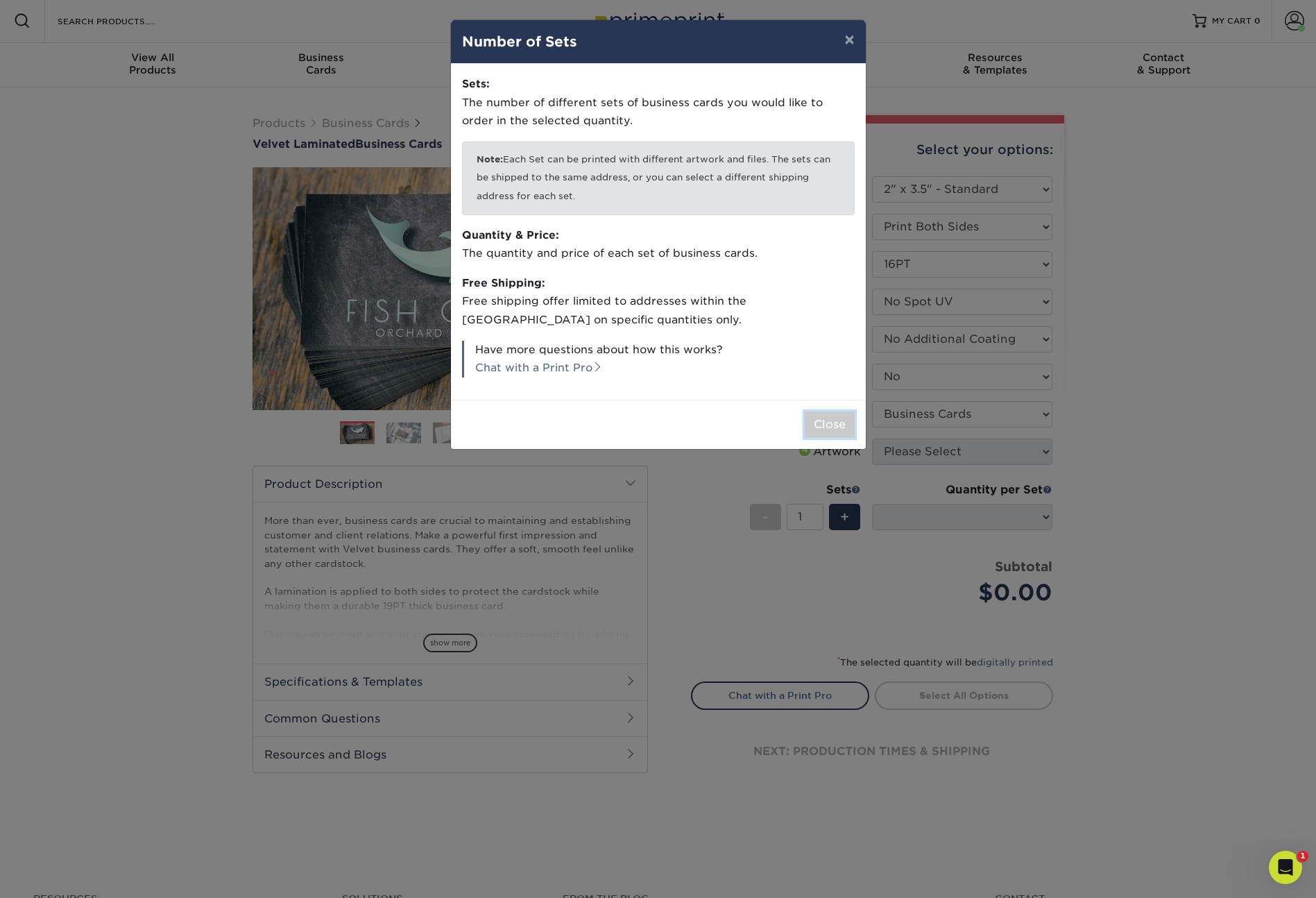
drag, startPoint x: 830, startPoint y: 431, endPoint x: 921, endPoint y: 570, distance: 166.1
click at [830, 431] on button "Close" at bounding box center [829, 424] width 50 height 26
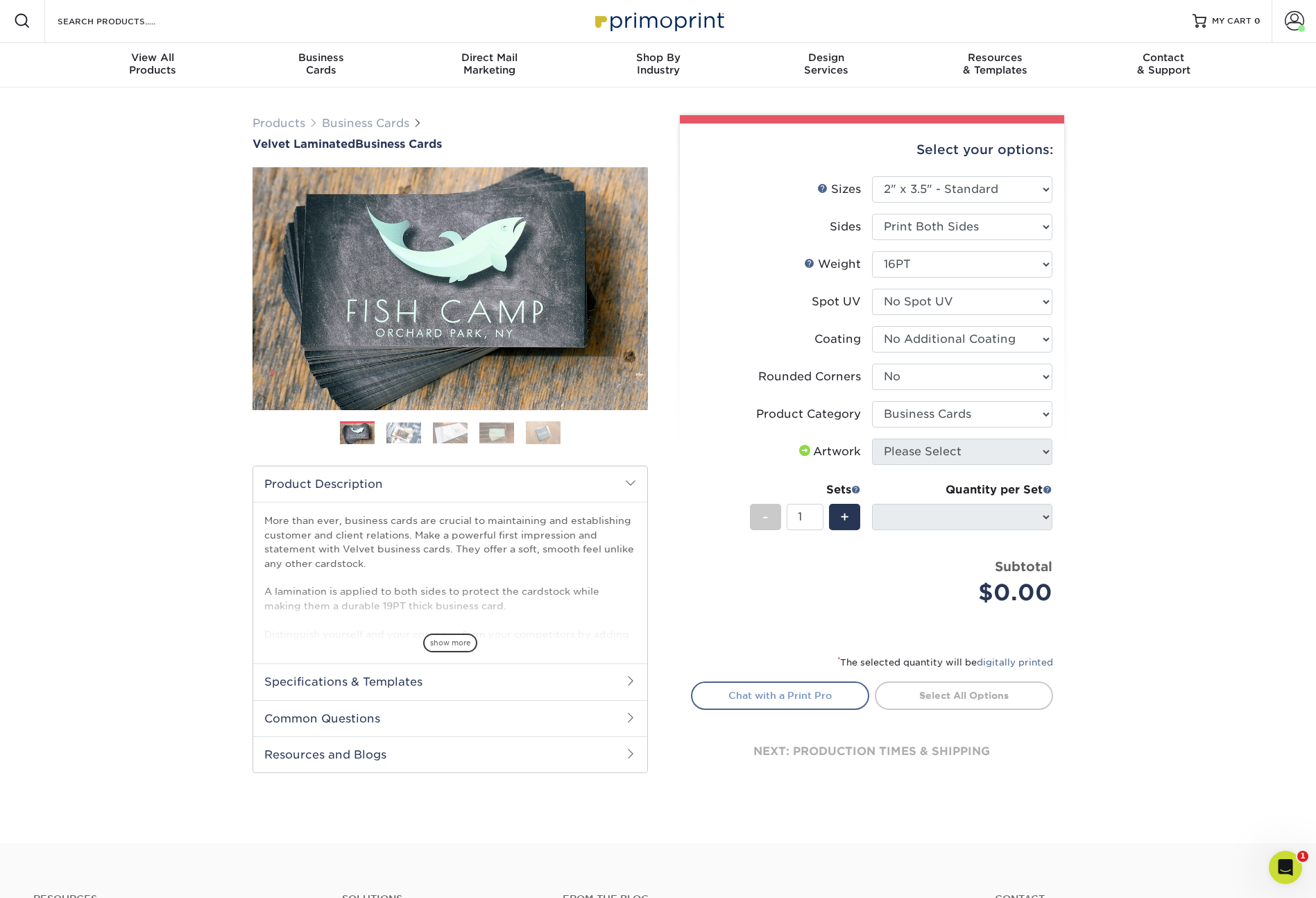
click at [797, 689] on link "Chat with a Print Pro" at bounding box center [780, 695] width 178 height 28
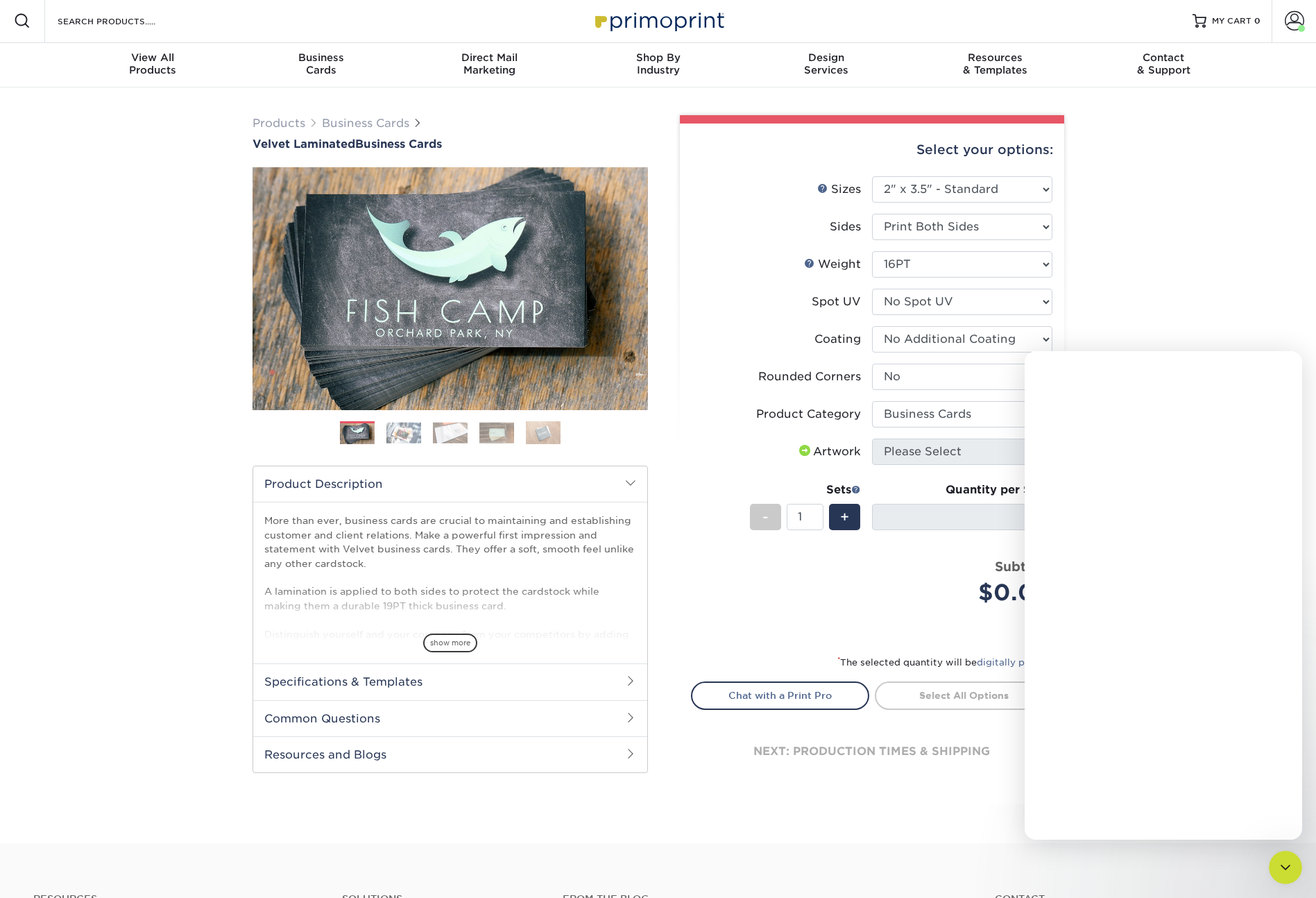
scroll to position [0, 0]
type textarea "The website won't let me select "artwork""
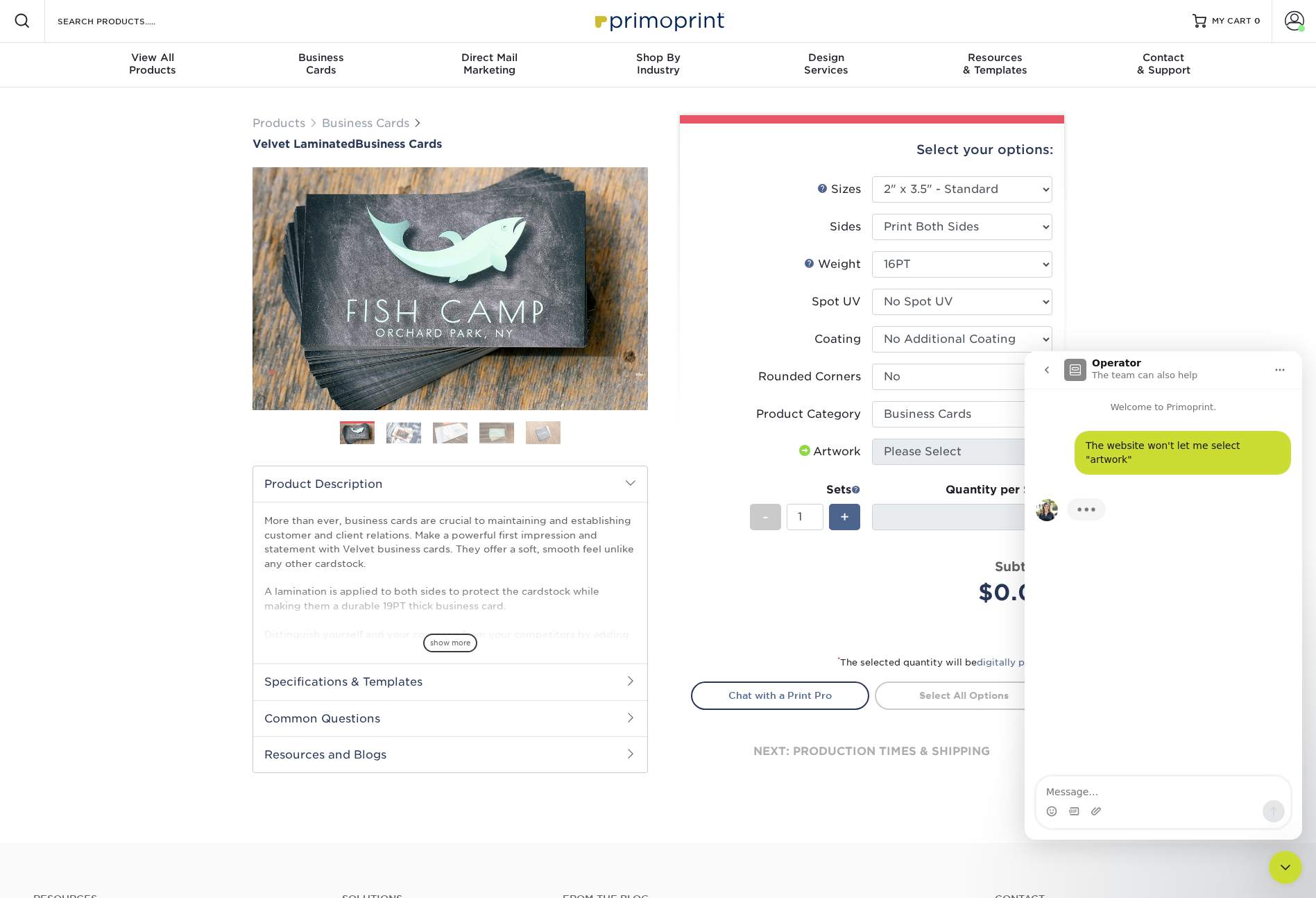
click at [843, 522] on span "+" at bounding box center [844, 516] width 9 height 21
click at [758, 518] on div "-" at bounding box center [765, 516] width 31 height 26
type input "1"
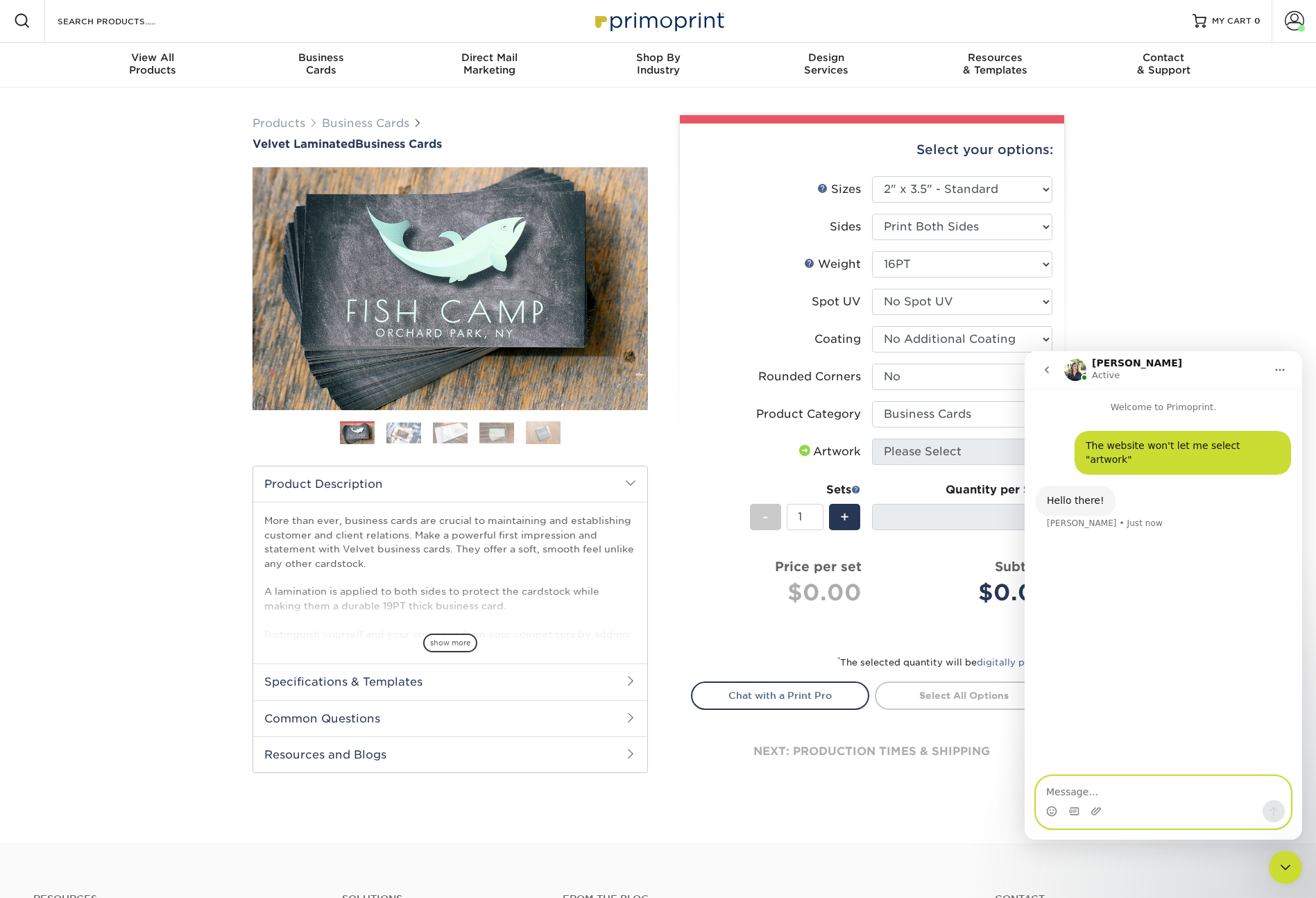
click at [1096, 796] on textarea "Message…" at bounding box center [1164, 788] width 254 height 24
paste textarea "[URL][DOMAIN_NAME]"
type textarea "Hi! I am on this page: https://www.primoprint.com/velvet-business-cards"
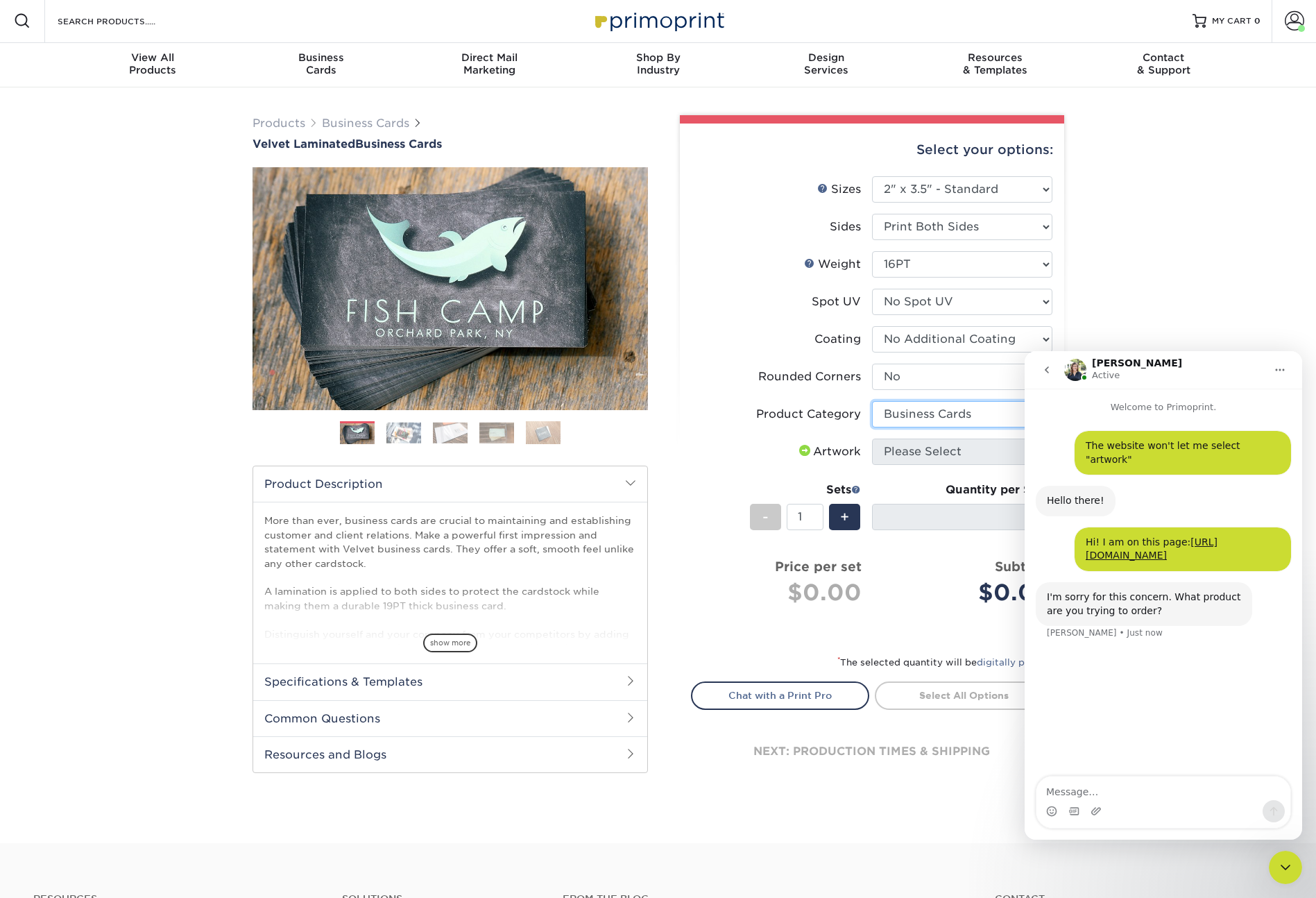
click at [917, 413] on select "Please Select Business Cards" at bounding box center [962, 414] width 181 height 26
click at [901, 385] on select "Please Select Yes - Round 2 Corners Yes - Round 4 Corners No" at bounding box center [962, 376] width 181 height 26
click at [915, 344] on select at bounding box center [962, 339] width 181 height 26
click at [891, 339] on select at bounding box center [962, 339] width 181 height 26
select select "-1"
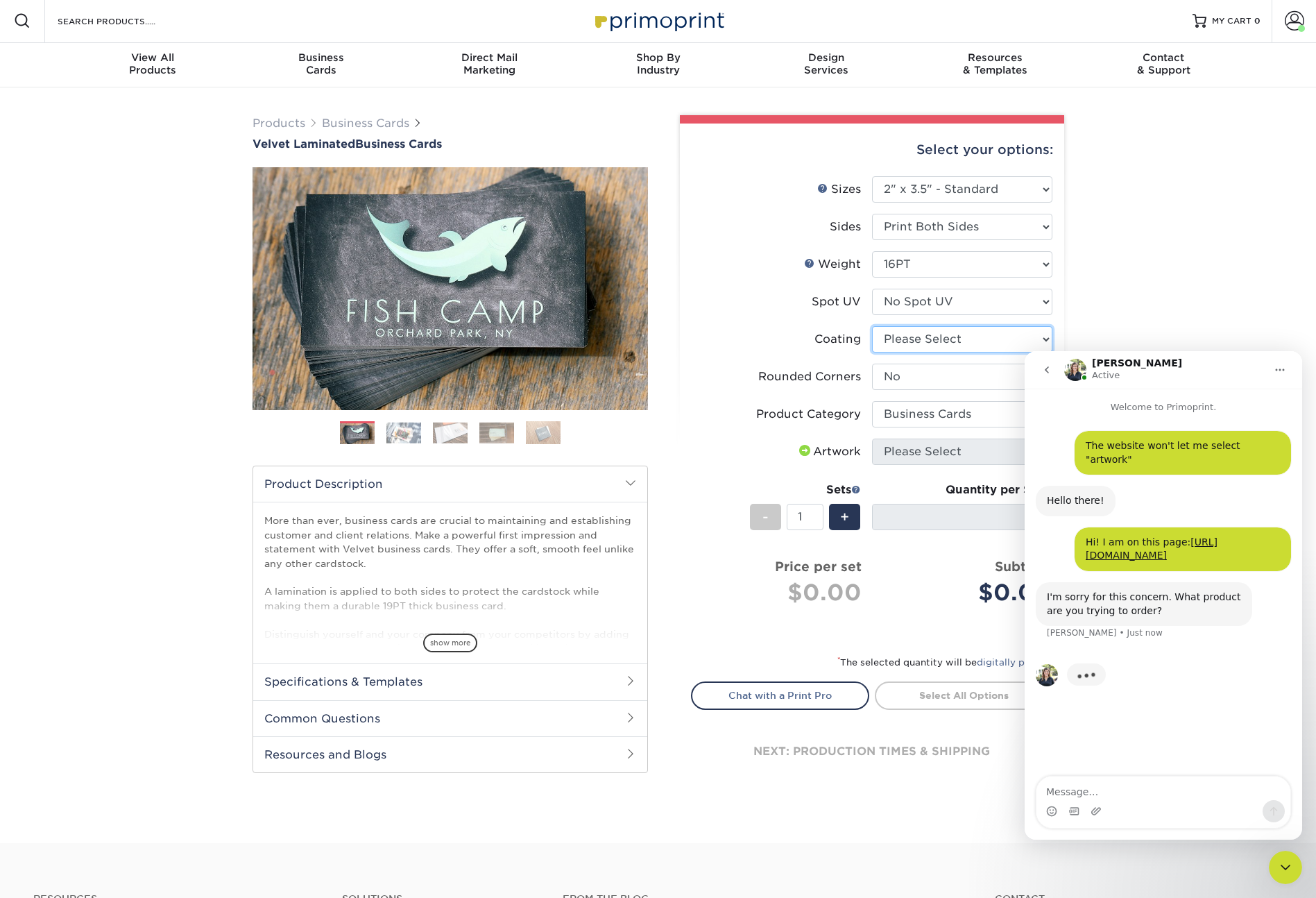
select select "-1"
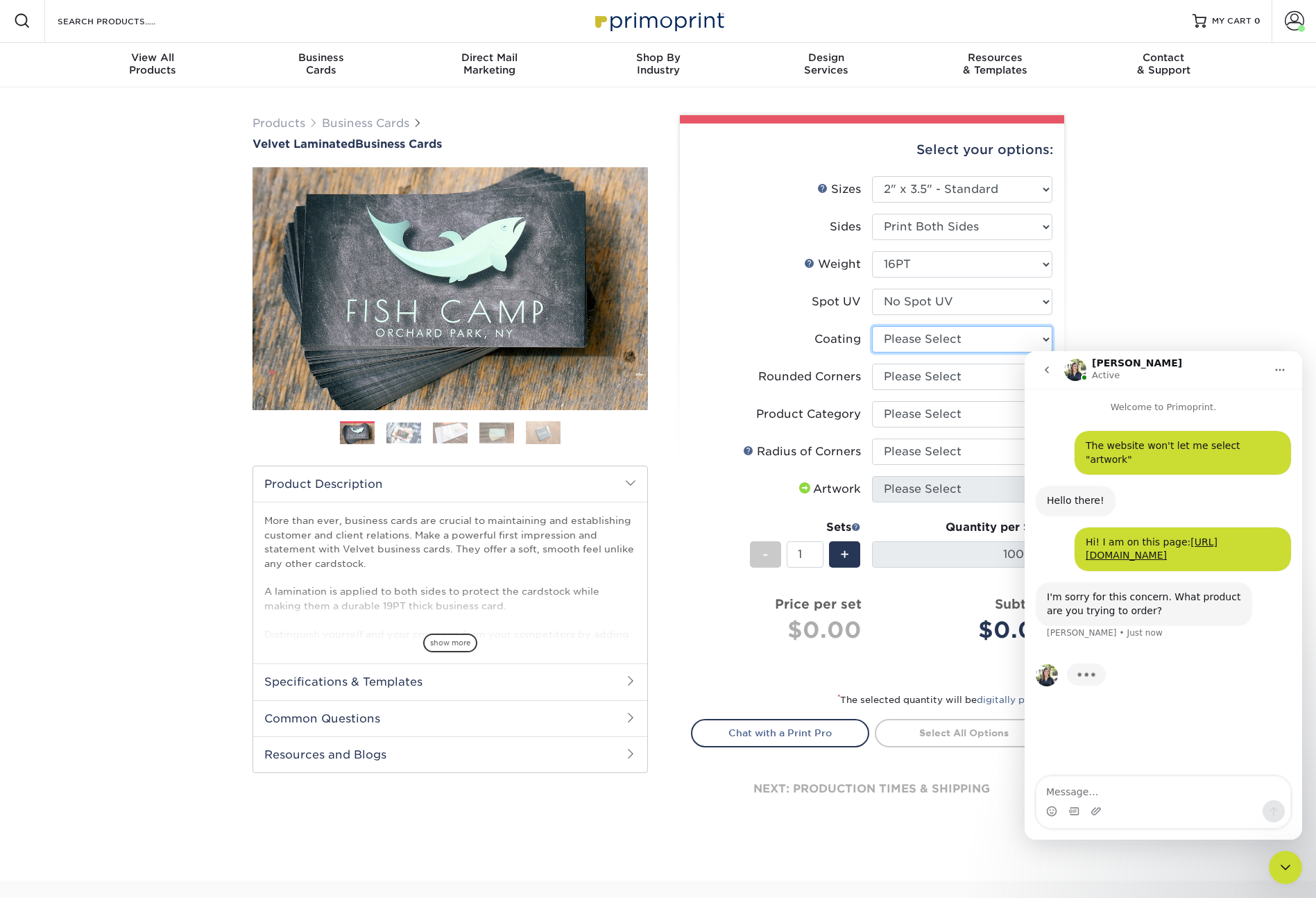
click at [912, 341] on select at bounding box center [962, 339] width 181 height 26
select select "3e7618de-abca-4bda-9f97-8b9129e913d8"
select select
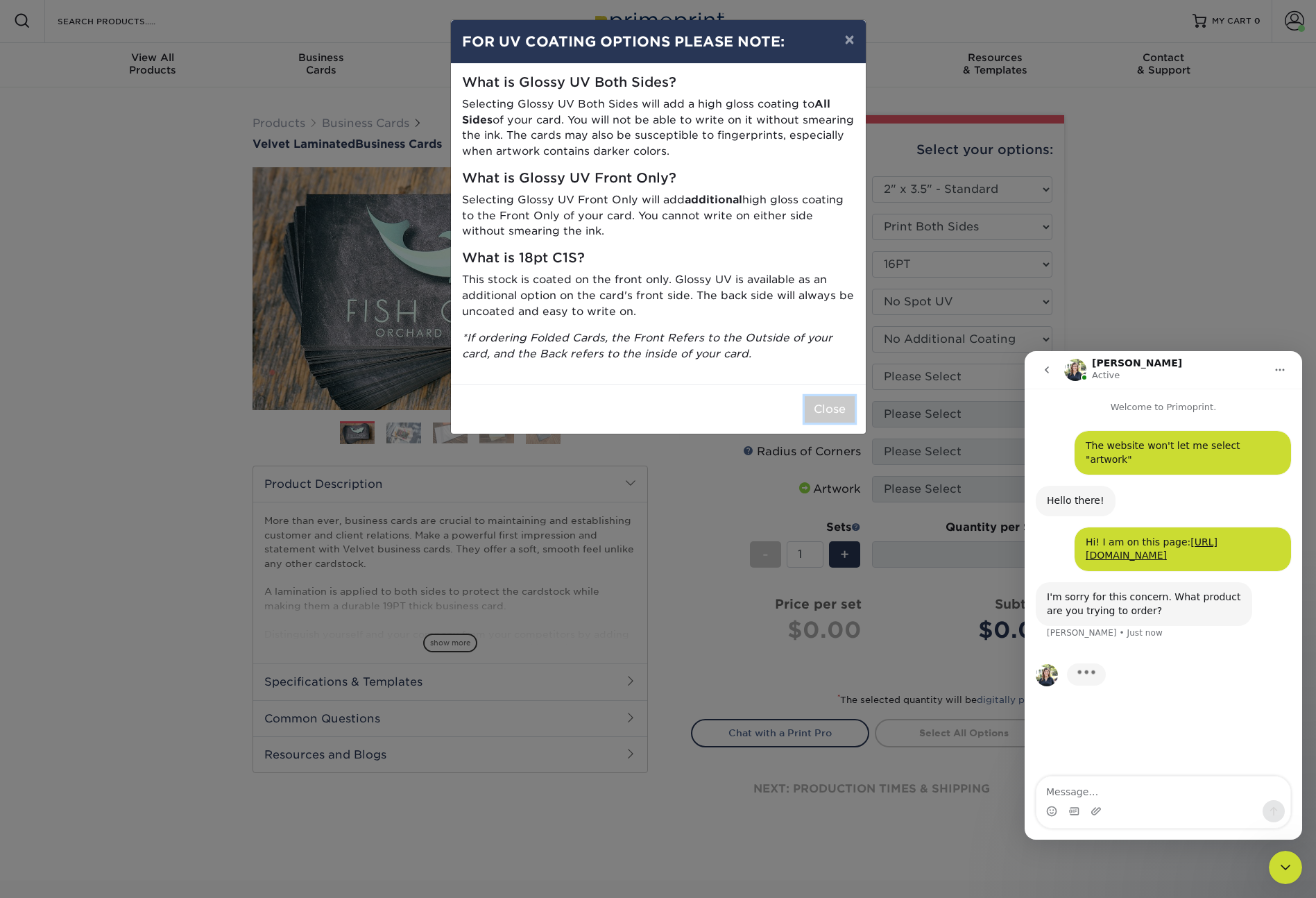
drag, startPoint x: 826, startPoint y: 410, endPoint x: 867, endPoint y: 401, distance: 42.0
click at [826, 410] on button "Close" at bounding box center [829, 409] width 50 height 26
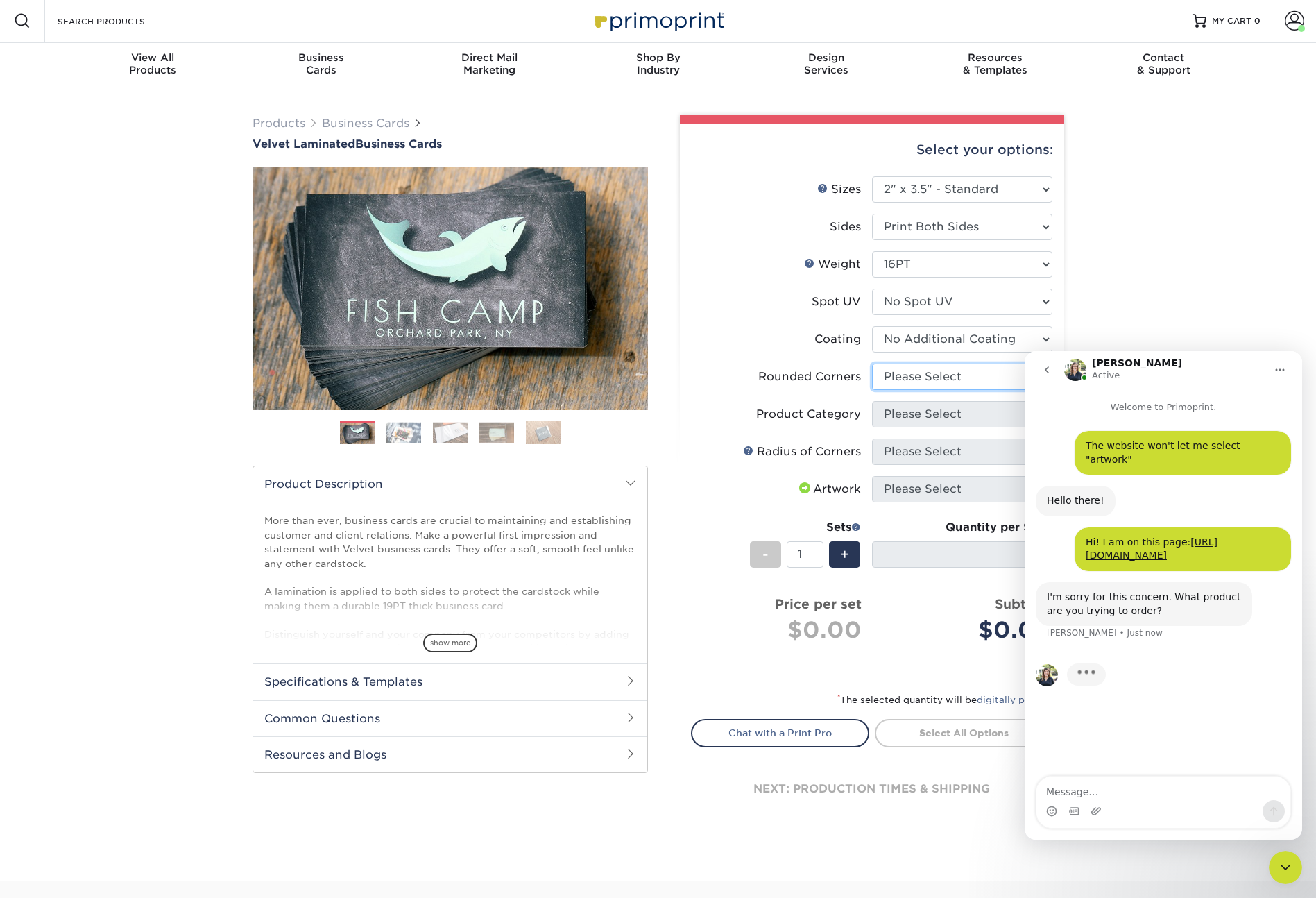
click at [929, 376] on select "Please Select Yes - Round 2 Corners Yes - Round 4 Corners No" at bounding box center [962, 376] width 181 height 26
select select "0"
select select
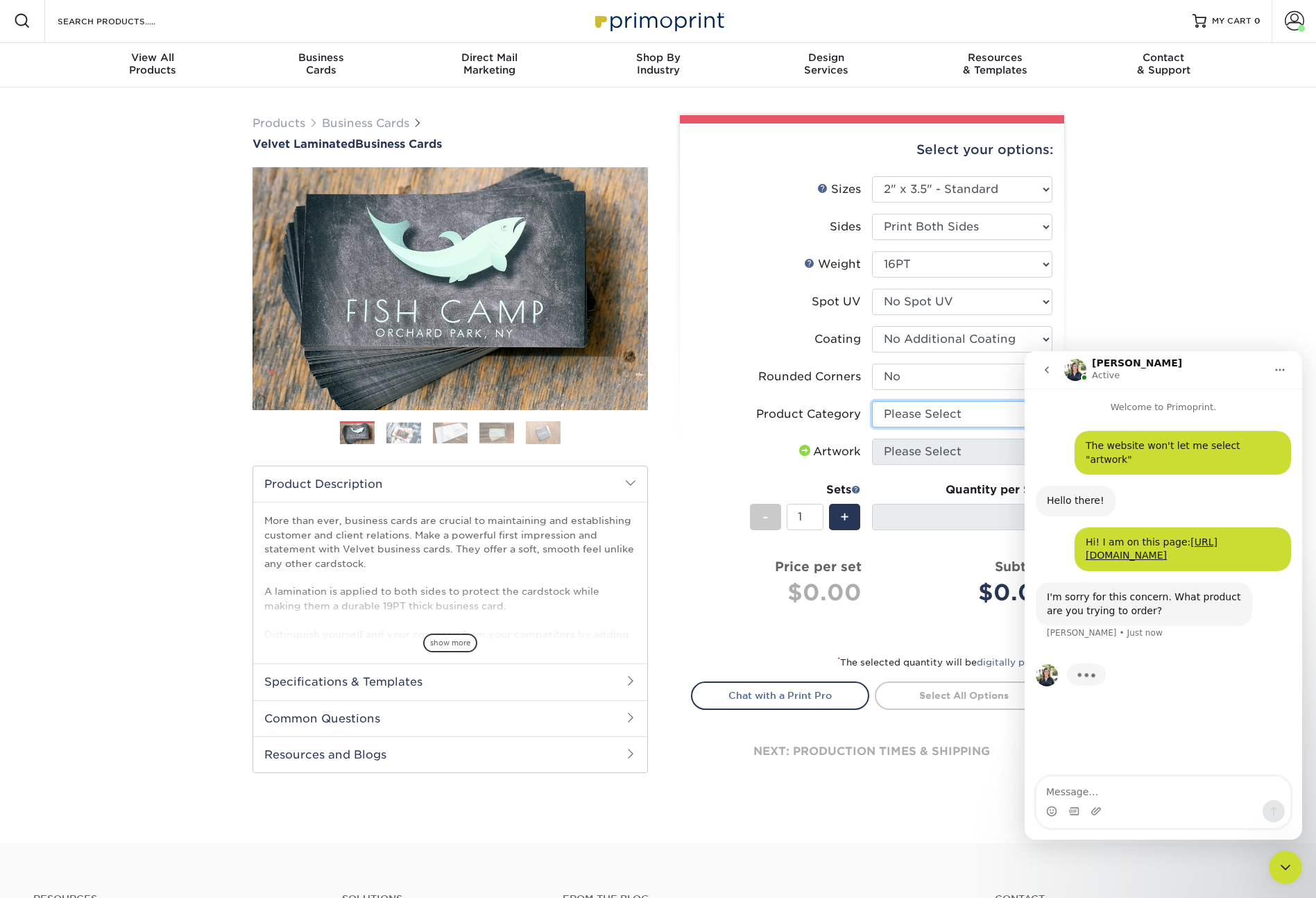
click at [914, 414] on select "Please Select Business Cards" at bounding box center [962, 414] width 181 height 26
select select "3b5148f1-0588-4f88-a218-97bcfdce65c1"
click at [802, 450] on span at bounding box center [805, 450] width 17 height 11
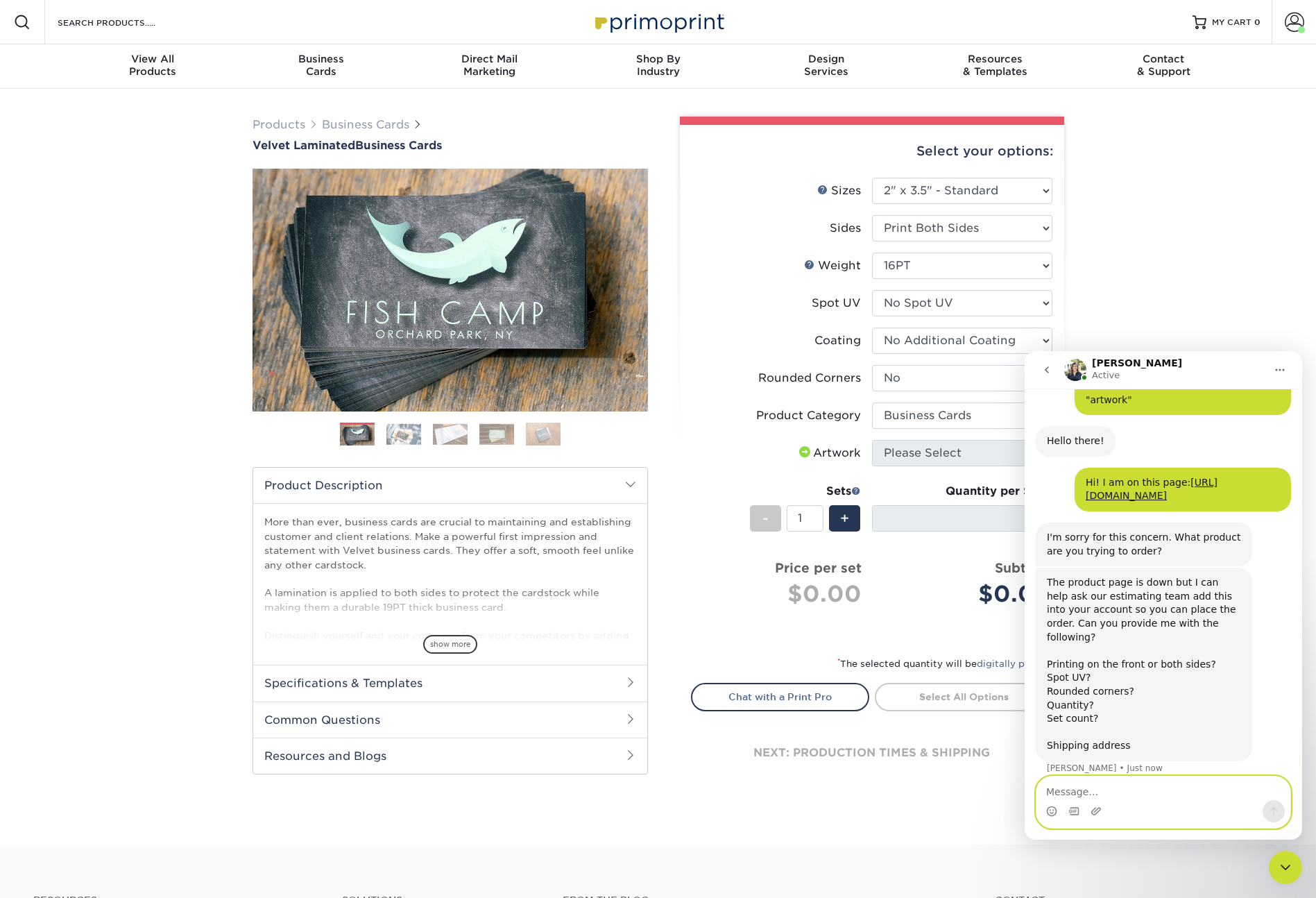
click at [1070, 790] on textarea "Message…" at bounding box center [1164, 788] width 254 height 24
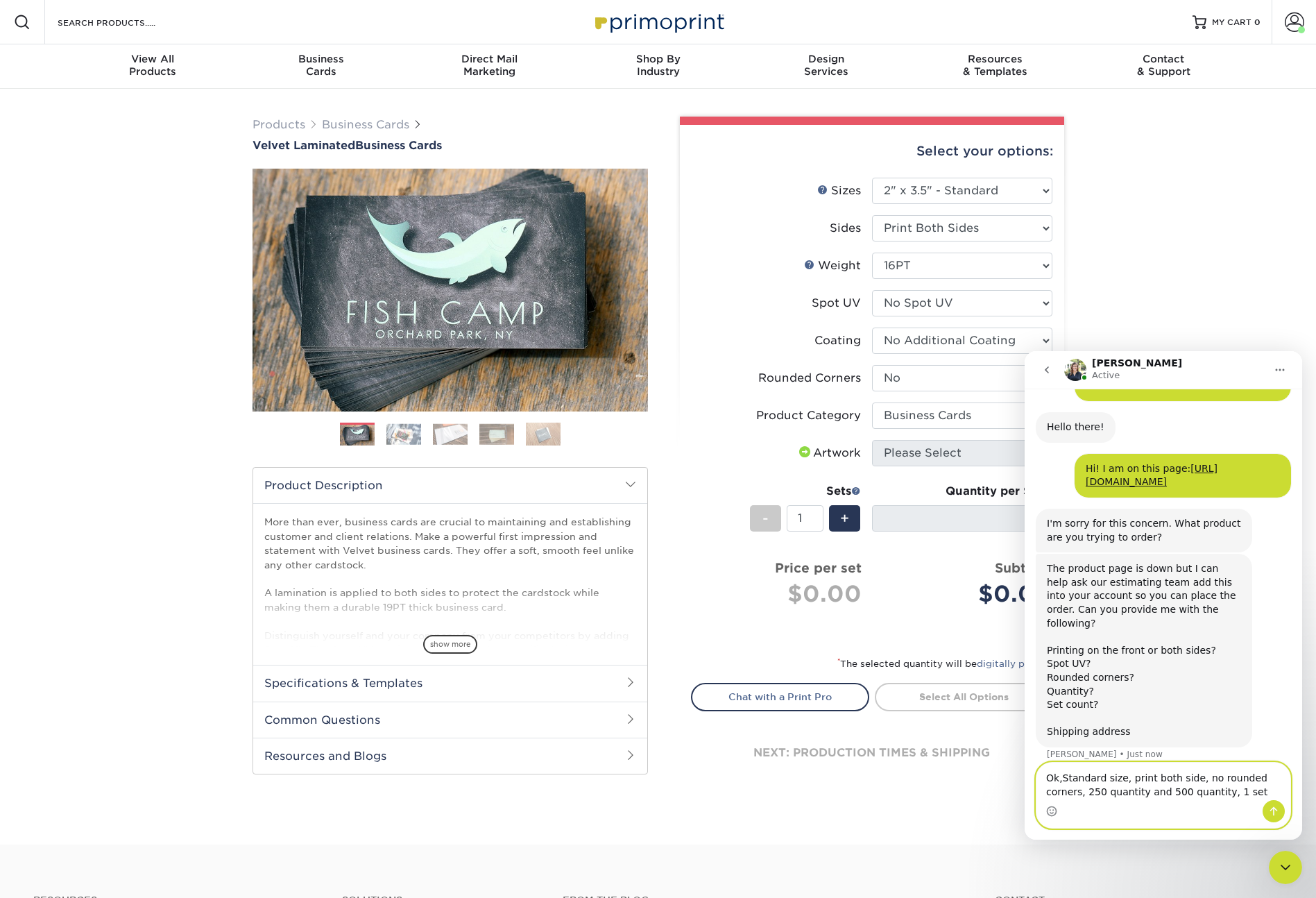
type textarea "Ok, Standard size, print both side, no rounded corners, 250 quantity and 500 qu…"
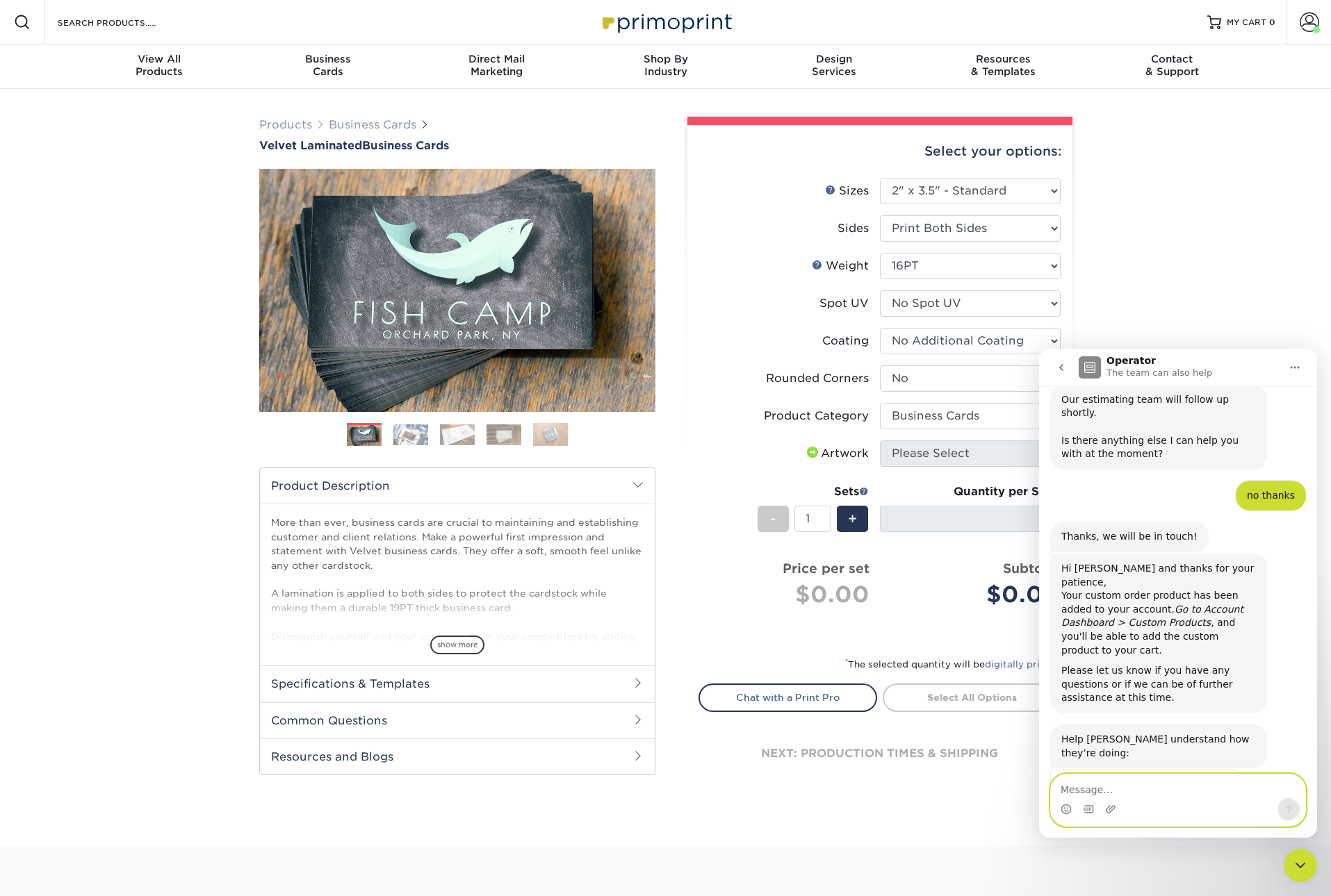
scroll to position [758, 0]
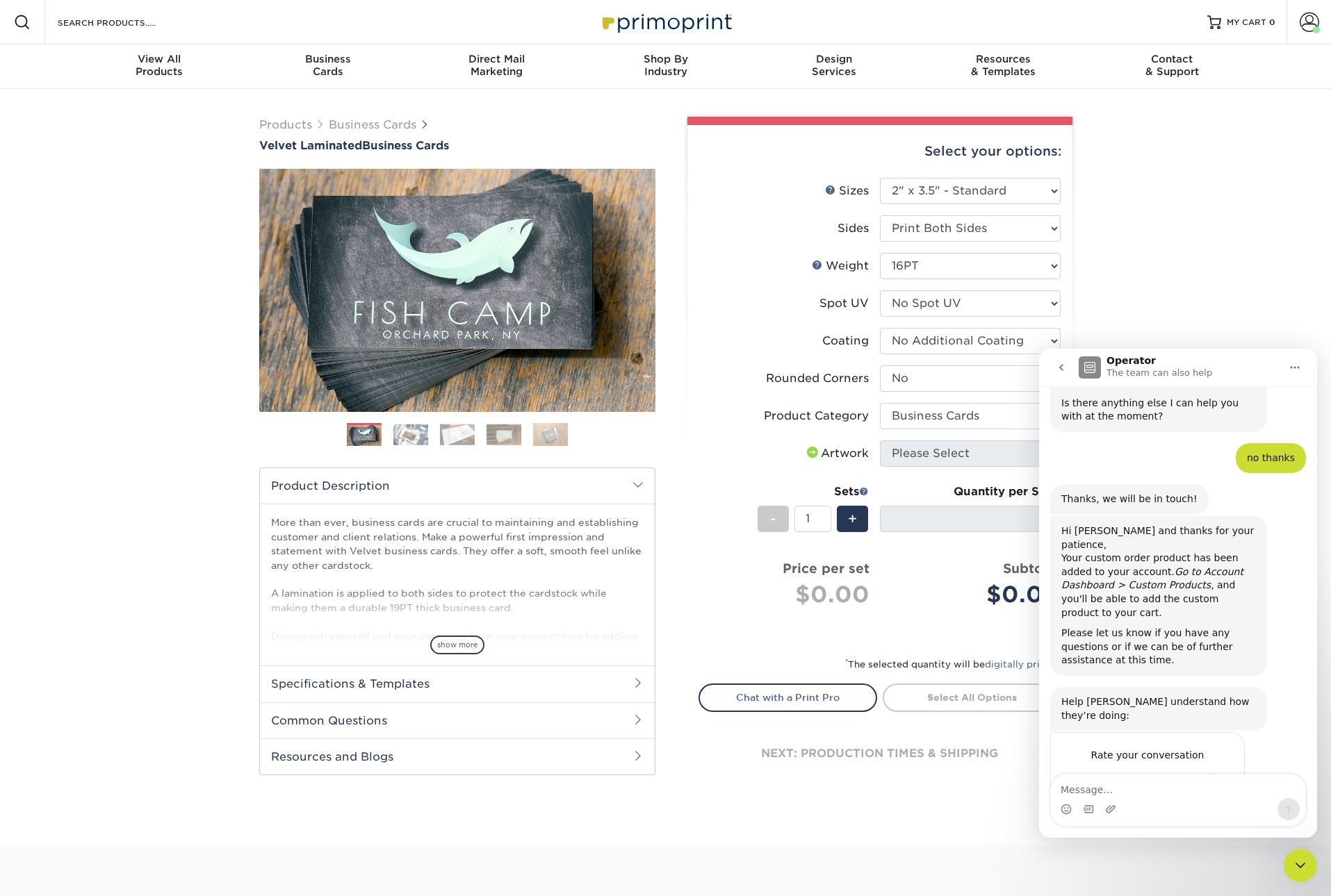
click at [1299, 857] on icon "Close Intercom Messenger" at bounding box center [1301, 866] width 17 height 17
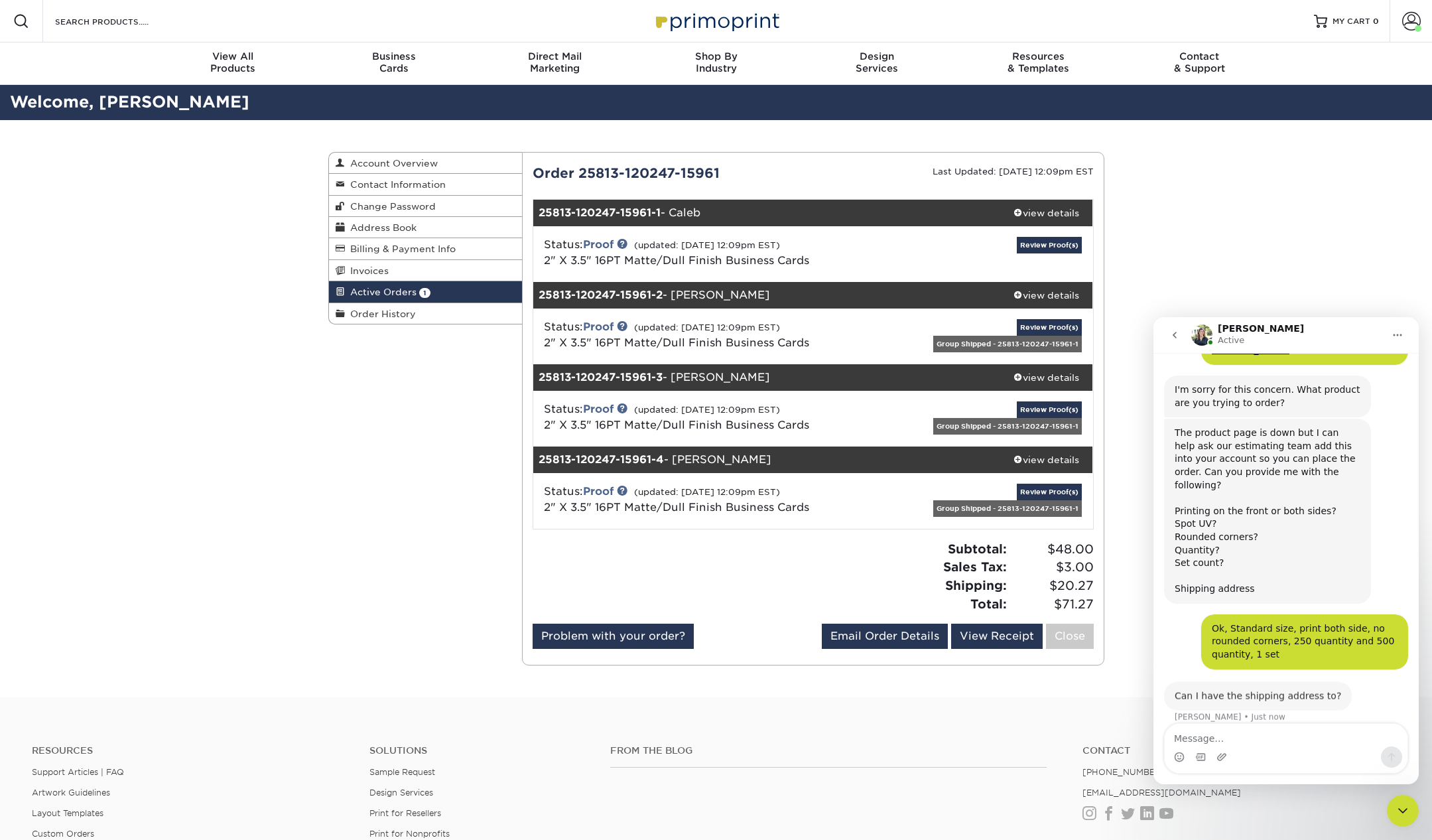
scroll to position [162, 0]
click at [1219, 741] on textarea "Message…" at bounding box center [1286, 735] width 243 height 23
type textarea "[STREET_ADDRESS]"
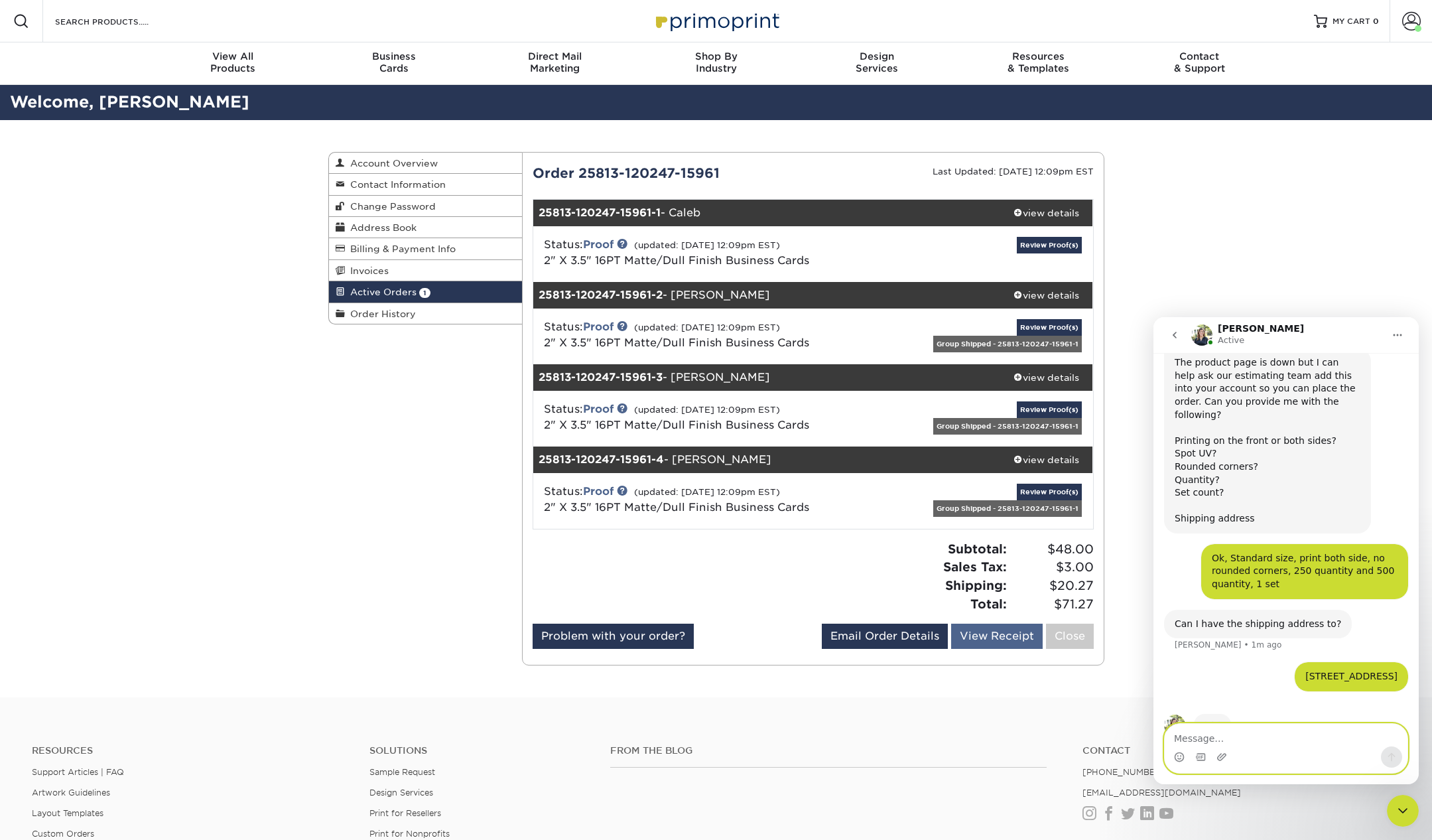
scroll to position [252, 0]
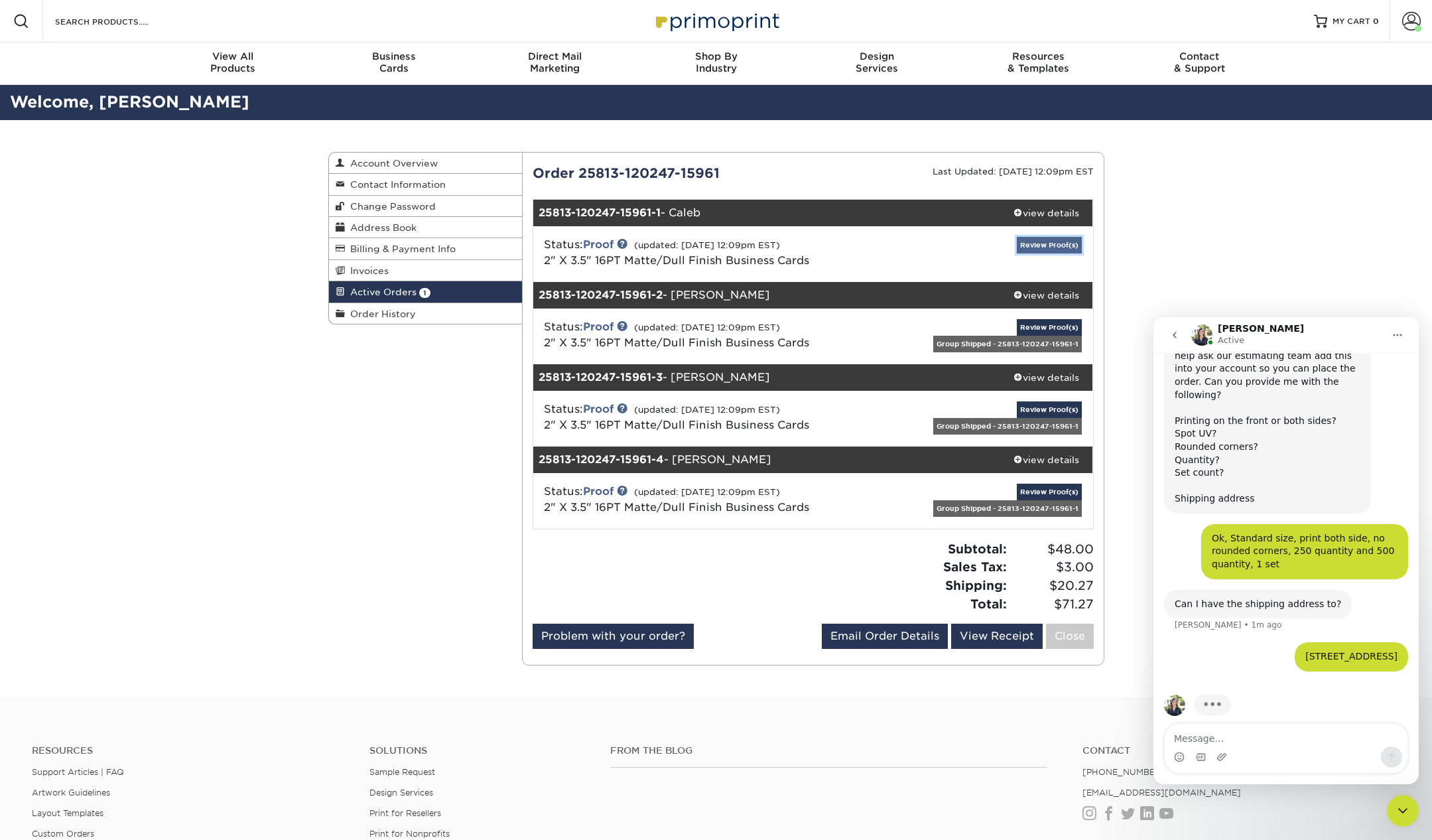
click at [1037, 241] on link "Review Proof(s)" at bounding box center [1049, 245] width 65 height 17
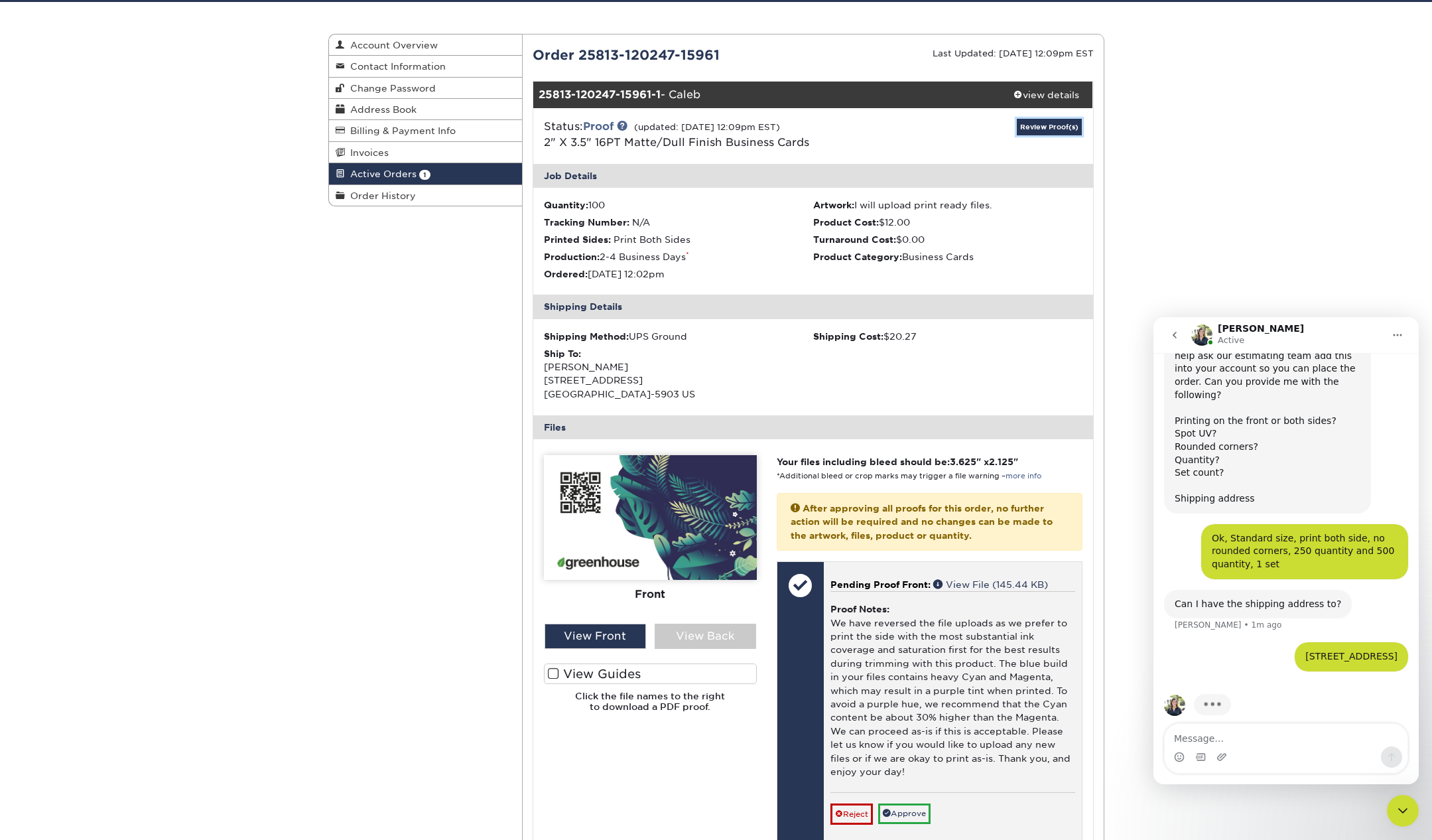
scroll to position [122, 0]
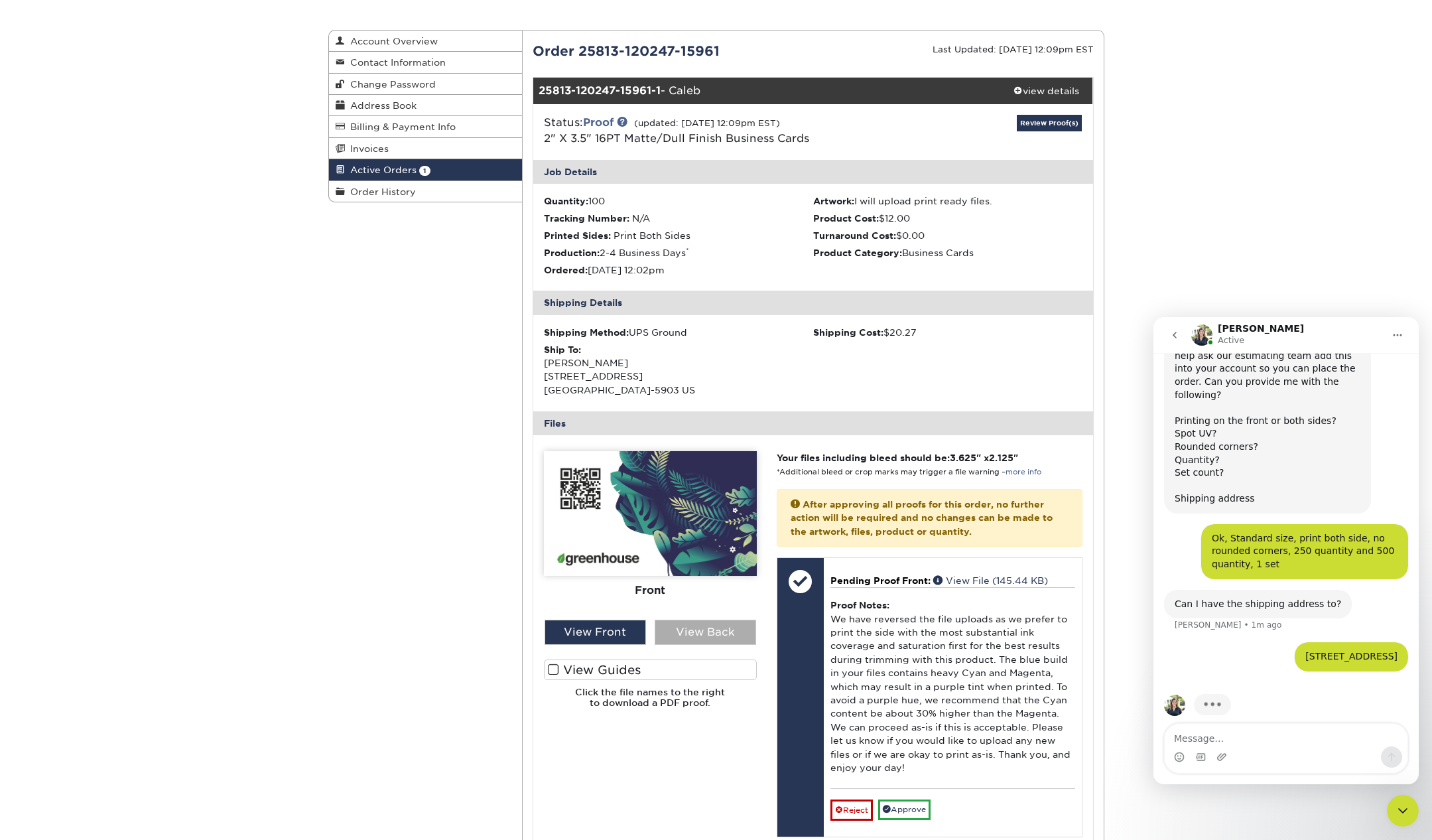
click at [695, 636] on div "View Back" at bounding box center [705, 632] width 101 height 25
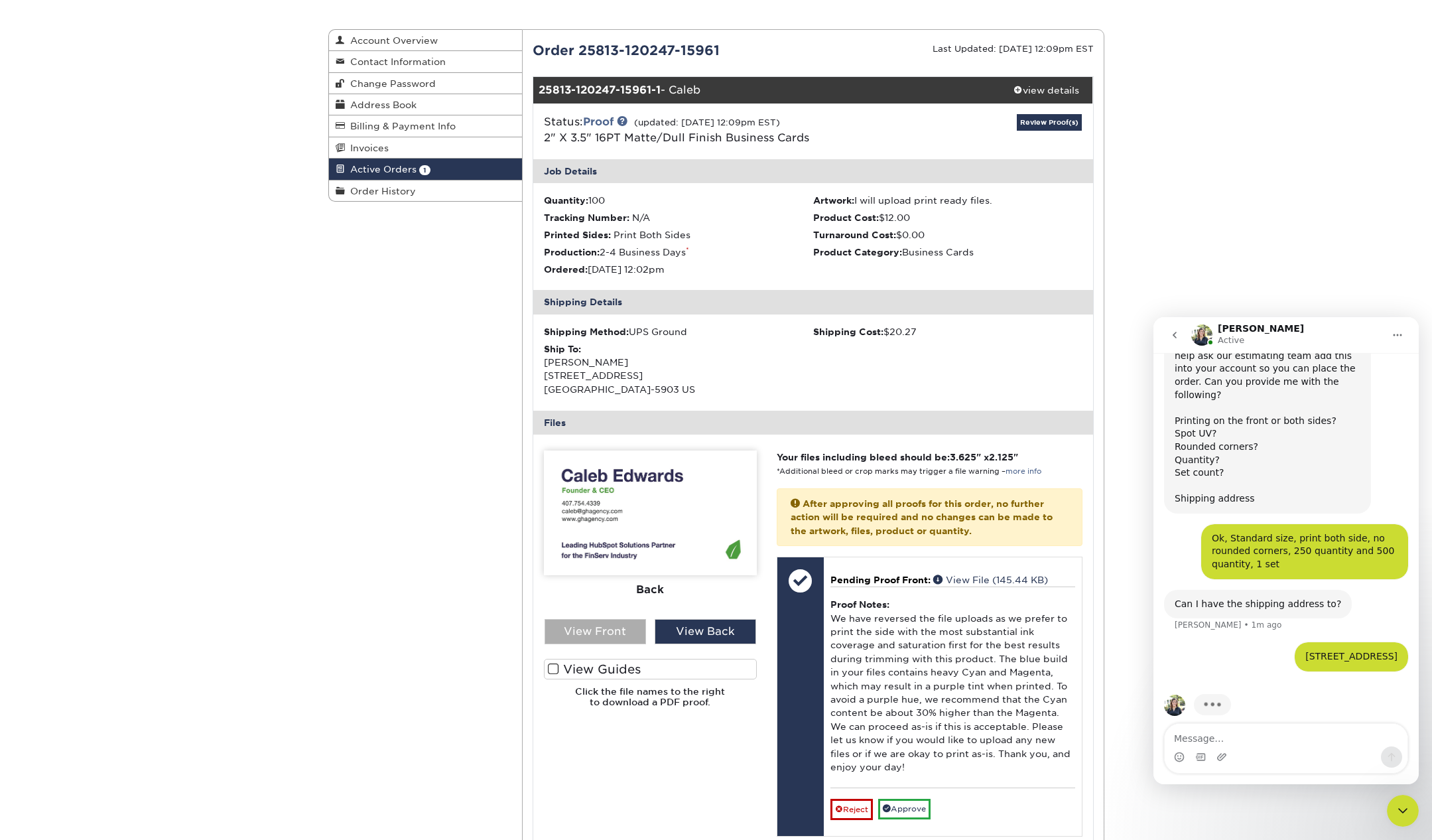
click at [606, 629] on div "View Front" at bounding box center [595, 631] width 101 height 25
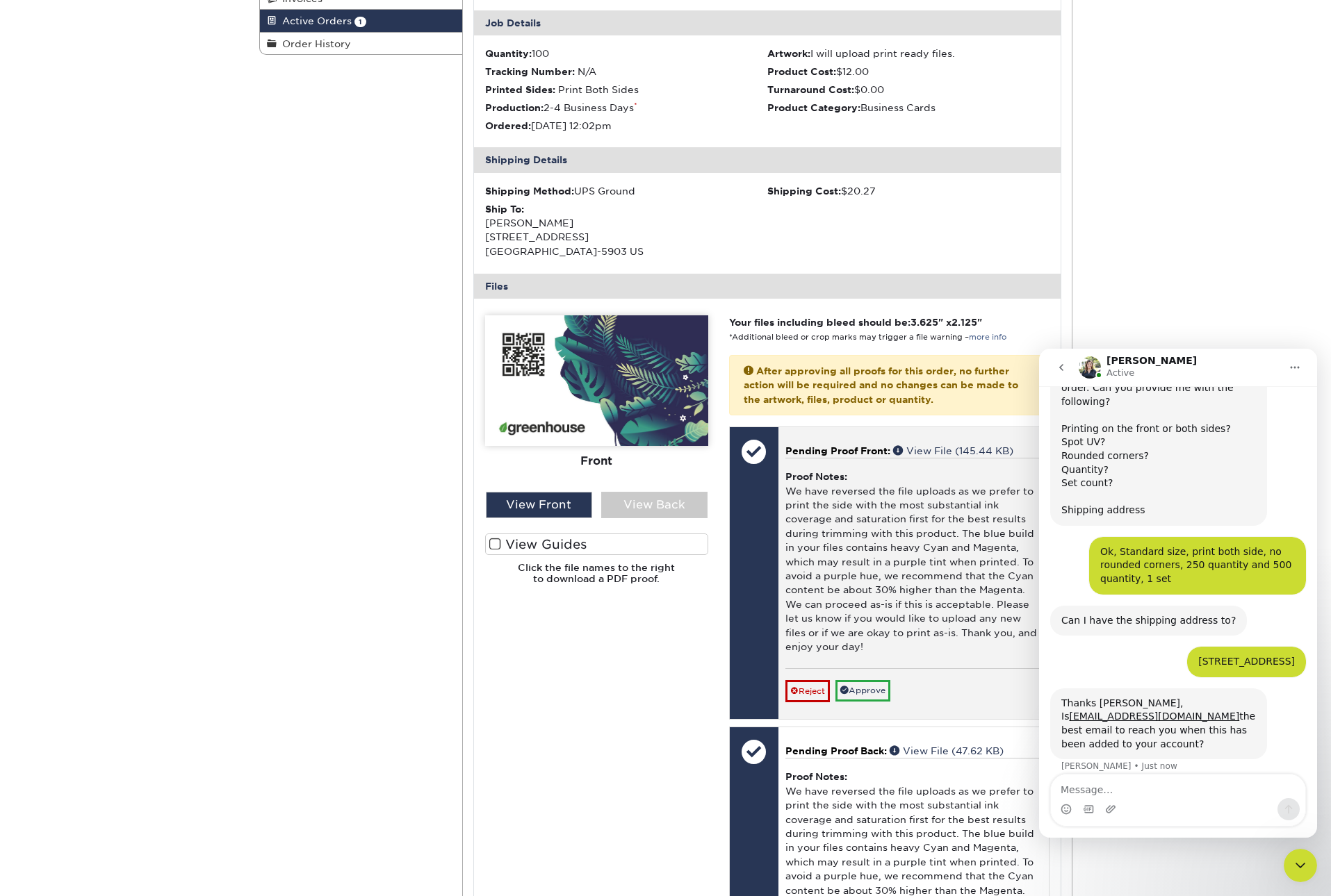
scroll to position [280, 0]
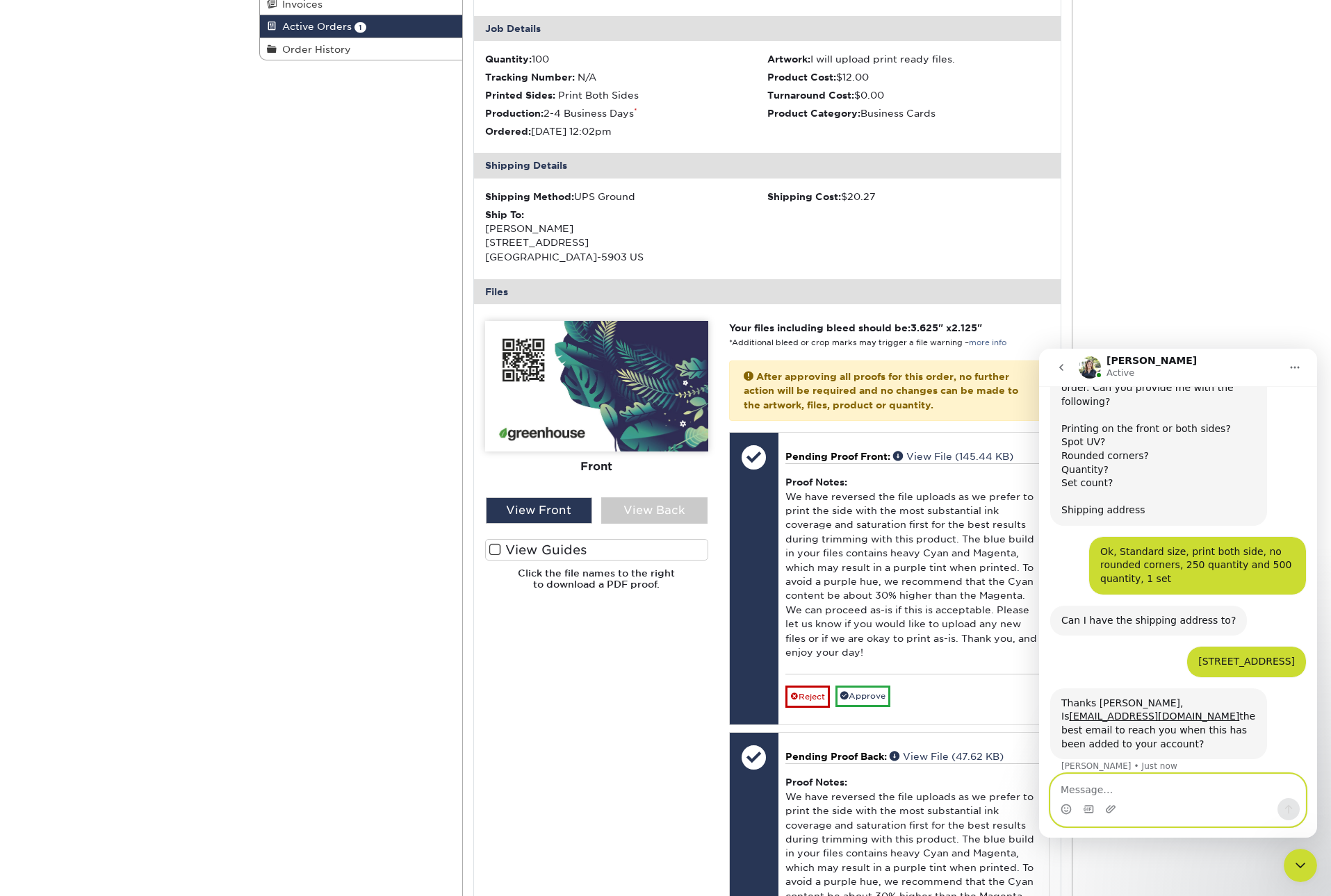
click at [1112, 790] on textarea "Message…" at bounding box center [1179, 787] width 254 height 24
type textarea "yes please"
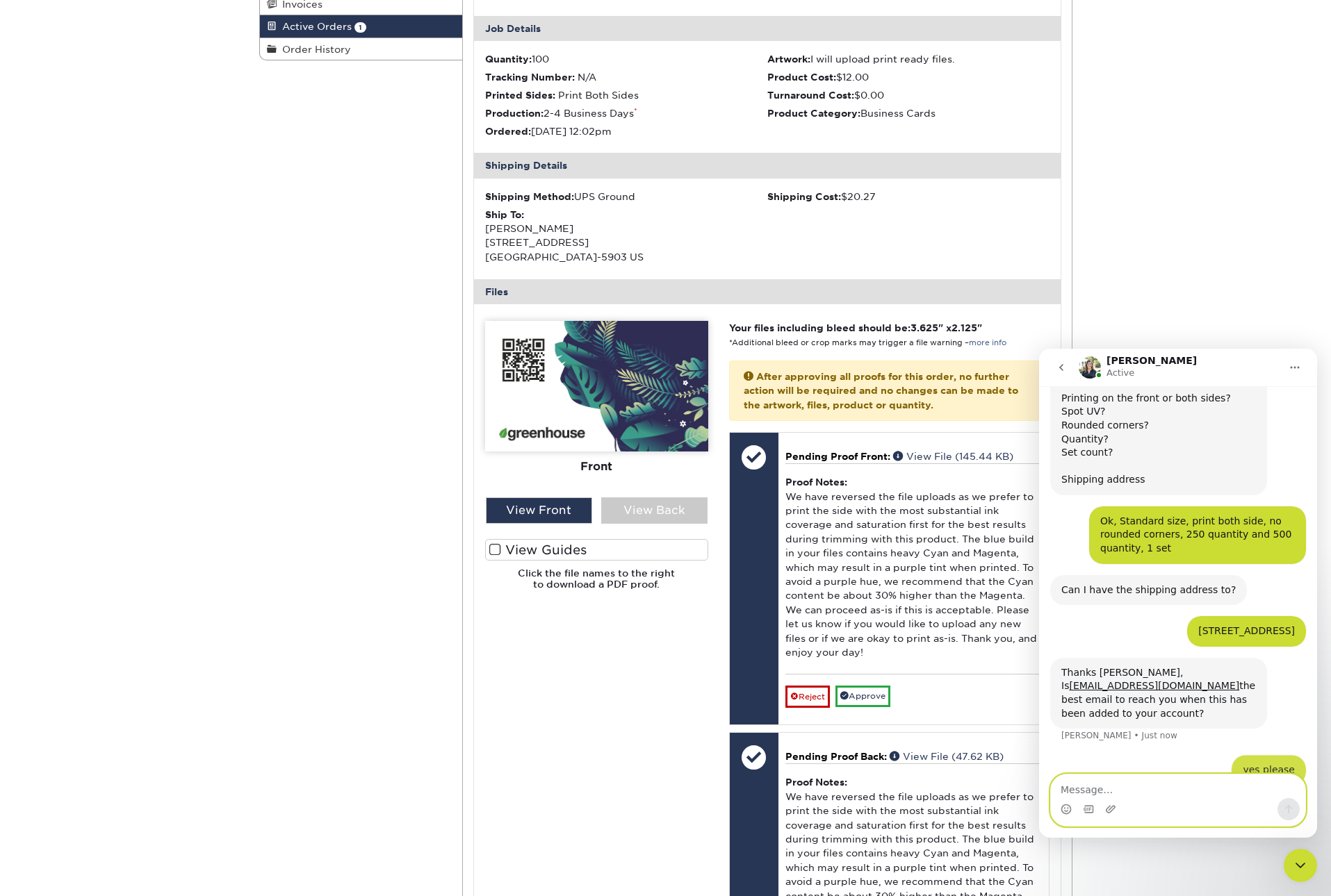
scroll to position [335, 0]
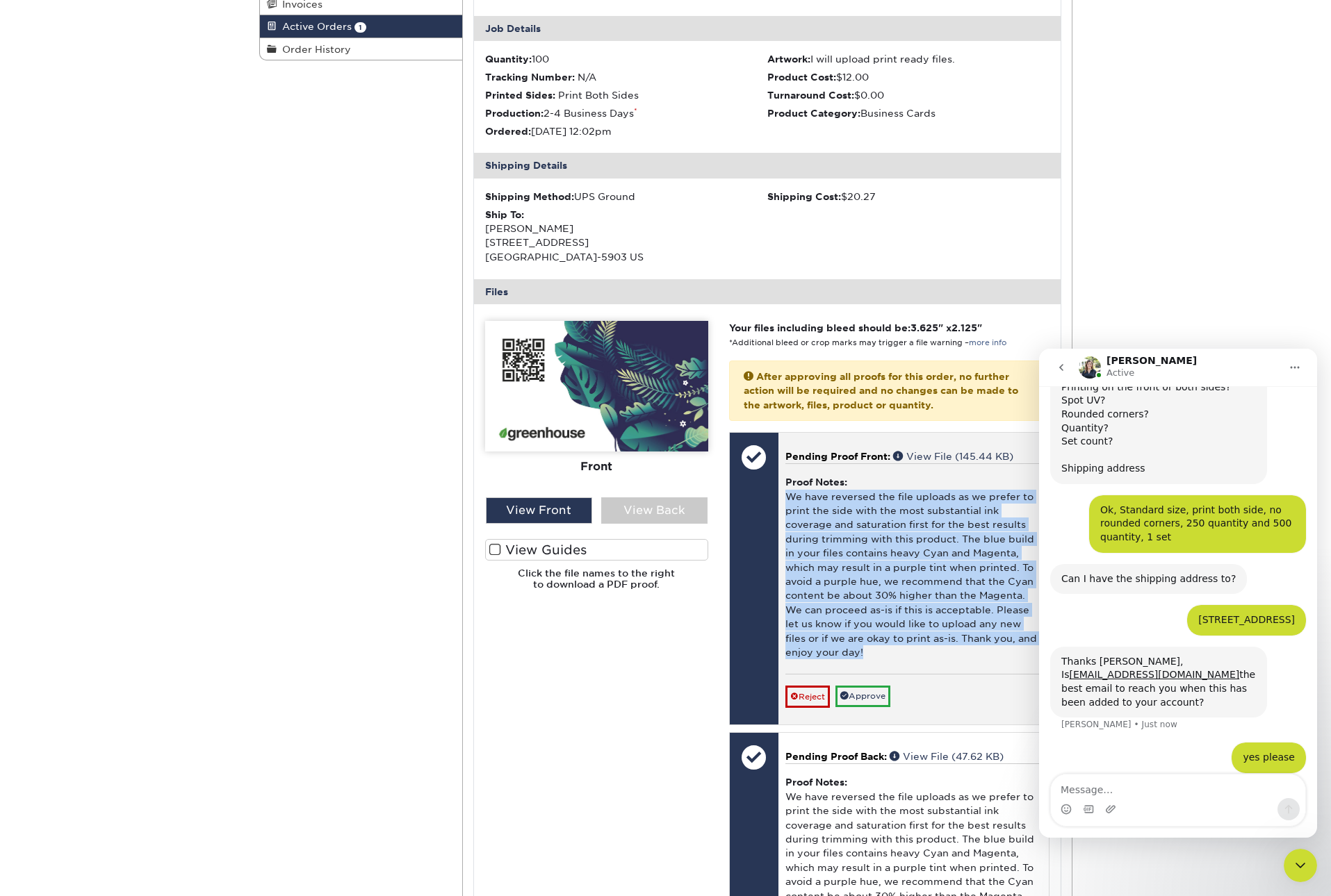
drag, startPoint x: 787, startPoint y: 493, endPoint x: 886, endPoint y: 654, distance: 189.0
click at [886, 654] on div "Proof Notes: We have reversed the file uploads as we prefer to print the side w…" at bounding box center [913, 568] width 256 height 210
copy div "We have reversed the file uploads as we prefer to print the side with the most …"
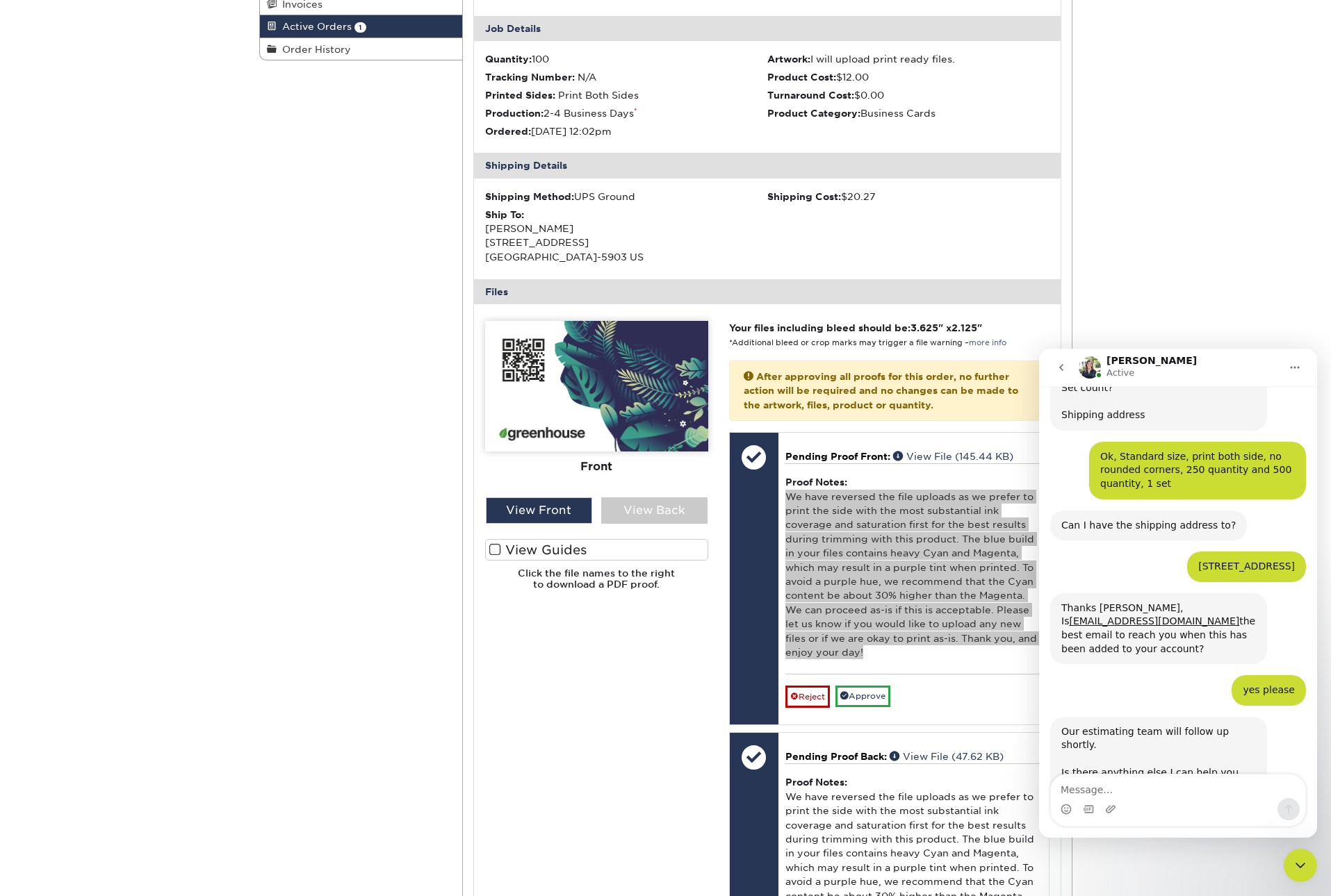
scroll to position [417, 0]
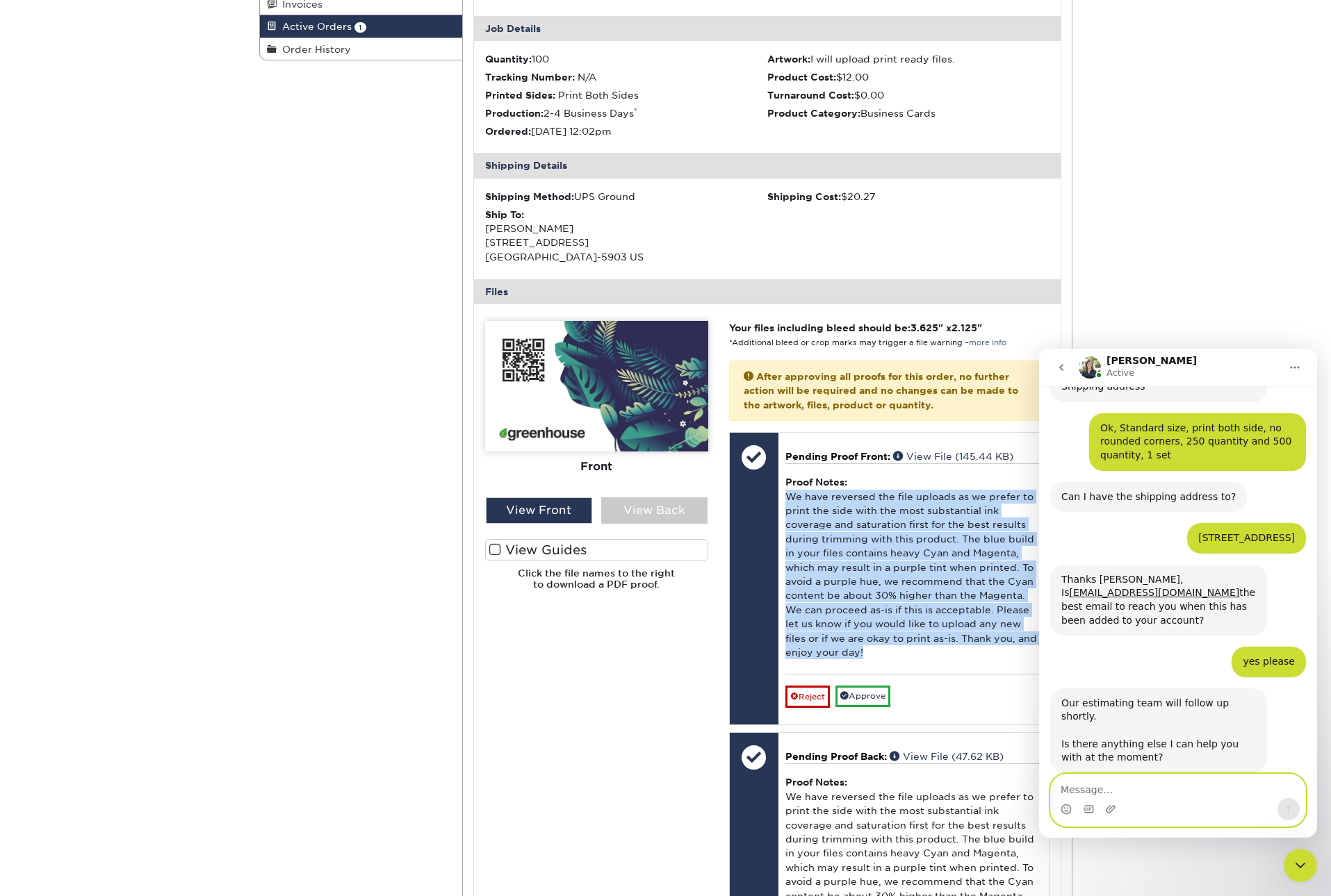
click at [1093, 788] on textarea "Message…" at bounding box center [1179, 787] width 254 height 24
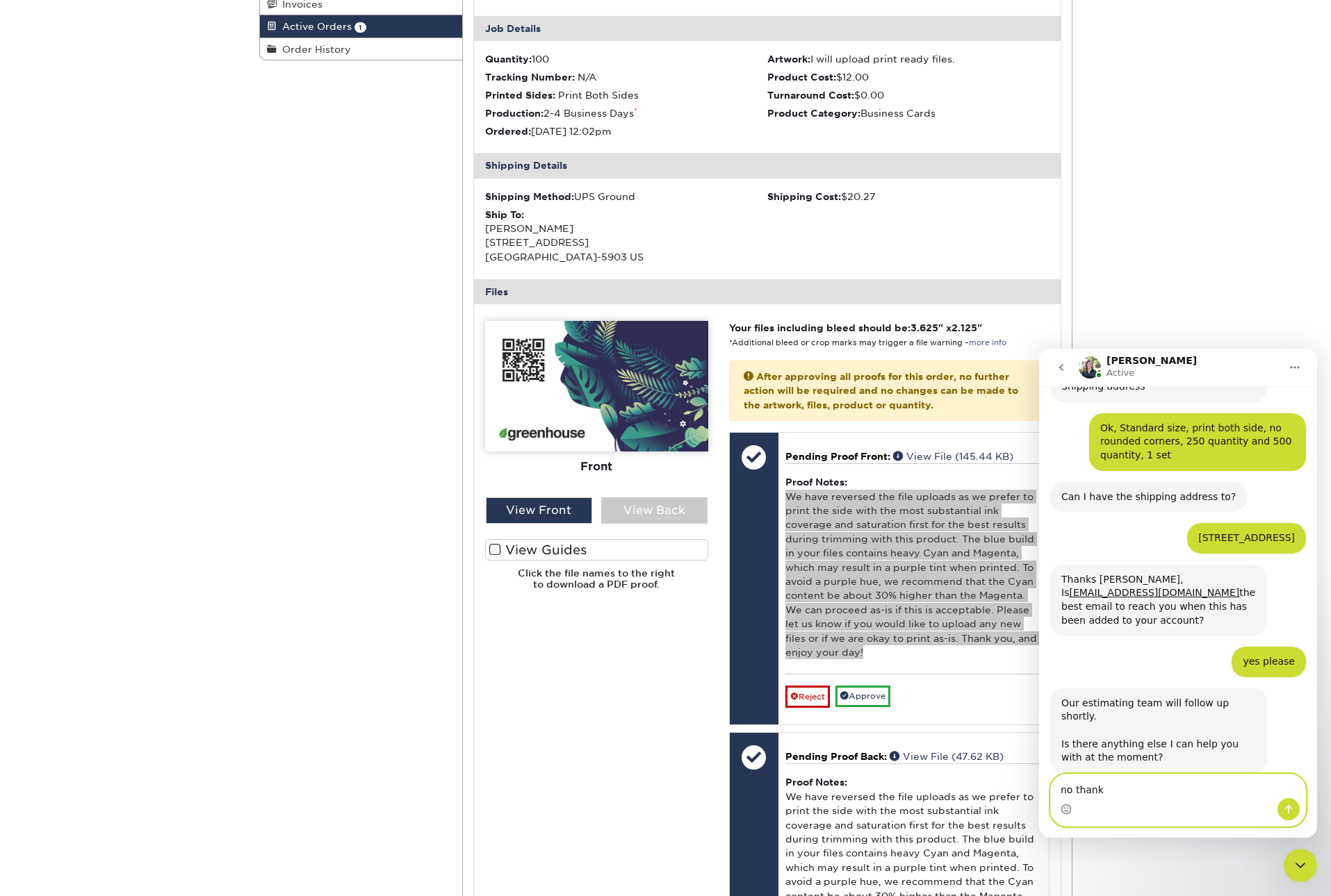
type textarea "no thanks"
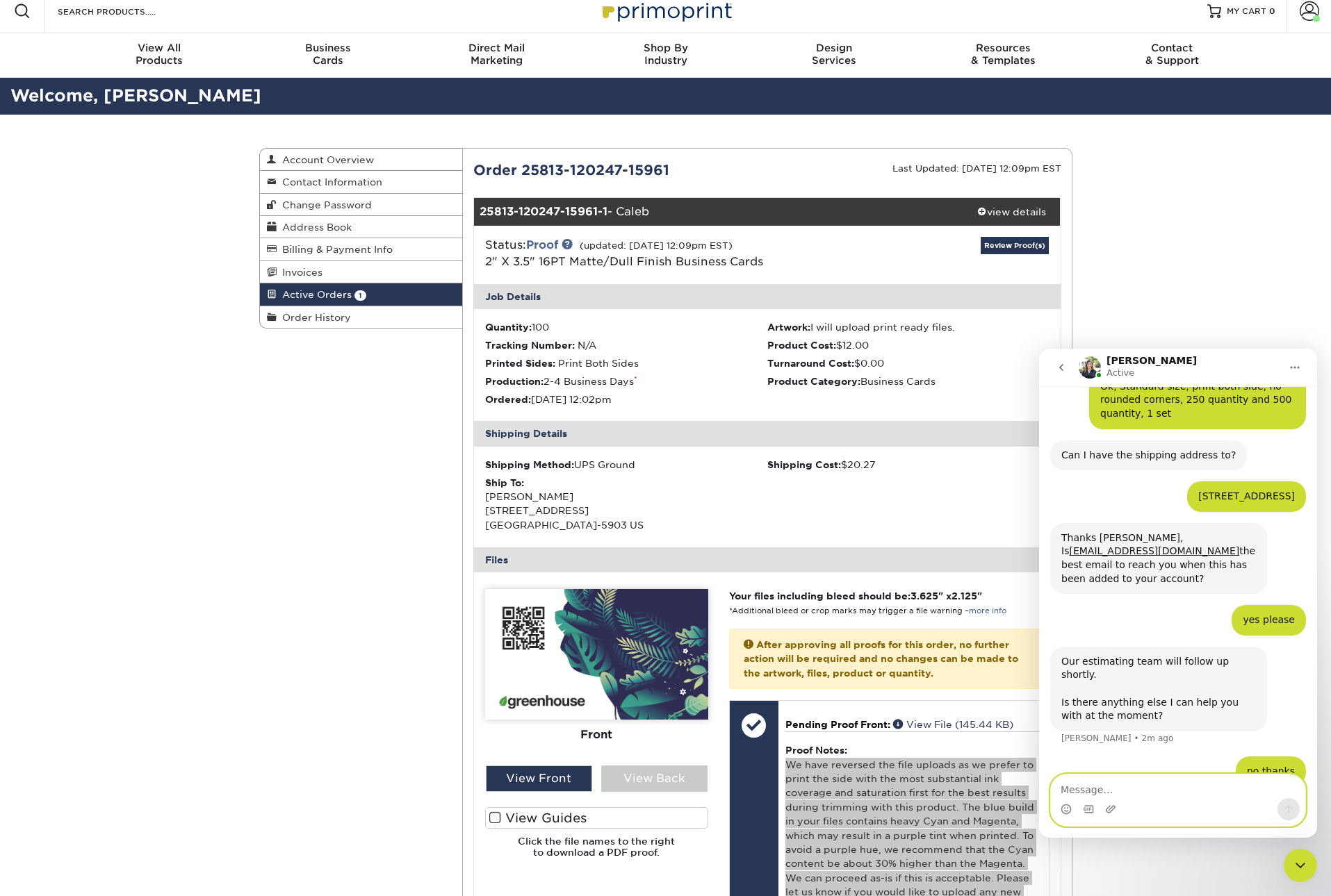
scroll to position [0, 0]
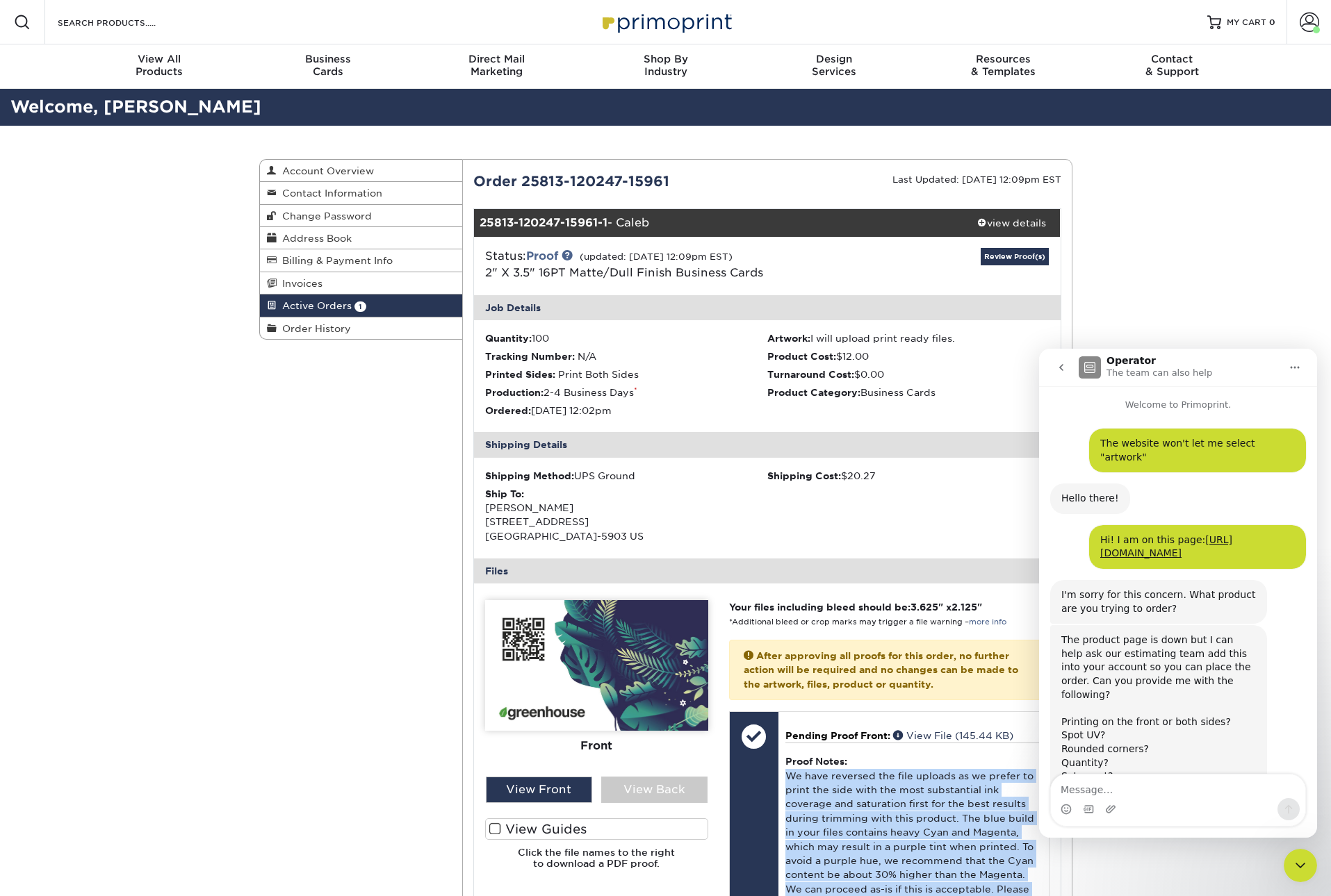
scroll to position [758, 0]
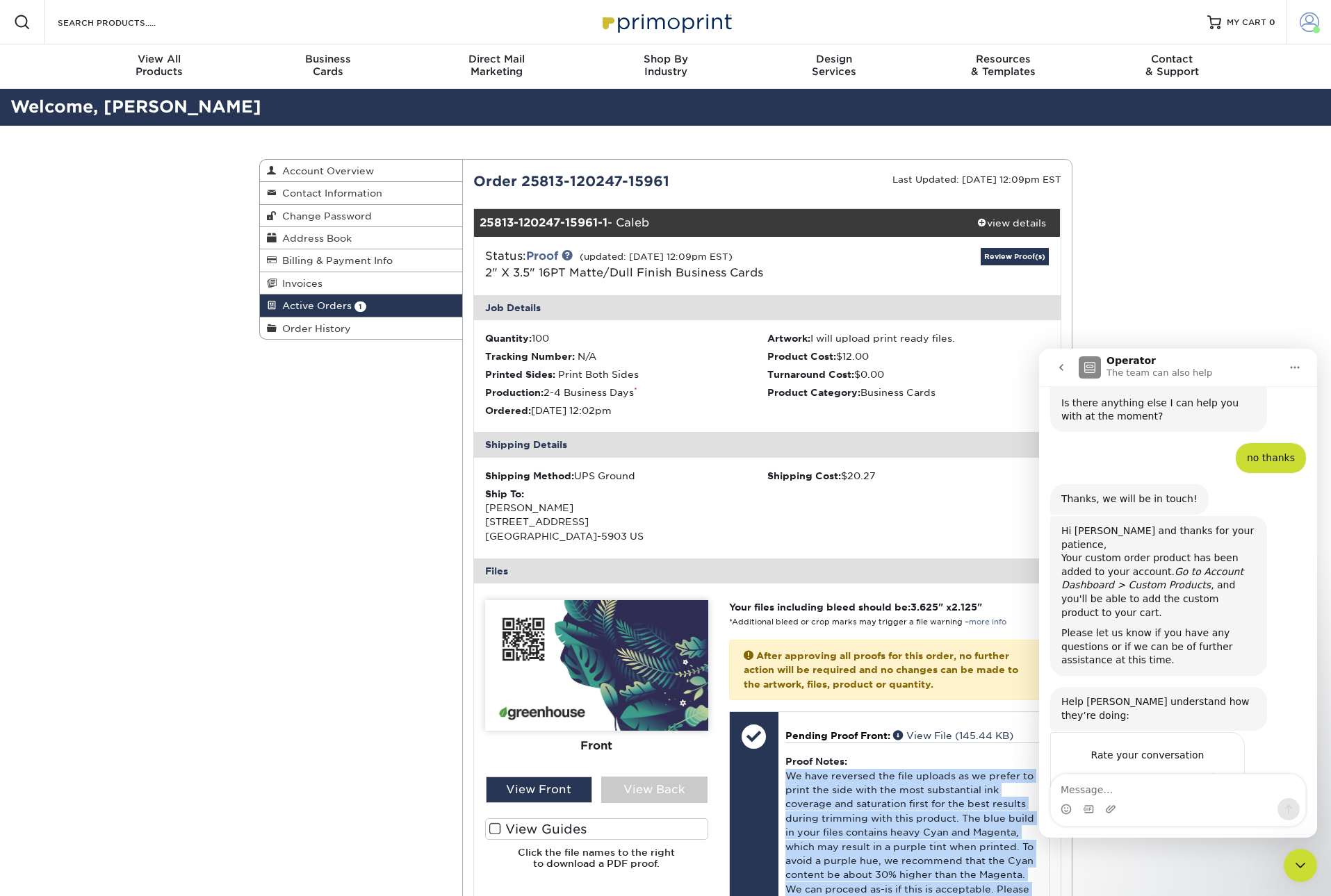
click at [1312, 22] on span at bounding box center [1309, 22] width 19 height 19
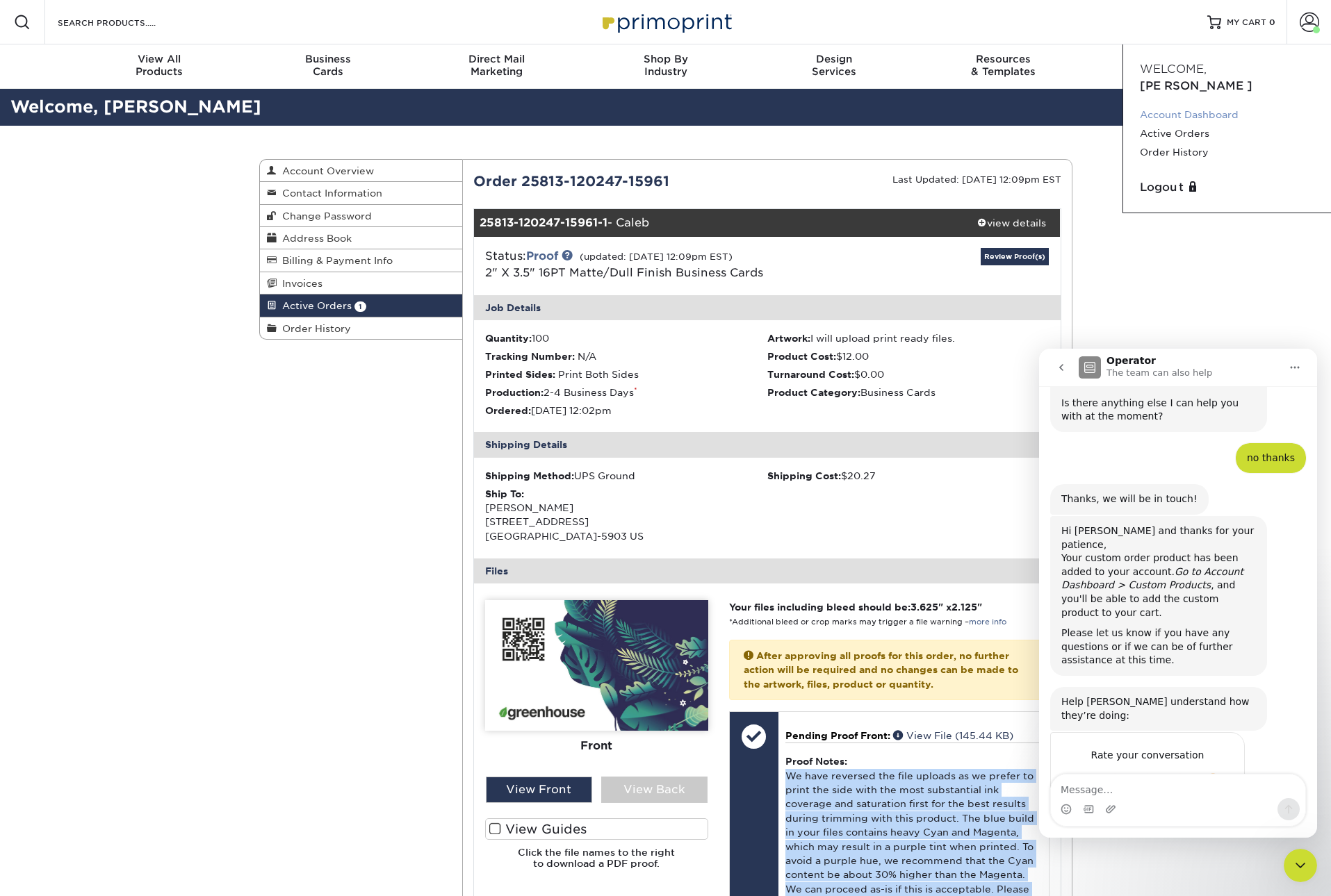
click at [1194, 105] on link "Account Dashboard" at bounding box center [1227, 115] width 174 height 19
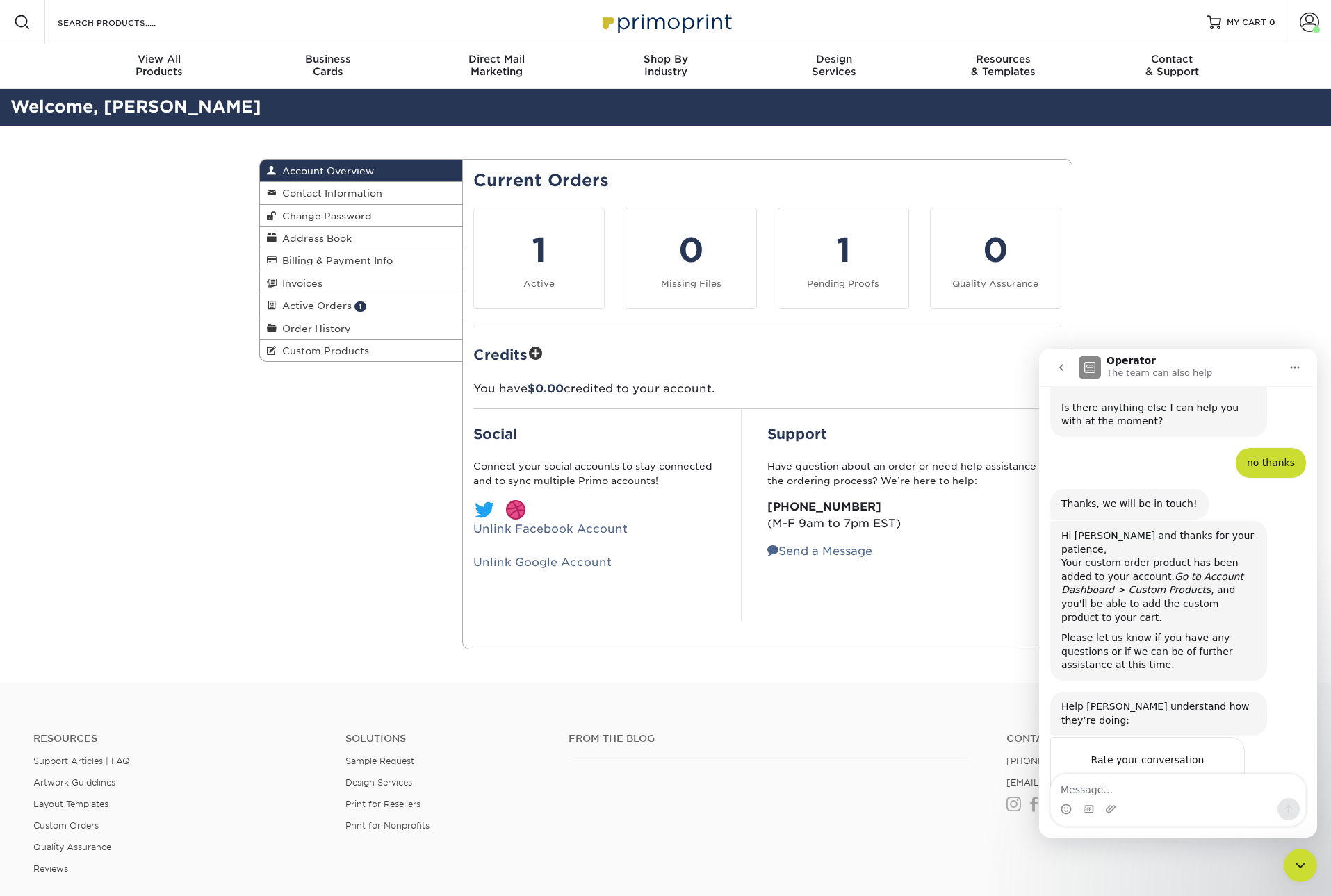
scroll to position [758, 0]
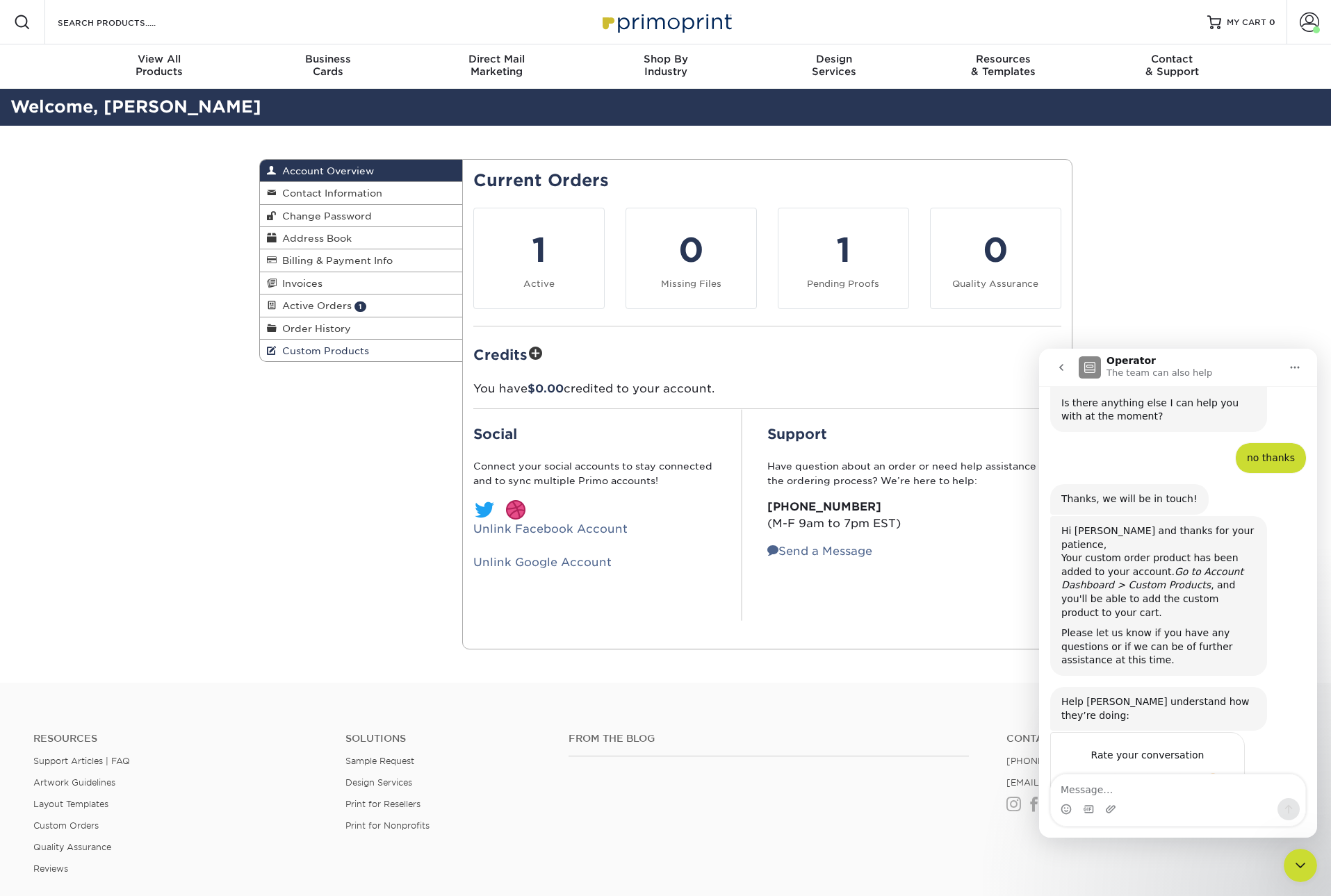
click at [307, 353] on span "Custom Products" at bounding box center [323, 350] width 93 height 11
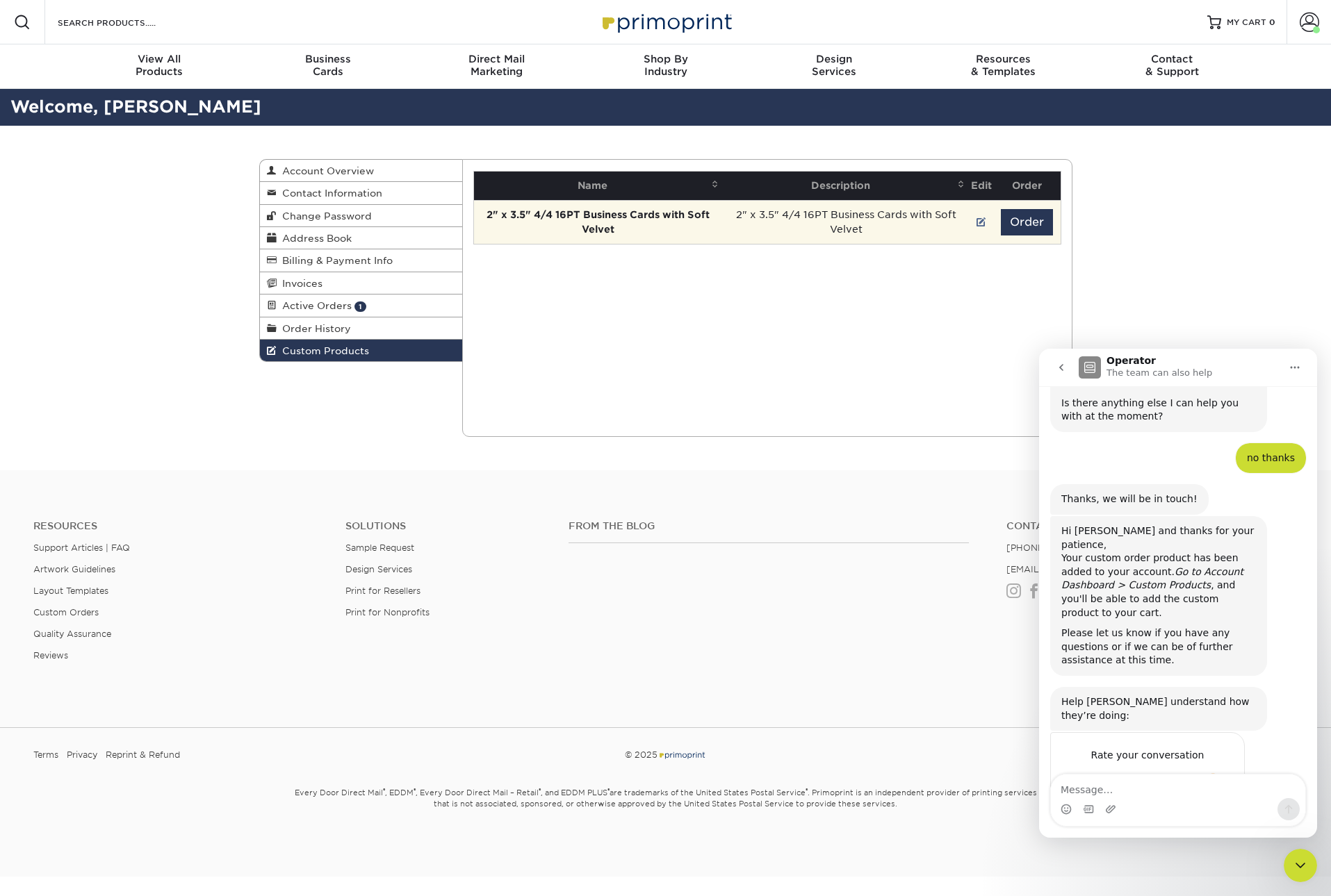
click at [601, 216] on strong "2" x 3.5" 4/4 16PT Business Cards with Soft Velvet" at bounding box center [598, 221] width 223 height 26
click at [854, 220] on td "2" x 3.5" 4/4 16PT Business Cards with Soft Velvet" at bounding box center [846, 222] width 247 height 44
click at [1013, 219] on button "Order" at bounding box center [1027, 221] width 52 height 26
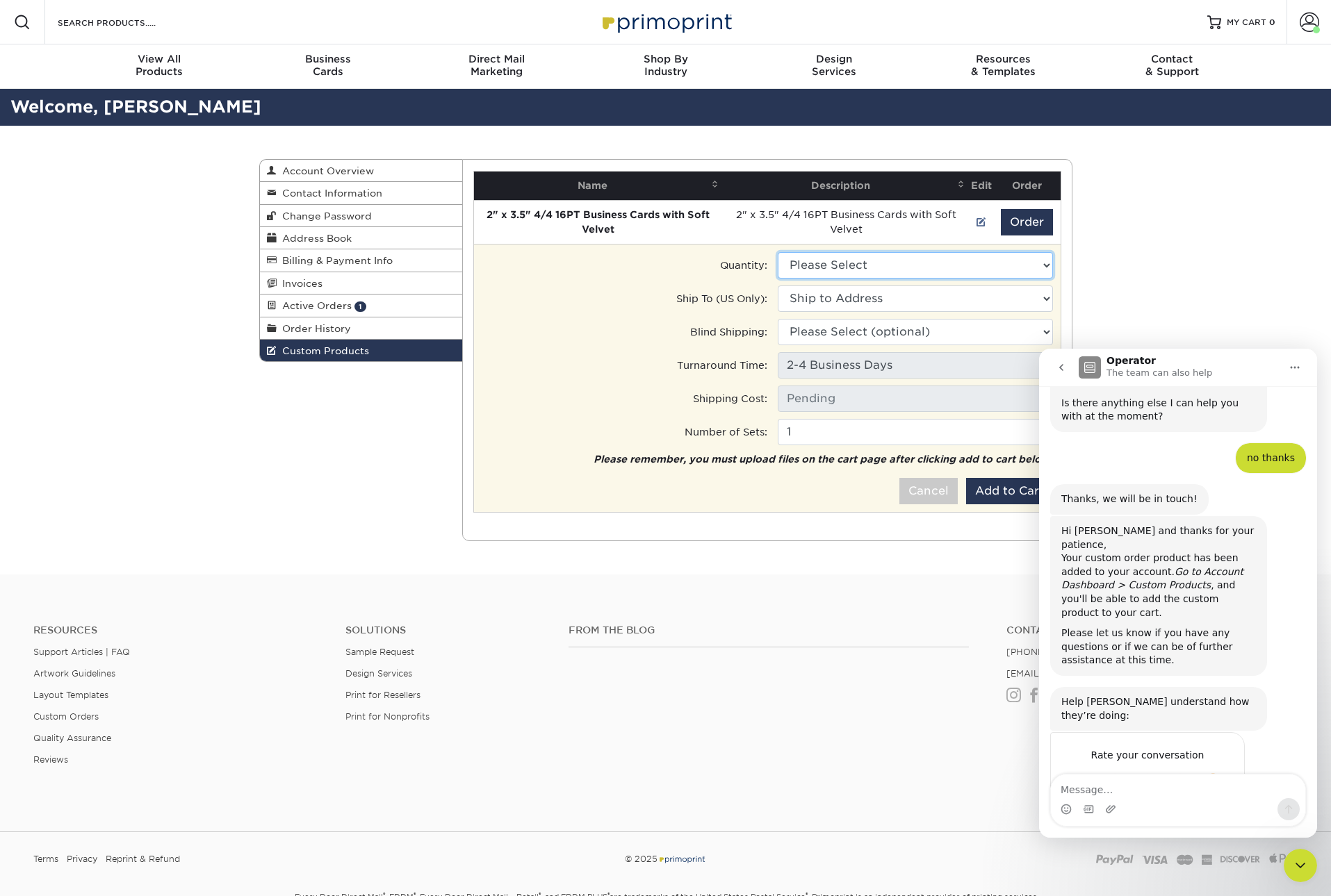
click at [885, 269] on select "Please Select 250 - $120.00 500 - $128.50 1000 - $167.00" at bounding box center [915, 265] width 275 height 26
select select "0"
type input "Ground: $7.84"
click at [862, 273] on select "Please Select 250 - $120.00 500 - $128.50 1000 - $167.00" at bounding box center [915, 265] width 275 height 26
click at [847, 297] on select "Ship to Address [STREET_ADDRESS][GEOGRAPHIC_DATA][STREET_ADDRESS][PERSON_NAME][…" at bounding box center [915, 298] width 275 height 26
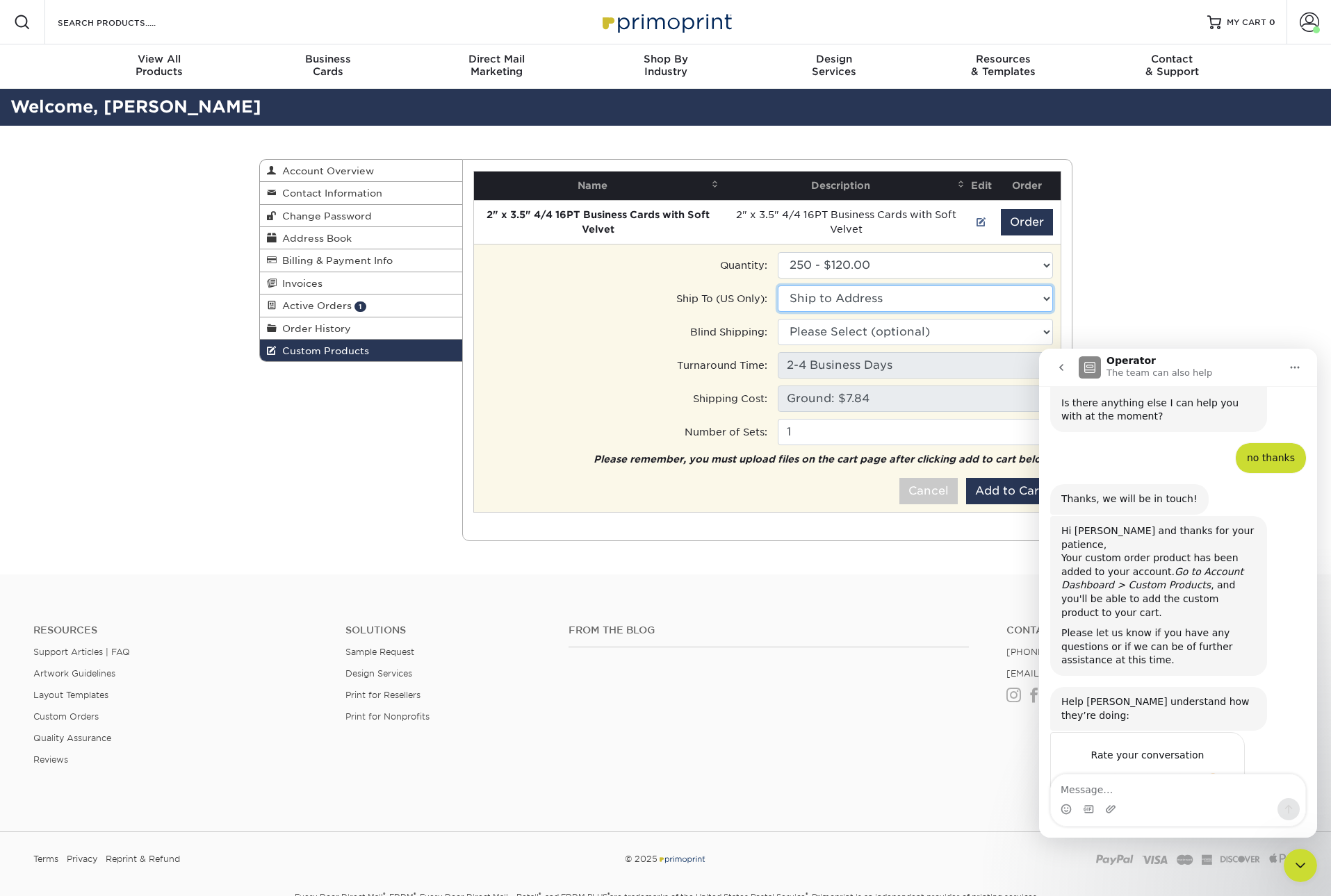
select select "285027"
click at [835, 332] on select "Please Select (optional) [STREET_ADDRESS][GEOGRAPHIC_DATA][STREET_ADDRESS][PERS…" at bounding box center [915, 332] width 275 height 26
